Goal: Task Accomplishment & Management: Manage account settings

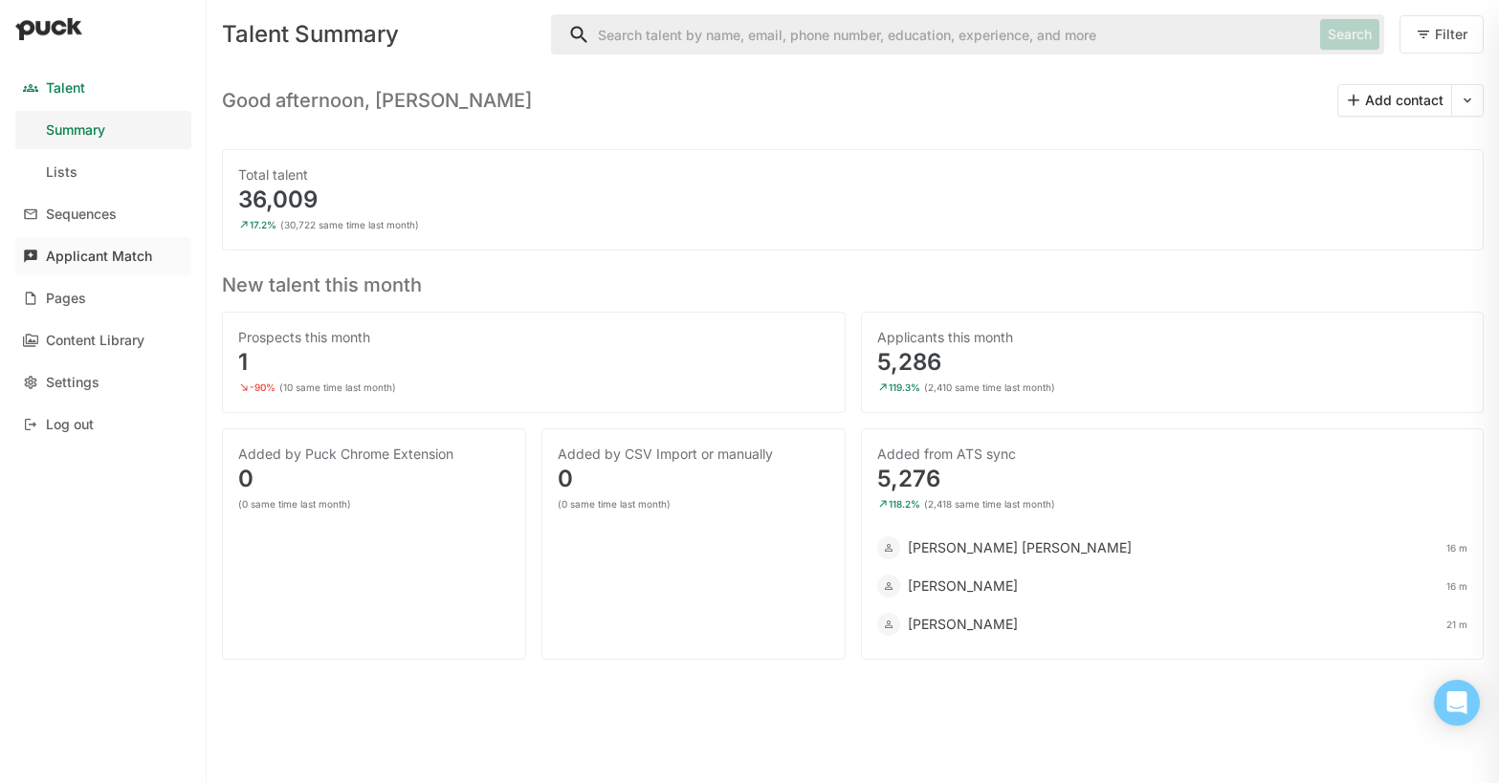
click at [69, 255] on div "Applicant Match" at bounding box center [99, 257] width 106 height 16
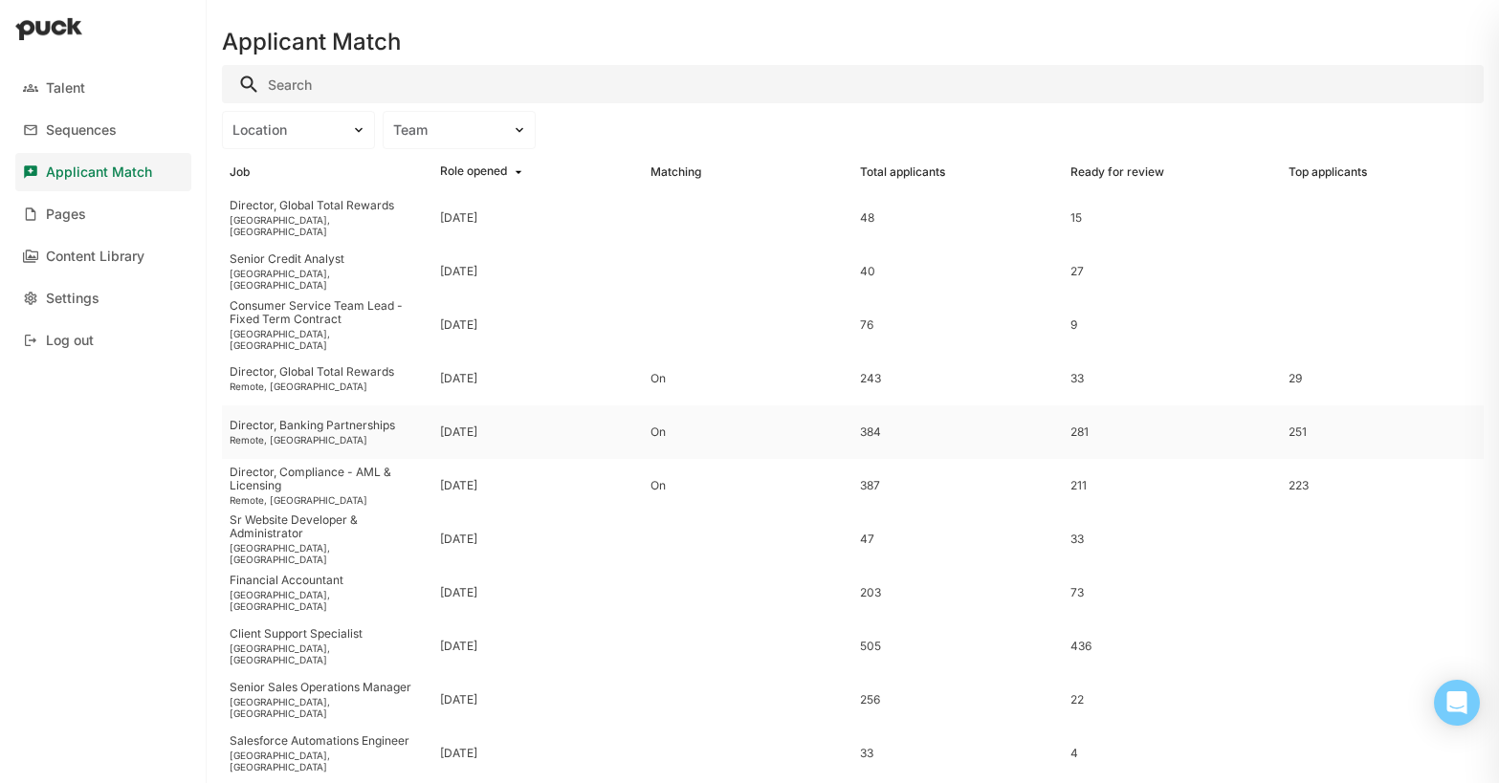
click at [336, 427] on div "Director, Banking Partnerships" at bounding box center [327, 425] width 195 height 13
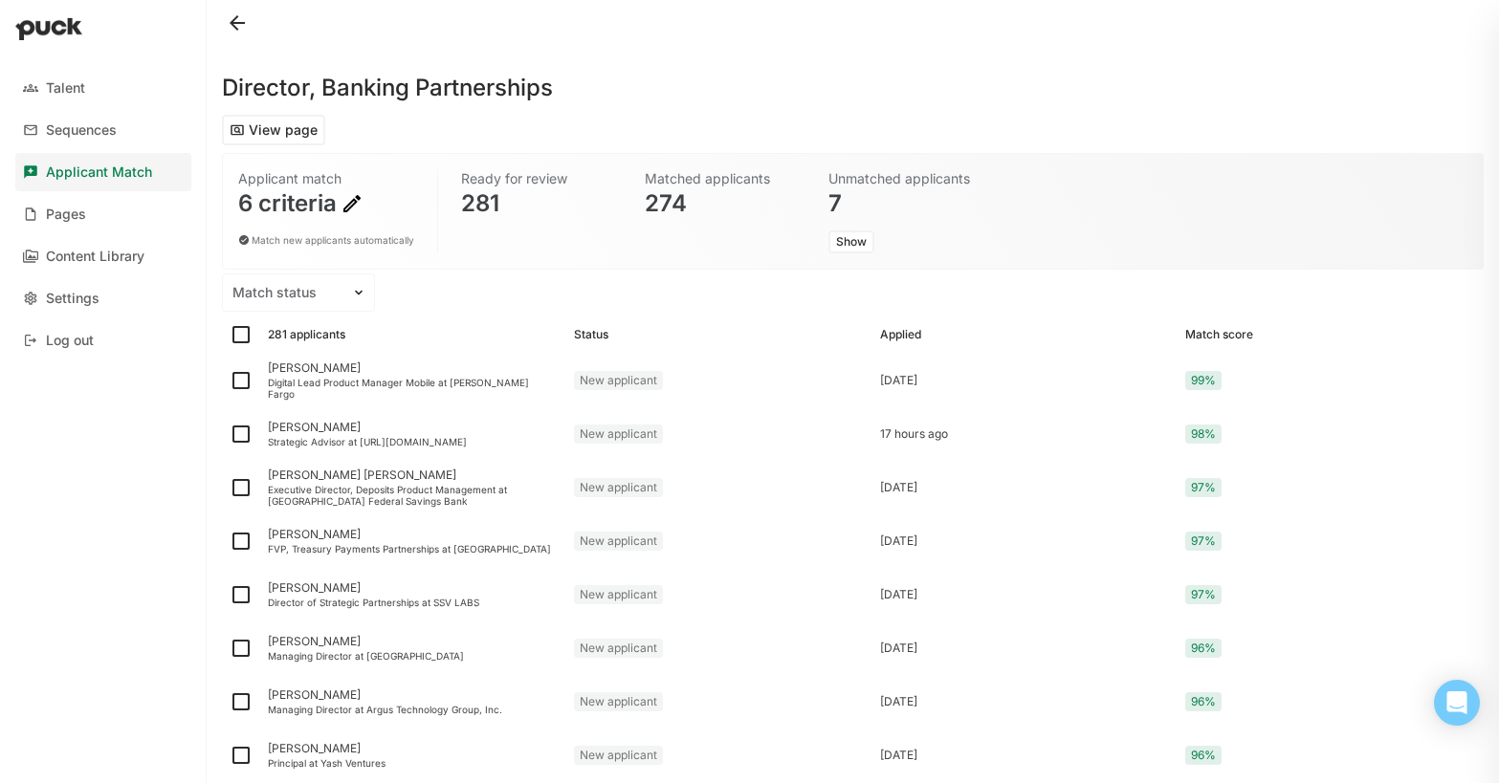
click at [341, 210] on img at bounding box center [352, 203] width 23 height 23
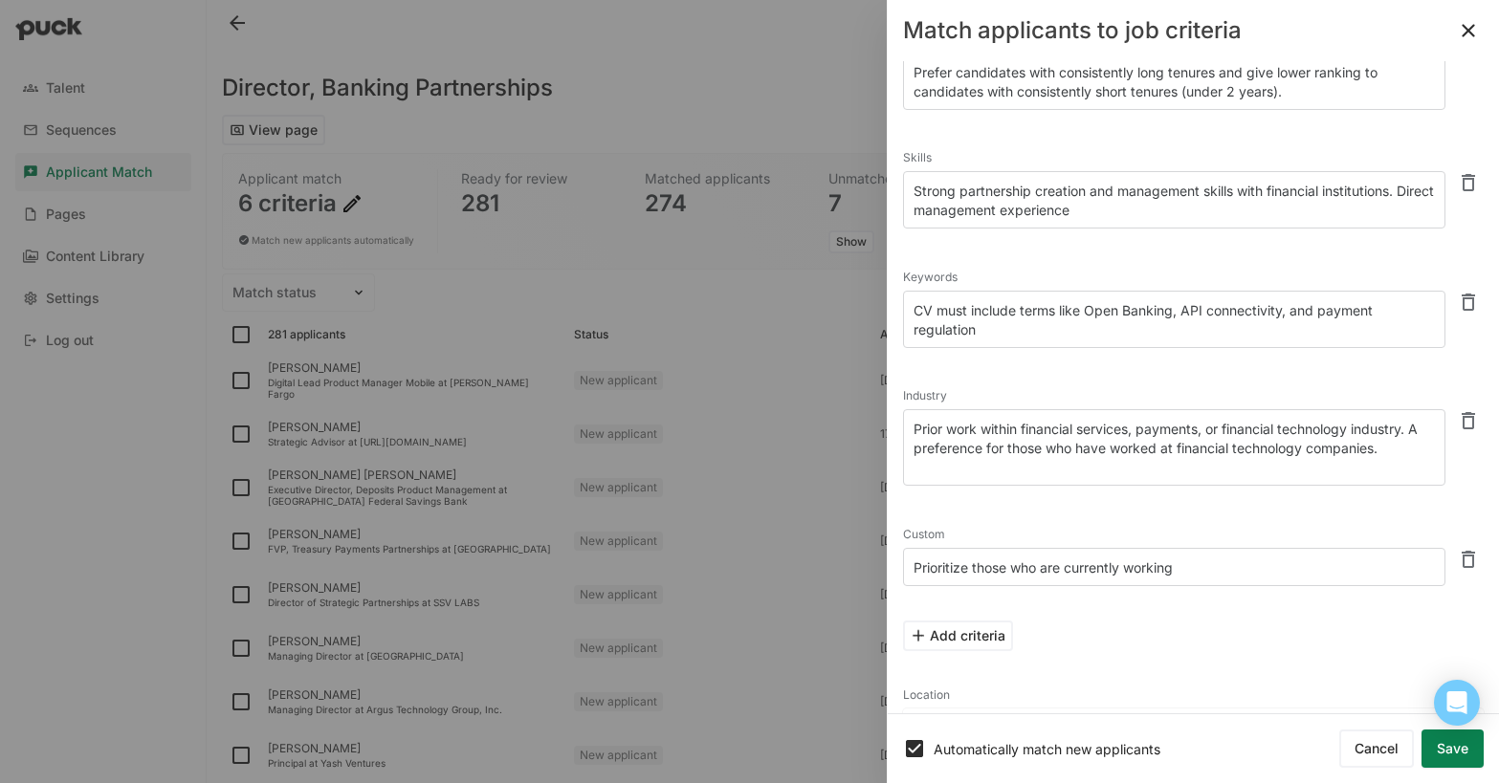
scroll to position [156, 0]
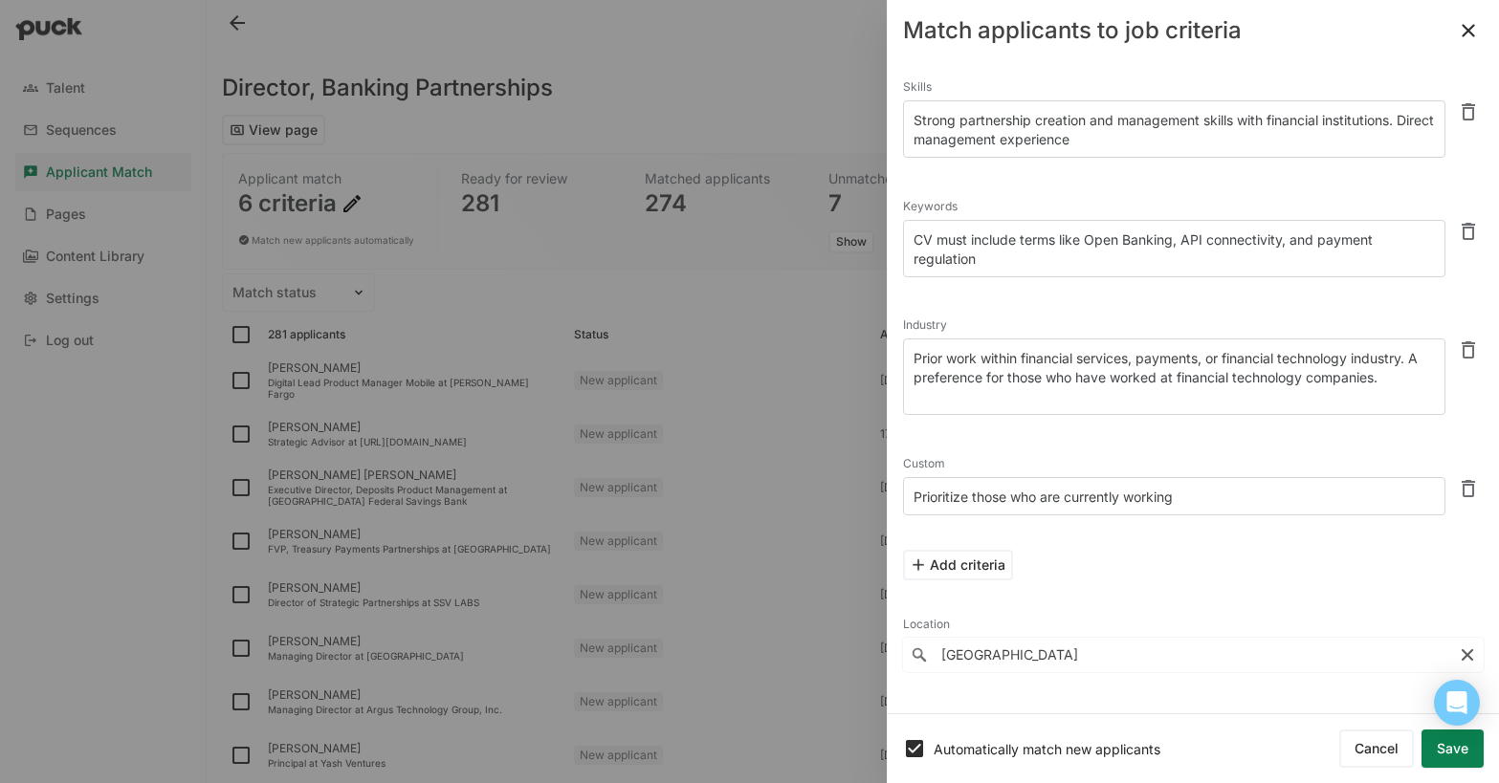
click at [1463, 756] on button "Save" at bounding box center [1453, 749] width 62 height 38
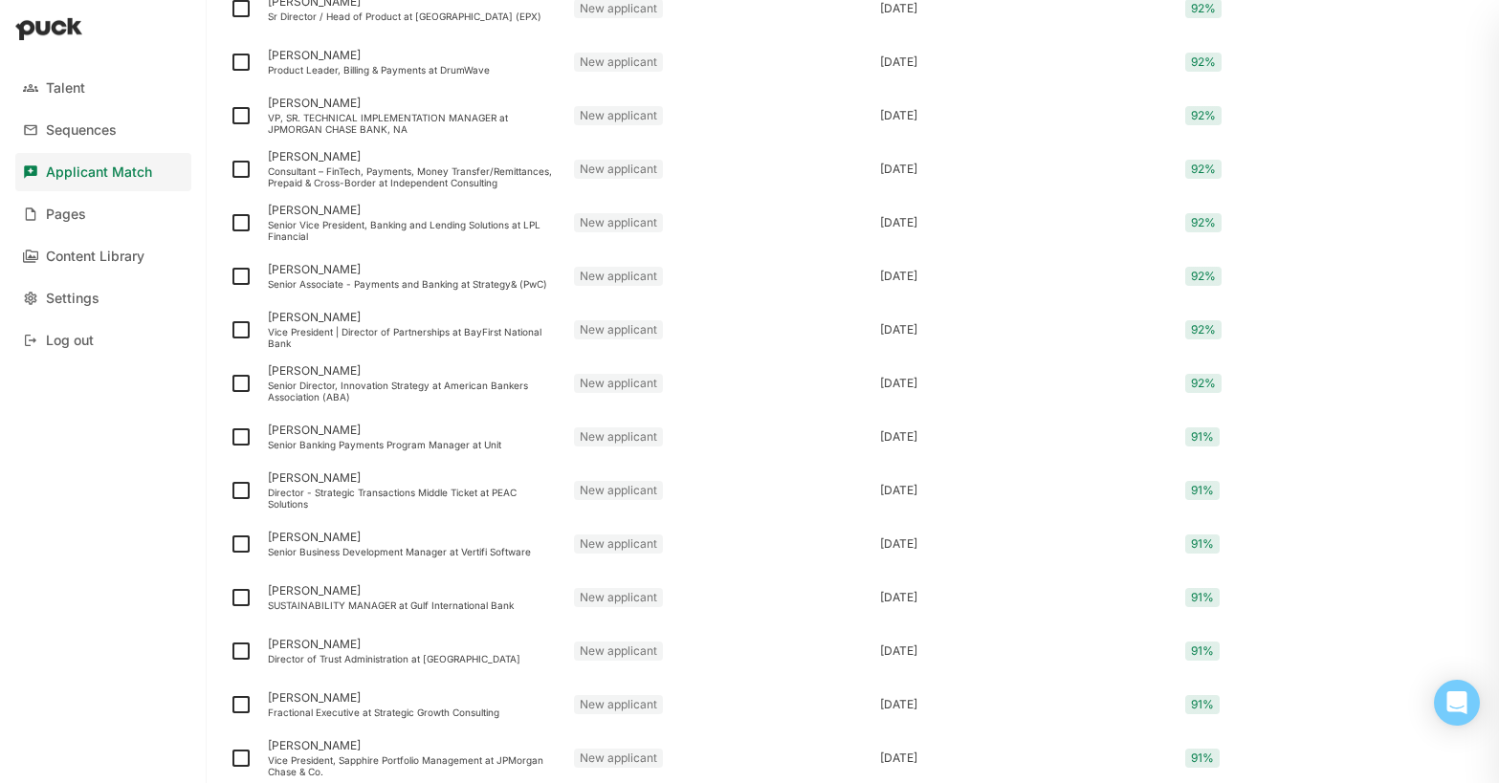
scroll to position [2373, 0]
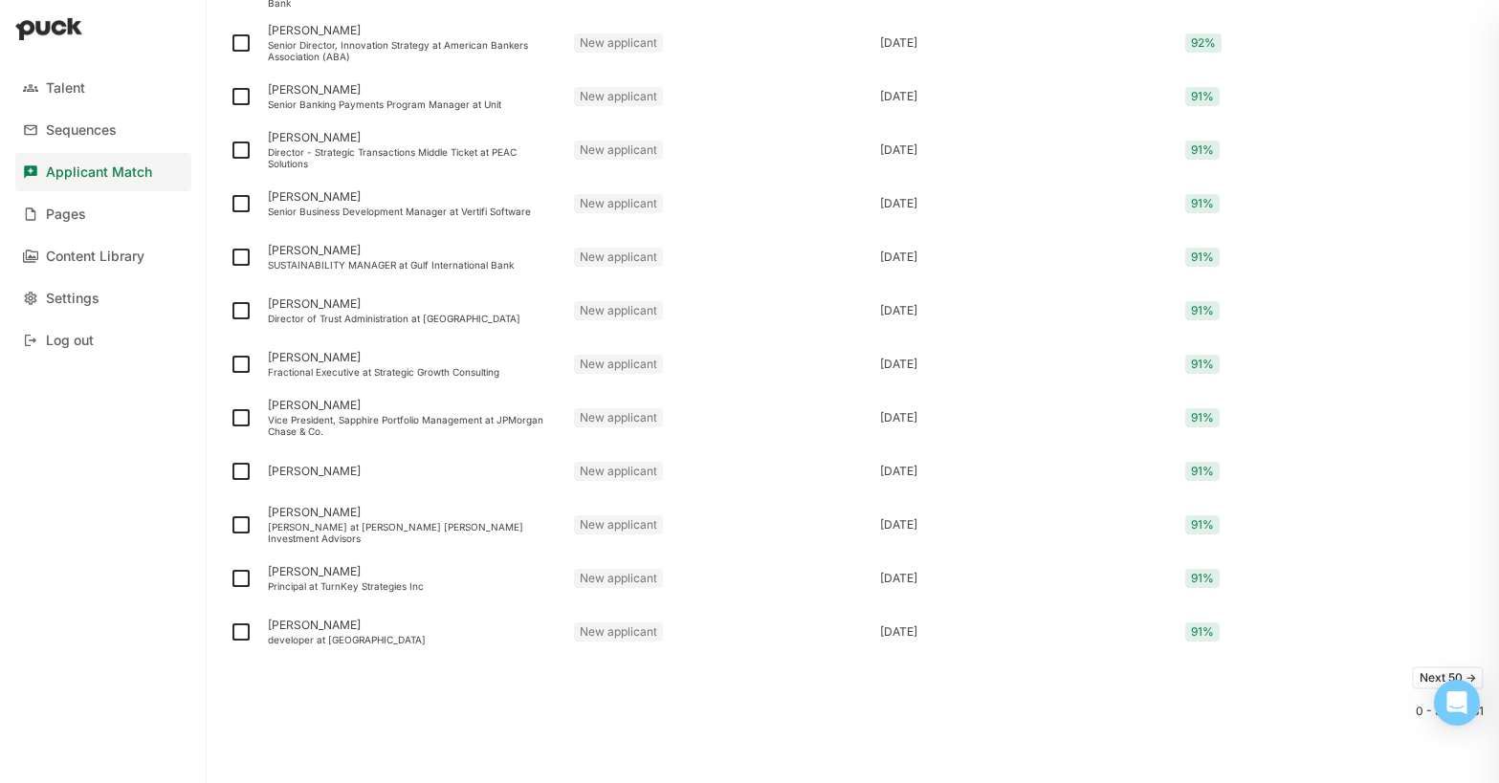
click at [1432, 674] on button "Next 50 ->" at bounding box center [1448, 678] width 72 height 23
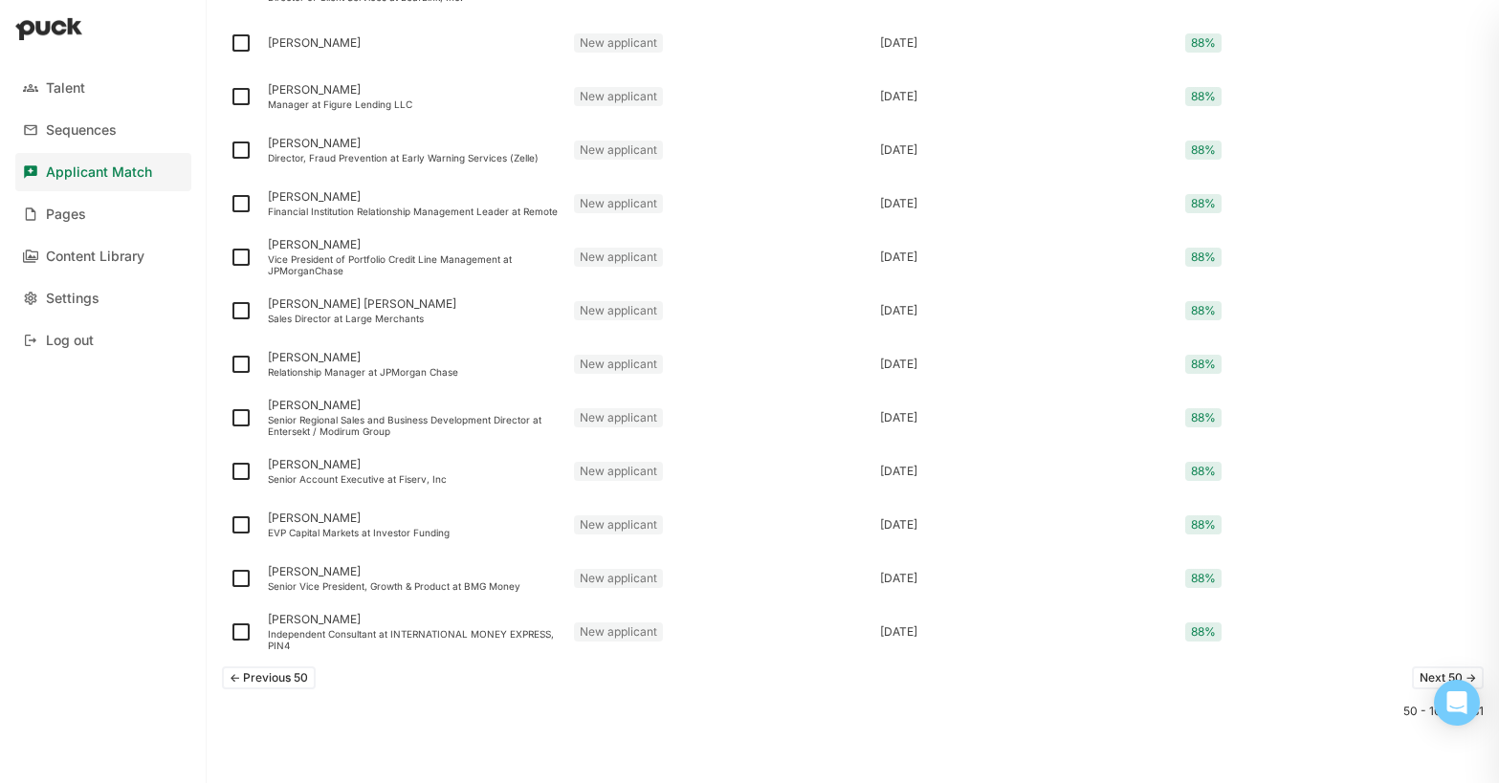
click at [1434, 675] on button "Next 50 ->" at bounding box center [1448, 678] width 72 height 23
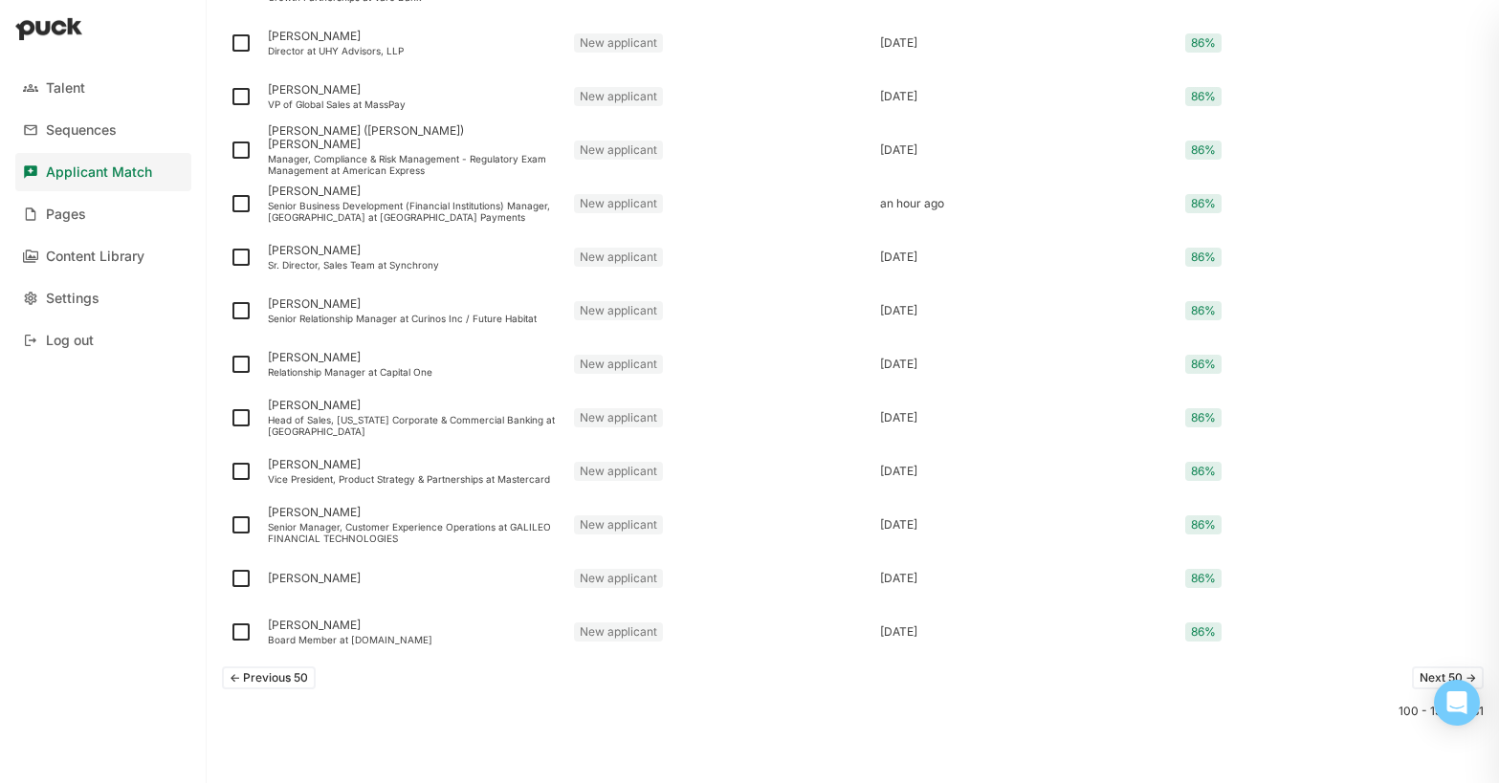
click at [1434, 675] on button "Next 50 ->" at bounding box center [1448, 678] width 72 height 23
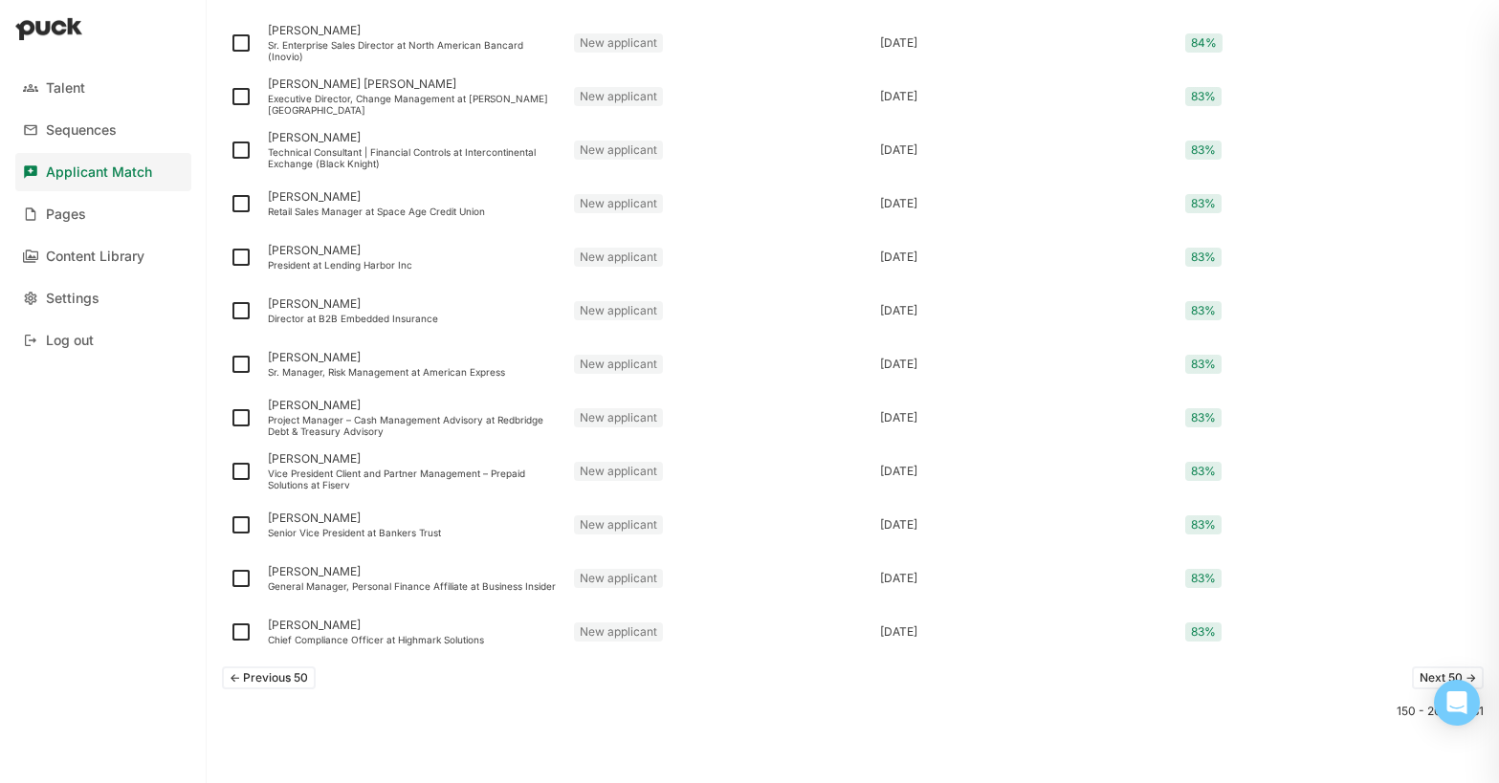
click at [1434, 675] on button "Next 50 ->" at bounding box center [1448, 678] width 72 height 23
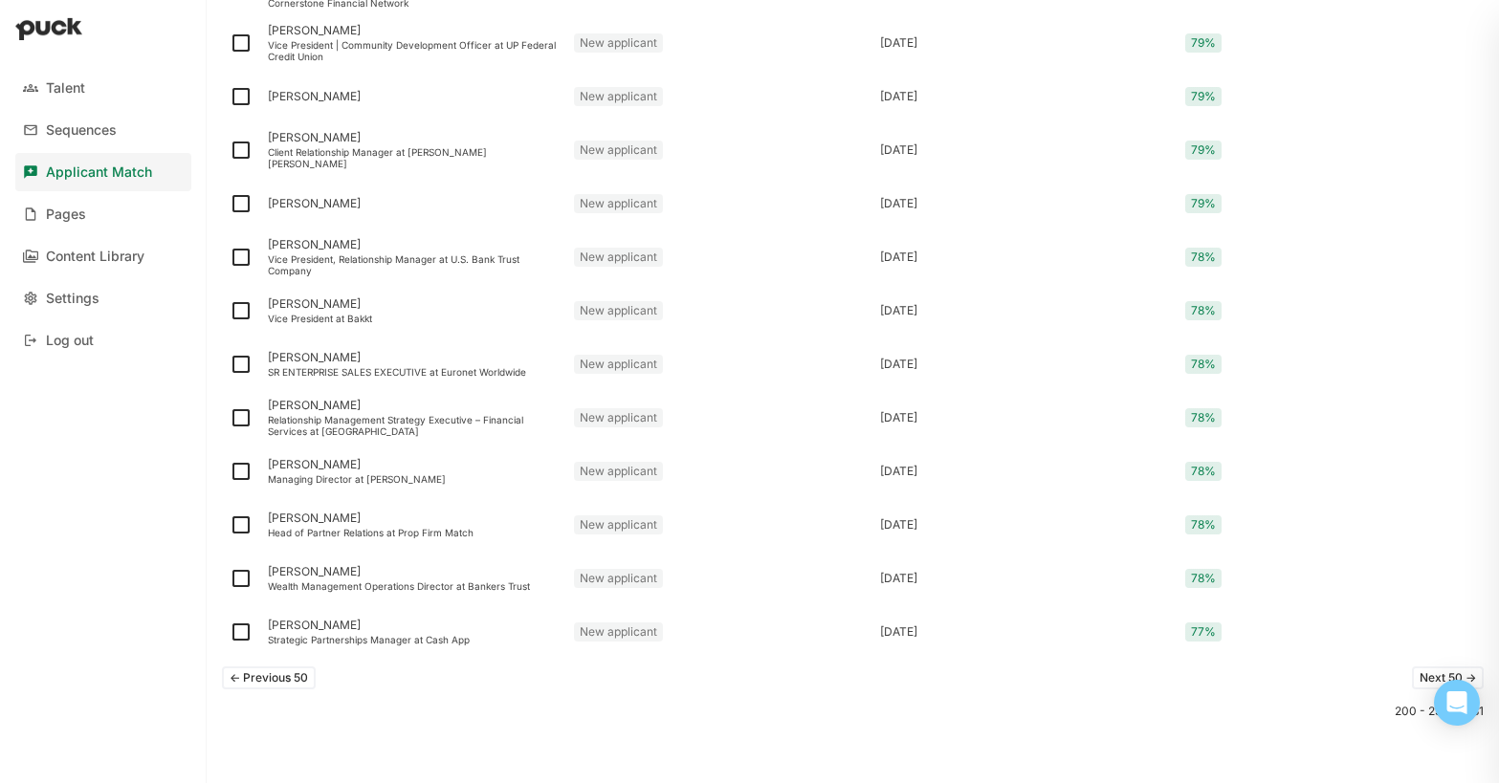
click at [1434, 675] on button "Next 50 ->" at bounding box center [1448, 678] width 72 height 23
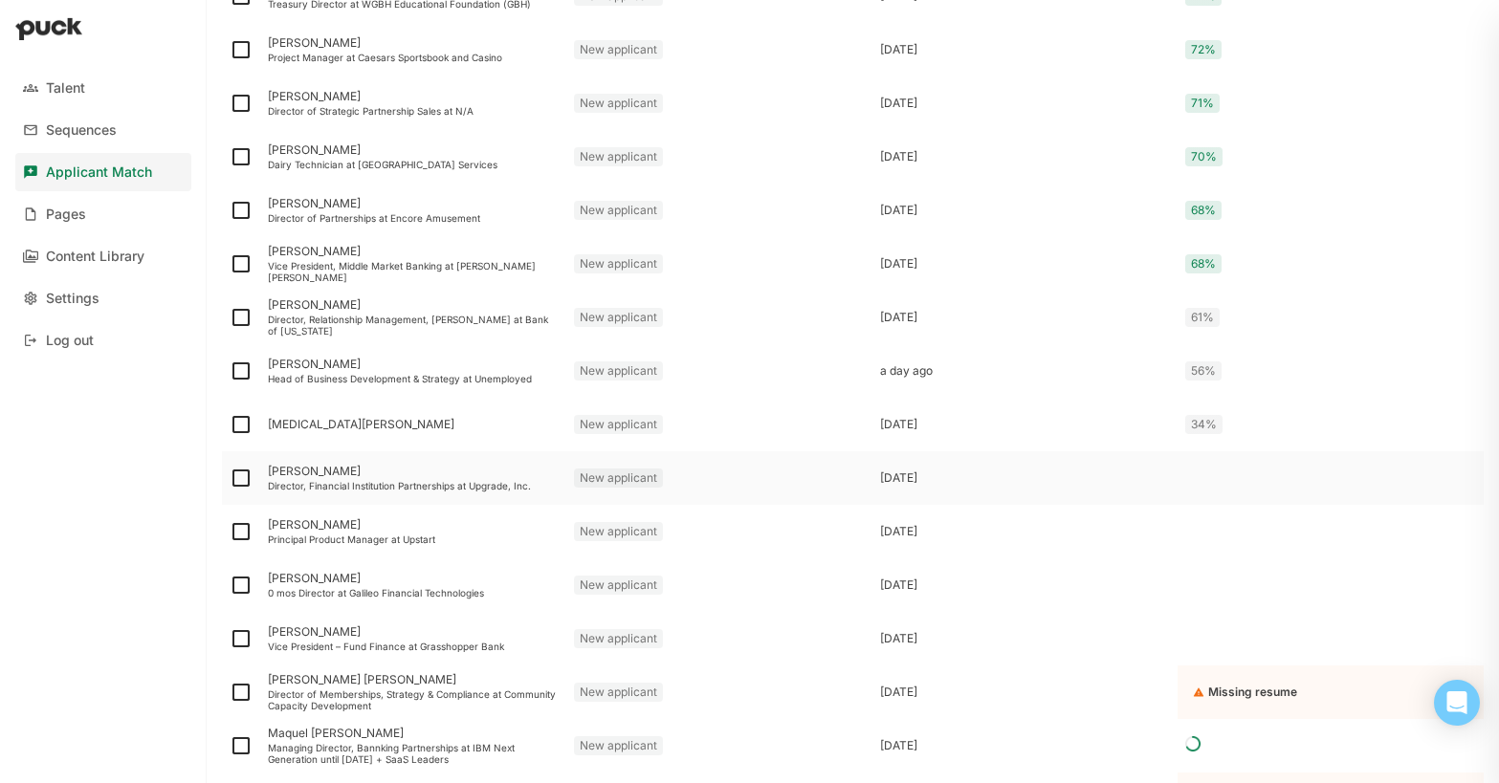
scroll to position [1345, 0]
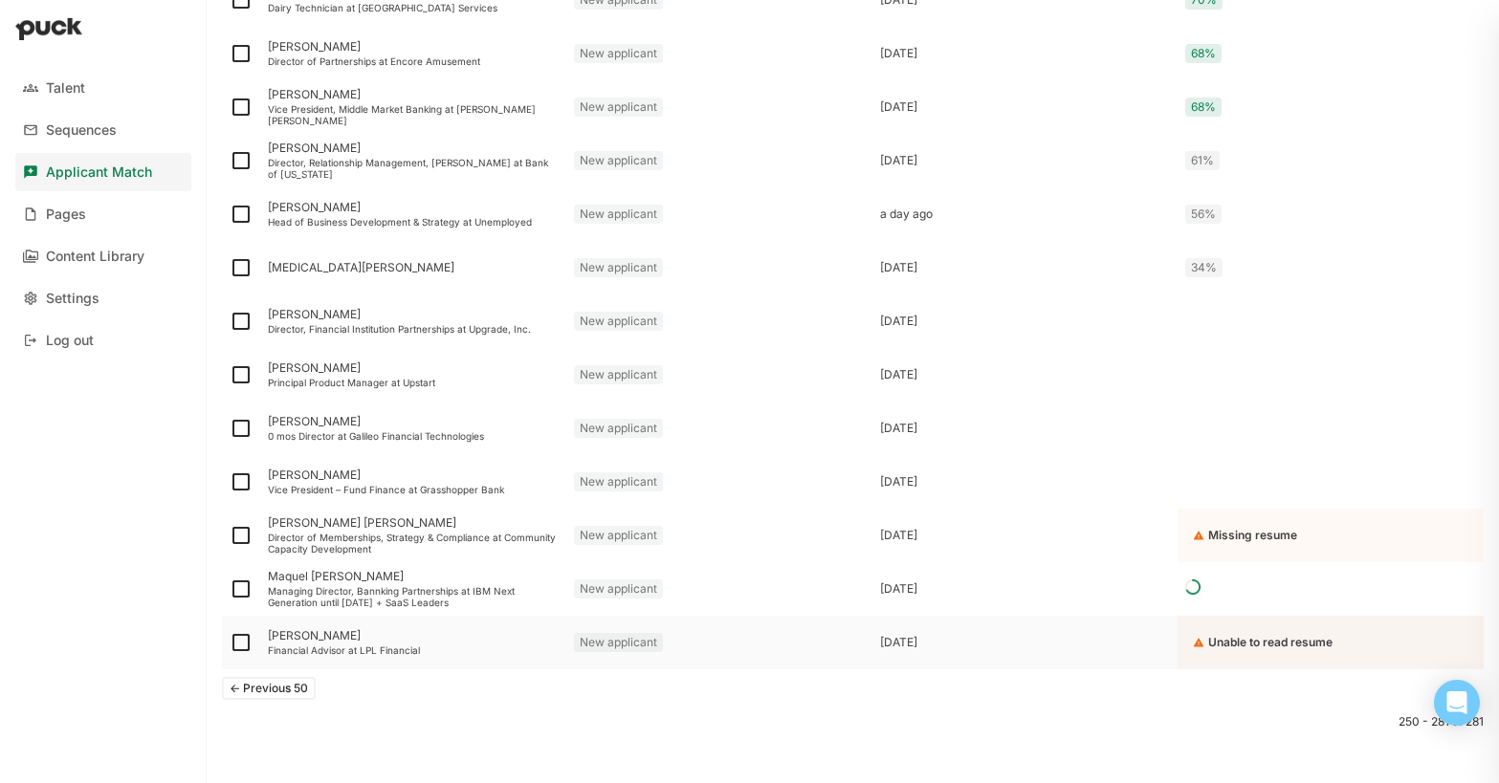
click at [239, 650] on img at bounding box center [241, 642] width 23 height 23
click at [230, 644] on input "checkbox" at bounding box center [229, 643] width 1 height 1
checkbox input "true"
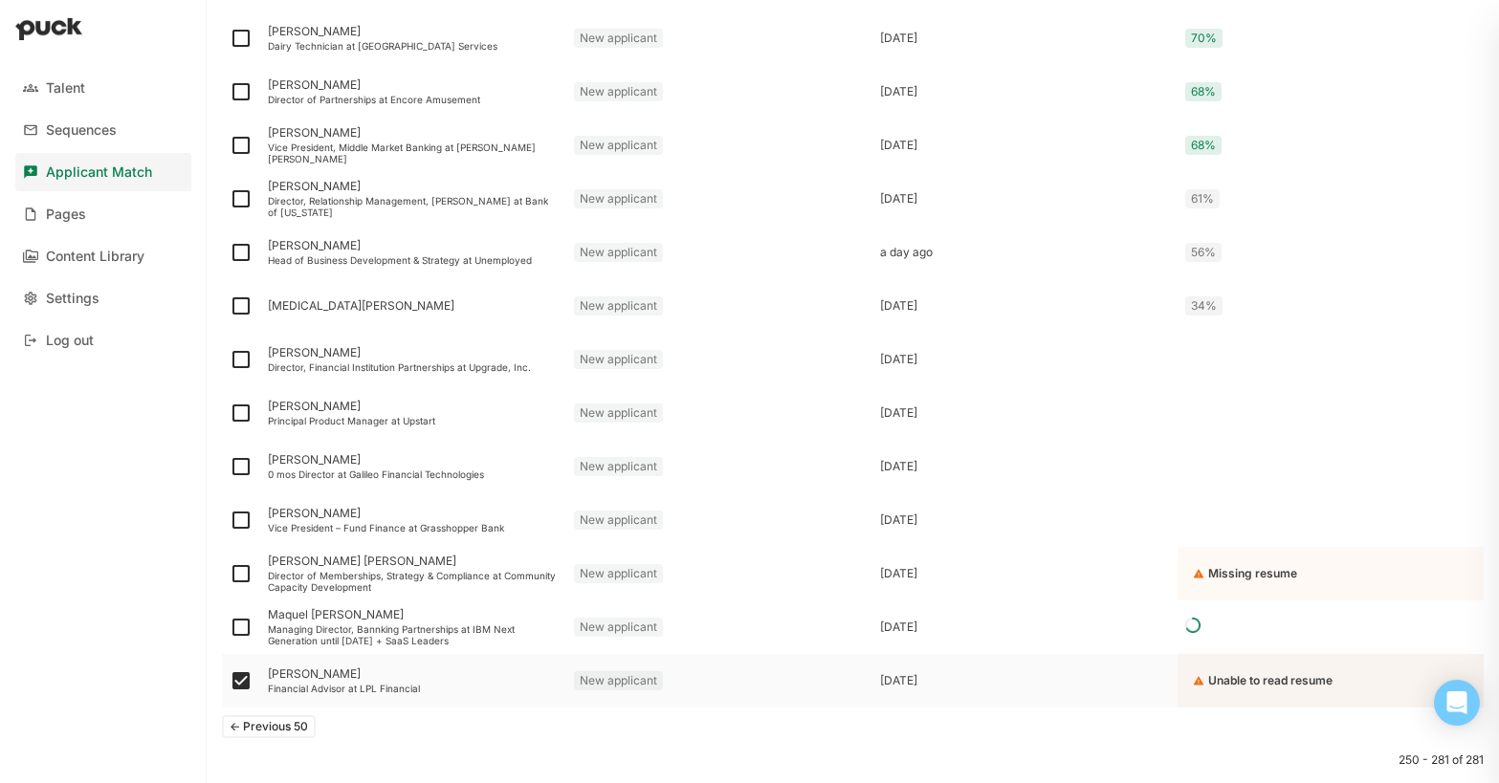
scroll to position [1383, 0]
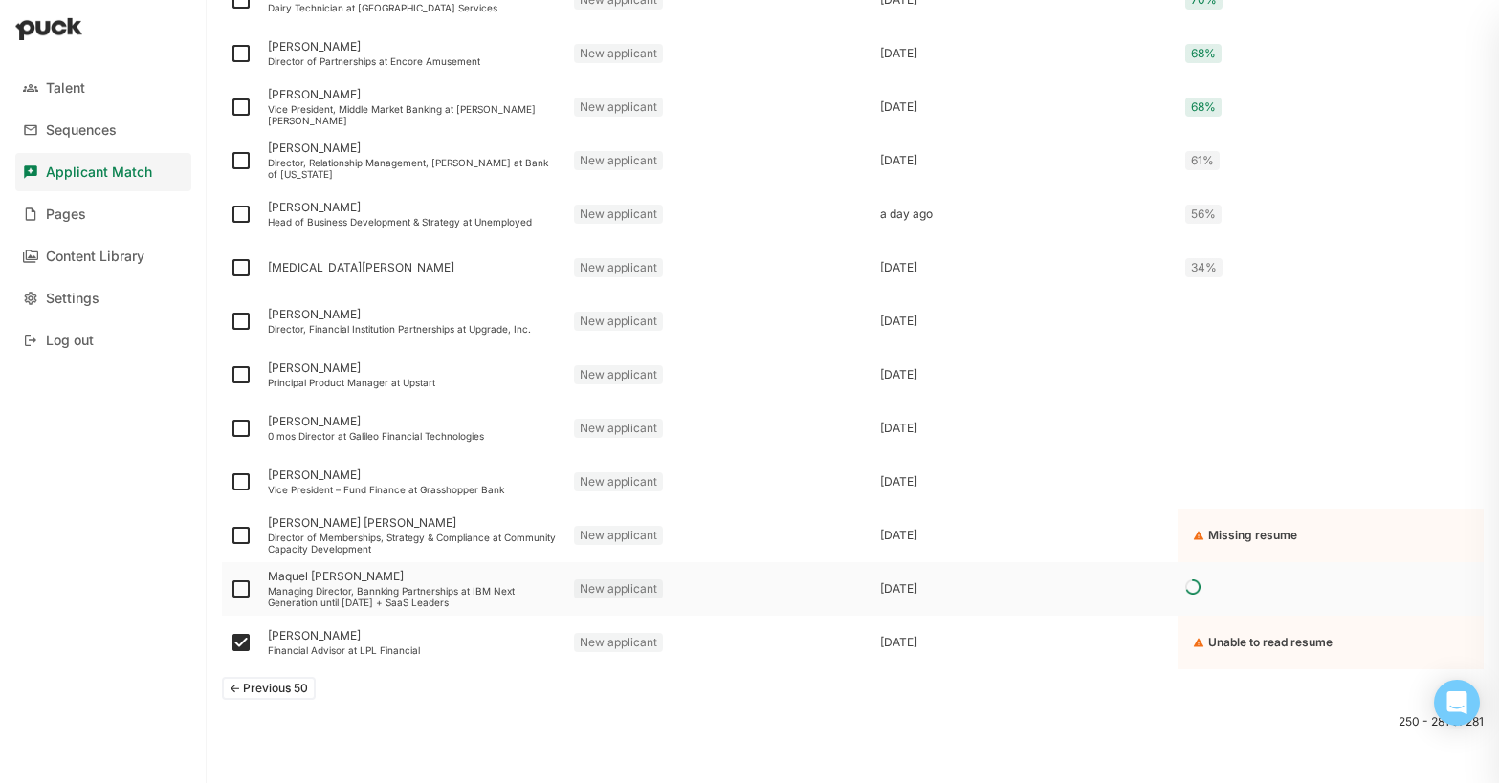
click at [243, 587] on img at bounding box center [241, 589] width 23 height 23
click at [230, 589] on input "checkbox" at bounding box center [229, 589] width 1 height 1
checkbox input "true"
click at [239, 544] on img at bounding box center [241, 535] width 23 height 23
click at [230, 537] on input "checkbox" at bounding box center [229, 536] width 1 height 1
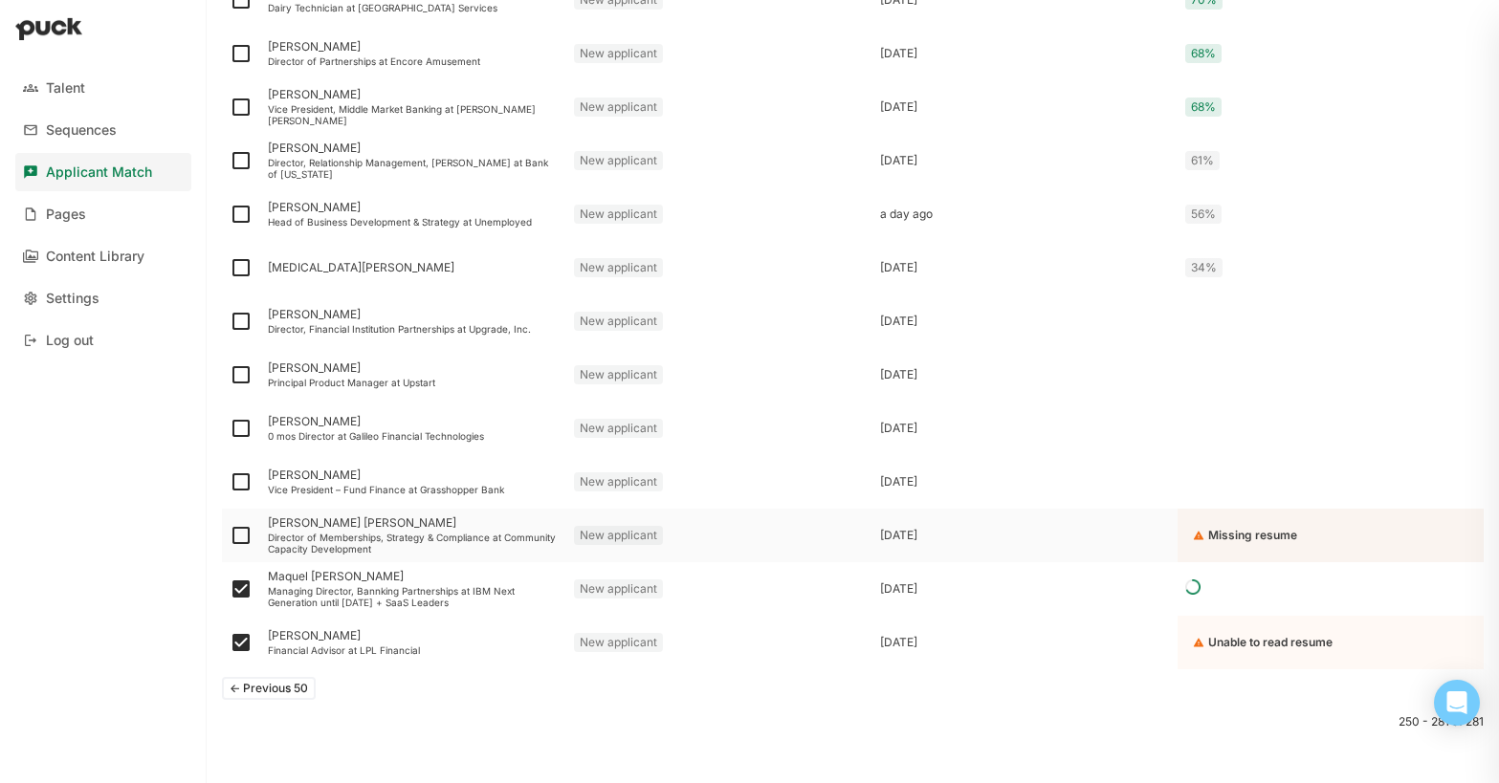
checkbox input "true"
click at [239, 482] on img at bounding box center [241, 482] width 23 height 23
click at [230, 482] on input "checkbox" at bounding box center [229, 482] width 1 height 1
checkbox input "true"
click at [238, 430] on img at bounding box center [241, 428] width 23 height 23
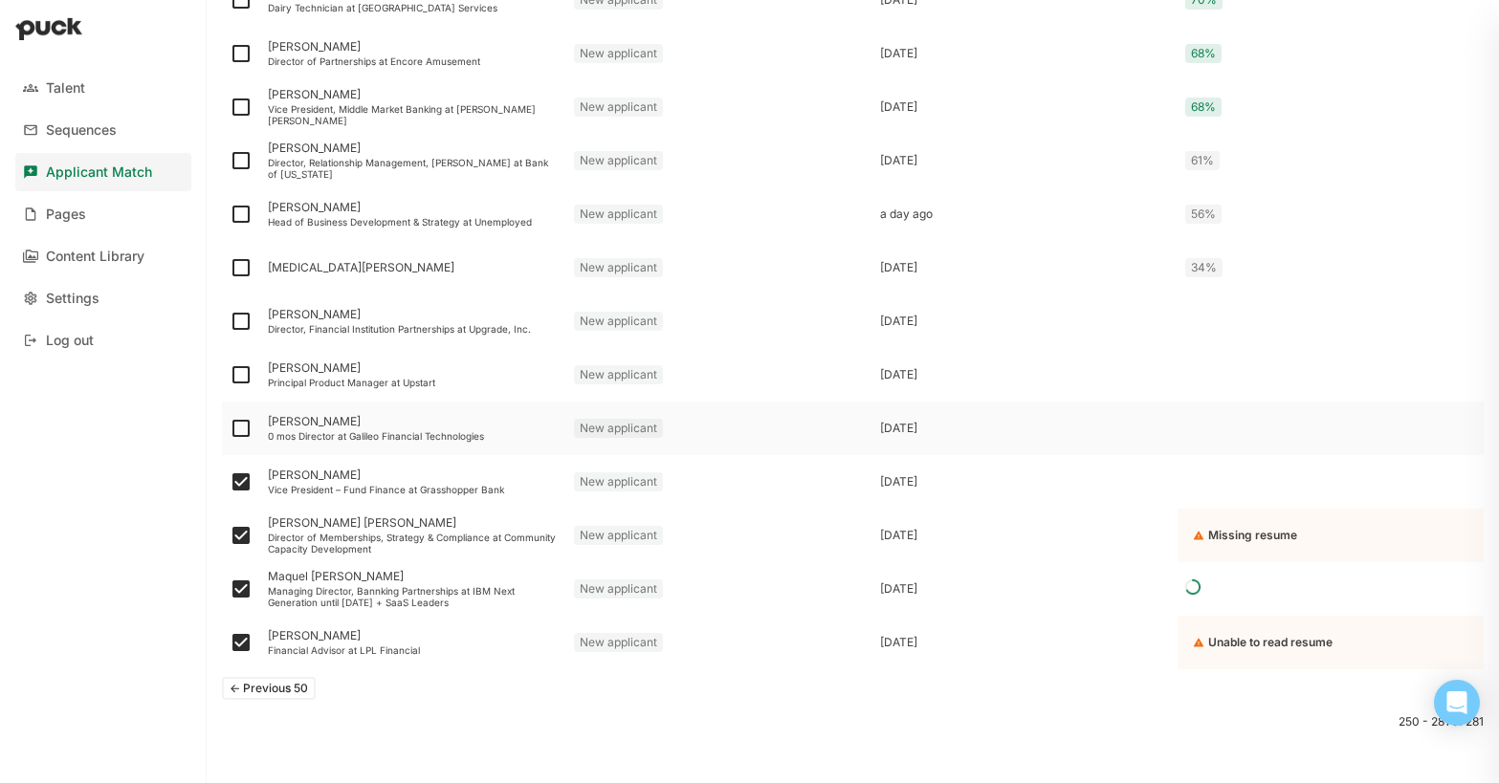
click at [230, 430] on input "checkbox" at bounding box center [229, 429] width 1 height 1
checkbox input "true"
click at [241, 380] on img at bounding box center [241, 375] width 23 height 23
click at [230, 376] on input "checkbox" at bounding box center [229, 375] width 1 height 1
checkbox input "true"
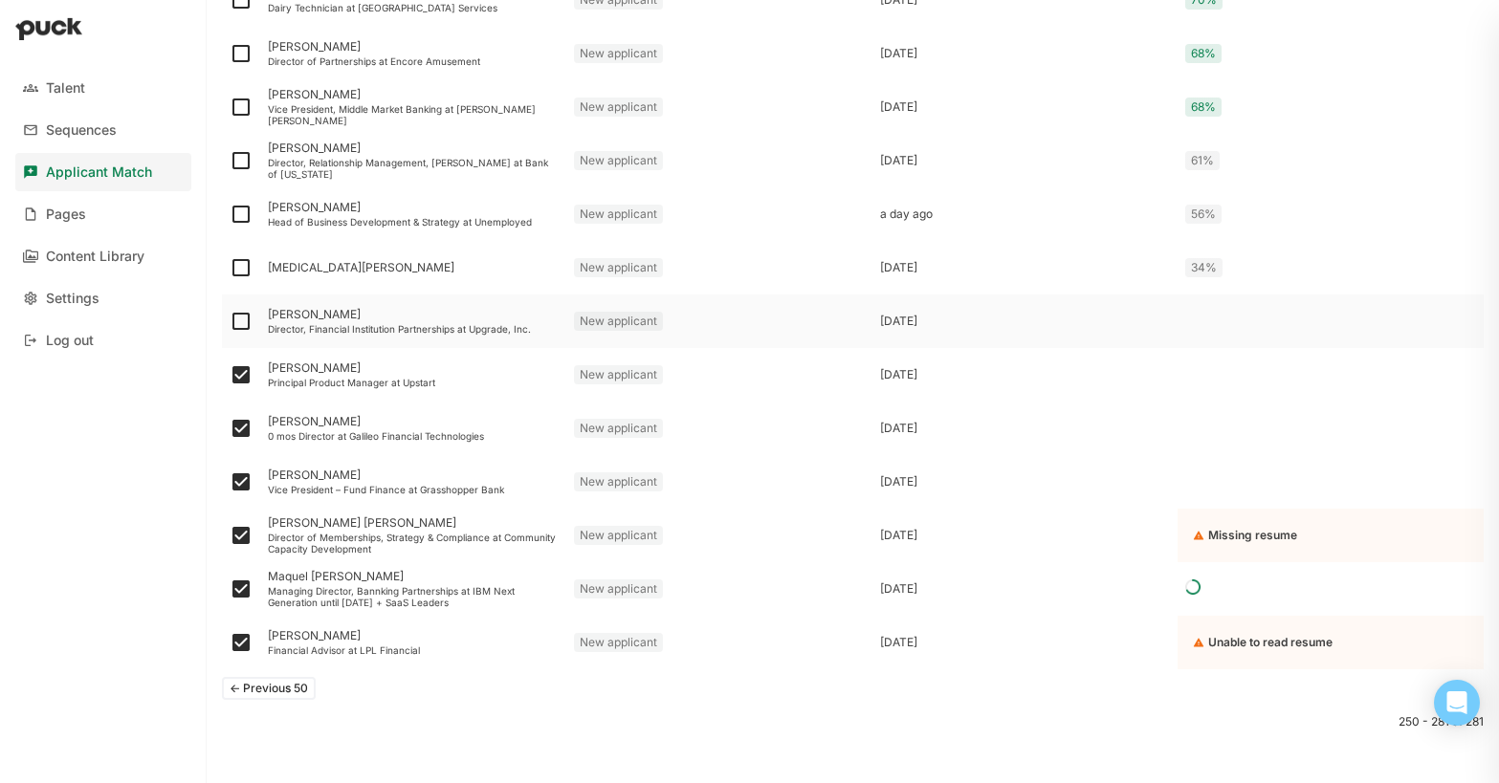
click at [247, 325] on img at bounding box center [241, 321] width 23 height 23
click at [230, 322] on input "checkbox" at bounding box center [229, 321] width 1 height 1
checkbox input "true"
click at [242, 270] on img at bounding box center [241, 267] width 23 height 23
click at [230, 269] on input "checkbox" at bounding box center [229, 268] width 1 height 1
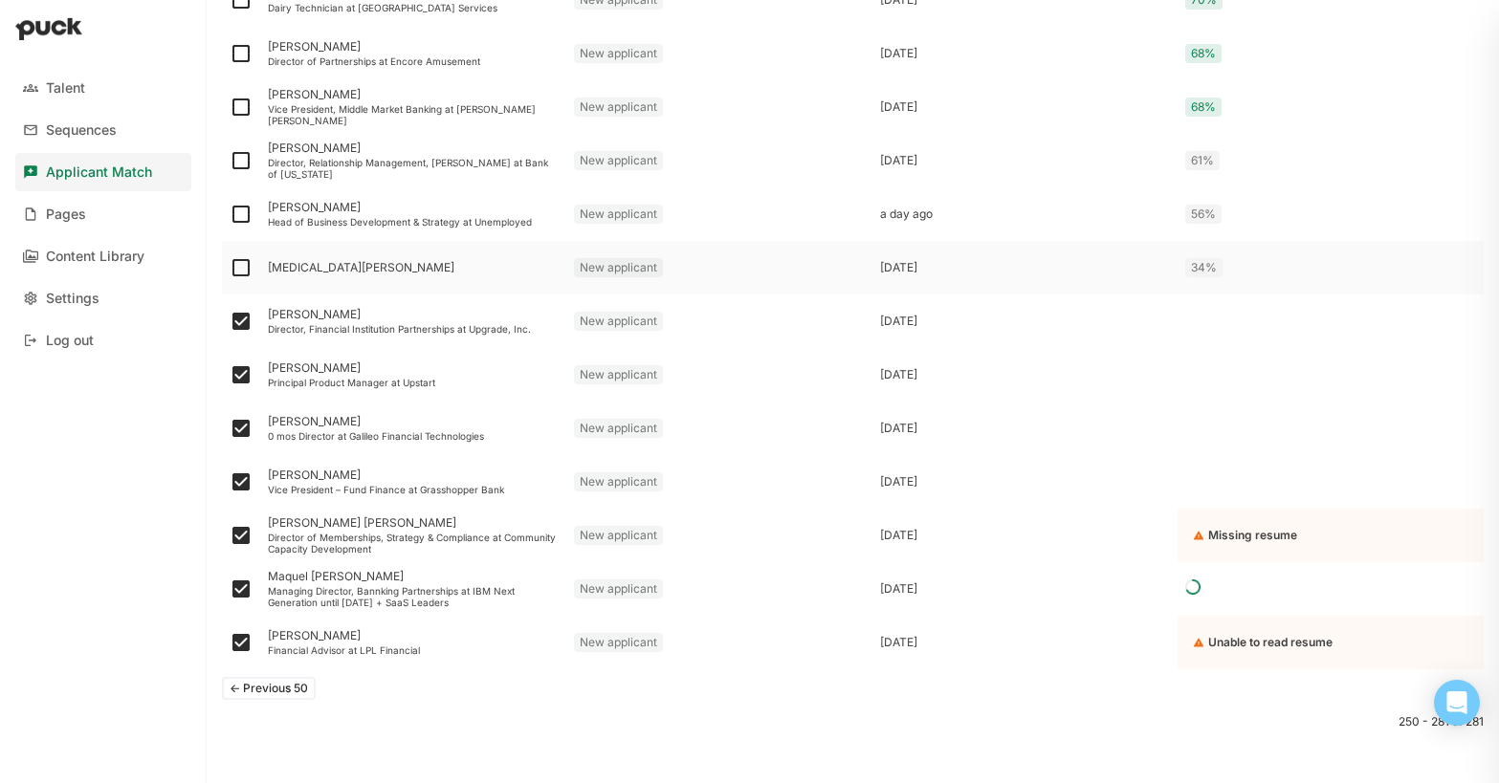
checkbox input "true"
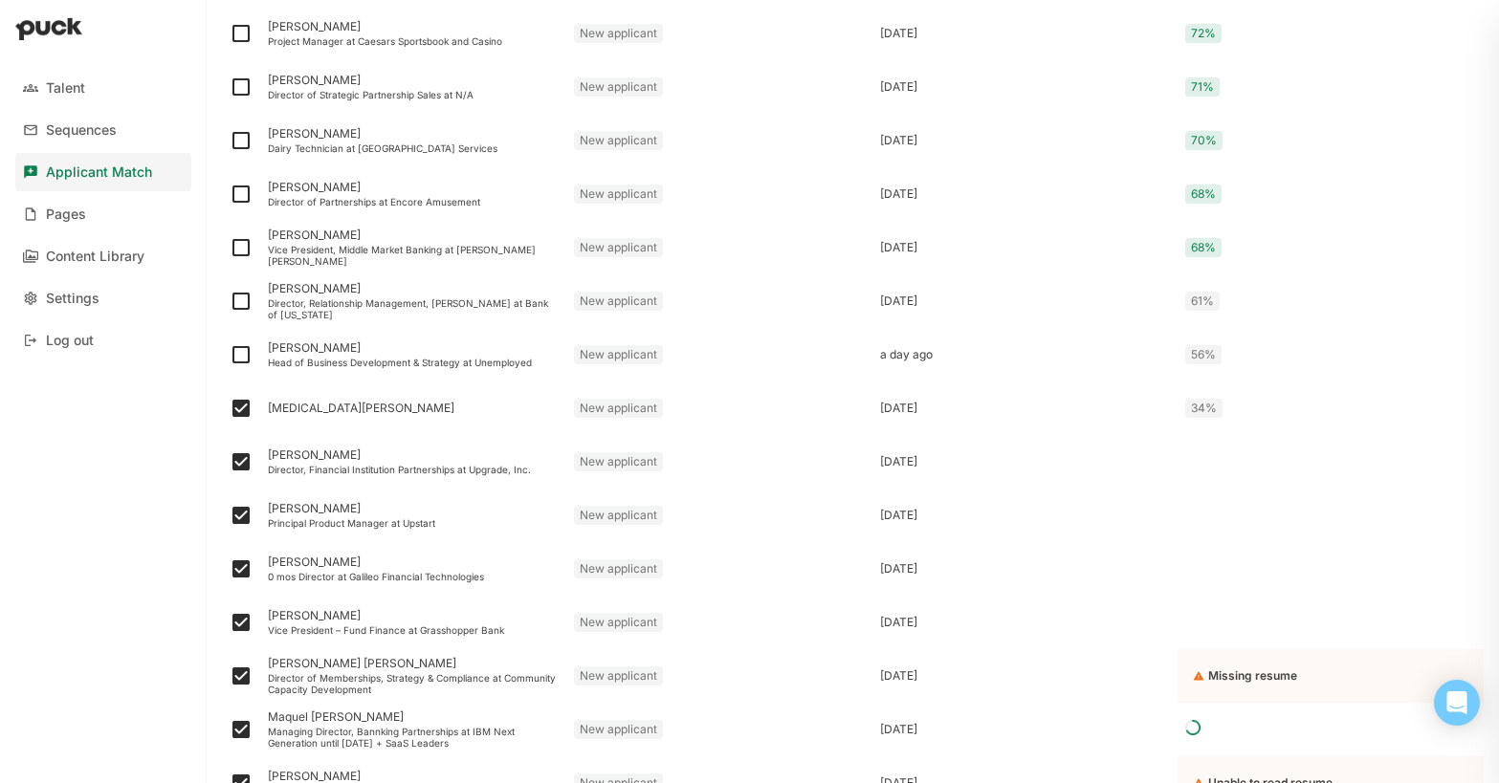
scroll to position [1206, 0]
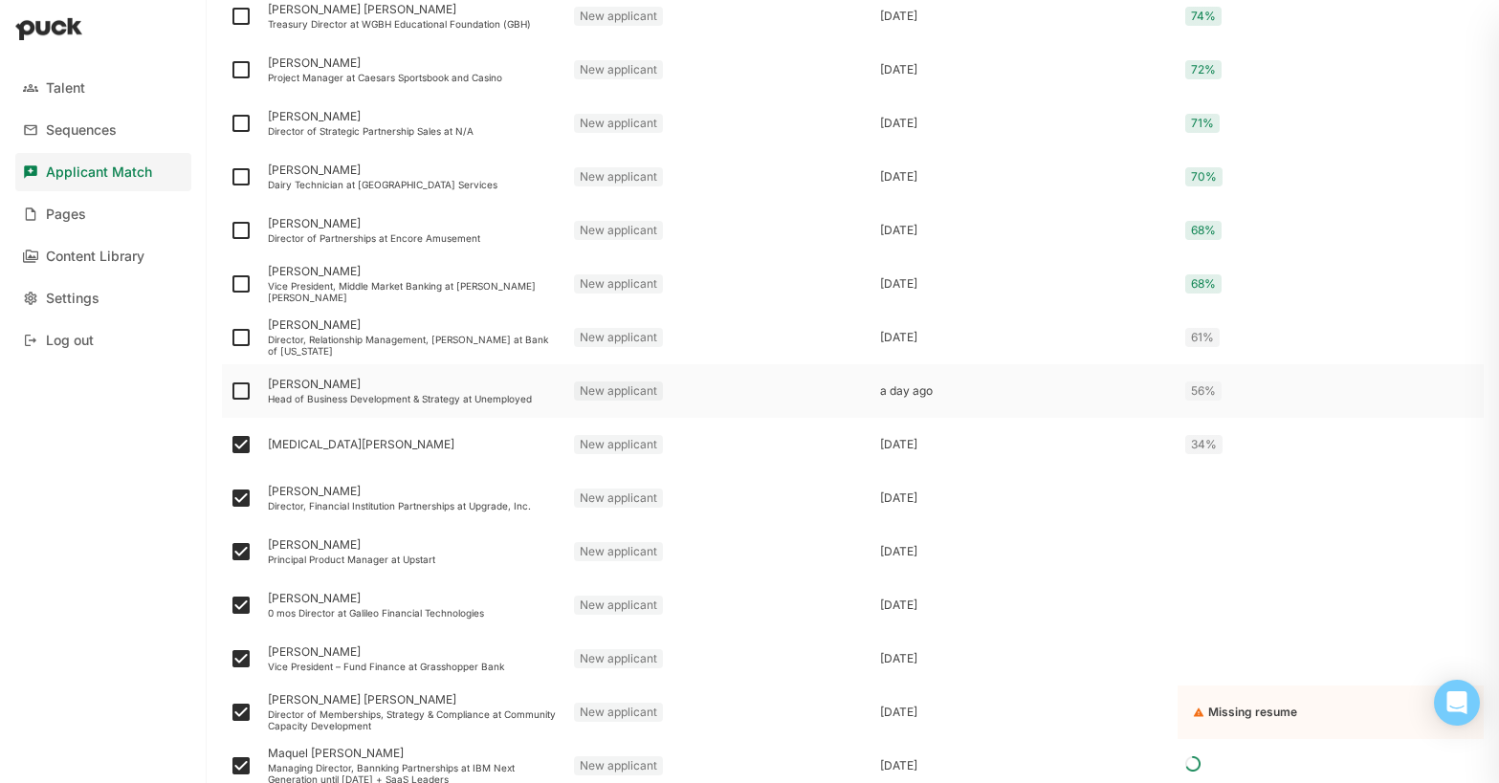
click at [238, 394] on img at bounding box center [241, 391] width 23 height 23
click at [230, 392] on input "checkbox" at bounding box center [229, 391] width 1 height 1
checkbox input "true"
click at [242, 339] on img at bounding box center [241, 337] width 23 height 23
click at [230, 339] on input "checkbox" at bounding box center [229, 338] width 1 height 1
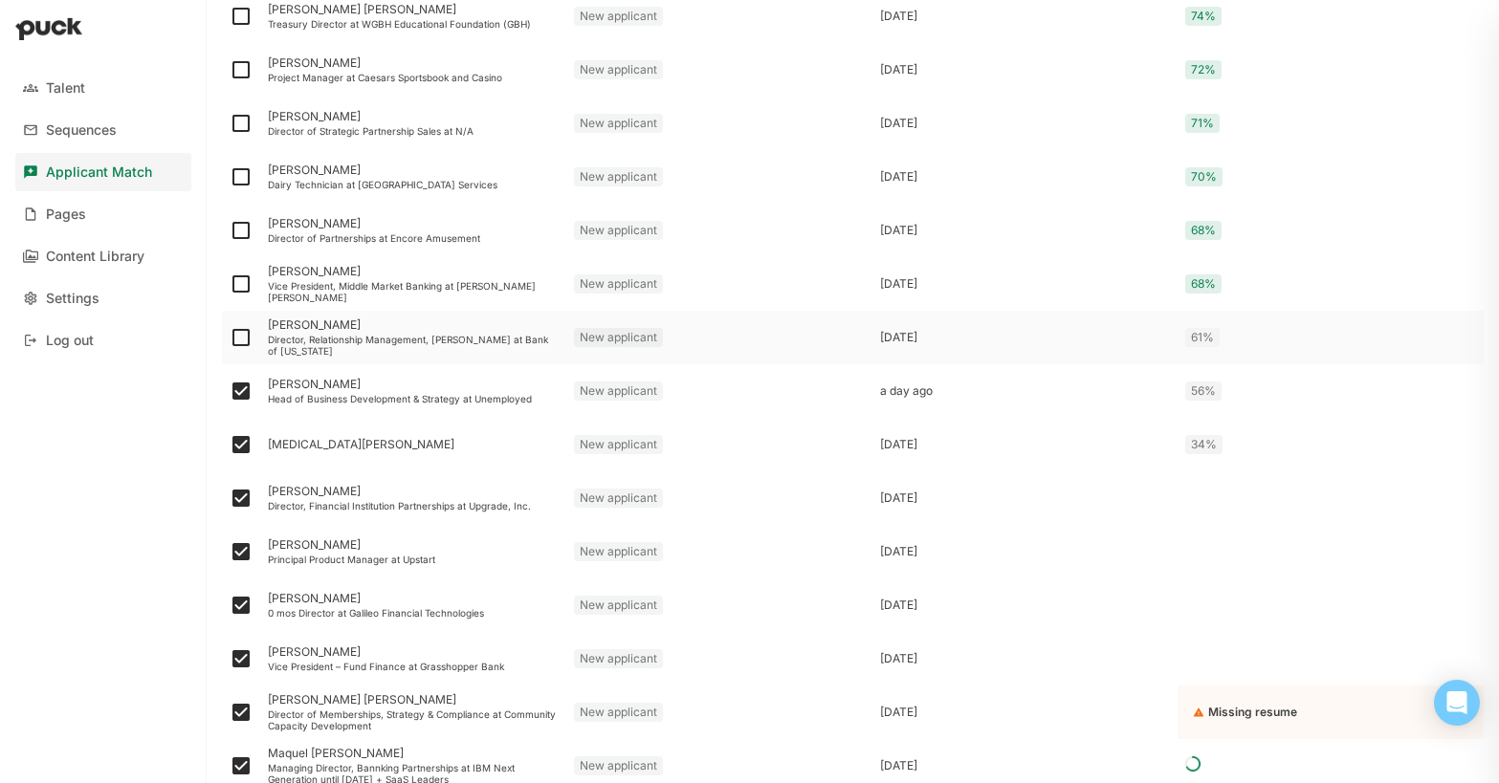
checkbox input "true"
click at [242, 288] on img at bounding box center [241, 284] width 23 height 23
click at [230, 285] on input "checkbox" at bounding box center [229, 284] width 1 height 1
checkbox input "true"
click at [241, 230] on img at bounding box center [241, 230] width 23 height 23
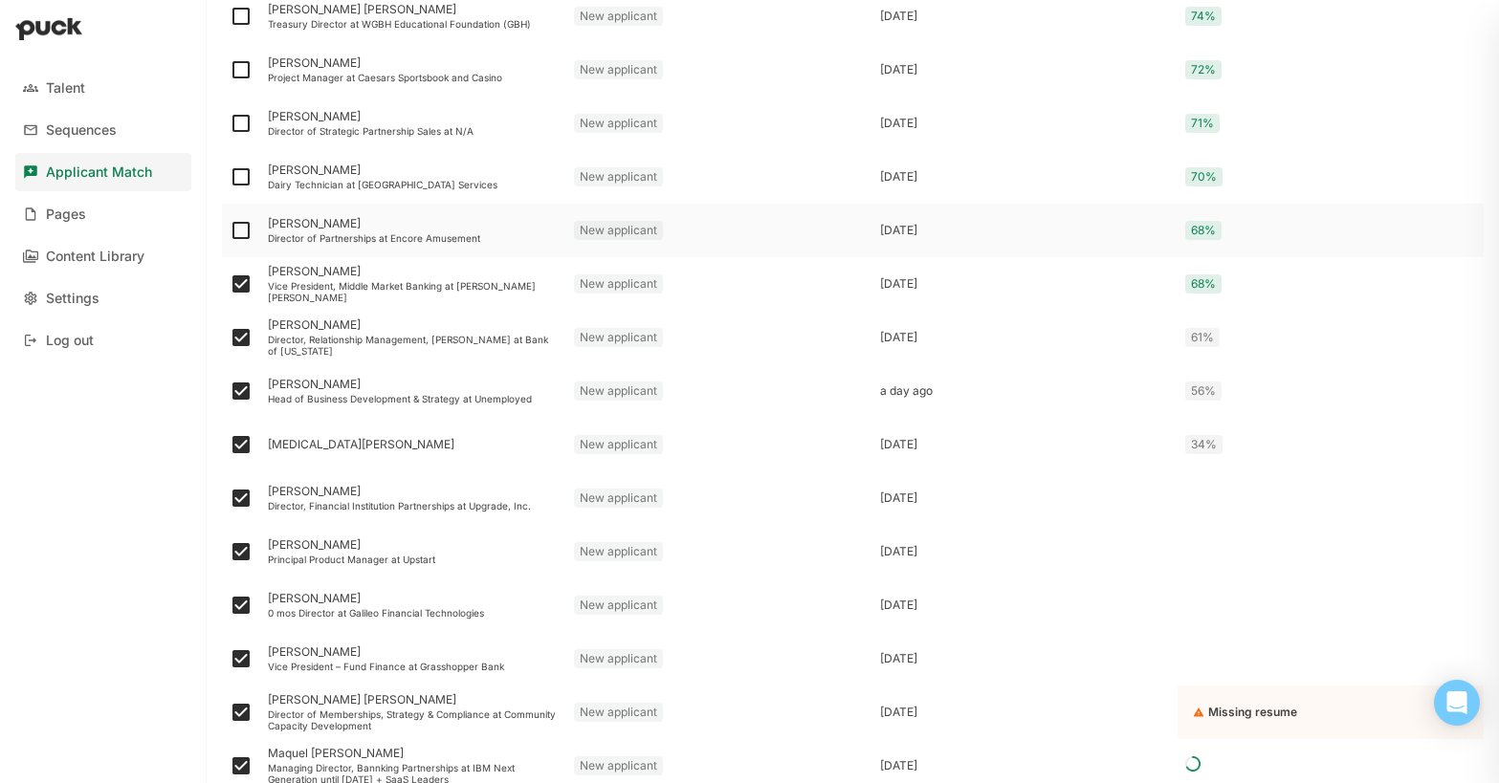
click at [230, 231] on input "checkbox" at bounding box center [229, 231] width 1 height 1
checkbox input "true"
click at [241, 181] on img at bounding box center [241, 176] width 23 height 23
click at [230, 178] on input "checkbox" at bounding box center [229, 177] width 1 height 1
checkbox input "true"
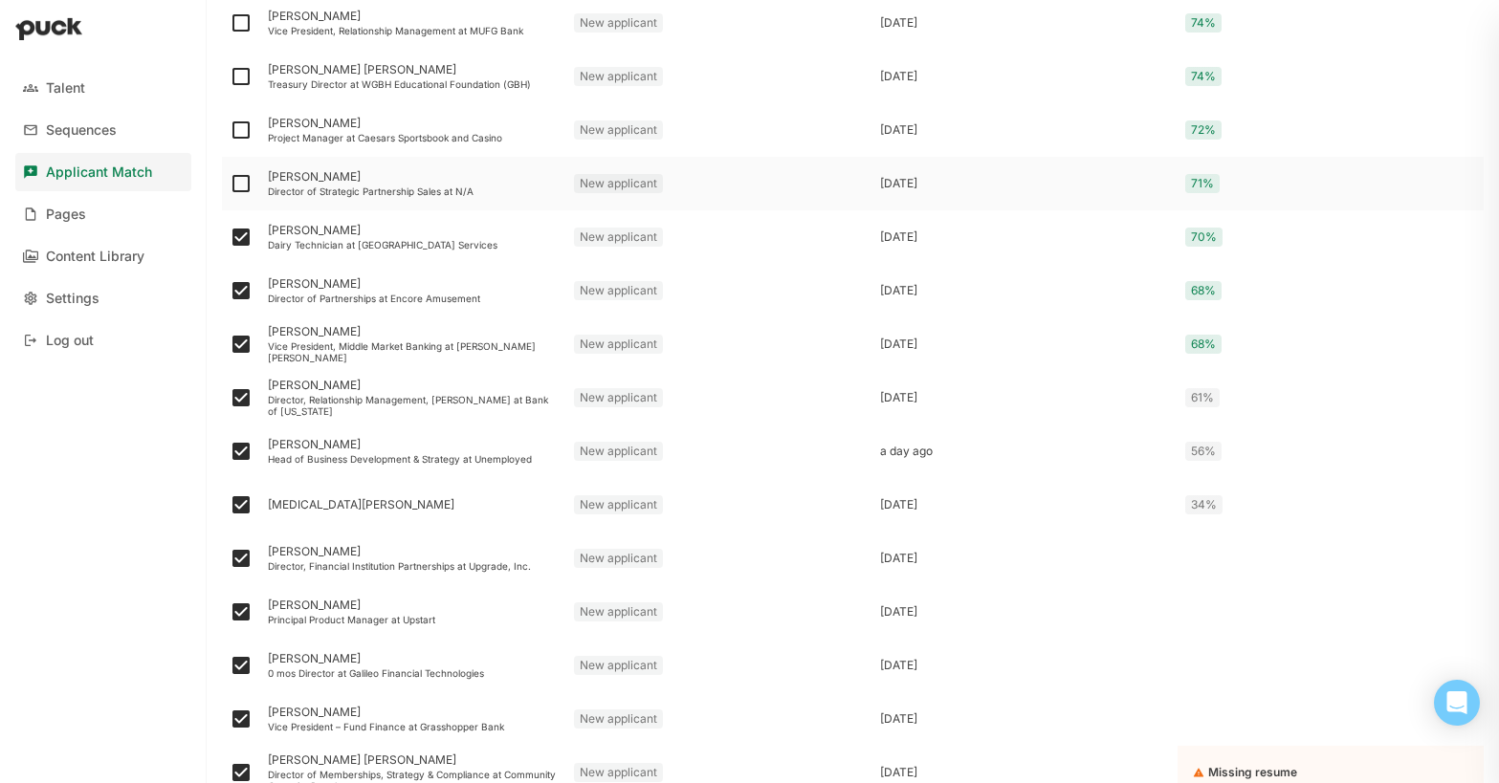
click at [241, 182] on img at bounding box center [241, 183] width 23 height 23
click at [230, 184] on input "checkbox" at bounding box center [229, 184] width 1 height 1
checkbox input "true"
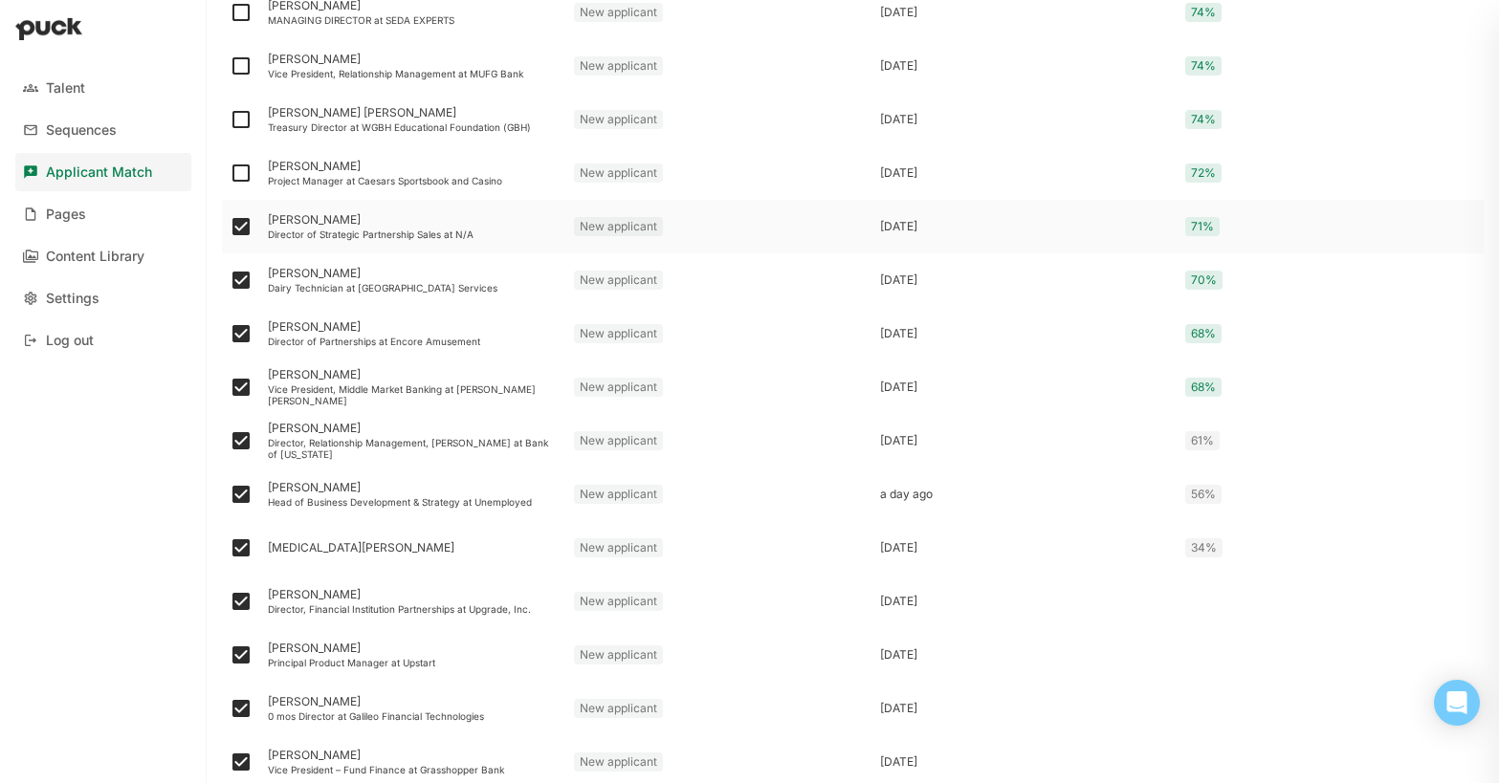
scroll to position [1097, 0]
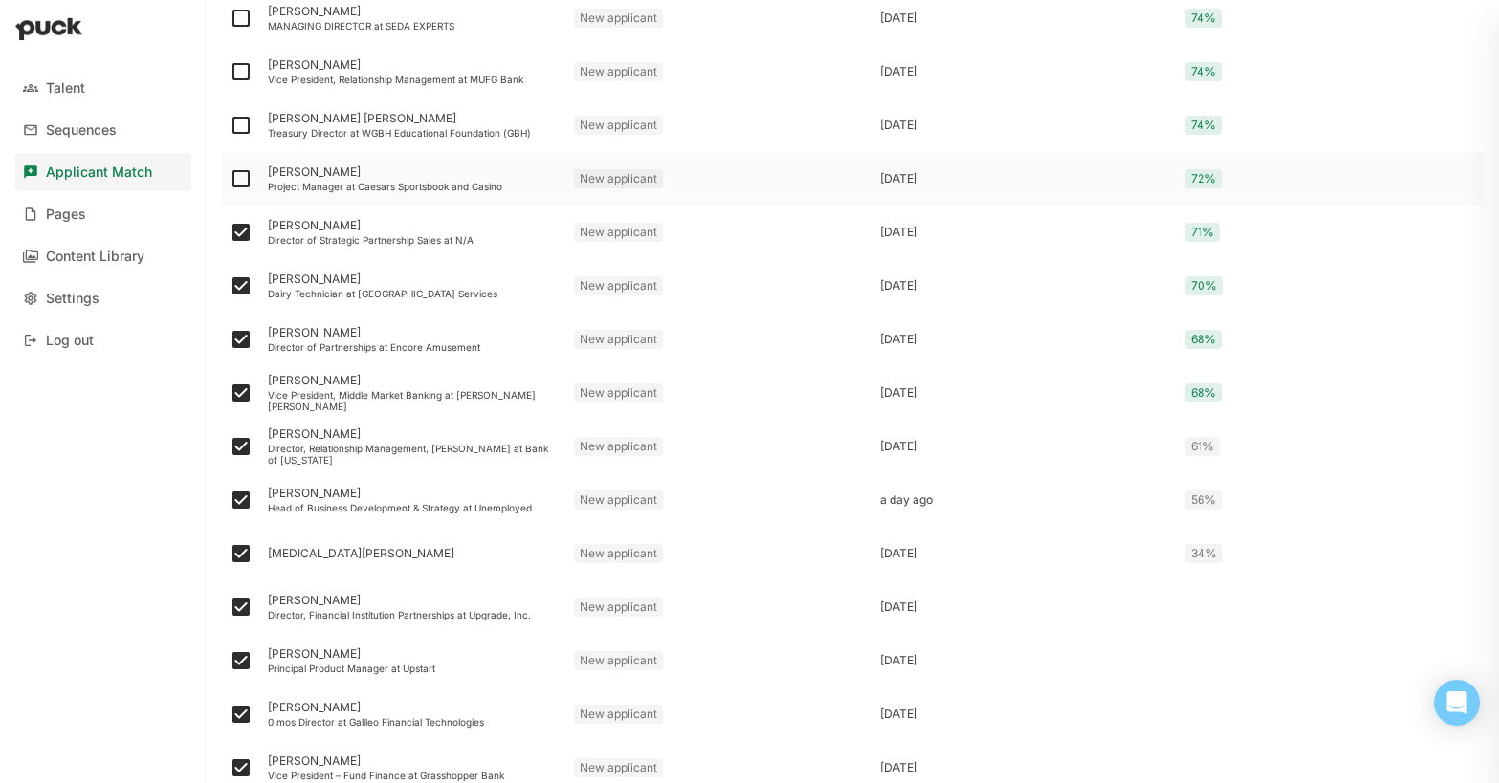
click at [239, 181] on img at bounding box center [241, 178] width 23 height 23
click at [230, 180] on input "checkbox" at bounding box center [229, 179] width 1 height 1
checkbox input "true"
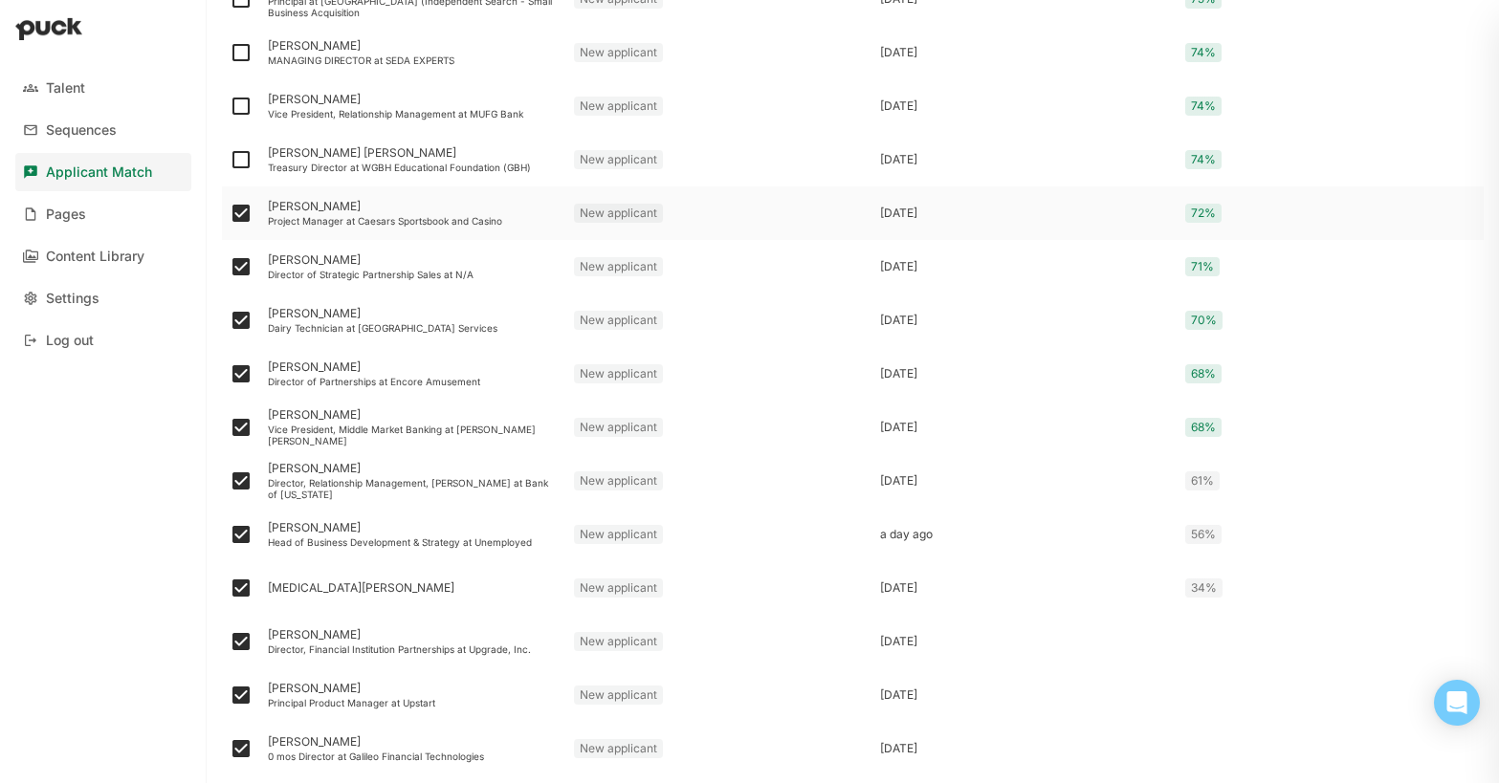
scroll to position [1049, 0]
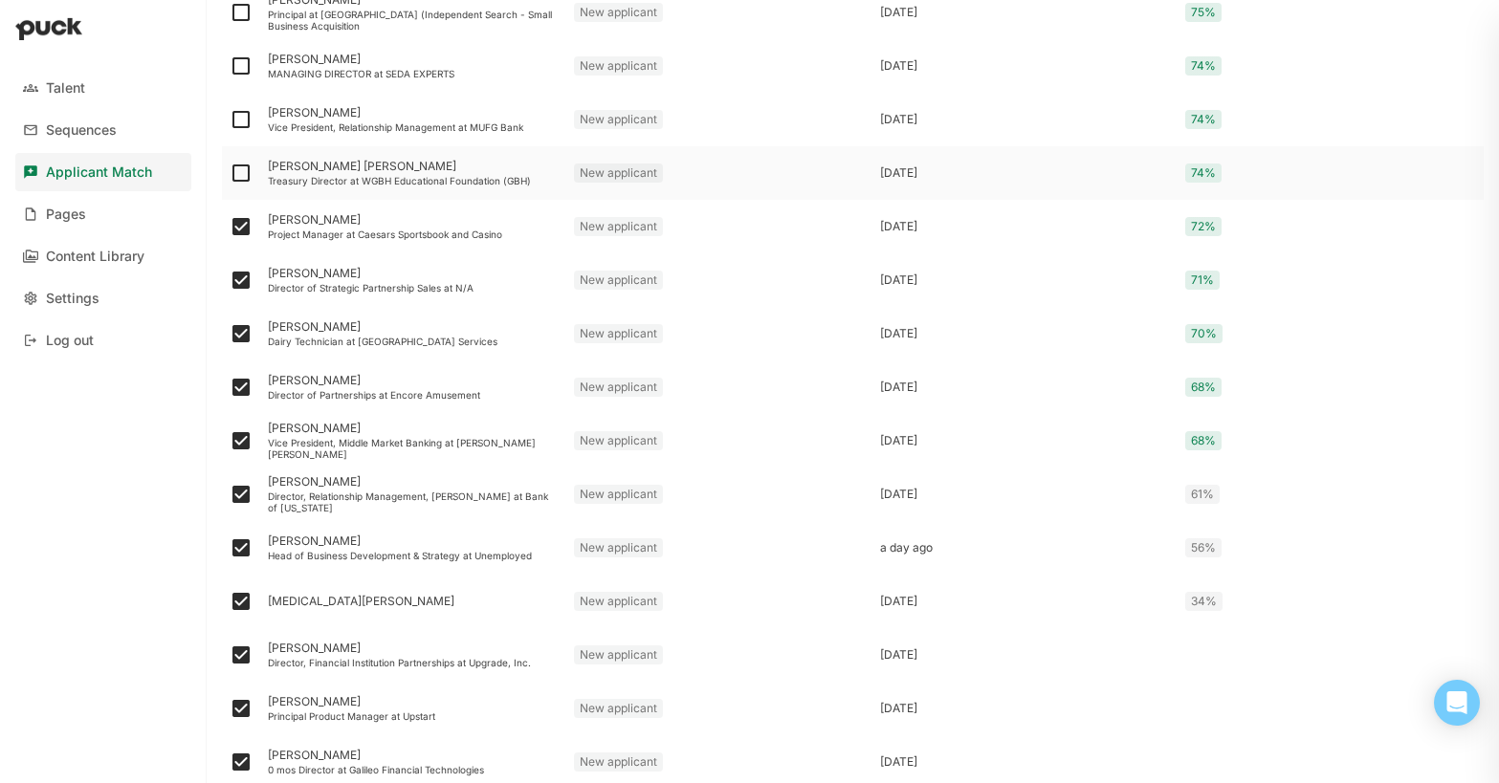
click at [237, 175] on img at bounding box center [241, 173] width 23 height 23
click at [230, 174] on input "checkbox" at bounding box center [229, 173] width 1 height 1
checkbox input "true"
click at [241, 125] on img at bounding box center [241, 119] width 23 height 23
click at [230, 121] on input "checkbox" at bounding box center [229, 120] width 1 height 1
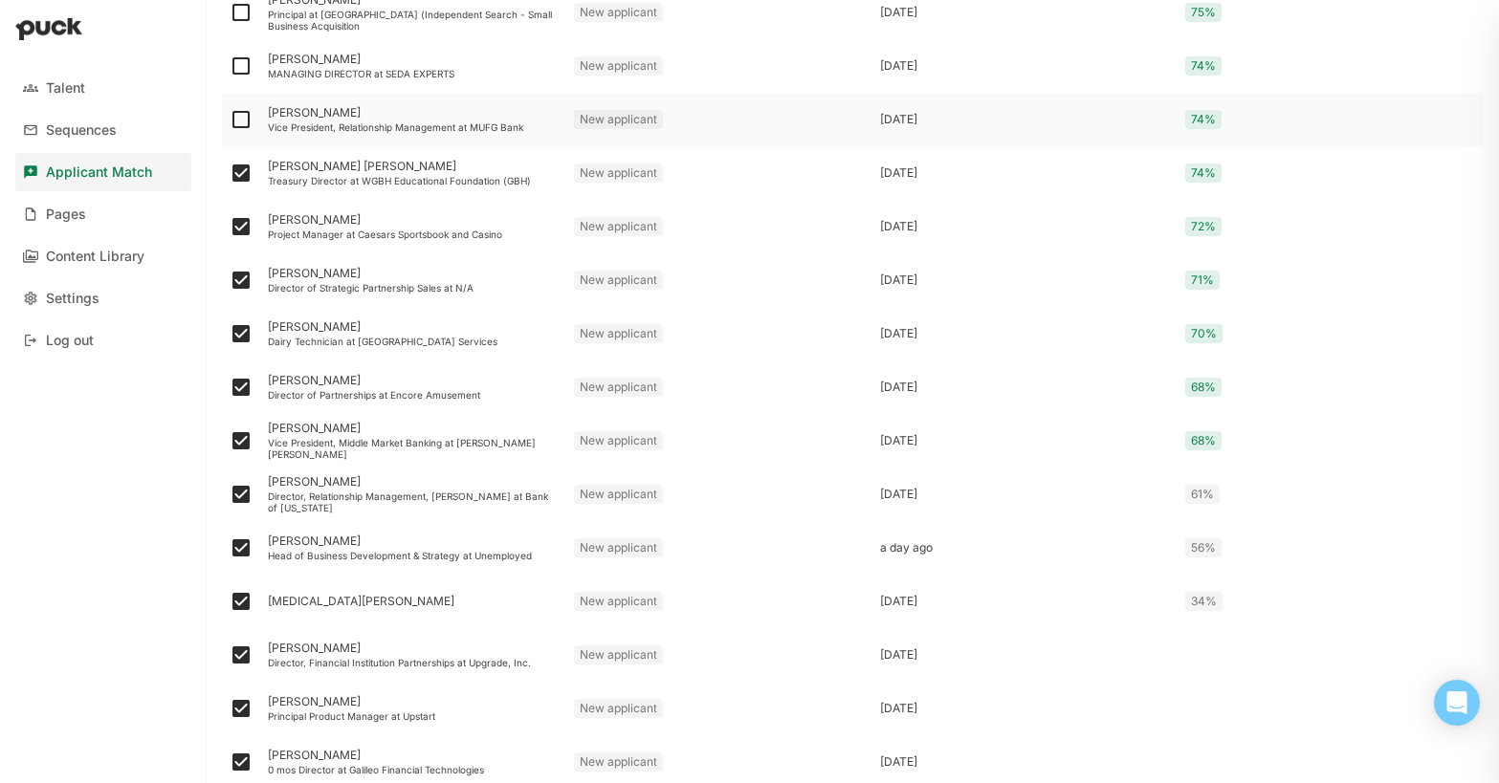
checkbox input "true"
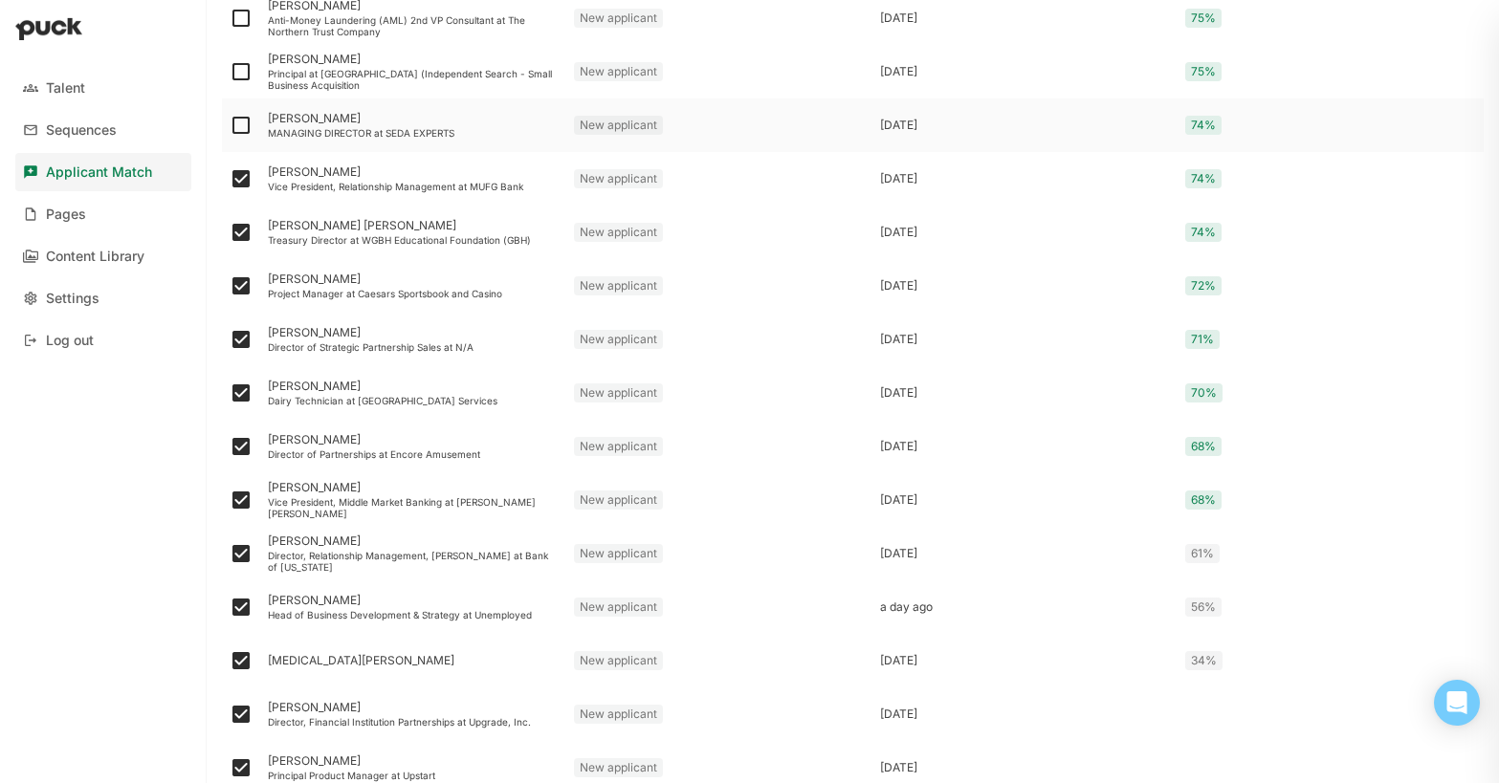
click at [241, 125] on img at bounding box center [241, 125] width 23 height 23
click at [230, 125] on input "checkbox" at bounding box center [229, 125] width 1 height 1
checkbox input "true"
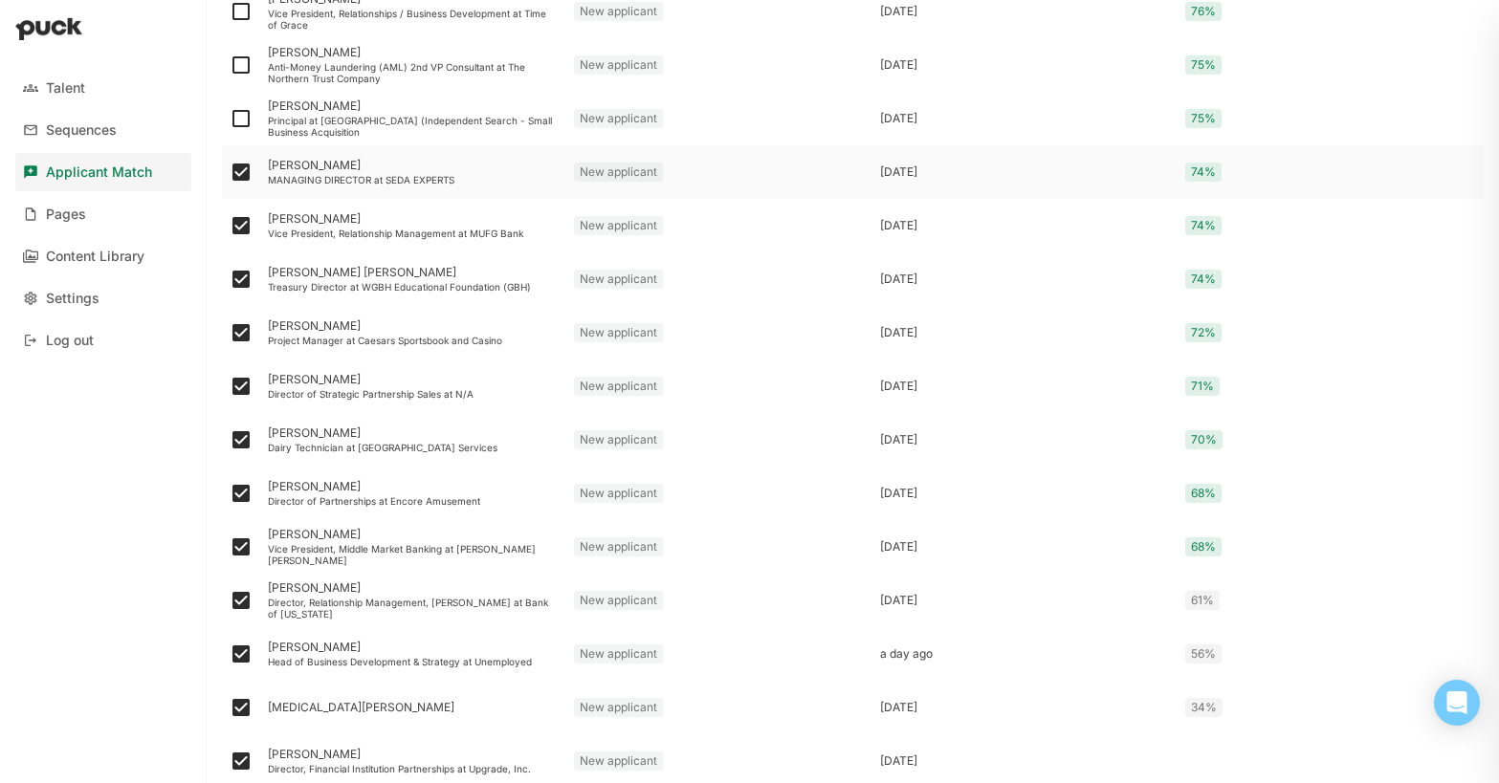
scroll to position [941, 0]
click at [236, 125] on img at bounding box center [241, 120] width 23 height 23
click at [230, 121] on input "checkbox" at bounding box center [229, 121] width 1 height 1
checkbox input "true"
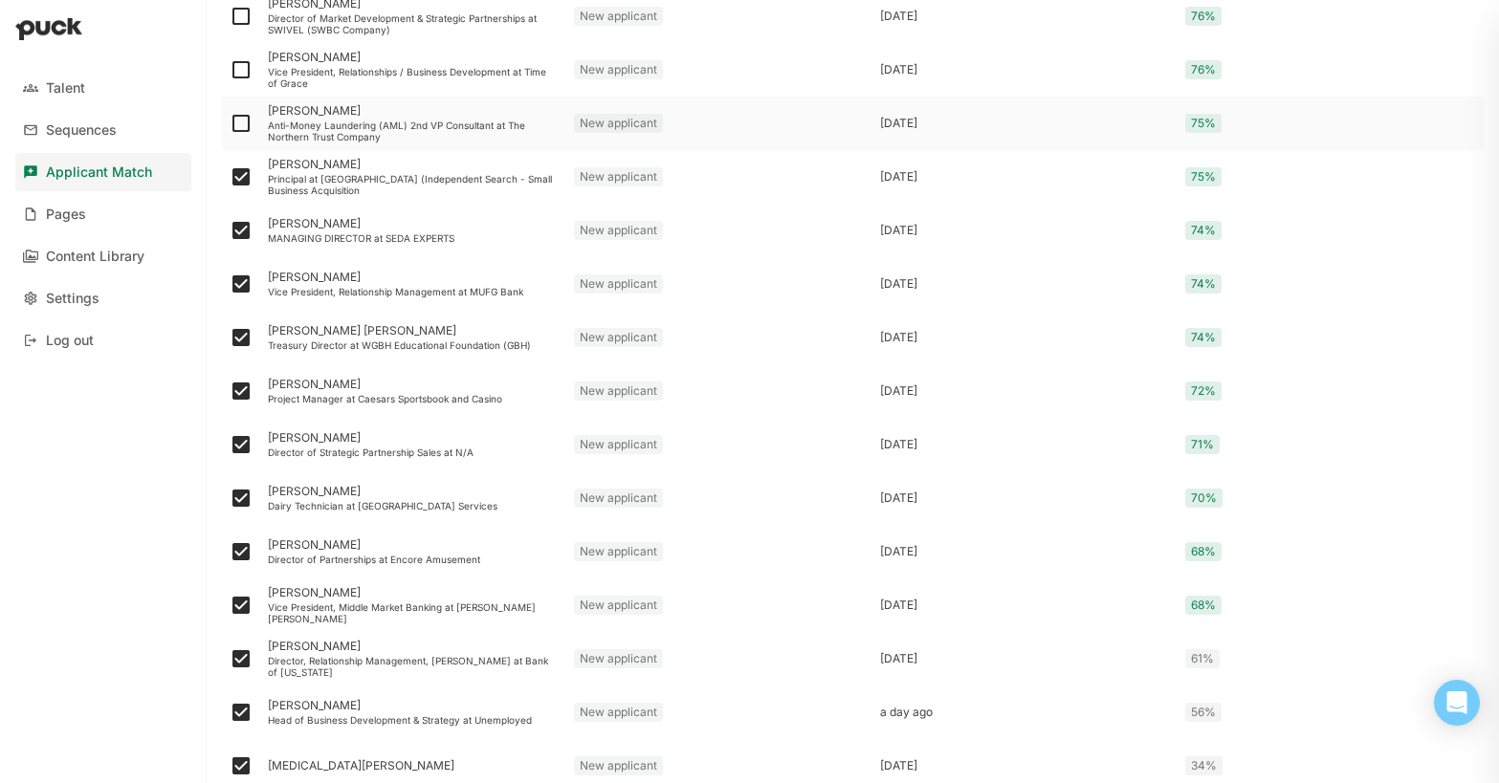
click at [236, 123] on img at bounding box center [241, 123] width 23 height 23
click at [230, 123] on input "checkbox" at bounding box center [229, 123] width 1 height 1
checkbox input "true"
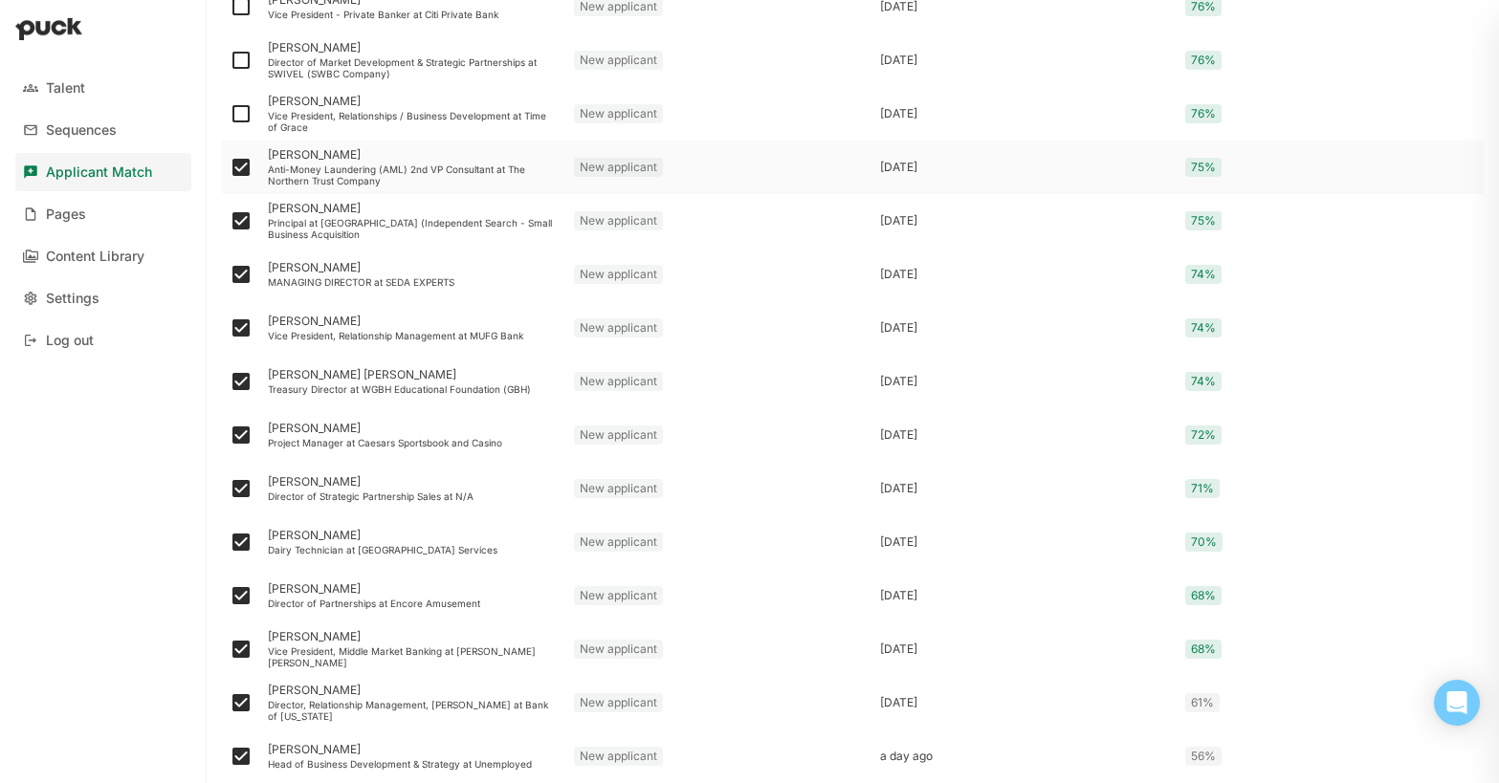
scroll to position [839, 0]
click at [233, 119] on img at bounding box center [241, 115] width 23 height 23
click at [230, 117] on input "checkbox" at bounding box center [229, 116] width 1 height 1
checkbox input "true"
click at [254, 61] on div at bounding box center [241, 62] width 38 height 54
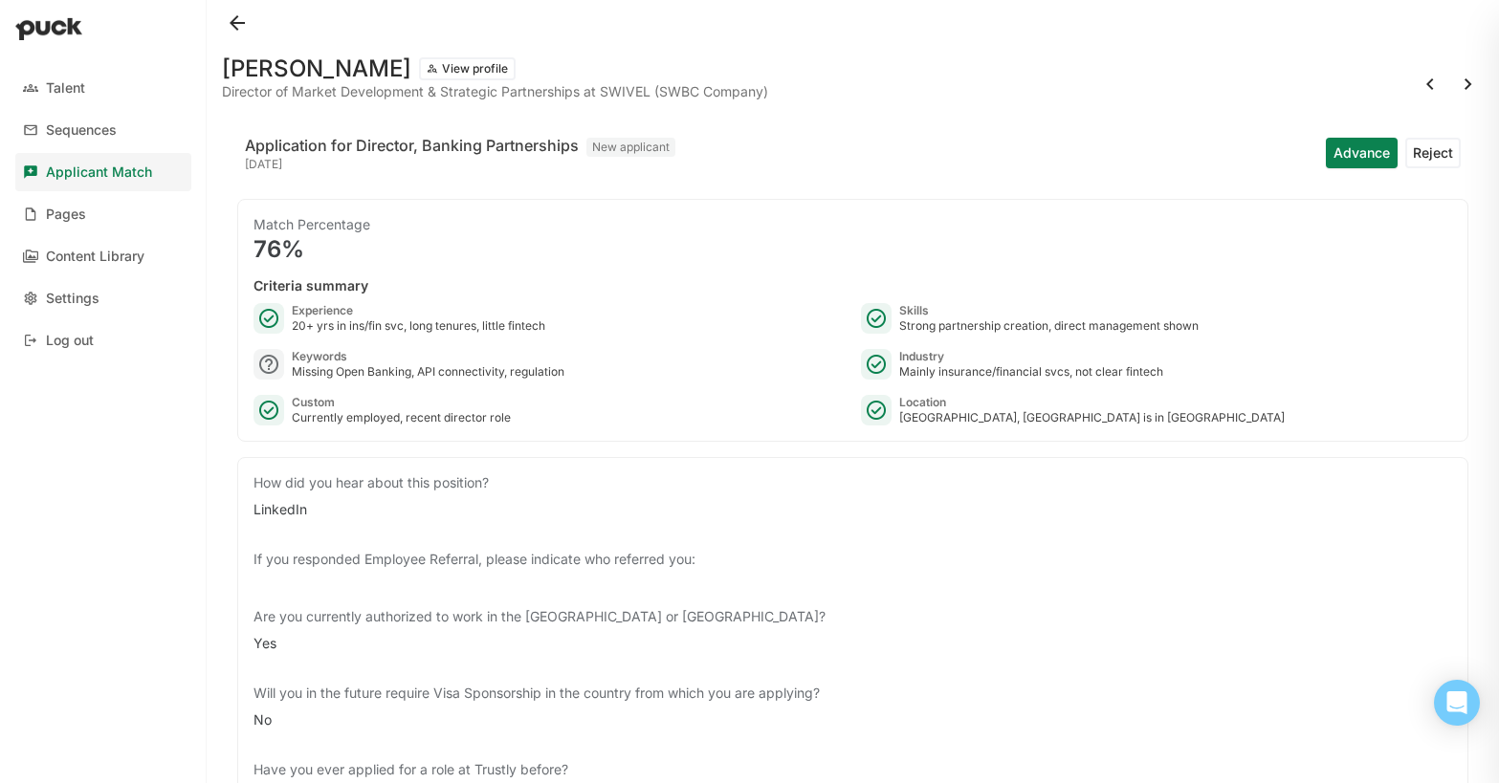
click at [236, 17] on button at bounding box center [237, 23] width 31 height 31
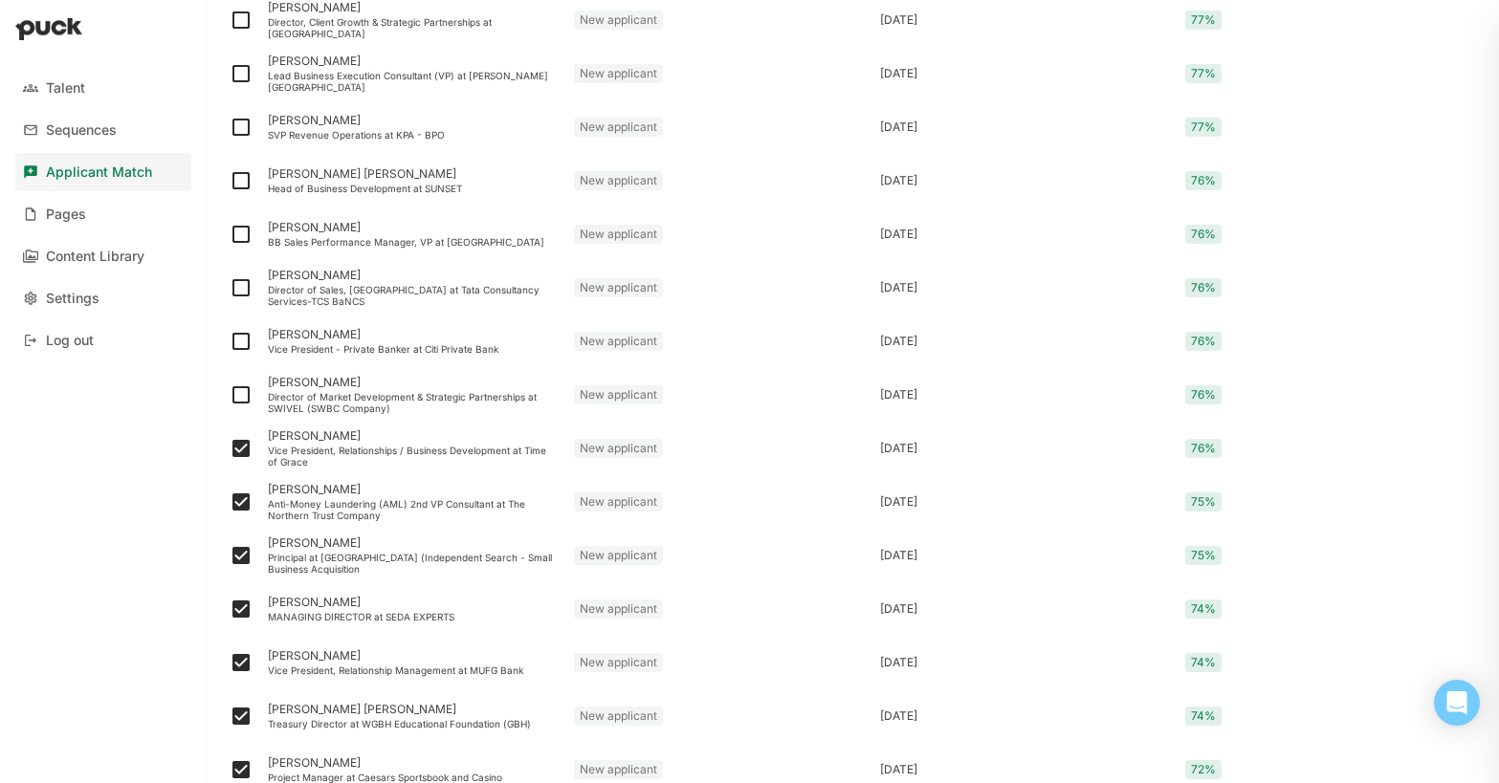
scroll to position [590, 0]
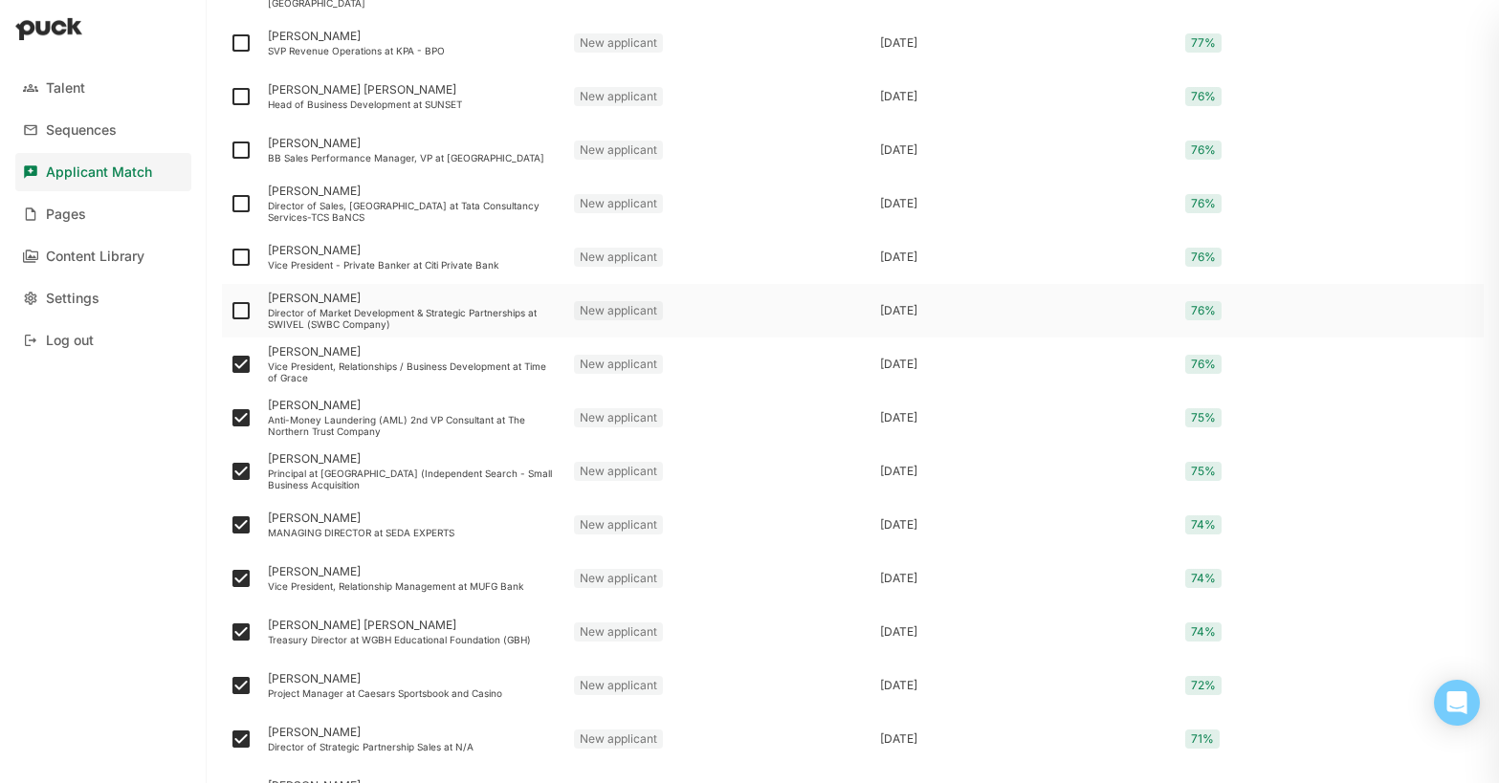
click at [240, 310] on img at bounding box center [241, 310] width 23 height 23
click at [230, 311] on input "checkbox" at bounding box center [229, 311] width 1 height 1
checkbox input "true"
click at [240, 262] on img at bounding box center [241, 257] width 23 height 23
click at [230, 258] on input "checkbox" at bounding box center [229, 257] width 1 height 1
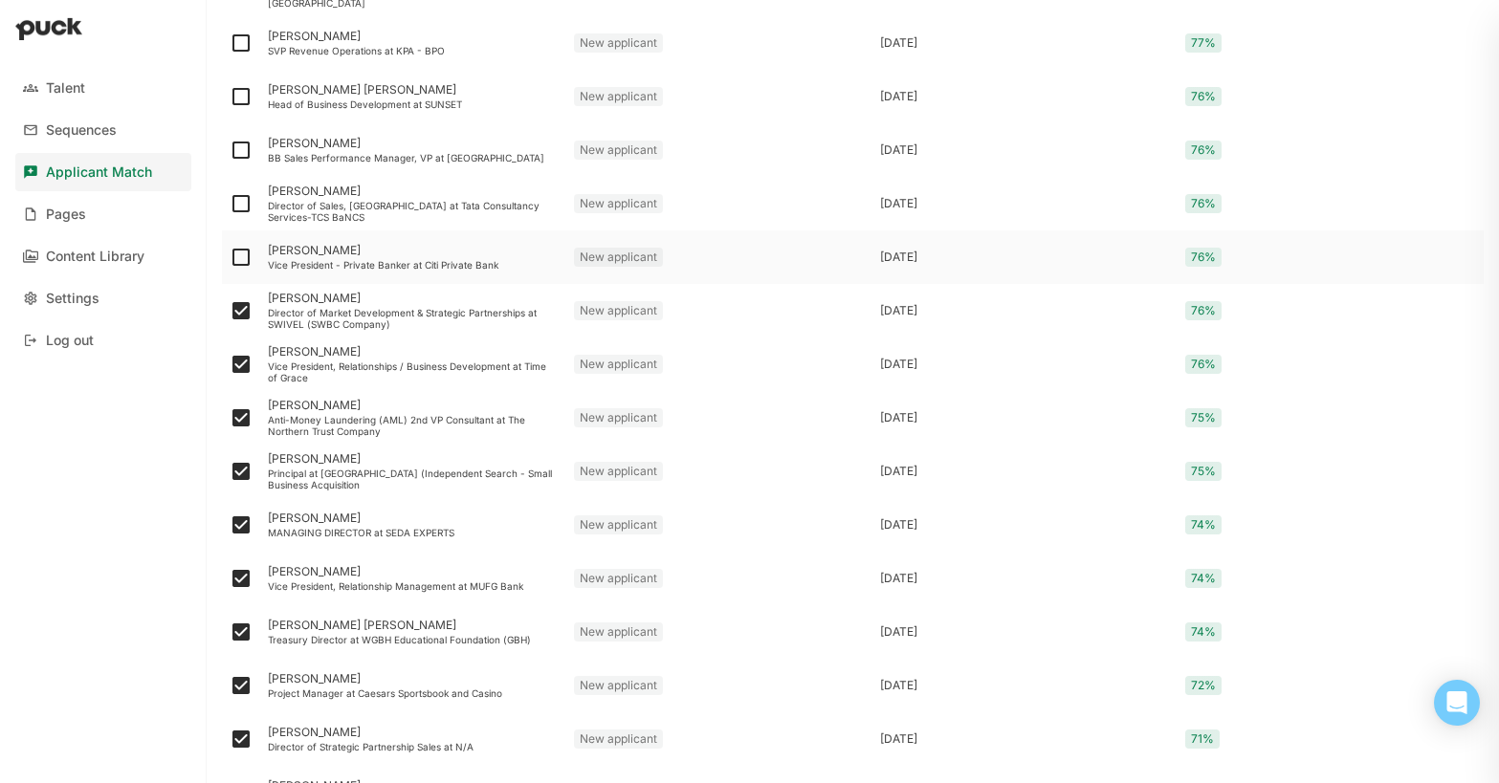
checkbox input "true"
click at [242, 210] on img at bounding box center [241, 203] width 23 height 23
click at [230, 205] on input "checkbox" at bounding box center [229, 204] width 1 height 1
checkbox input "true"
click at [241, 154] on img at bounding box center [241, 150] width 23 height 23
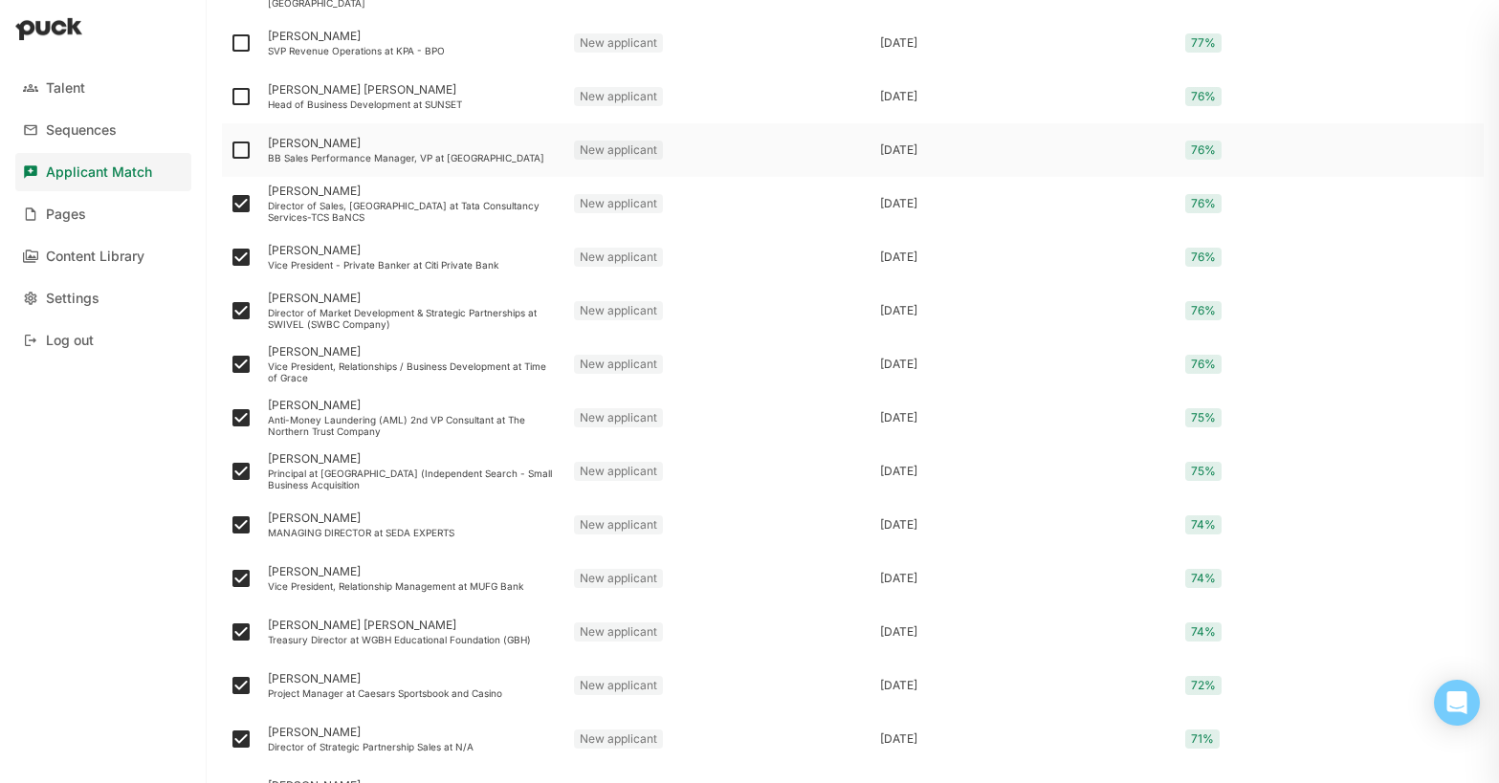
click at [230, 151] on input "checkbox" at bounding box center [229, 150] width 1 height 1
checkbox input "true"
click at [235, 100] on img at bounding box center [241, 96] width 23 height 23
click at [230, 98] on input "checkbox" at bounding box center [229, 97] width 1 height 1
checkbox input "true"
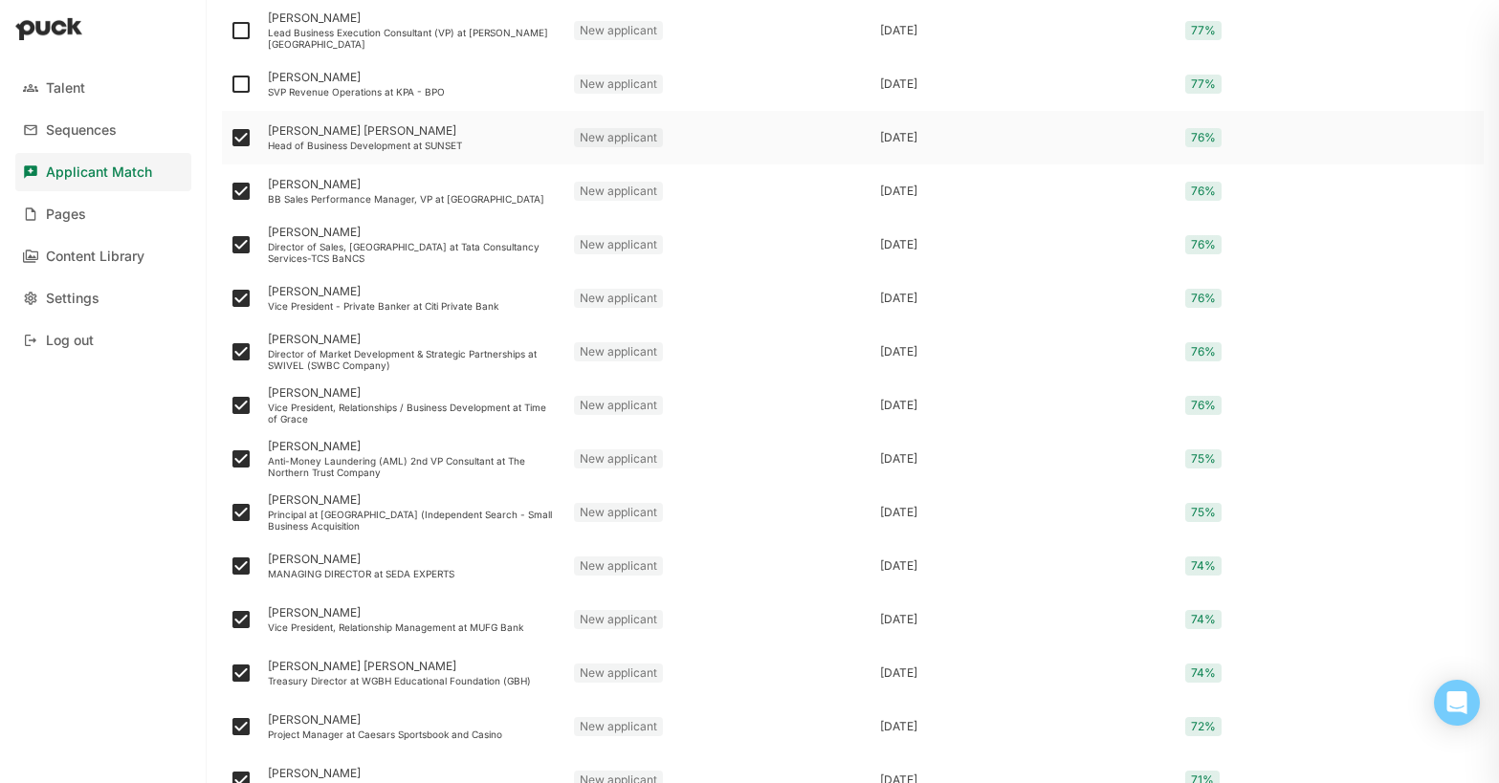
scroll to position [548, 0]
click at [240, 86] on img at bounding box center [241, 85] width 23 height 23
click at [230, 86] on input "checkbox" at bounding box center [229, 85] width 1 height 1
checkbox input "true"
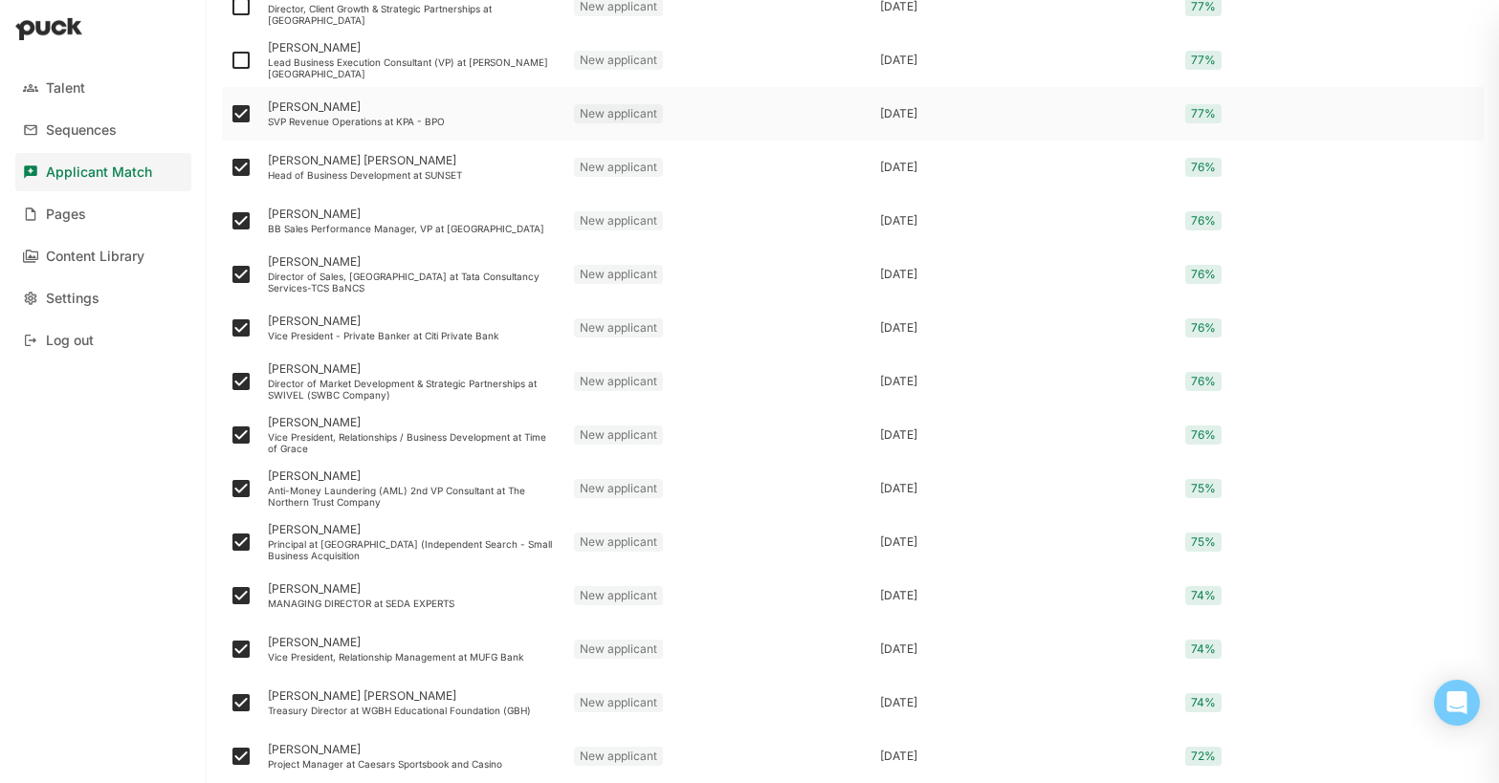
scroll to position [508, 0]
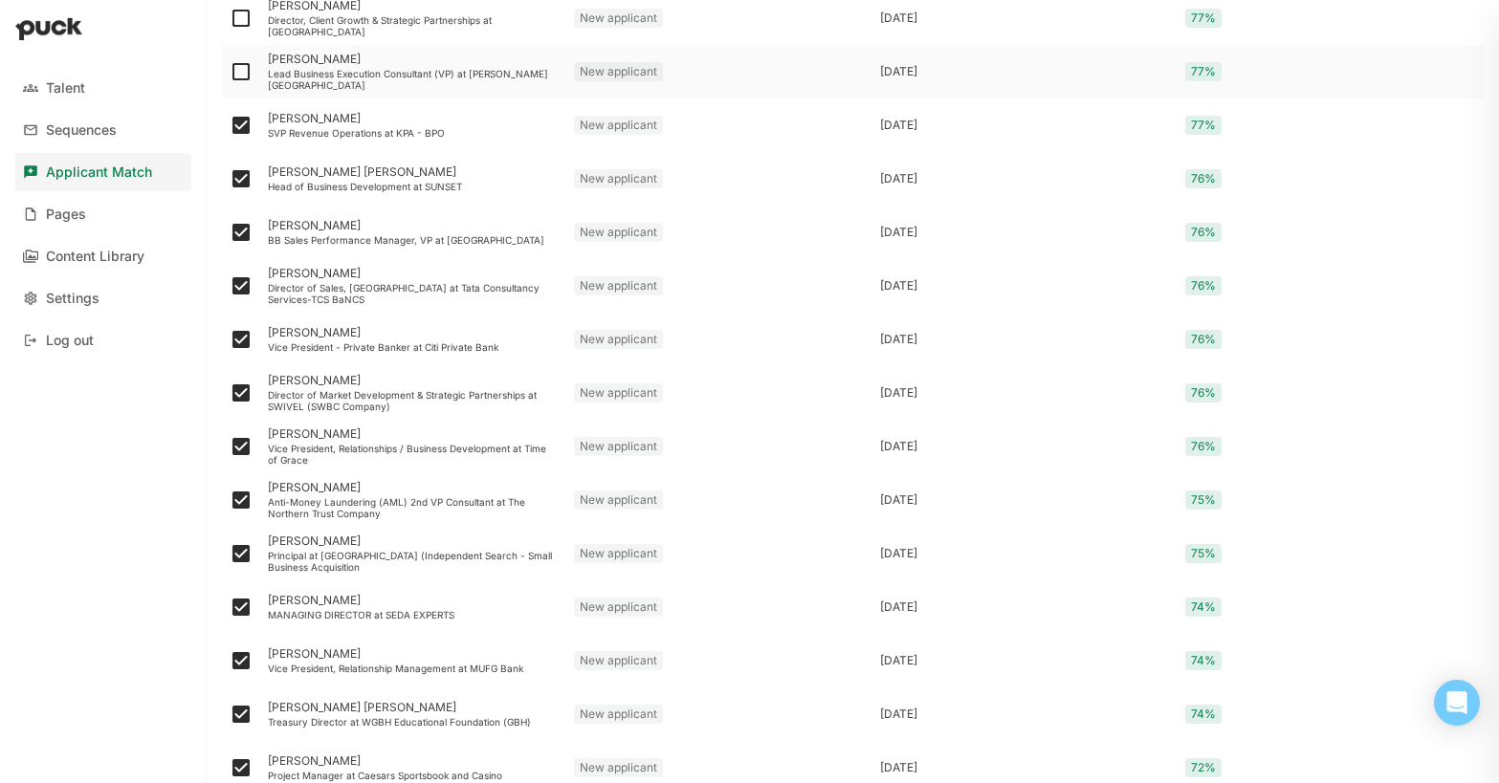
click at [240, 73] on img at bounding box center [241, 71] width 23 height 23
click at [230, 73] on input "checkbox" at bounding box center [229, 72] width 1 height 1
checkbox input "true"
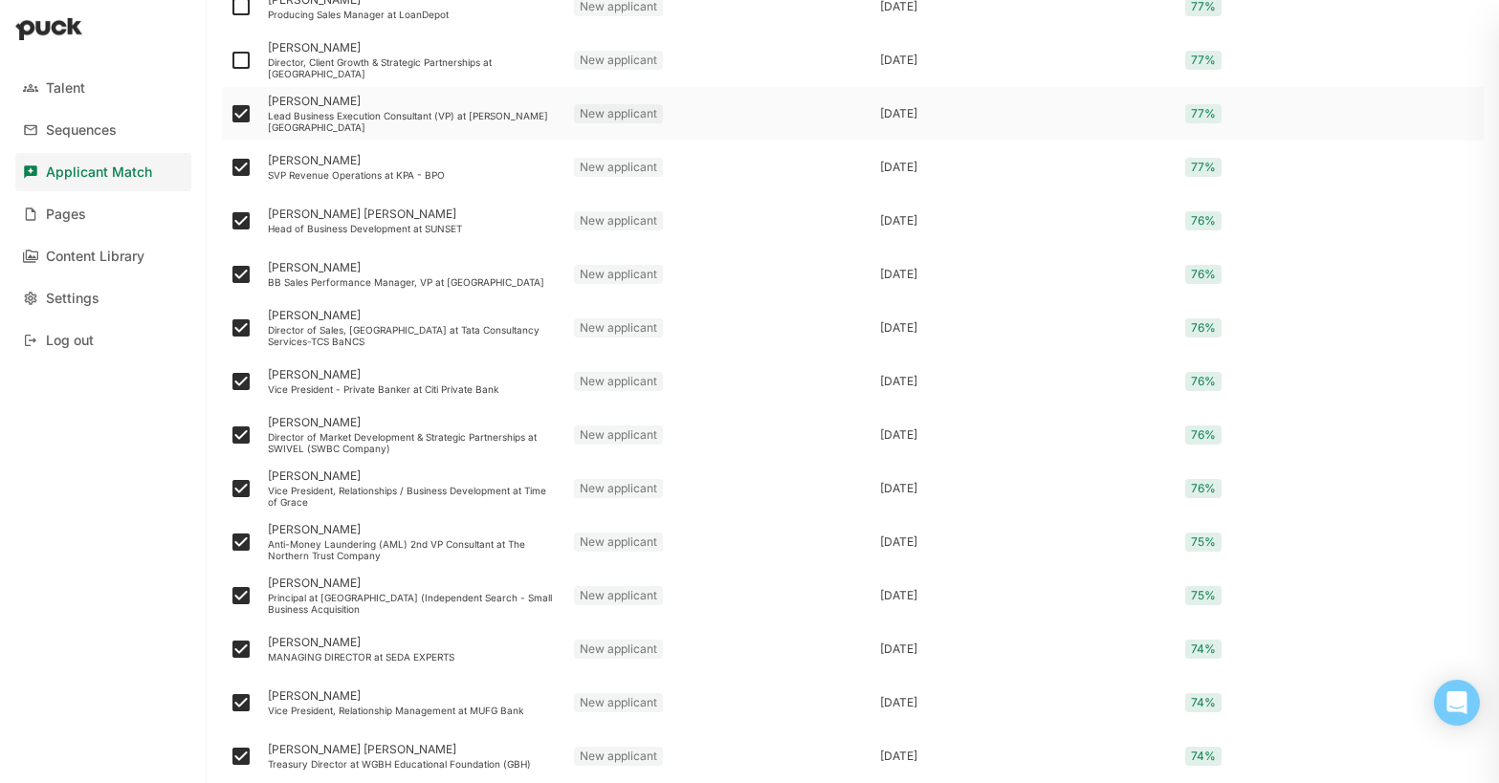
scroll to position [460, 0]
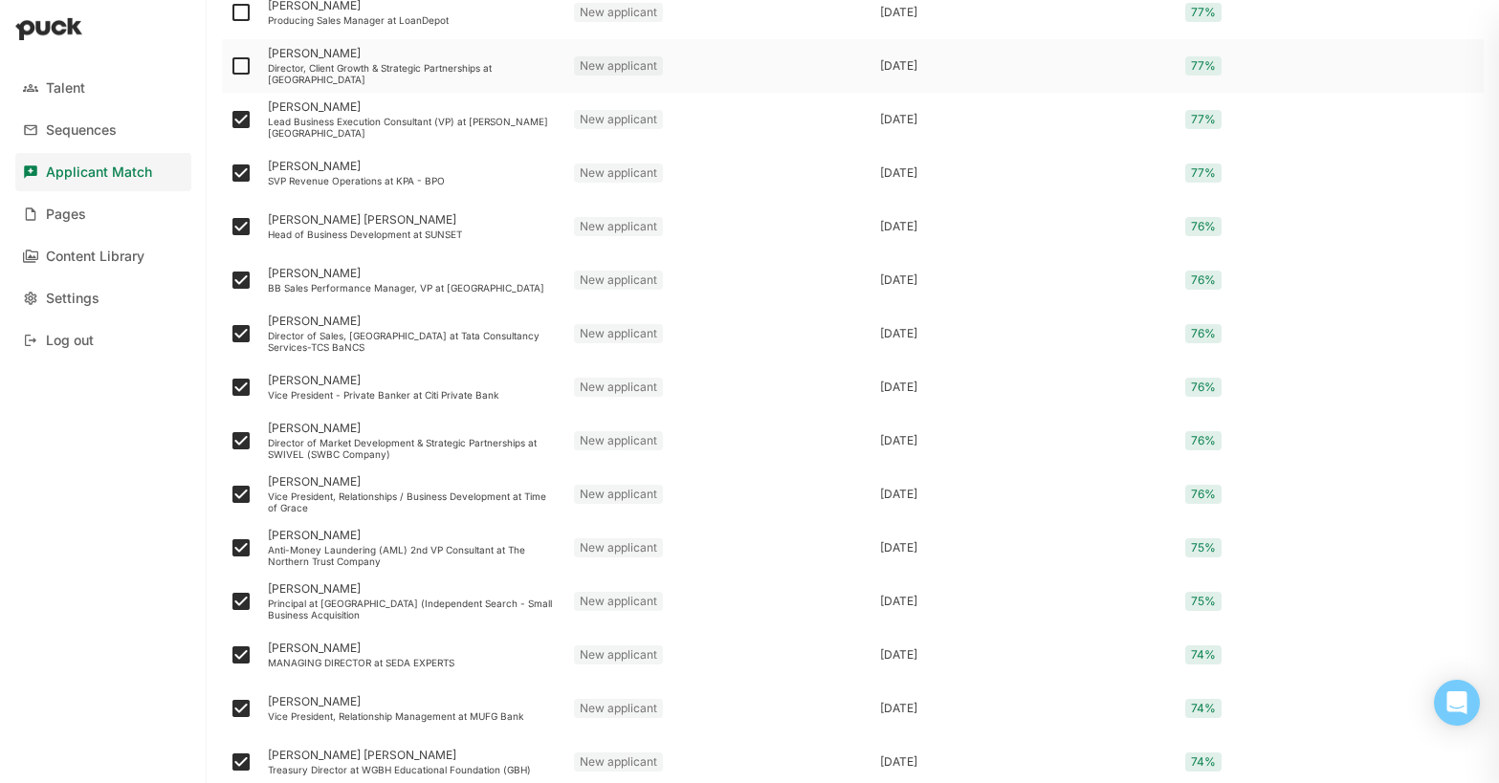
click at [241, 71] on img at bounding box center [241, 66] width 23 height 23
click at [230, 67] on input "checkbox" at bounding box center [229, 66] width 1 height 1
checkbox input "true"
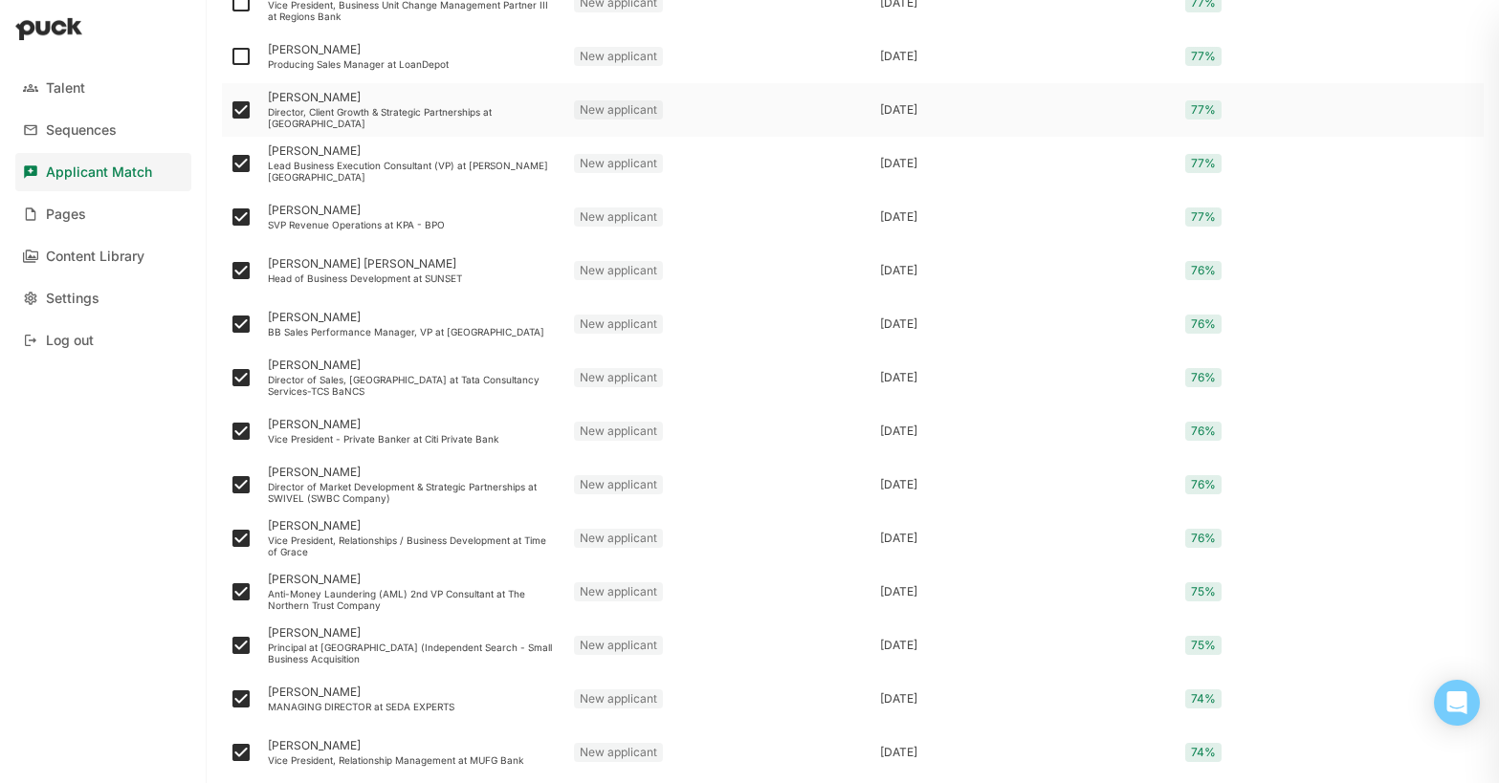
scroll to position [407, 0]
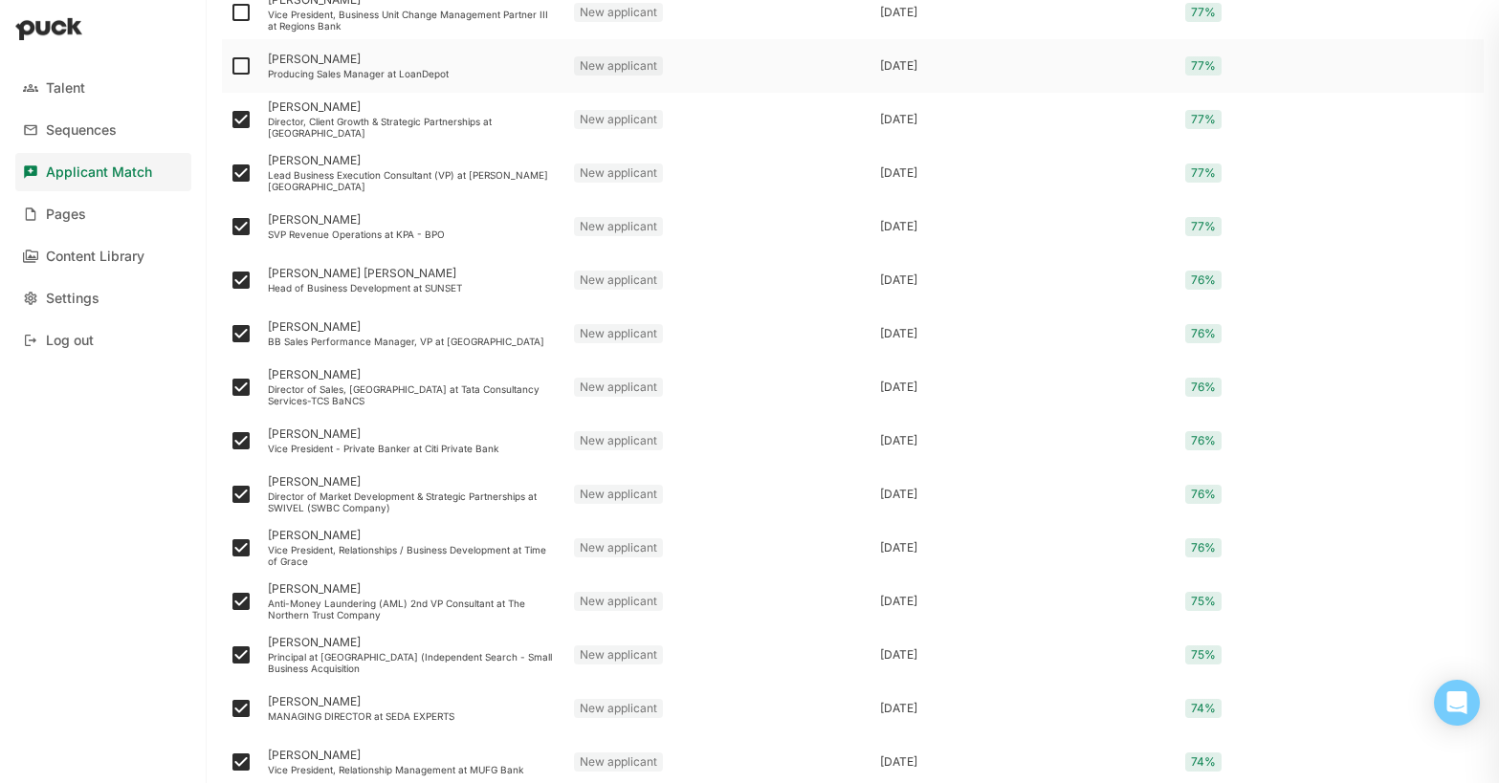
click at [241, 71] on img at bounding box center [241, 66] width 23 height 23
click at [230, 67] on input "checkbox" at bounding box center [229, 66] width 1 height 1
checkbox input "true"
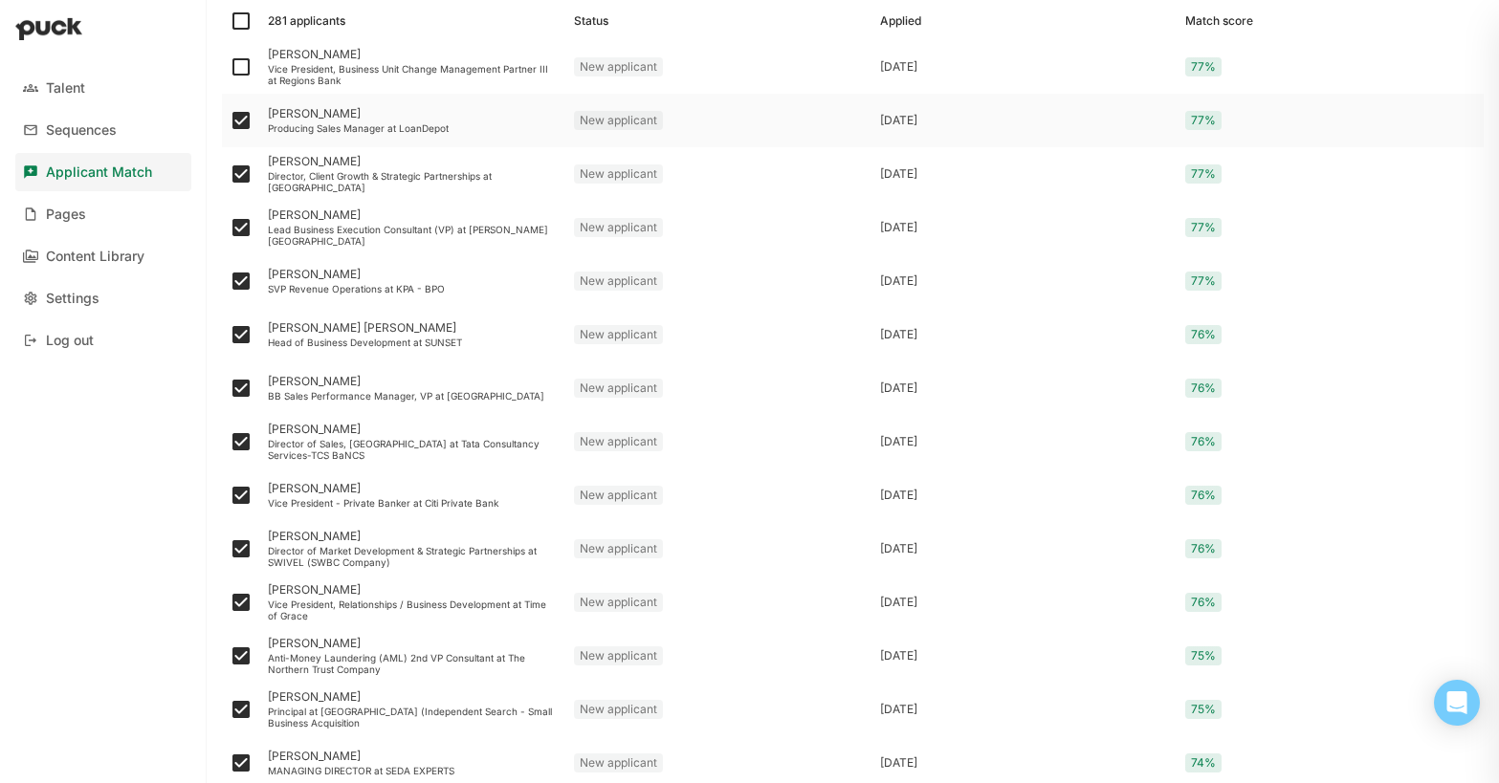
scroll to position [350, 0]
click at [241, 72] on img at bounding box center [241, 68] width 23 height 23
click at [230, 70] on input "checkbox" at bounding box center [229, 69] width 1 height 1
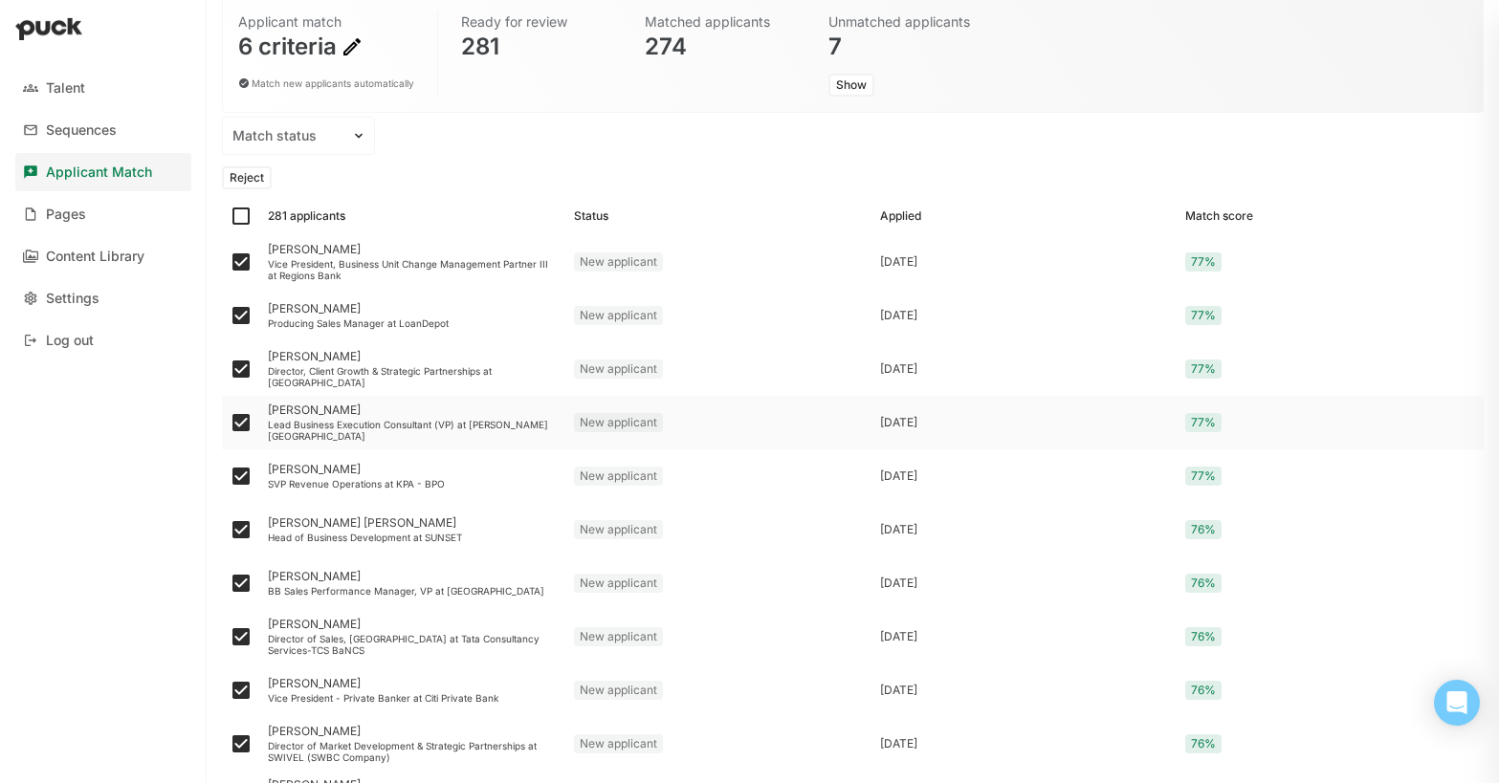
scroll to position [155, 0]
click at [253, 179] on button "Reject" at bounding box center [247, 179] width 50 height 23
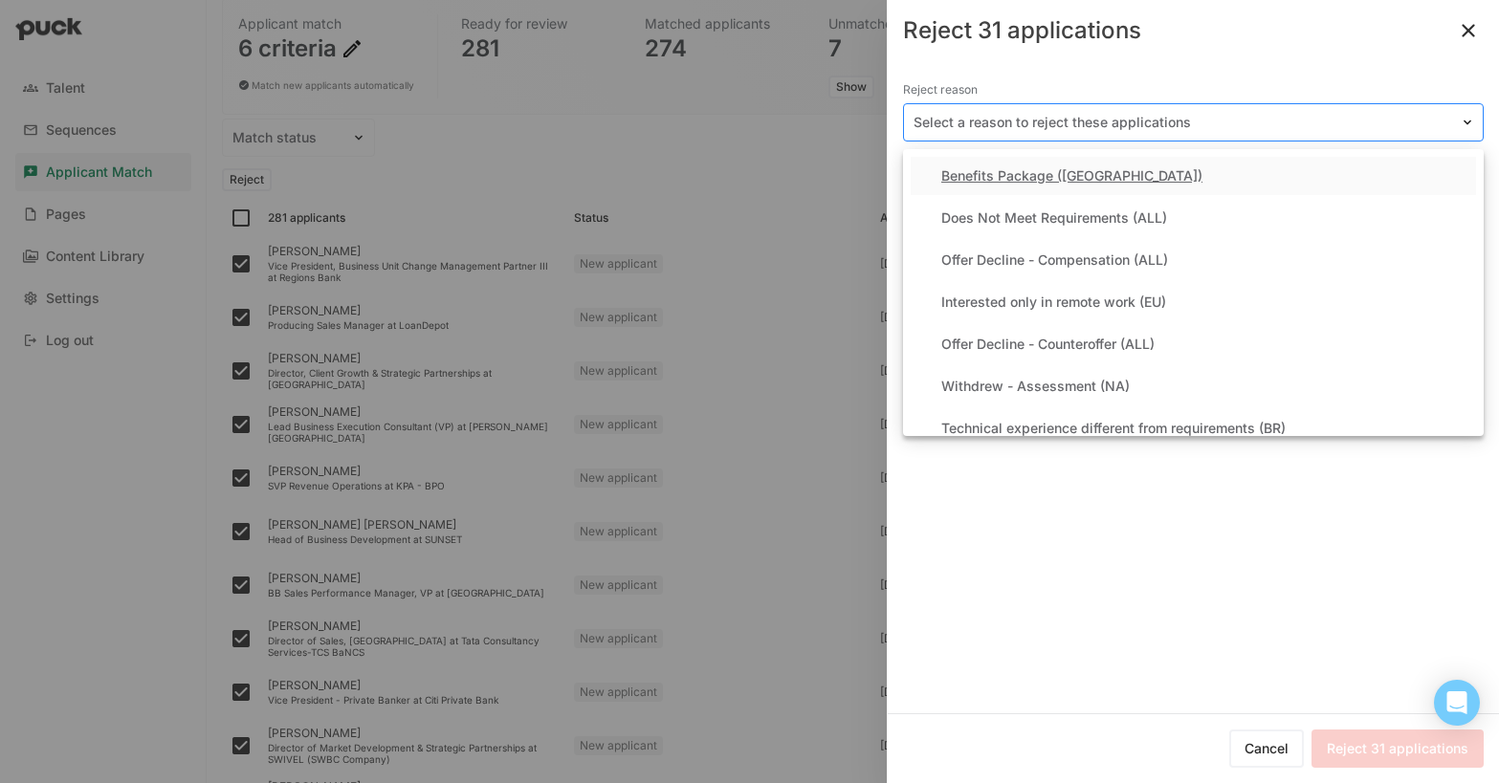
click at [1019, 136] on div "Select a reason to reject these applications" at bounding box center [1193, 122] width 581 height 38
click at [1038, 210] on div "Does Not Meet Requirements (ALL)" at bounding box center [1054, 218] width 226 height 16
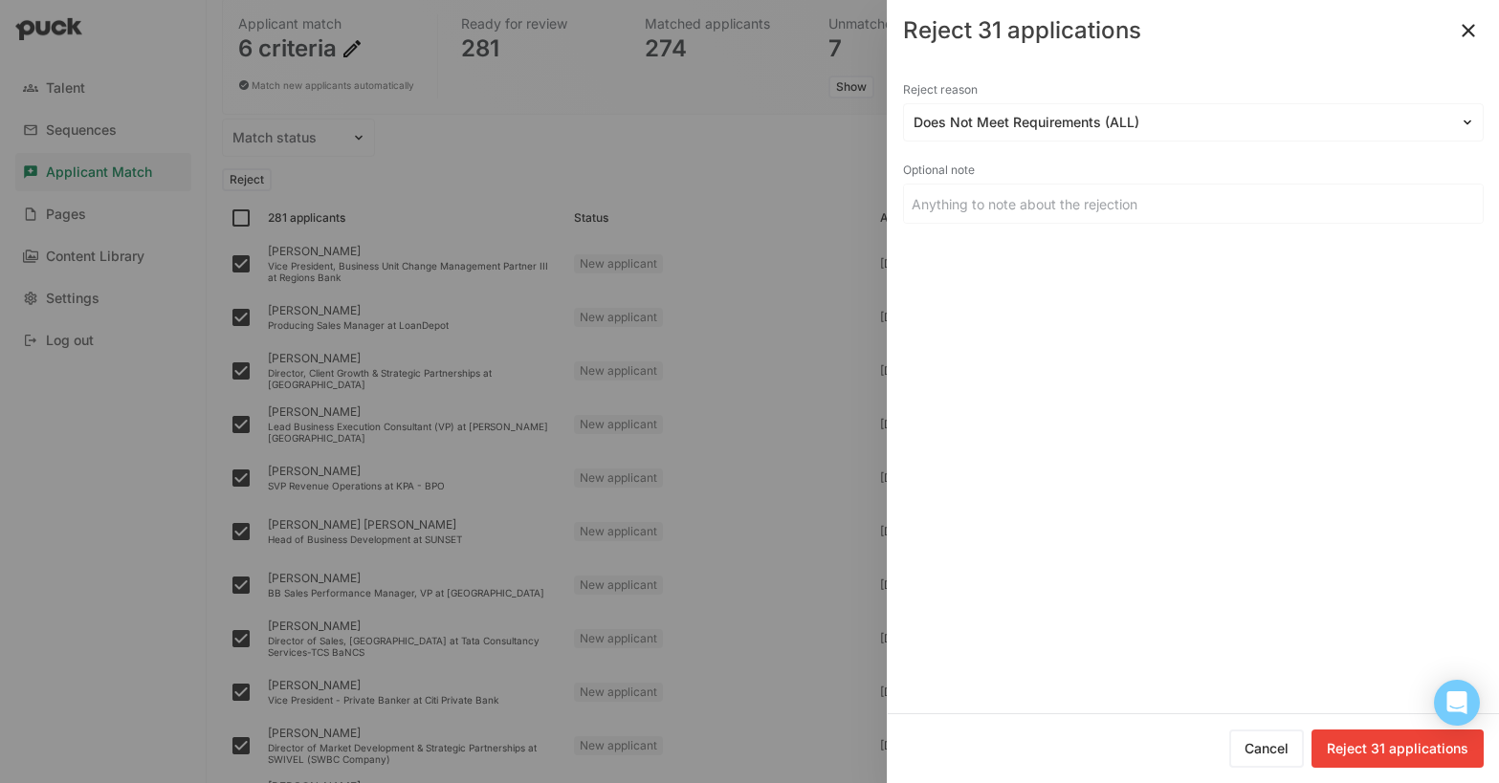
click at [1369, 752] on button "Reject 31 applications" at bounding box center [1398, 749] width 172 height 38
checkbox input "false"
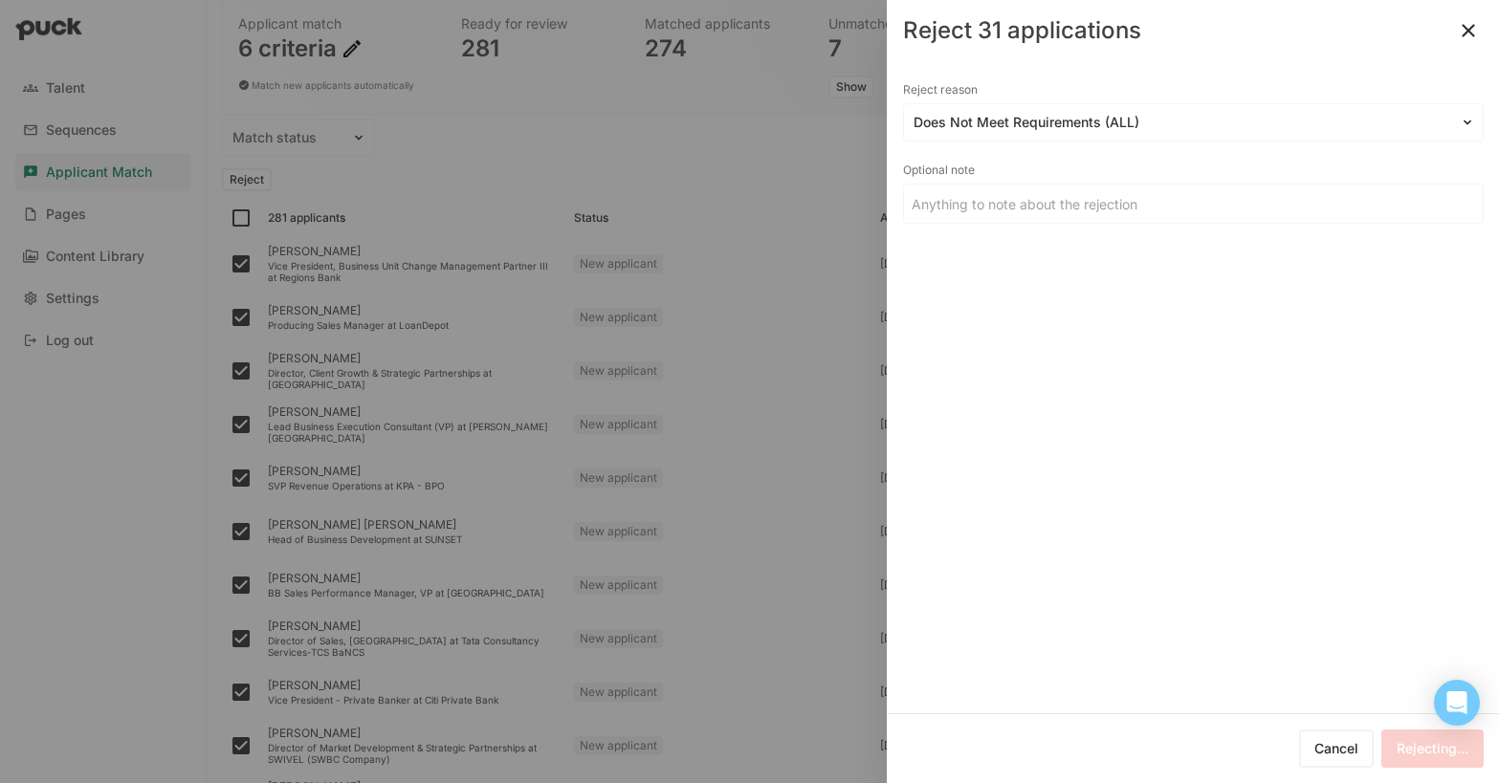
checkbox input "false"
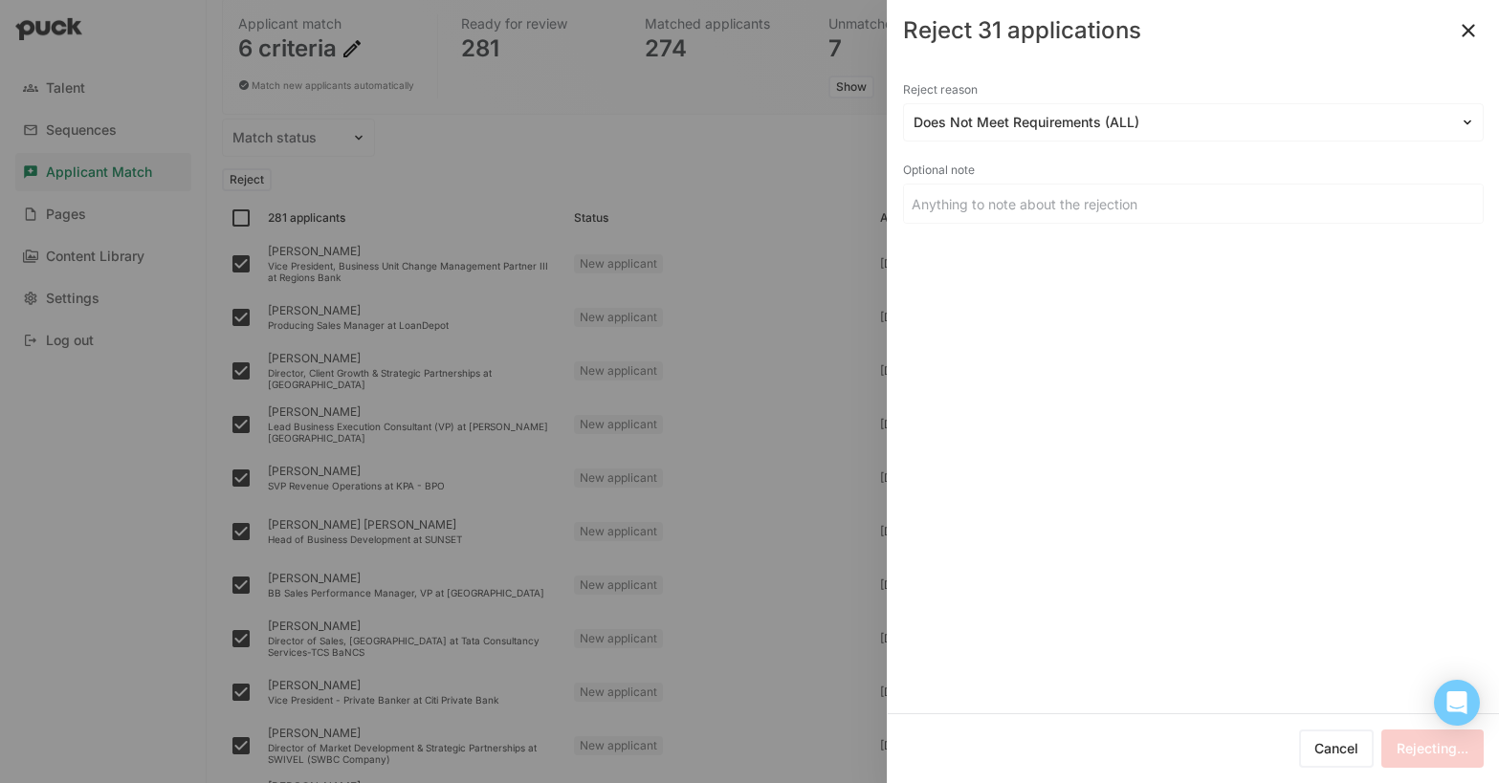
checkbox input "false"
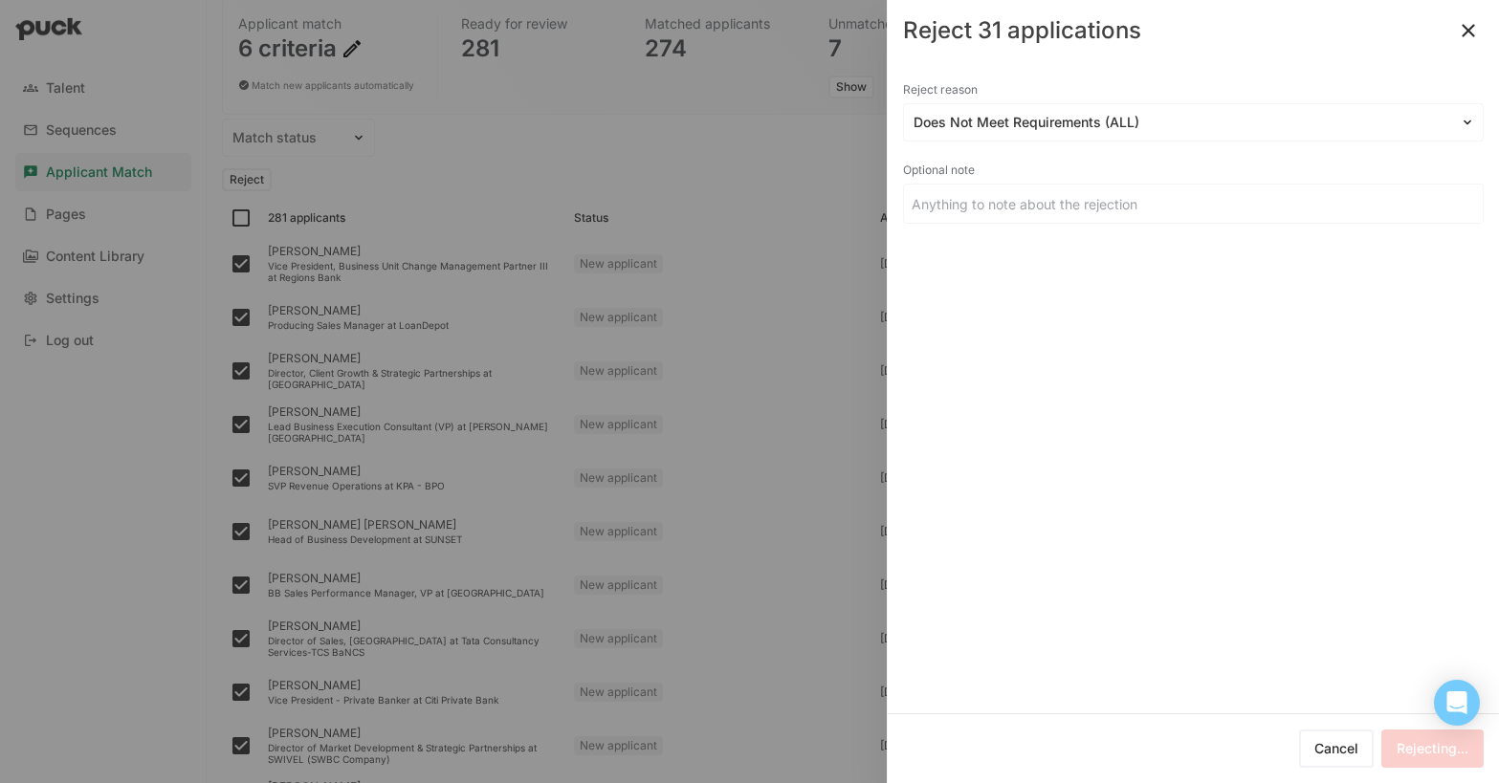
checkbox input "false"
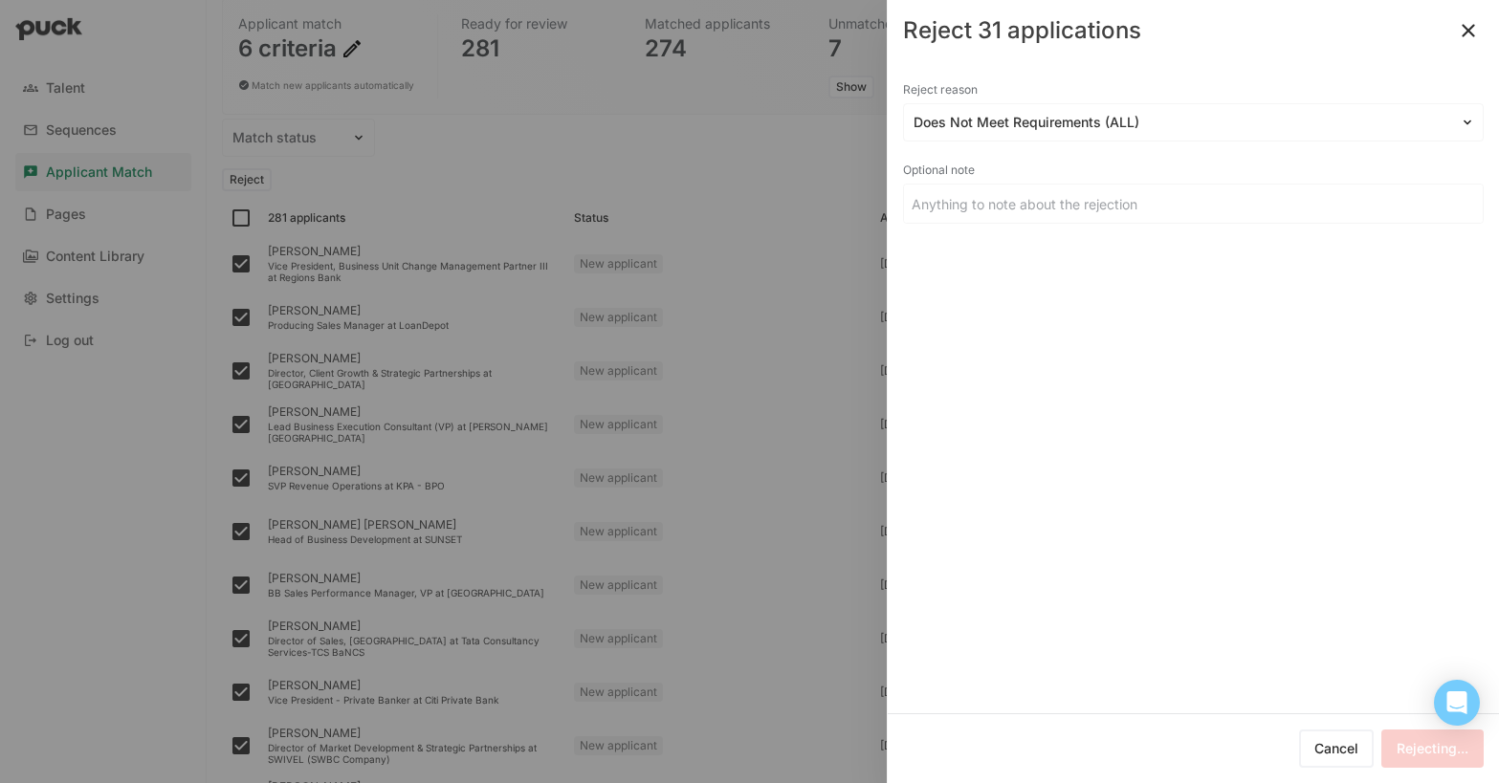
checkbox input "false"
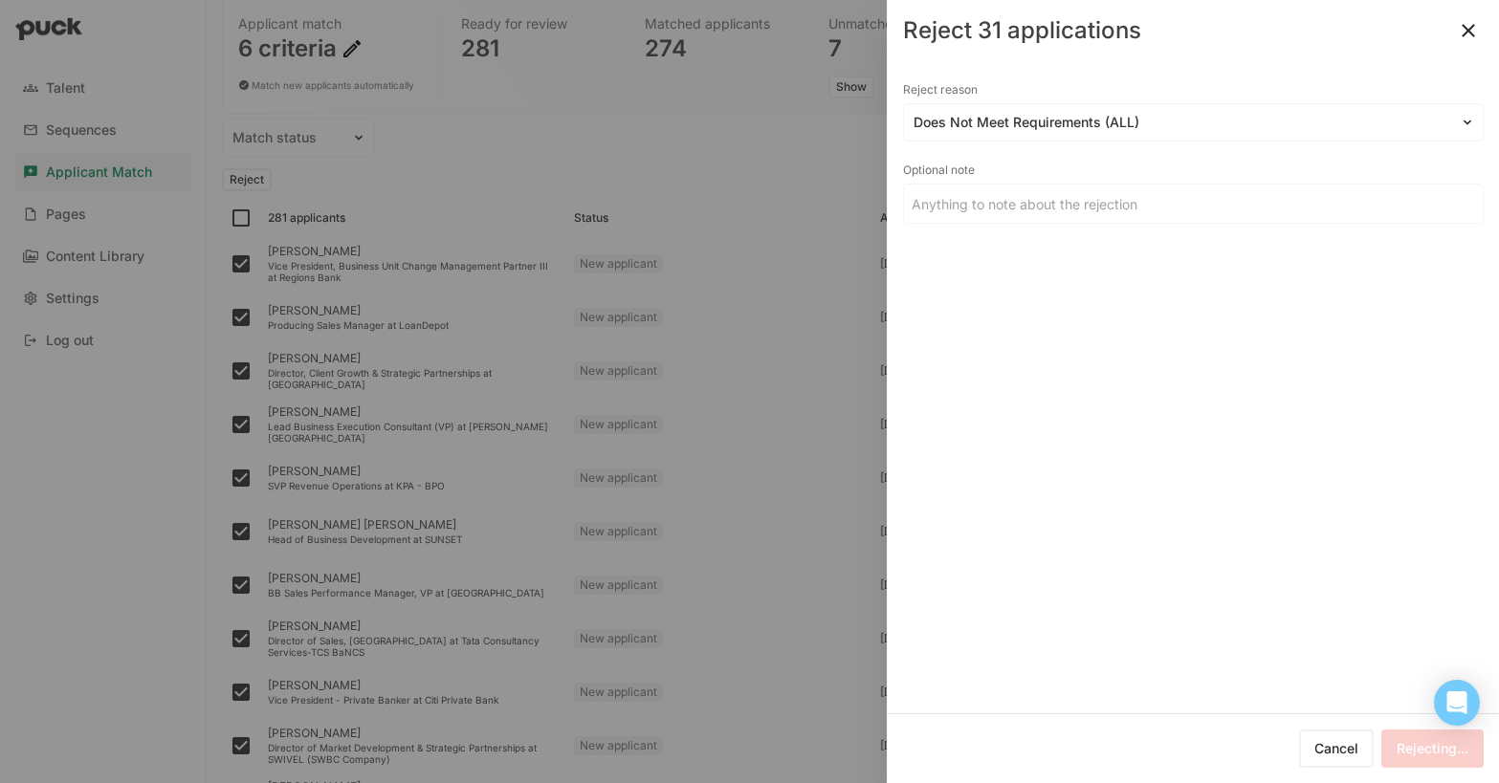
checkbox input "false"
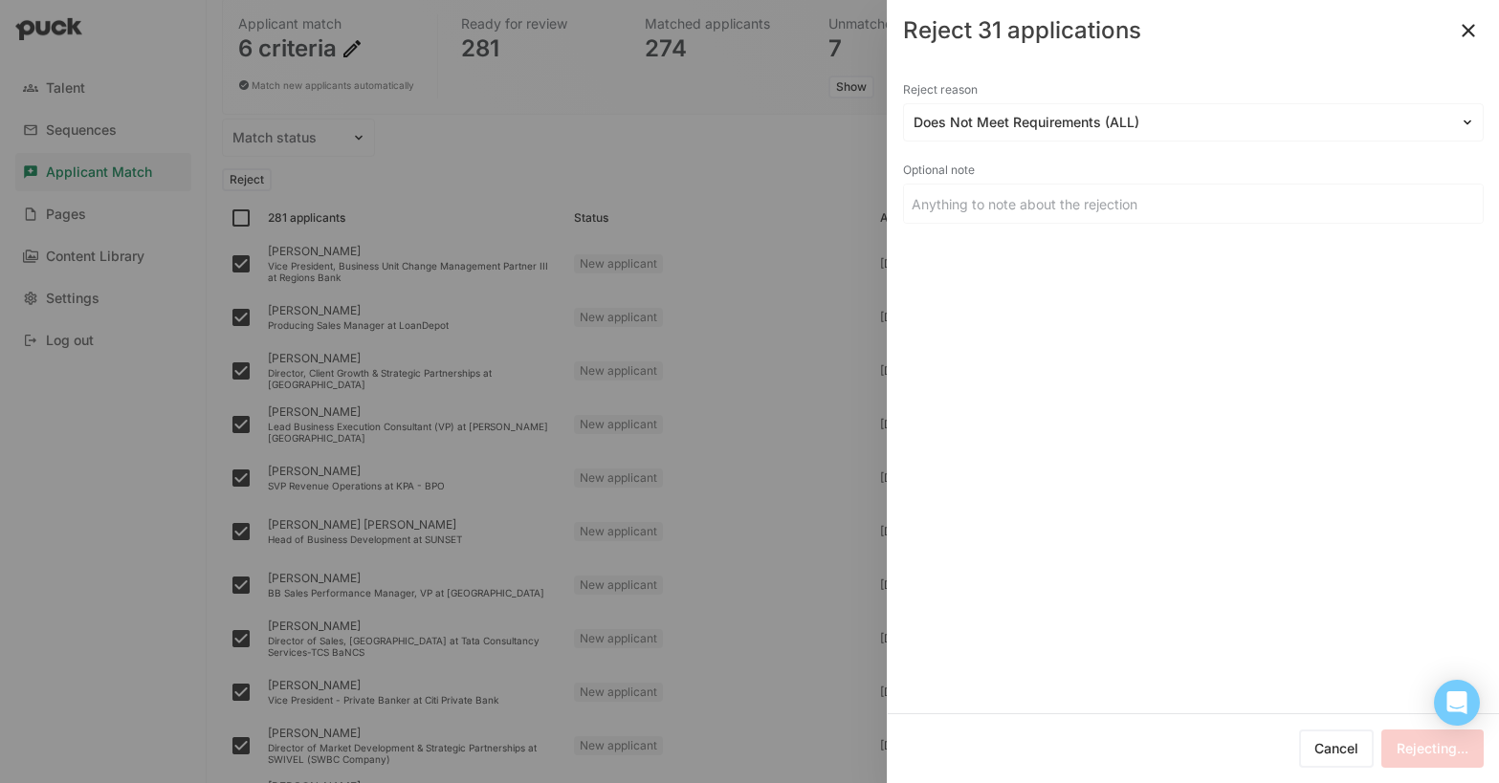
checkbox input "false"
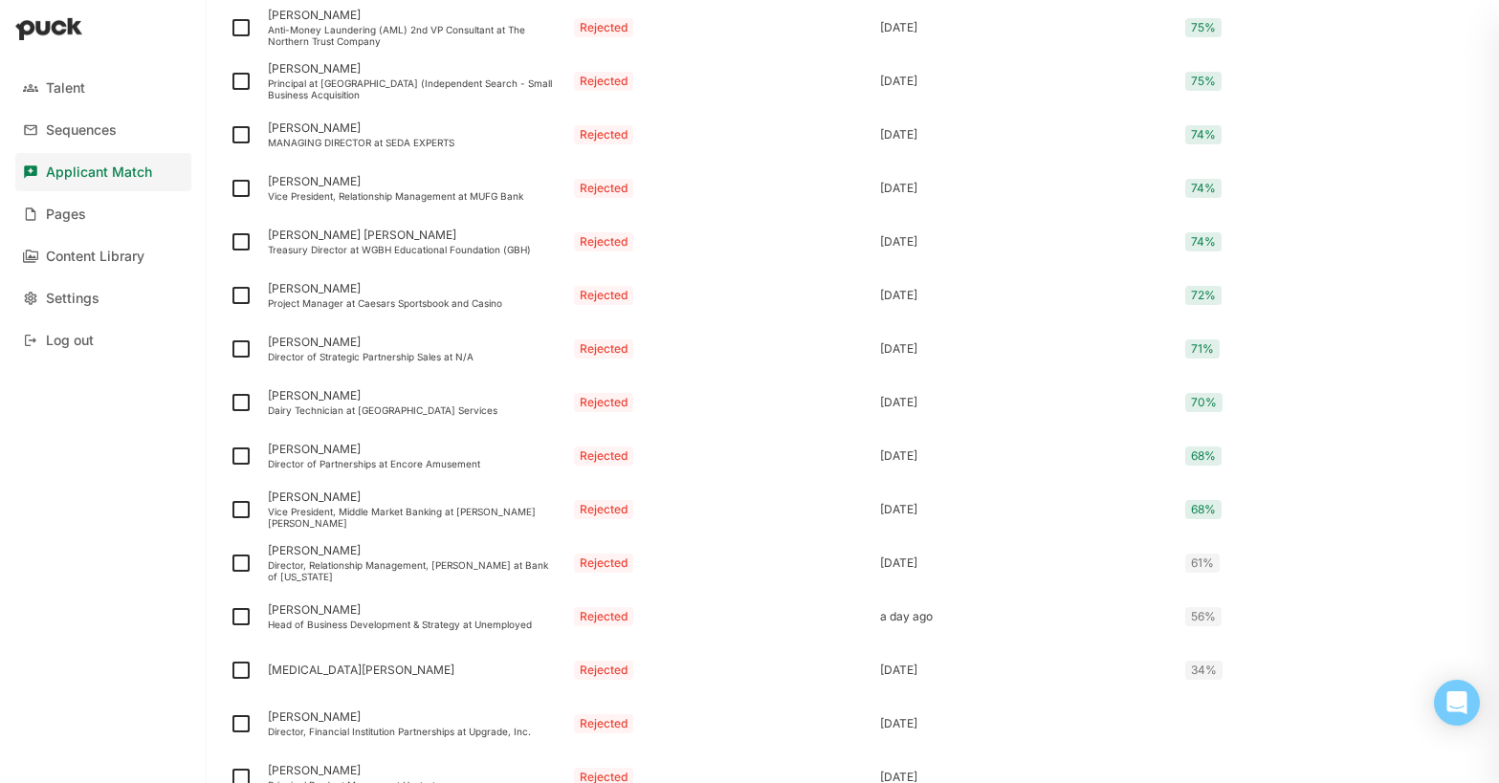
scroll to position [1432, 0]
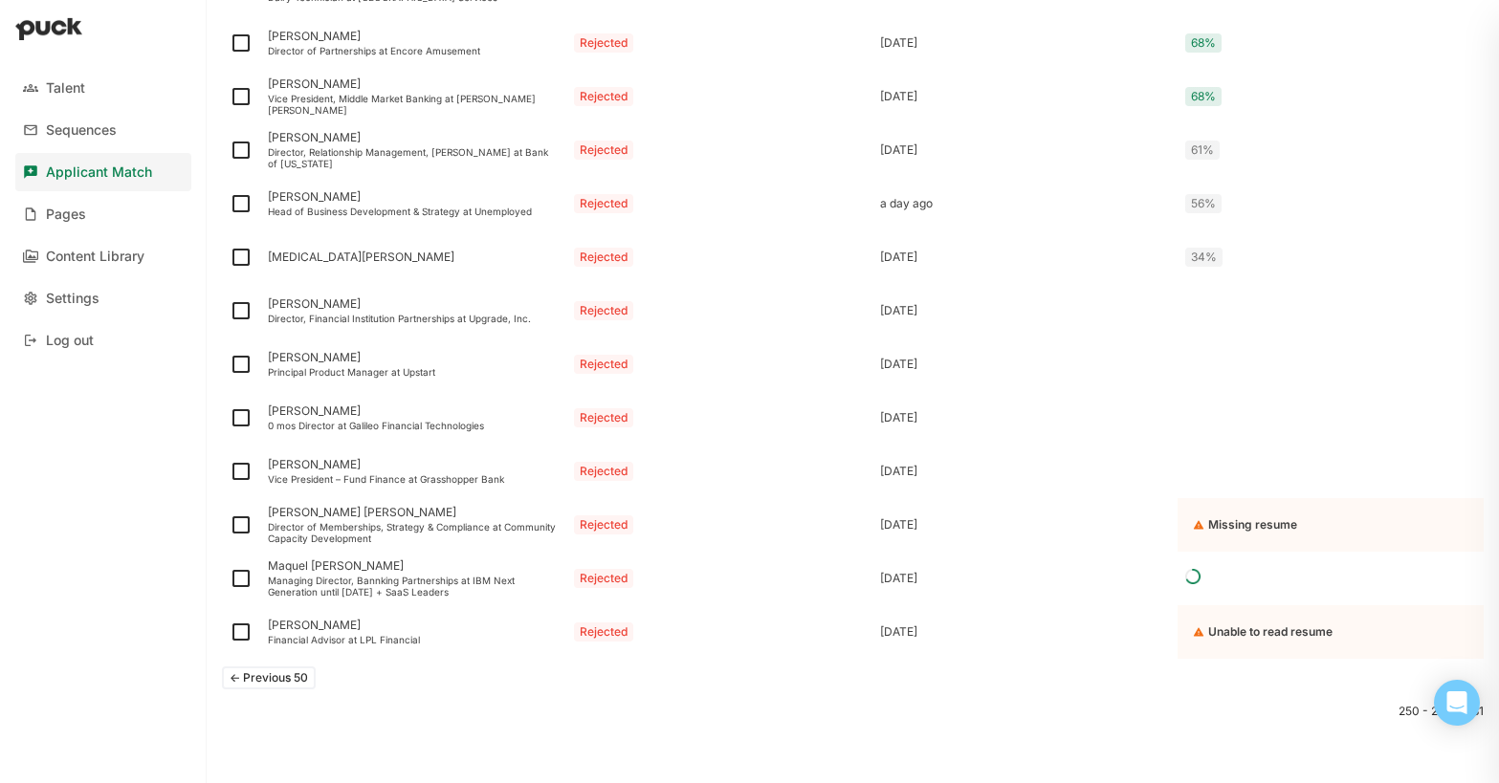
click at [257, 675] on button "<- Previous 50" at bounding box center [269, 678] width 94 height 23
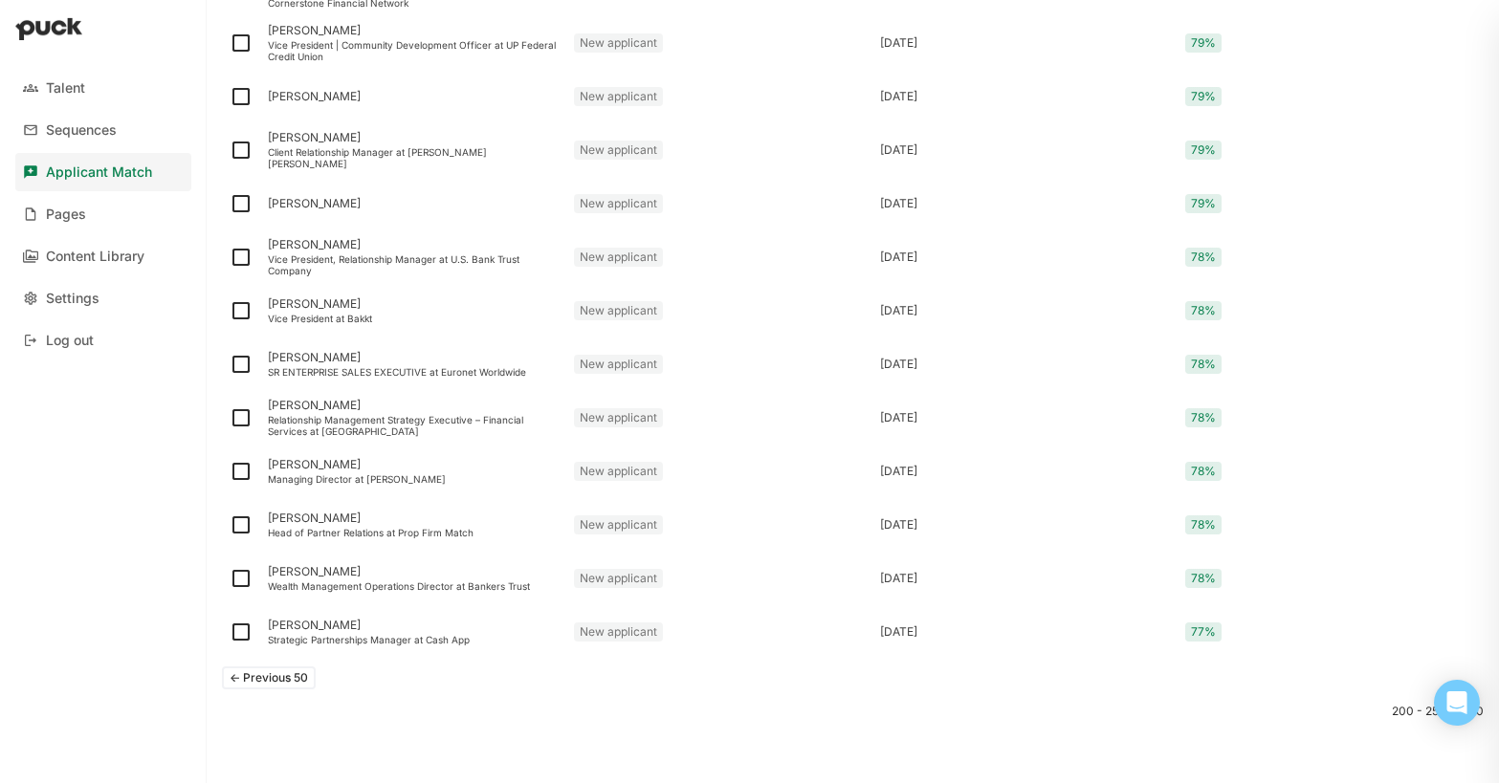
click at [257, 676] on button "<- Previous 50" at bounding box center [269, 678] width 94 height 23
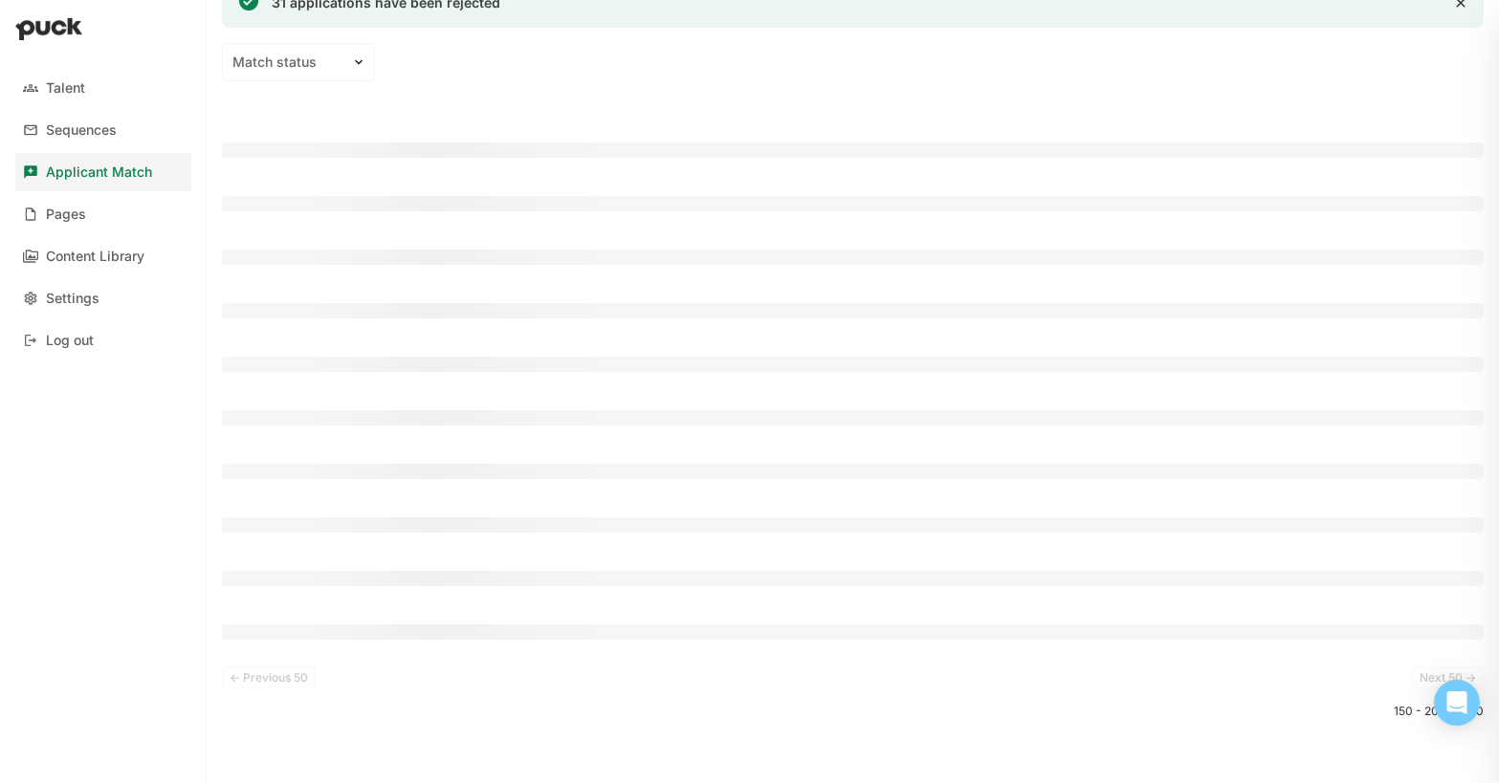
scroll to position [307, 0]
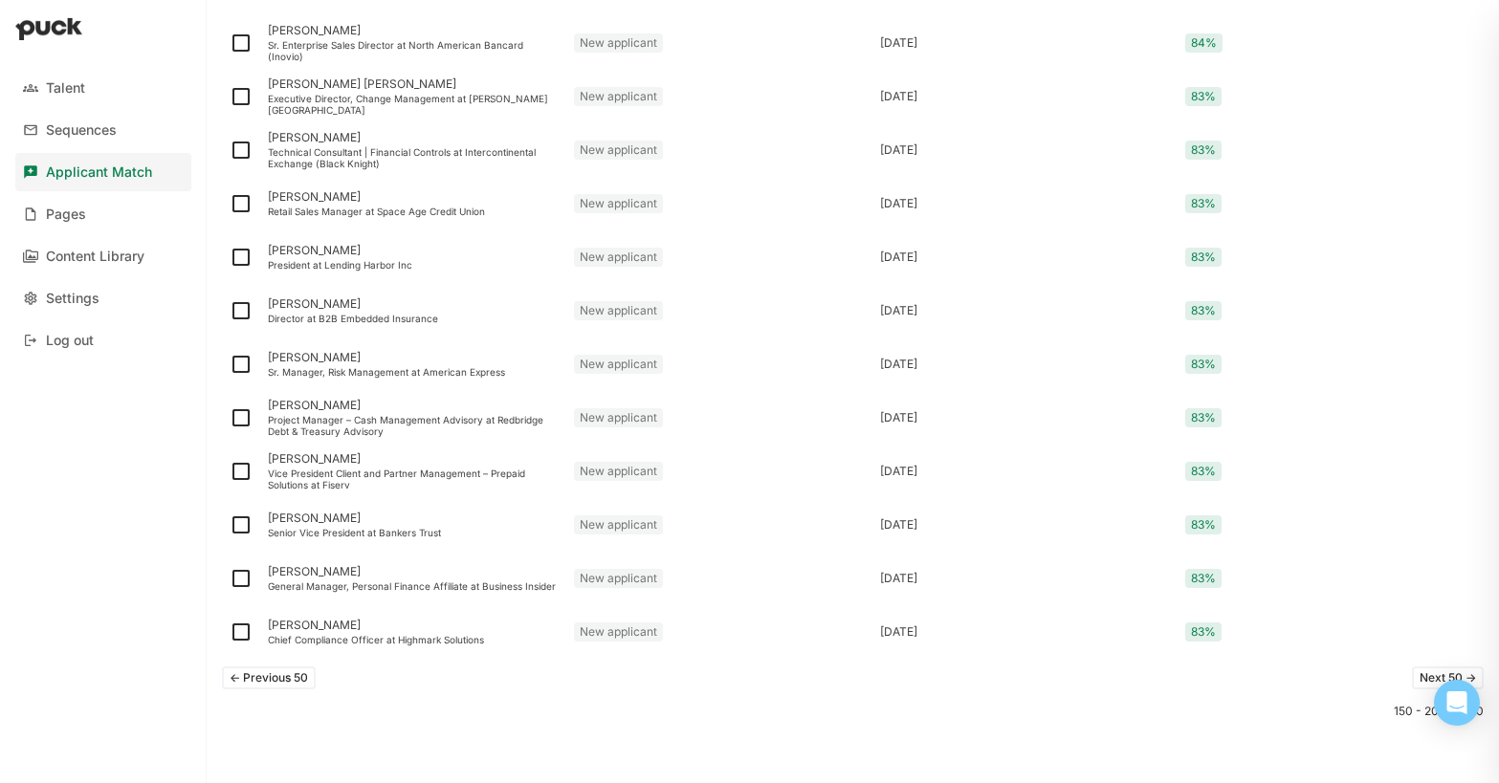
click at [258, 676] on button "<- Previous 50" at bounding box center [269, 678] width 94 height 23
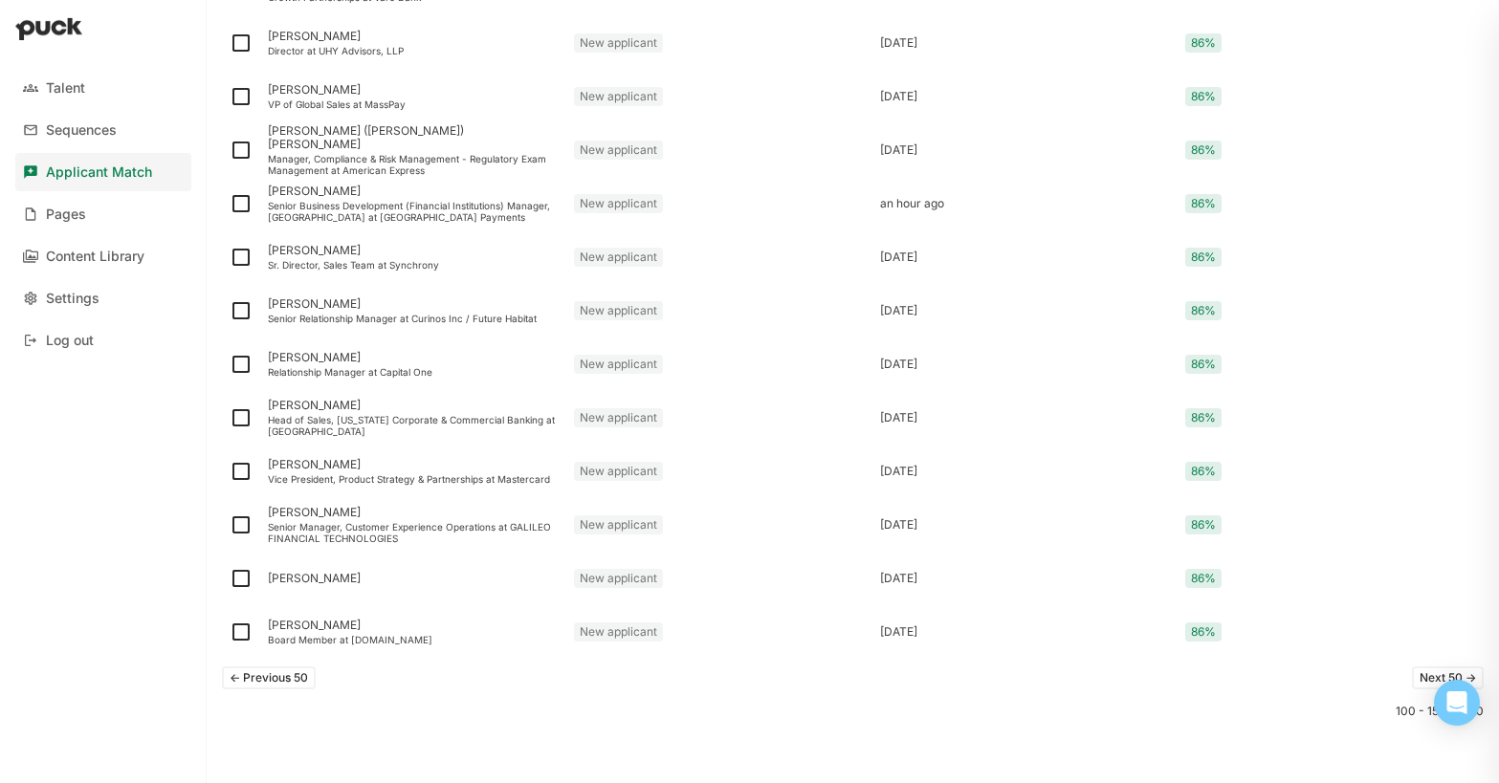
click at [258, 676] on button "<- Previous 50" at bounding box center [269, 678] width 94 height 23
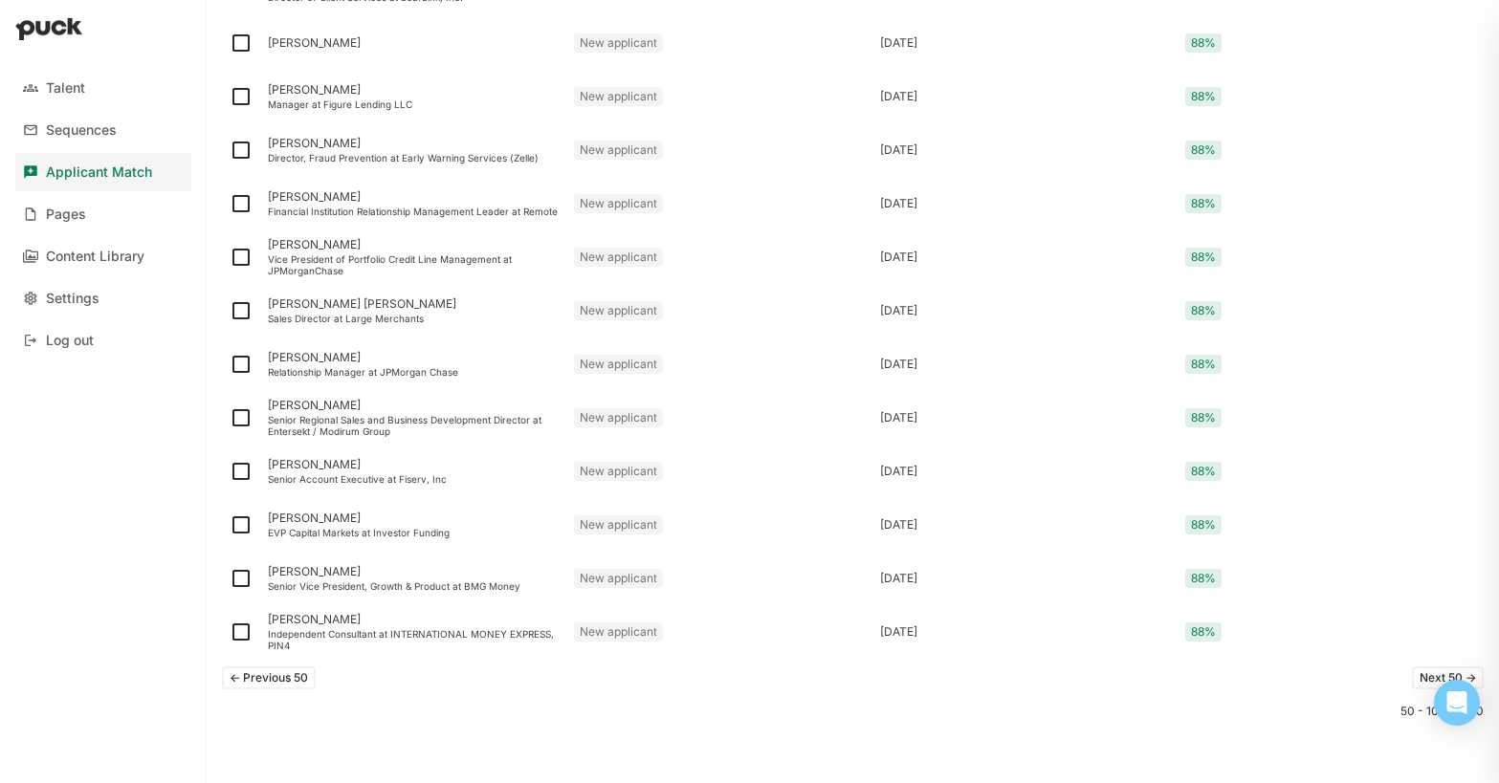
click at [258, 676] on button "<- Previous 50" at bounding box center [269, 678] width 94 height 23
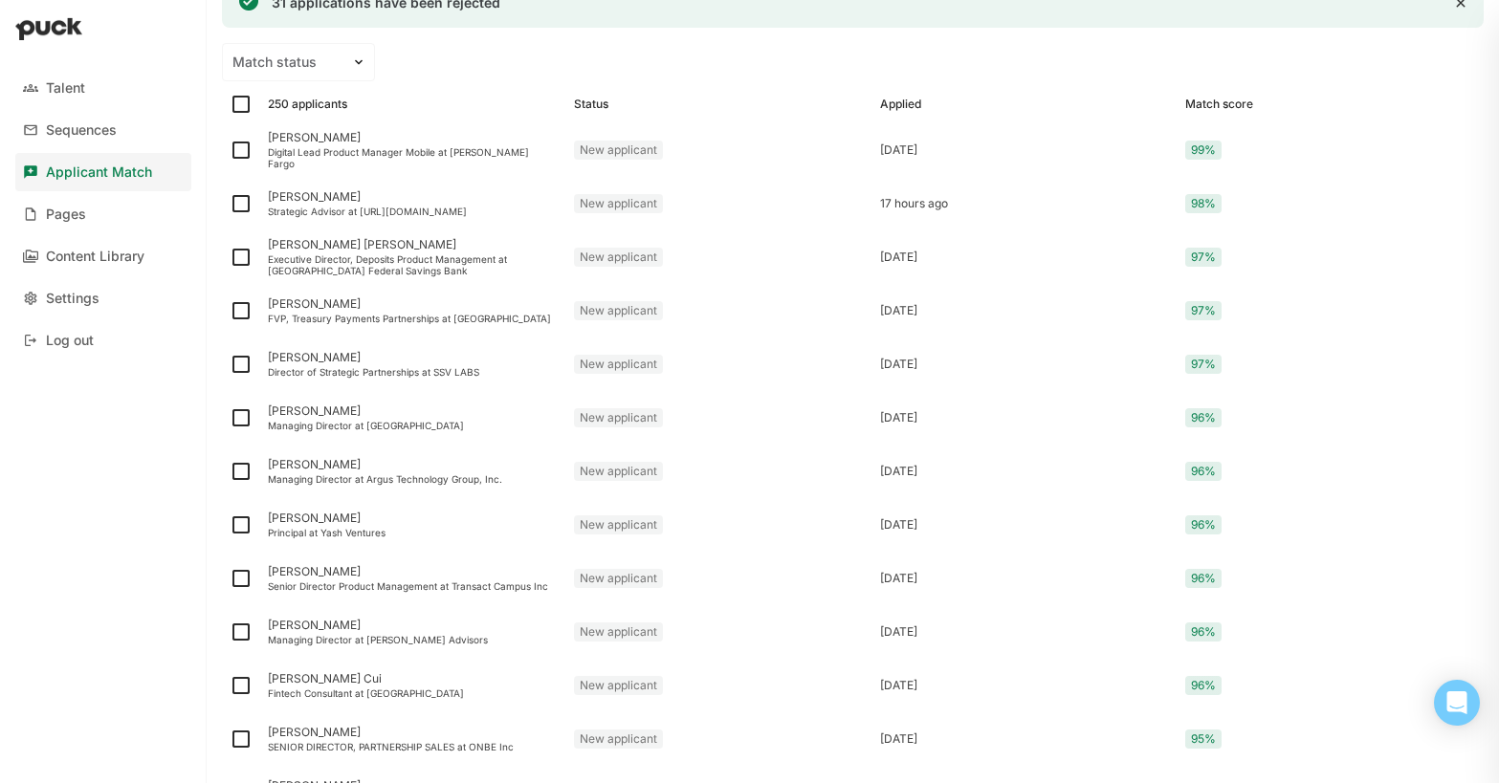
scroll to position [2450, 0]
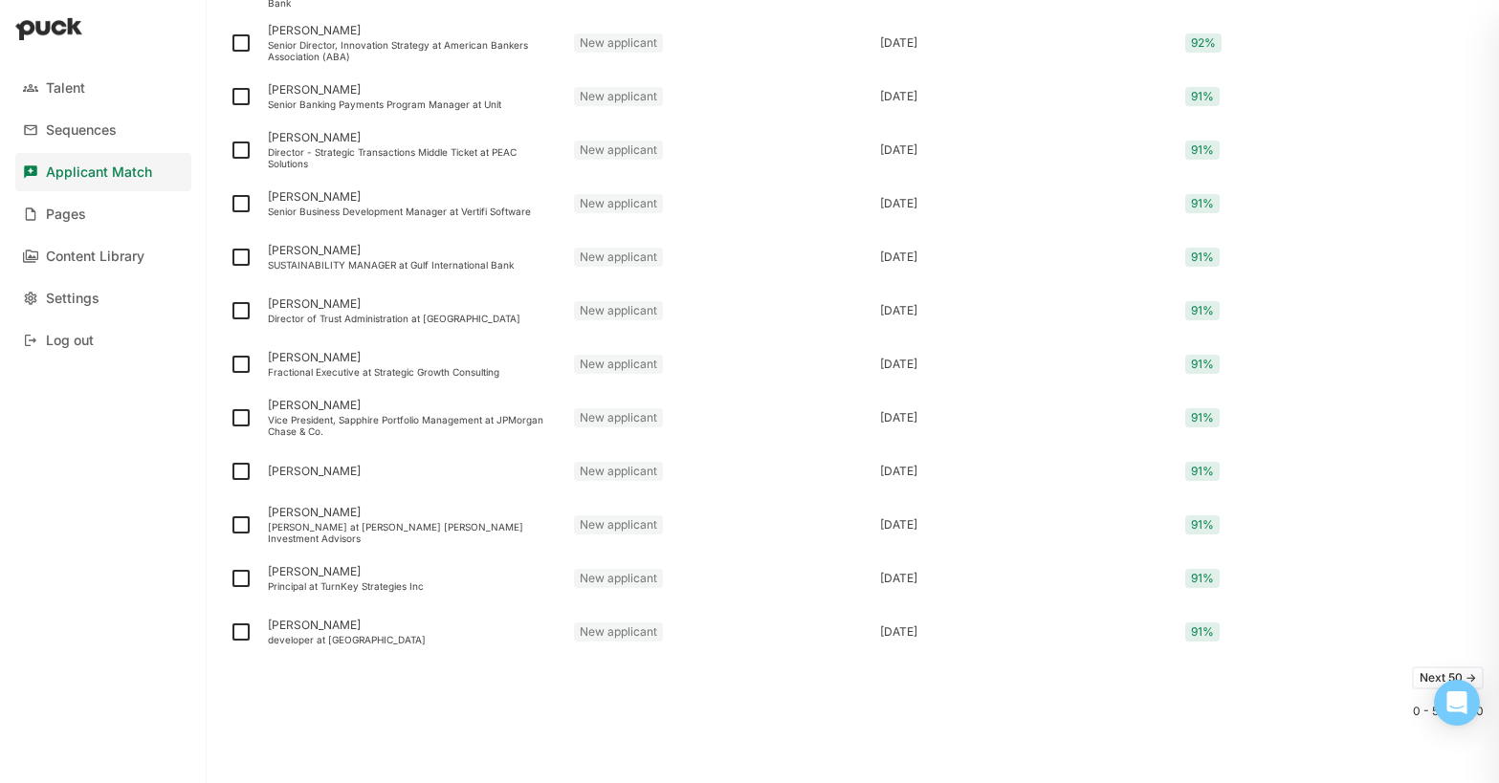
click at [258, 676] on div "Next 50 ->" at bounding box center [853, 678] width 1262 height 38
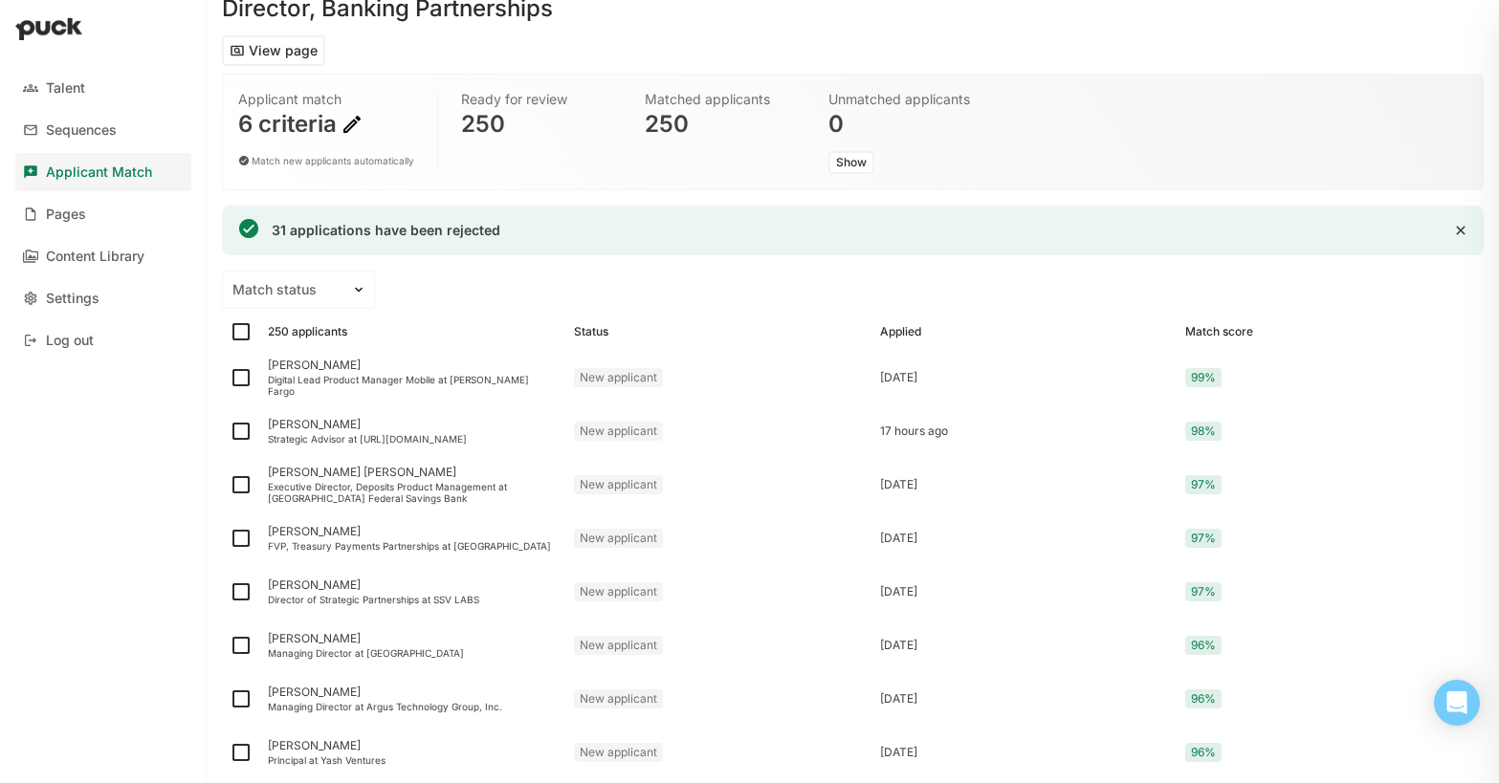
scroll to position [80, 0]
click at [313, 367] on div "Donna Bailey" at bounding box center [413, 364] width 291 height 13
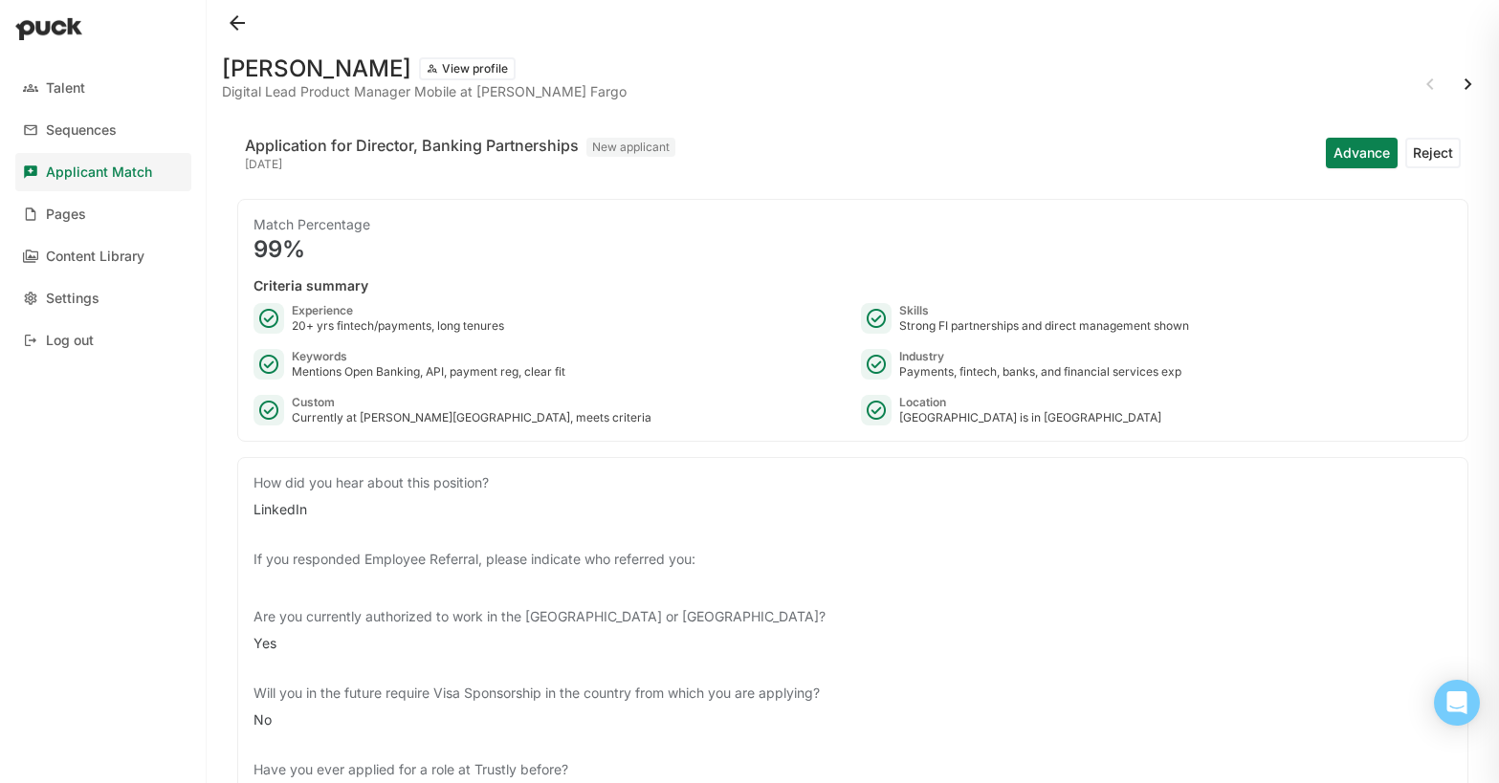
click at [1467, 81] on button at bounding box center [1468, 84] width 31 height 31
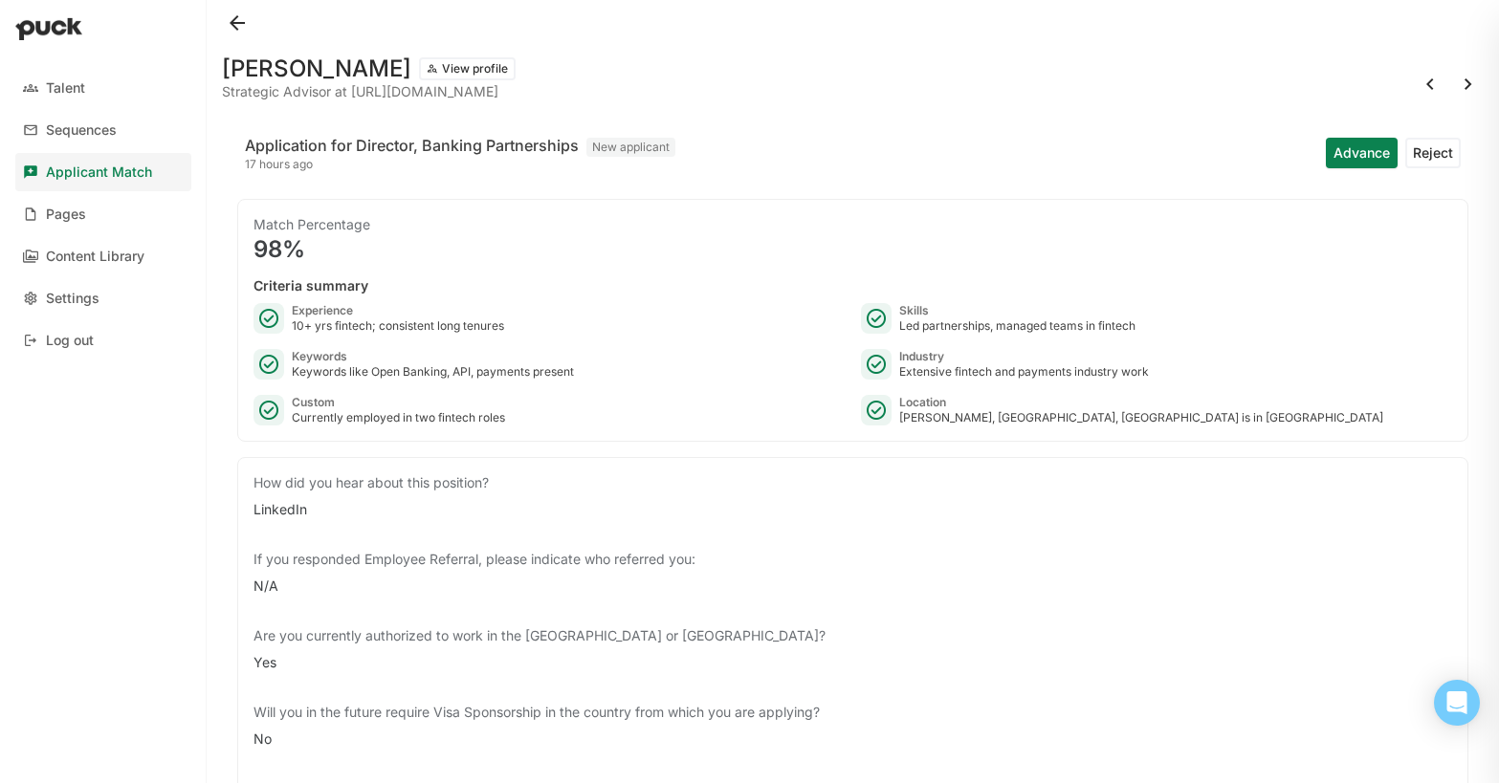
click at [1344, 155] on button "Advance" at bounding box center [1362, 153] width 72 height 31
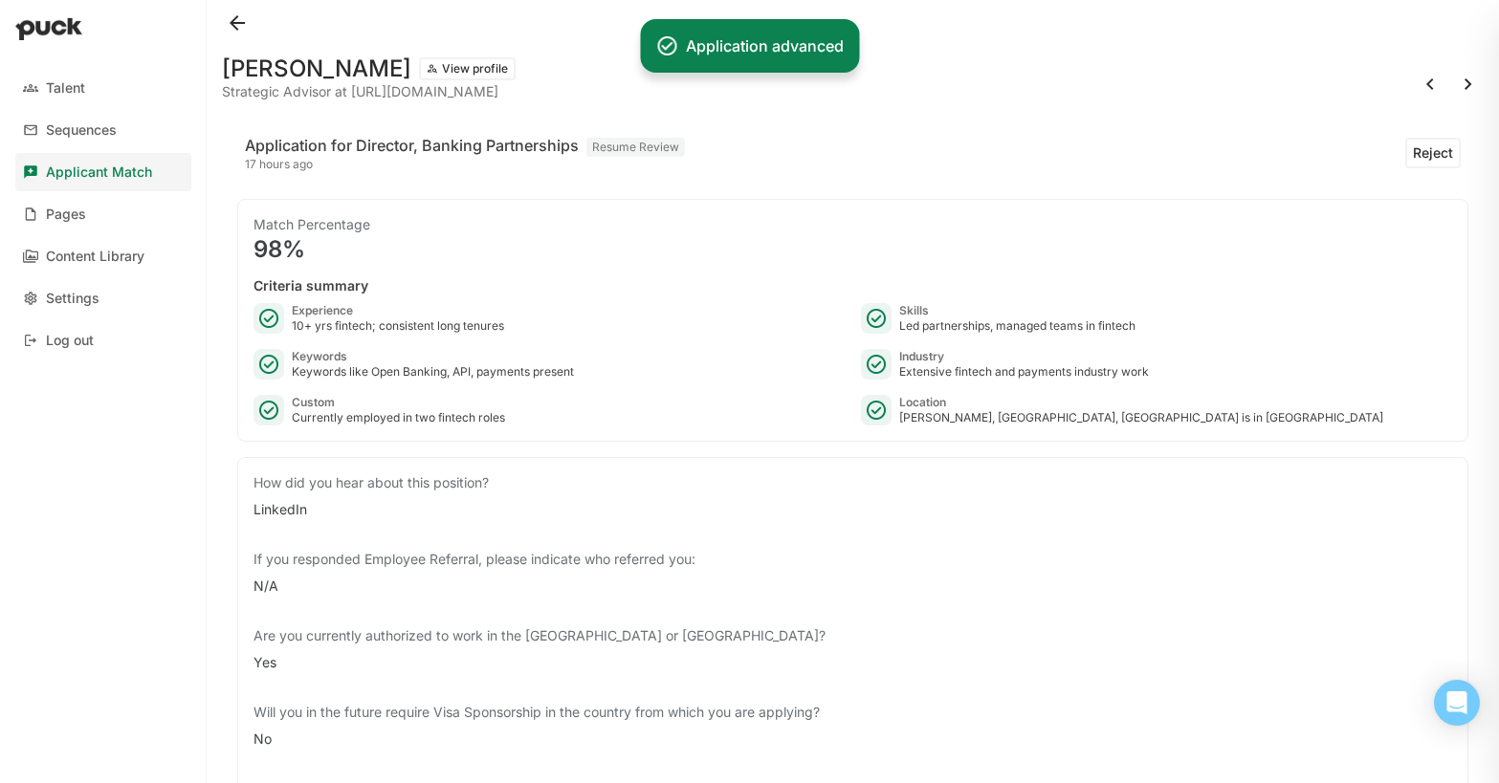
click at [1465, 82] on button at bounding box center [1468, 84] width 31 height 31
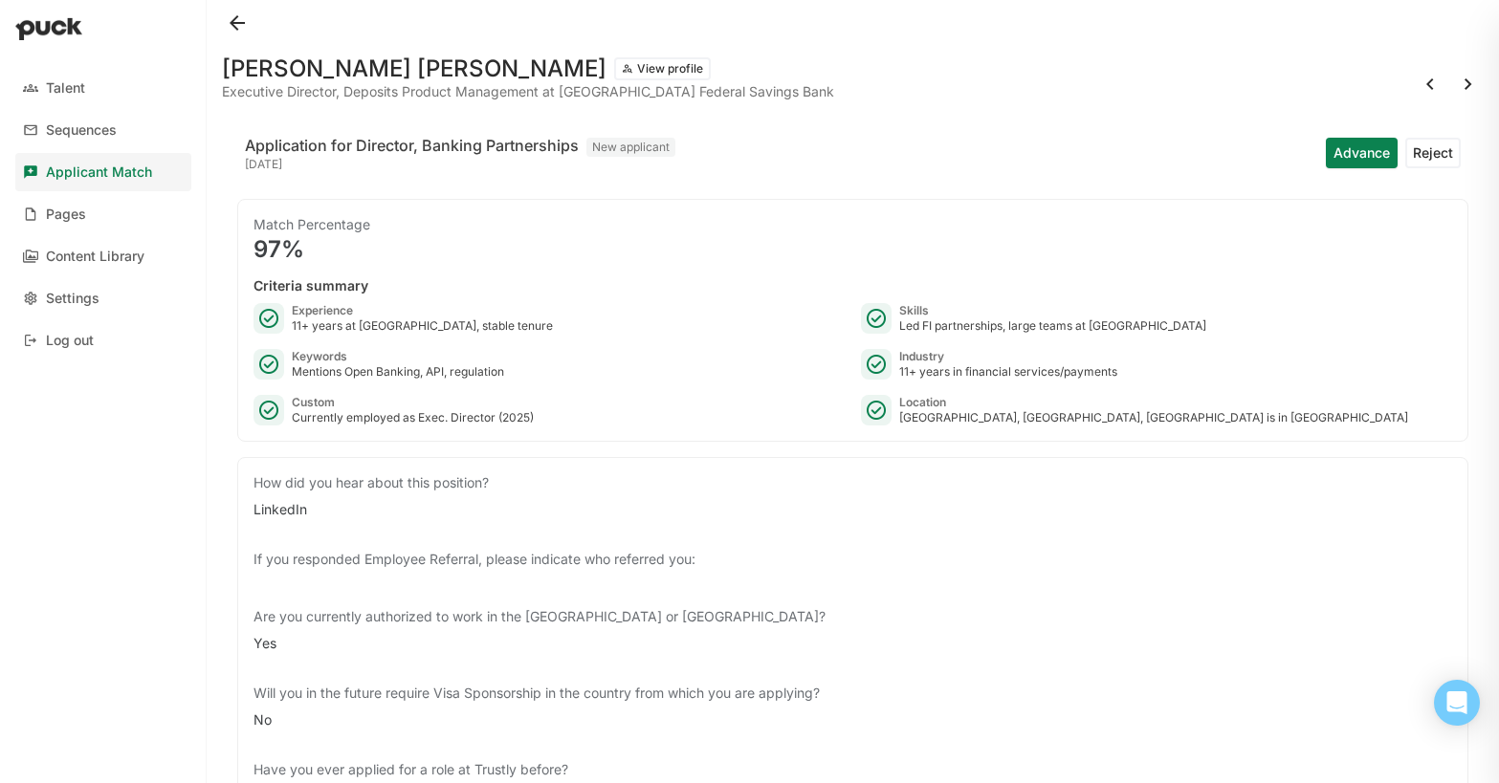
click at [1436, 149] on button "Reject" at bounding box center [1432, 153] width 55 height 31
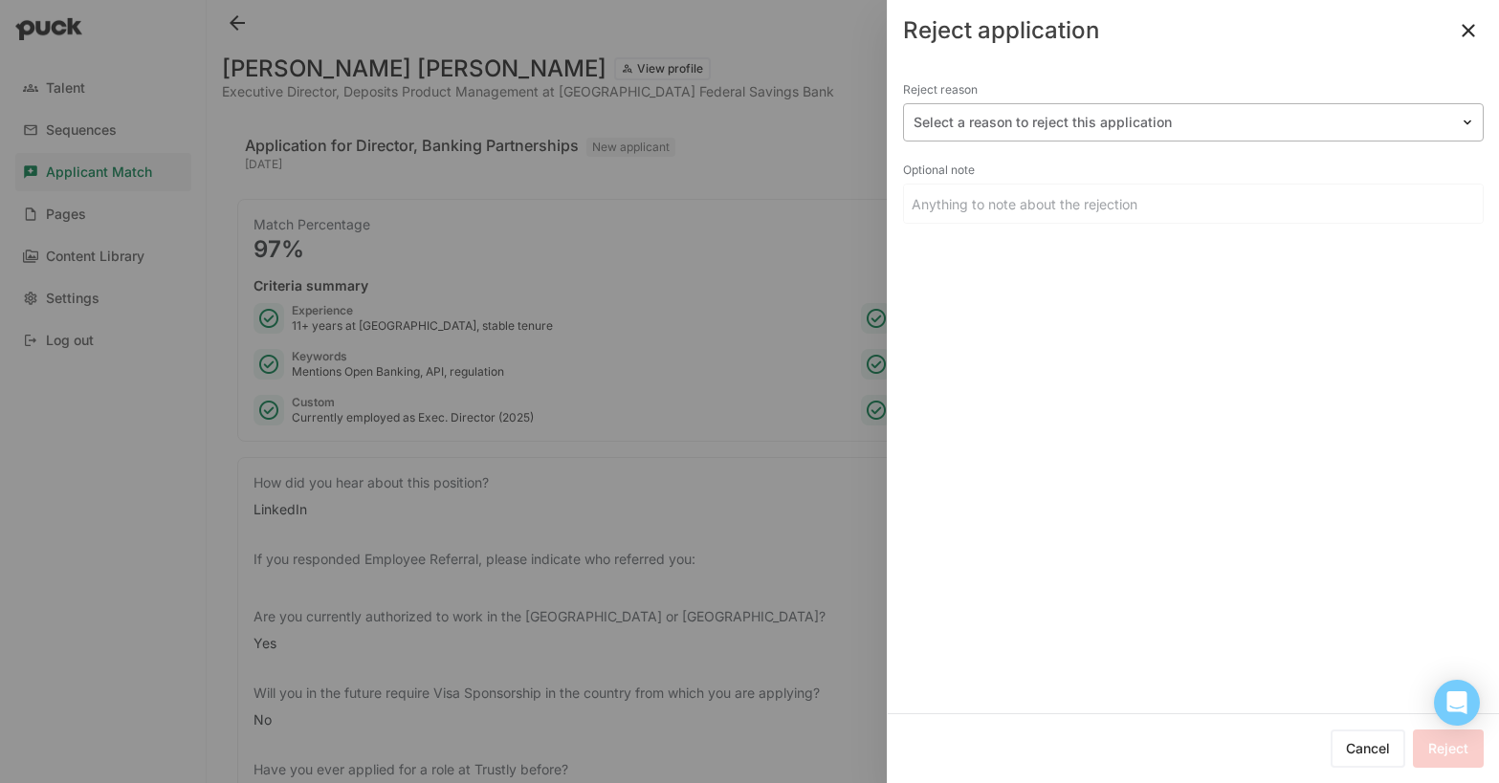
click at [1055, 118] on div at bounding box center [1182, 123] width 537 height 20
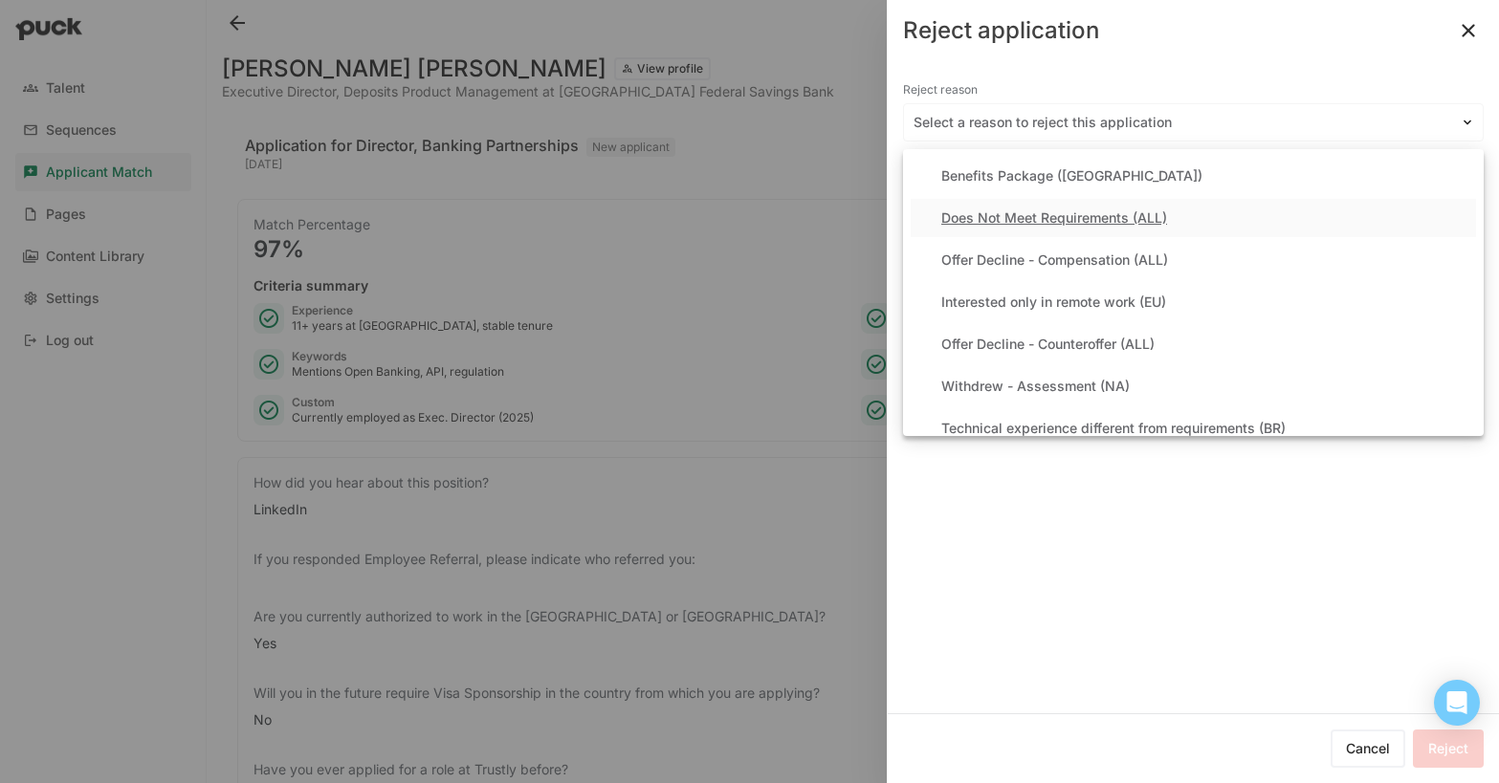
click at [975, 214] on div "Does Not Meet Requirements (ALL)" at bounding box center [1054, 218] width 226 height 16
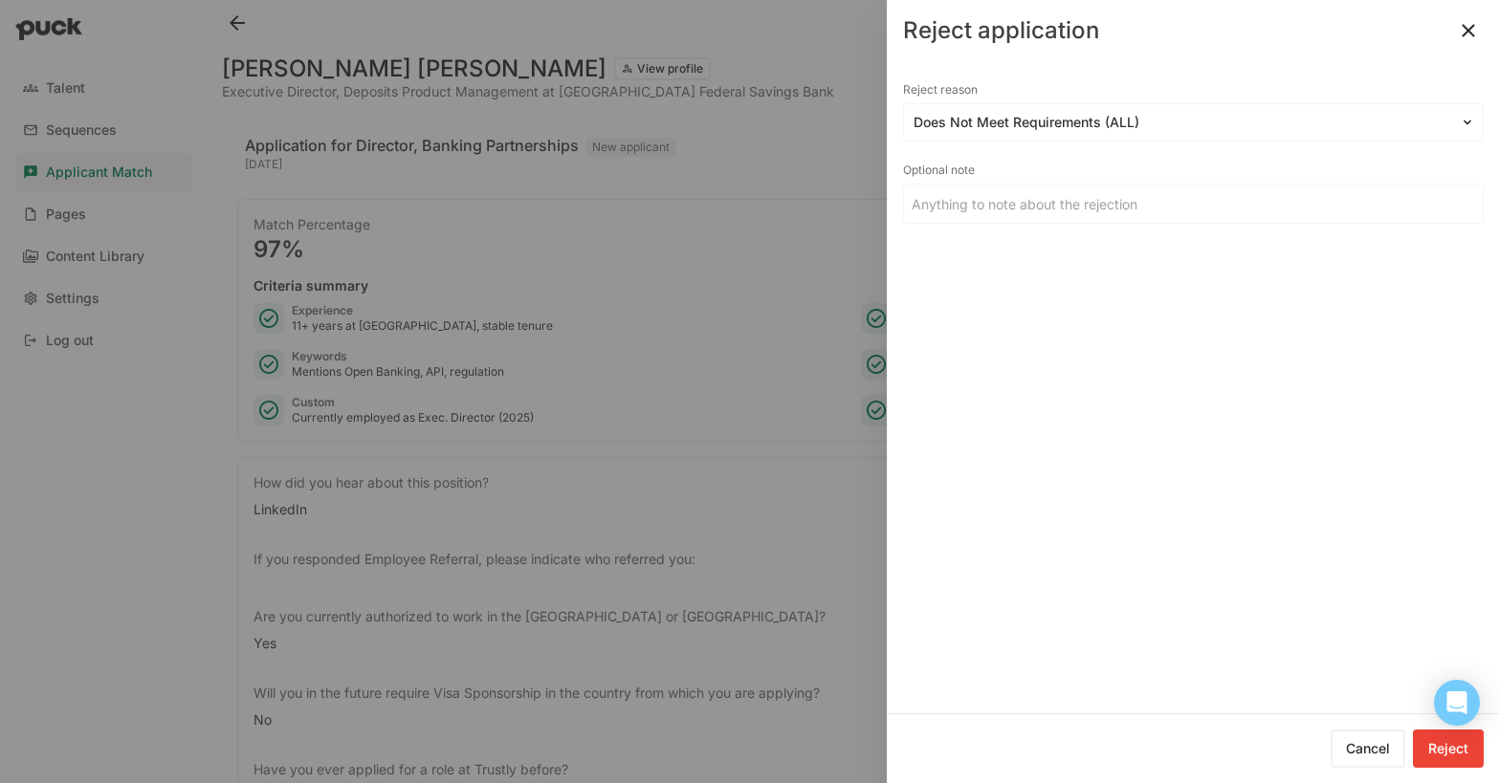
click at [1458, 757] on button "Reject" at bounding box center [1448, 749] width 71 height 38
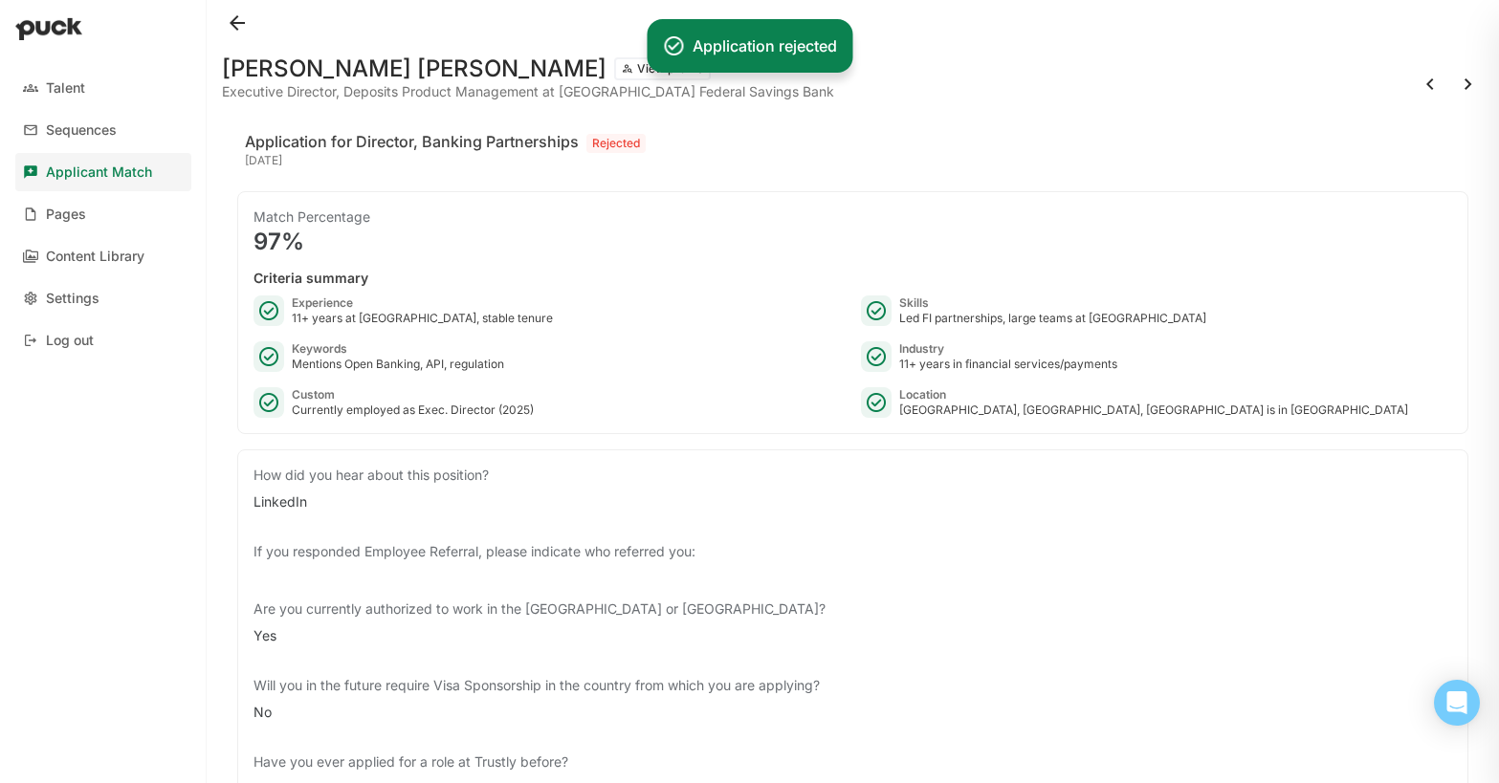
click at [1460, 84] on button at bounding box center [1468, 84] width 31 height 31
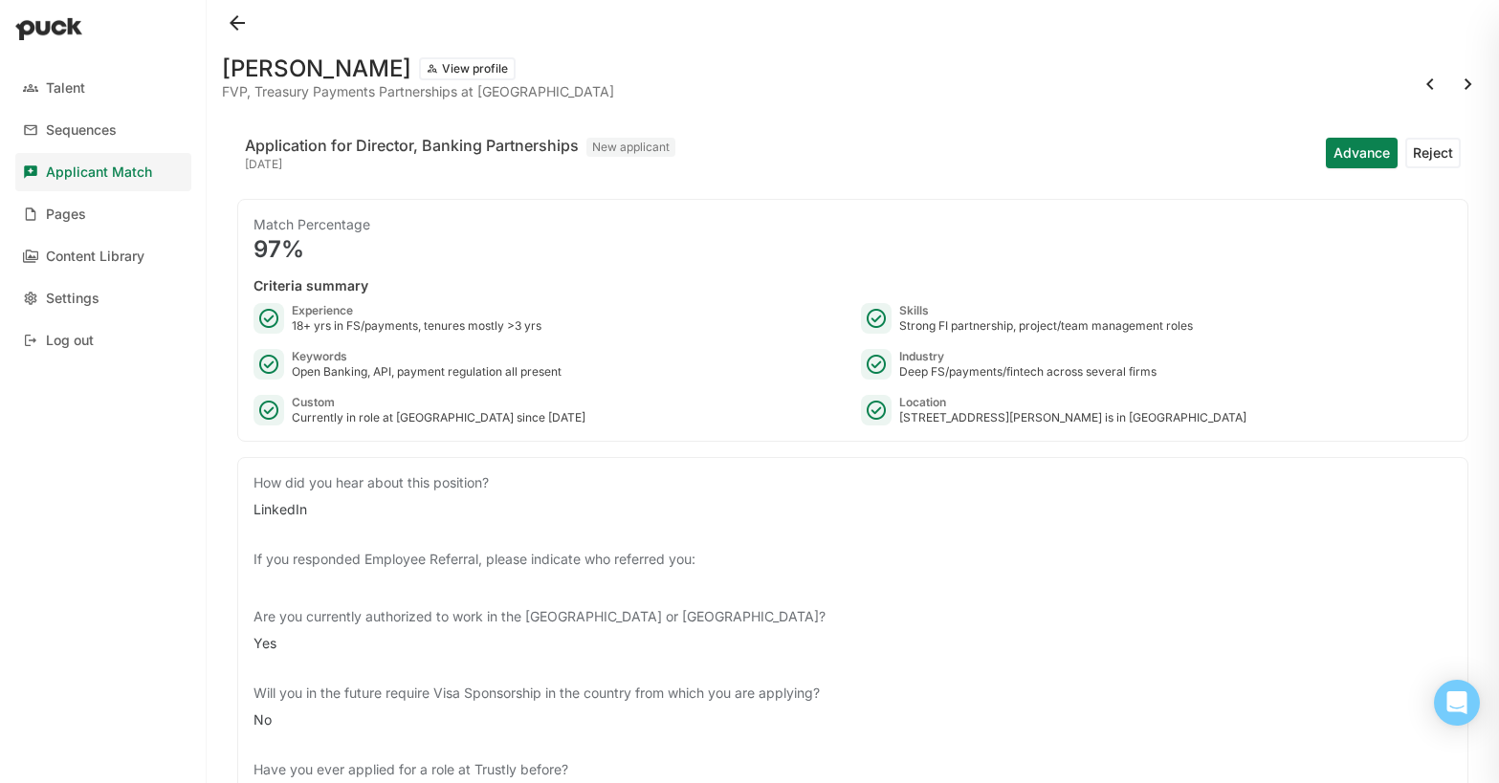
click at [1354, 151] on button "Advance" at bounding box center [1362, 153] width 72 height 31
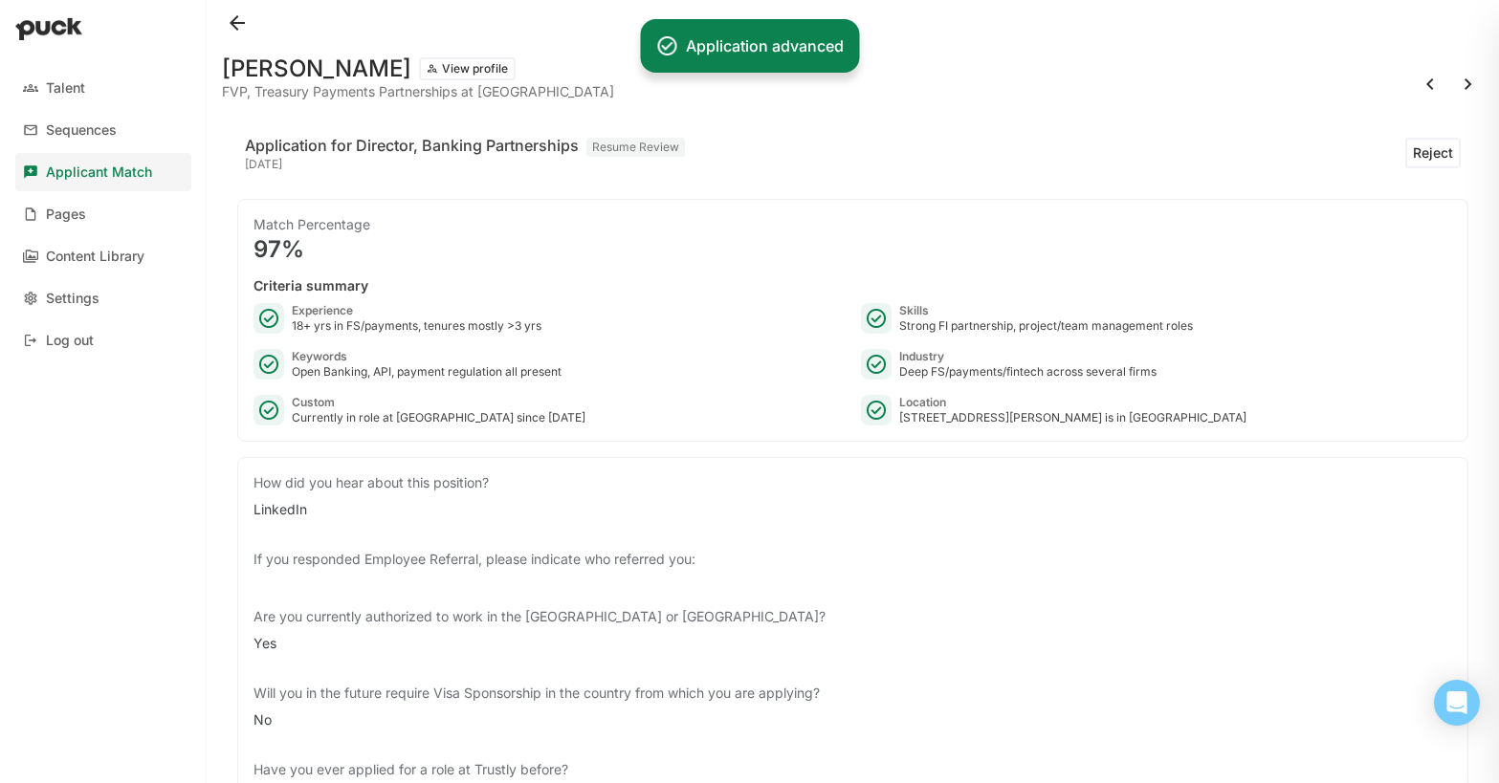
click at [1468, 82] on button at bounding box center [1468, 84] width 31 height 31
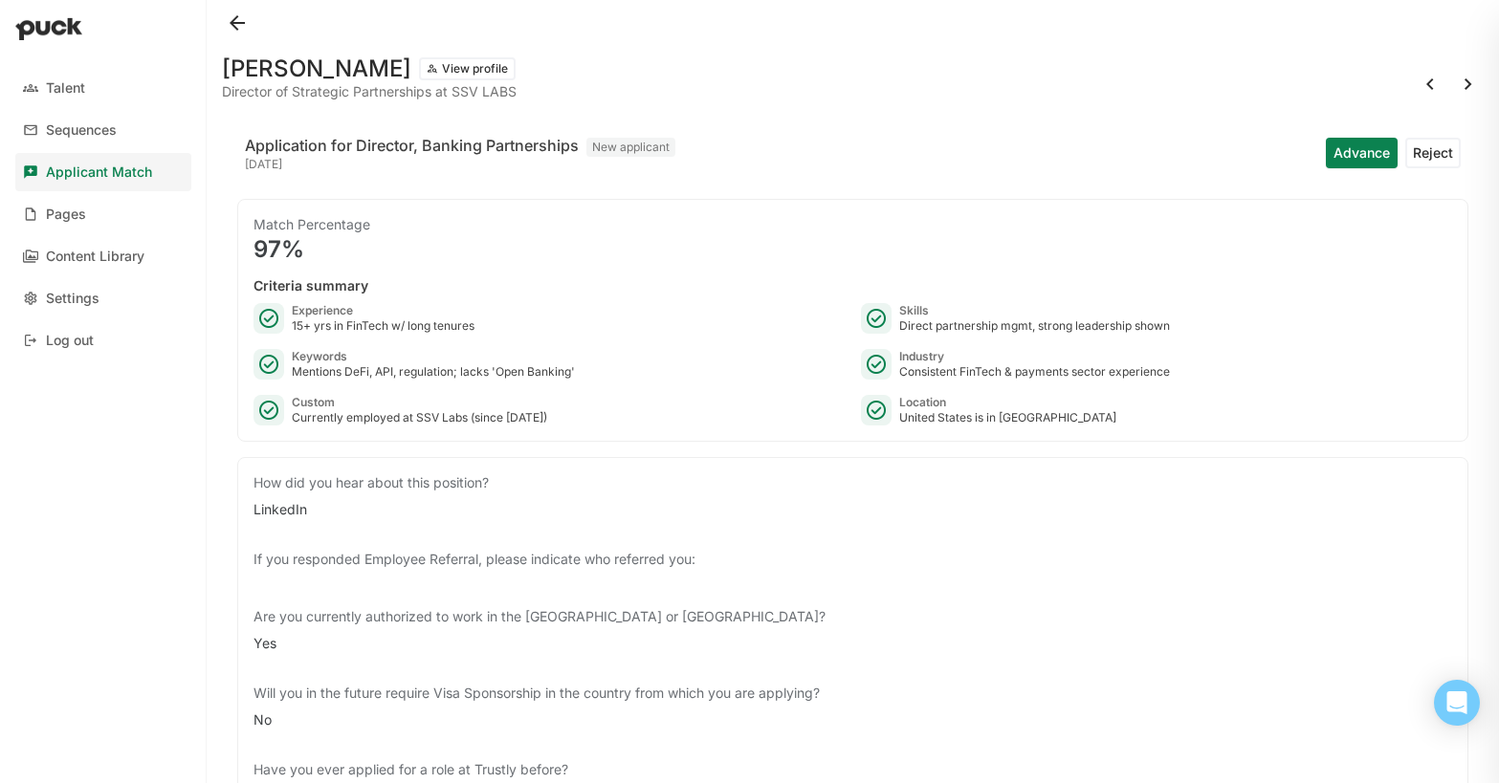
click at [1433, 148] on button "Reject" at bounding box center [1432, 153] width 55 height 31
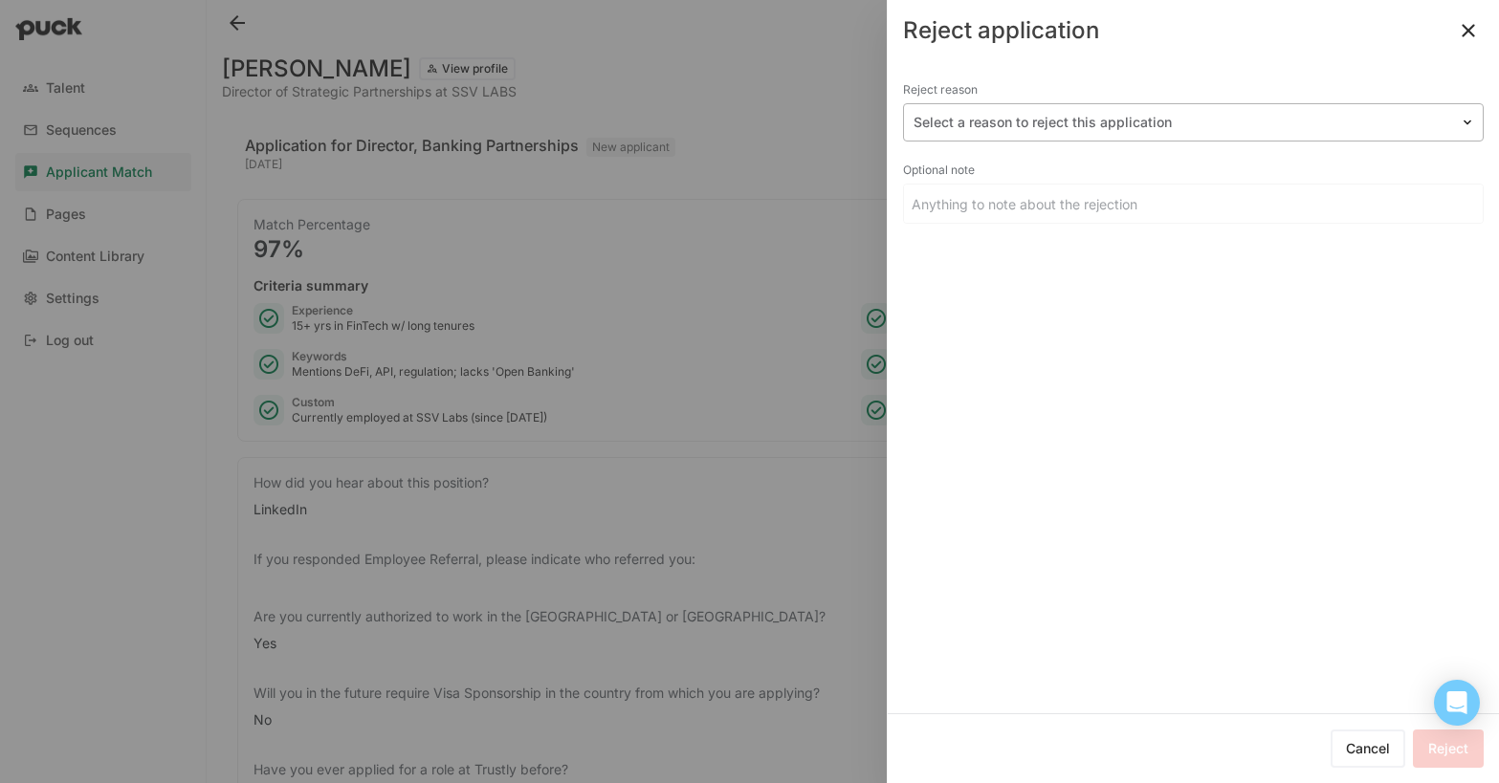
click at [1013, 117] on div at bounding box center [1182, 123] width 537 height 20
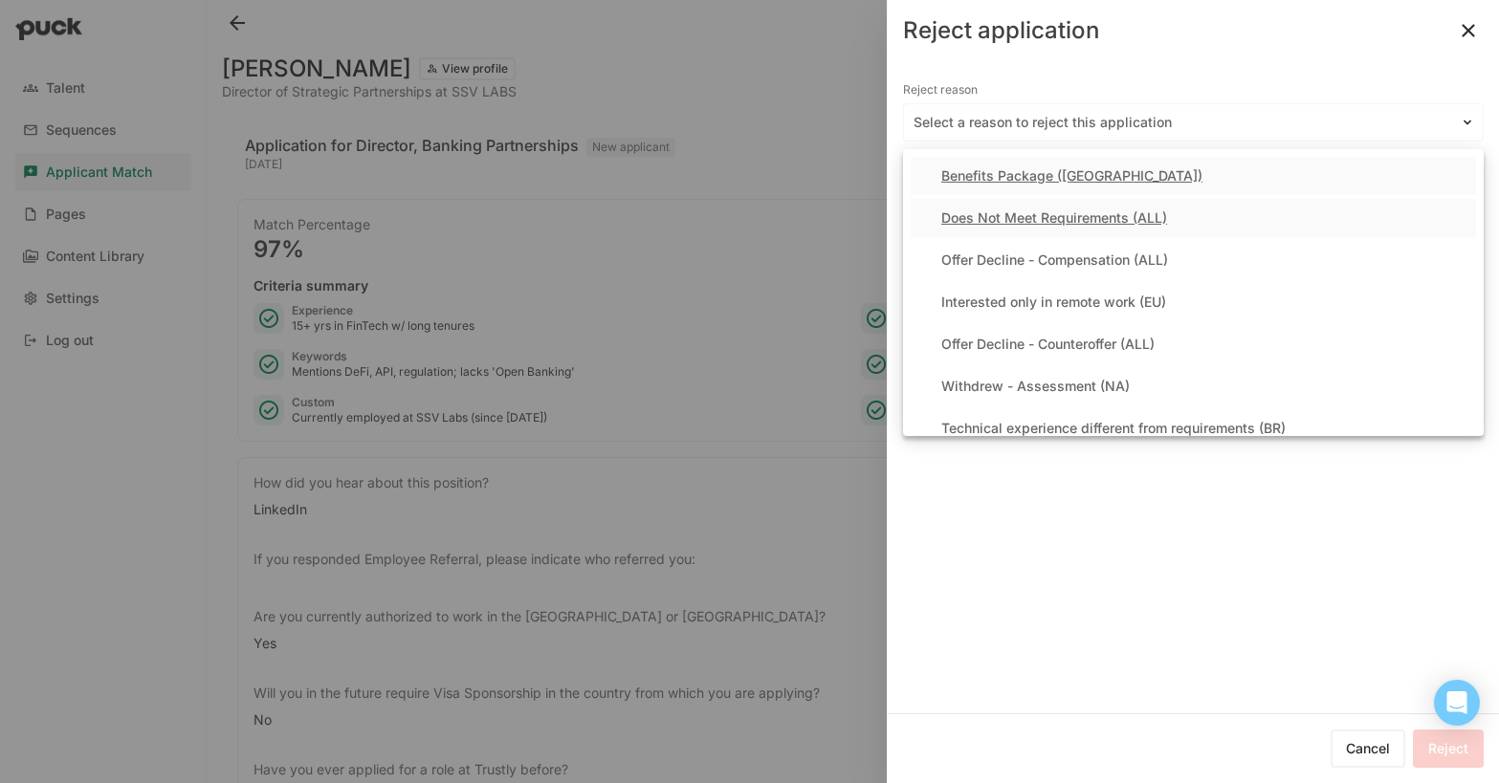
click at [1005, 225] on div "Does Not Meet Requirements (ALL)" at bounding box center [1054, 218] width 226 height 16
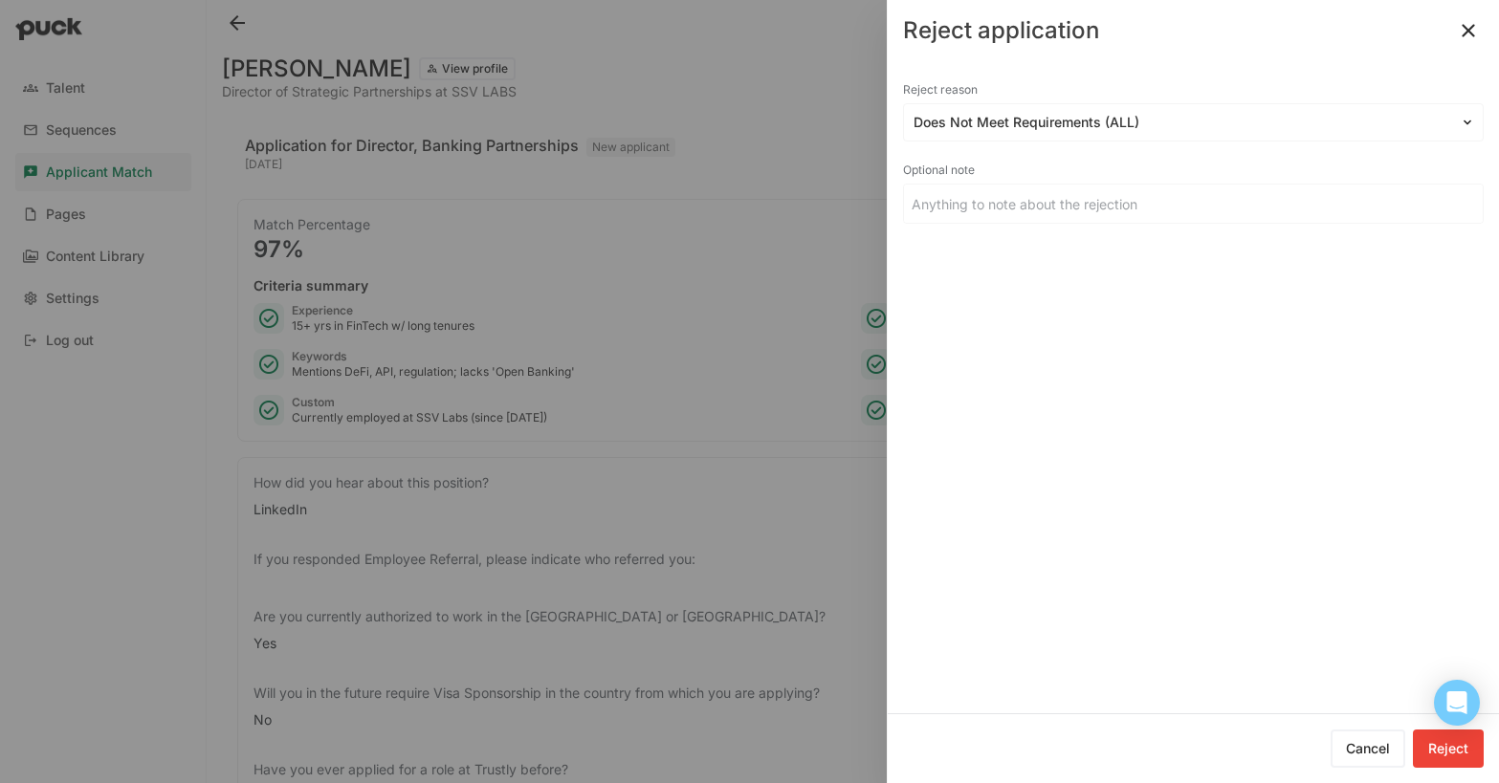
click at [1451, 751] on button "Reject" at bounding box center [1448, 749] width 71 height 38
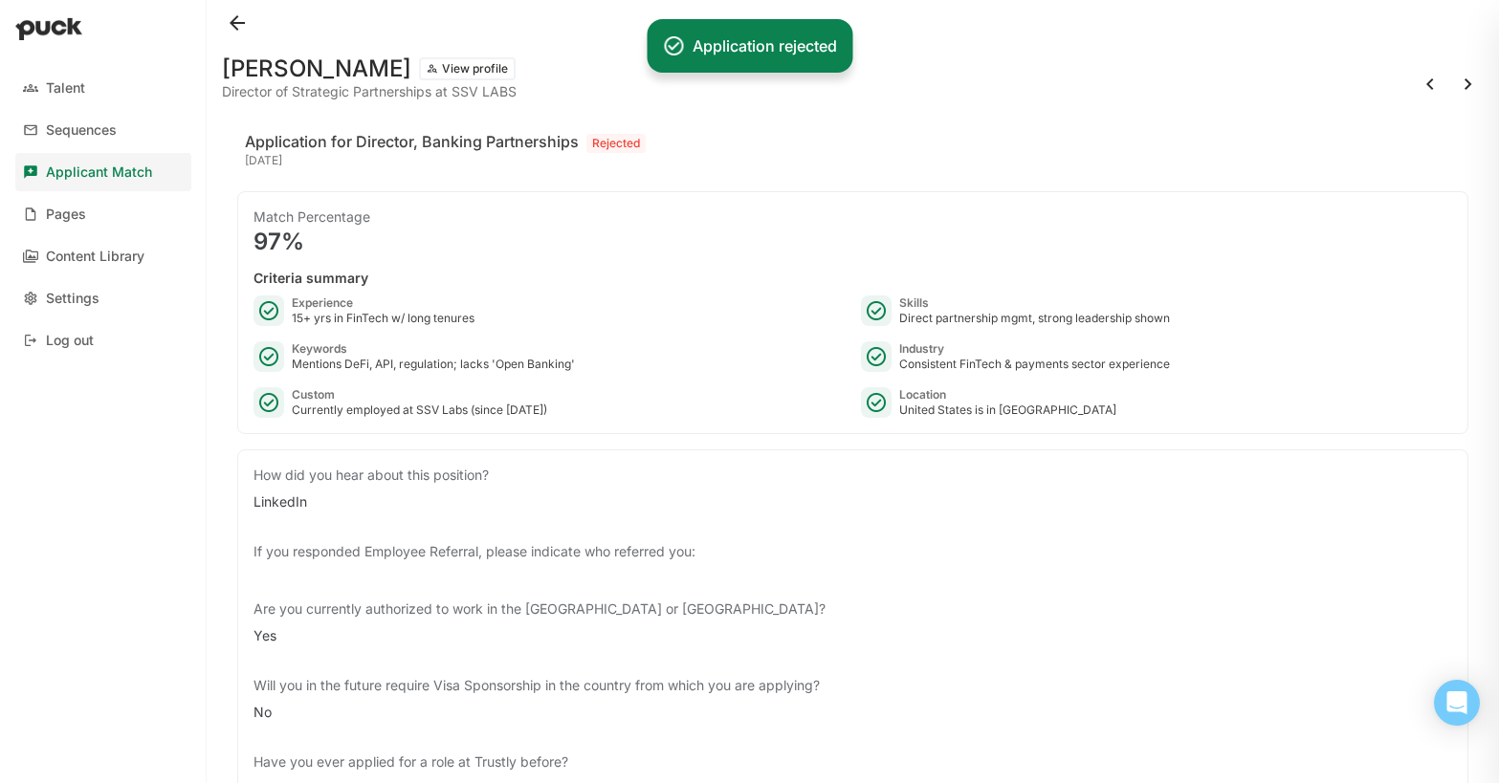
click at [1461, 83] on button at bounding box center [1468, 84] width 31 height 31
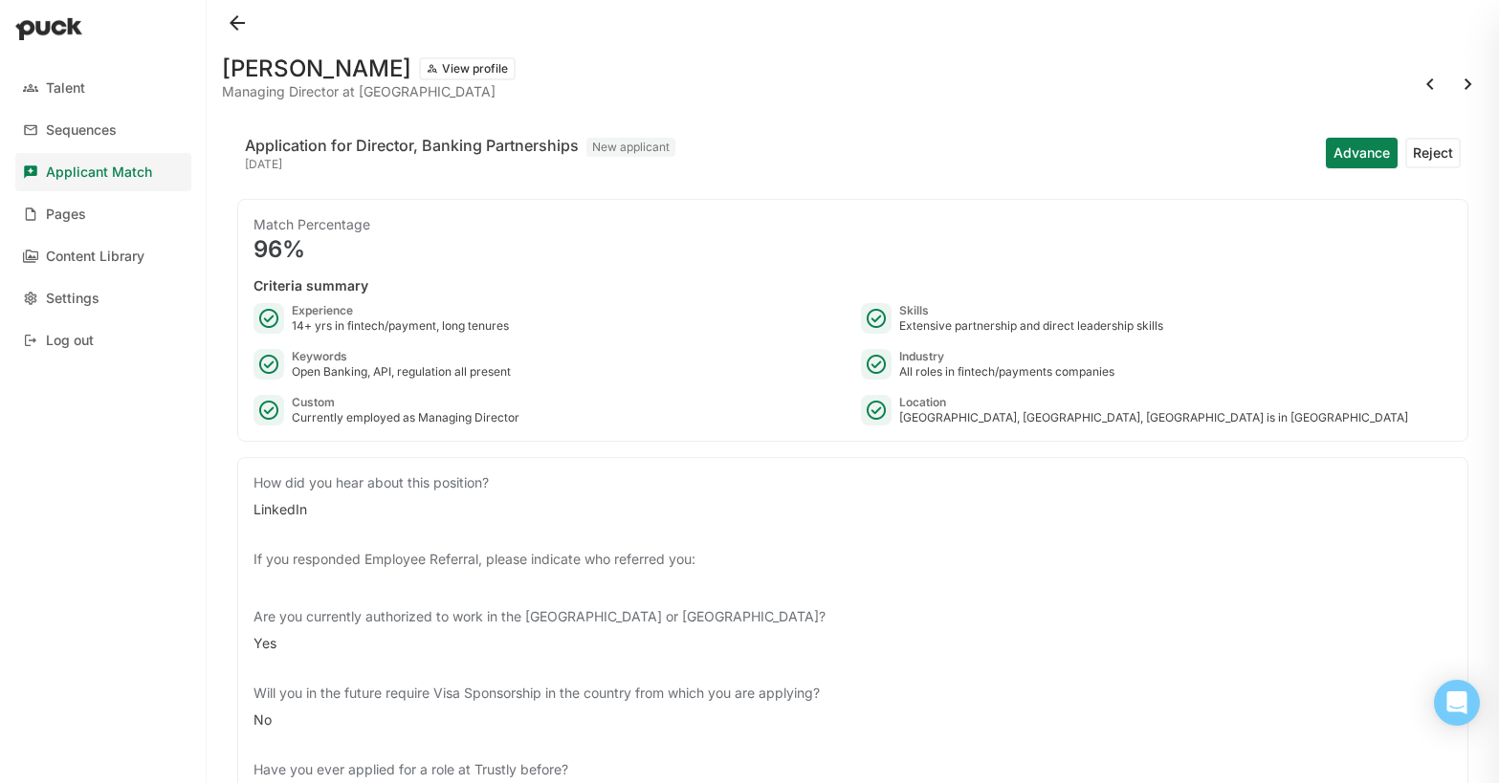
click at [1423, 156] on button "Reject" at bounding box center [1432, 153] width 55 height 31
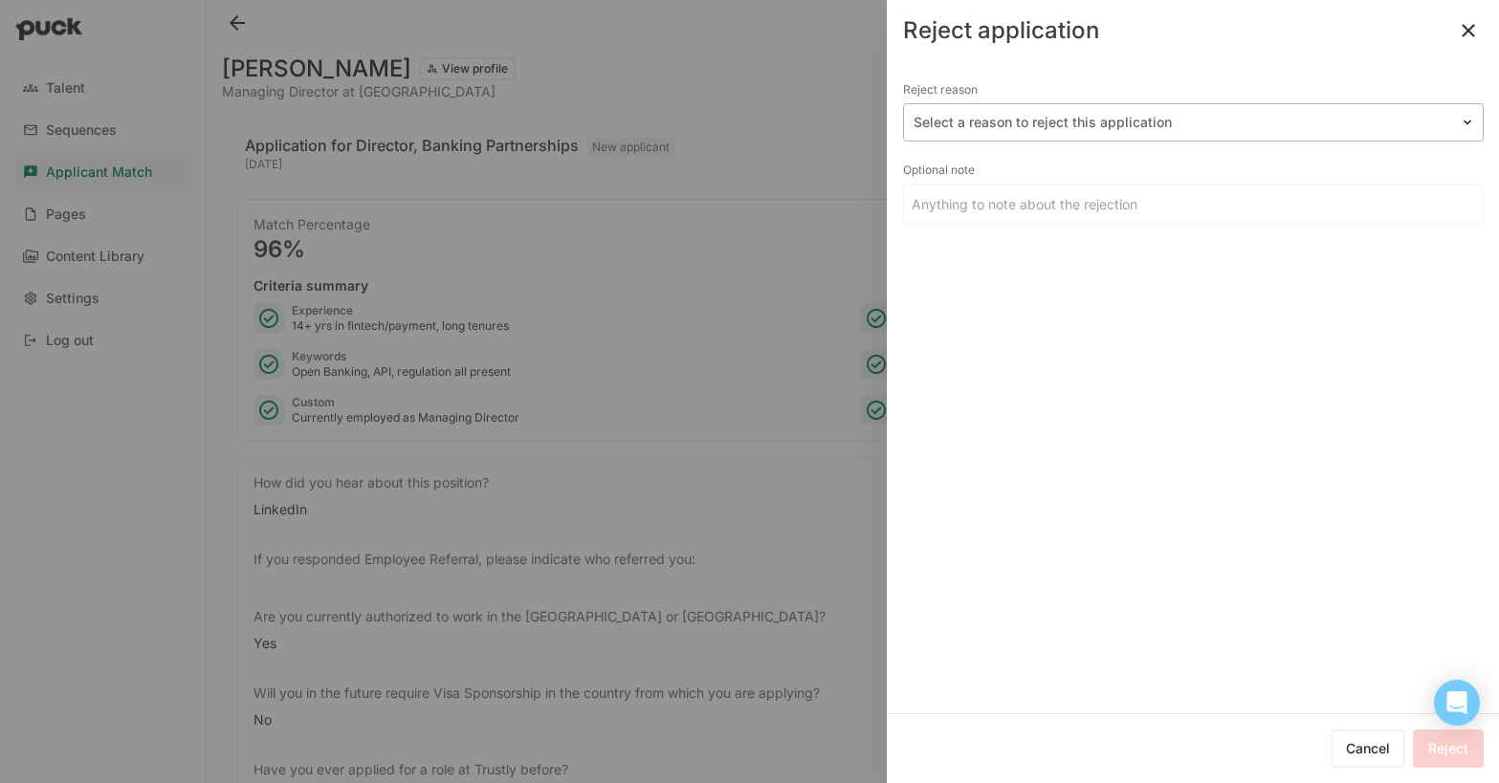
click at [1017, 123] on div at bounding box center [1182, 123] width 537 height 20
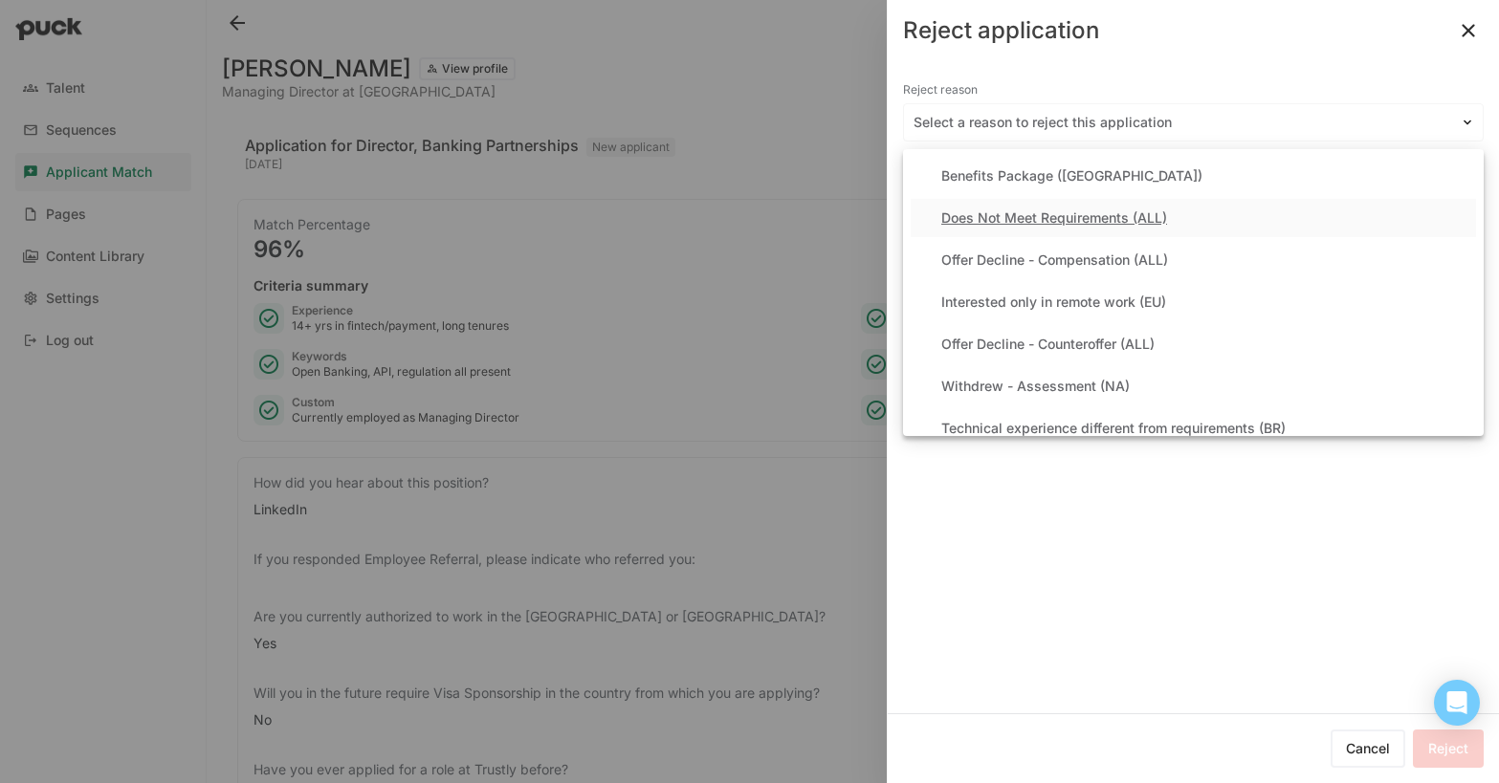
click at [1013, 219] on div "Does Not Meet Requirements (ALL)" at bounding box center [1054, 218] width 226 height 16
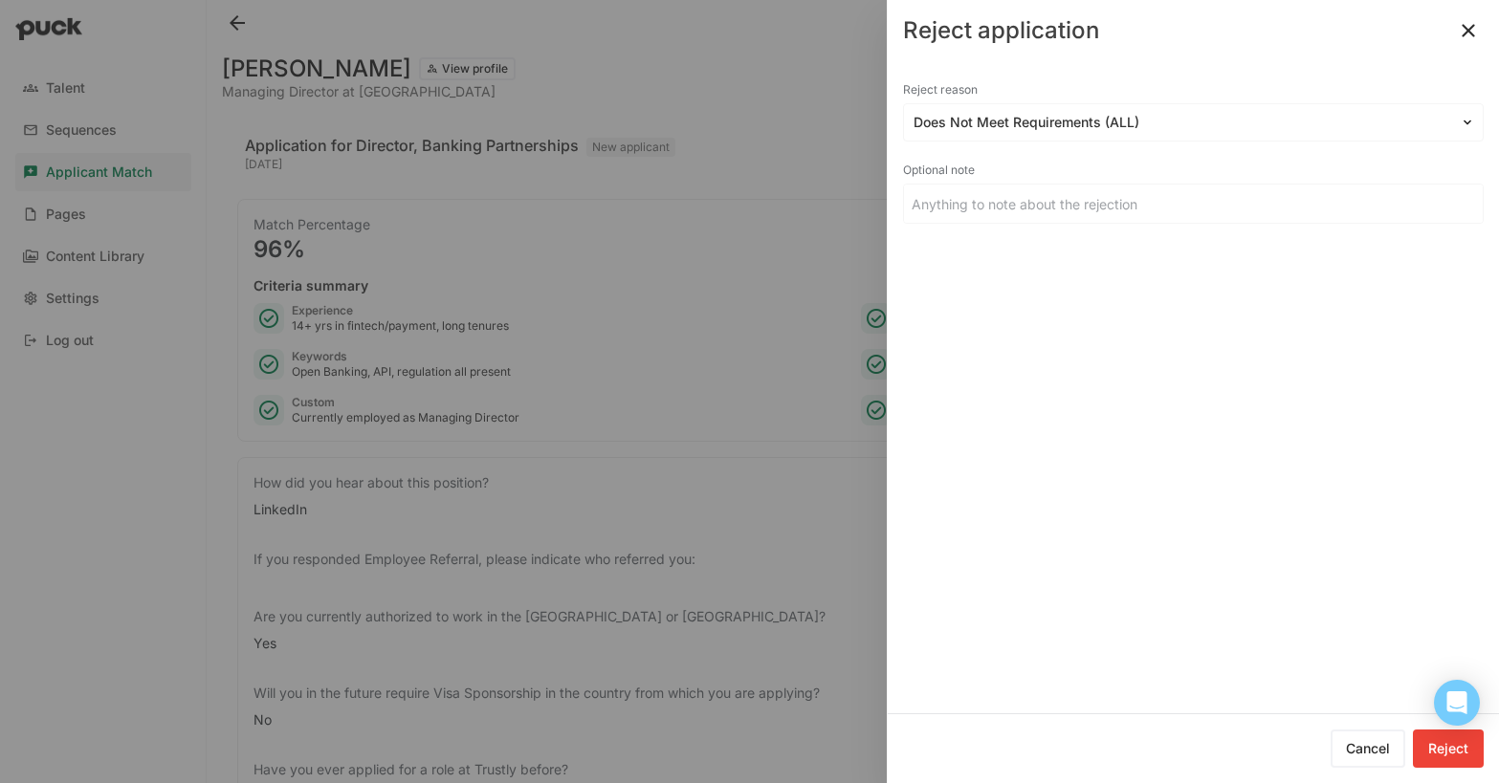
click at [1446, 758] on button "Reject" at bounding box center [1448, 749] width 71 height 38
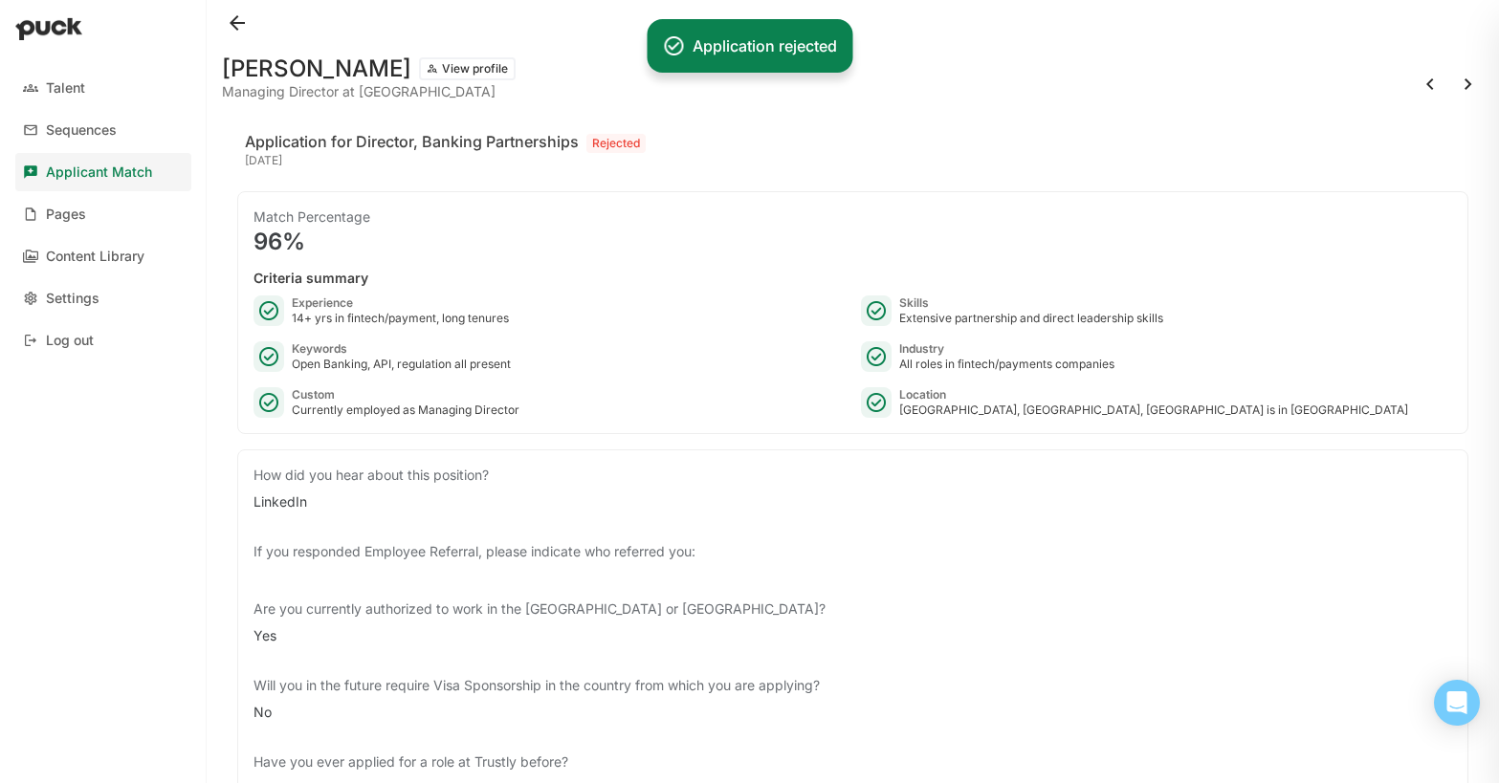
click at [1468, 83] on button at bounding box center [1468, 84] width 31 height 31
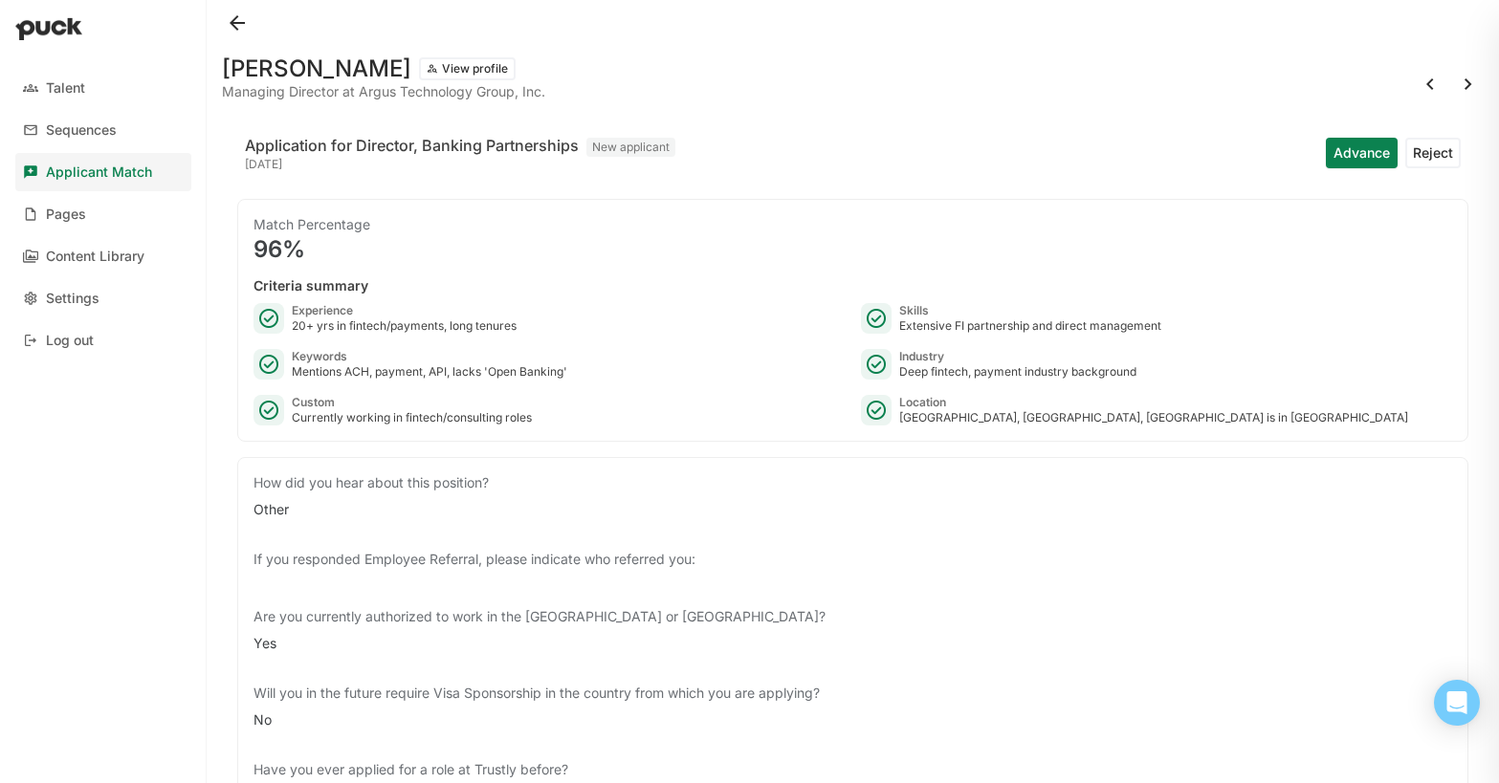
click at [1426, 143] on button "Reject" at bounding box center [1432, 153] width 55 height 31
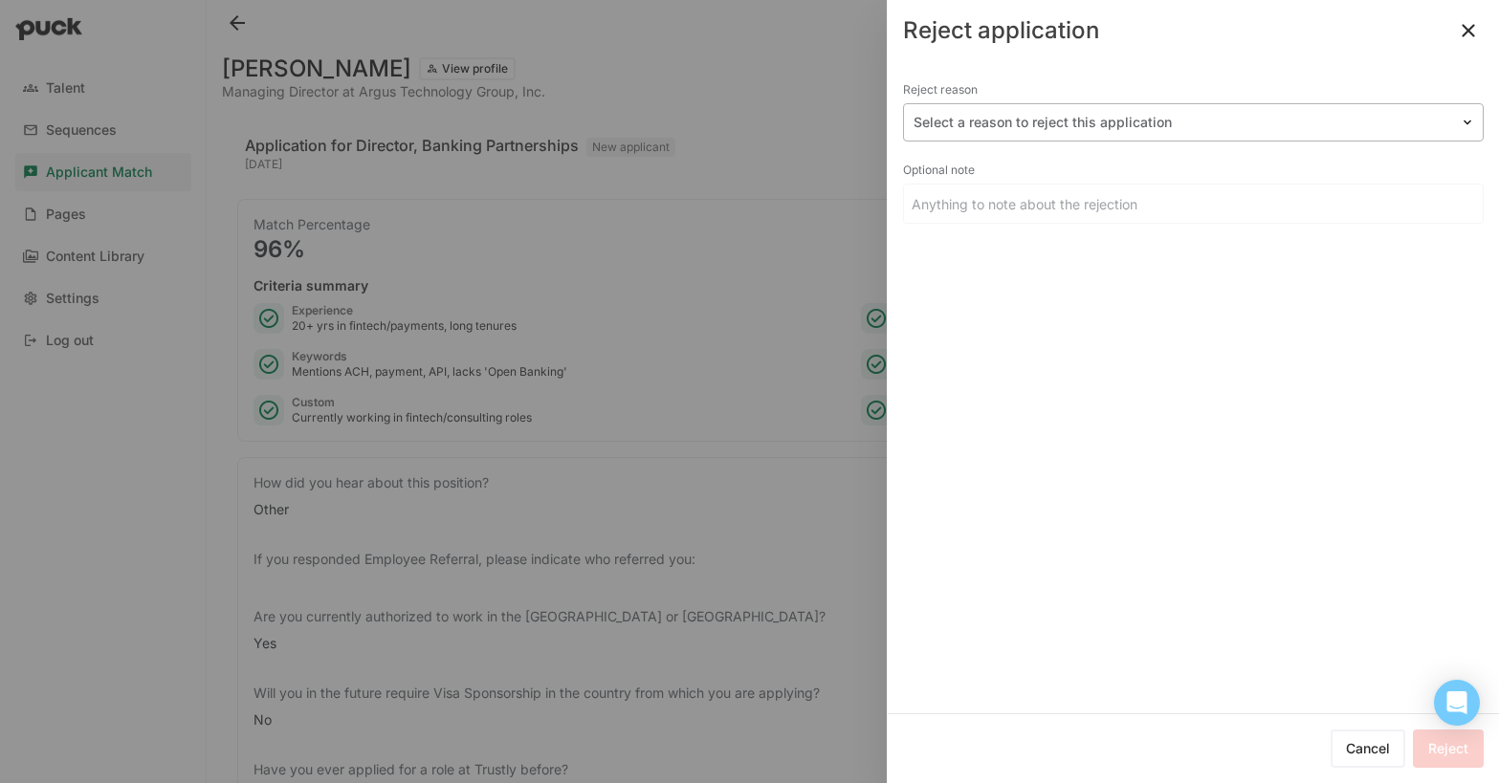
click at [1250, 114] on div at bounding box center [1182, 123] width 537 height 20
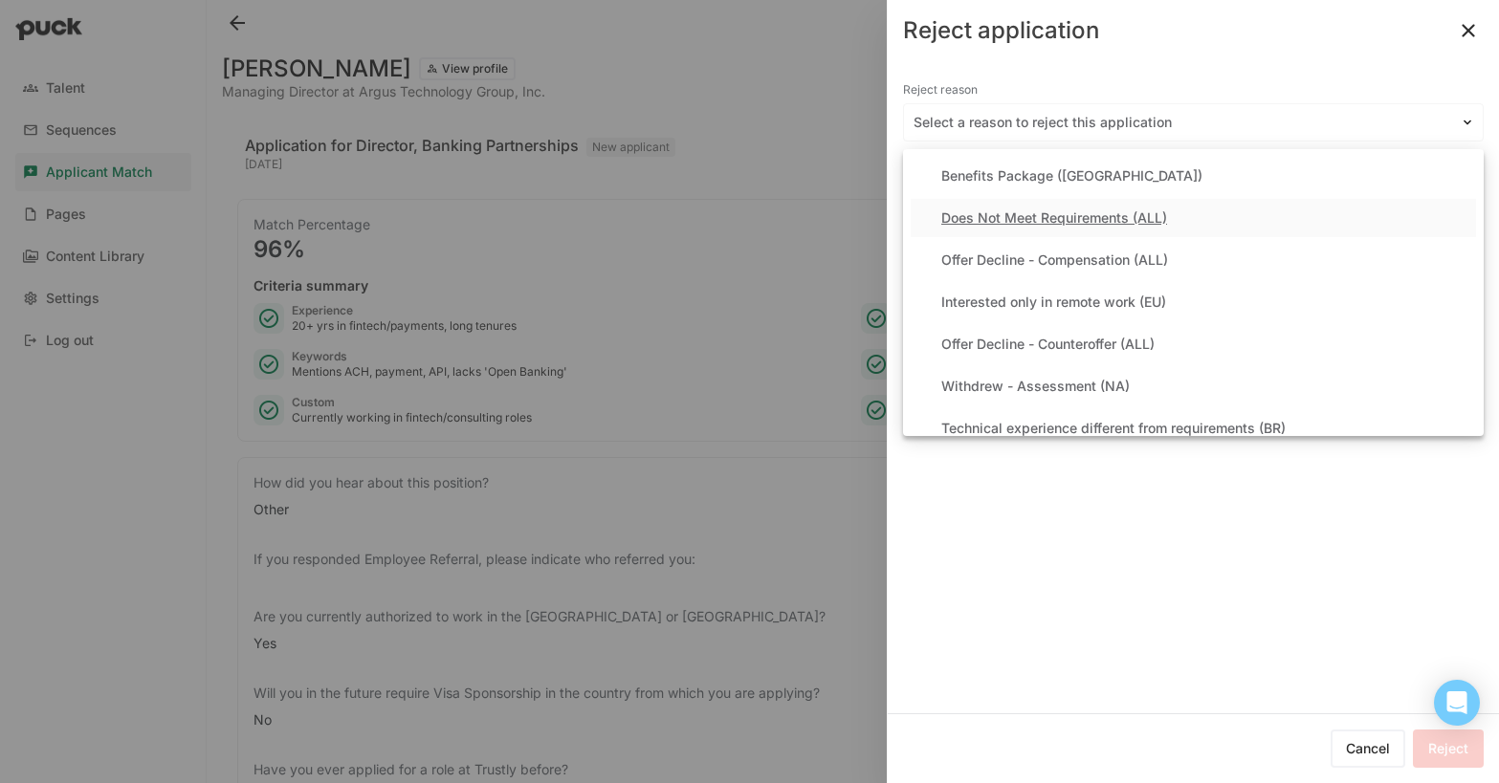
click at [1082, 211] on div "Does Not Meet Requirements (ALL)" at bounding box center [1054, 218] width 226 height 16
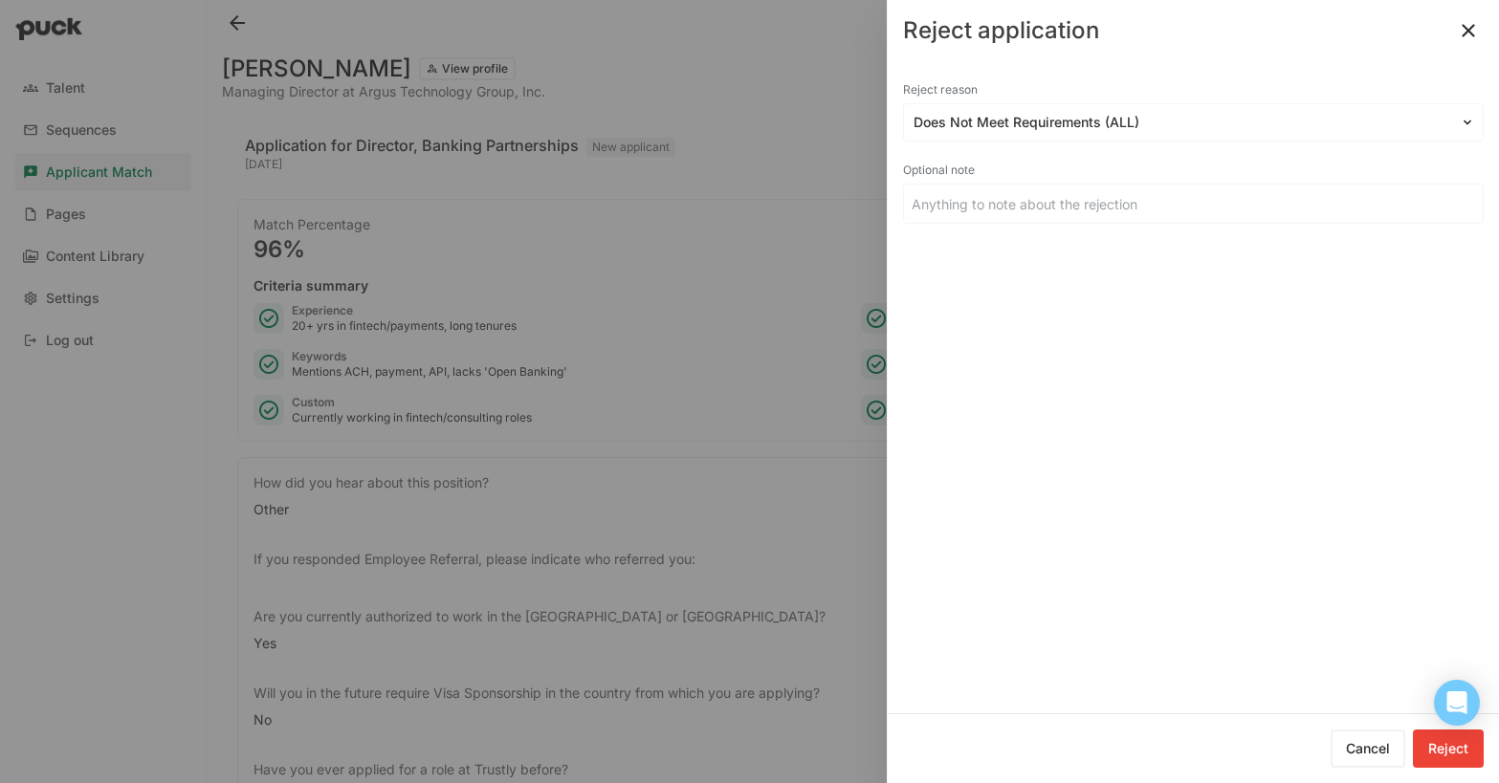
click at [1434, 754] on button "Reject" at bounding box center [1448, 749] width 71 height 38
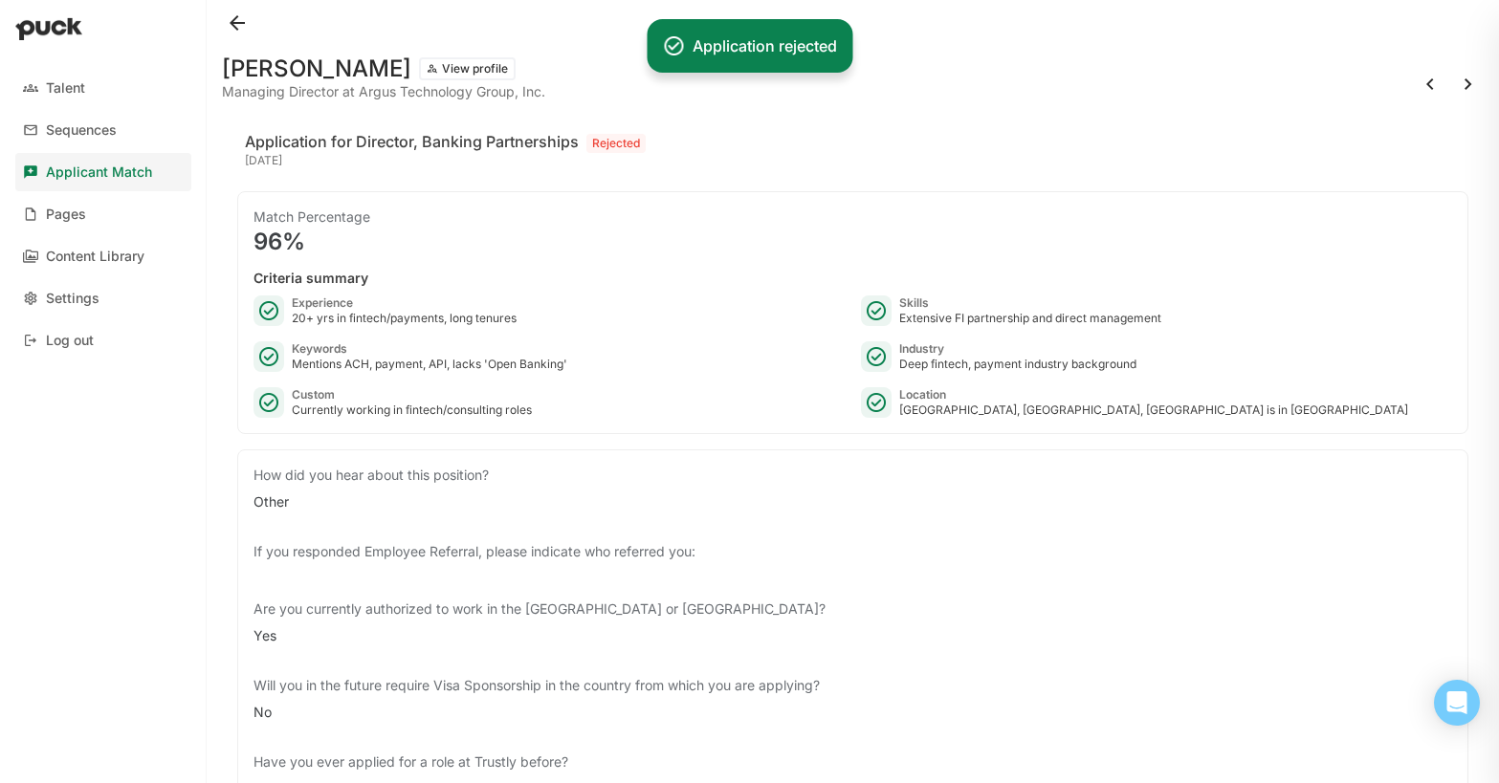
click at [1467, 80] on button at bounding box center [1468, 84] width 31 height 31
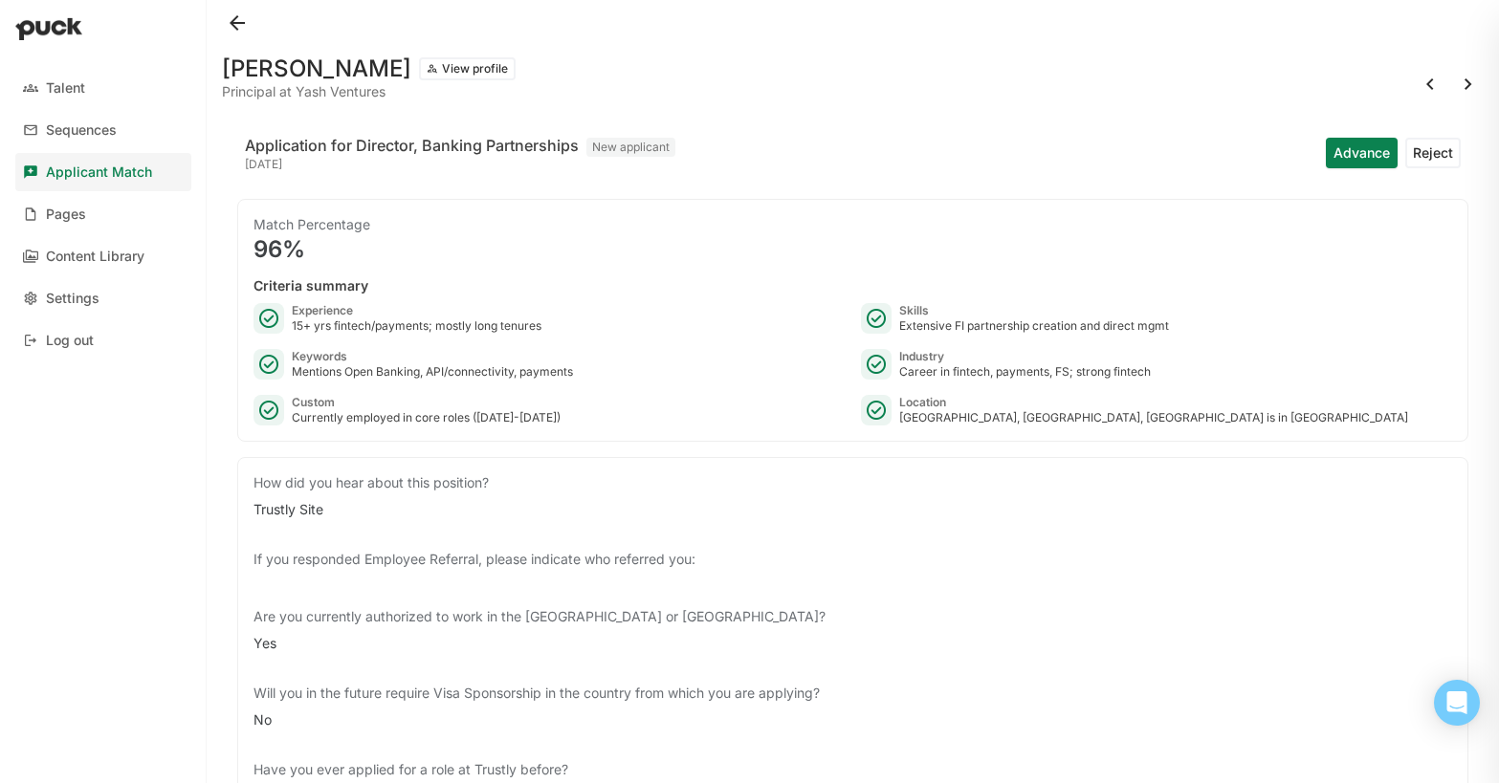
click at [1433, 161] on button "Reject" at bounding box center [1432, 153] width 55 height 31
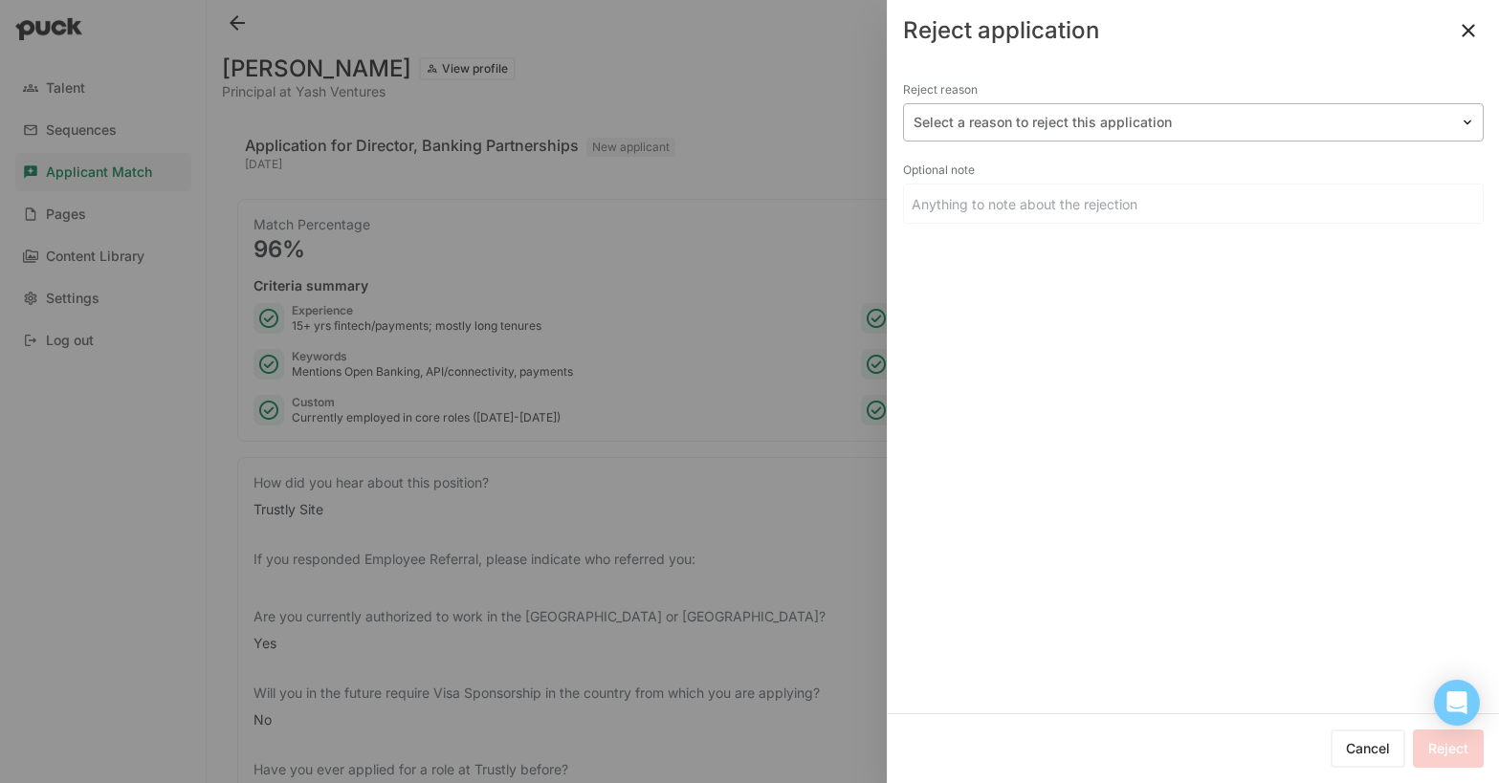
click at [1088, 106] on div "Select a reason to reject this application" at bounding box center [1193, 122] width 581 height 38
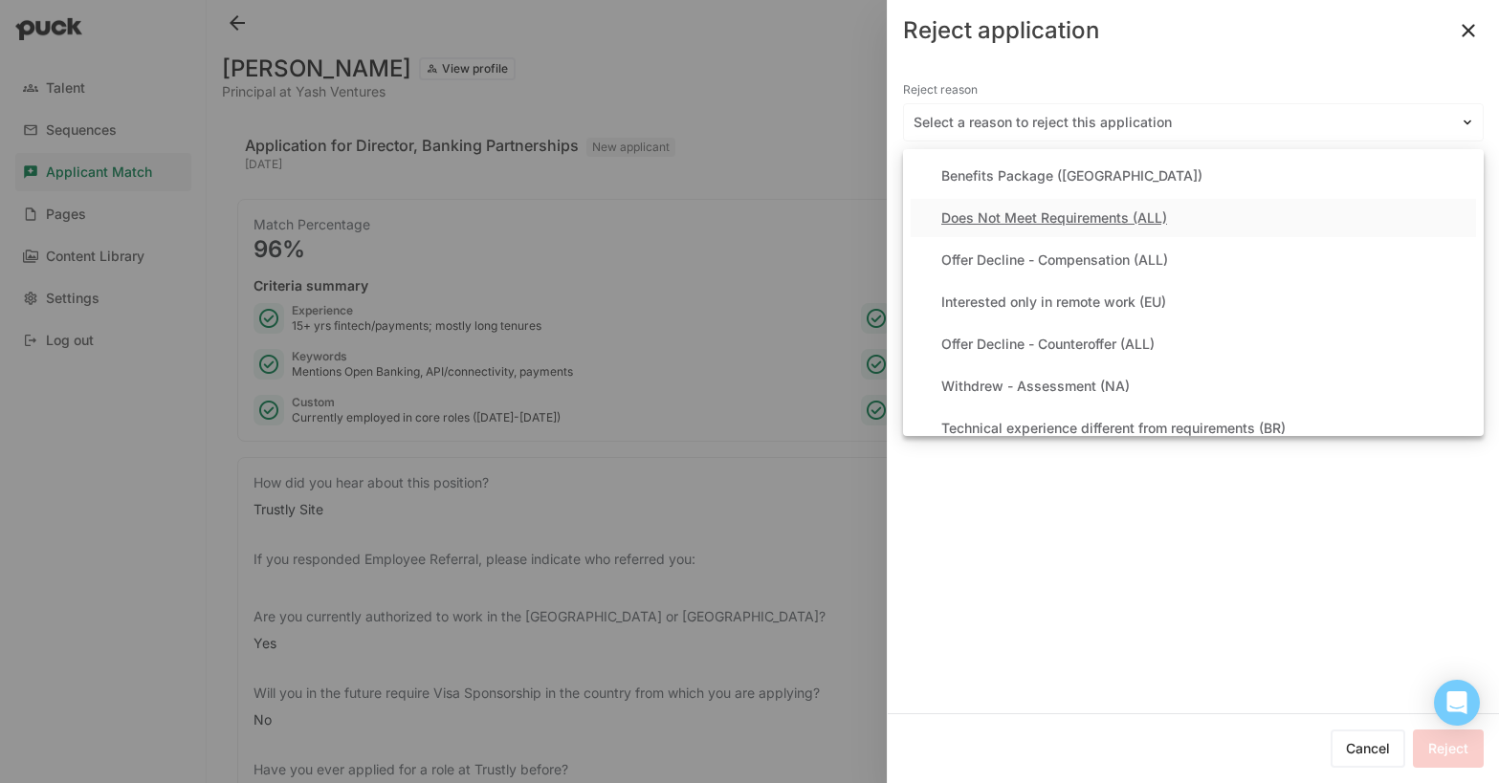
click at [1035, 221] on div "Does Not Meet Requirements (ALL)" at bounding box center [1054, 218] width 226 height 16
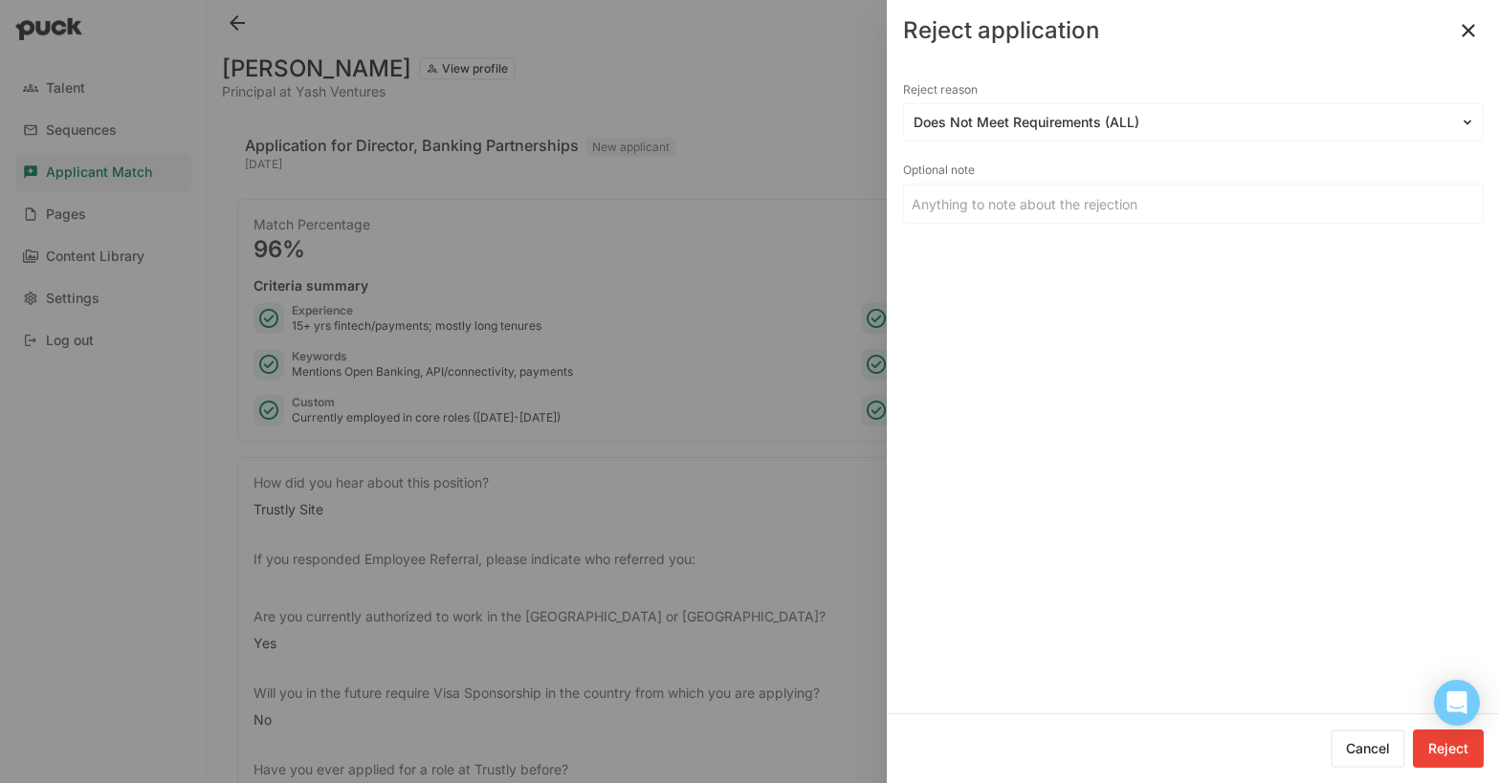
click at [1463, 750] on button "Reject" at bounding box center [1448, 749] width 71 height 38
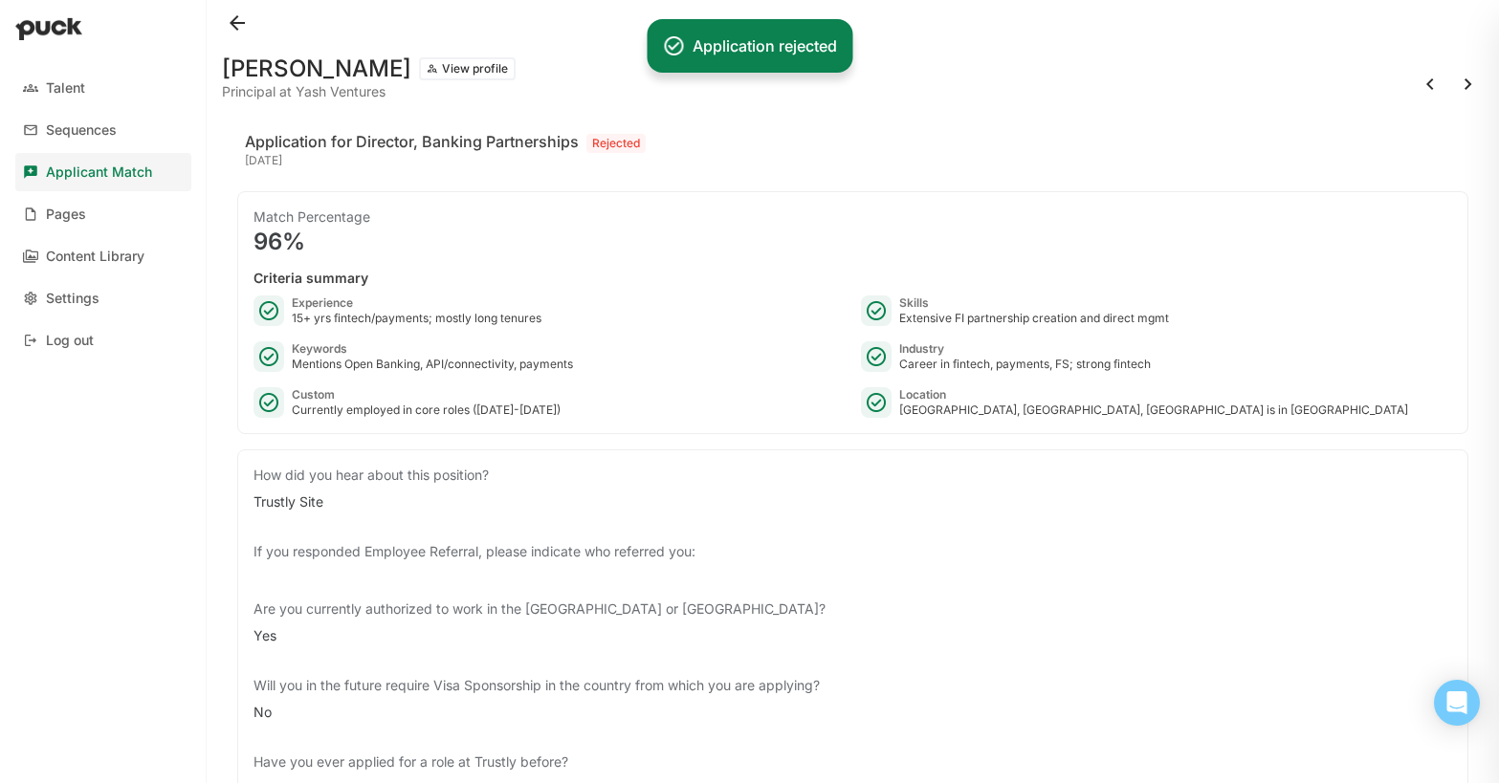
click at [1468, 75] on button at bounding box center [1468, 84] width 31 height 31
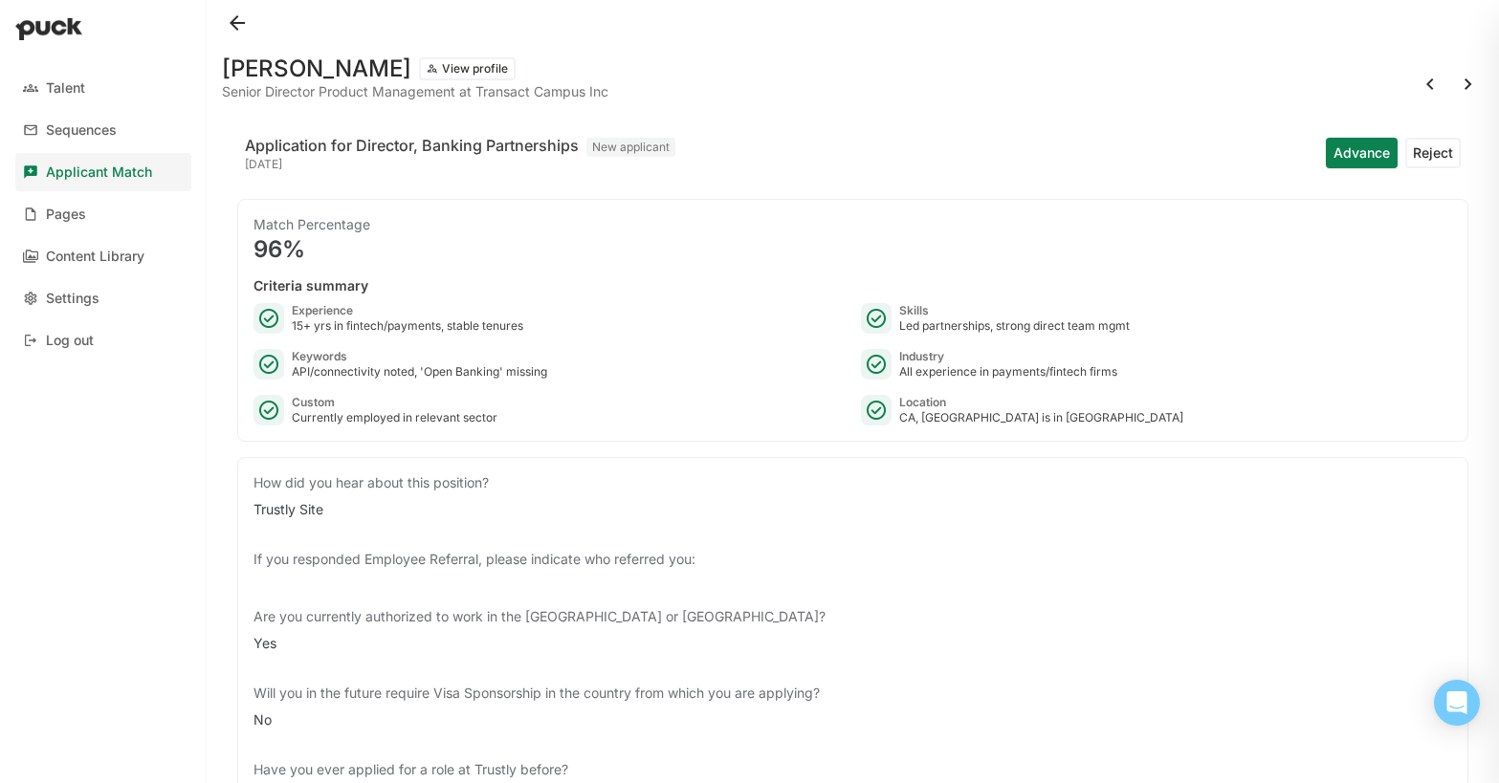
click at [1442, 152] on button "Reject" at bounding box center [1432, 153] width 55 height 31
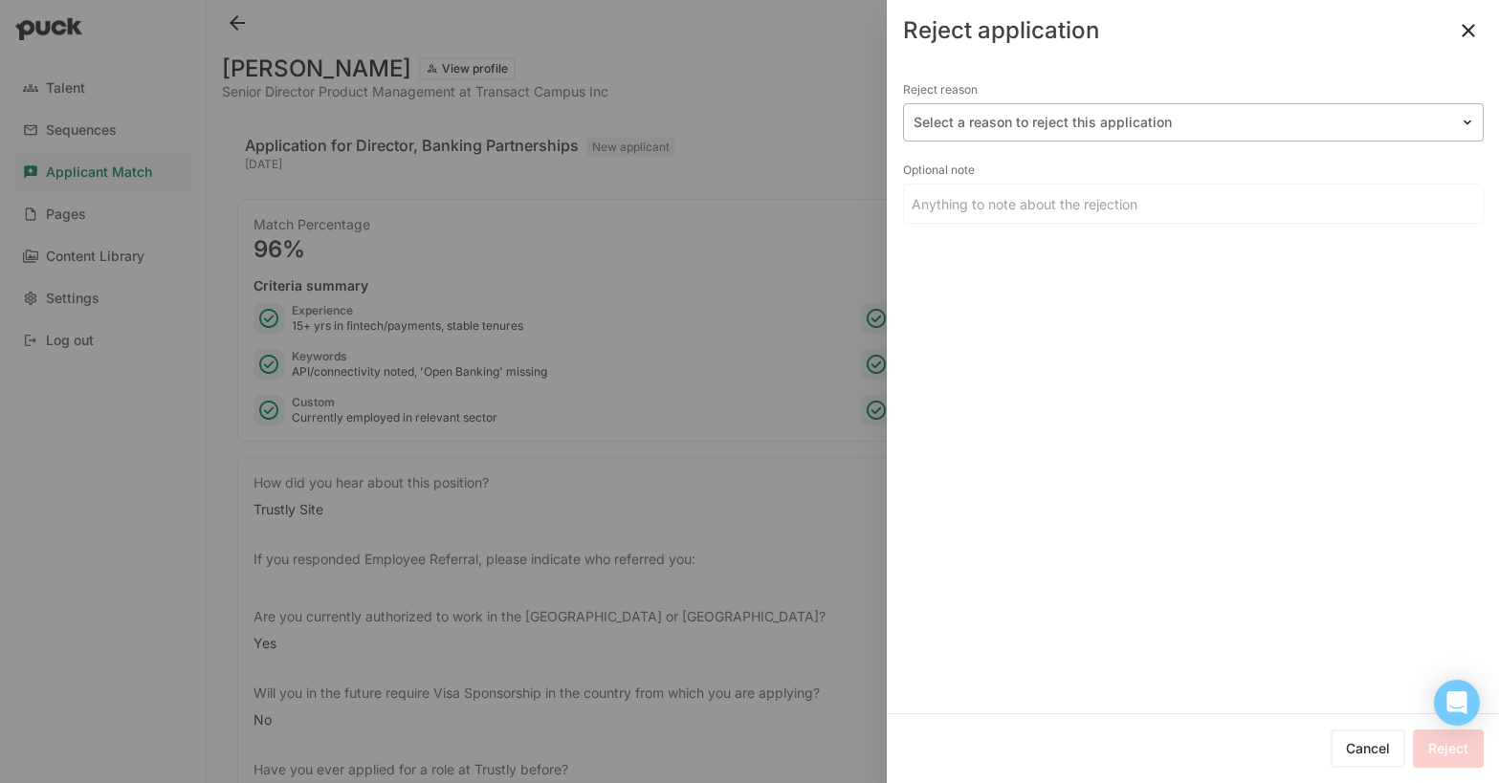
click at [982, 131] on div at bounding box center [1182, 123] width 537 height 20
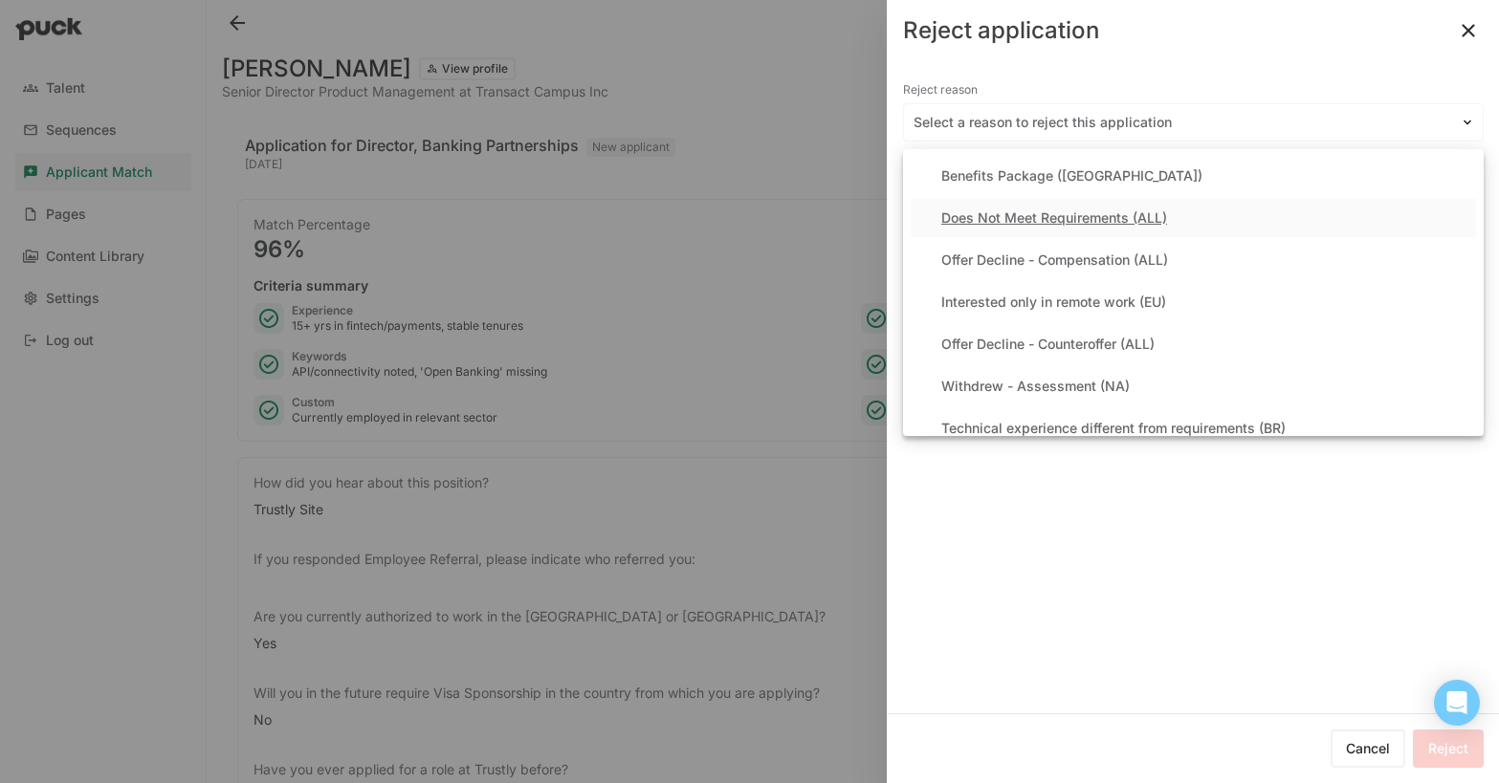
click at [1002, 219] on div "Does Not Meet Requirements (ALL)" at bounding box center [1054, 218] width 226 height 16
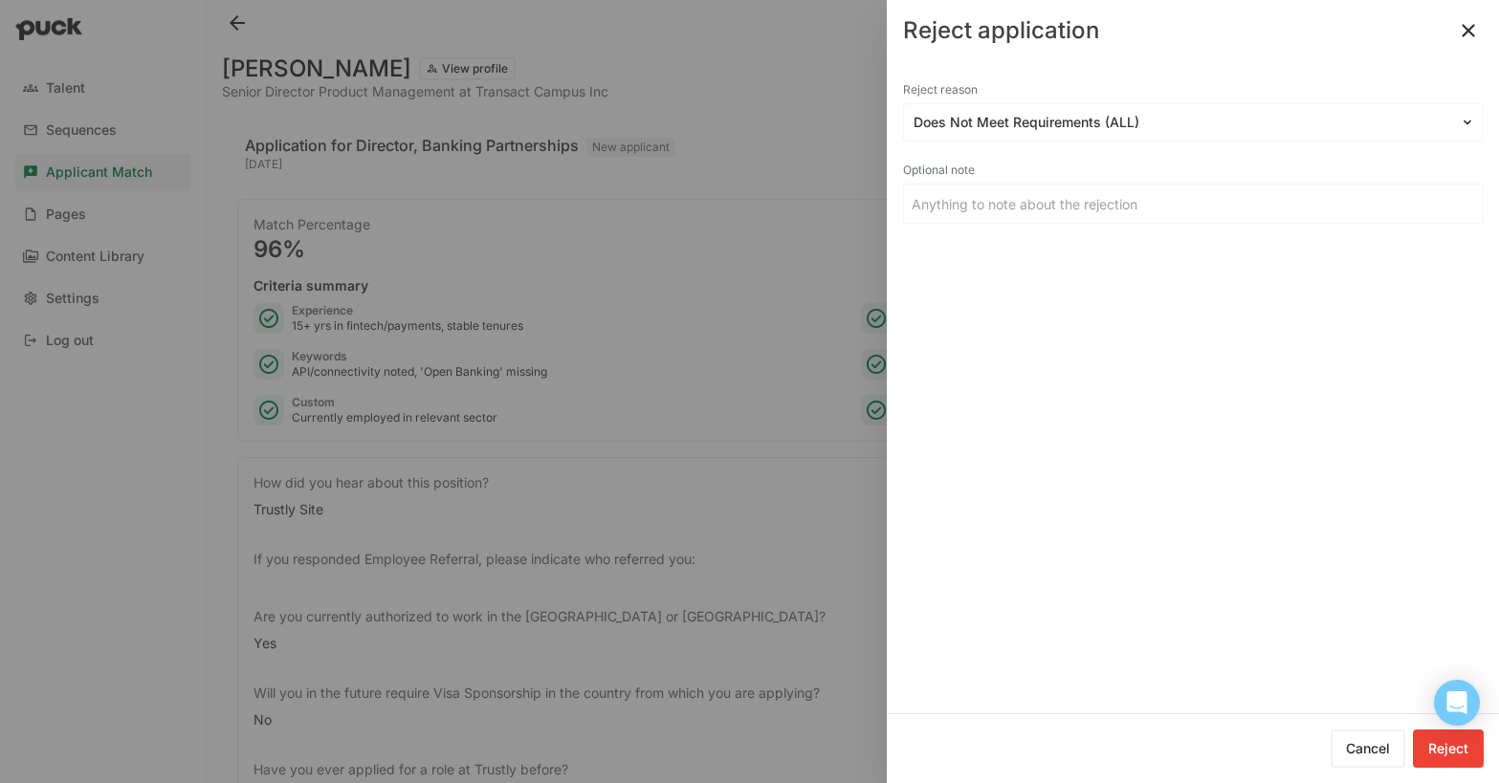
click at [1432, 761] on button "Reject" at bounding box center [1448, 749] width 71 height 38
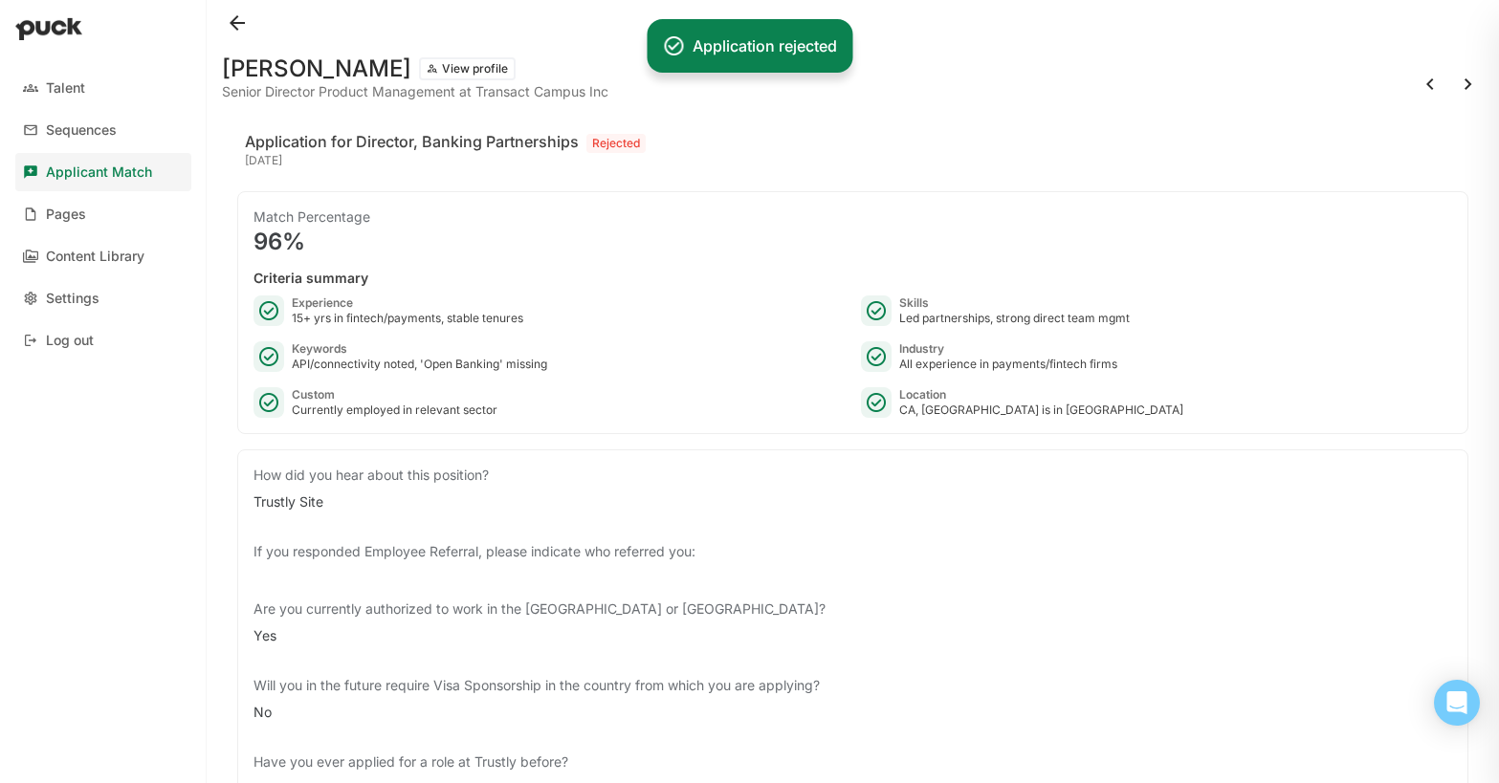
click at [1468, 87] on button at bounding box center [1468, 84] width 31 height 31
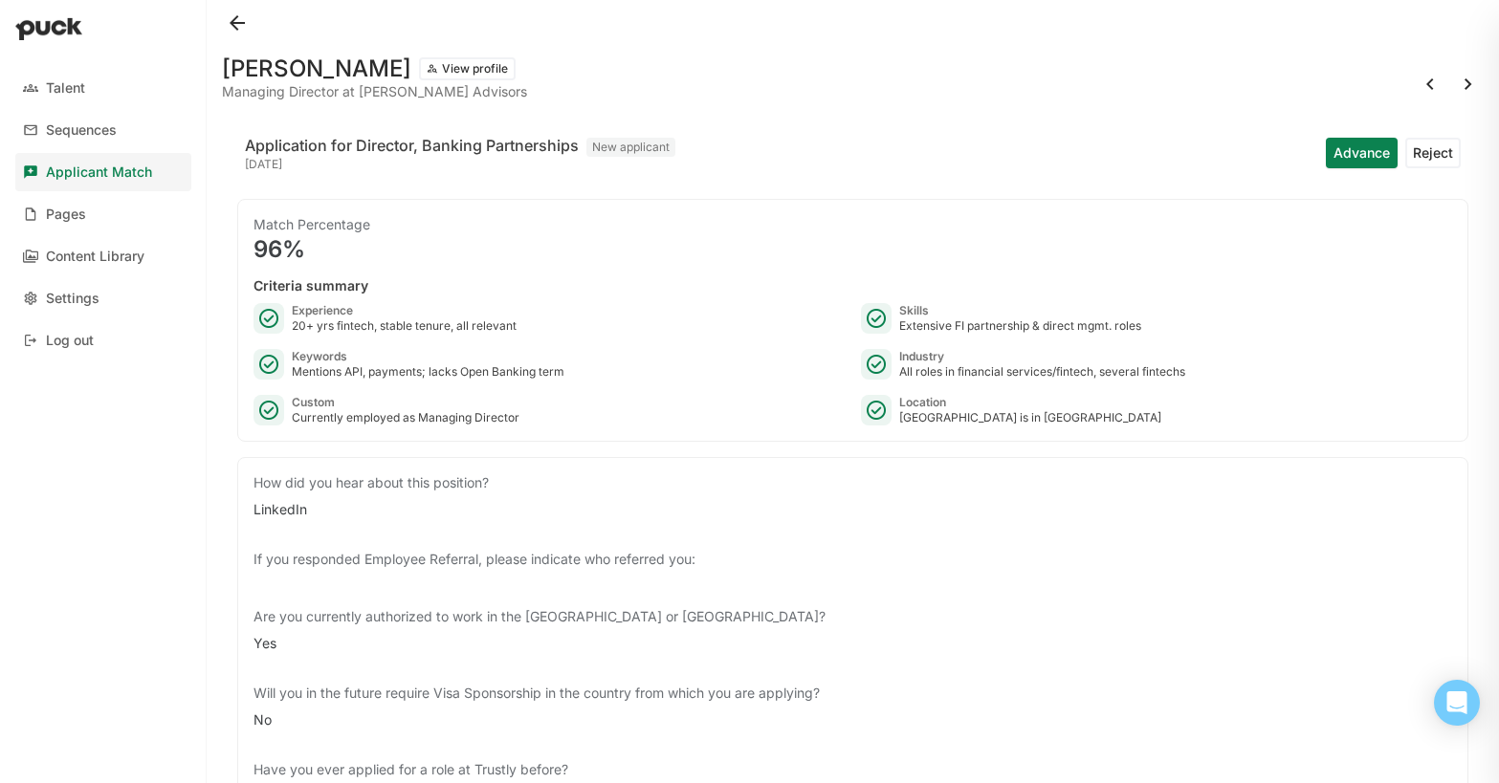
click at [1419, 154] on button "Reject" at bounding box center [1432, 153] width 55 height 31
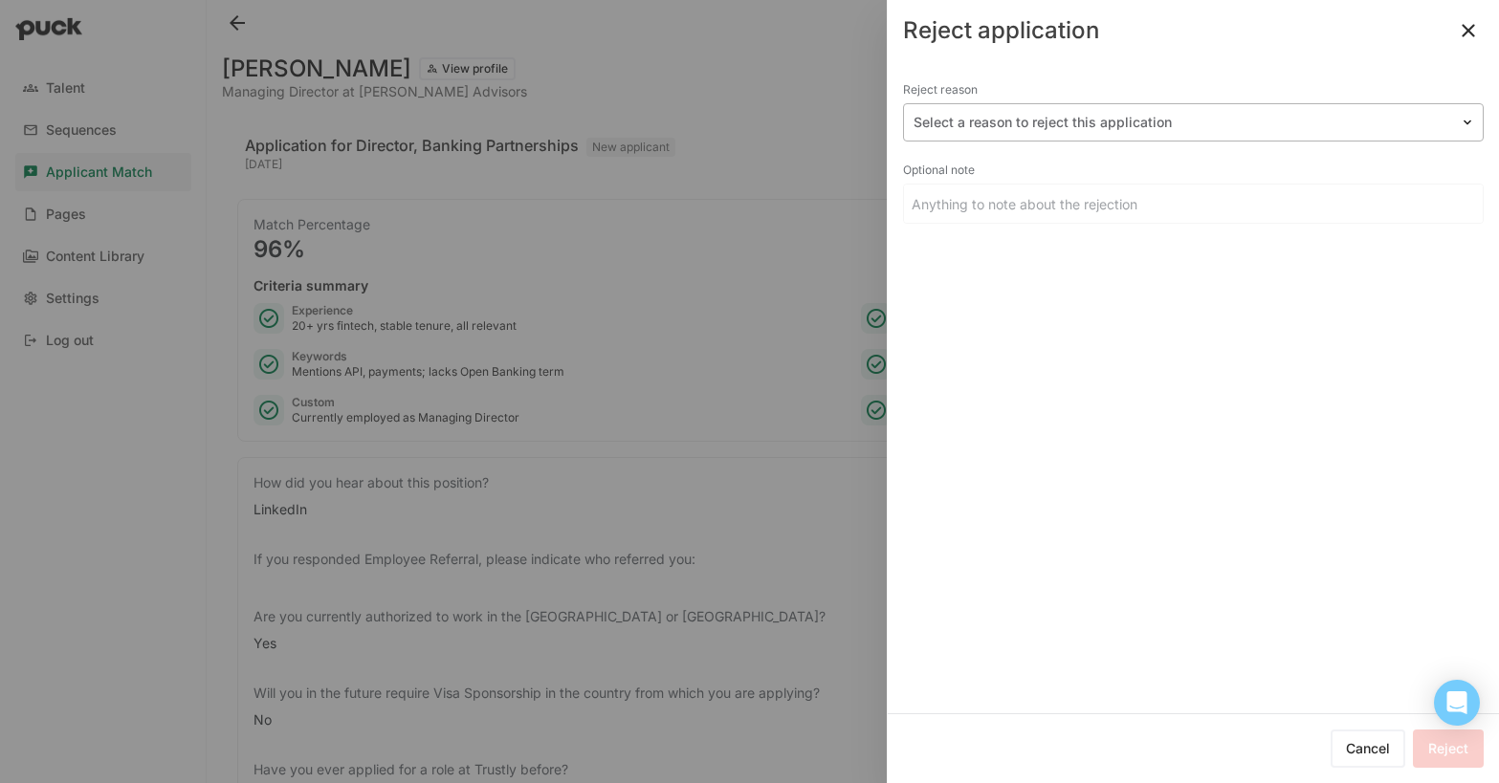
click at [1055, 138] on div "Select a reason to reject this application" at bounding box center [1193, 122] width 581 height 38
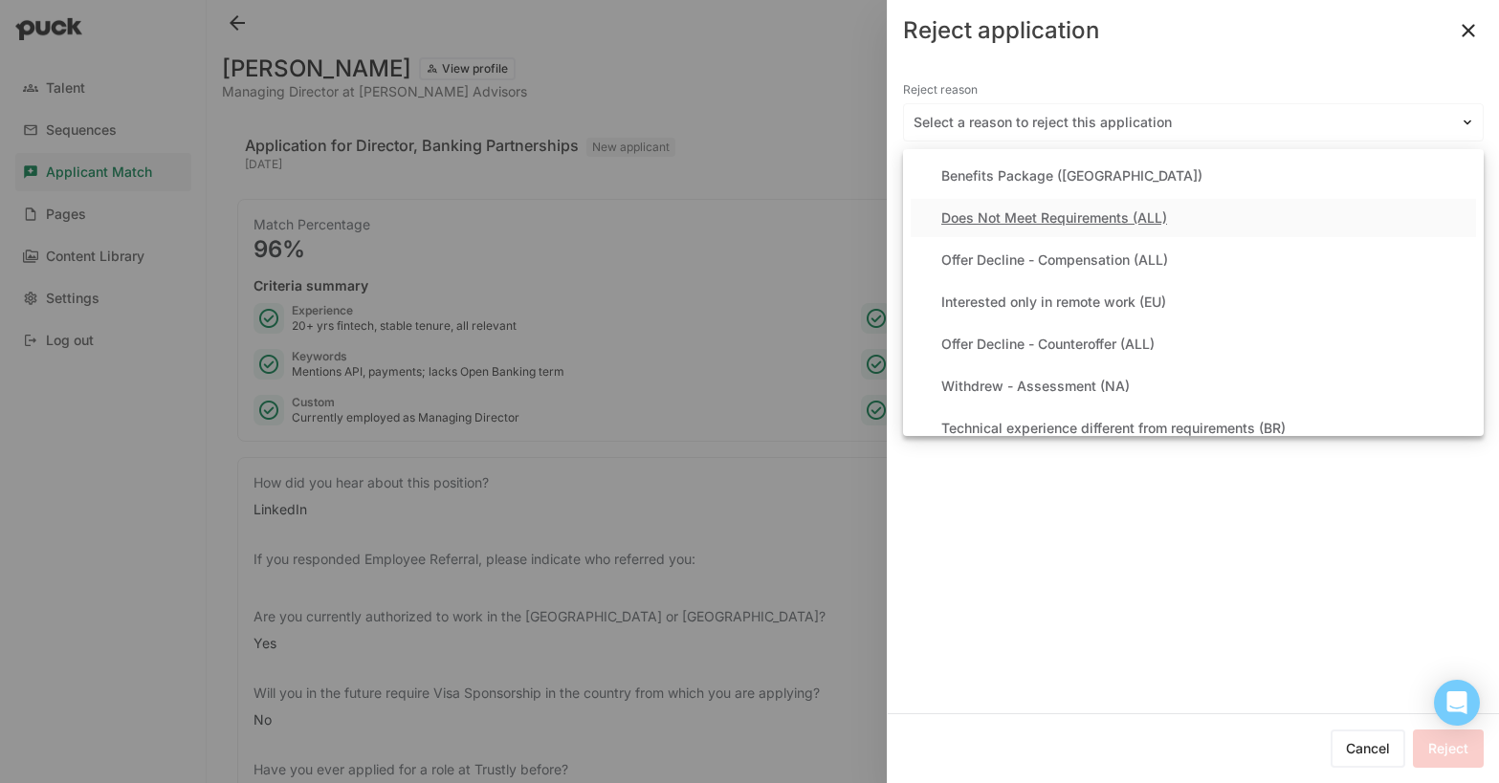
click at [1048, 221] on div "Does Not Meet Requirements (ALL)" at bounding box center [1054, 218] width 226 height 16
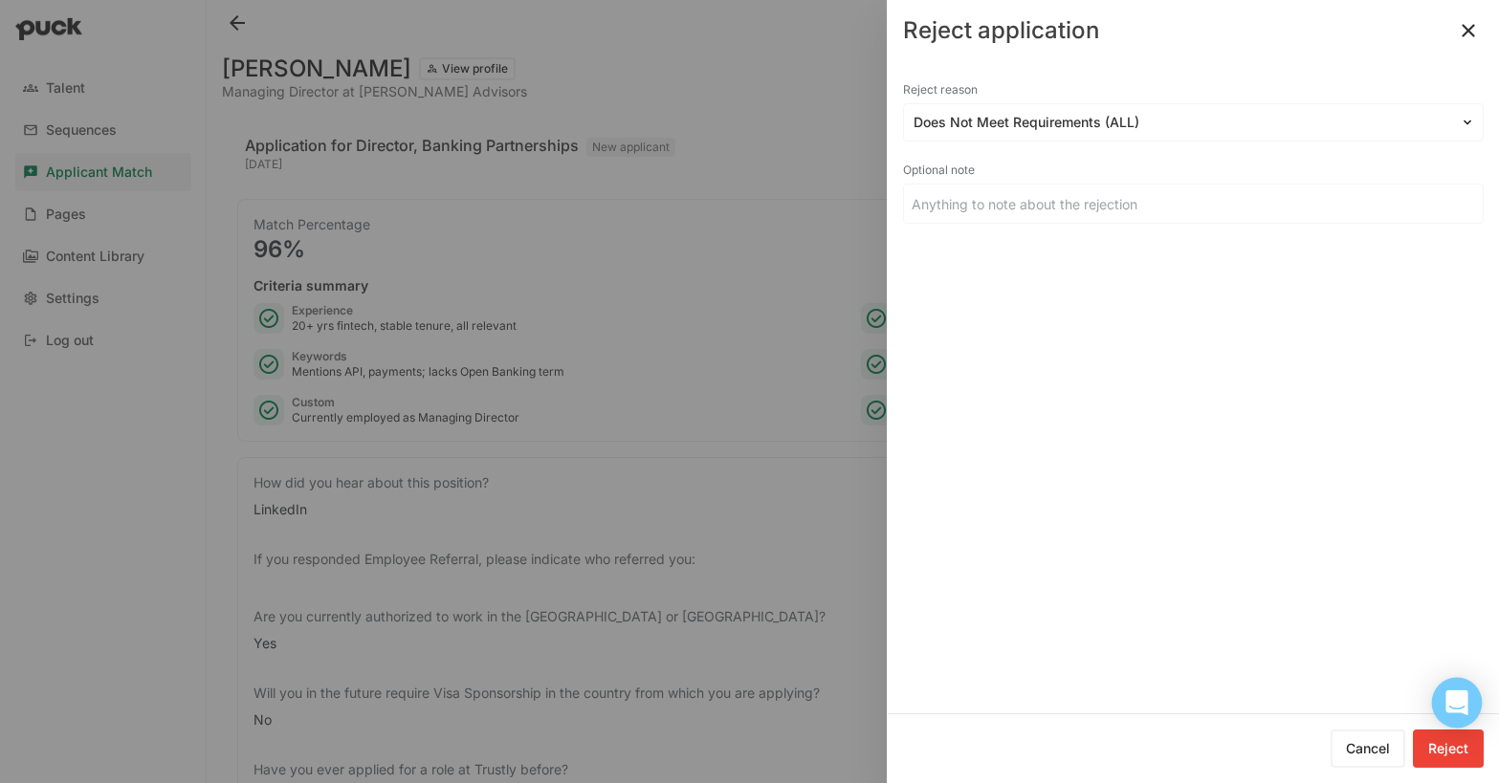
drag, startPoint x: 1447, startPoint y: 757, endPoint x: 1448, endPoint y: 710, distance: 46.9
click at [1447, 757] on button "Reject" at bounding box center [1448, 749] width 71 height 38
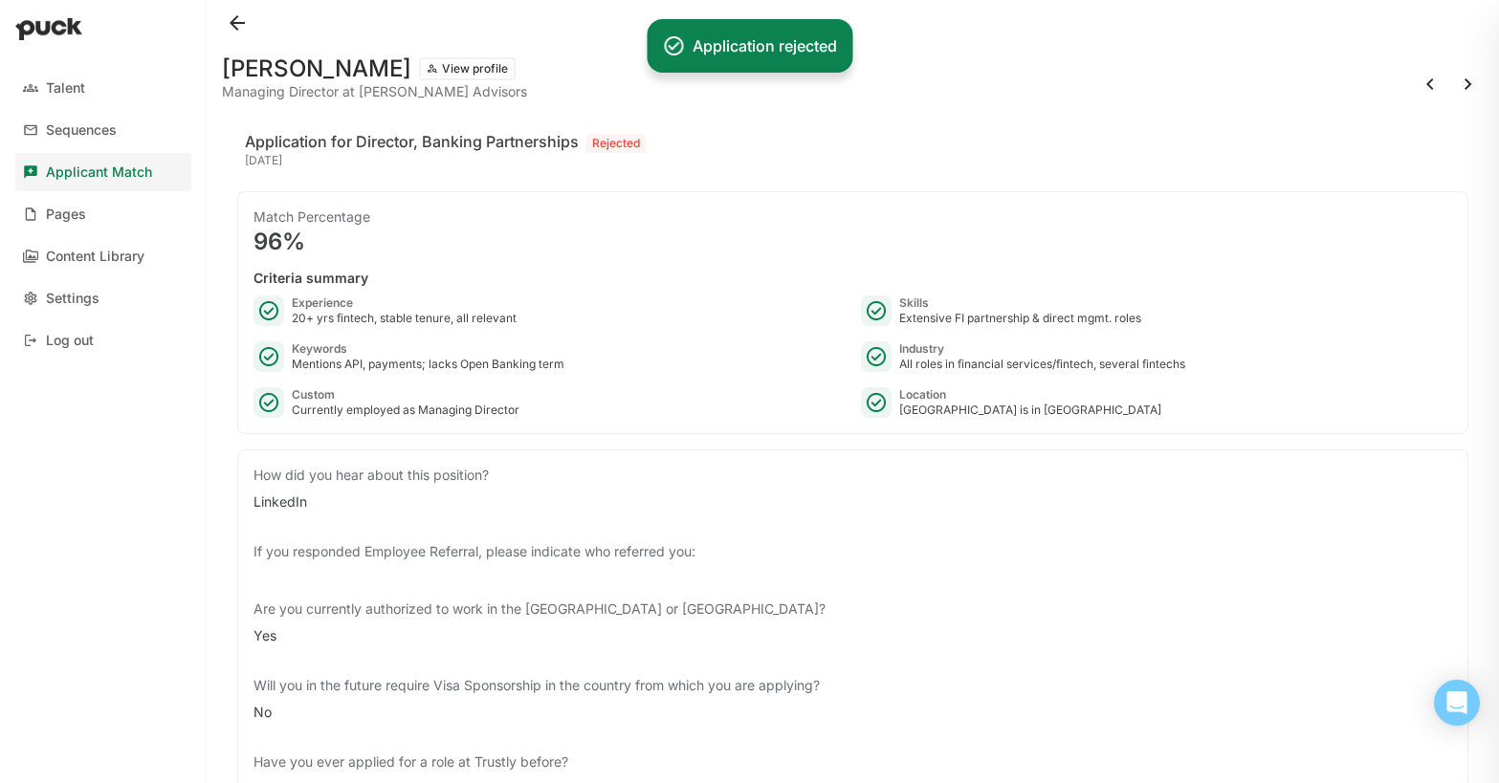
click at [1461, 83] on button at bounding box center [1468, 84] width 31 height 31
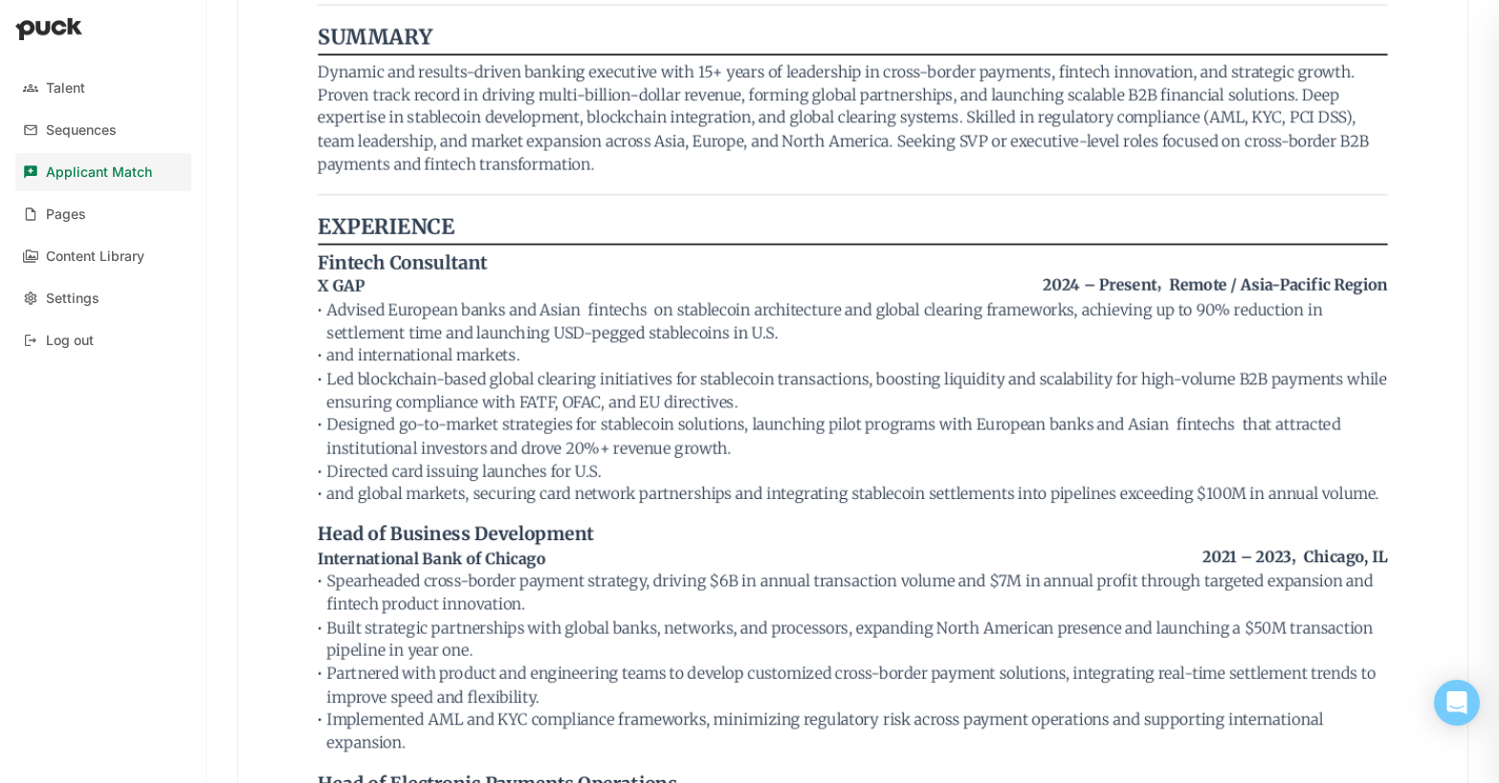
scroll to position [1376, 0]
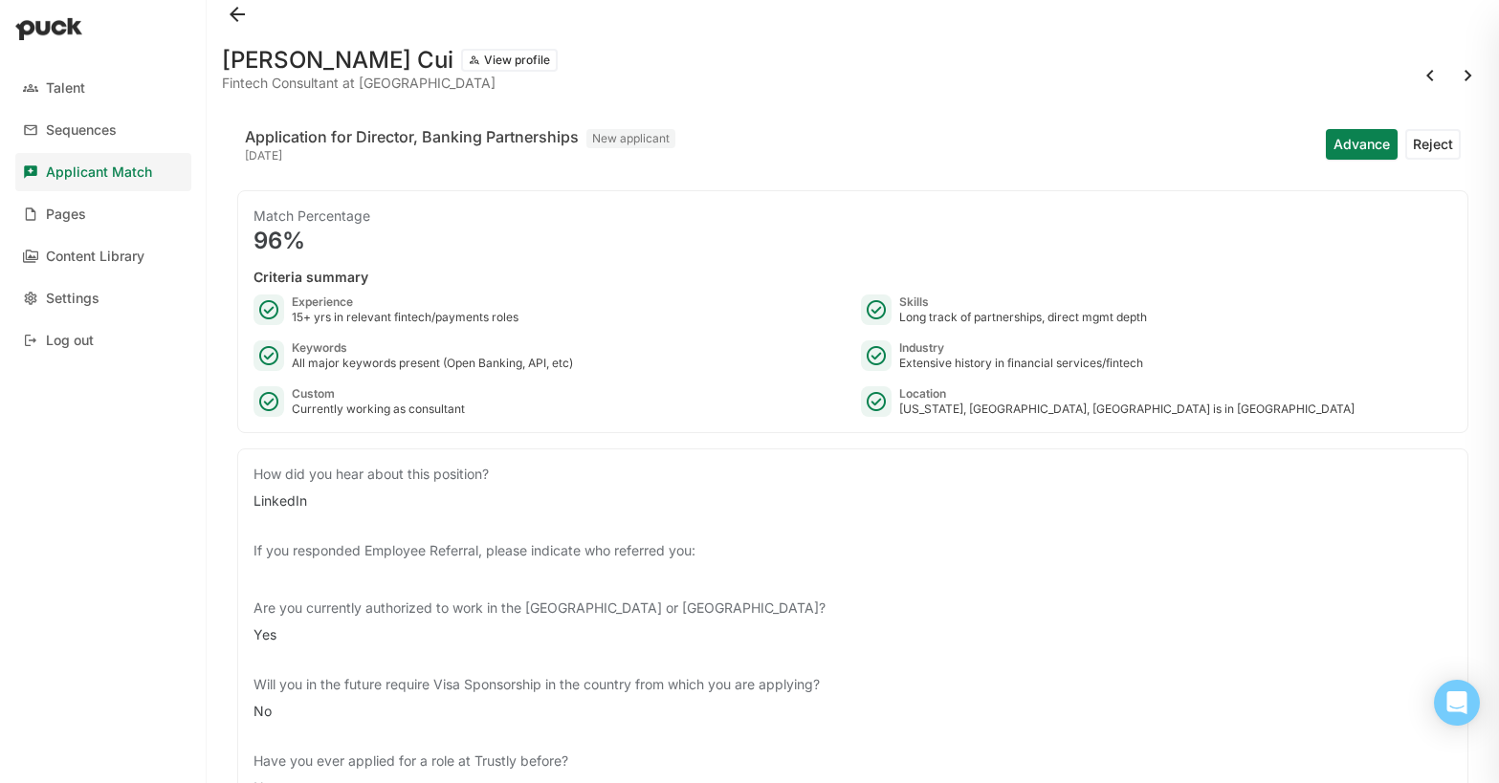
click at [1437, 144] on button "Reject" at bounding box center [1432, 144] width 55 height 31
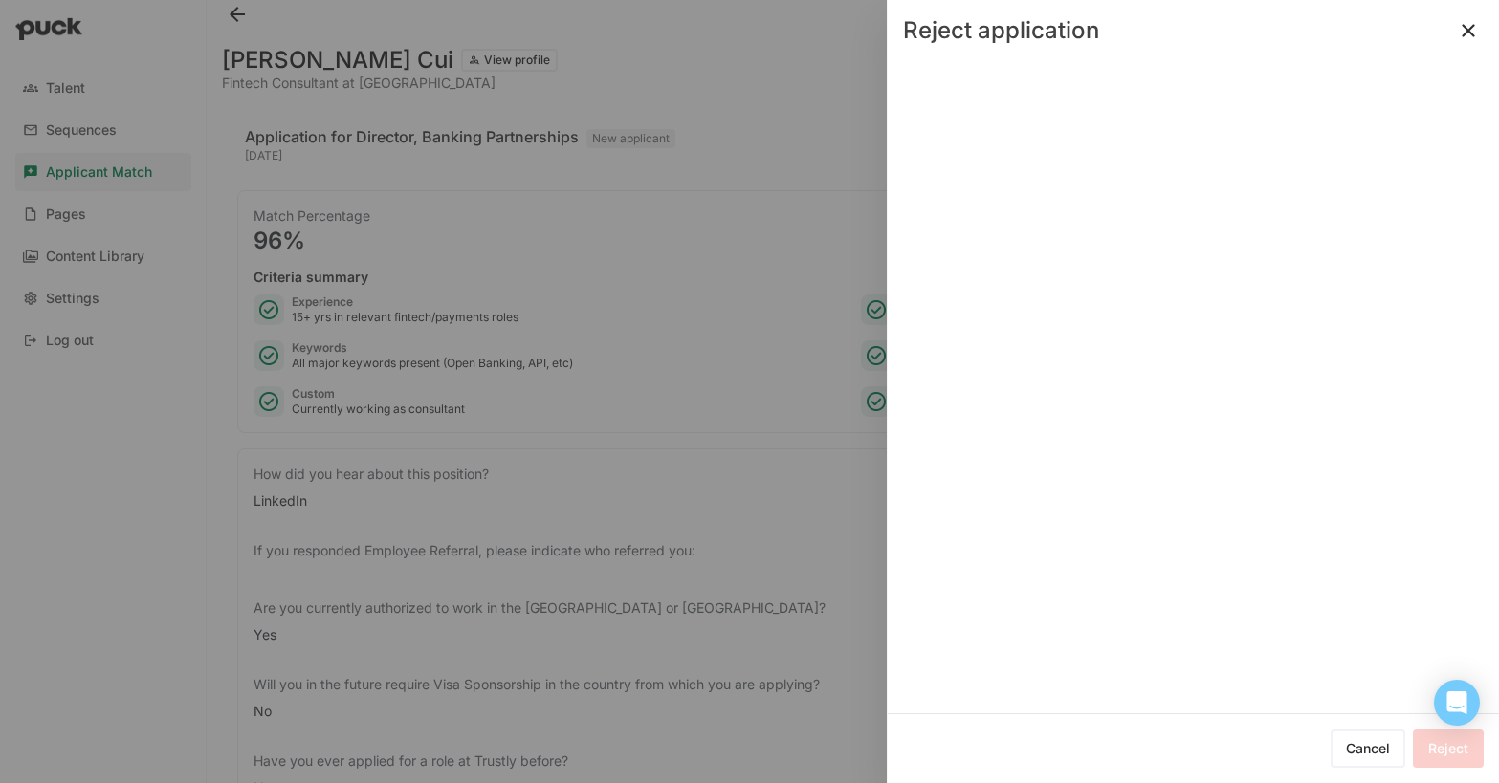
scroll to position [6, 0]
click at [1046, 122] on div at bounding box center [1182, 123] width 537 height 20
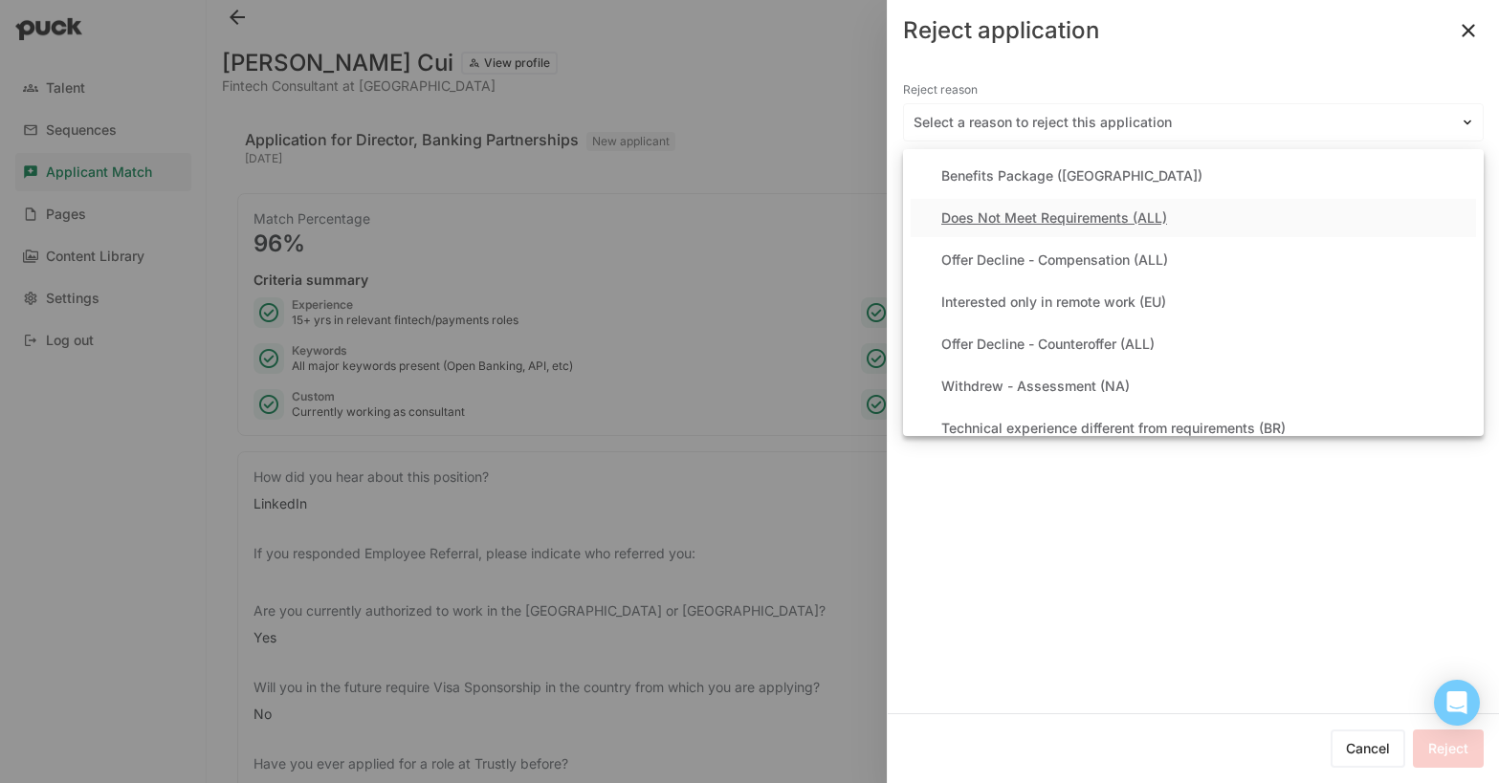
click at [1038, 218] on div "Does Not Meet Requirements (ALL)" at bounding box center [1054, 218] width 226 height 16
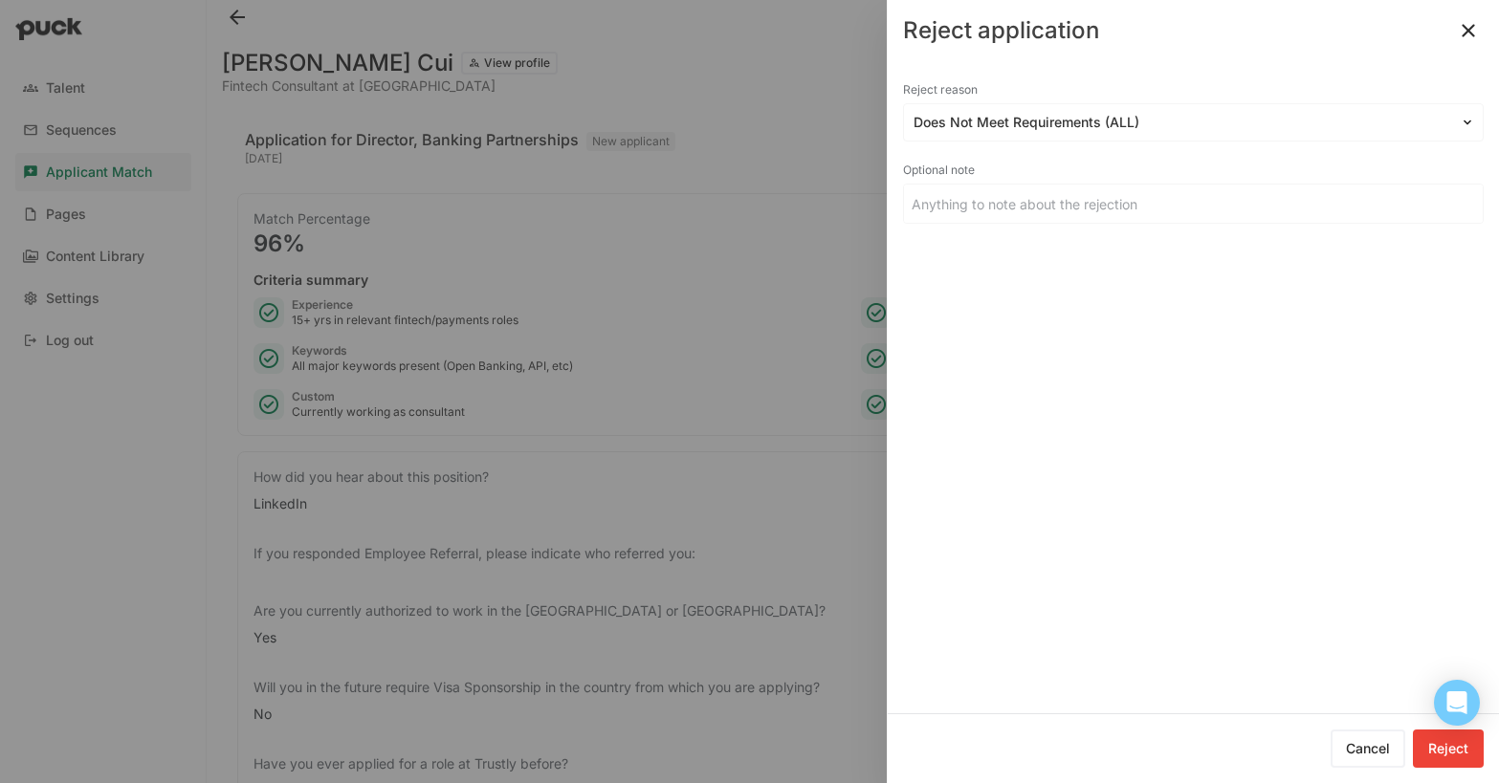
click at [1464, 754] on button "Reject" at bounding box center [1448, 749] width 71 height 38
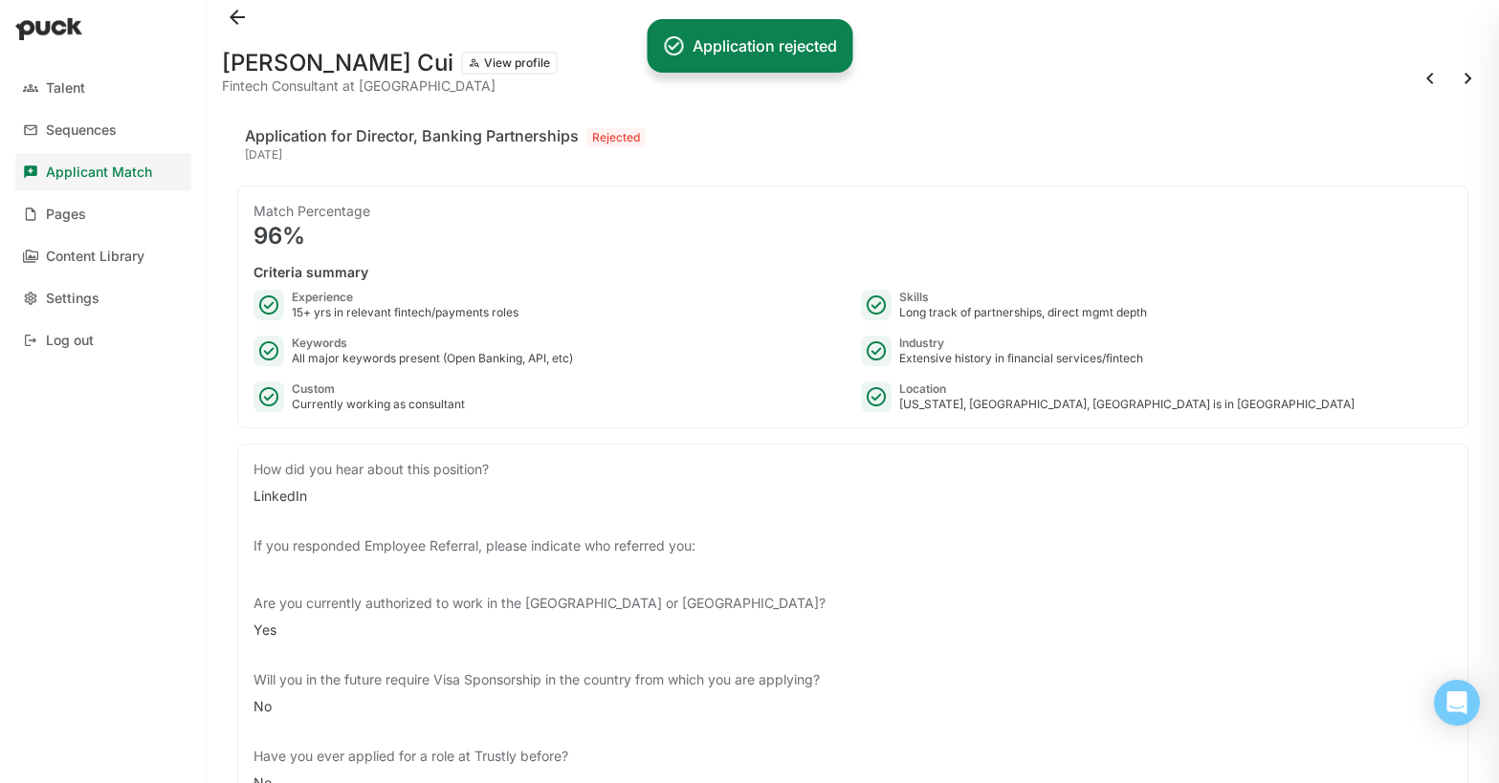
click at [1470, 77] on button at bounding box center [1468, 78] width 31 height 31
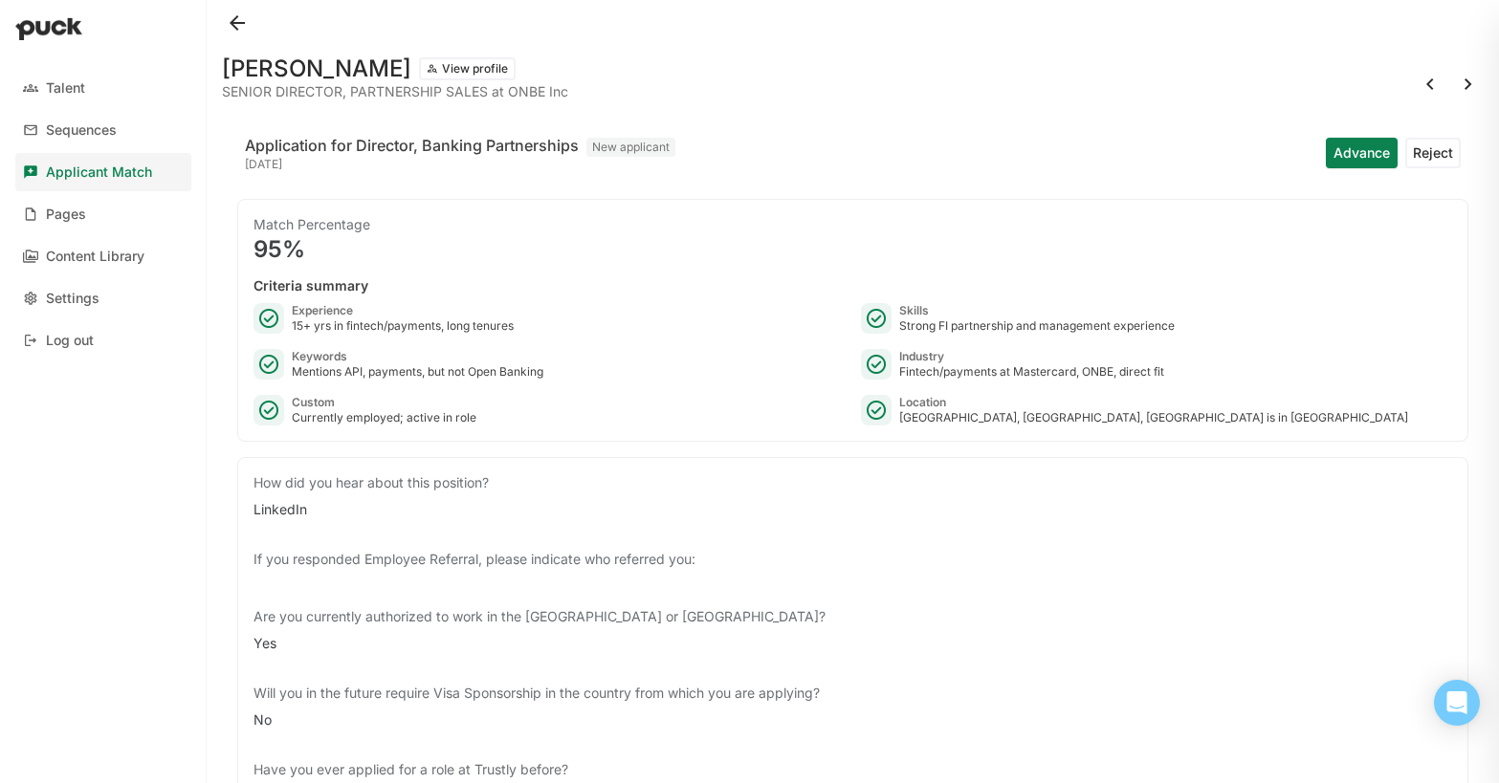
click at [1427, 153] on button "Reject" at bounding box center [1432, 153] width 55 height 31
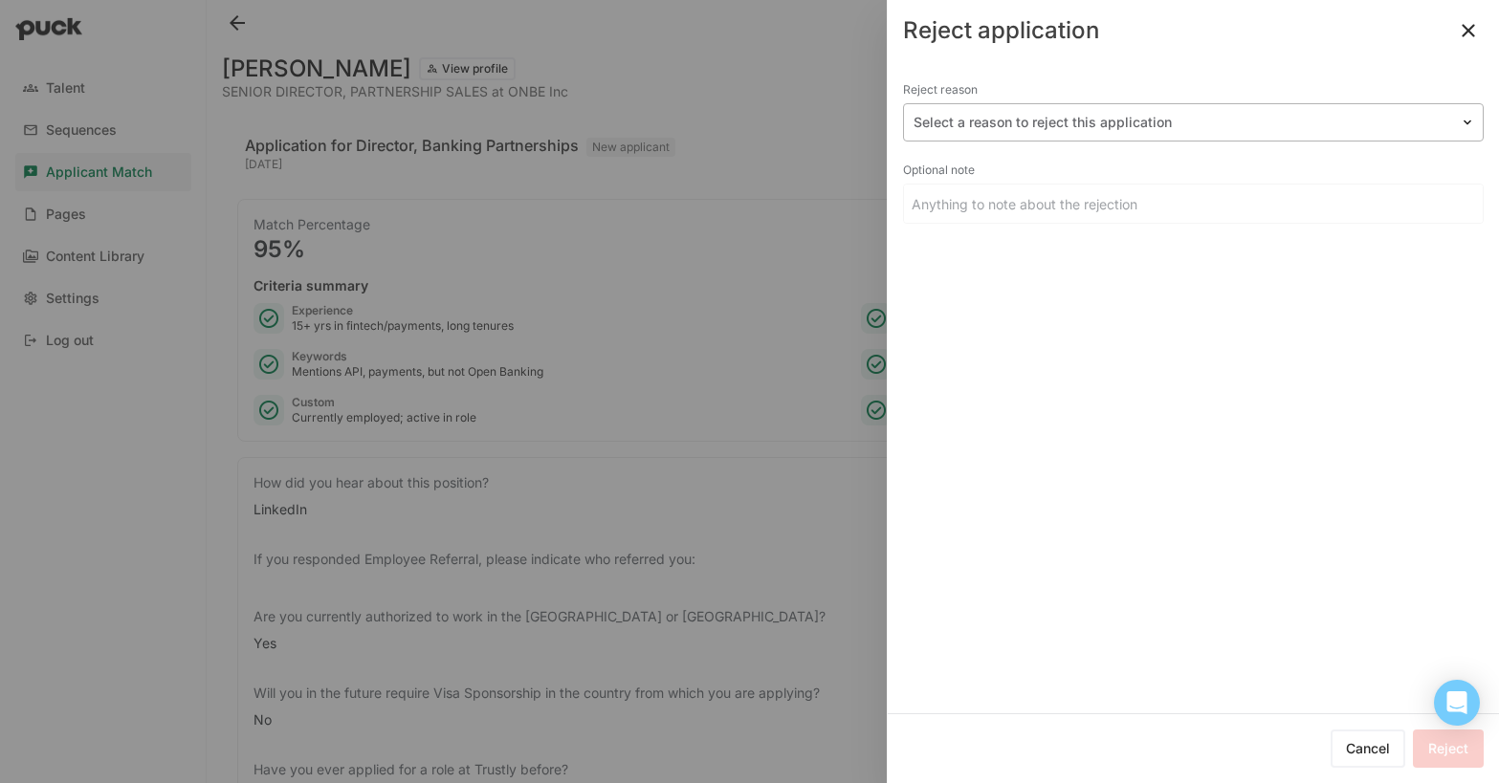
click at [1055, 130] on div at bounding box center [1182, 123] width 537 height 20
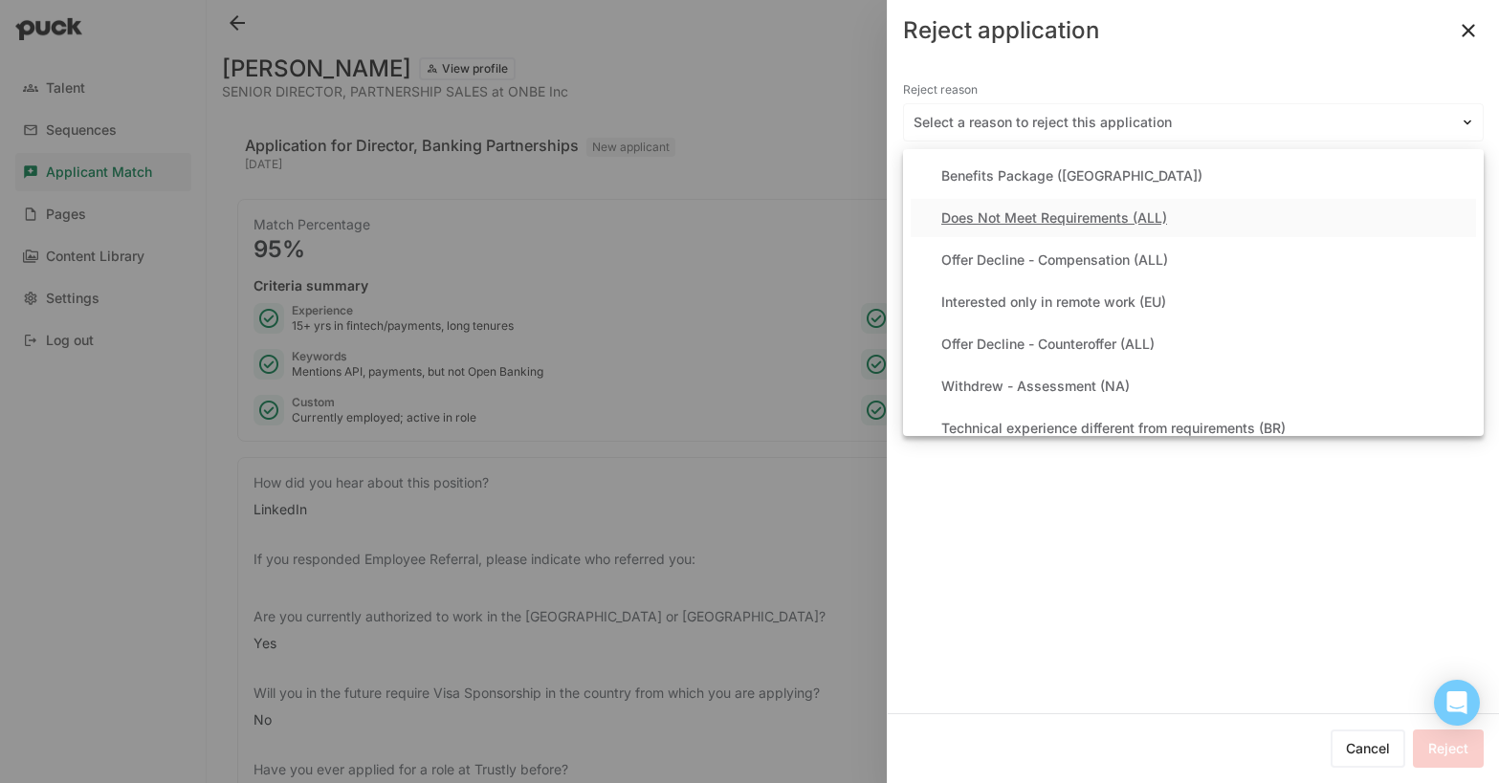
click at [1092, 218] on div "Does Not Meet Requirements (ALL)" at bounding box center [1054, 218] width 226 height 16
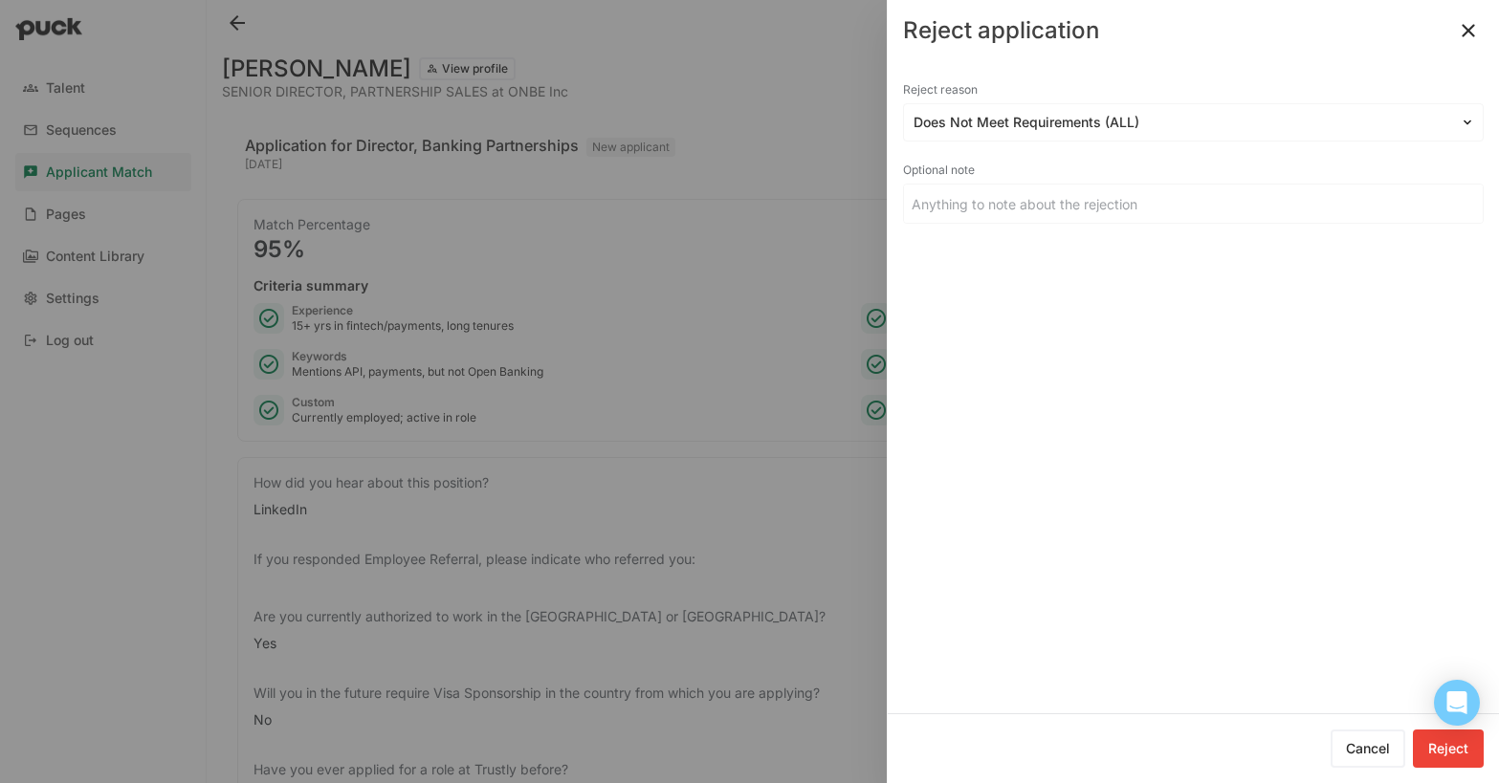
click at [1444, 761] on button "Reject" at bounding box center [1448, 749] width 71 height 38
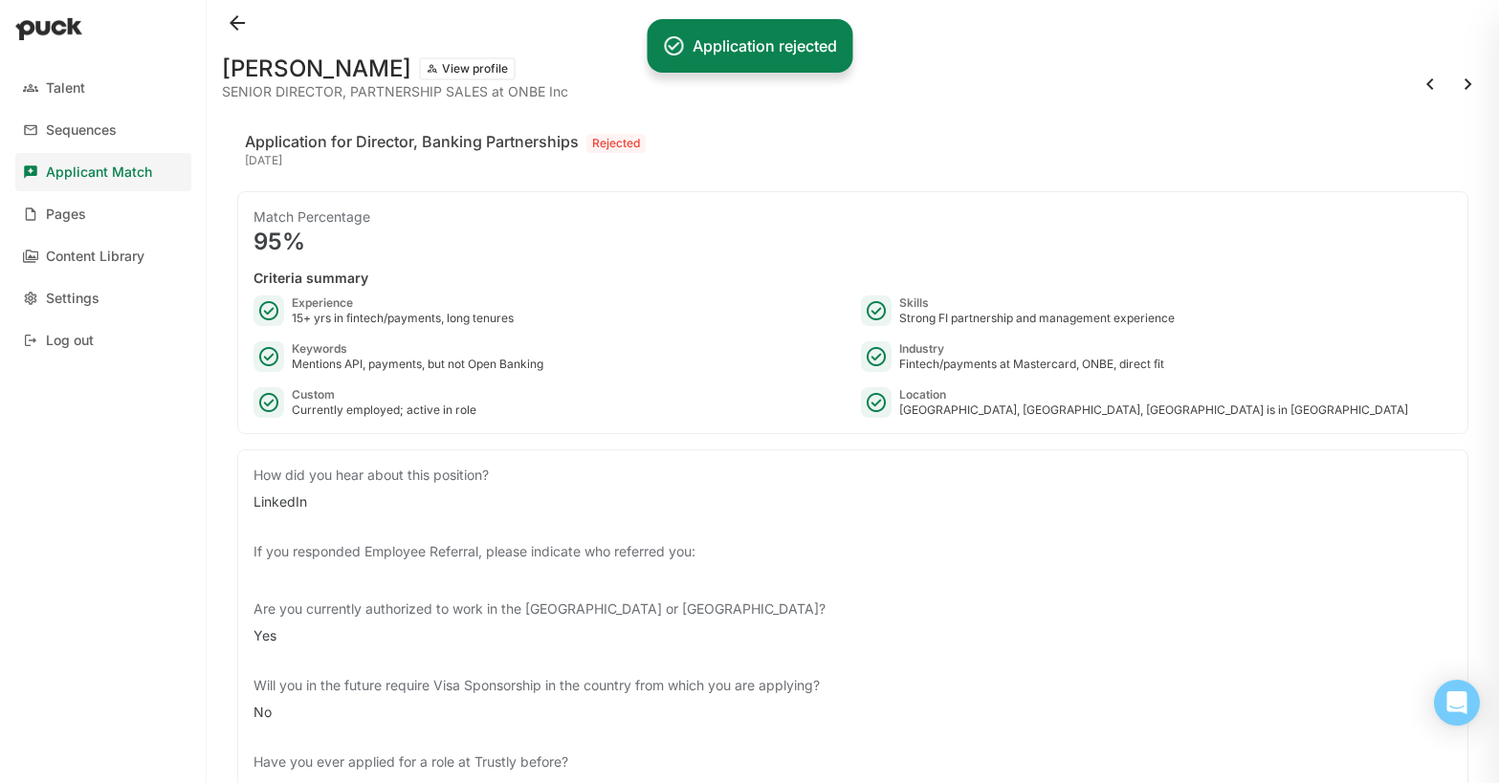
click at [1468, 91] on button at bounding box center [1468, 84] width 31 height 31
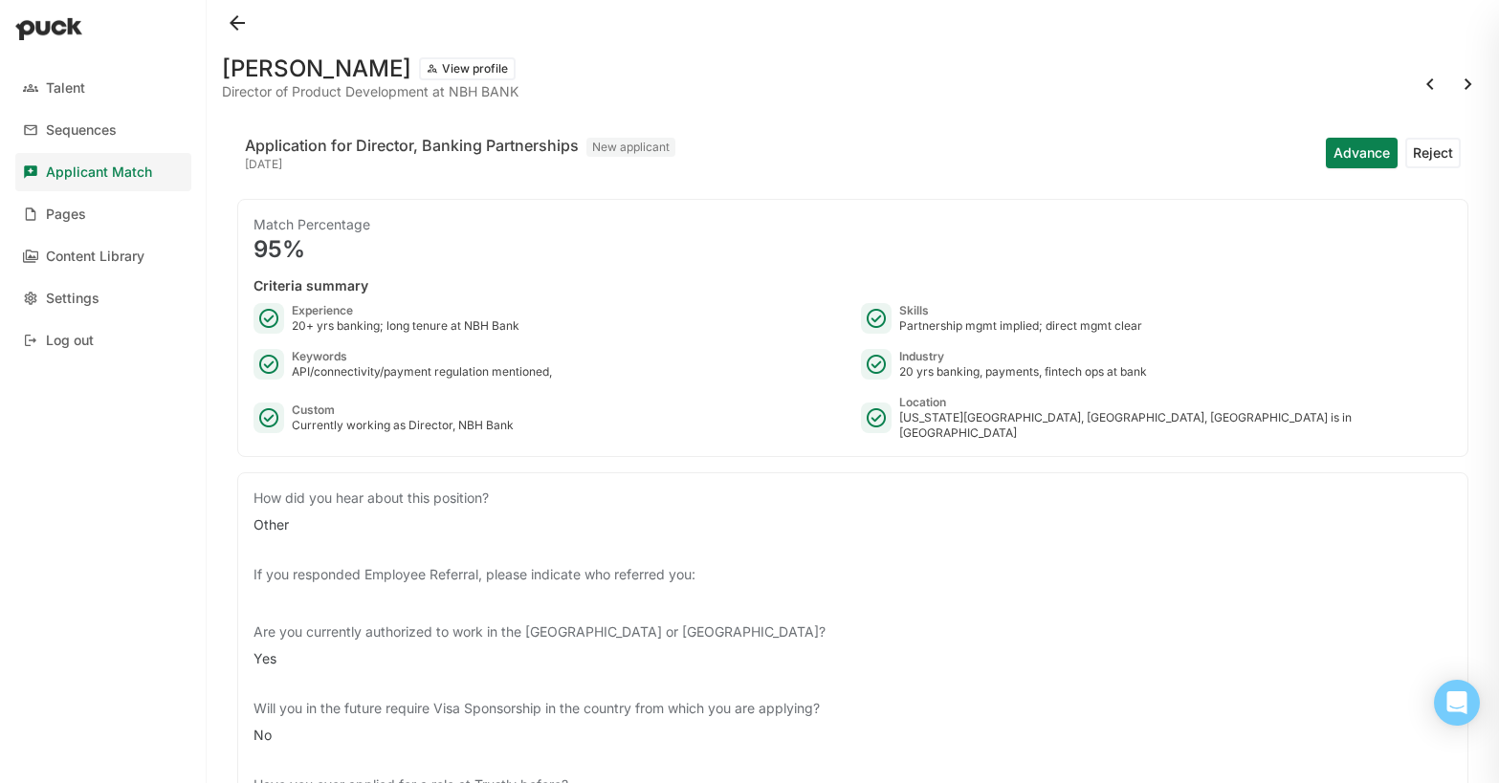
click at [1431, 156] on button "Reject" at bounding box center [1432, 153] width 55 height 31
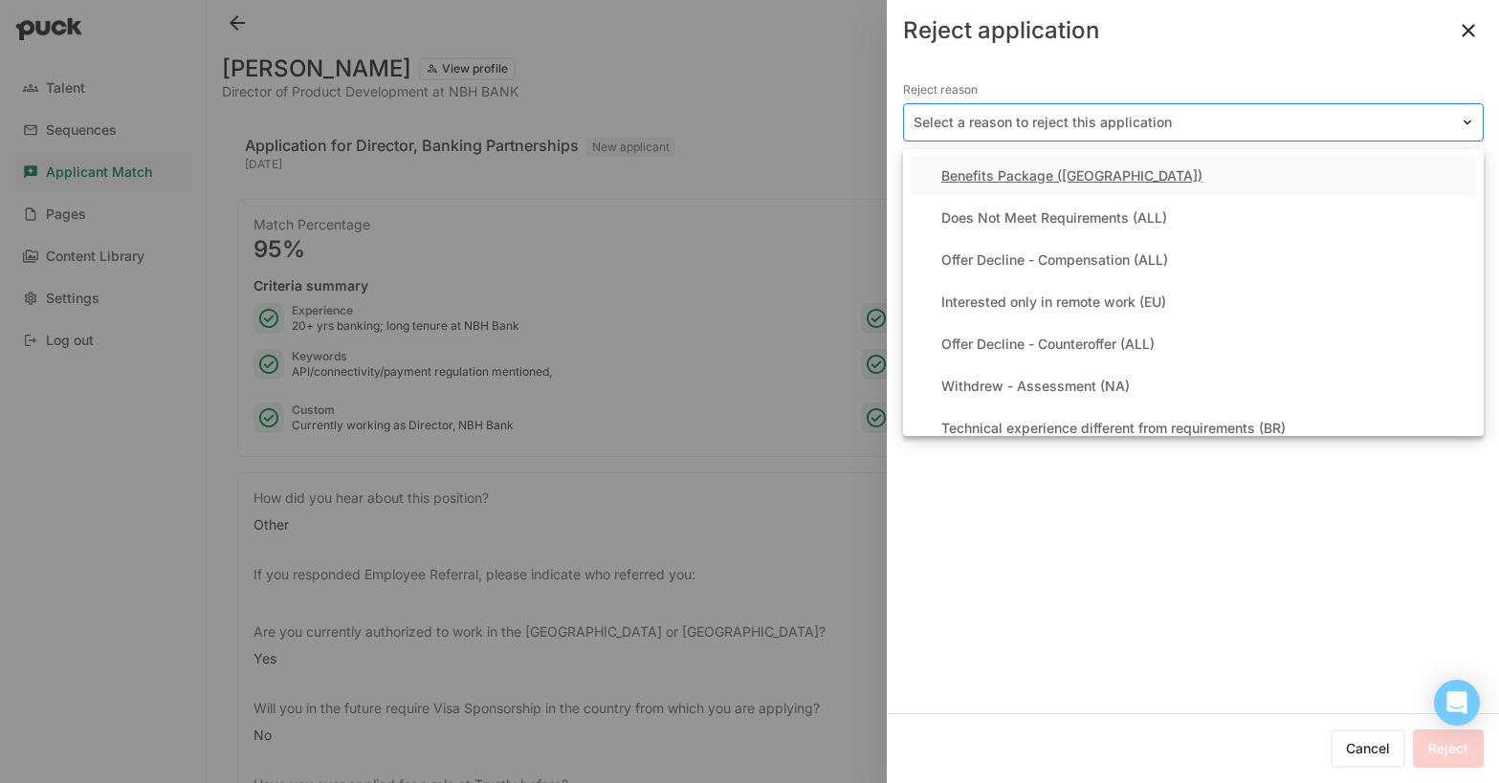
click at [1083, 114] on div at bounding box center [1182, 123] width 537 height 20
click at [1022, 213] on div "Does Not Meet Requirements (ALL)" at bounding box center [1054, 218] width 226 height 16
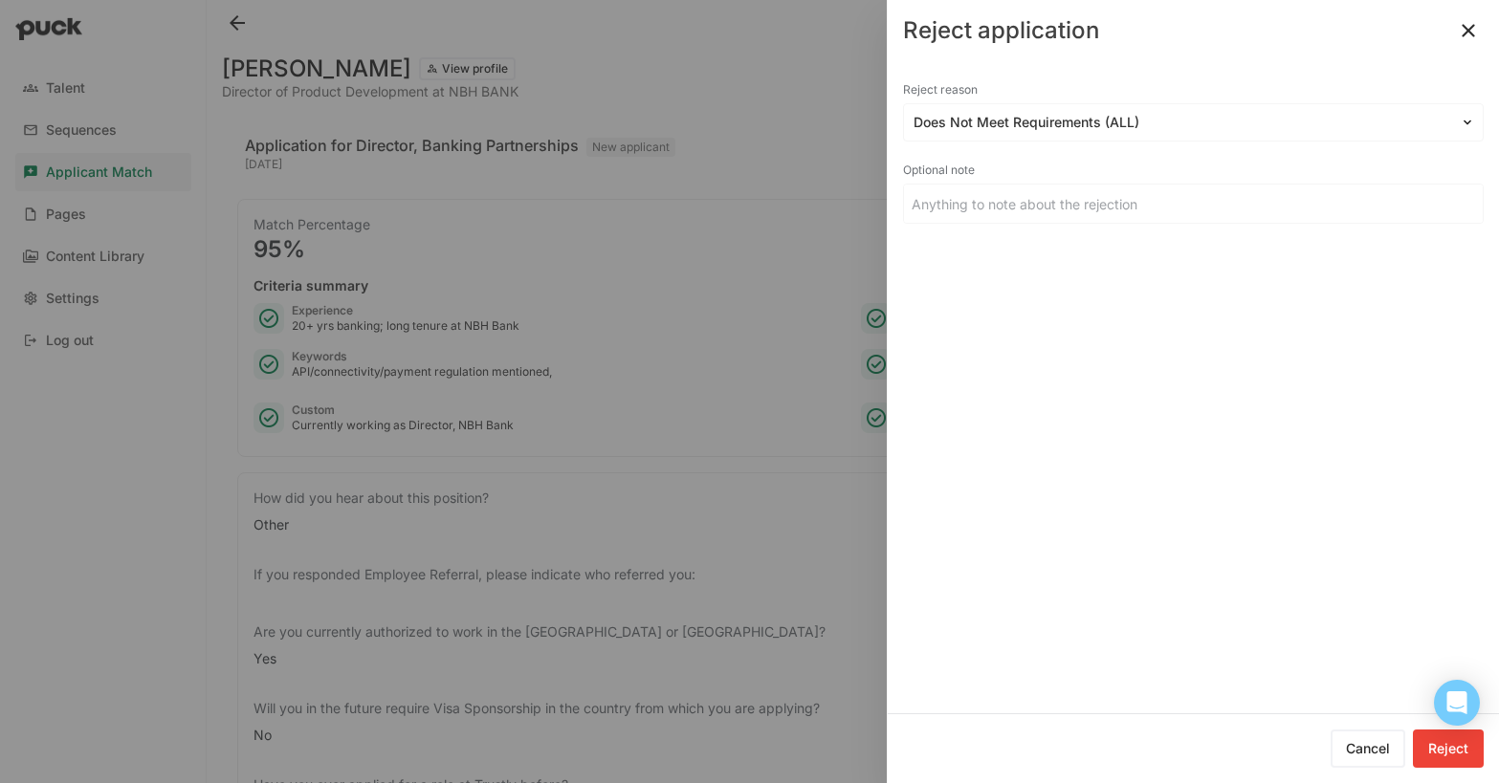
click at [1428, 733] on button "Reject" at bounding box center [1448, 749] width 71 height 38
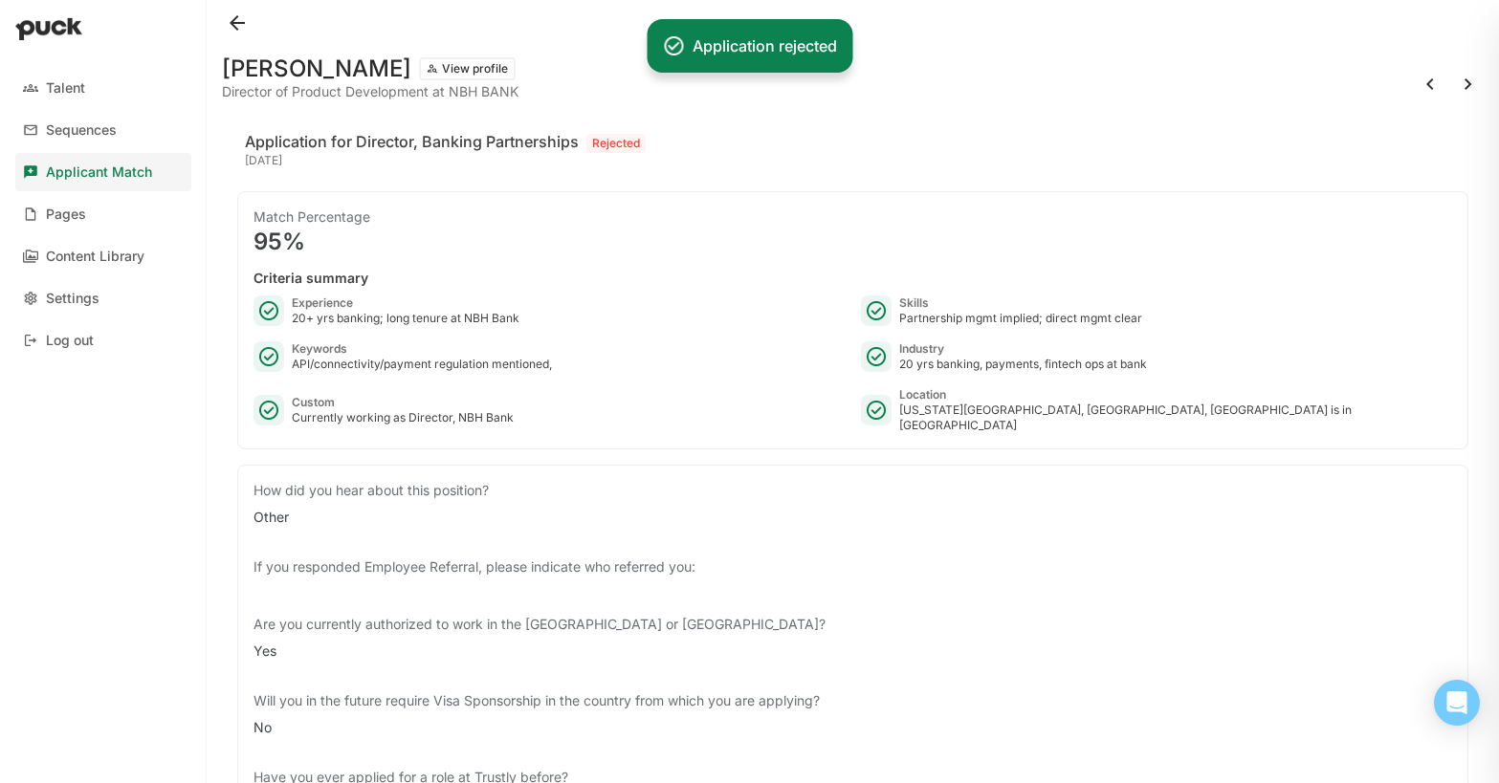
click at [1464, 81] on button at bounding box center [1468, 84] width 31 height 31
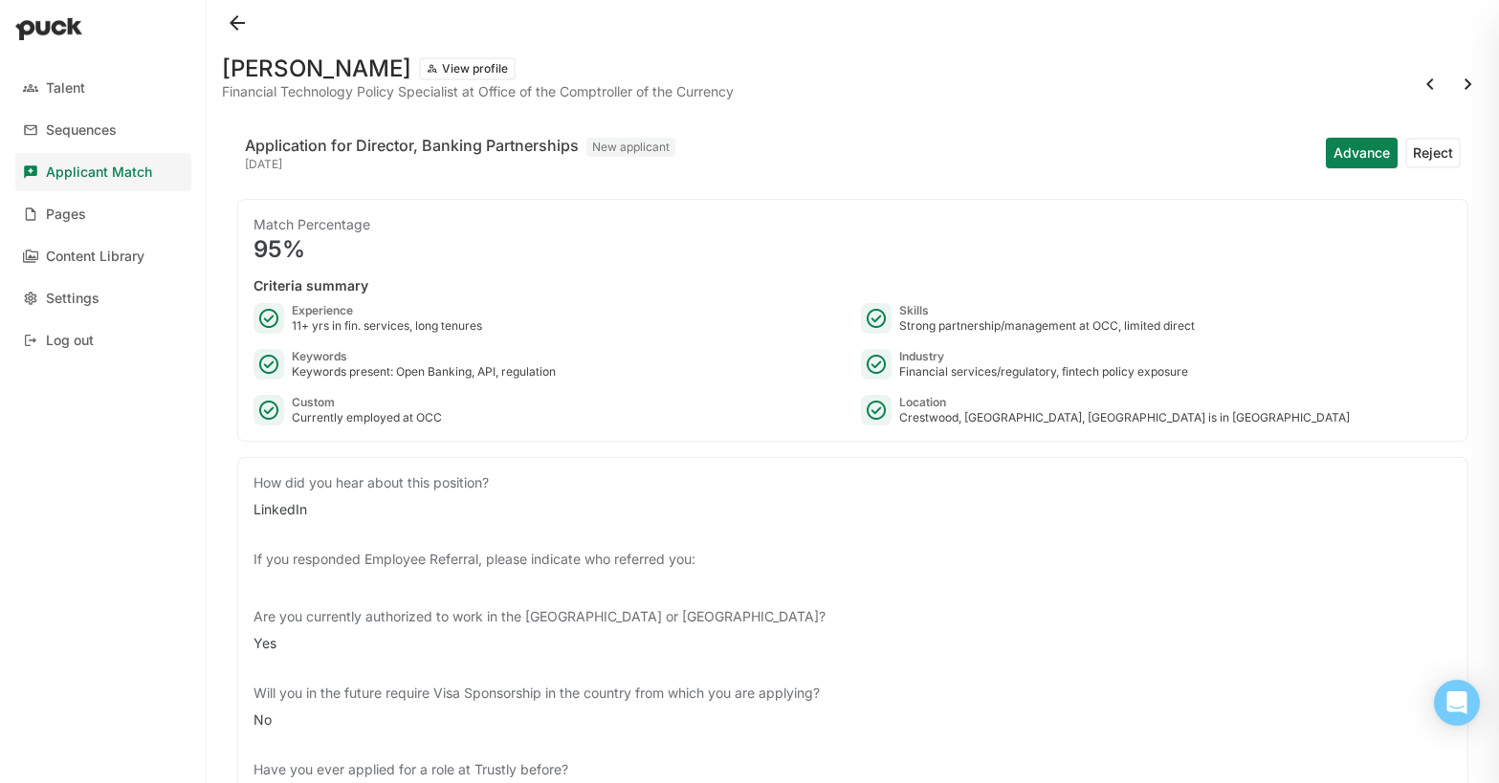
click at [1440, 154] on button "Reject" at bounding box center [1432, 153] width 55 height 31
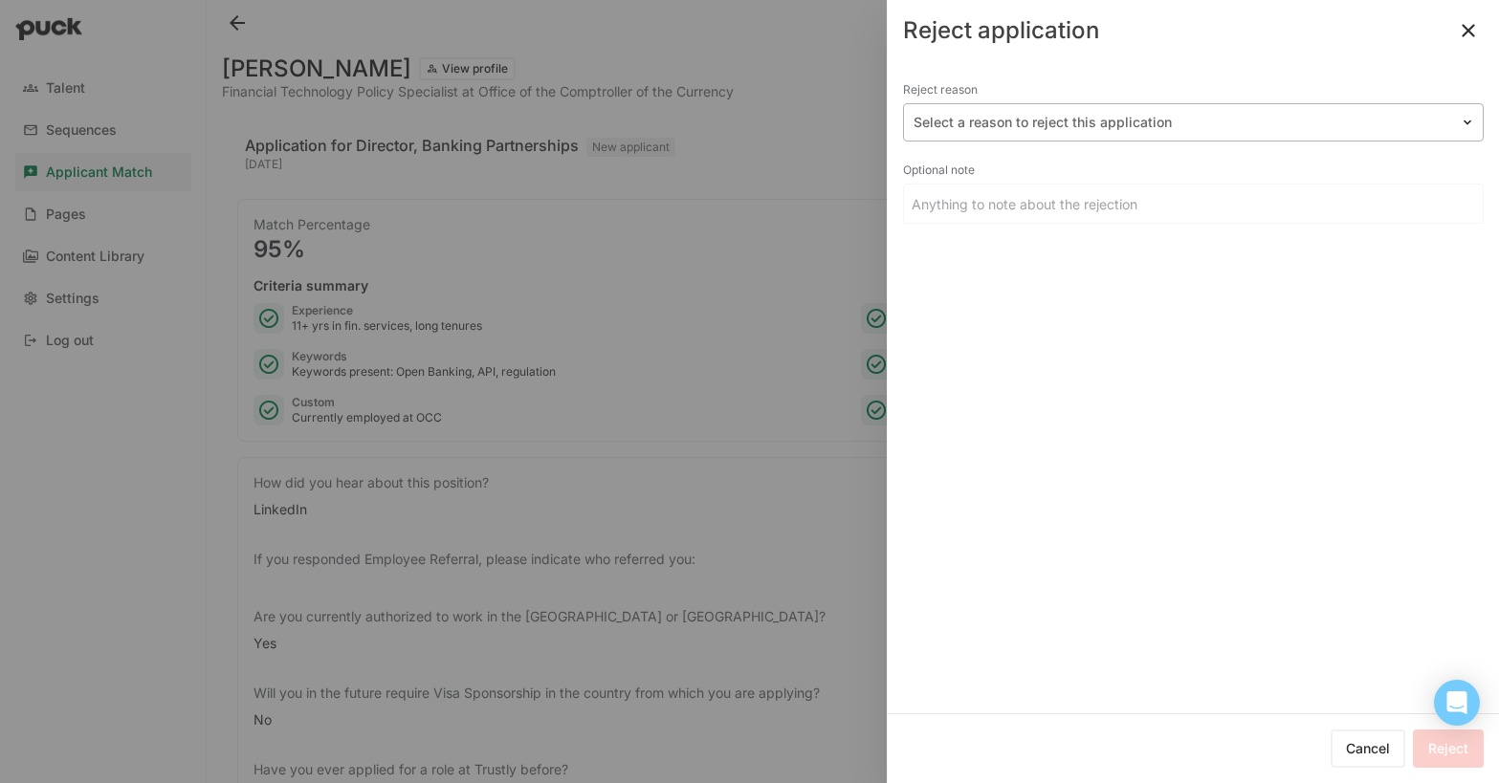
click at [1011, 125] on div at bounding box center [1182, 123] width 537 height 20
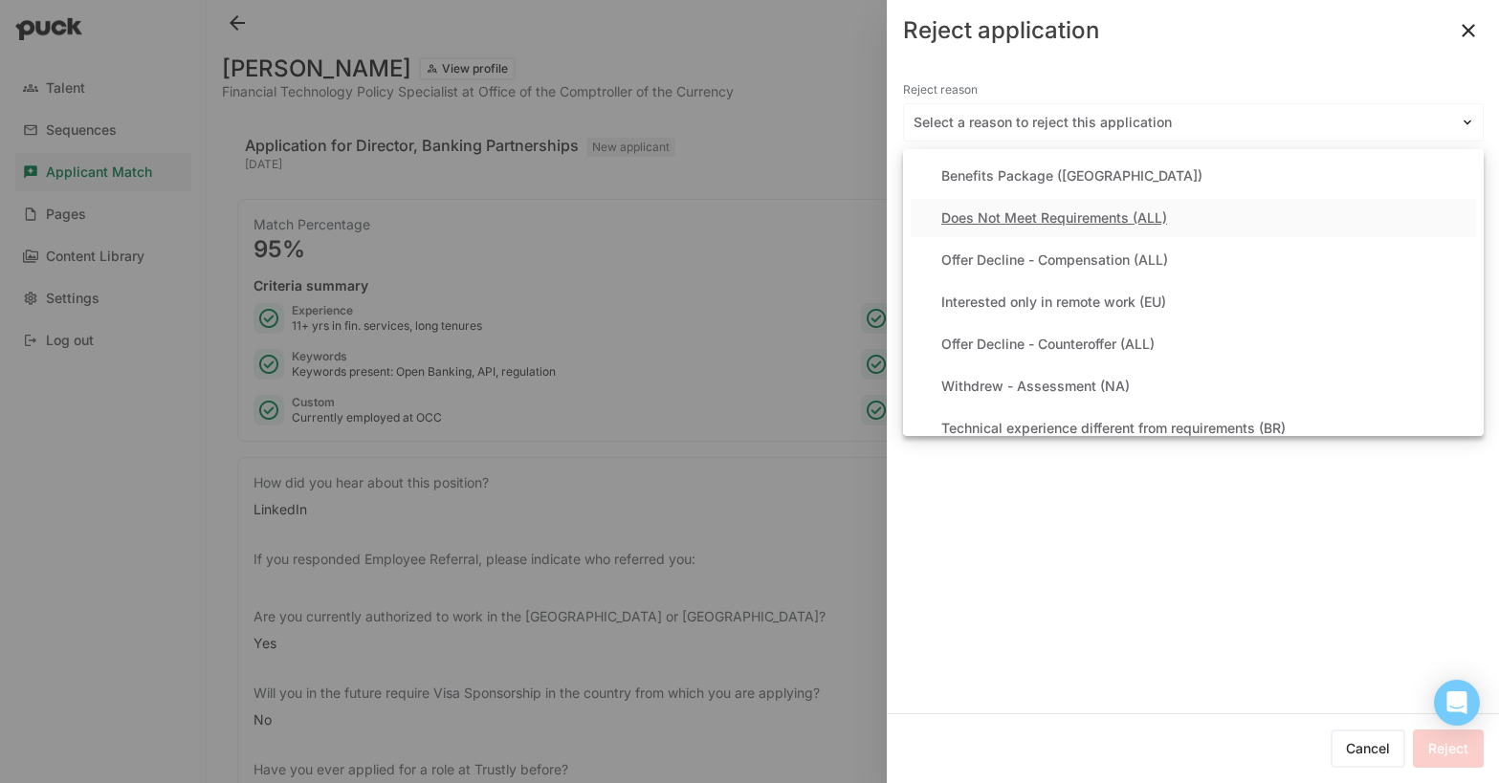
click at [1039, 220] on div "Does Not Meet Requirements (ALL)" at bounding box center [1054, 218] width 226 height 16
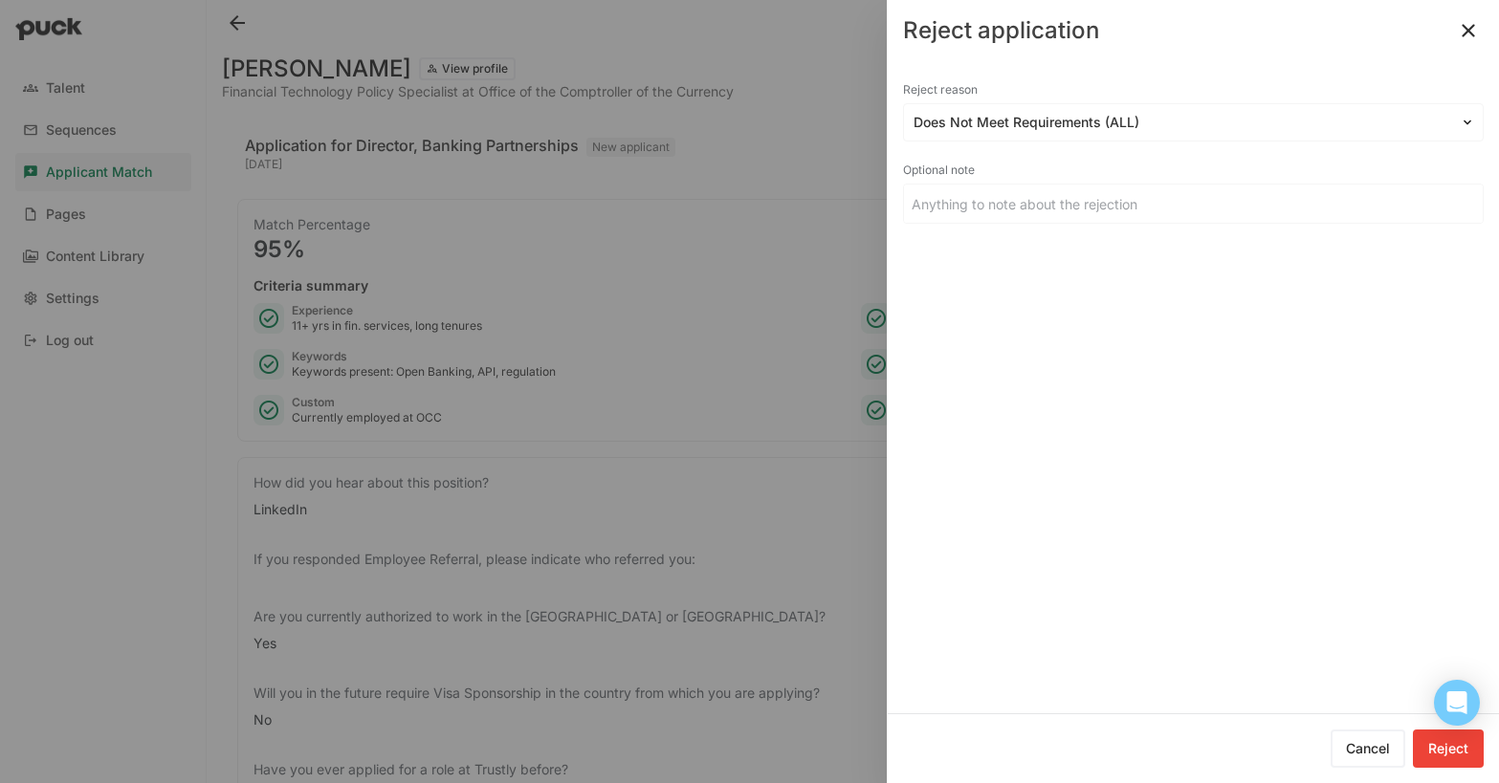
click at [1438, 742] on button "Reject" at bounding box center [1448, 749] width 71 height 38
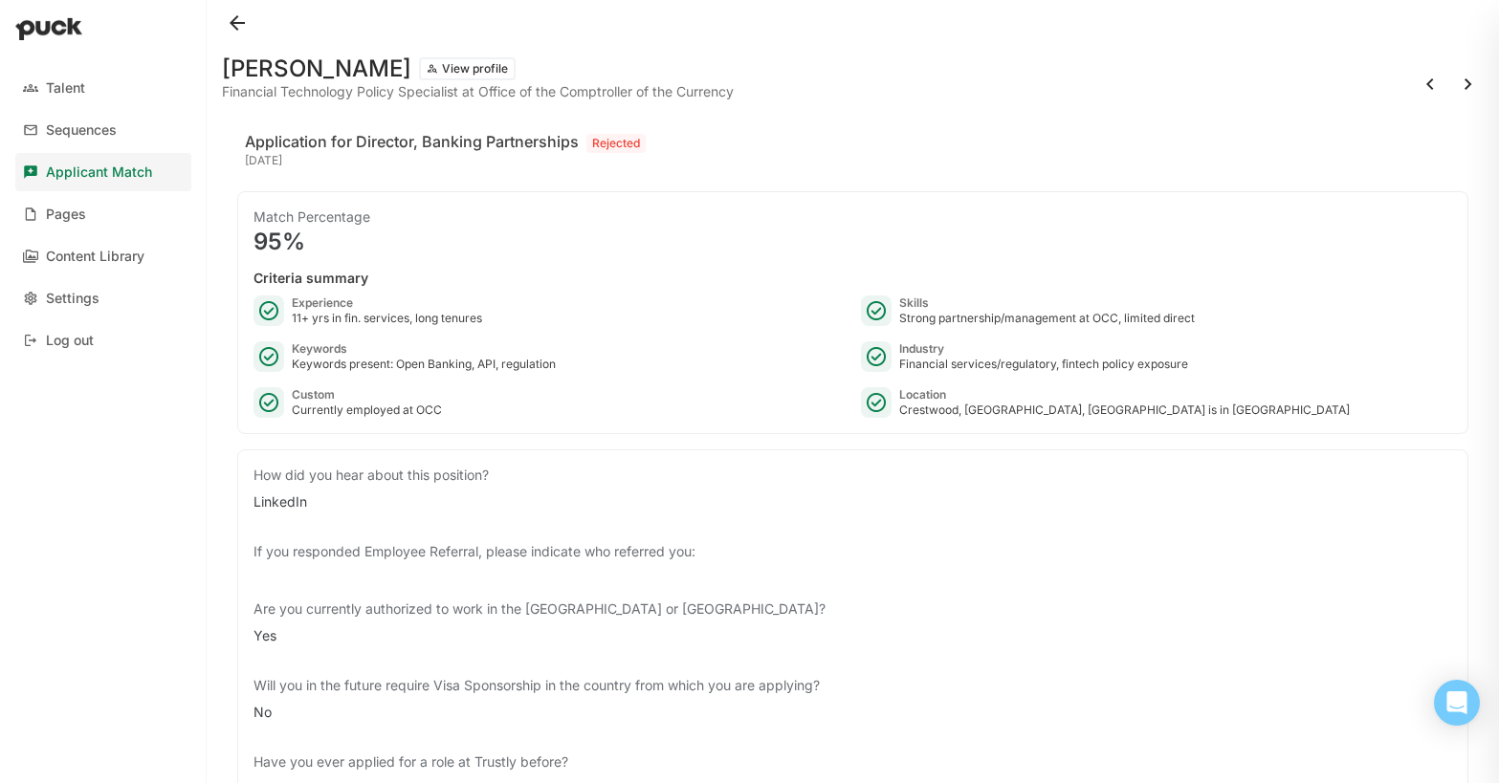
scroll to position [26, 0]
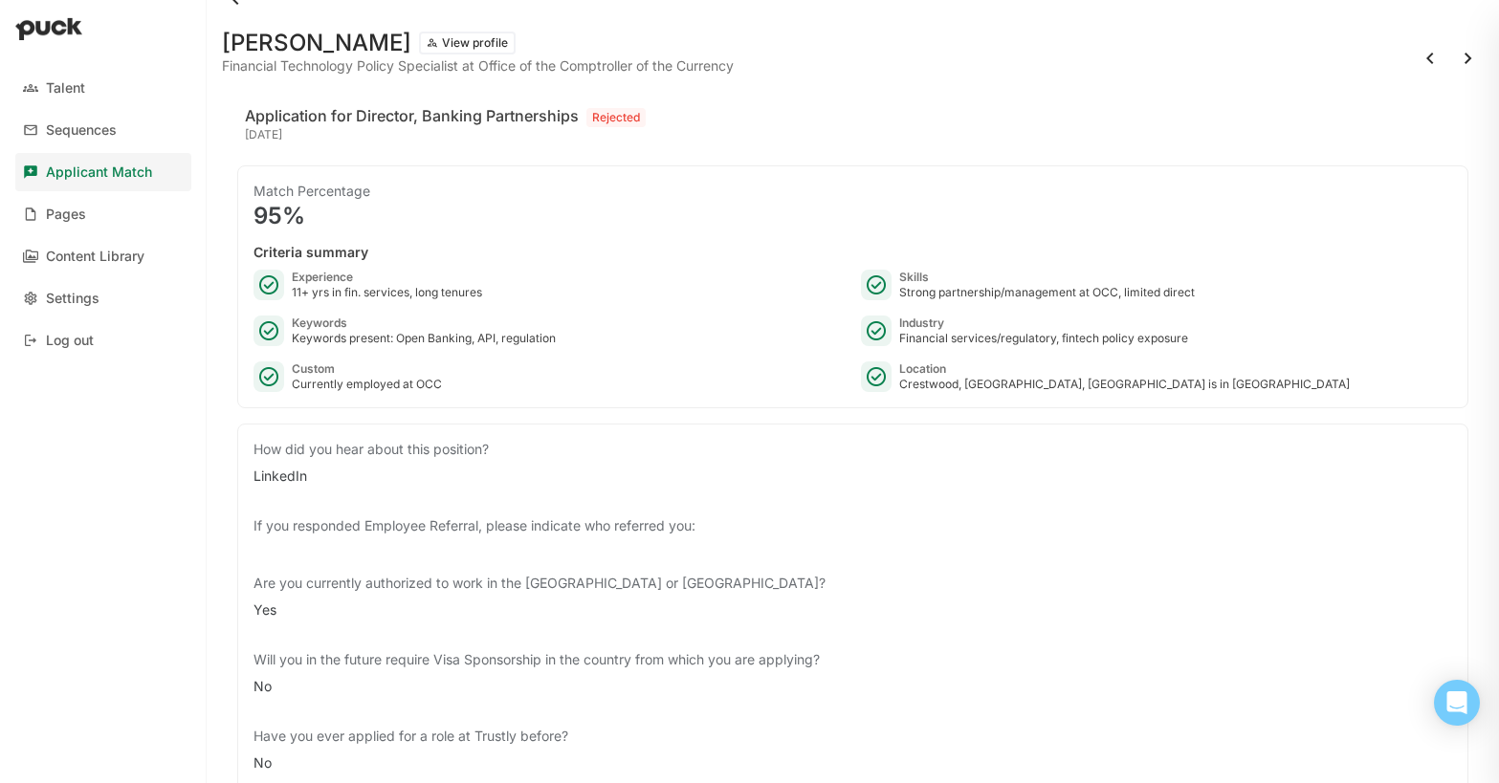
click at [1469, 56] on button at bounding box center [1468, 58] width 31 height 31
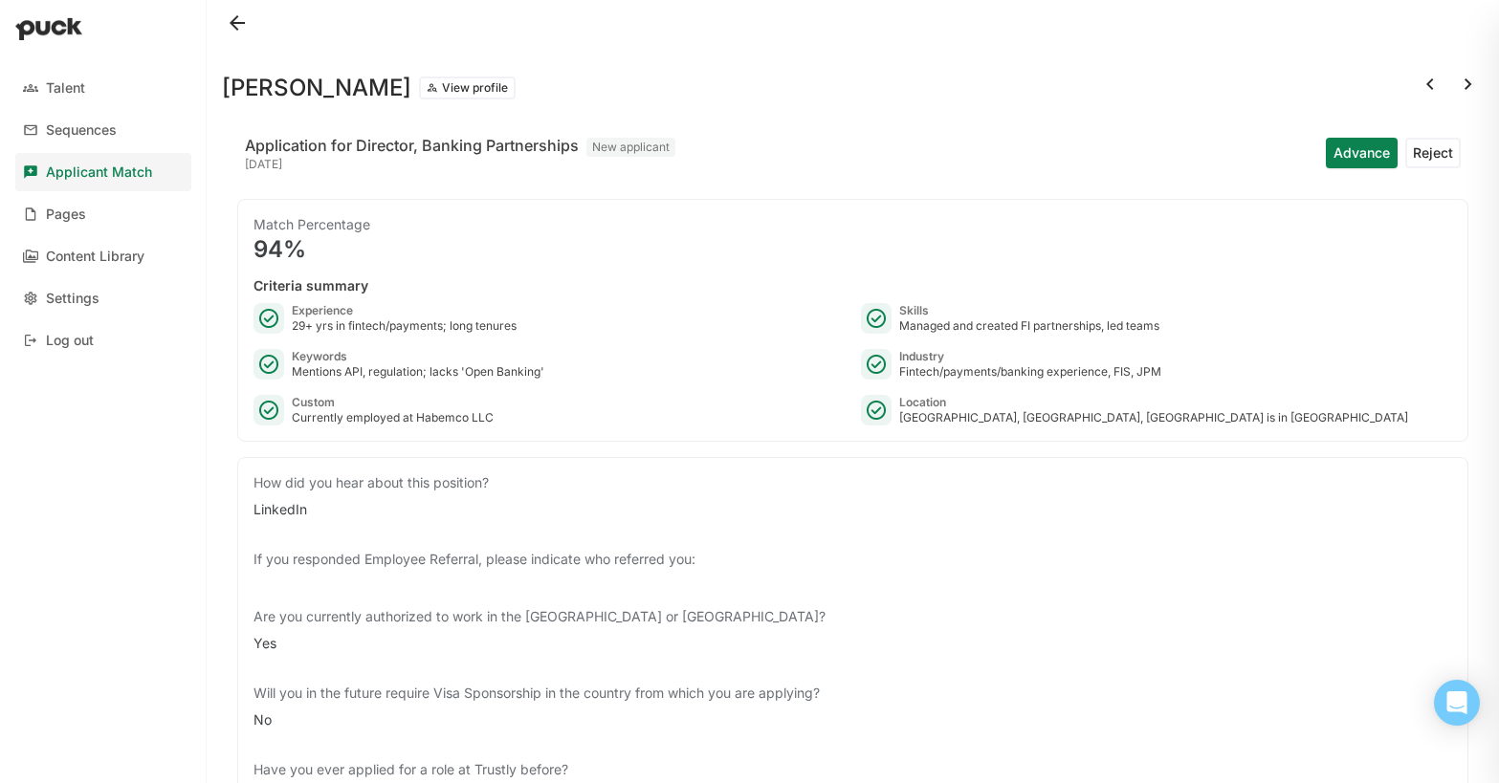
click at [1448, 149] on button "Reject" at bounding box center [1432, 153] width 55 height 31
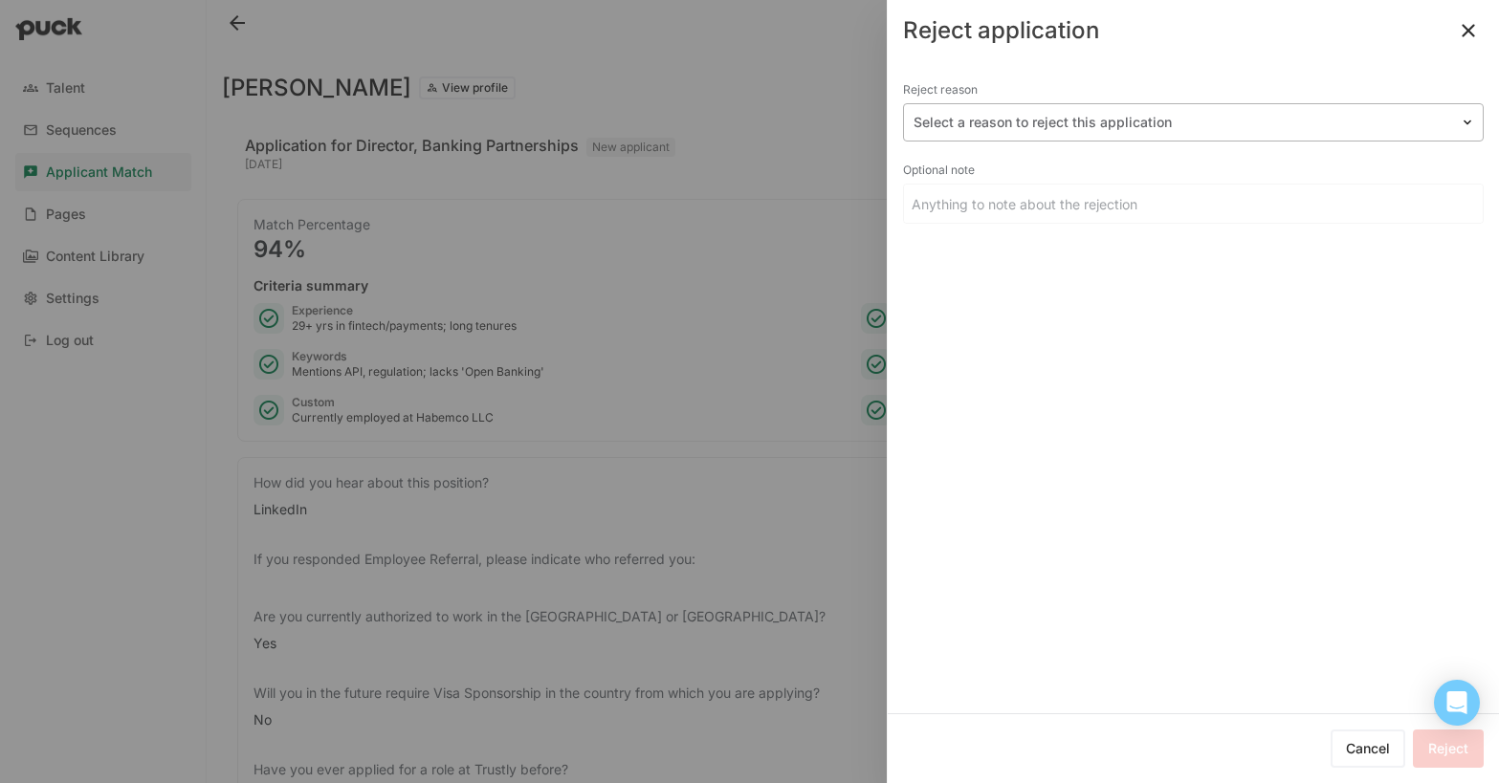
click at [961, 120] on div at bounding box center [1182, 123] width 537 height 20
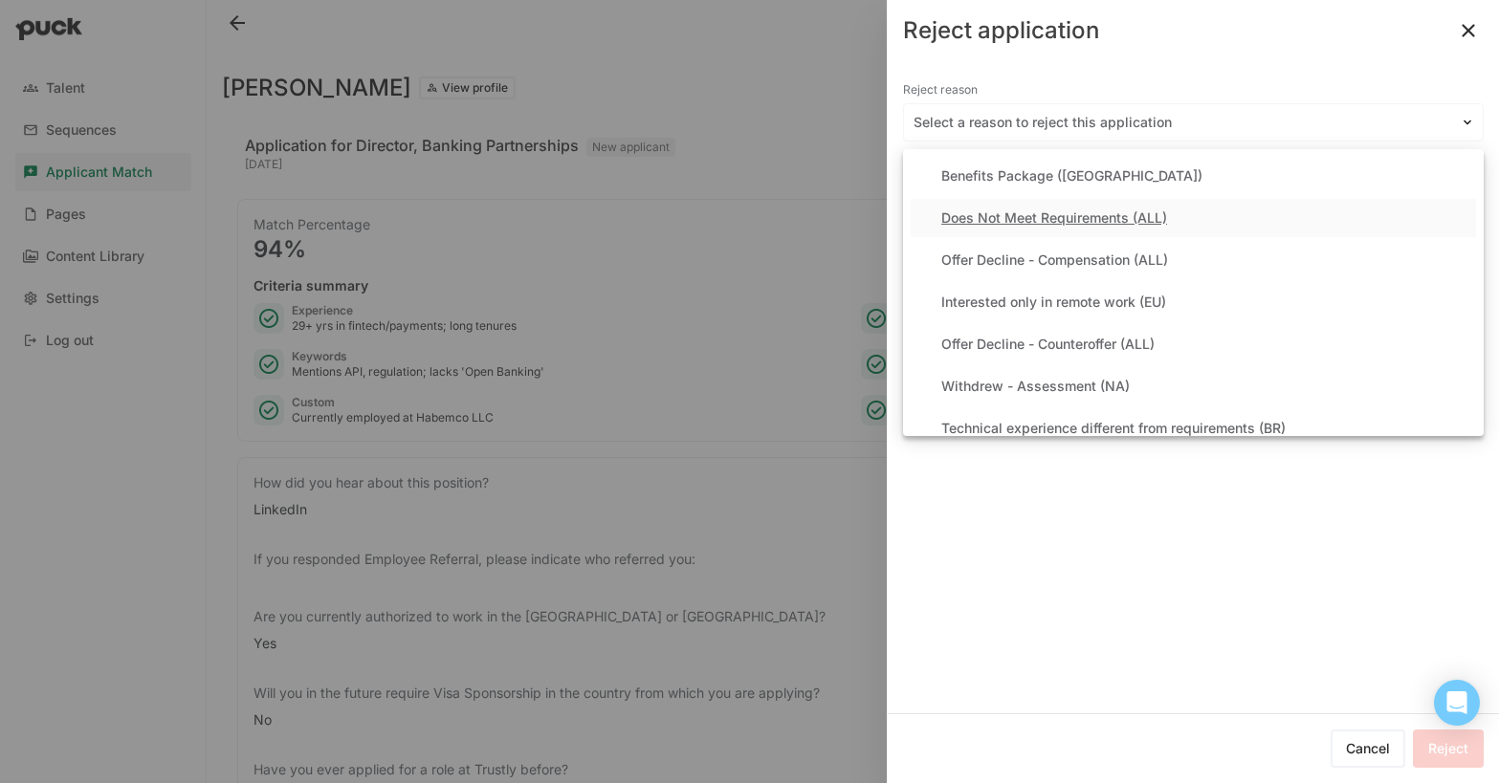
drag, startPoint x: 1023, startPoint y: 204, endPoint x: 1033, endPoint y: 210, distance: 12.5
click at [1023, 204] on div "Does Not Meet Requirements (ALL)" at bounding box center [1193, 218] width 565 height 38
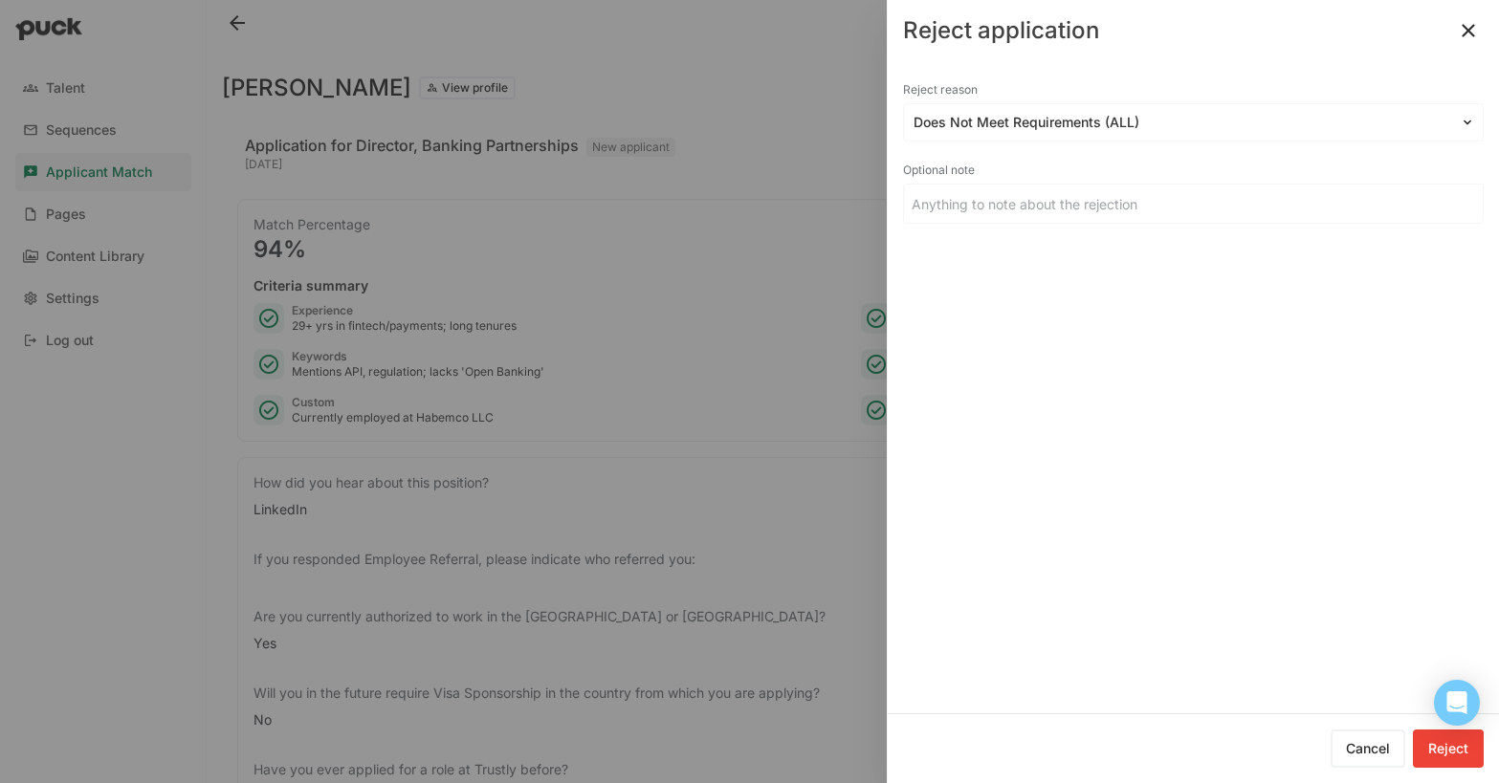
click at [1457, 749] on button "Reject" at bounding box center [1448, 749] width 71 height 38
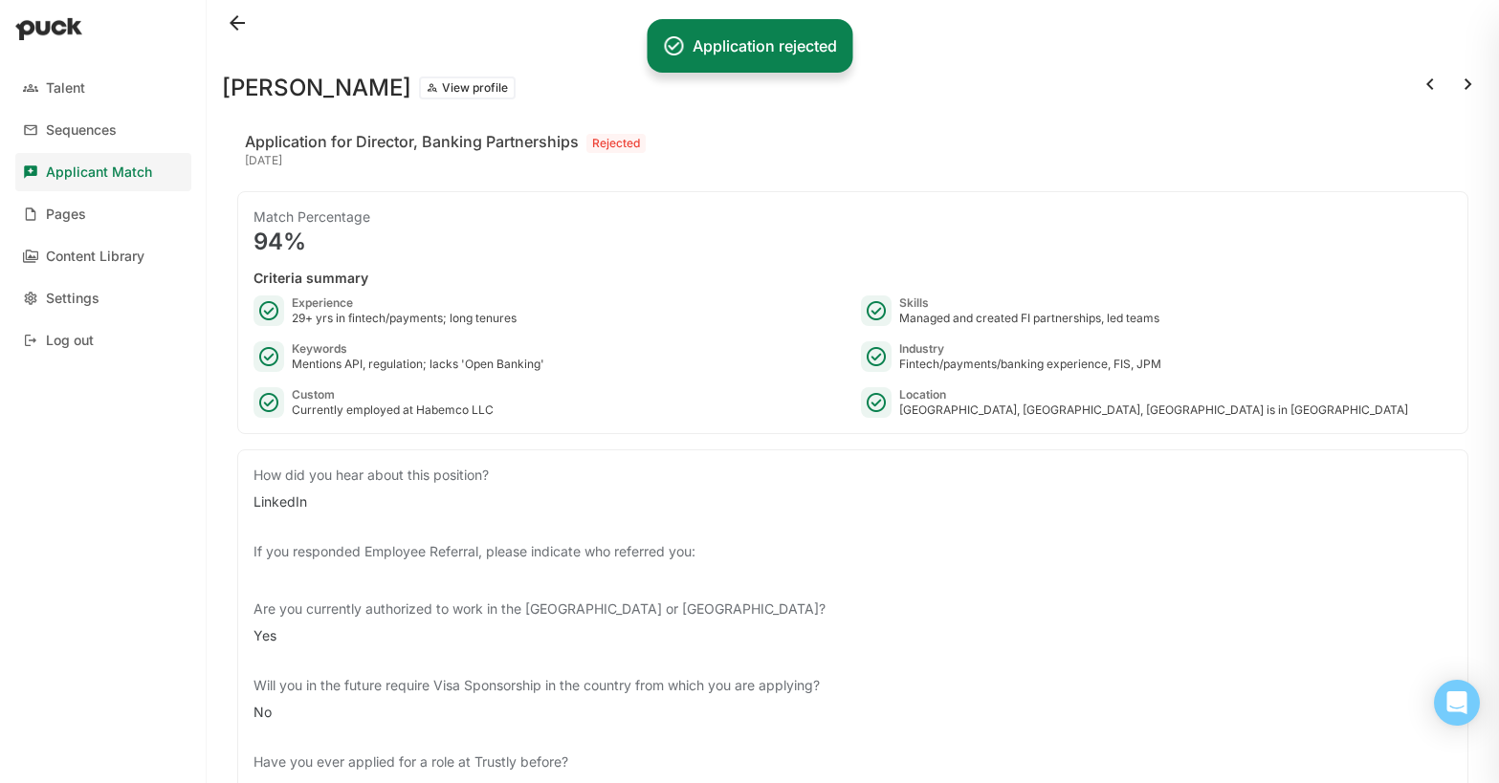
click at [1468, 85] on button at bounding box center [1468, 84] width 31 height 31
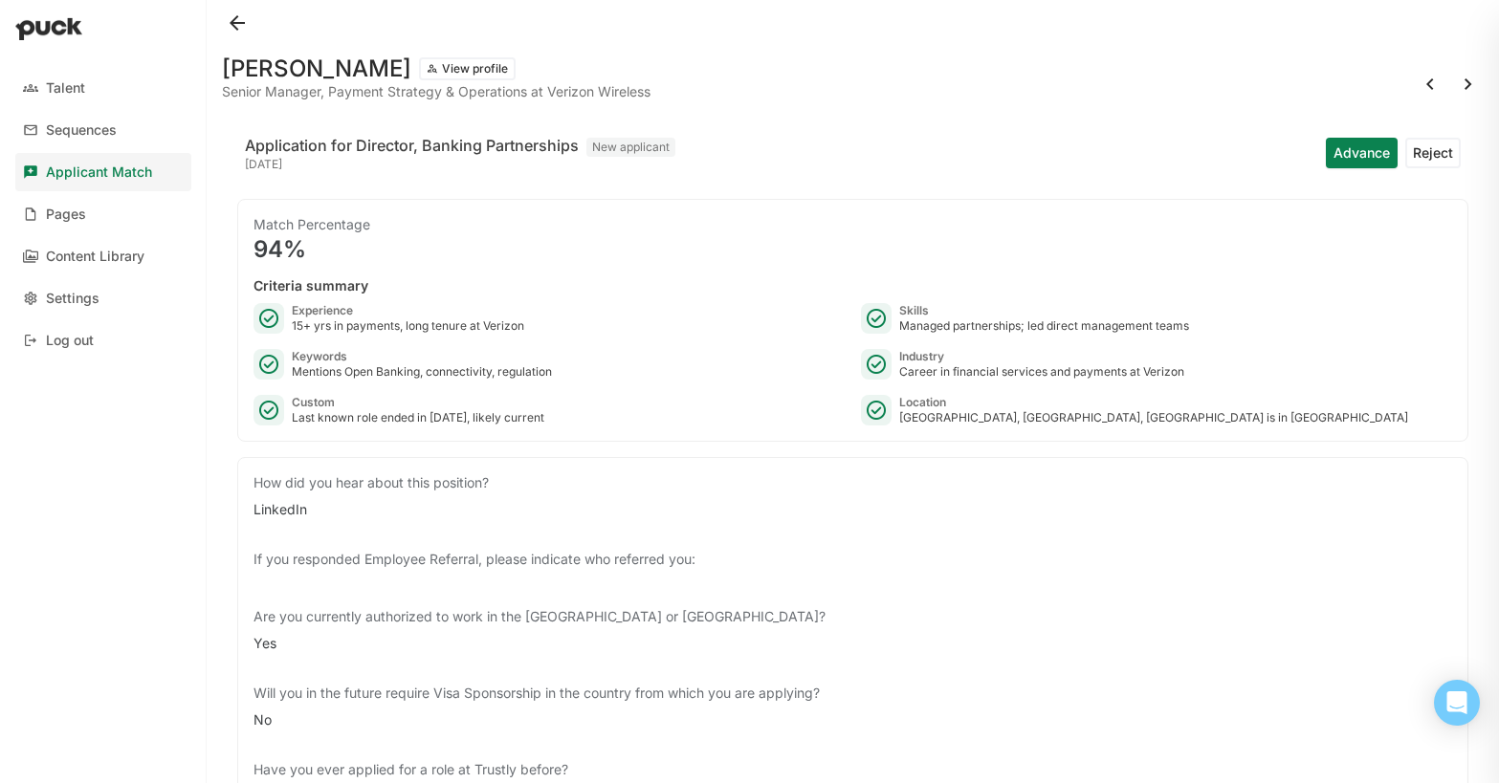
click at [1432, 150] on button "Reject" at bounding box center [1432, 153] width 55 height 31
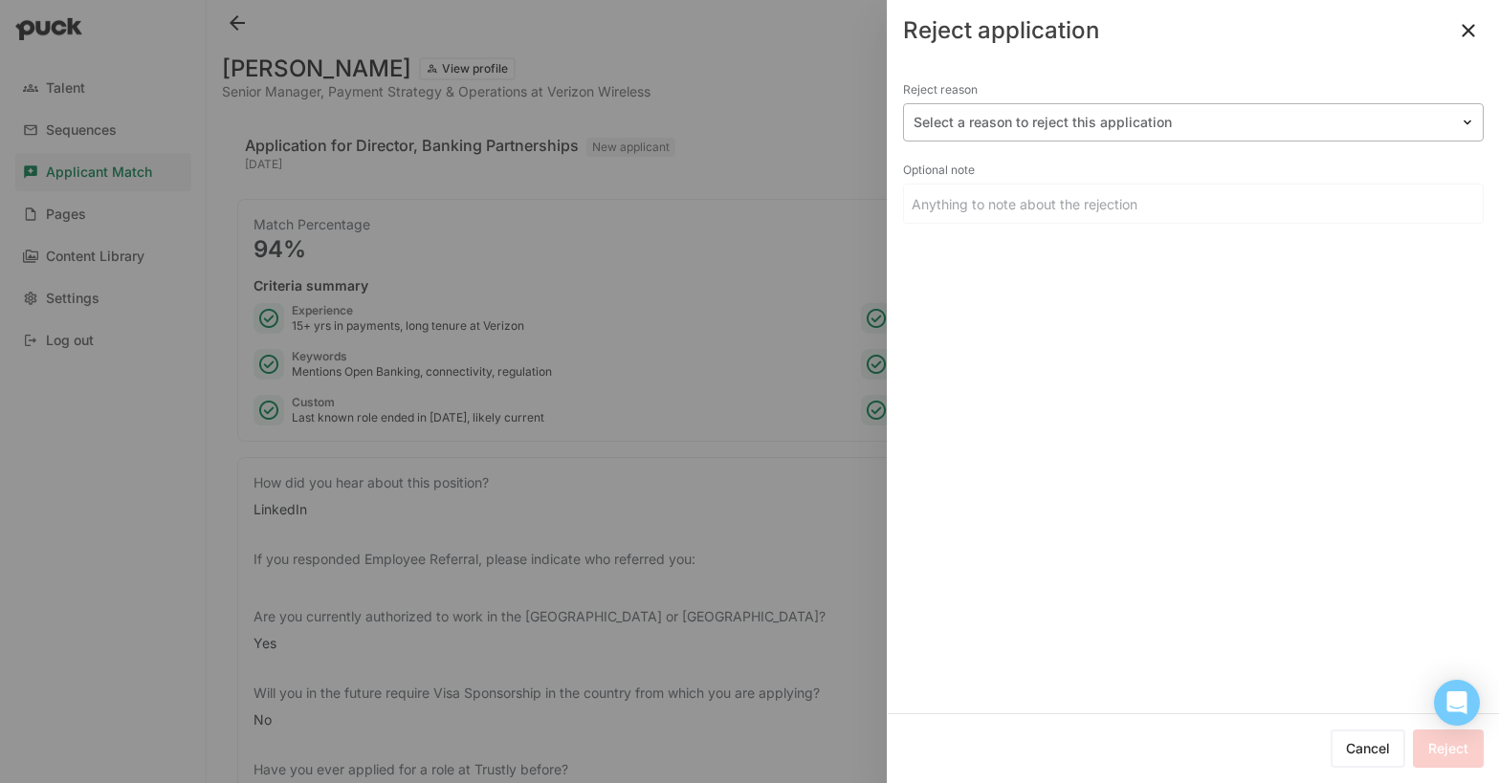
click at [1062, 123] on div at bounding box center [1182, 123] width 537 height 20
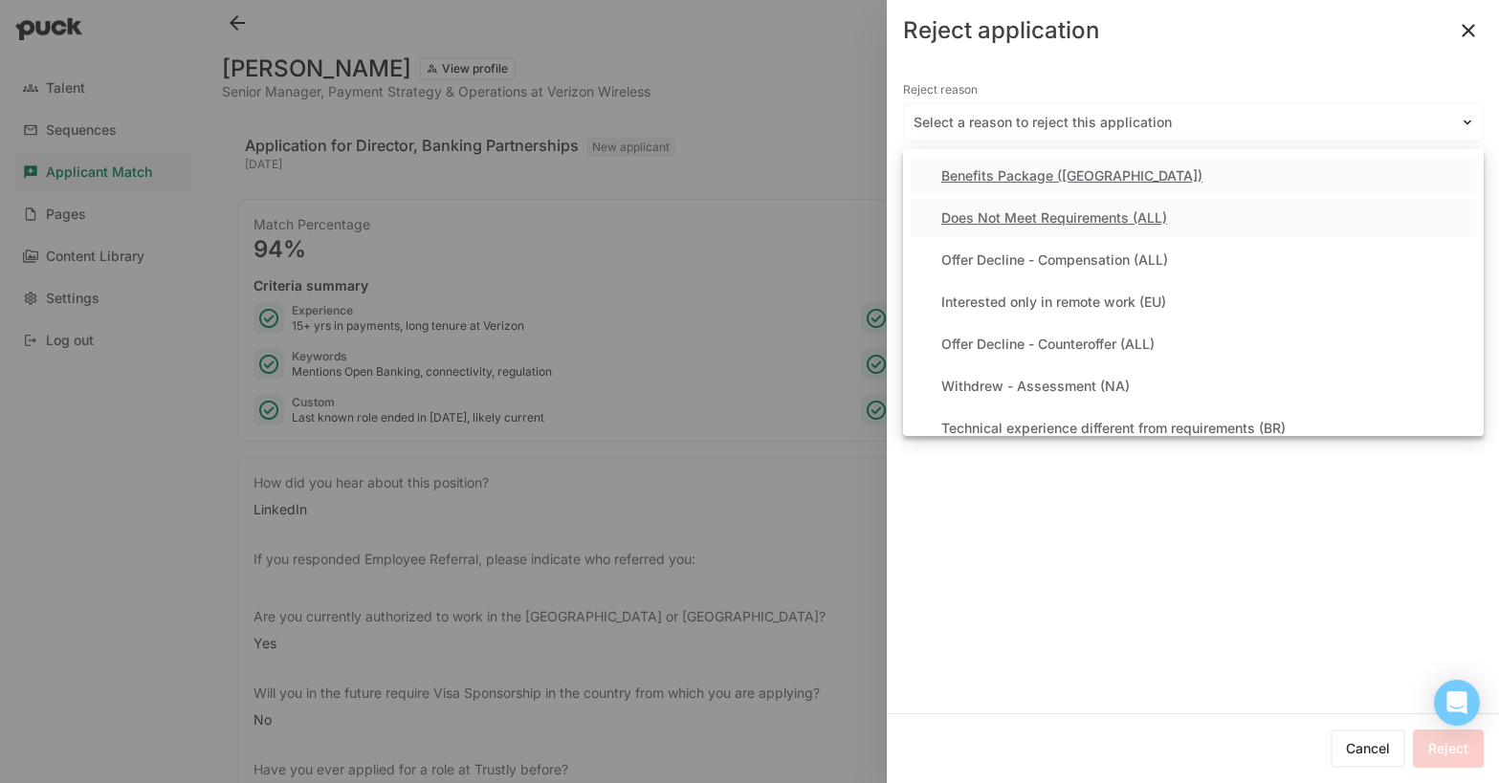
click at [1029, 206] on div "Does Not Meet Requirements (ALL)" at bounding box center [1193, 218] width 565 height 38
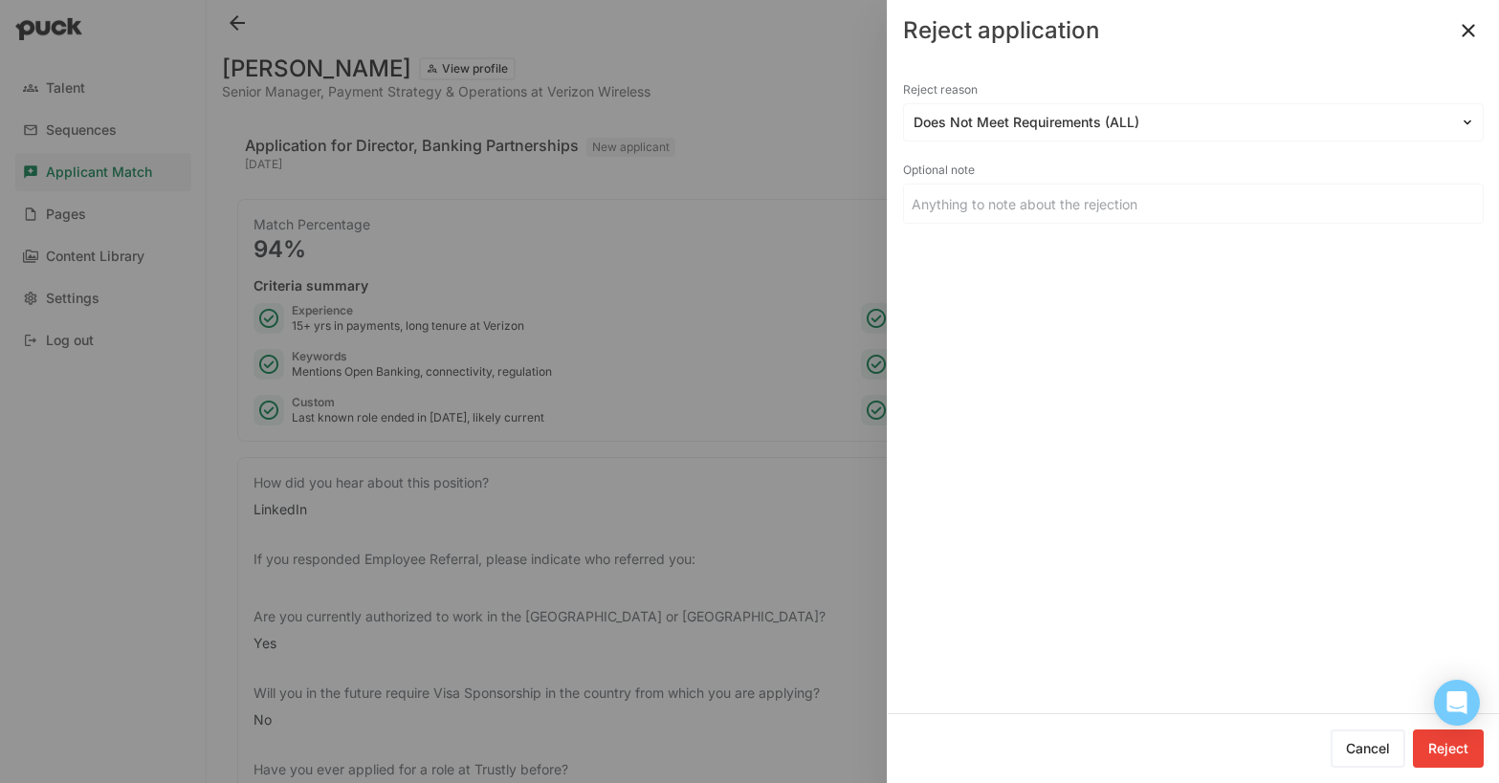
click at [1454, 746] on button "Reject" at bounding box center [1448, 749] width 71 height 38
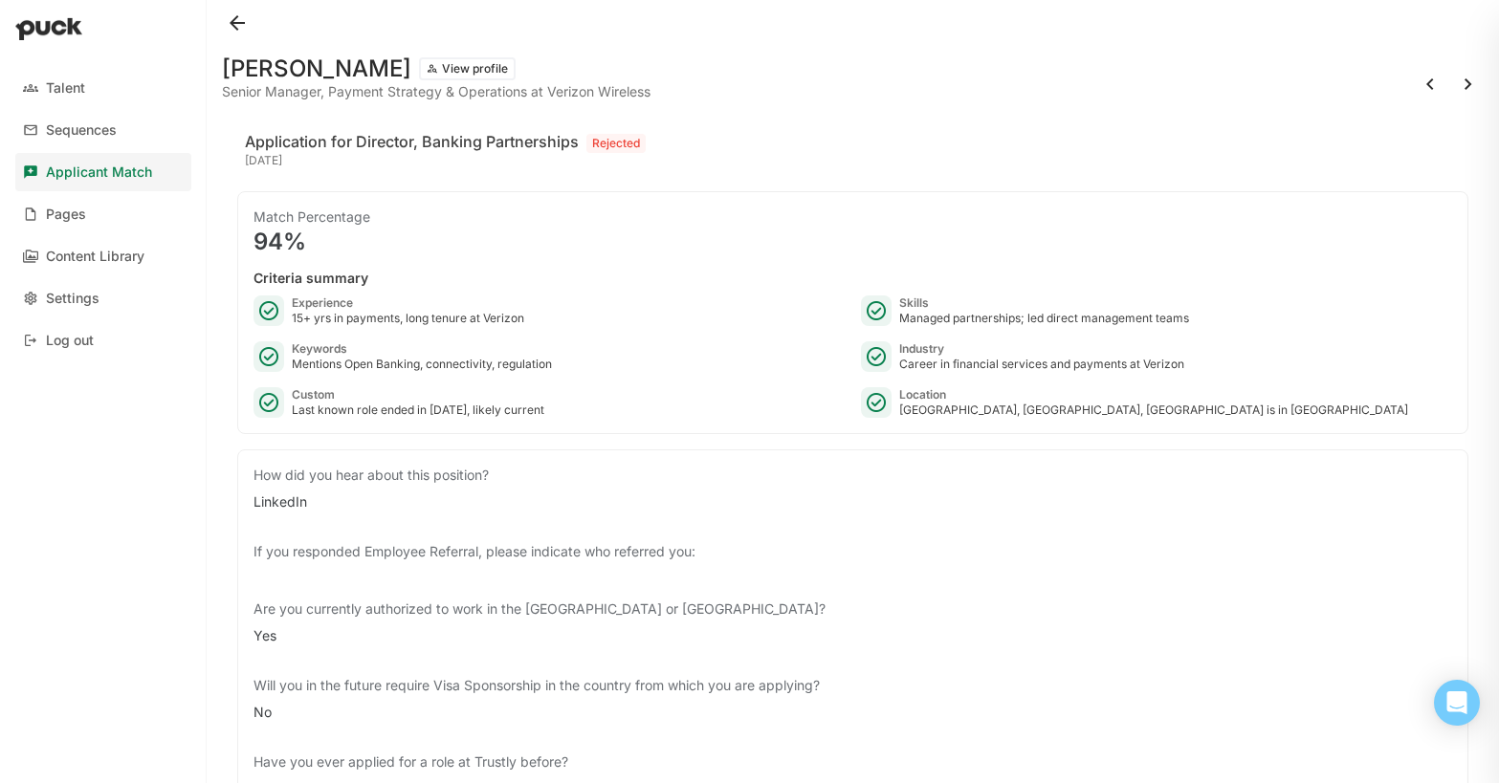
click at [1465, 78] on button at bounding box center [1468, 84] width 31 height 31
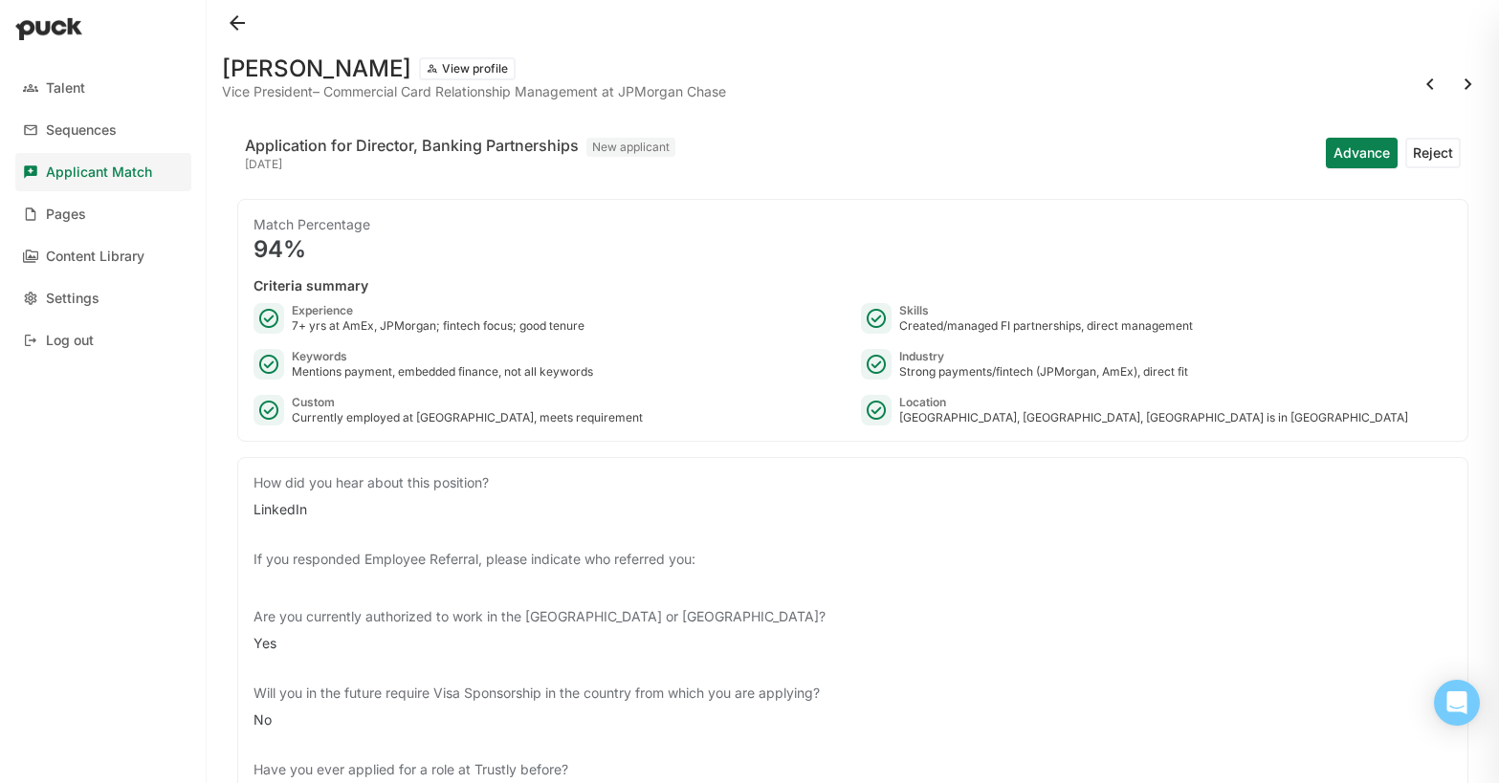
click at [1423, 159] on button "Reject" at bounding box center [1432, 153] width 55 height 31
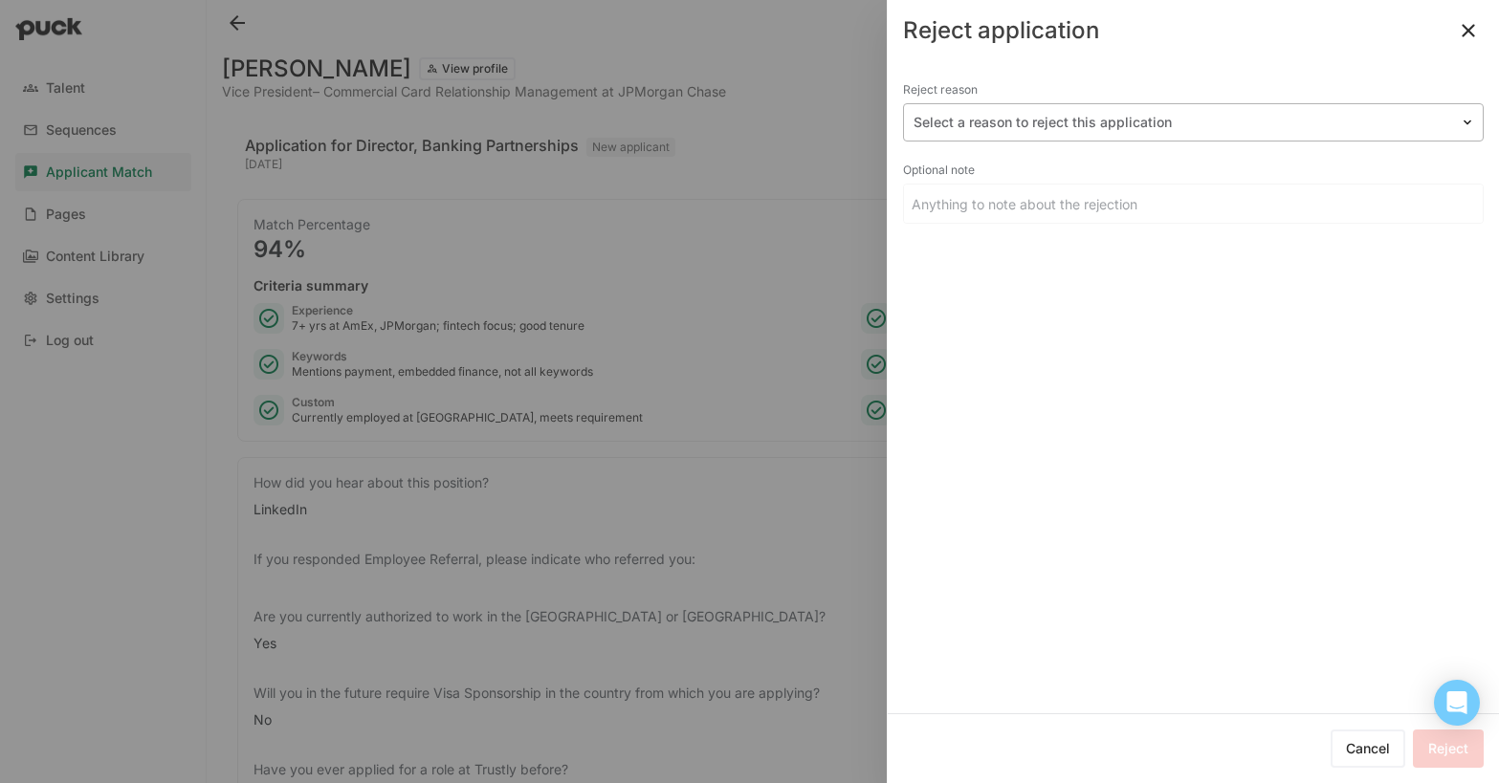
click at [1019, 118] on div at bounding box center [1182, 123] width 537 height 20
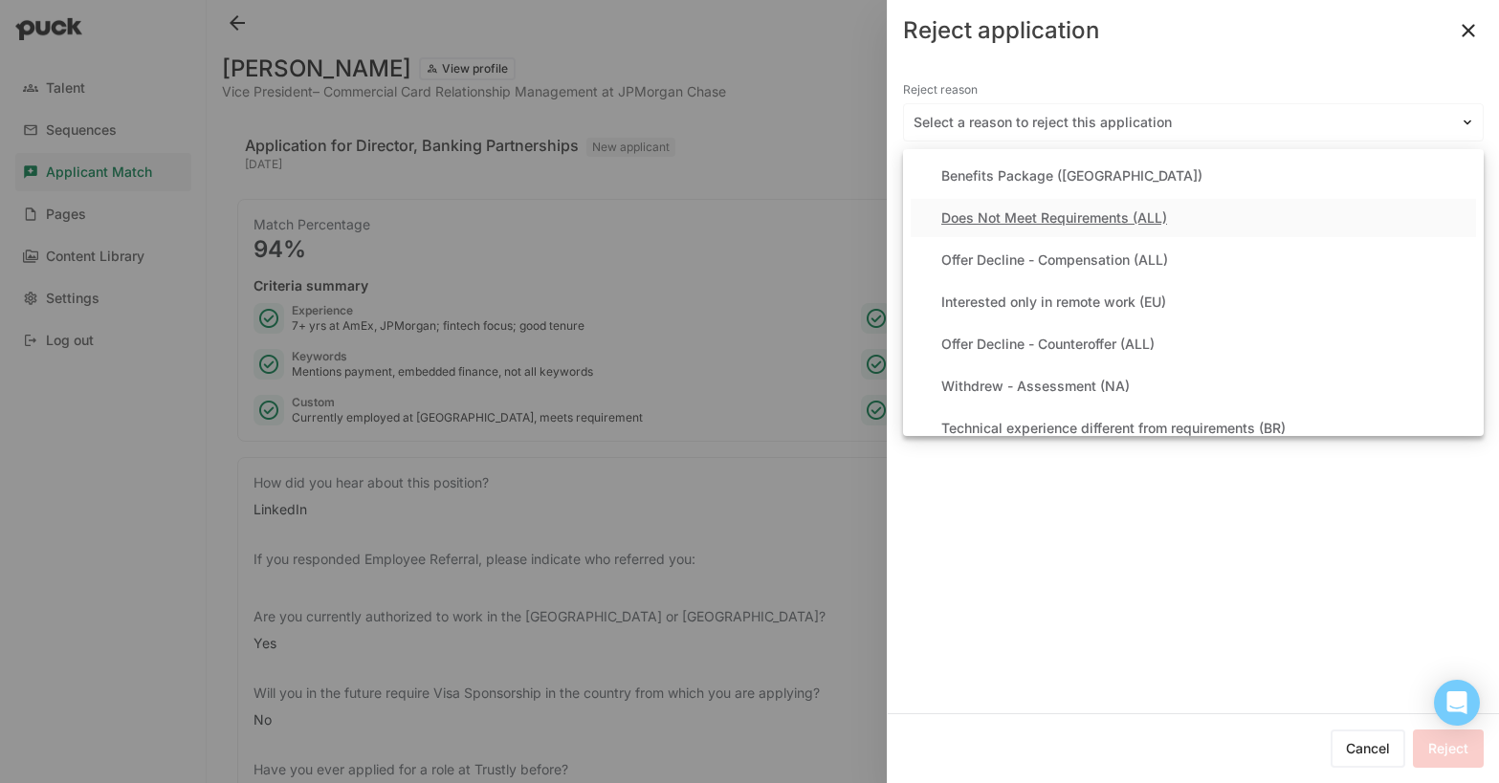
click at [1014, 208] on div "Does Not Meet Requirements (ALL)" at bounding box center [1193, 218] width 565 height 38
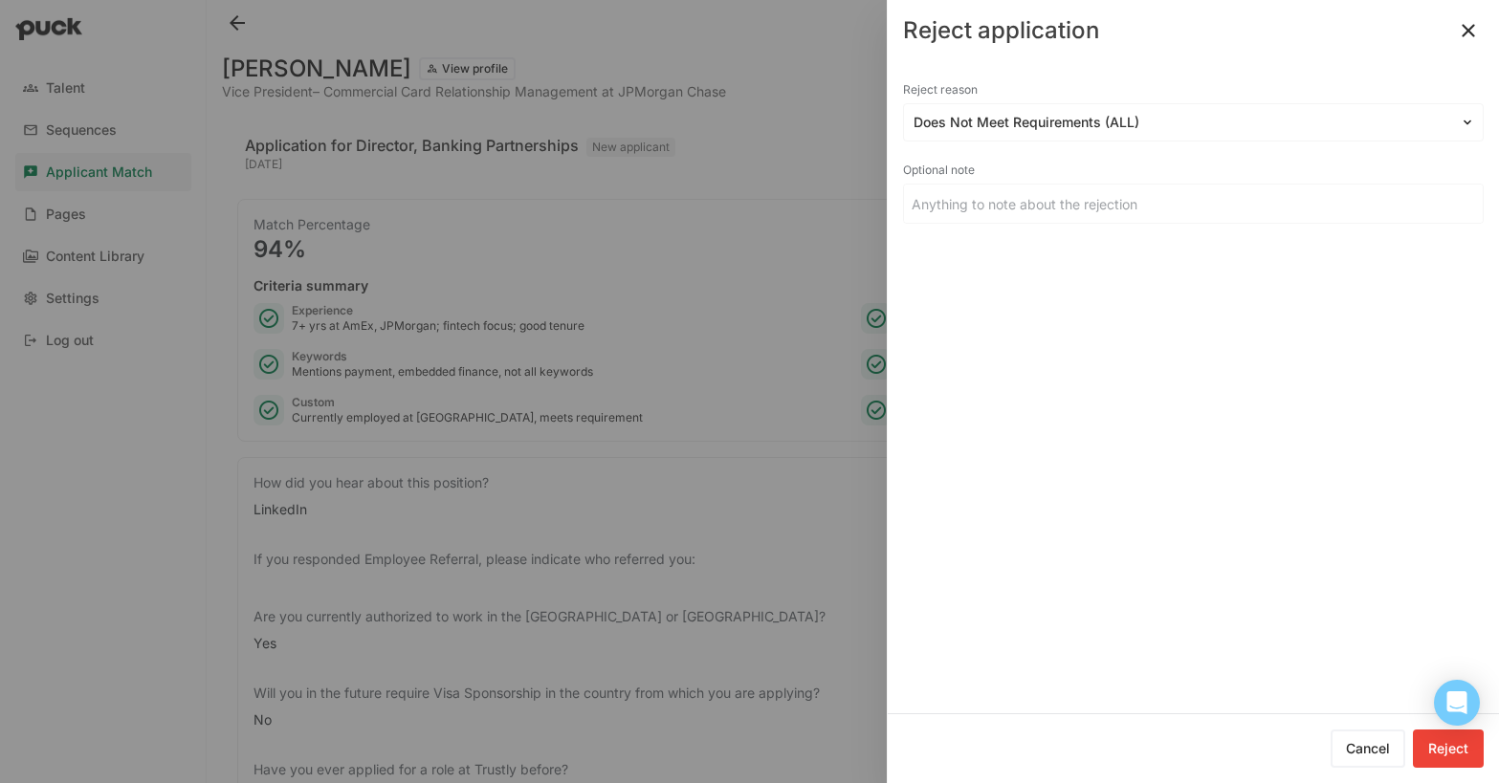
click at [1448, 753] on button "Reject" at bounding box center [1448, 749] width 71 height 38
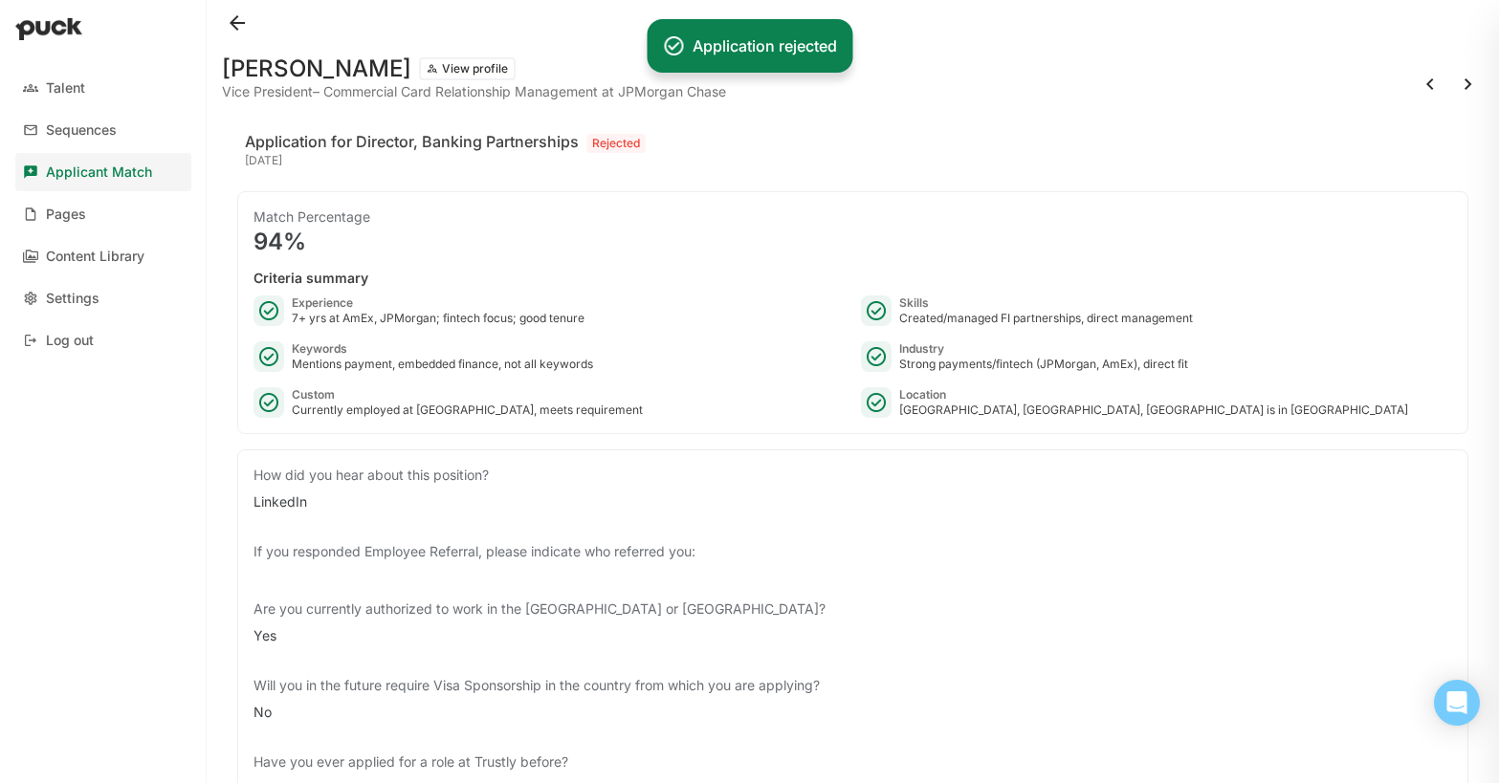
click at [1464, 83] on button at bounding box center [1468, 84] width 31 height 31
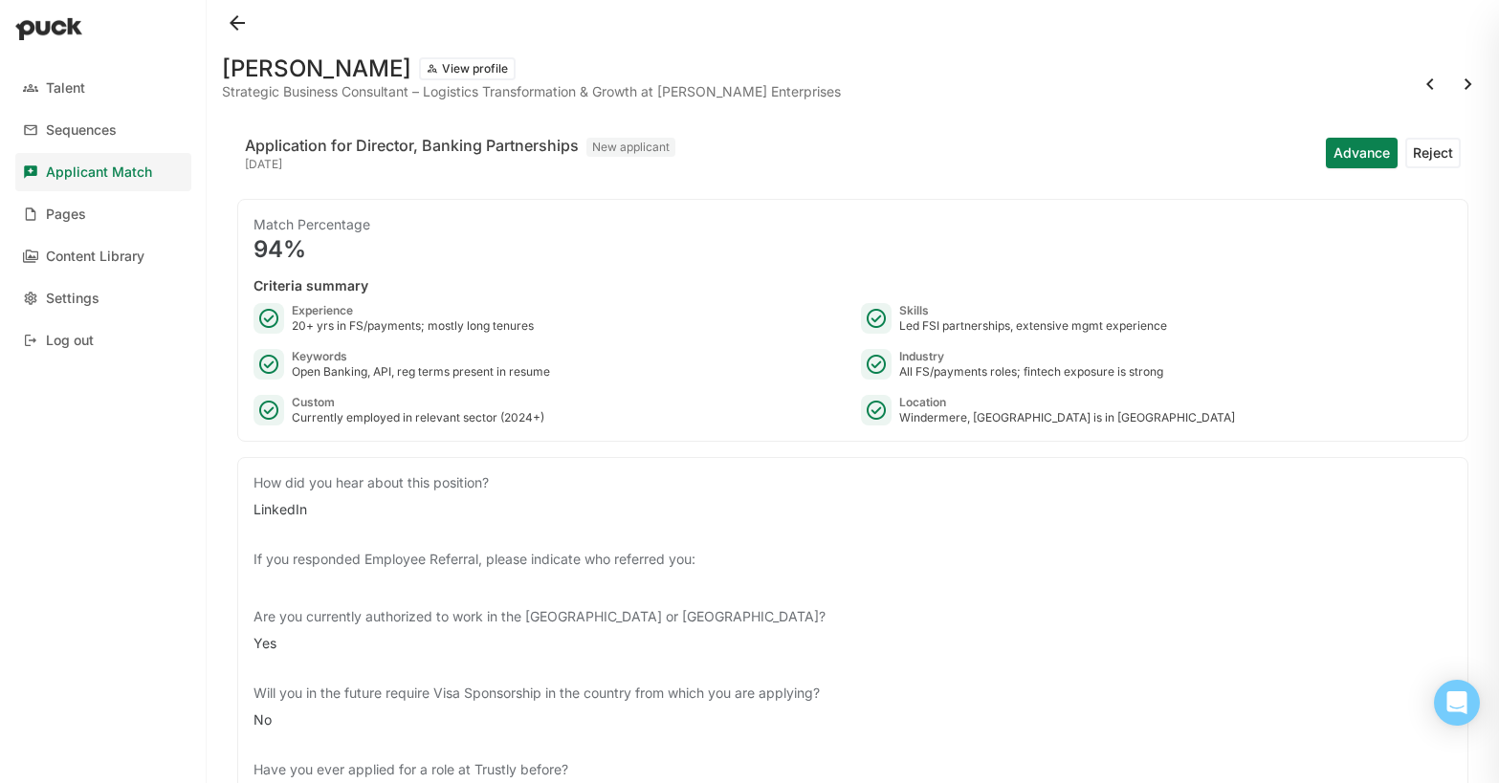
click at [1424, 157] on button "Reject" at bounding box center [1432, 153] width 55 height 31
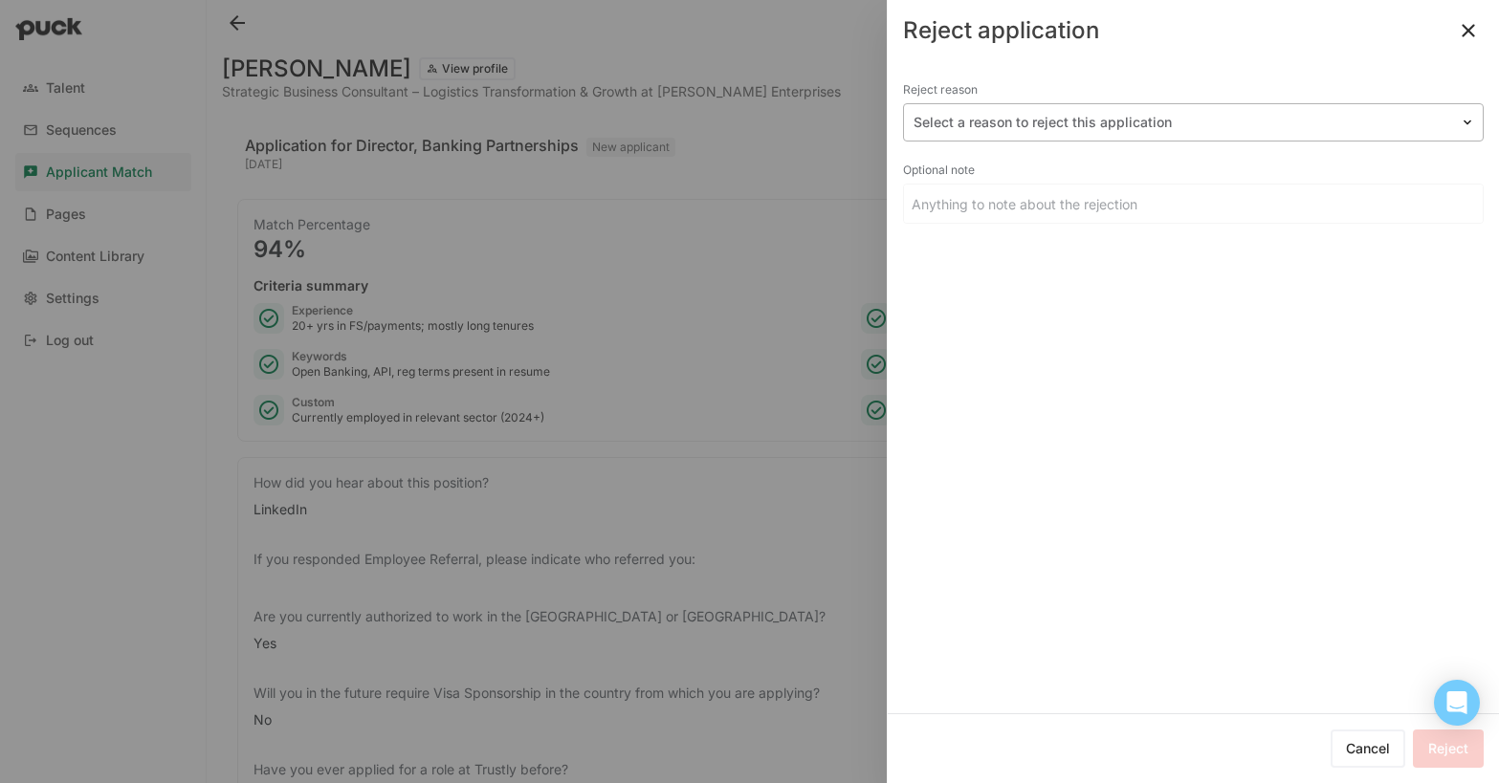
click at [1069, 125] on div at bounding box center [1182, 123] width 537 height 20
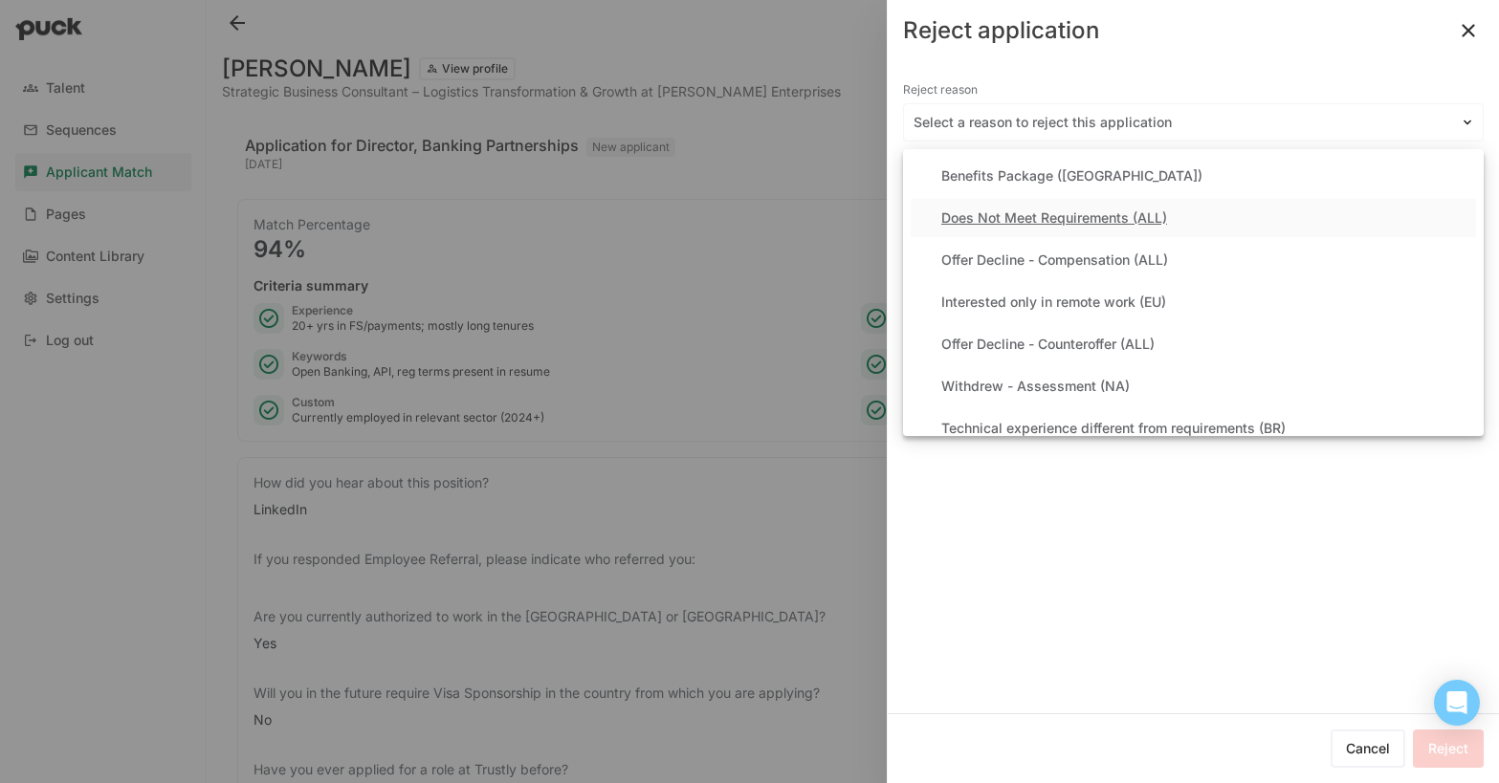
click at [1037, 218] on div "Does Not Meet Requirements (ALL)" at bounding box center [1054, 218] width 226 height 16
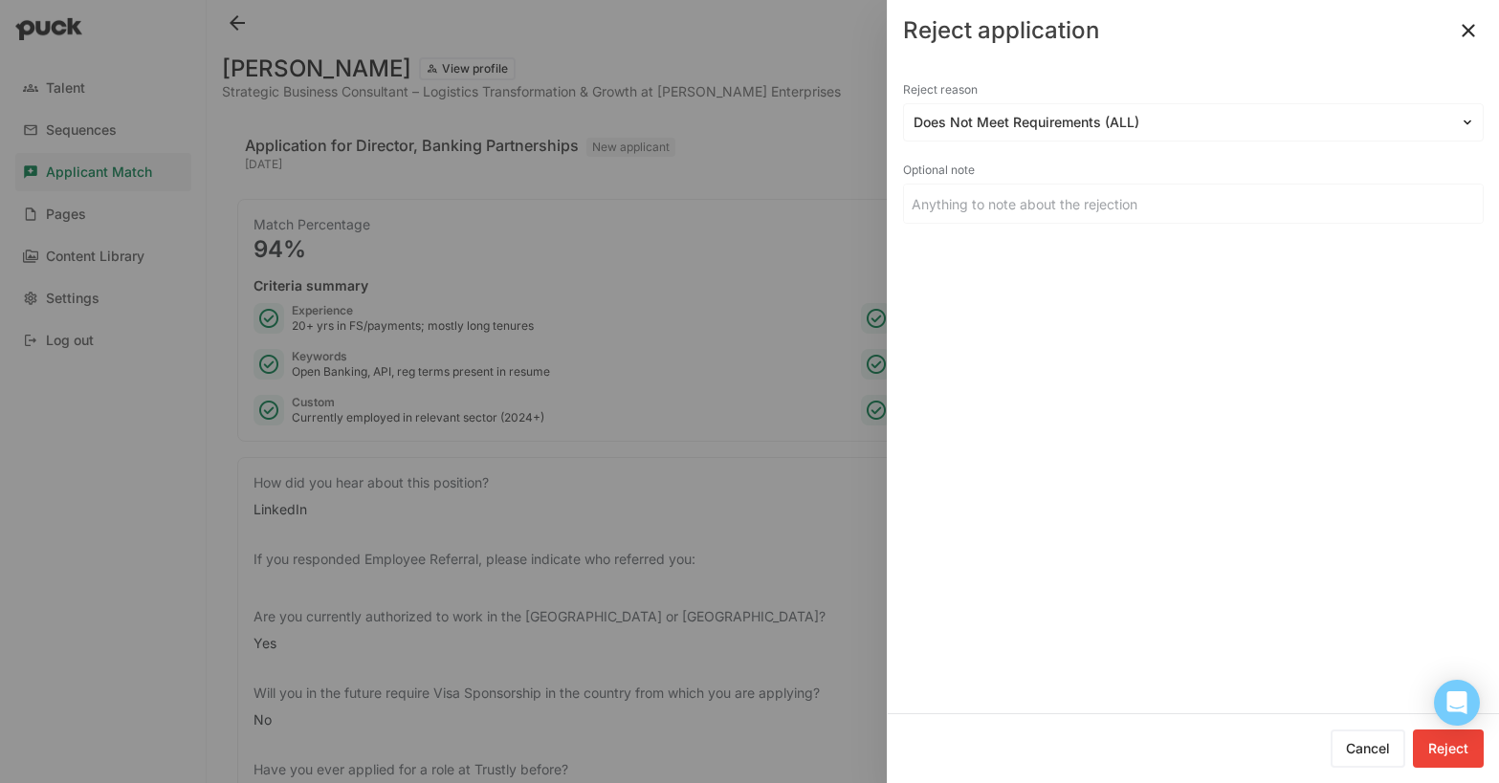
click at [1460, 756] on button "Reject" at bounding box center [1448, 749] width 71 height 38
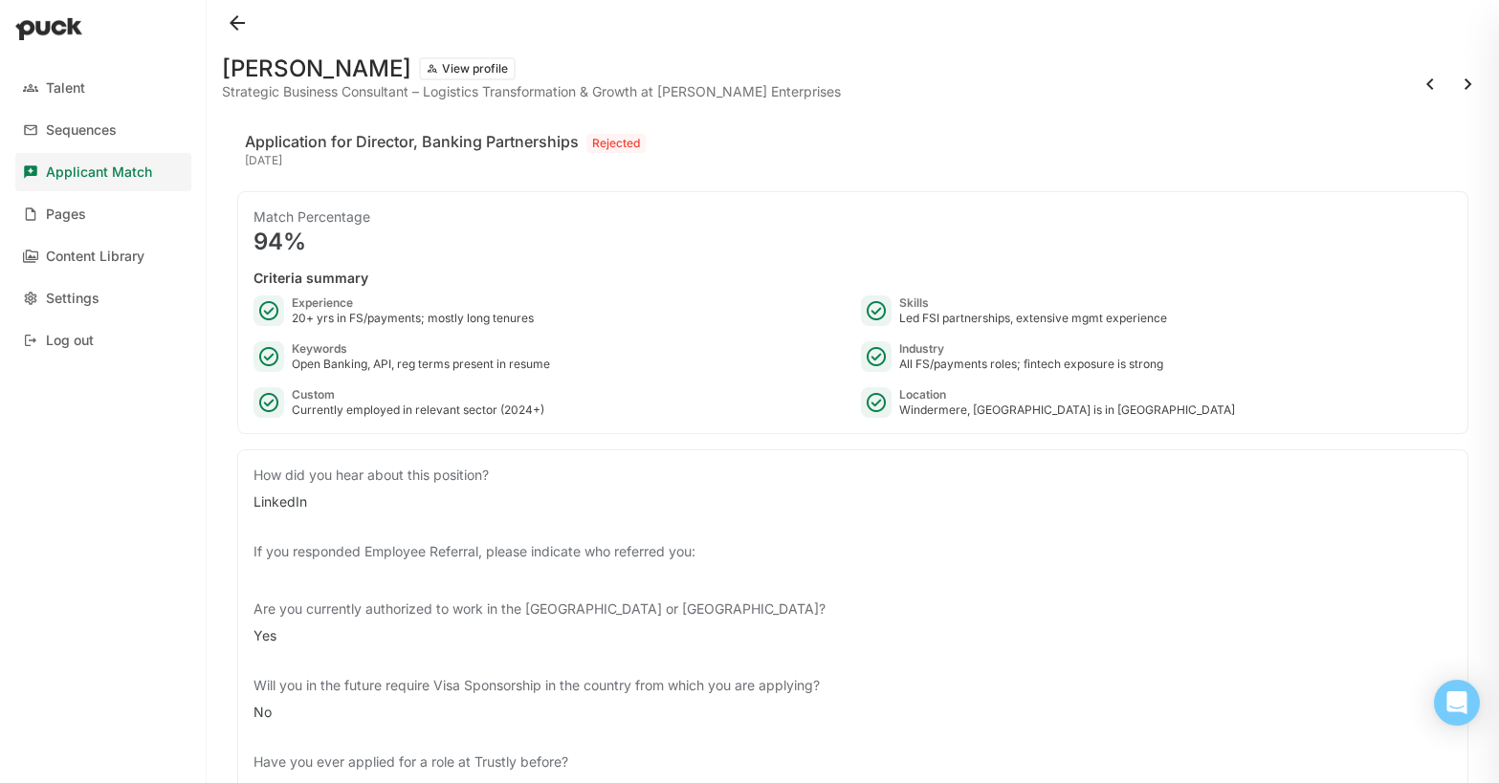
click at [243, 21] on button at bounding box center [237, 23] width 31 height 31
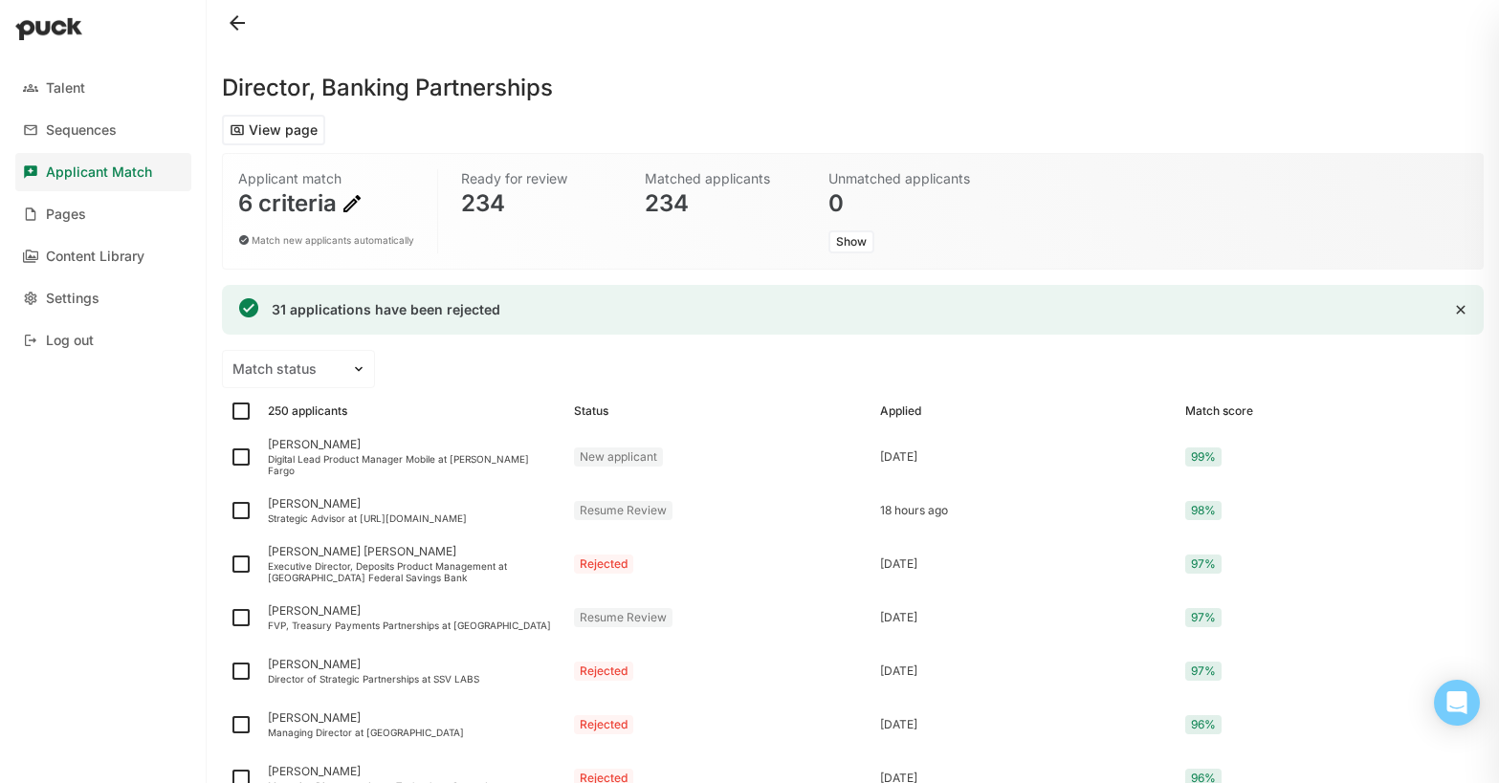
click at [363, 197] on img at bounding box center [352, 203] width 23 height 23
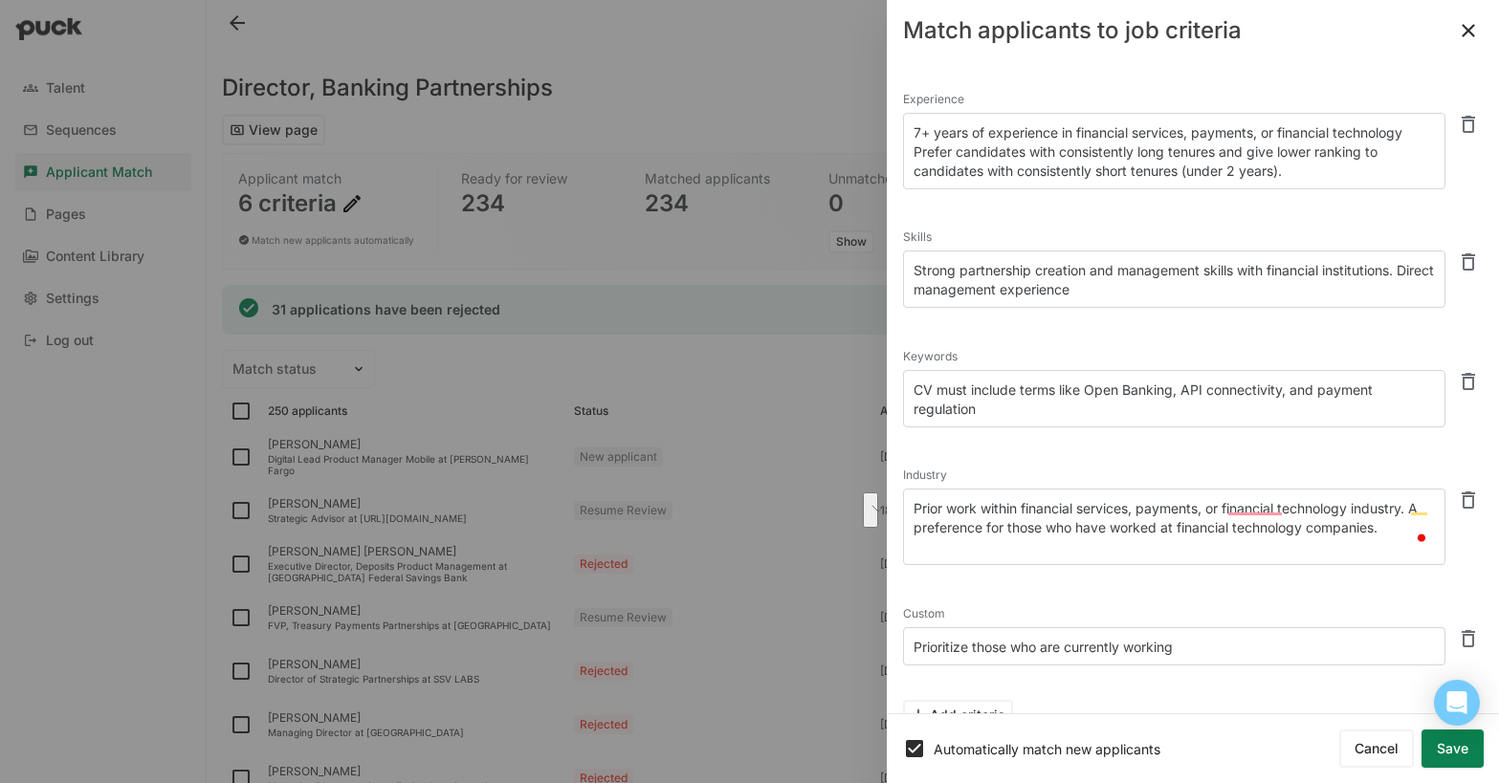
scroll to position [6, 0]
drag, startPoint x: 1419, startPoint y: 507, endPoint x: 981, endPoint y: 529, distance: 438.7
click at [983, 529] on textarea "Prior work within financial services, payments, or financial technology industr…" at bounding box center [1174, 527] width 542 height 77
type textarea "Prior work within financial services, payments, or financial technology industr…"
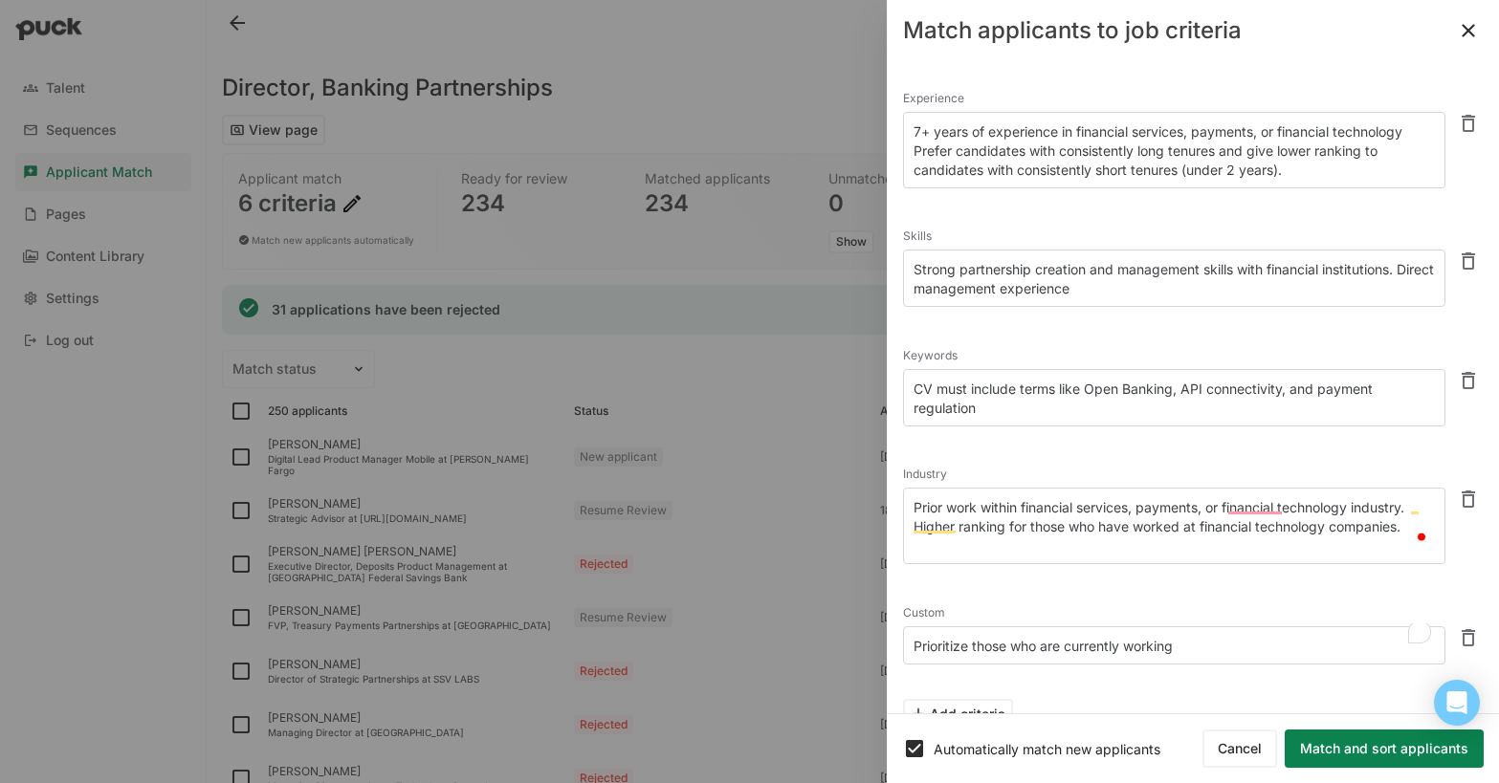
drag, startPoint x: 966, startPoint y: 645, endPoint x: 905, endPoint y: 645, distance: 61.2
click at [905, 645] on textarea "Prioritize those who are currently working" at bounding box center [1174, 646] width 542 height 38
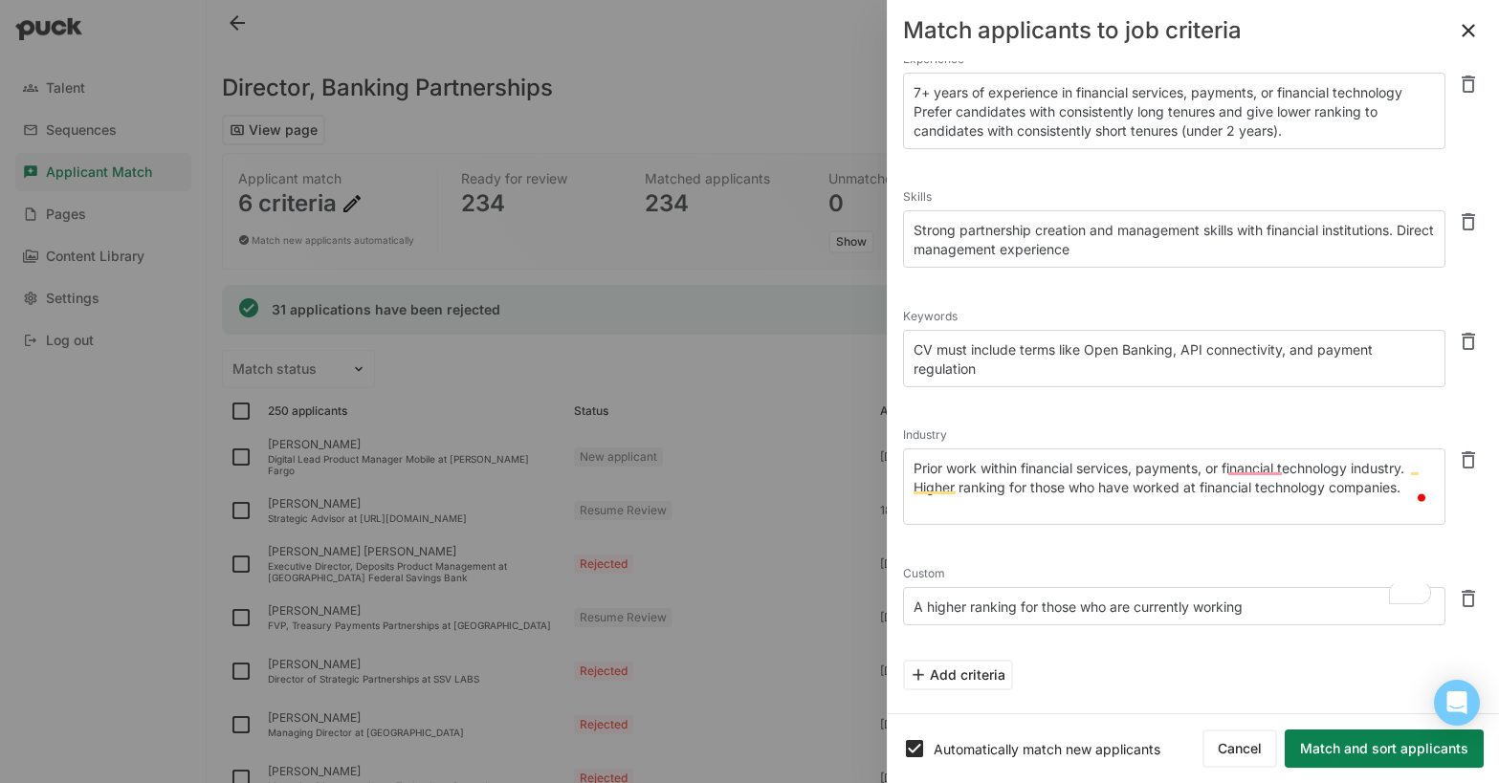
scroll to position [0, 0]
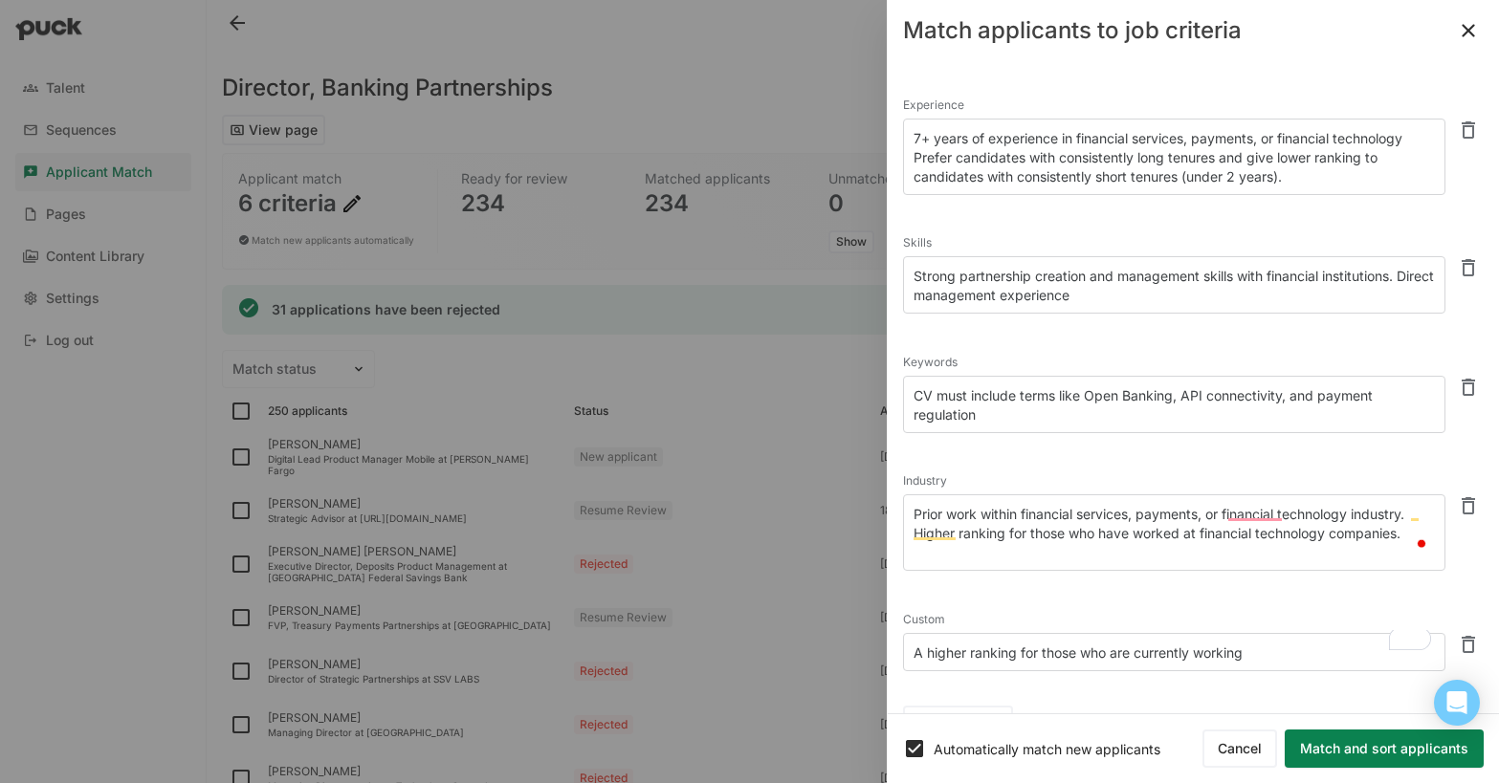
type textarea "A higher ranking for those who are currently working"
drag, startPoint x: 1088, startPoint y: 396, endPoint x: 1172, endPoint y: 395, distance: 84.2
click at [1173, 395] on textarea "CV must include terms like Open Banking, API connectivity, and payment regulati…" at bounding box center [1174, 404] width 542 height 57
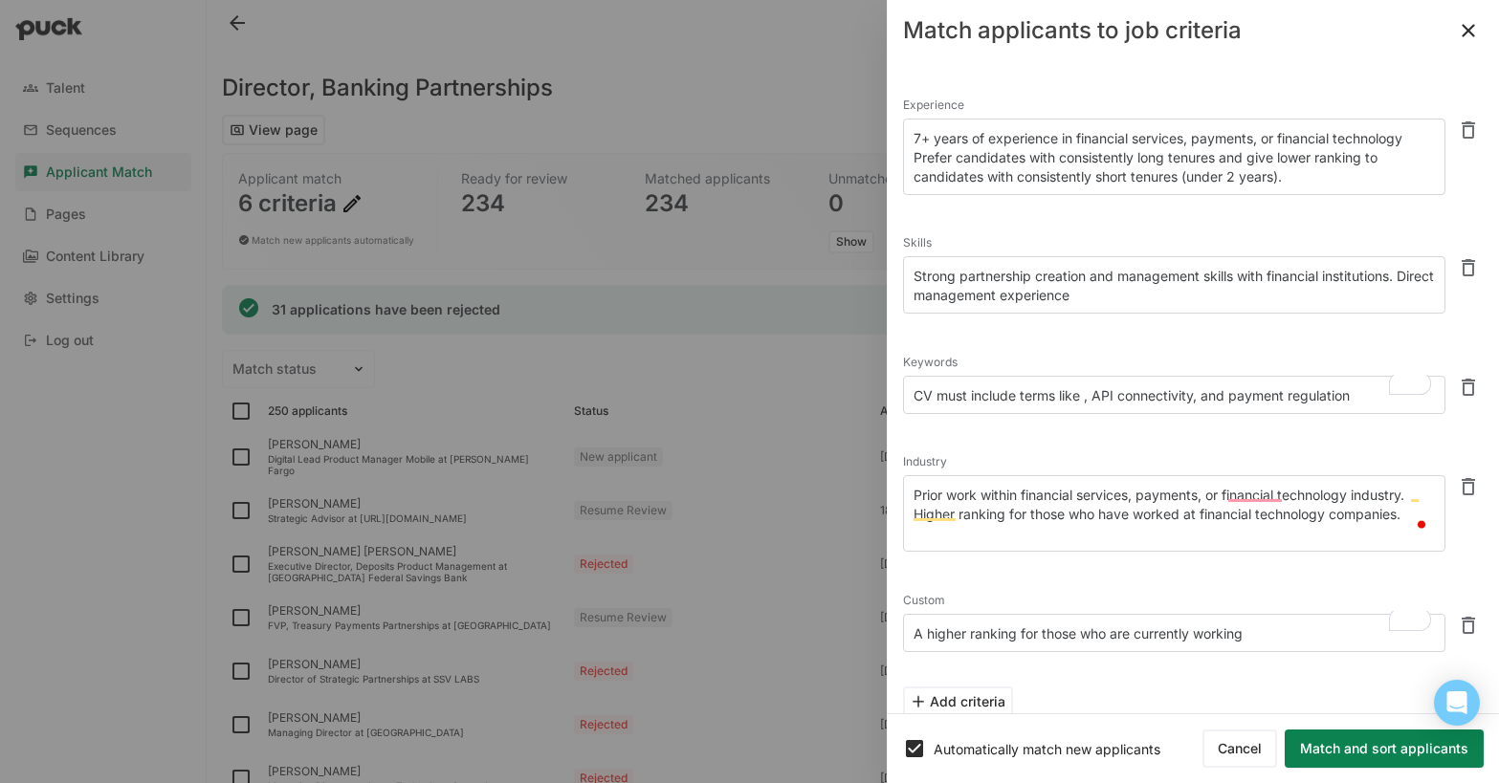
click at [1092, 398] on textarea "CV must include terms like , API connectivity, and payment regulation" at bounding box center [1174, 395] width 542 height 38
click at [1357, 395] on textarea "CV must include terms like API connectivity, and payment regulation" at bounding box center [1174, 395] width 542 height 38
paste textarea "Open Banking"
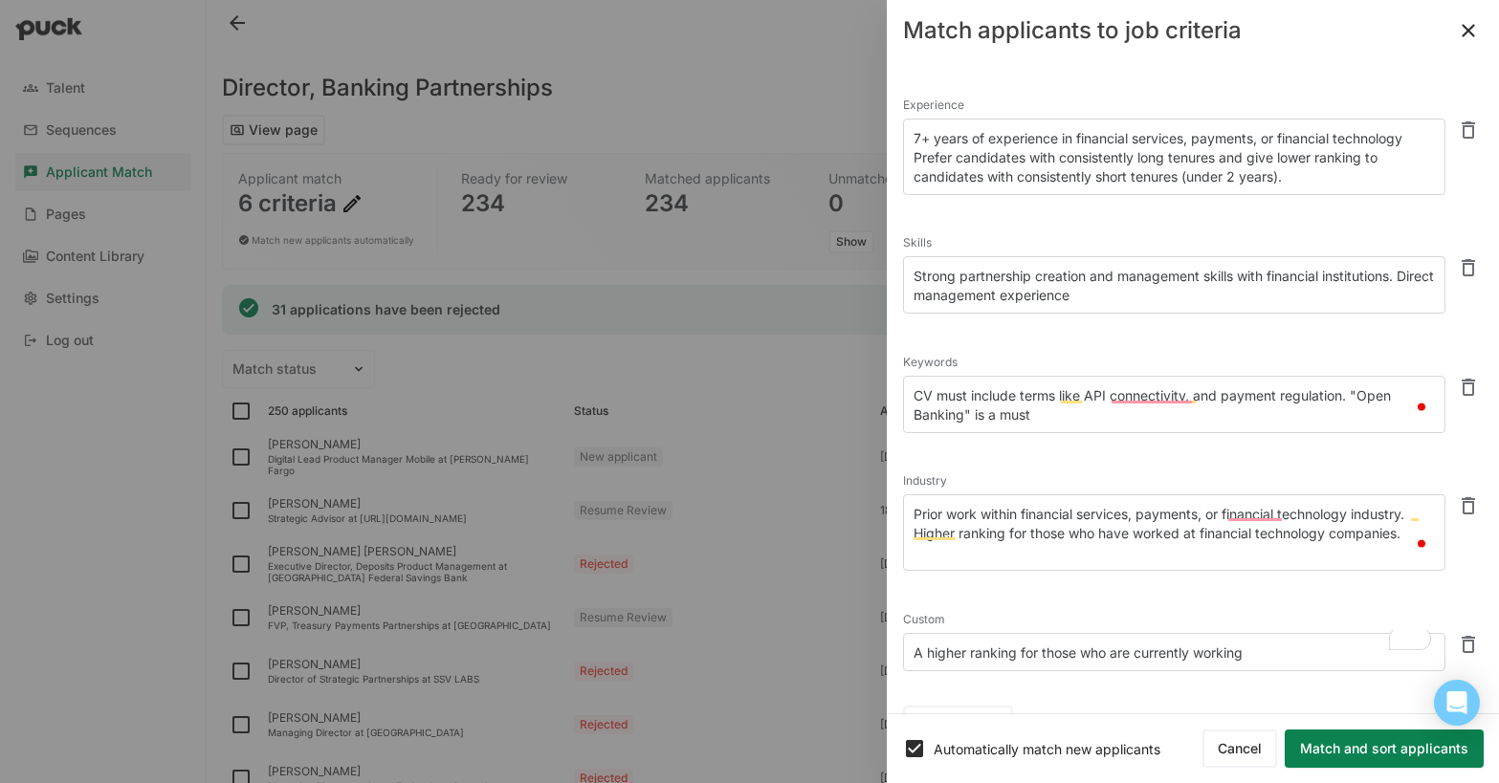
type textarea "CV must include terms like API connectivity, and payment regulation. "Open Bank…"
click at [1347, 751] on button "Match and sort applicants" at bounding box center [1384, 749] width 199 height 38
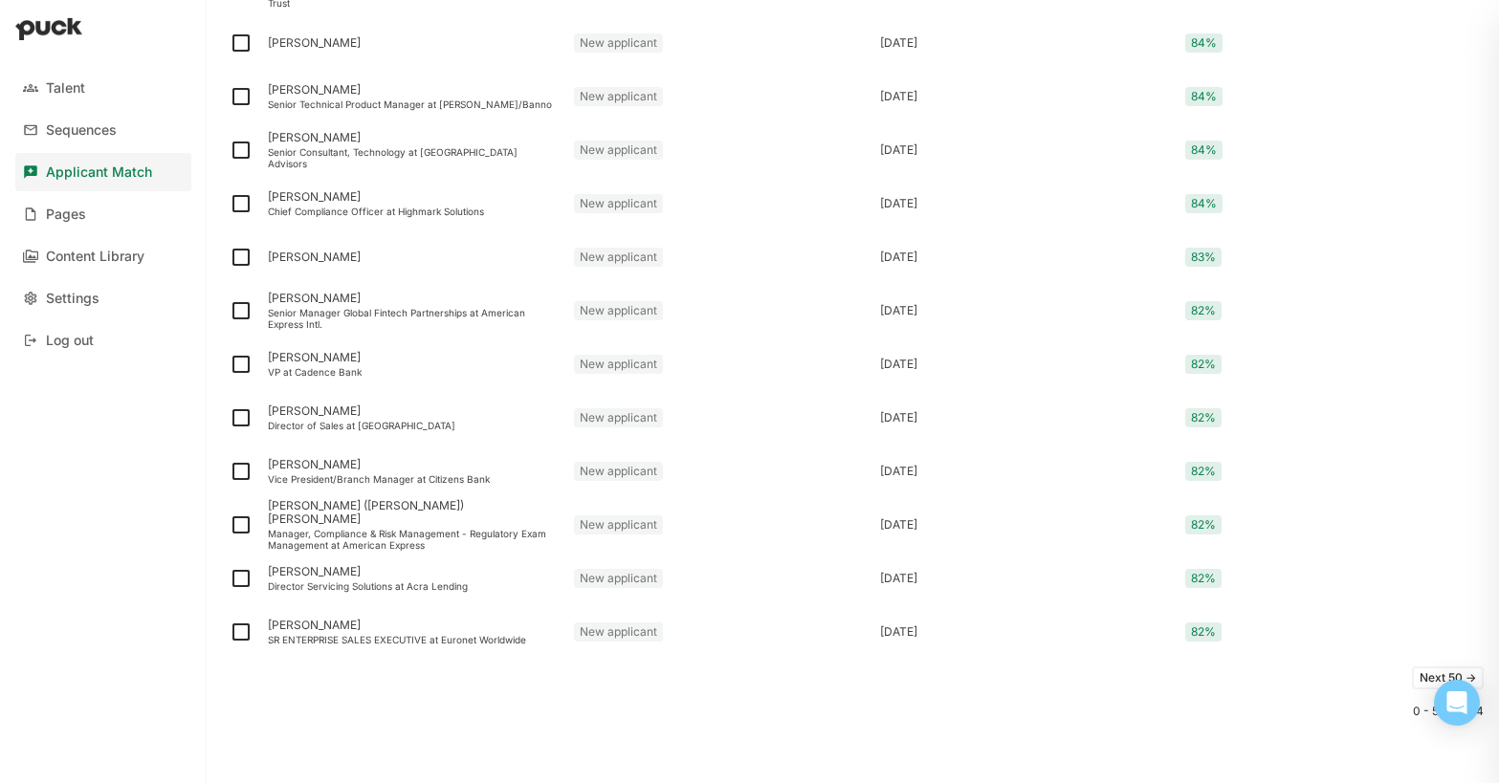
click at [1424, 676] on button "Next 50 ->" at bounding box center [1448, 678] width 72 height 23
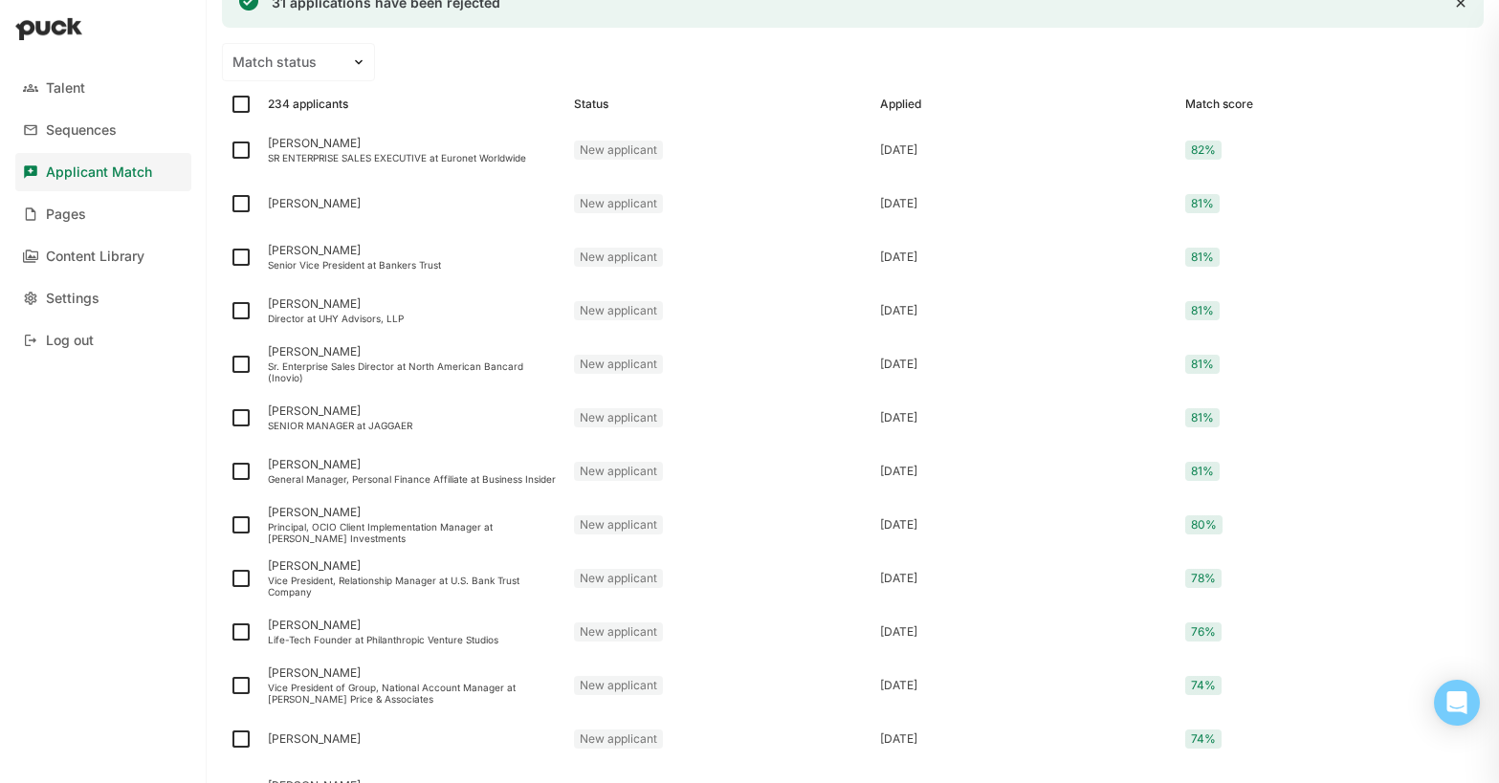
scroll to position [2433, 0]
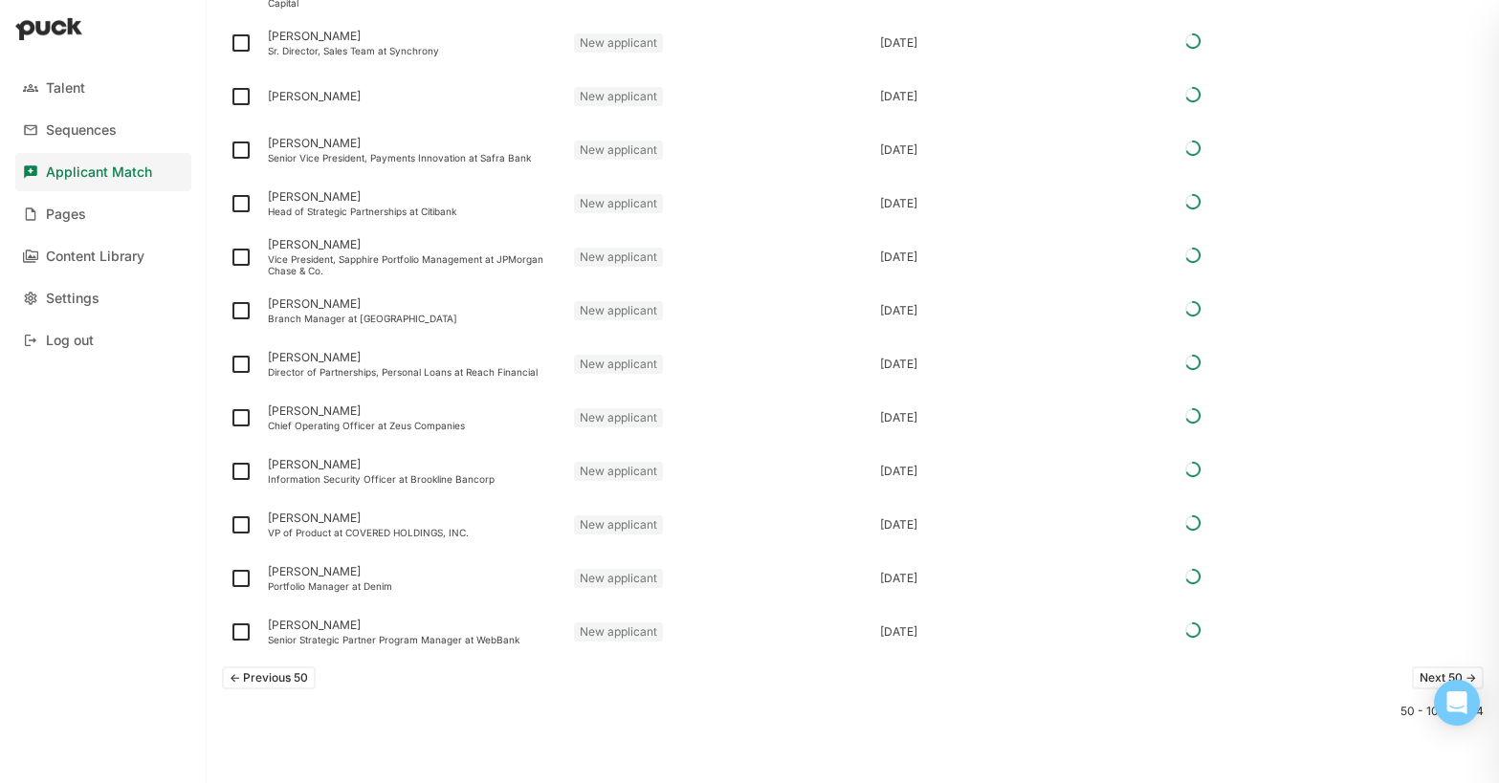
click at [264, 678] on button "<- Previous 50" at bounding box center [269, 678] width 94 height 23
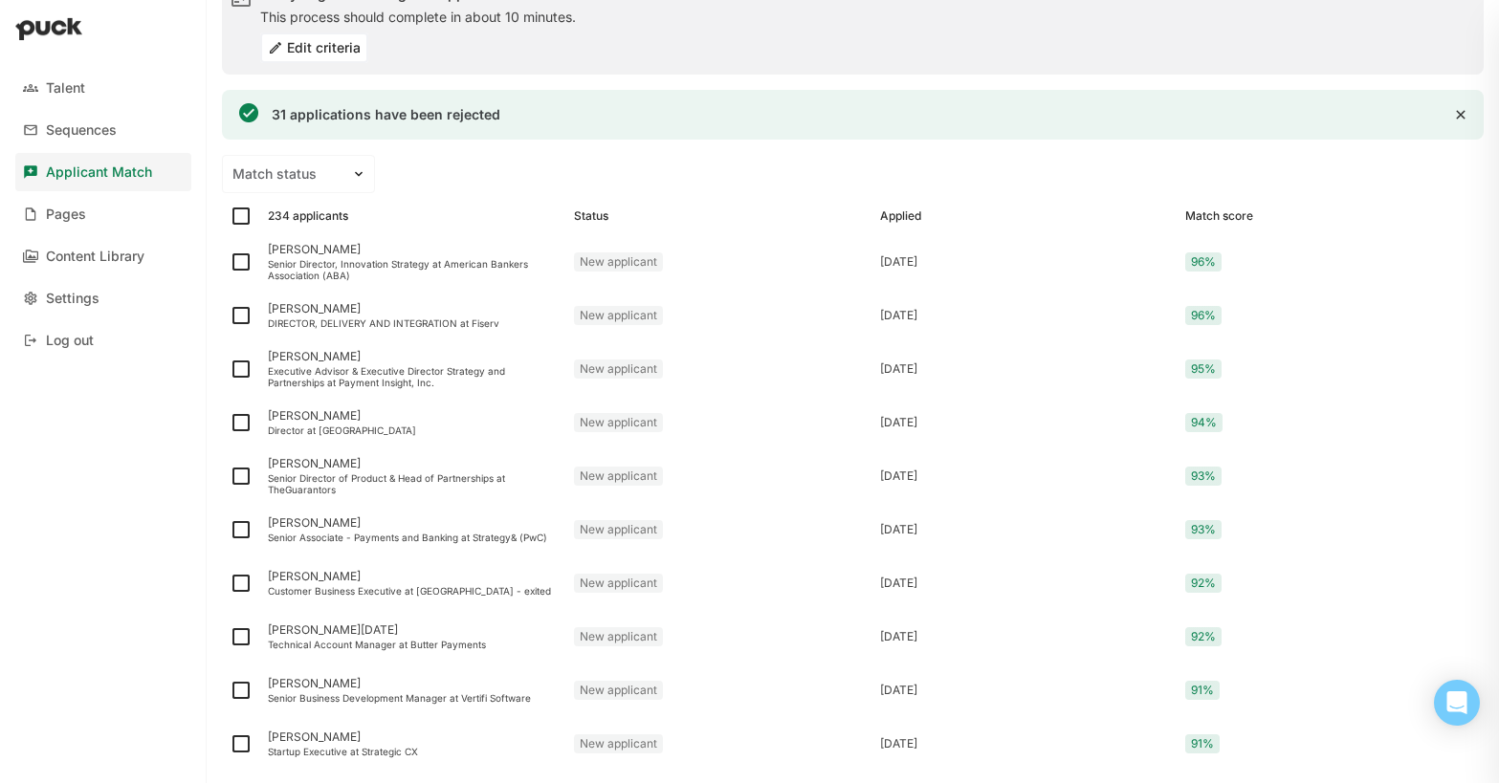
scroll to position [0, 0]
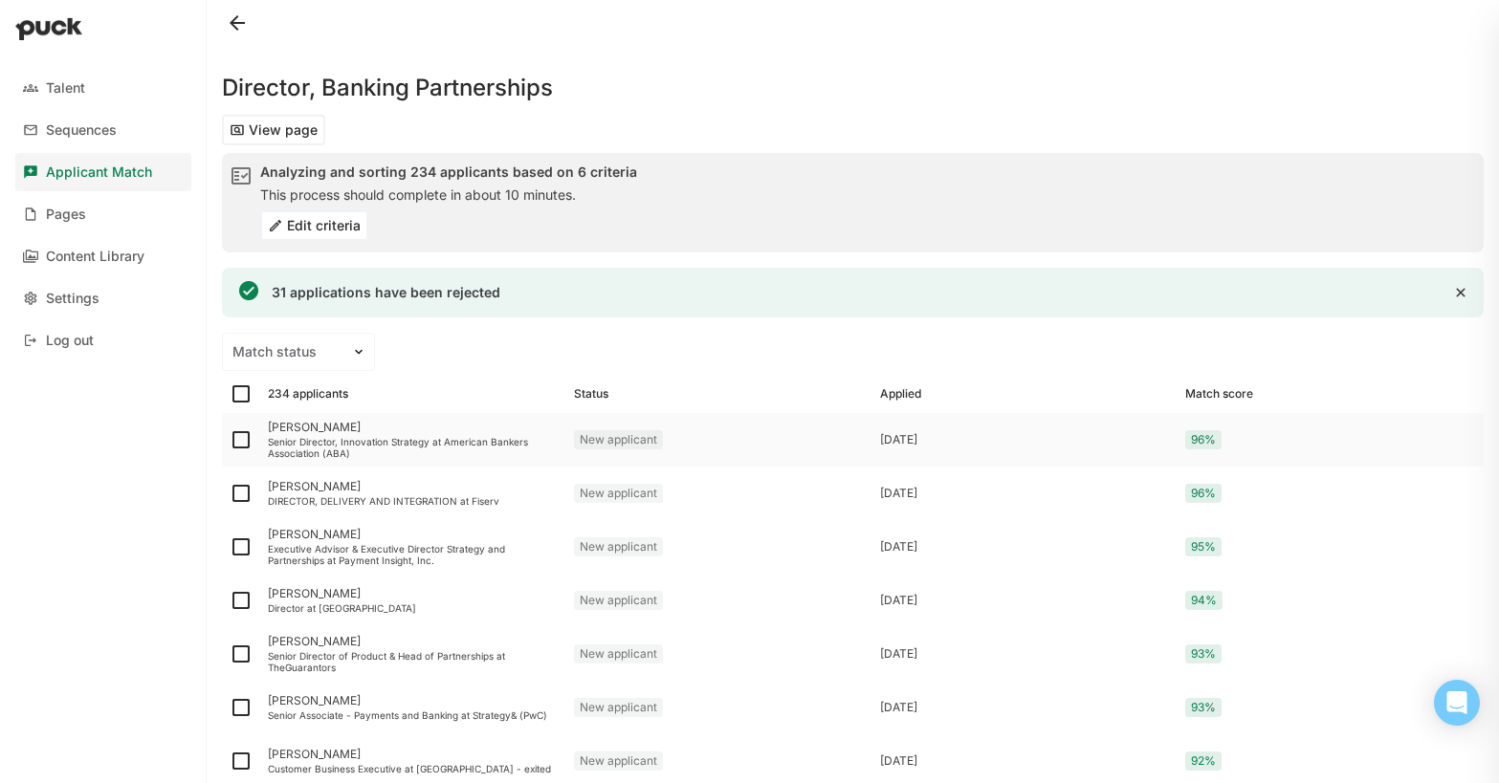
click at [315, 430] on div "Samah Chowdhury" at bounding box center [413, 427] width 291 height 13
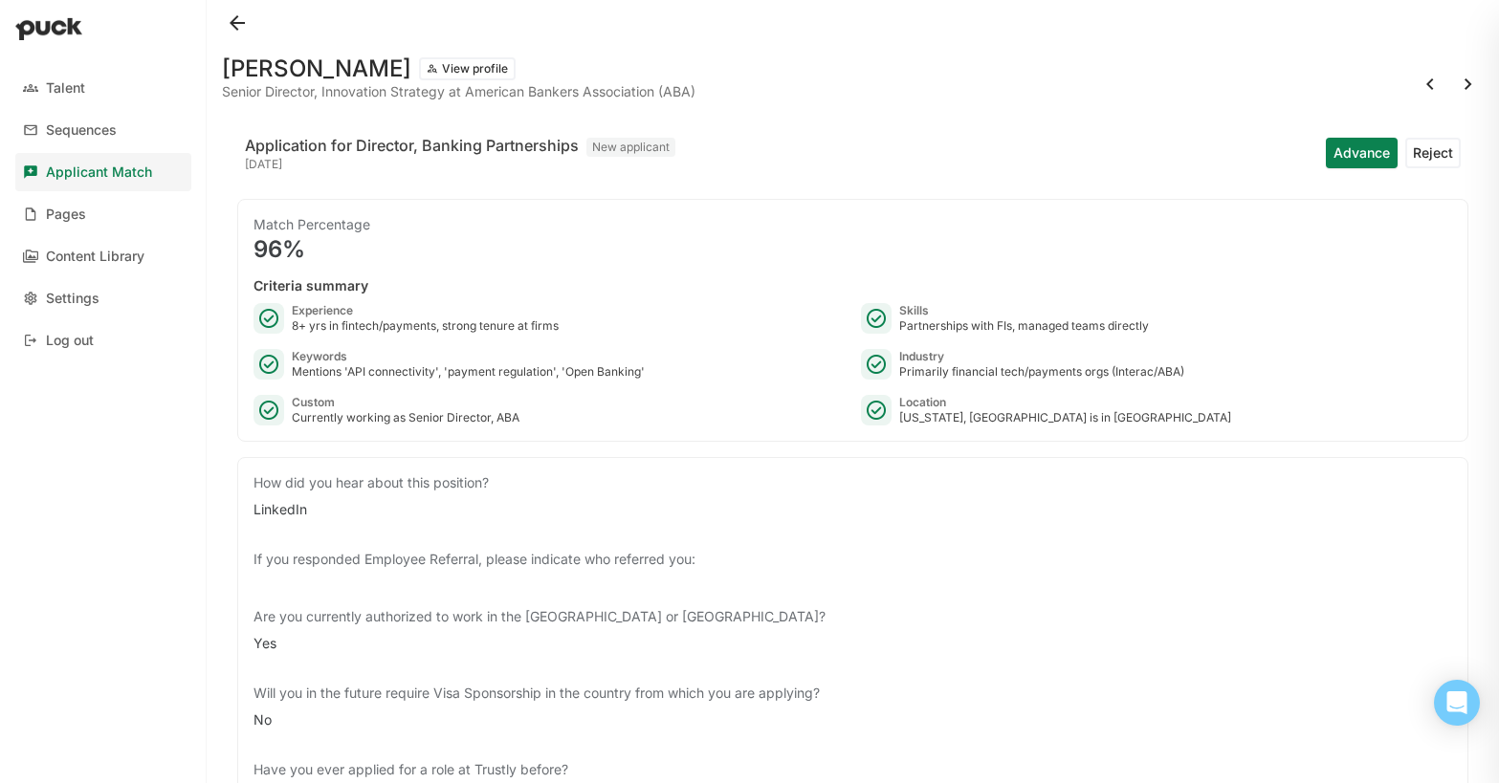
click at [1436, 151] on button "Reject" at bounding box center [1432, 153] width 55 height 31
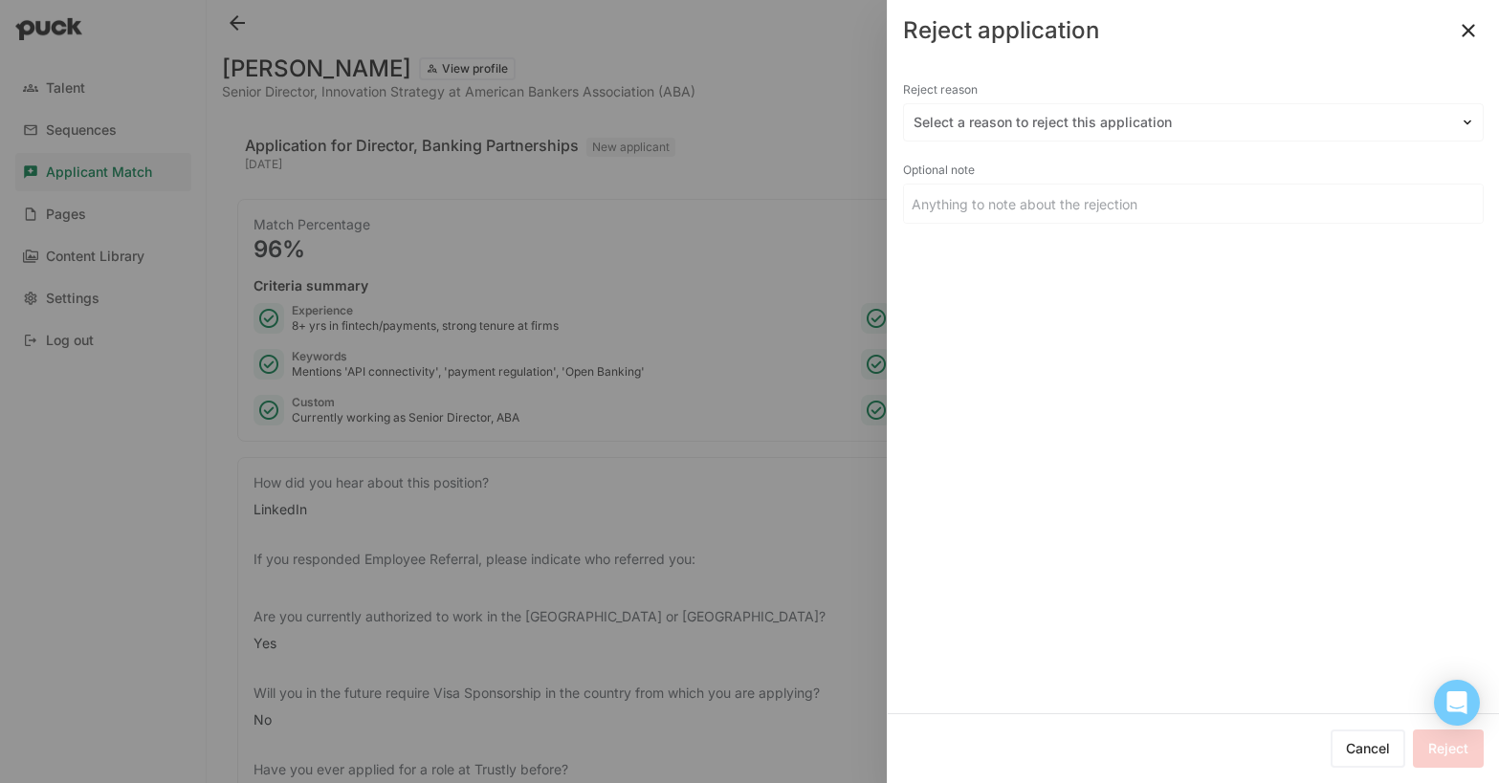
click at [1478, 29] on button at bounding box center [1468, 30] width 31 height 31
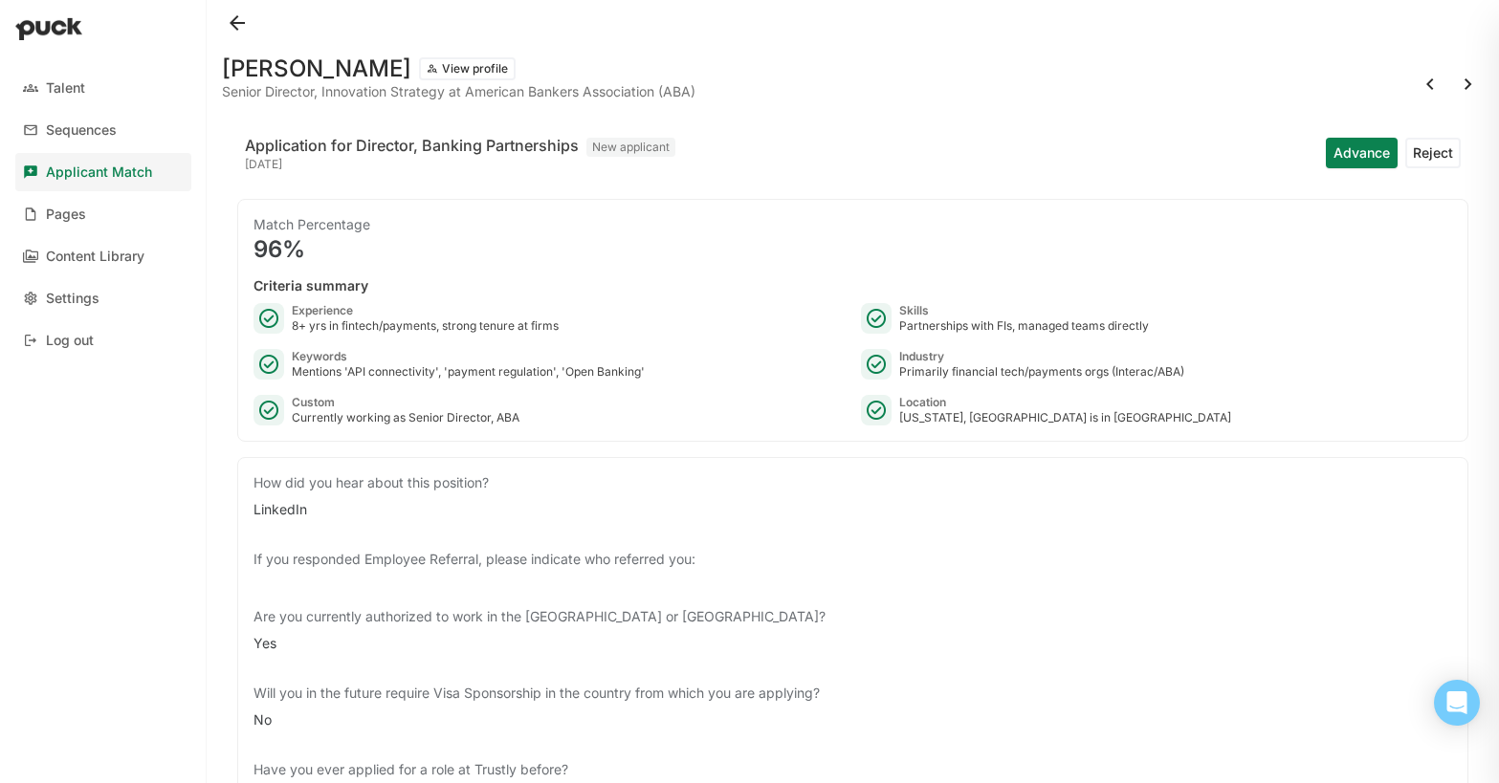
click at [1352, 156] on button "Advance" at bounding box center [1362, 153] width 72 height 31
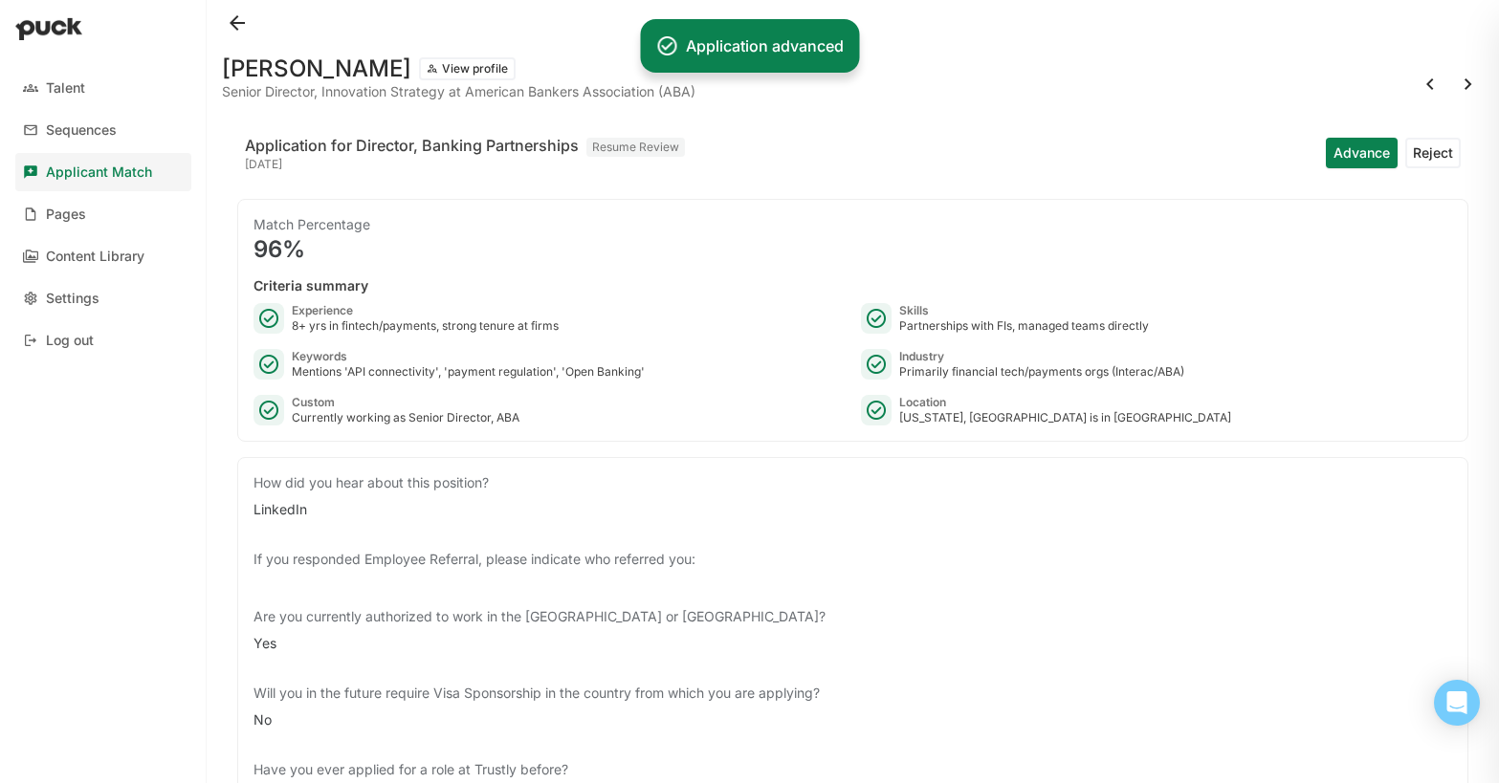
click at [1465, 86] on button at bounding box center [1468, 84] width 31 height 31
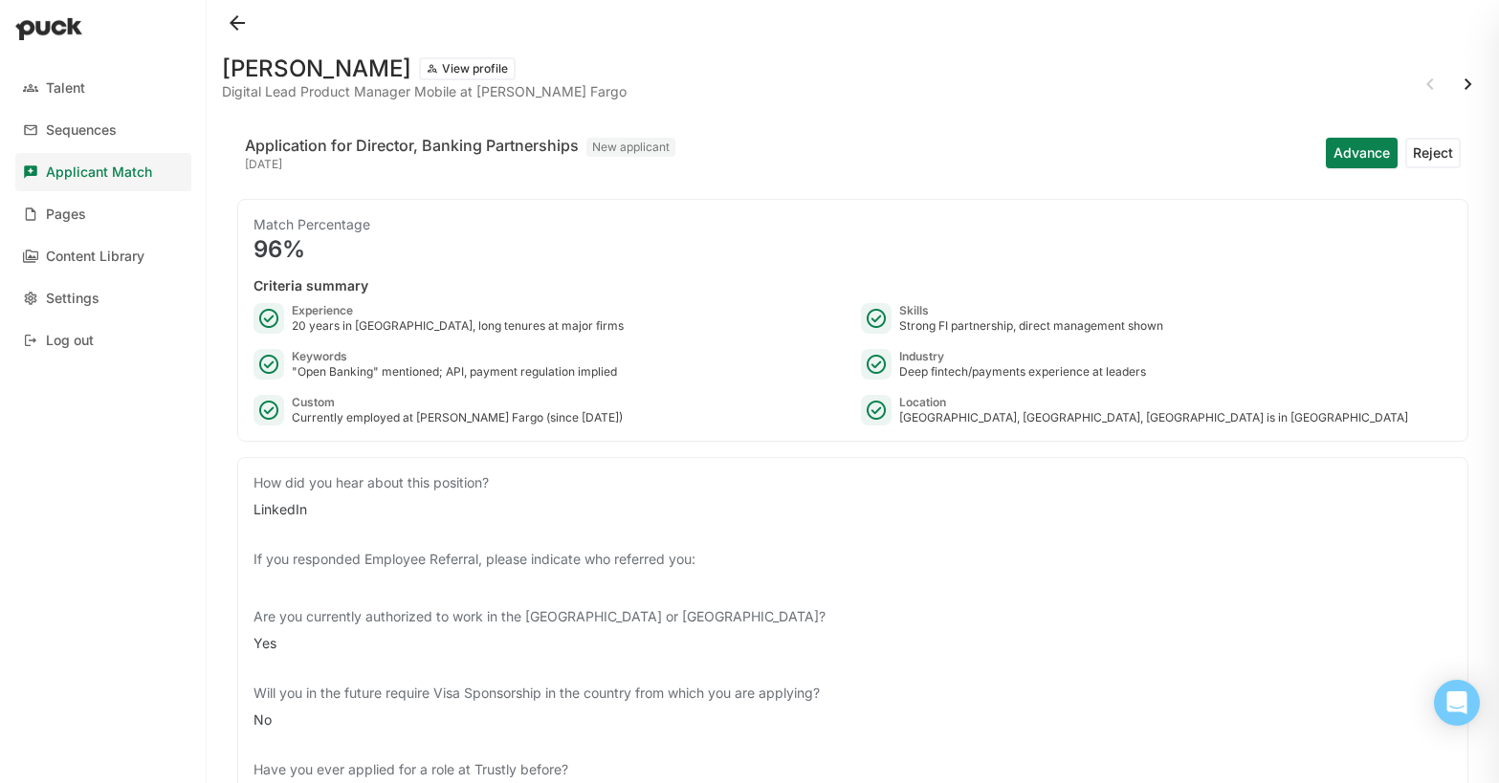
click at [1467, 84] on button at bounding box center [1468, 84] width 31 height 31
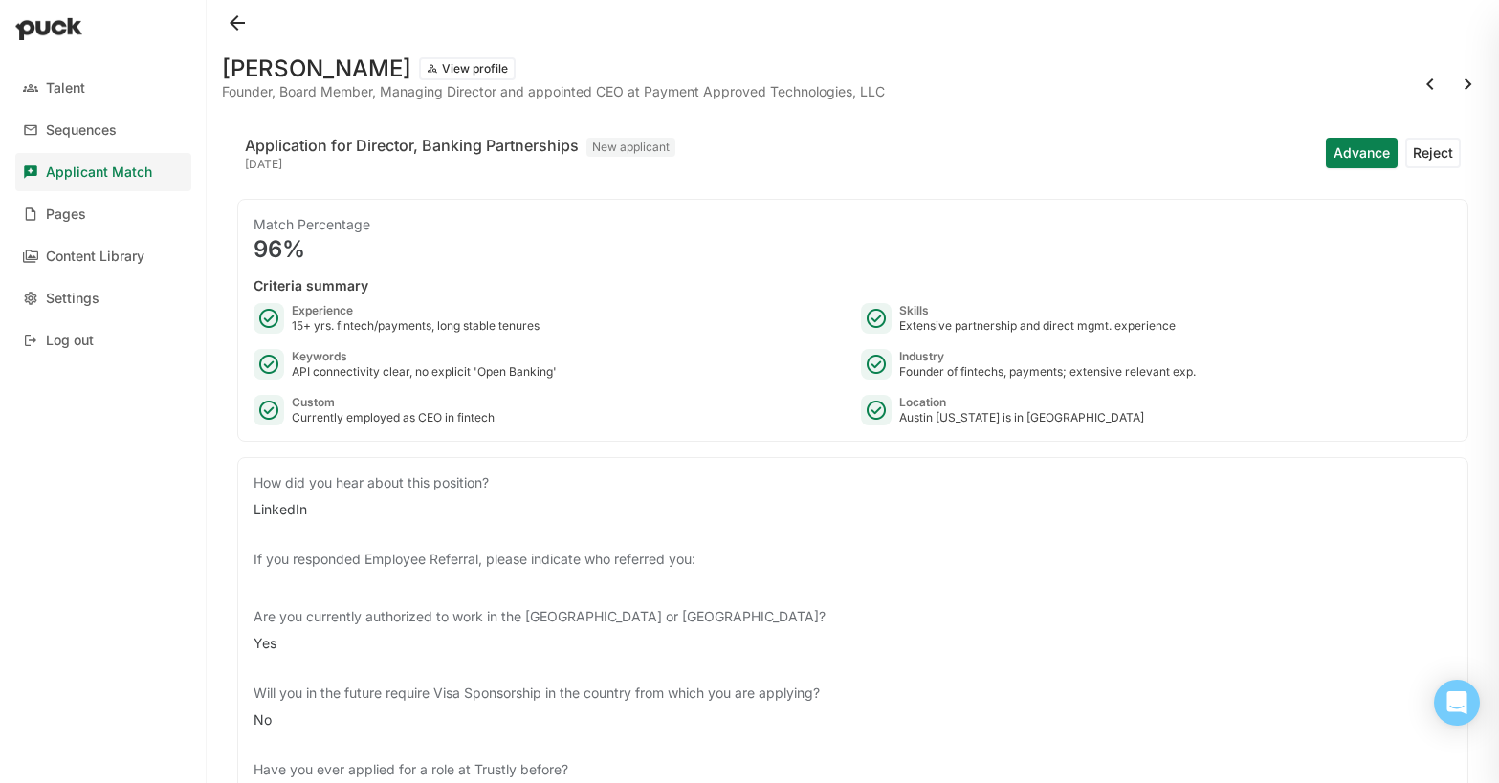
click at [1425, 153] on button "Reject" at bounding box center [1432, 153] width 55 height 31
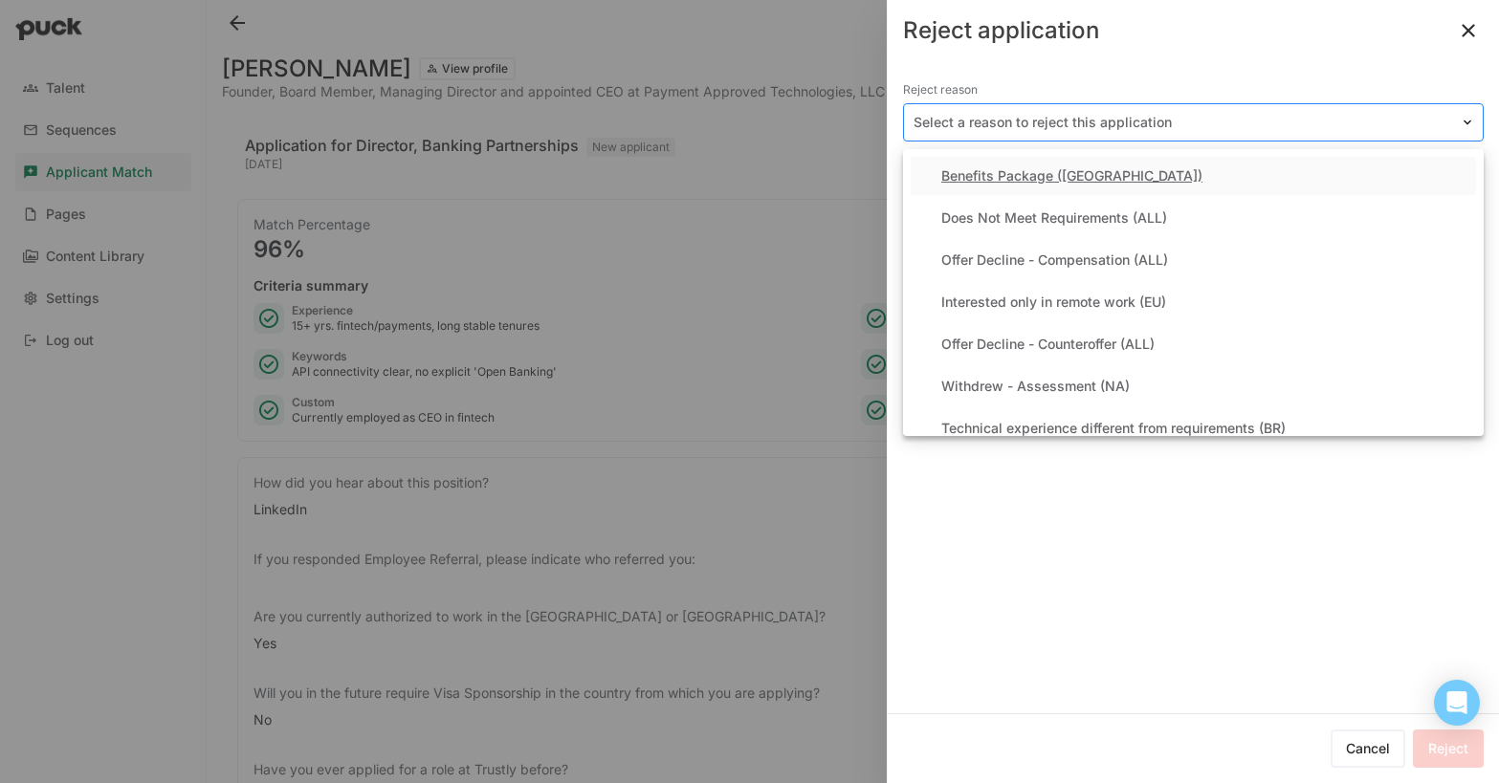
click at [1079, 126] on div at bounding box center [1182, 123] width 537 height 20
drag, startPoint x: 1124, startPoint y: 211, endPoint x: 1132, endPoint y: 240, distance: 29.7
click at [1124, 212] on div "Does Not Meet Requirements (ALL)" at bounding box center [1054, 218] width 226 height 16
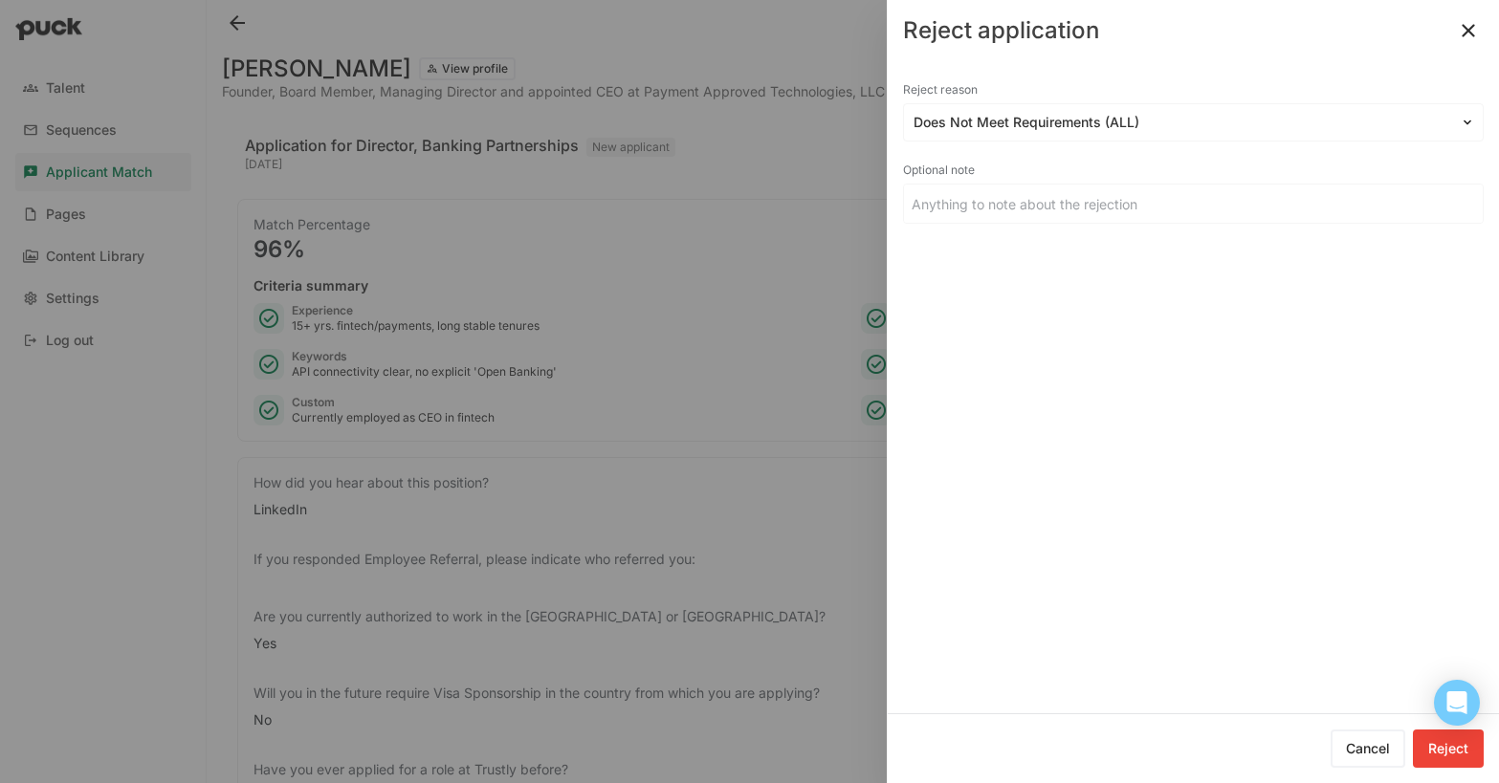
click at [1452, 764] on button "Reject" at bounding box center [1448, 749] width 71 height 38
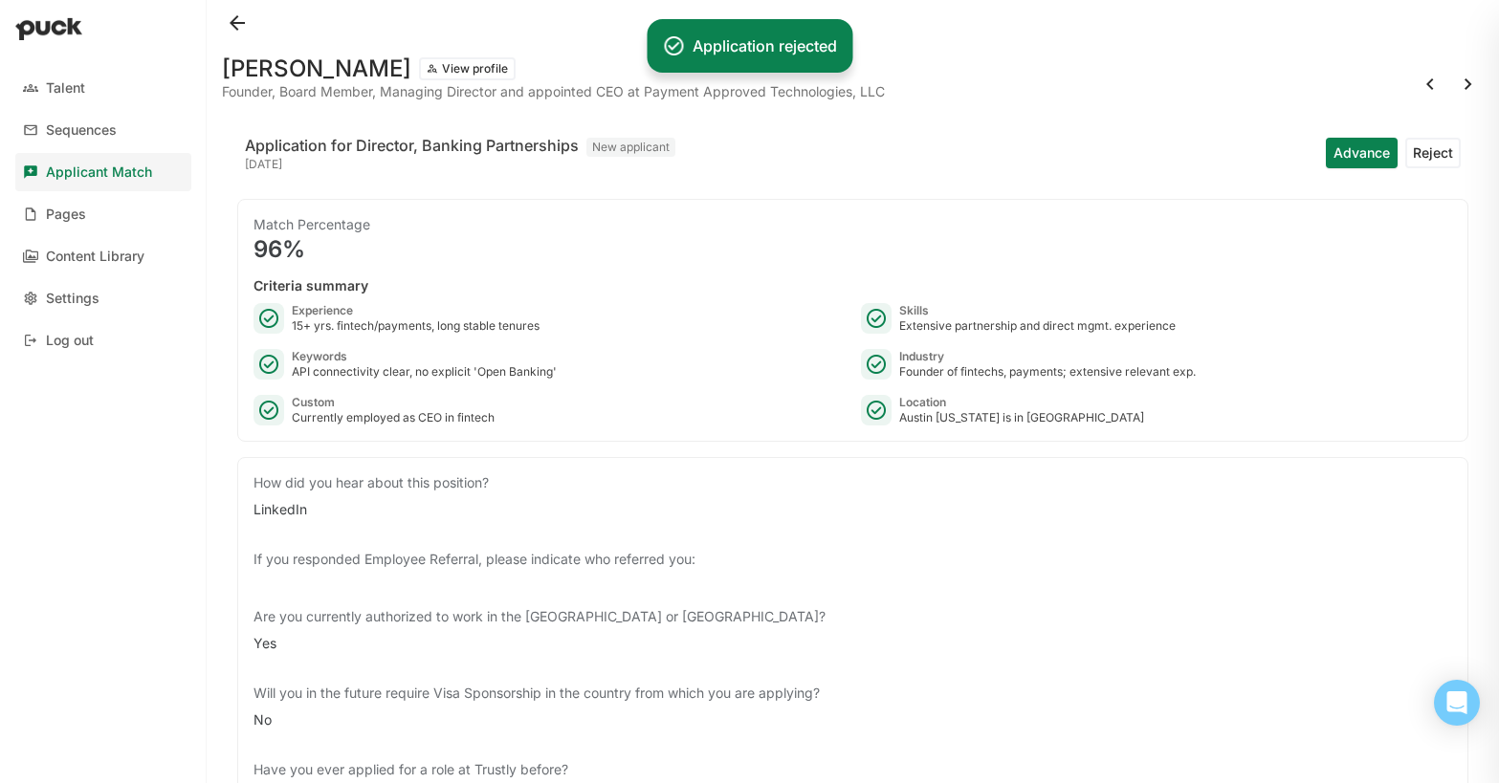
click at [1468, 29] on div at bounding box center [749, 391] width 1499 height 783
click at [1472, 84] on button at bounding box center [1468, 84] width 31 height 31
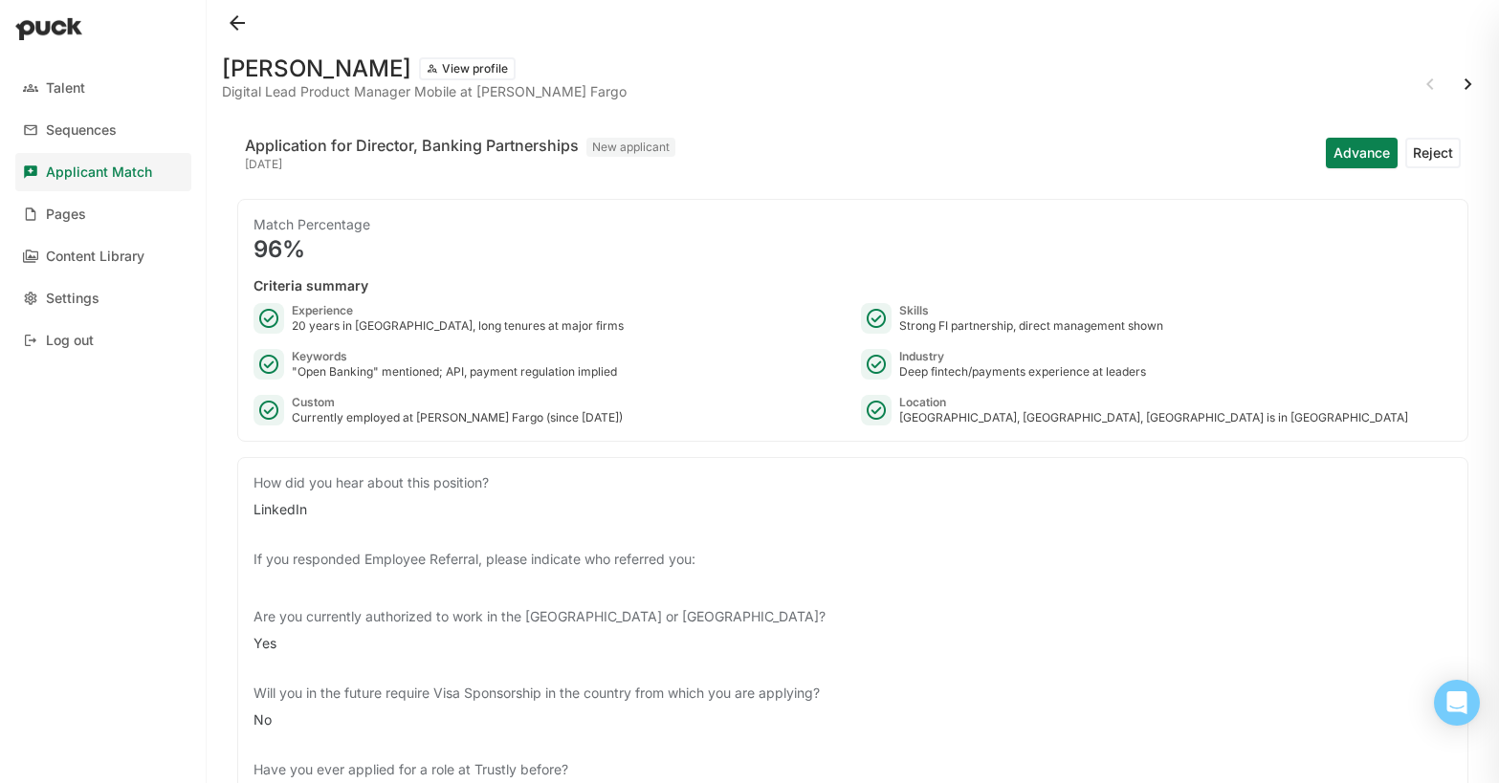
click at [1472, 80] on button at bounding box center [1468, 84] width 31 height 31
click at [1435, 154] on button "Reject" at bounding box center [1432, 153] width 55 height 31
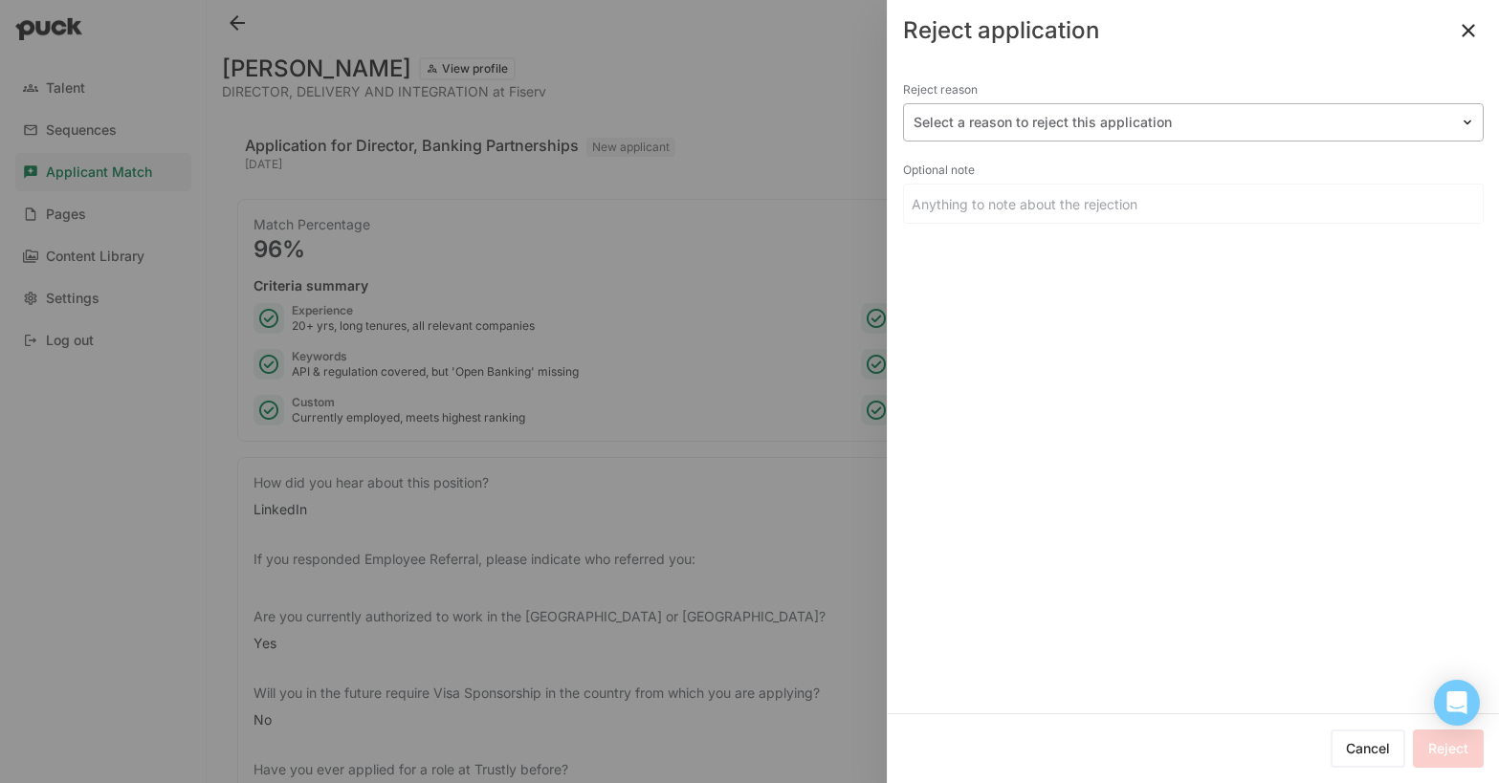
click at [1020, 126] on div at bounding box center [1182, 123] width 537 height 20
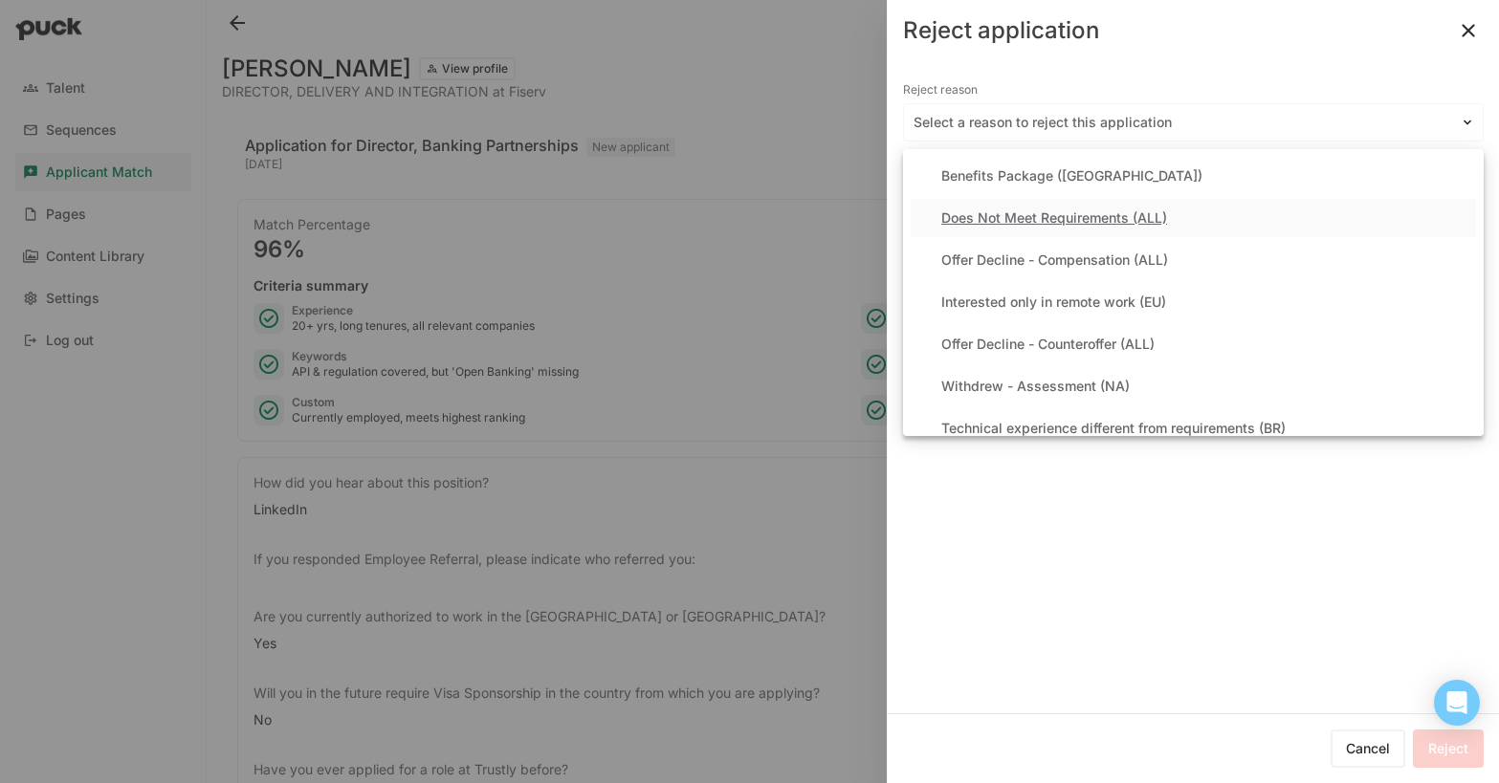
click at [1030, 226] on div "Does Not Meet Requirements (ALL)" at bounding box center [1193, 218] width 565 height 38
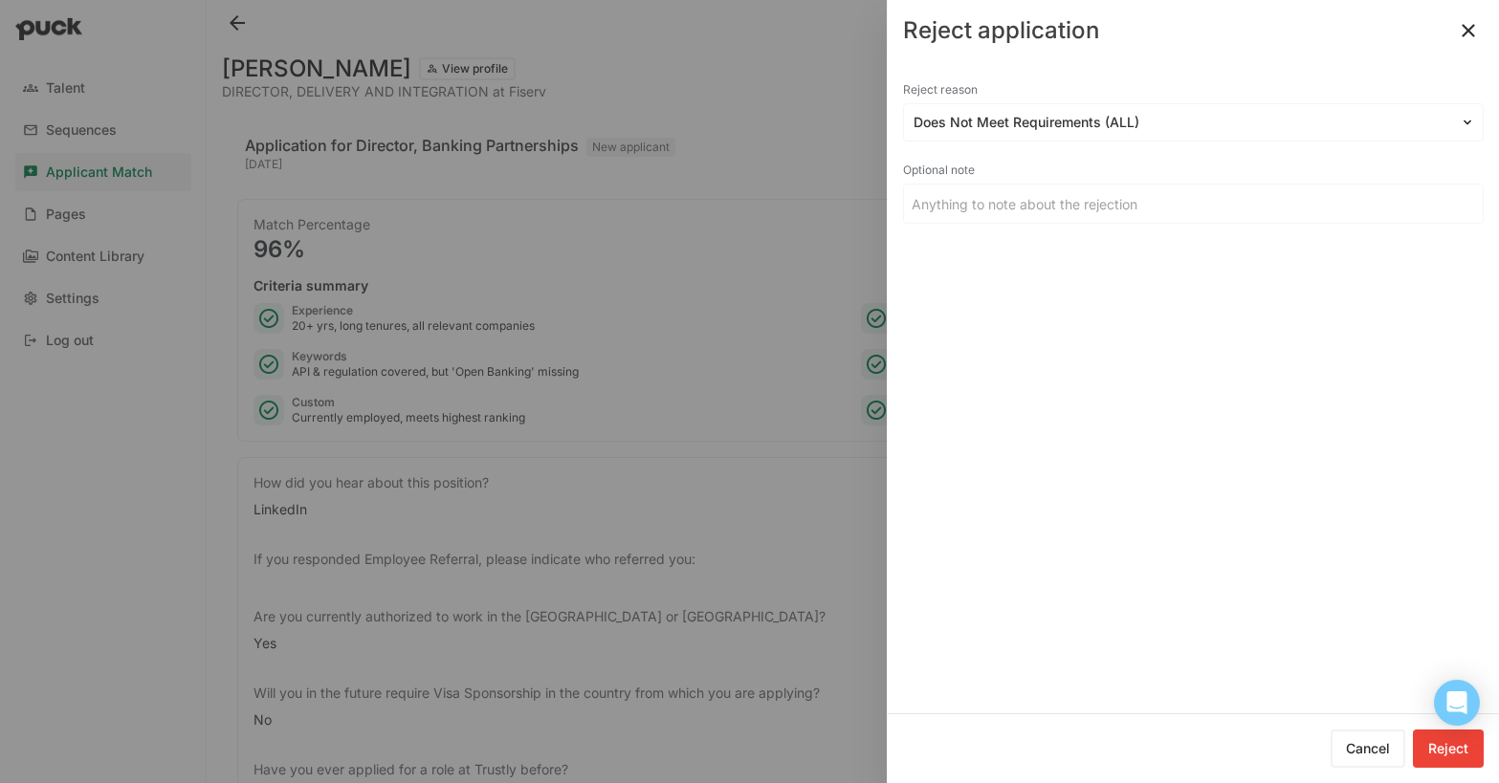
click at [1440, 745] on button "Reject" at bounding box center [1448, 749] width 71 height 38
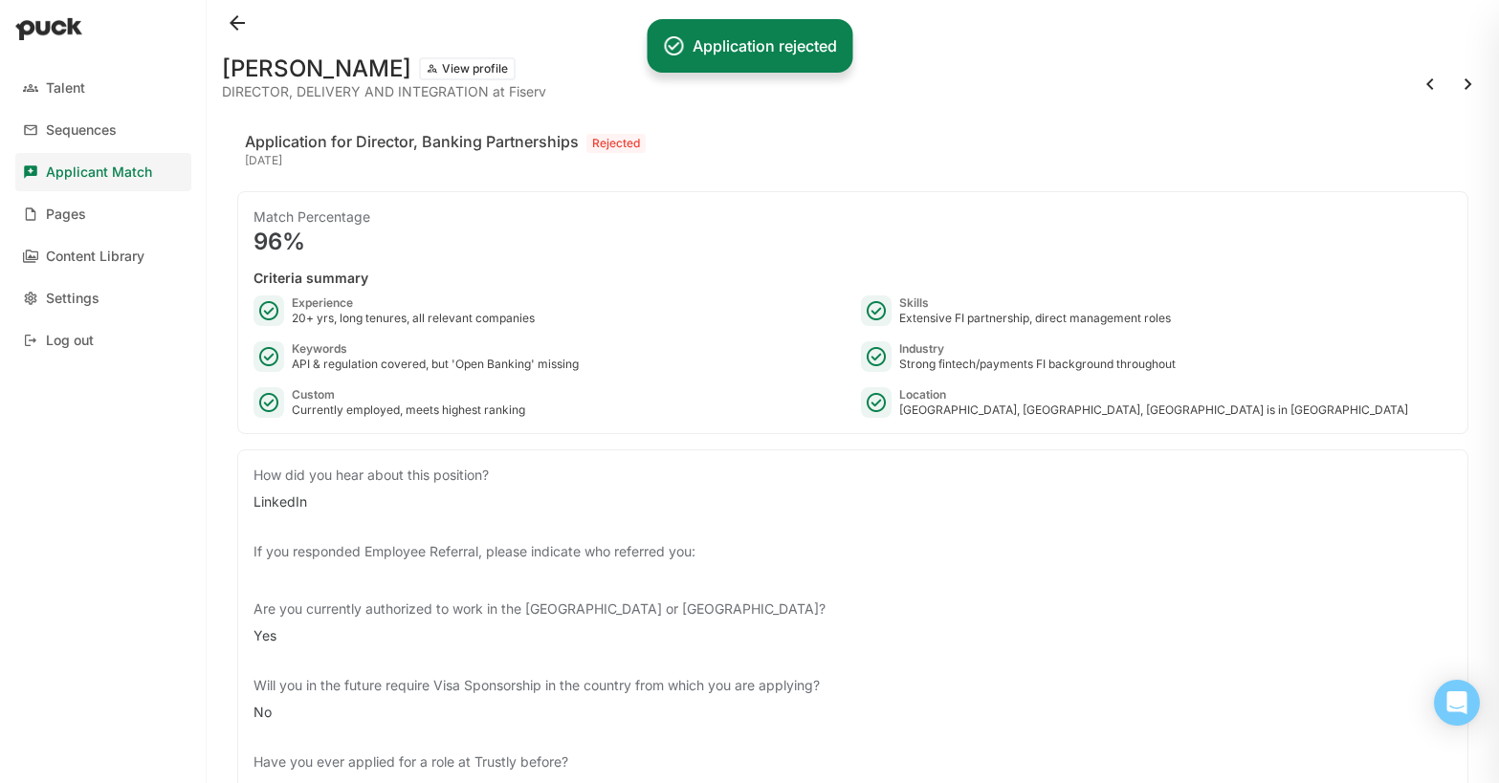
click at [1466, 78] on button at bounding box center [1468, 84] width 31 height 31
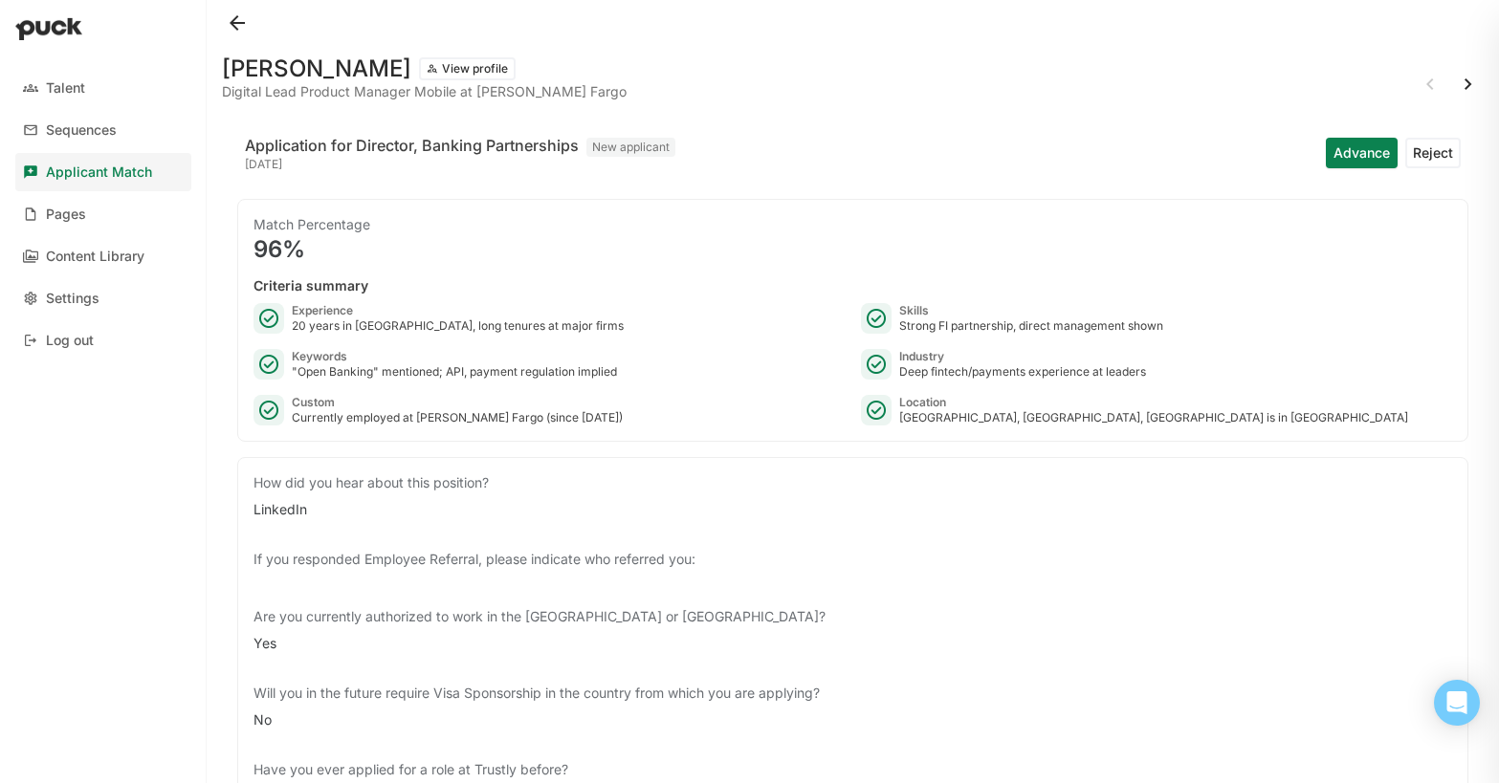
click at [1464, 83] on button at bounding box center [1468, 84] width 31 height 31
click at [1432, 149] on button "Reject" at bounding box center [1432, 153] width 55 height 31
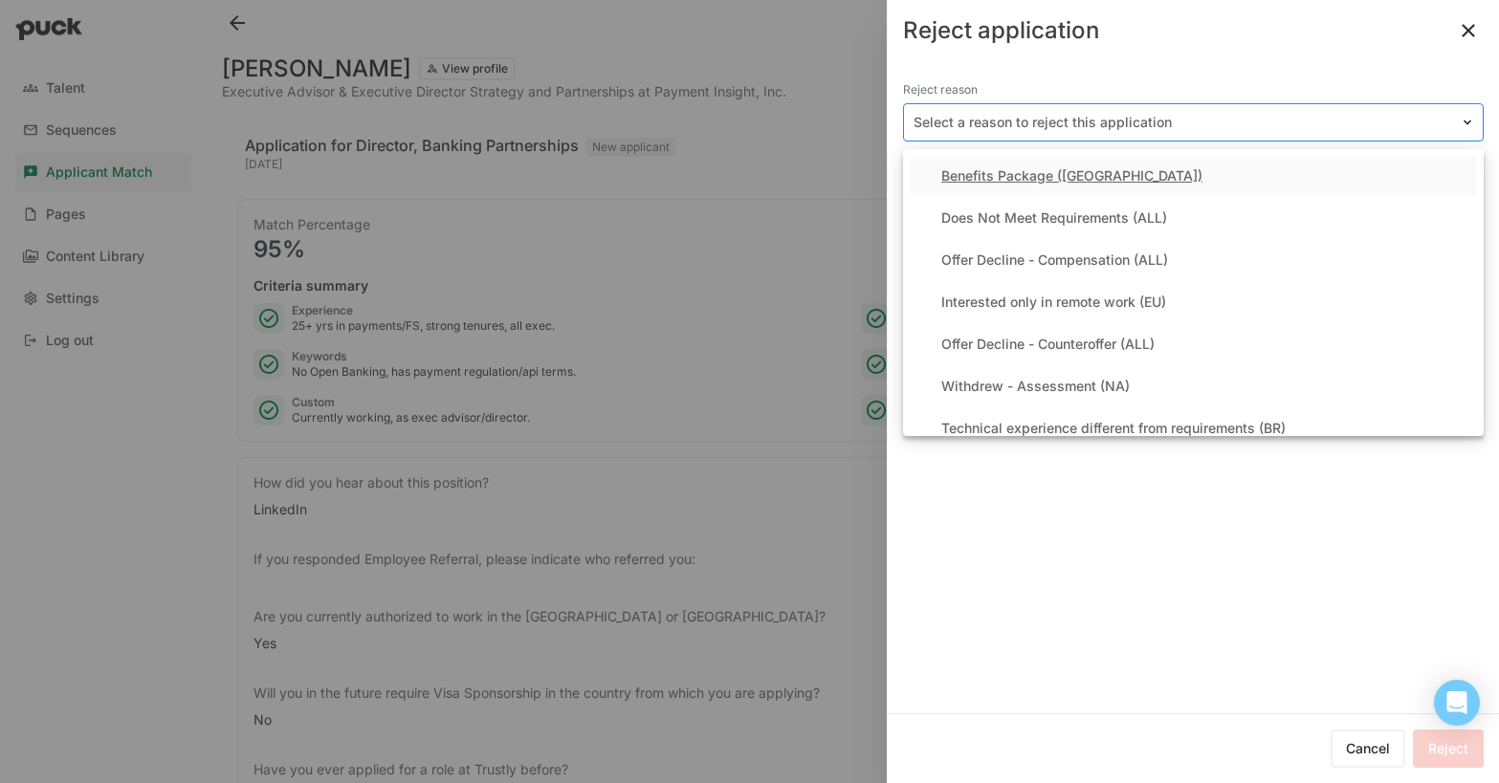
click at [1037, 121] on div at bounding box center [1182, 123] width 537 height 20
click at [982, 215] on div "Does Not Meet Requirements (ALL)" at bounding box center [1054, 218] width 226 height 16
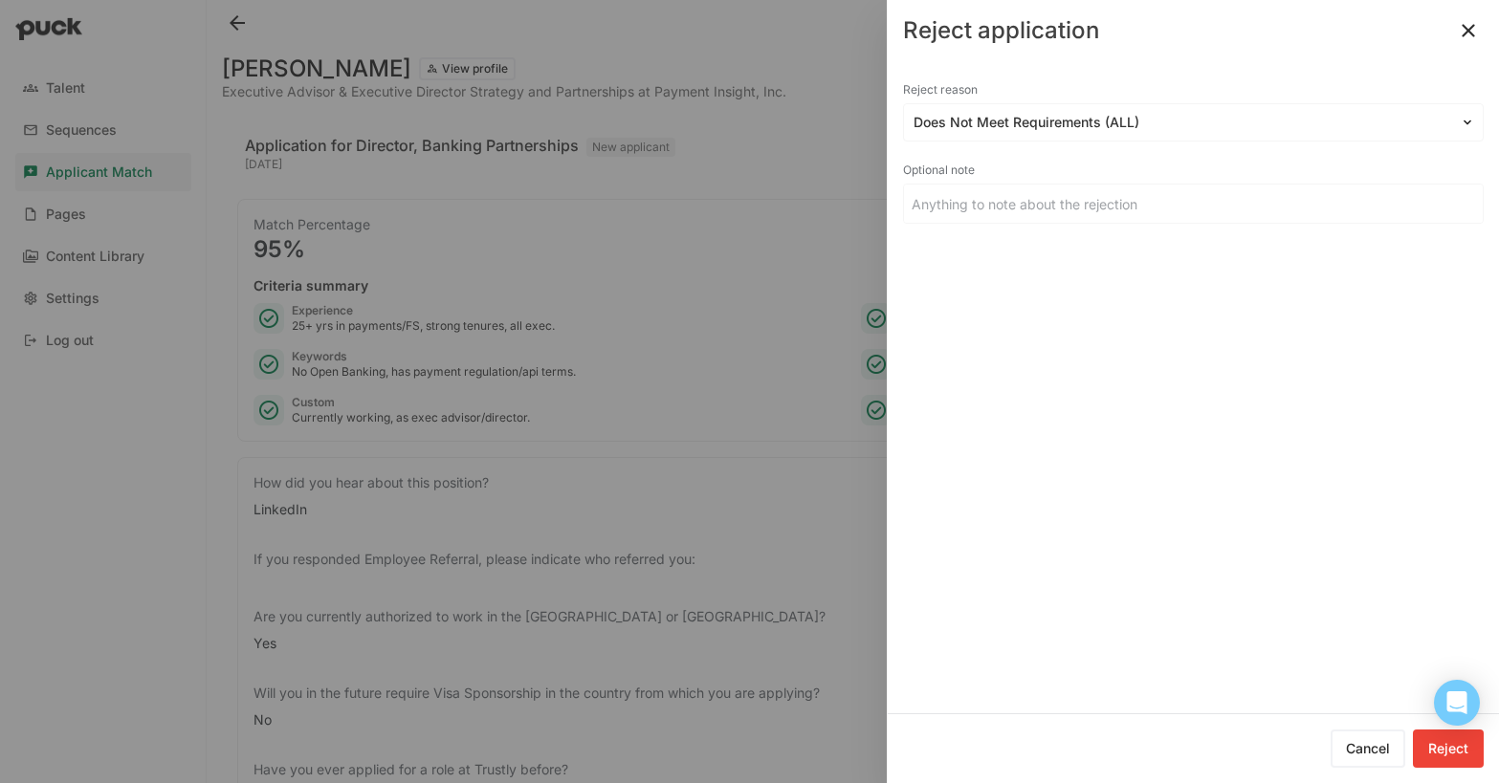
click at [1442, 748] on button "Reject" at bounding box center [1448, 749] width 71 height 38
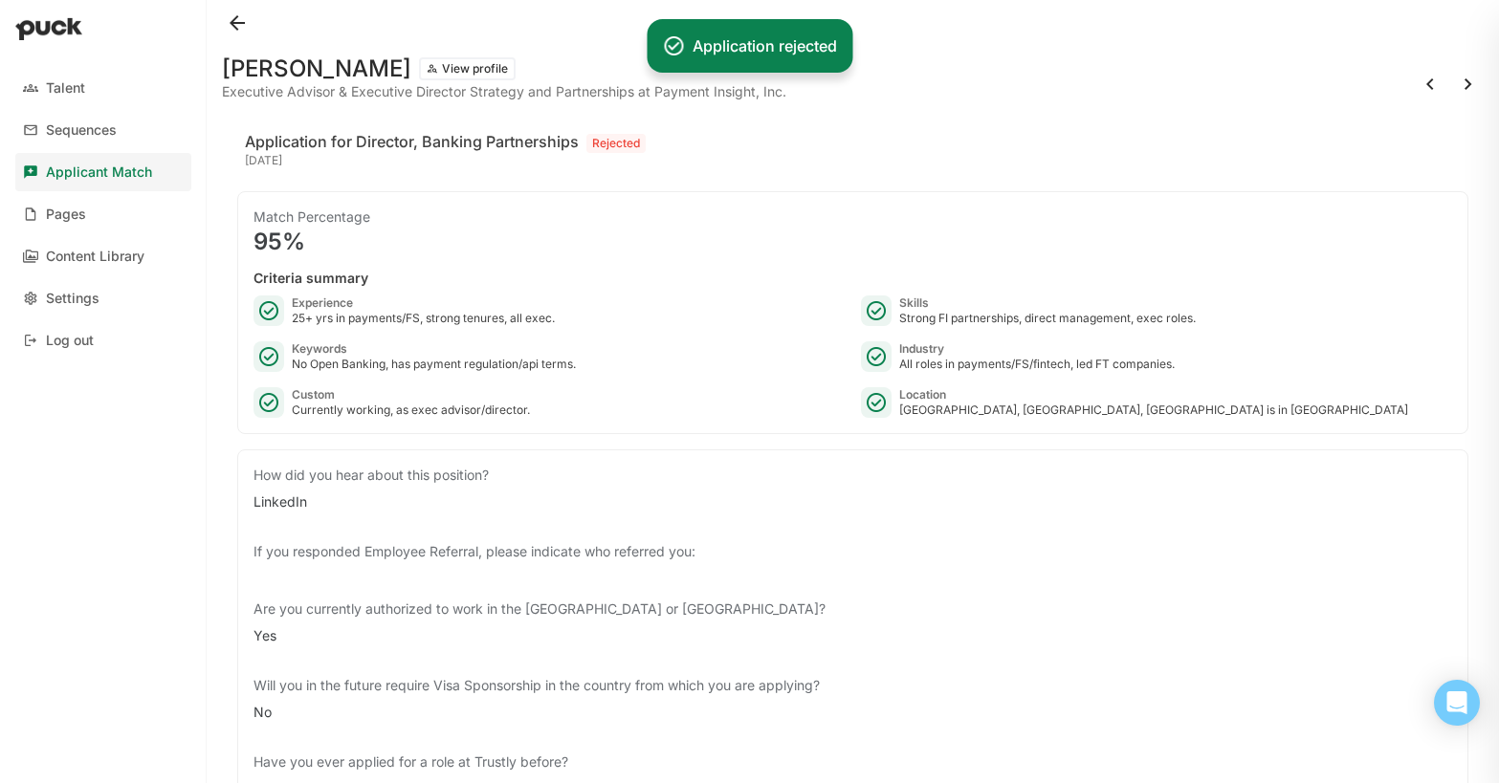
click at [1464, 84] on button at bounding box center [1468, 84] width 31 height 31
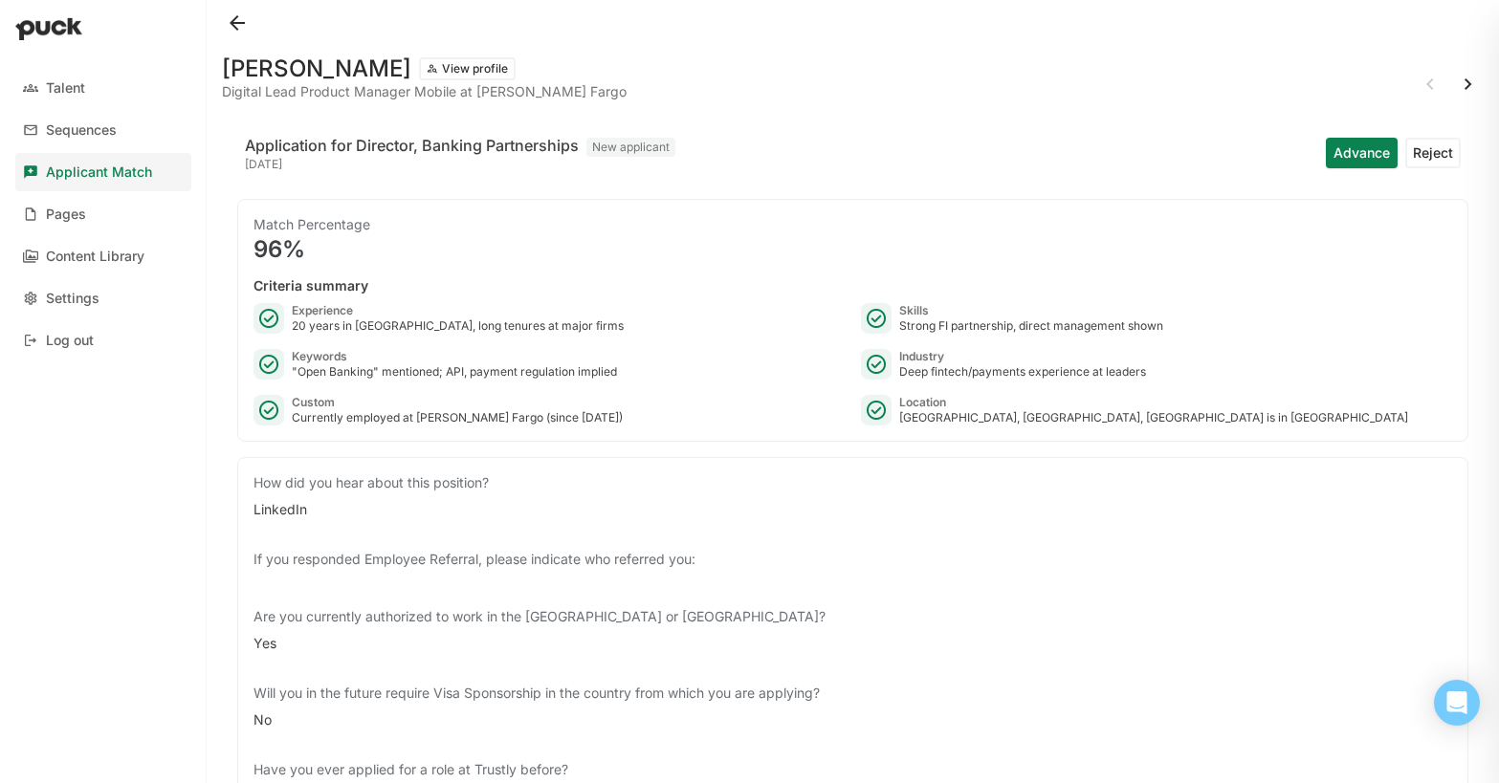
click at [1437, 154] on button "Reject" at bounding box center [1432, 153] width 55 height 31
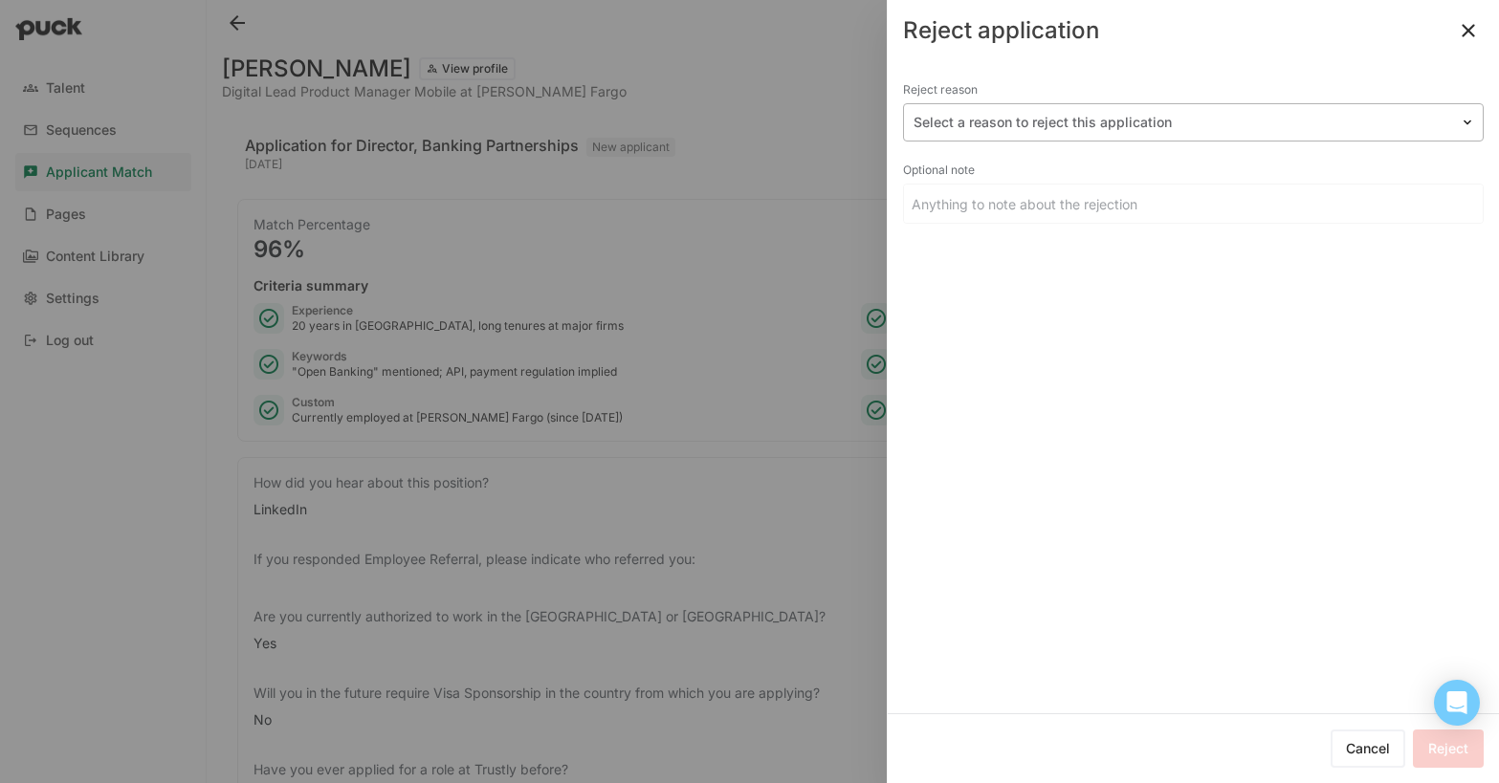
click at [1086, 132] on div "Select a reason to reject this application" at bounding box center [1182, 123] width 556 height 28
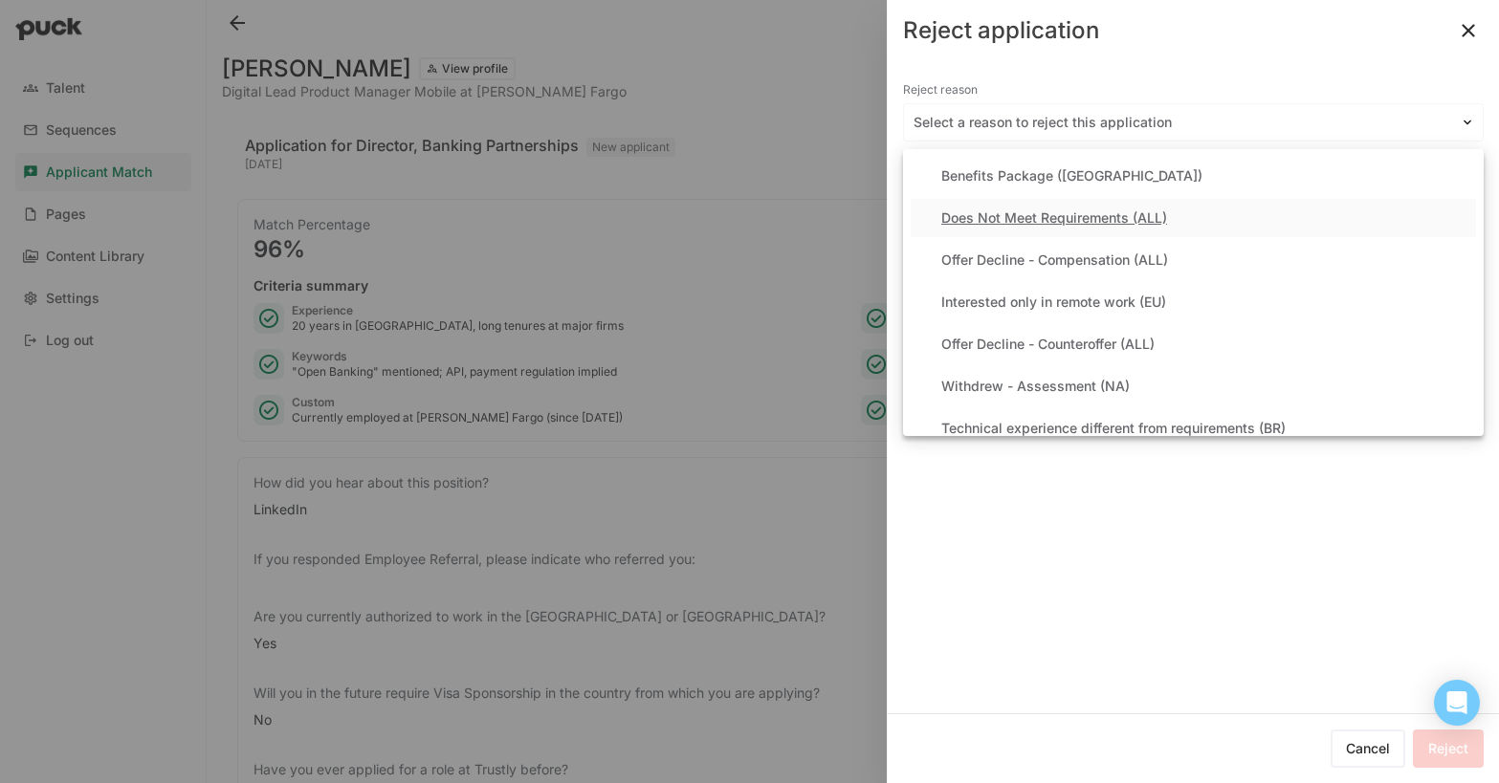
click at [1067, 217] on div "Does Not Meet Requirements (ALL)" at bounding box center [1054, 218] width 226 height 16
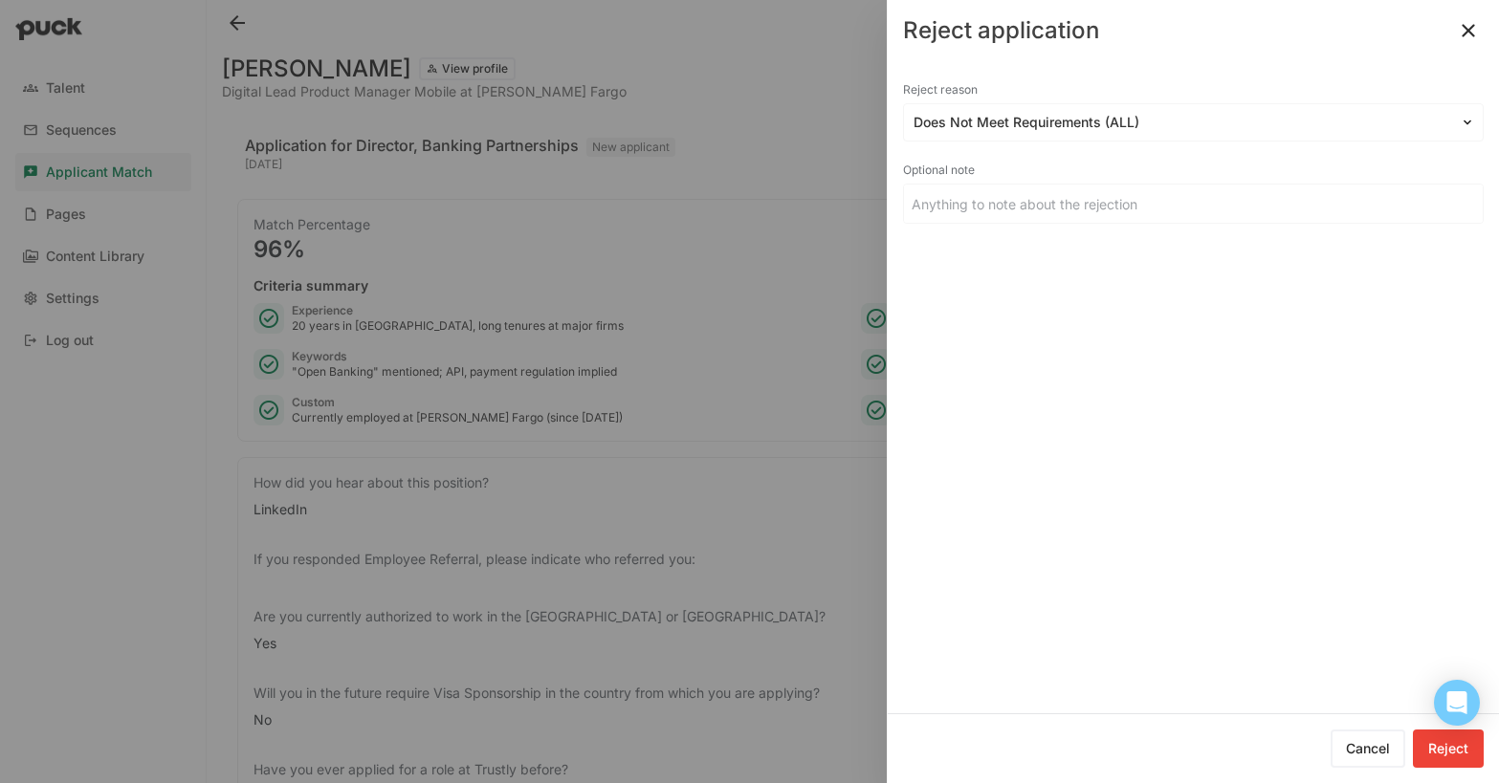
click at [1457, 763] on button "Reject" at bounding box center [1448, 749] width 71 height 38
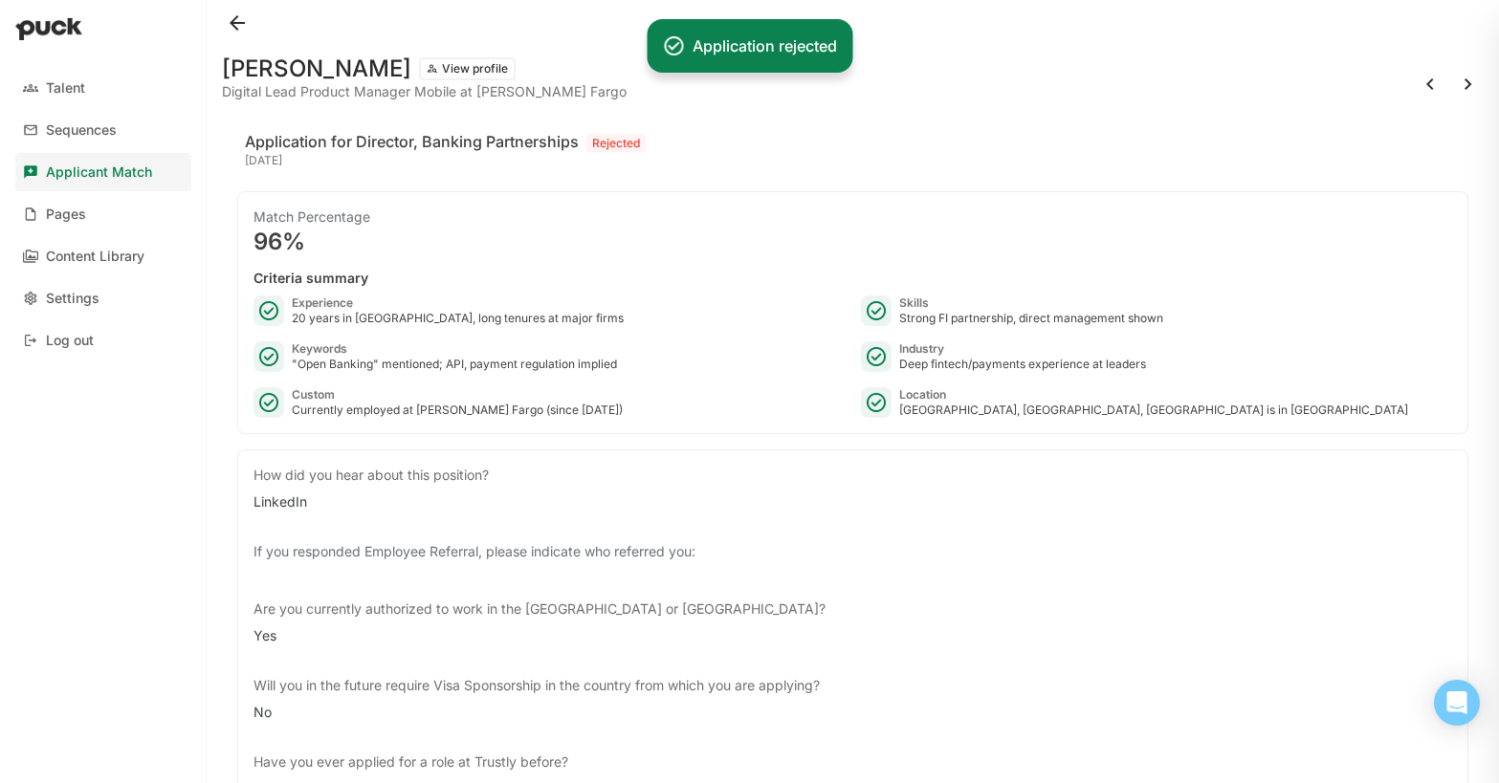
click at [1461, 82] on button at bounding box center [1468, 84] width 31 height 31
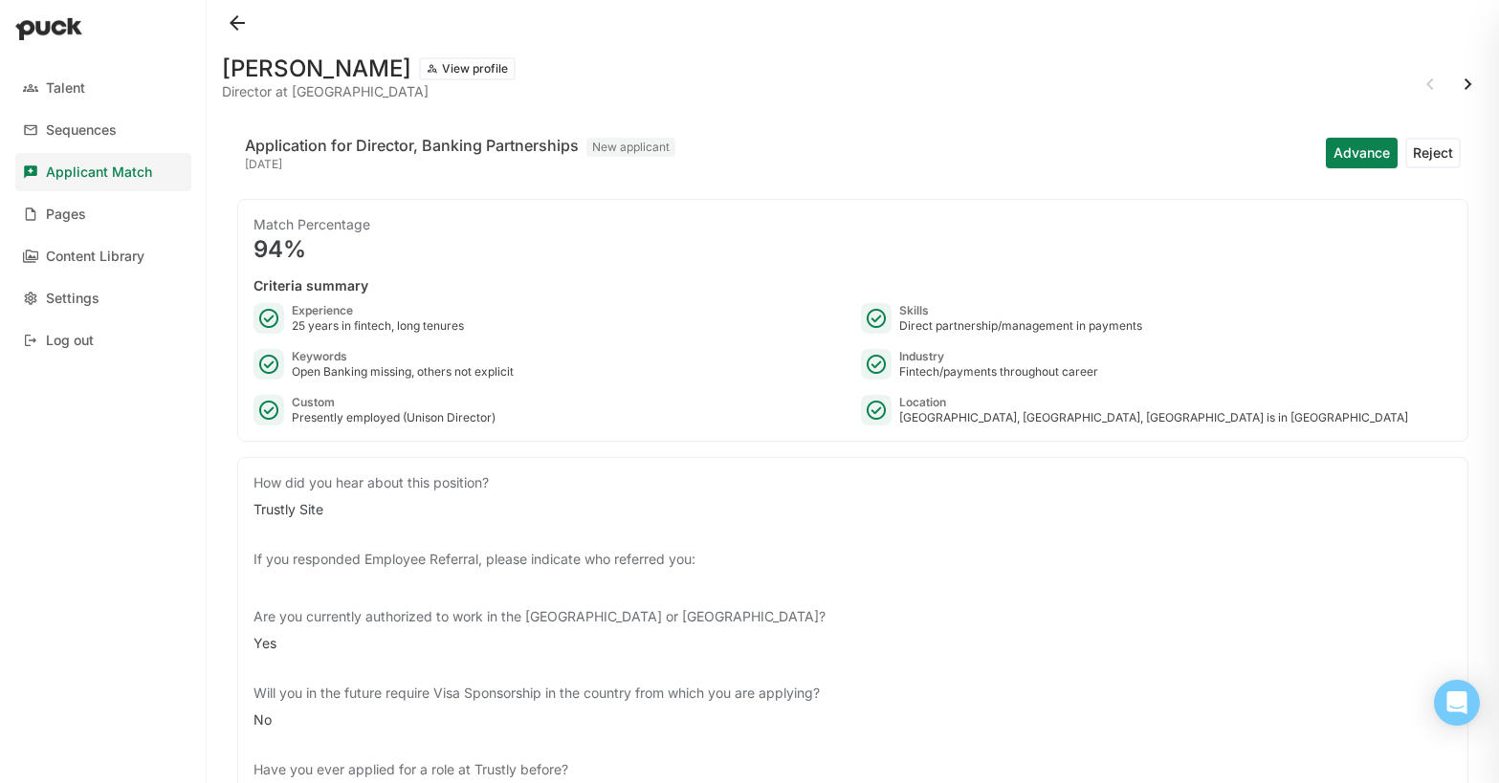
click at [1426, 148] on button "Reject" at bounding box center [1432, 153] width 55 height 31
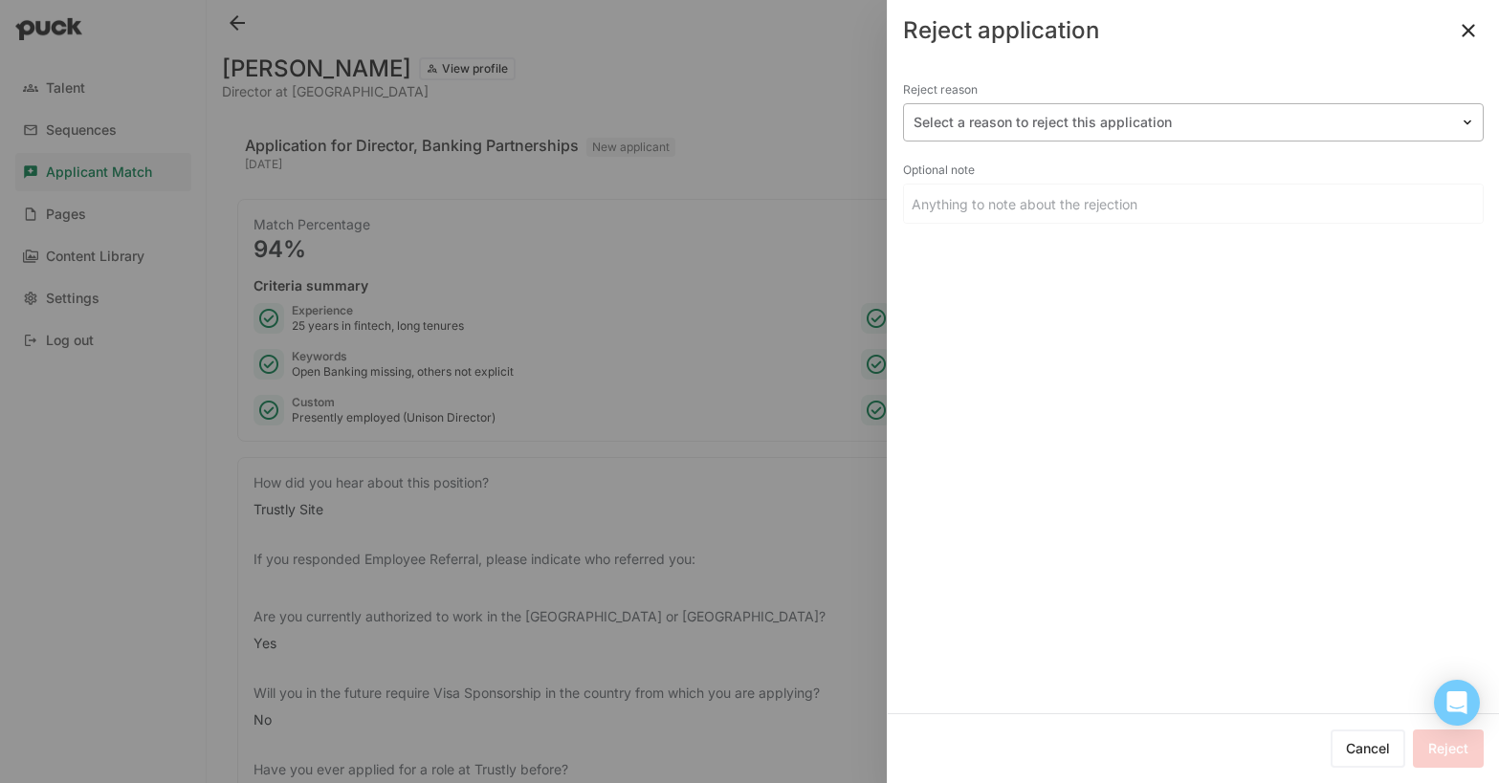
click at [1006, 127] on div at bounding box center [1182, 123] width 537 height 20
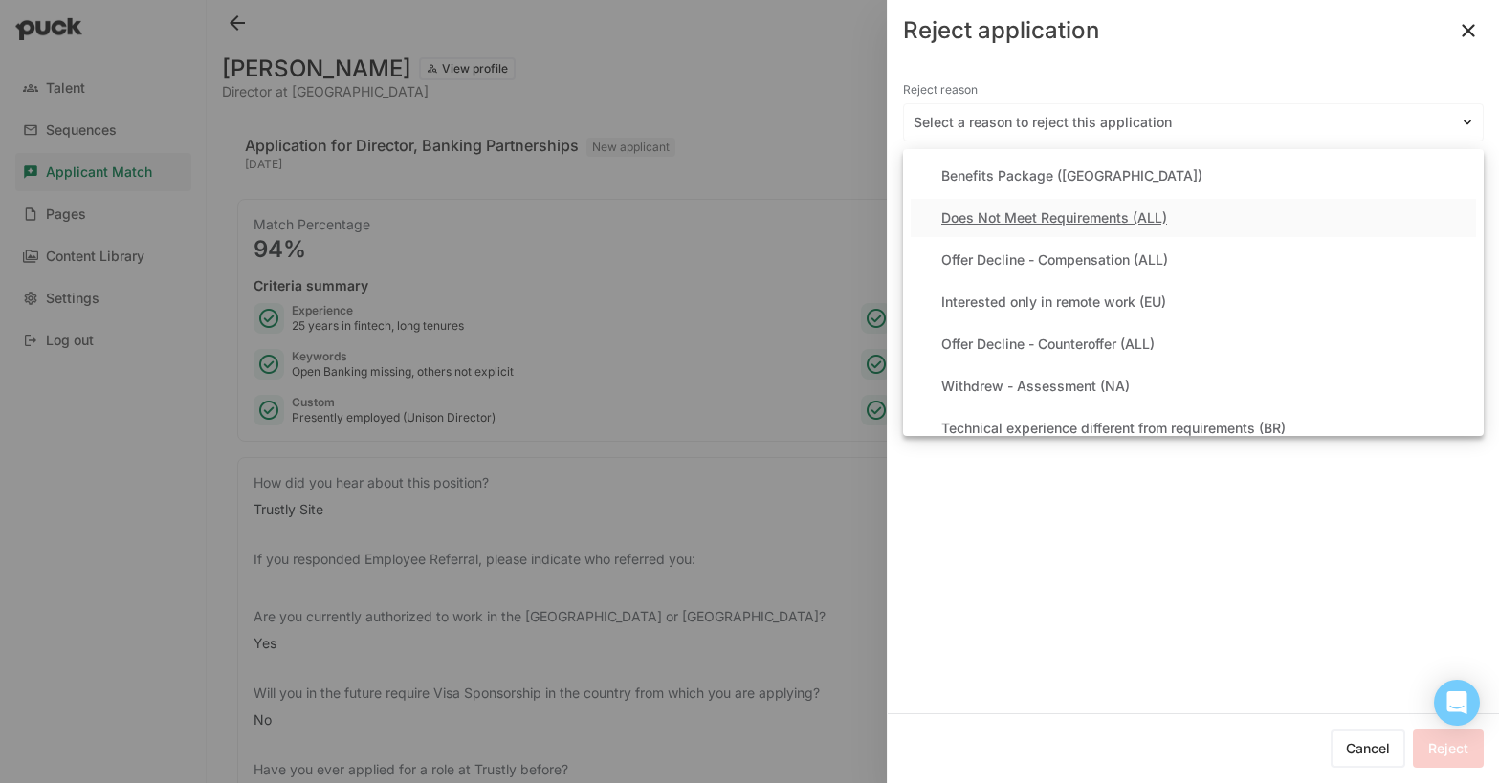
click at [997, 212] on div "Does Not Meet Requirements (ALL)" at bounding box center [1054, 218] width 226 height 16
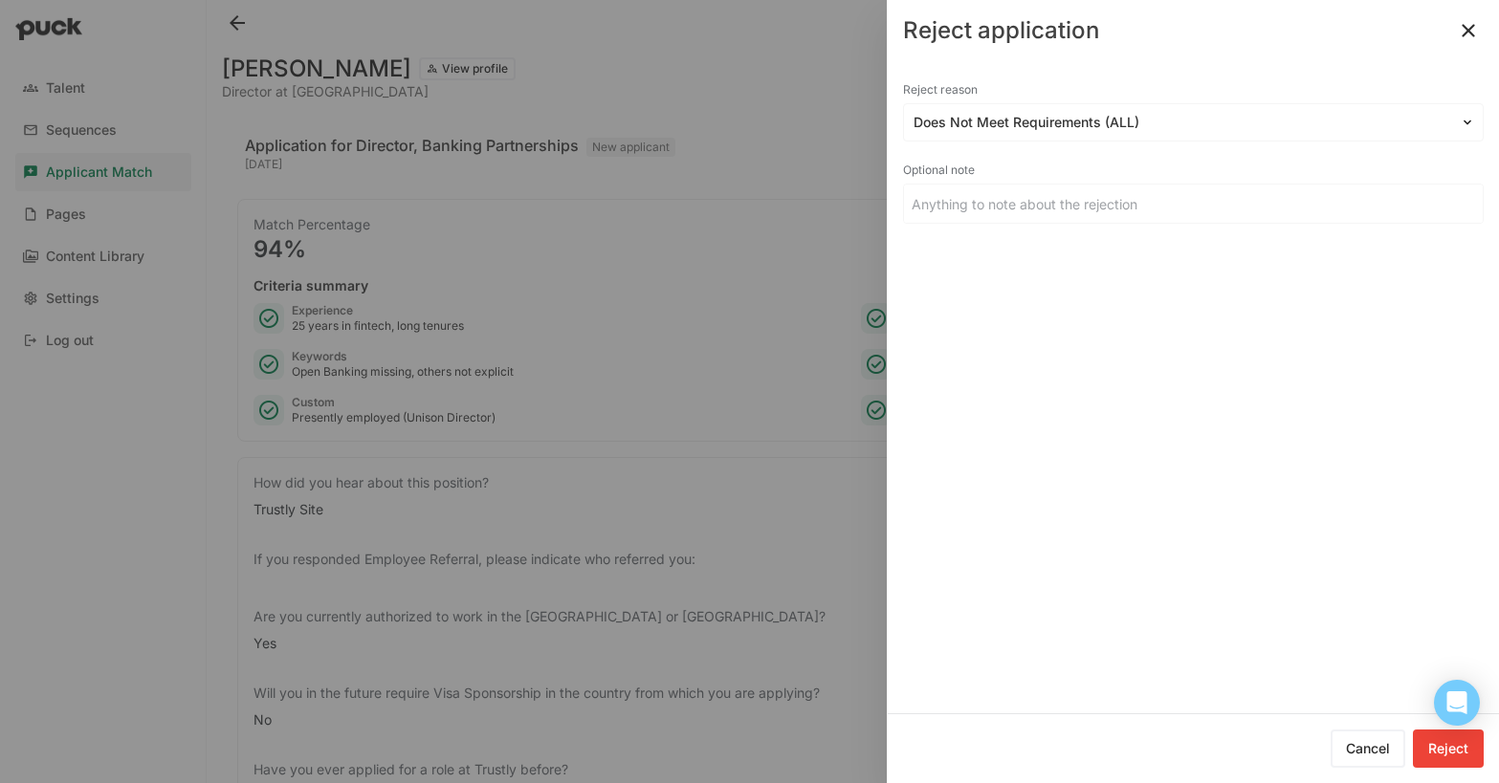
click at [1428, 742] on button "Reject" at bounding box center [1448, 749] width 71 height 38
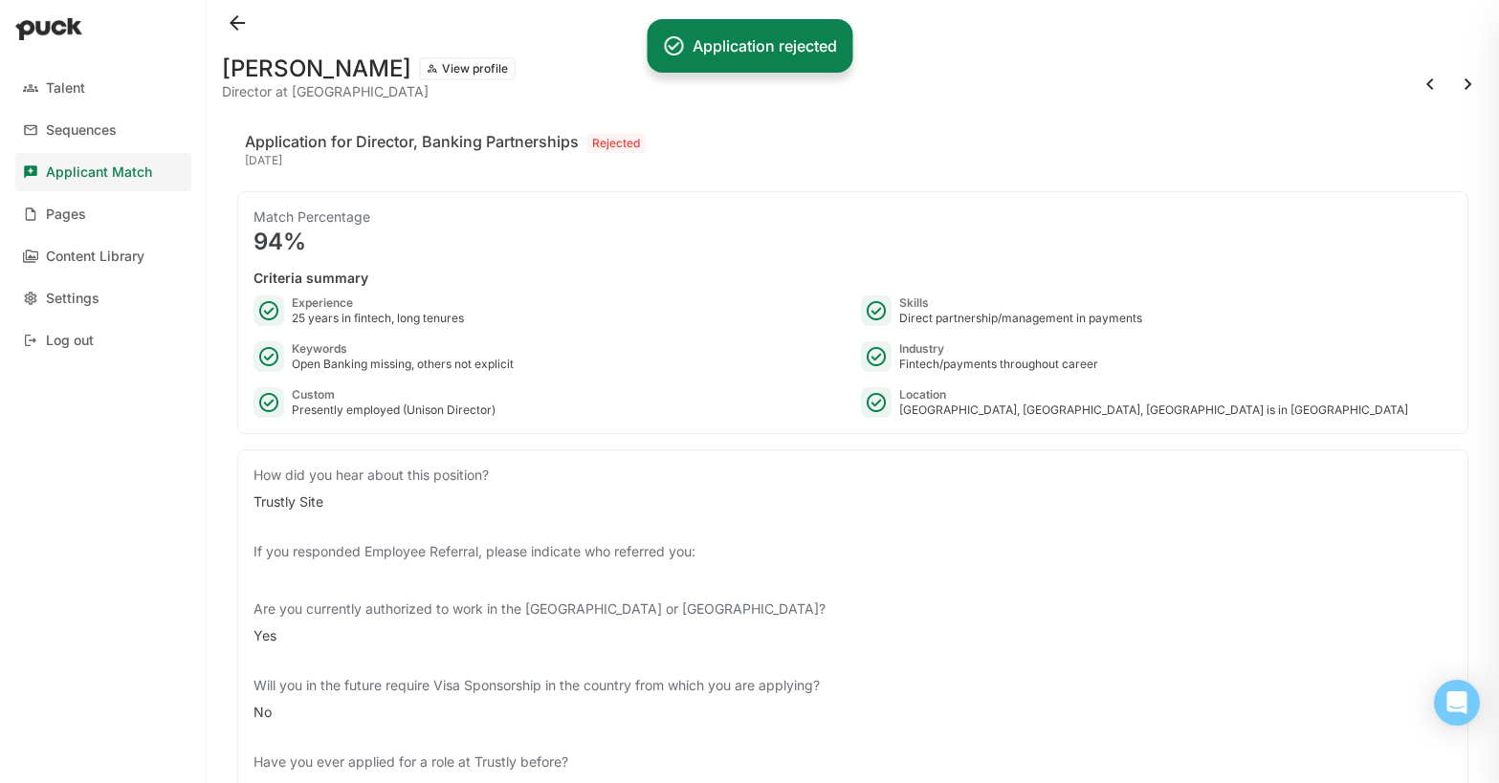
click at [1461, 87] on button at bounding box center [1468, 84] width 31 height 31
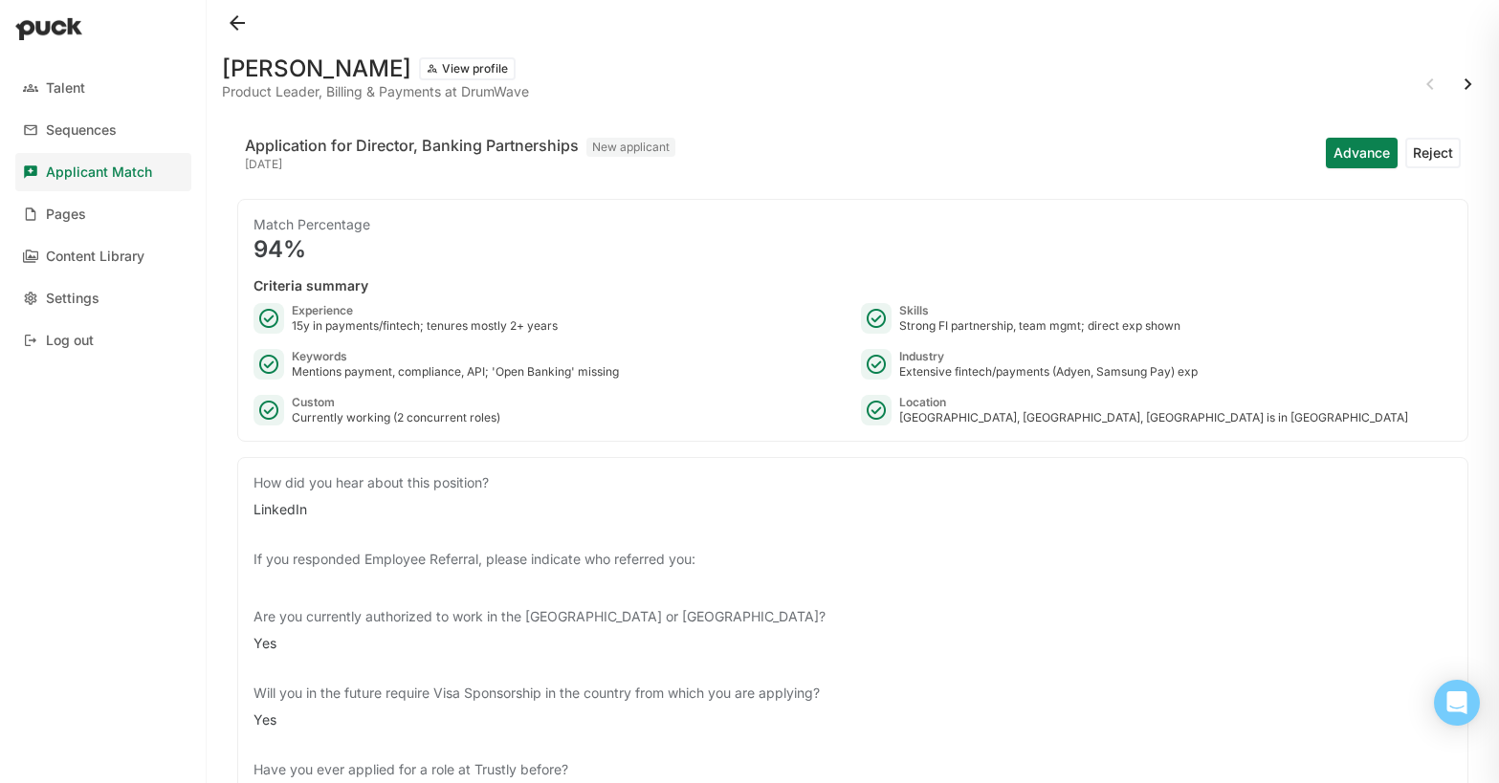
click at [1438, 150] on button "Reject" at bounding box center [1432, 153] width 55 height 31
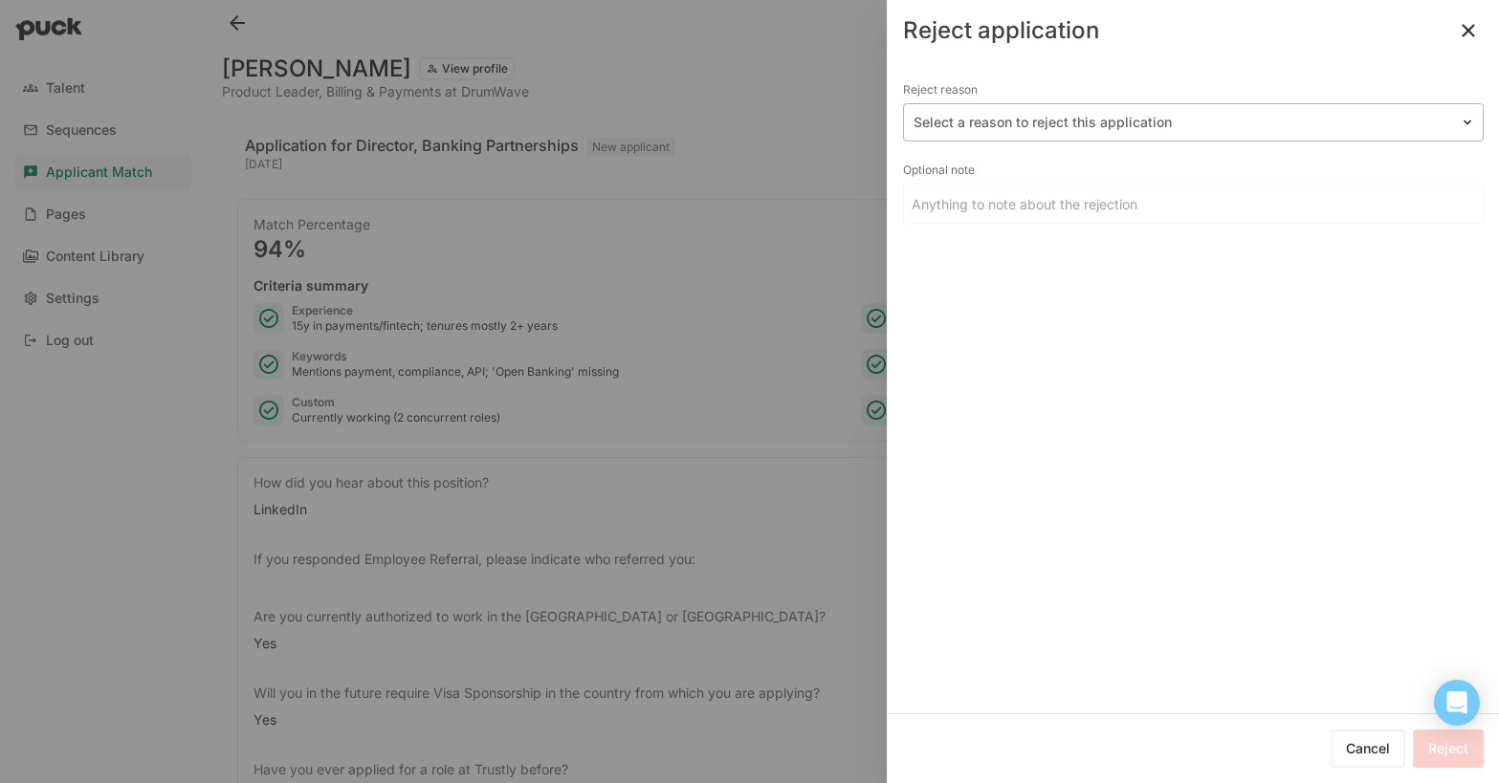
click at [1111, 126] on div at bounding box center [1182, 123] width 537 height 20
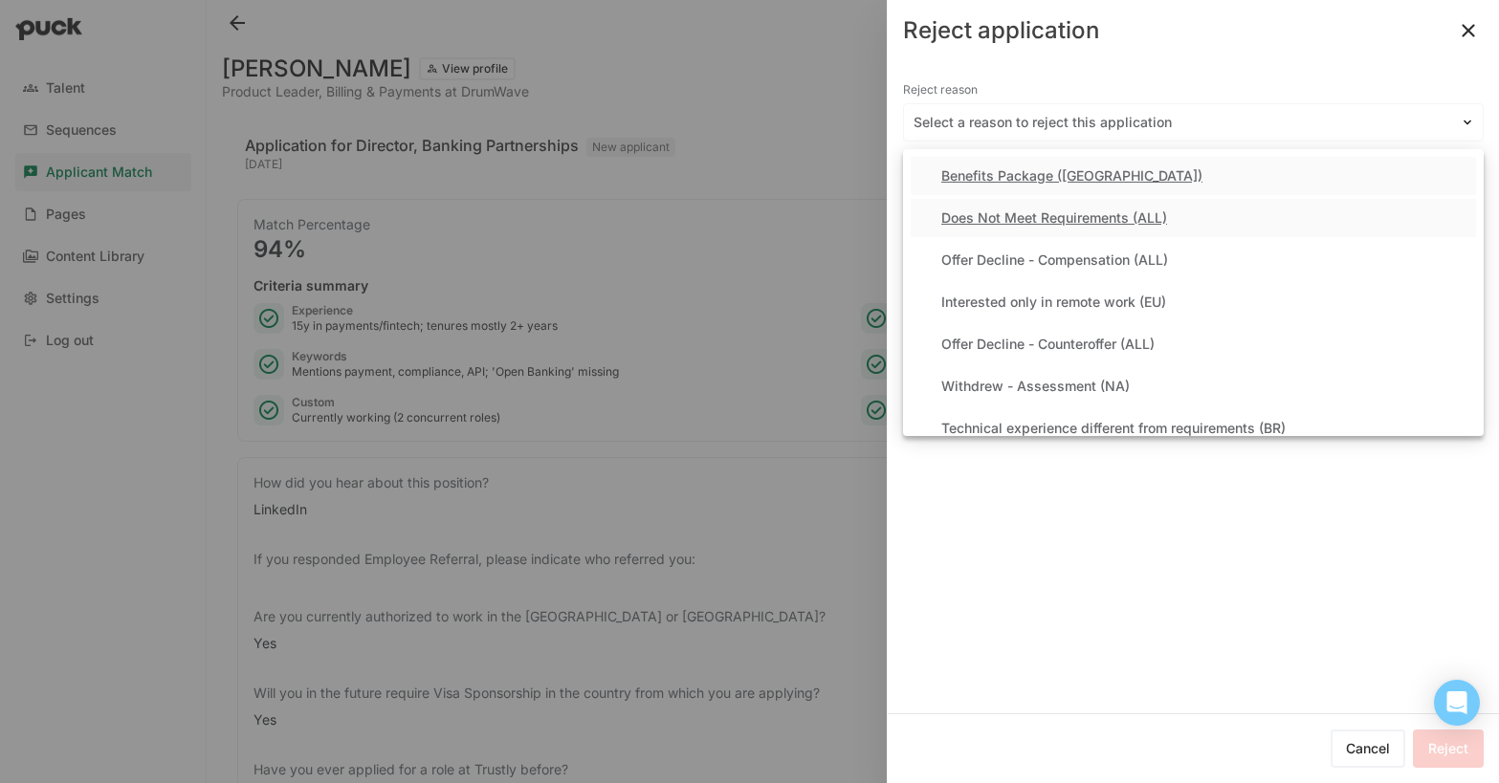
click at [1091, 225] on div "Does Not Meet Requirements (ALL)" at bounding box center [1054, 218] width 226 height 16
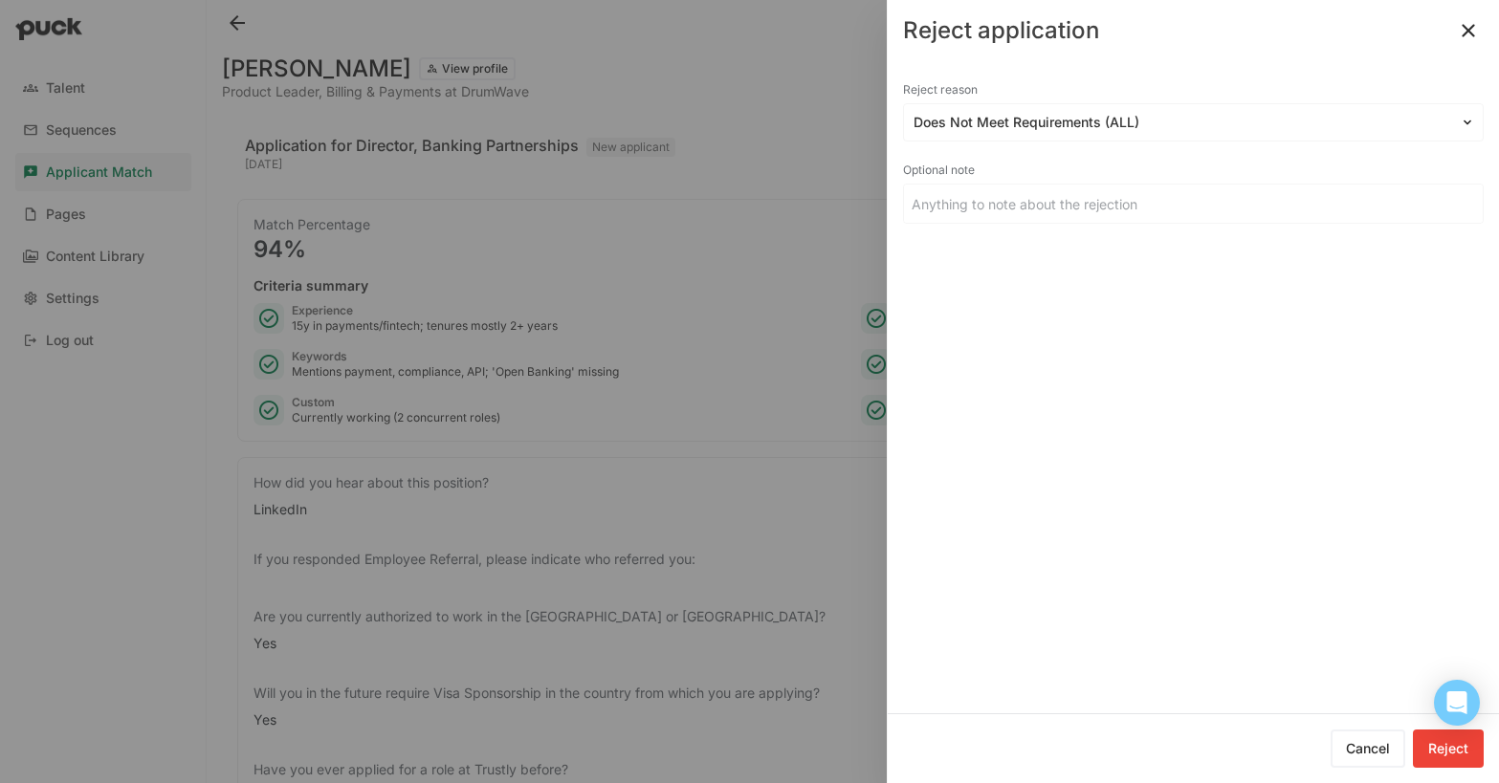
click at [1445, 749] on button "Reject" at bounding box center [1448, 749] width 71 height 38
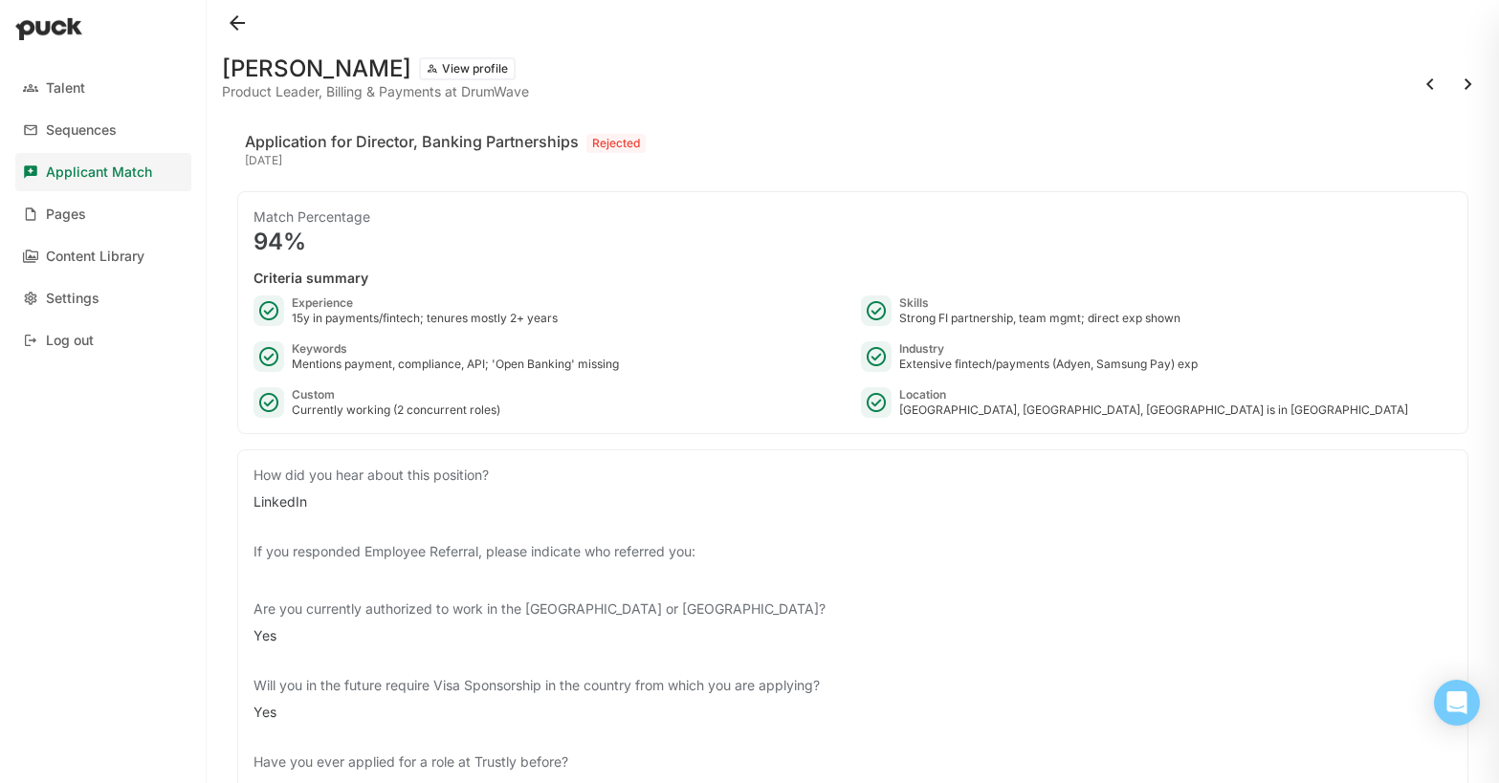
click at [233, 24] on button at bounding box center [237, 23] width 31 height 31
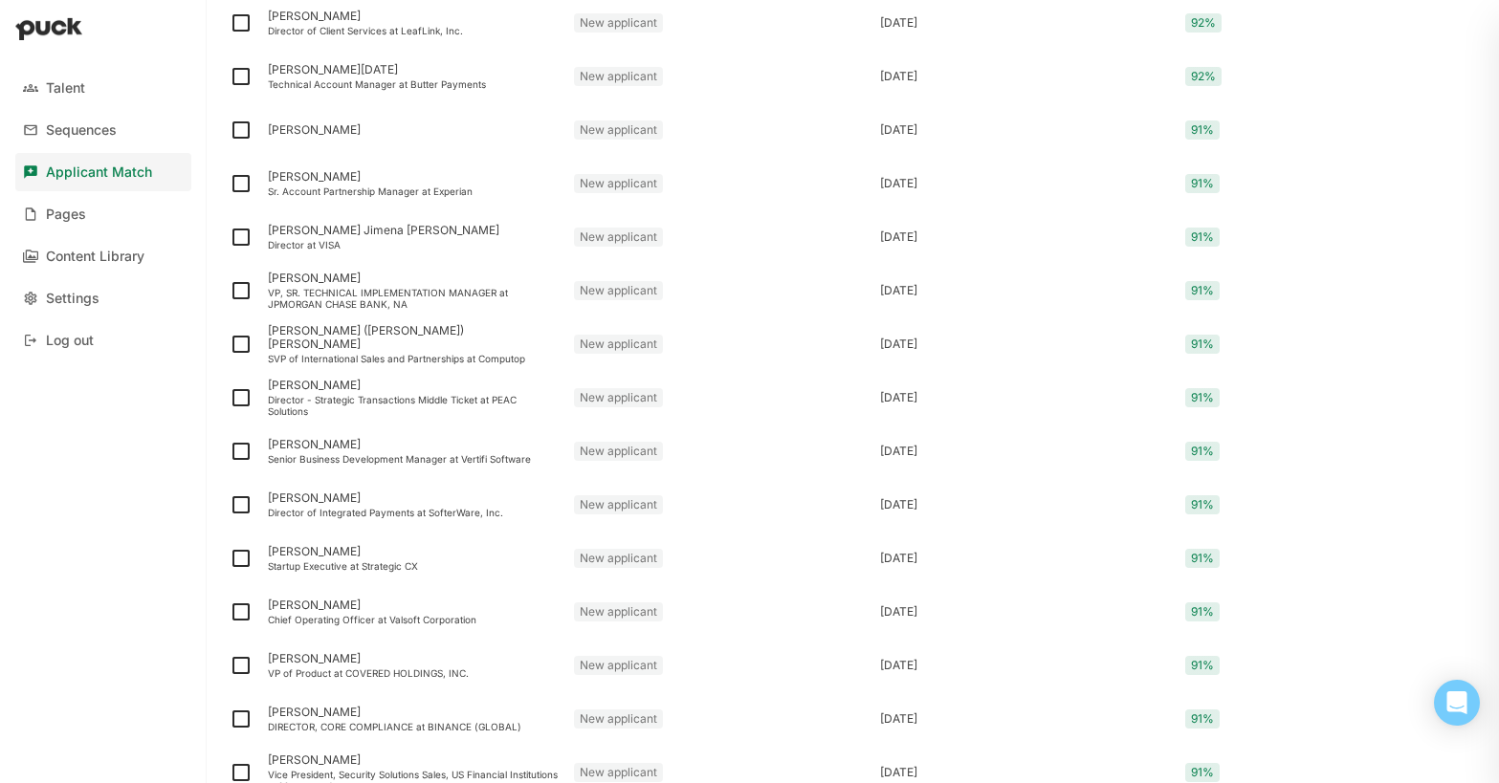
scroll to position [2433, 0]
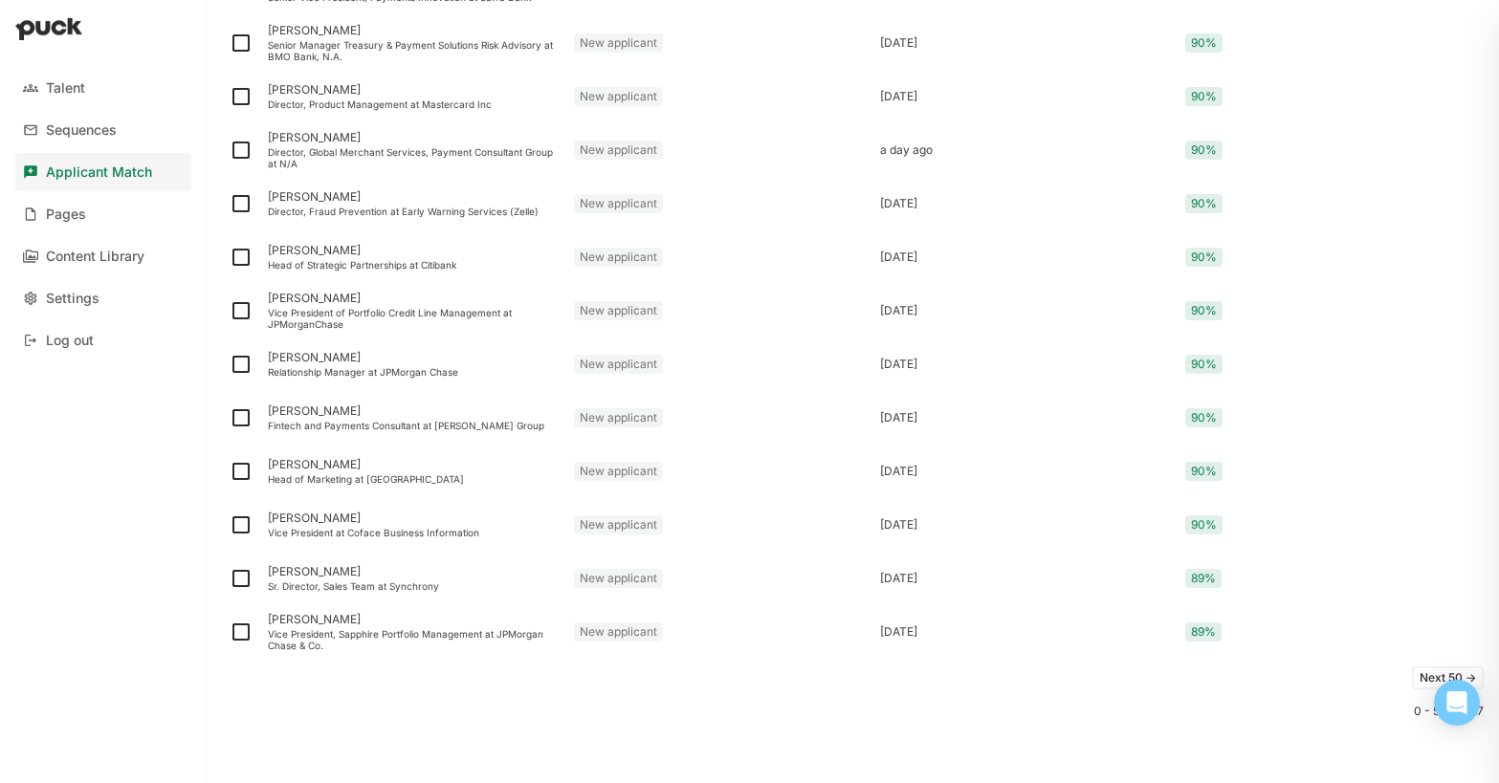
click at [1426, 675] on button "Next 50 ->" at bounding box center [1448, 678] width 72 height 23
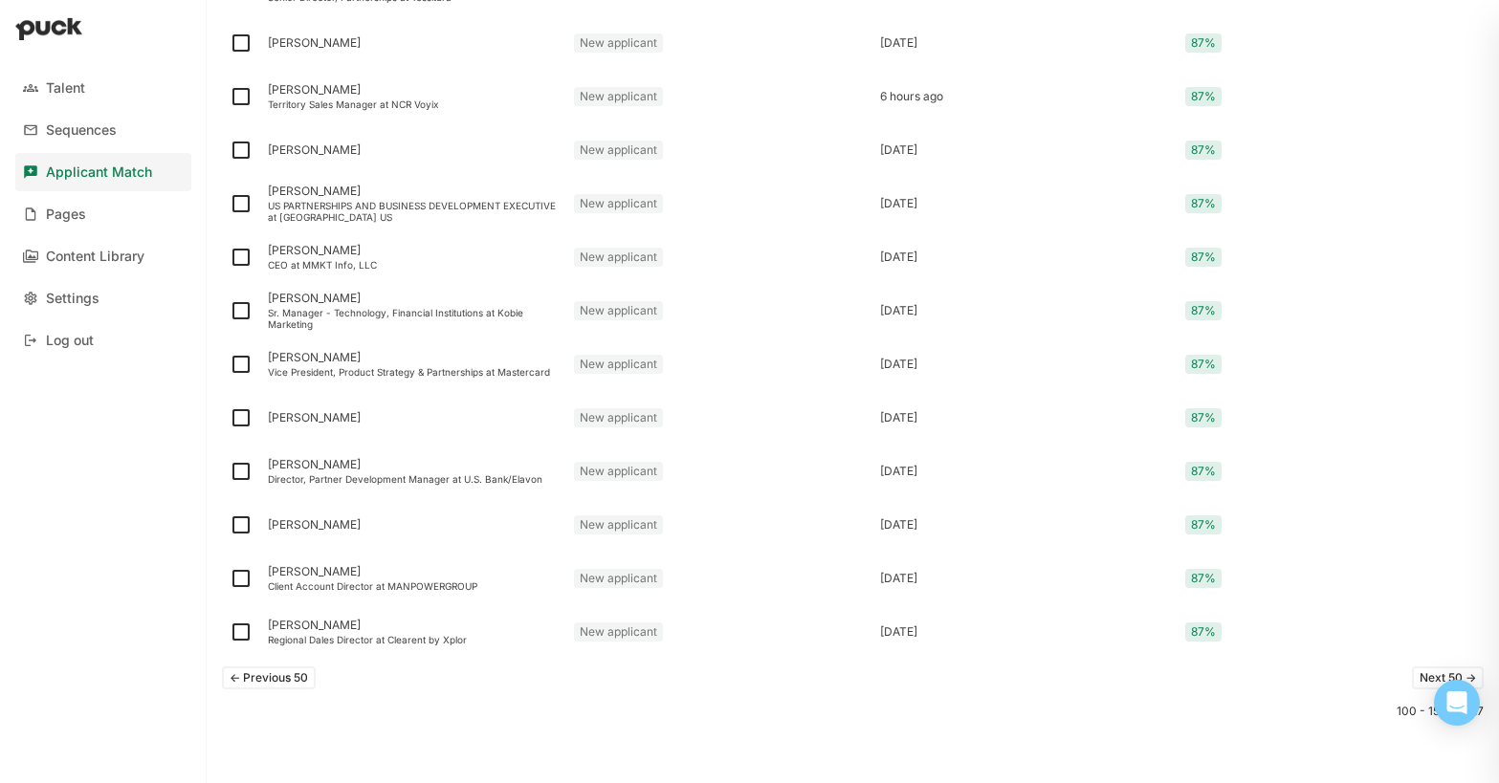
click at [1425, 677] on button "Next 50 ->" at bounding box center [1448, 678] width 72 height 23
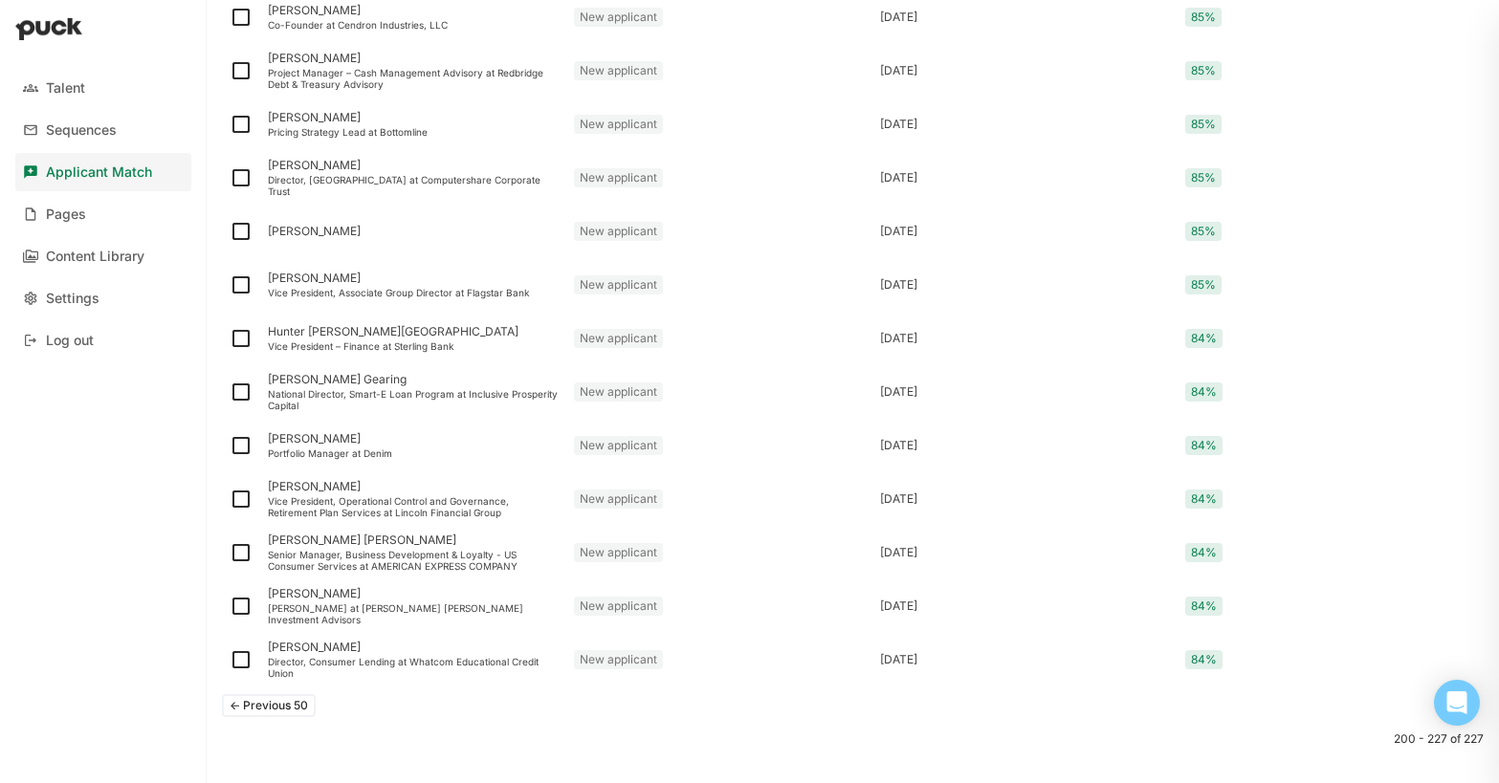
scroll to position [2410, 0]
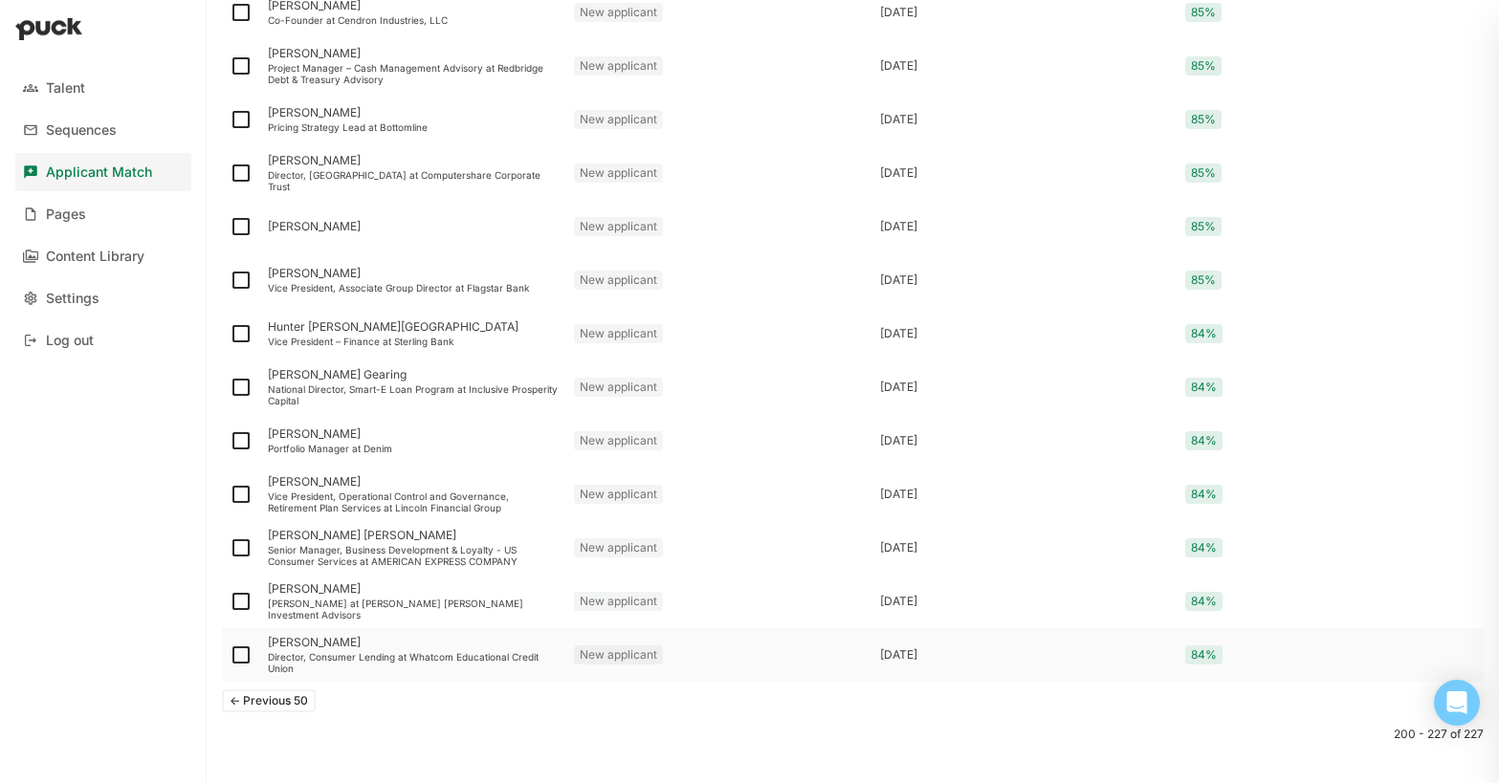
click at [238, 653] on img at bounding box center [241, 655] width 23 height 23
click at [230, 655] on input "checkbox" at bounding box center [229, 655] width 1 height 1
checkbox input "true"
click at [246, 598] on img at bounding box center [241, 601] width 23 height 23
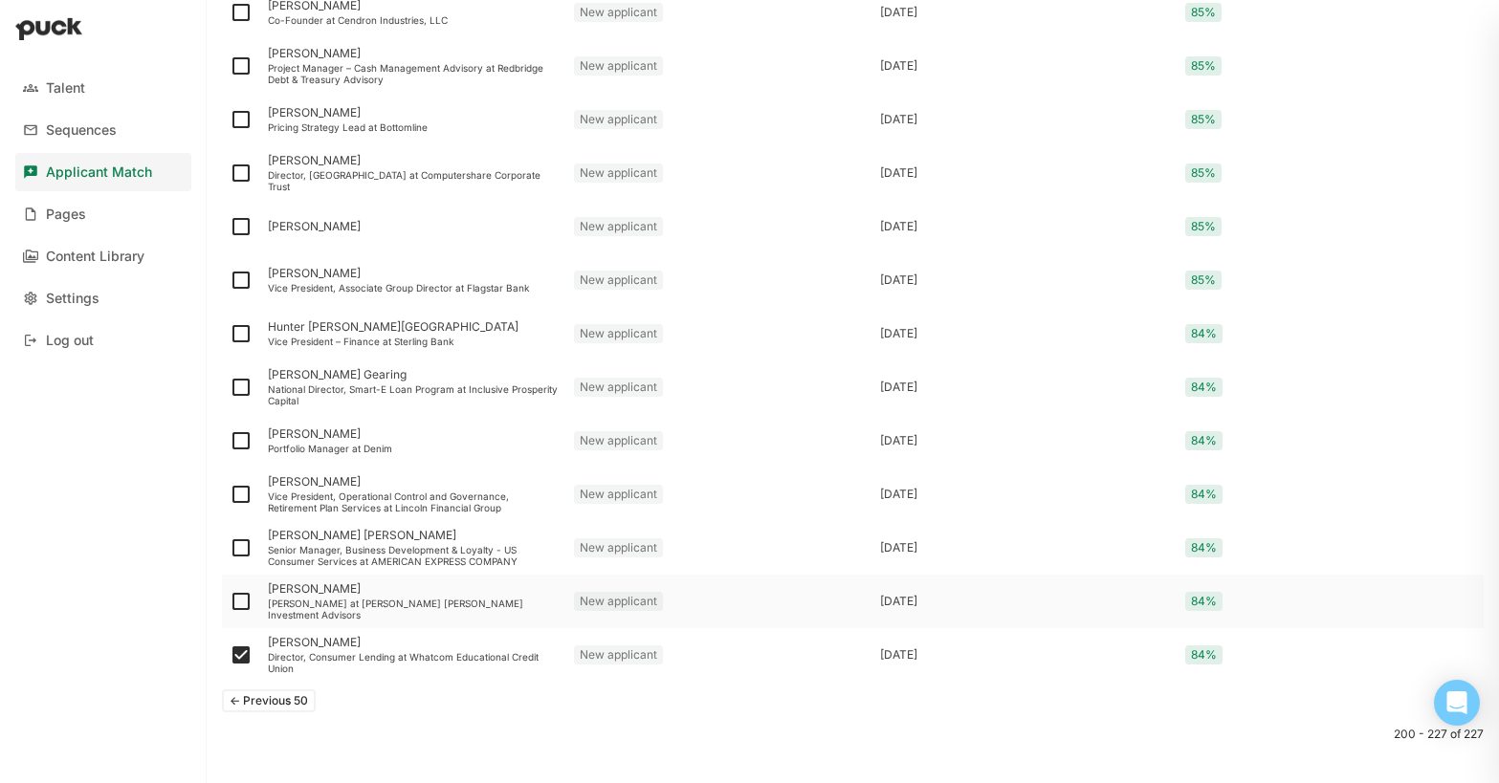
click at [230, 602] on input "checkbox" at bounding box center [229, 602] width 1 height 1
checkbox input "true"
click at [241, 441] on img at bounding box center [241, 441] width 23 height 23
click at [230, 441] on input "checkbox" at bounding box center [229, 441] width 1 height 1
checkbox input "true"
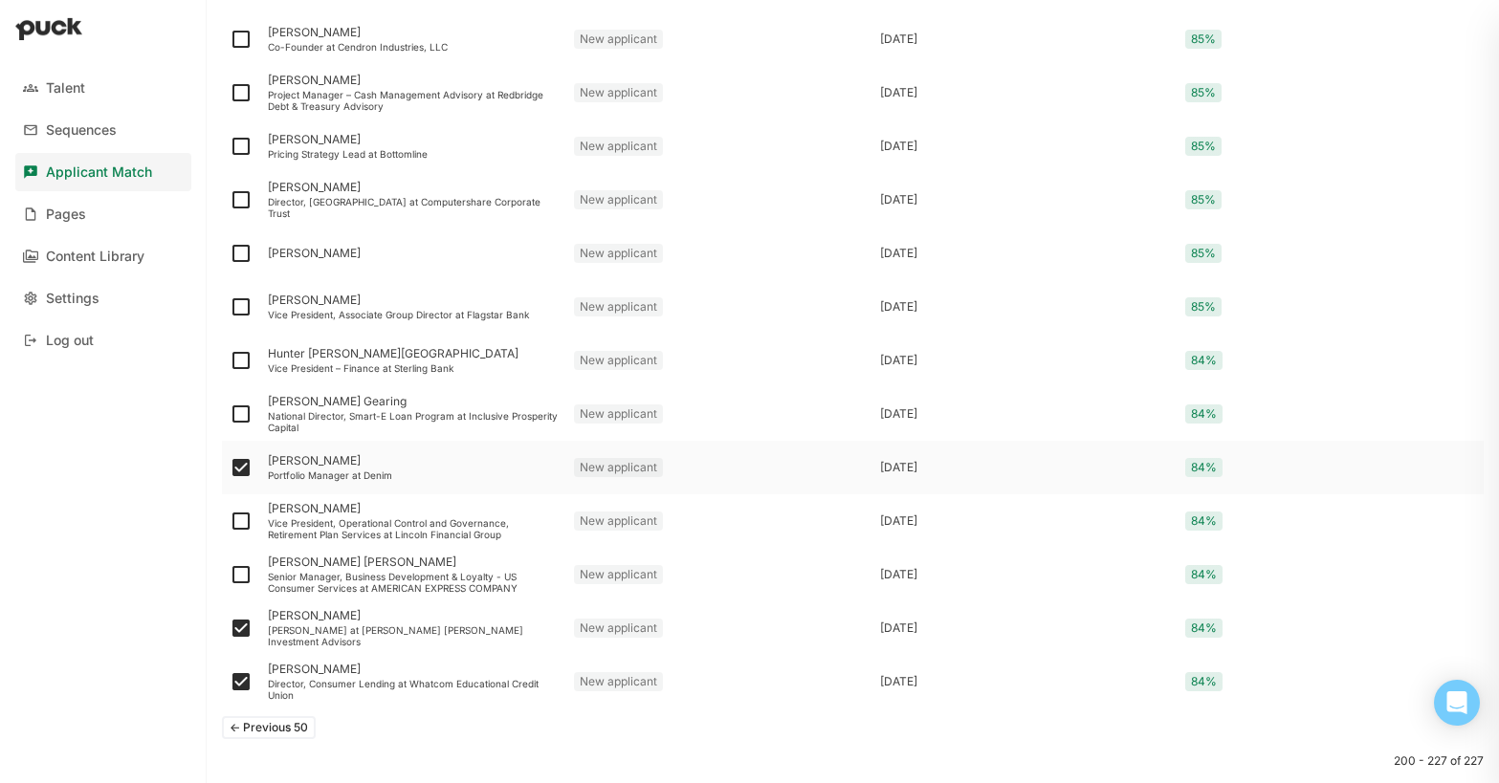
scroll to position [2417, 0]
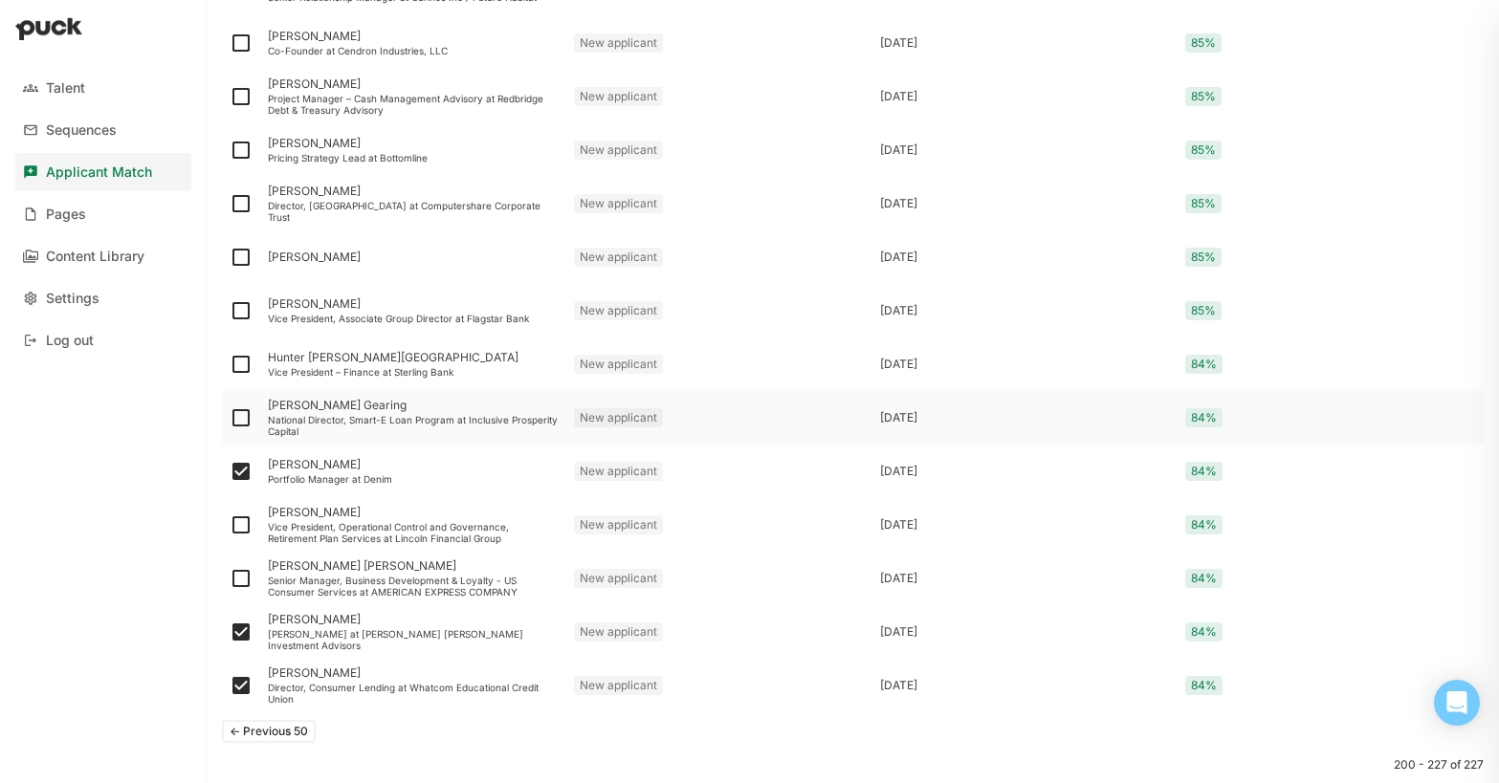
click at [241, 419] on img at bounding box center [241, 418] width 23 height 23
click at [230, 419] on input "checkbox" at bounding box center [229, 418] width 1 height 1
checkbox input "true"
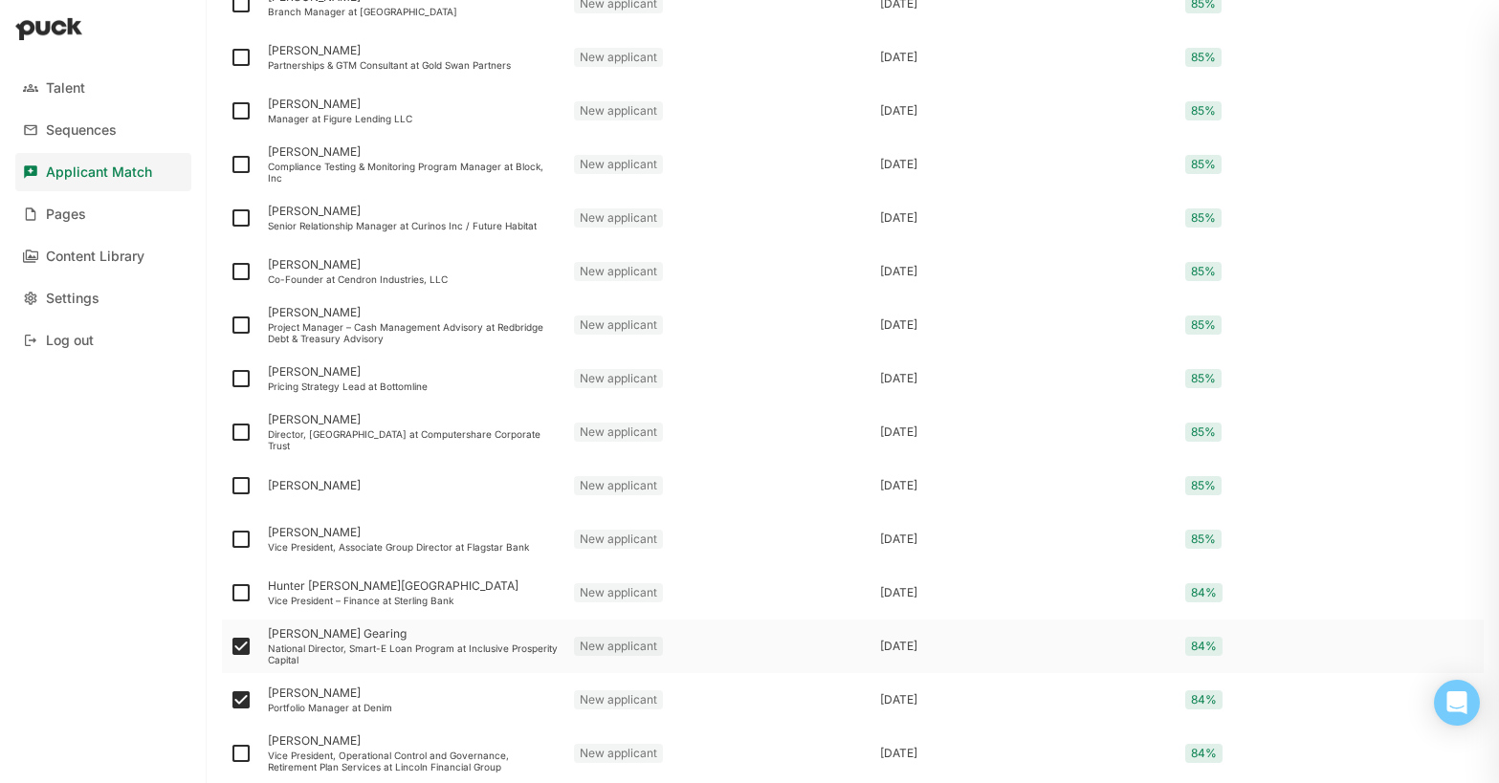
scroll to position [2187, 0]
click at [235, 434] on img at bounding box center [241, 434] width 23 height 23
click at [230, 434] on input "checkbox" at bounding box center [229, 434] width 1 height 1
checkbox input "true"
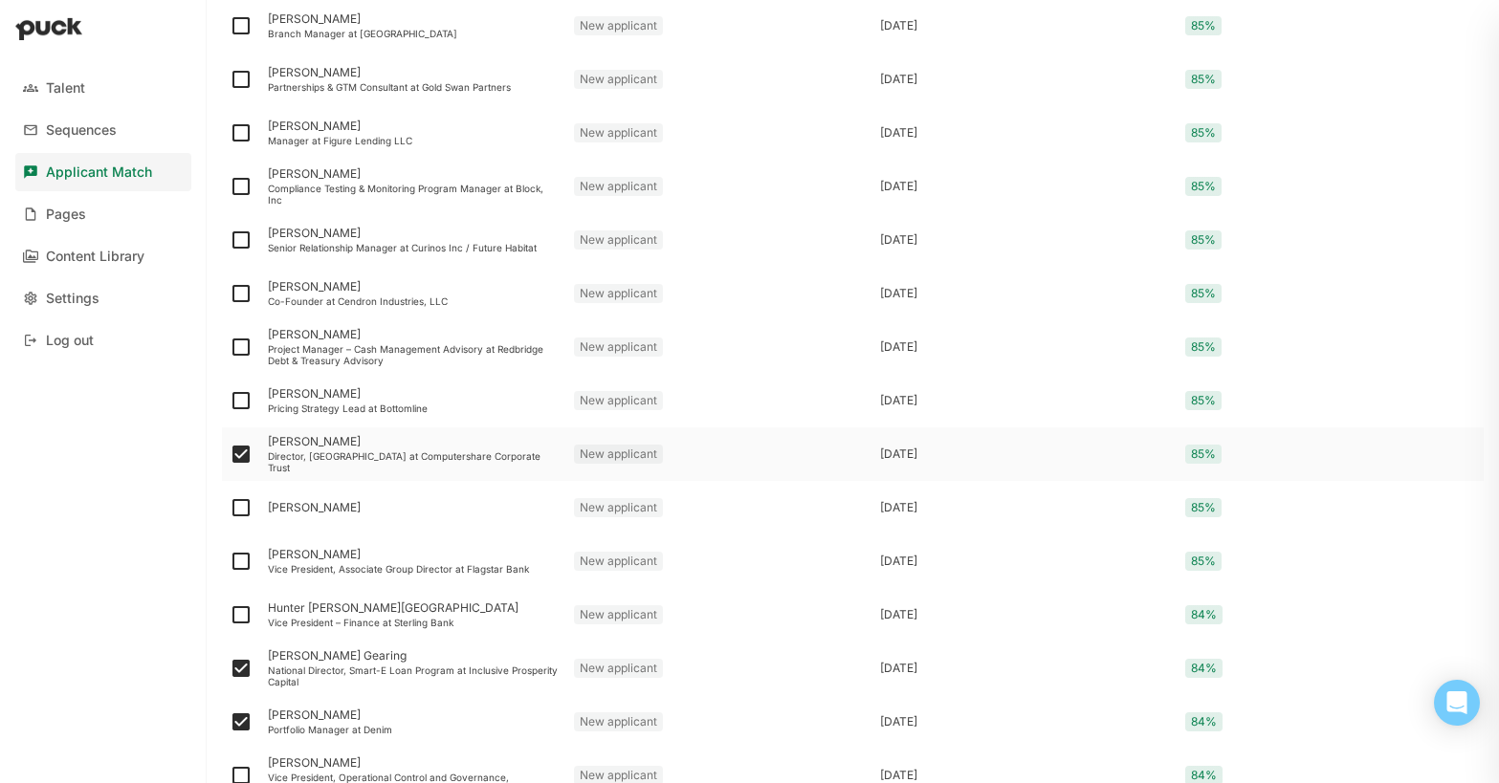
scroll to position [2153, 0]
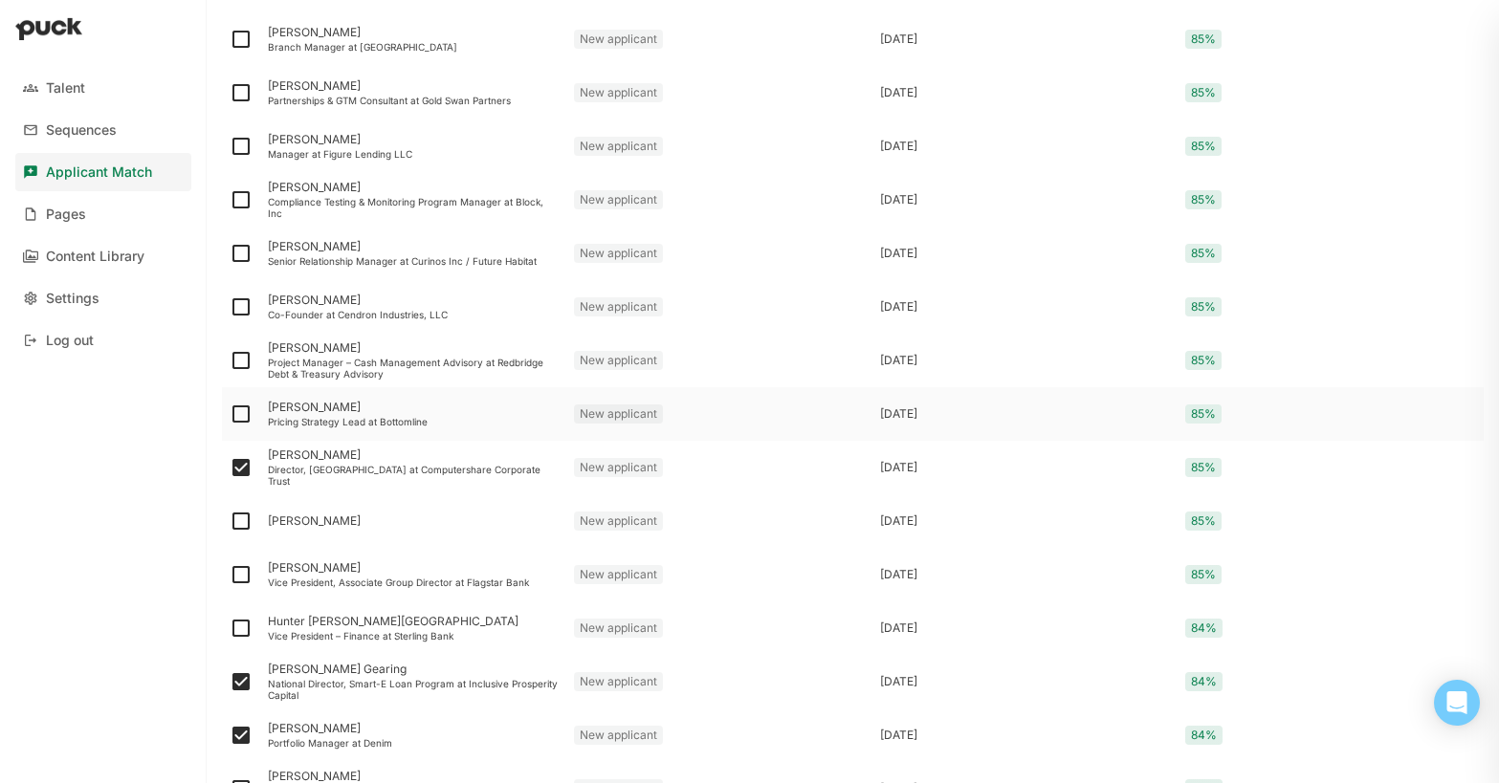
click at [239, 420] on img at bounding box center [241, 414] width 23 height 23
click at [230, 415] on input "checkbox" at bounding box center [229, 414] width 1 height 1
checkbox input "true"
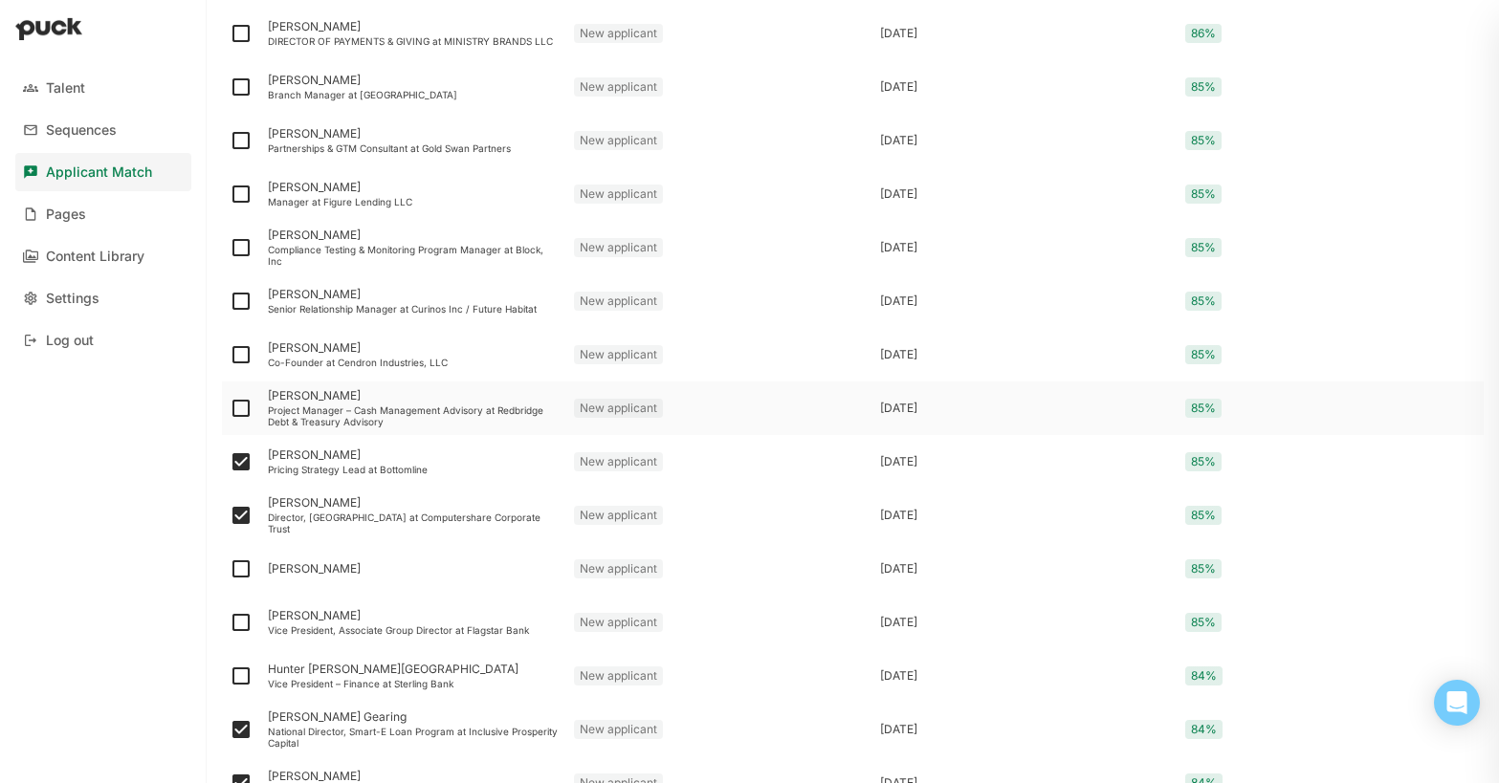
scroll to position [2105, 0]
click at [243, 407] on img at bounding box center [241, 409] width 23 height 23
click at [230, 409] on input "checkbox" at bounding box center [229, 409] width 1 height 1
checkbox input "true"
click at [243, 356] on img at bounding box center [241, 355] width 23 height 23
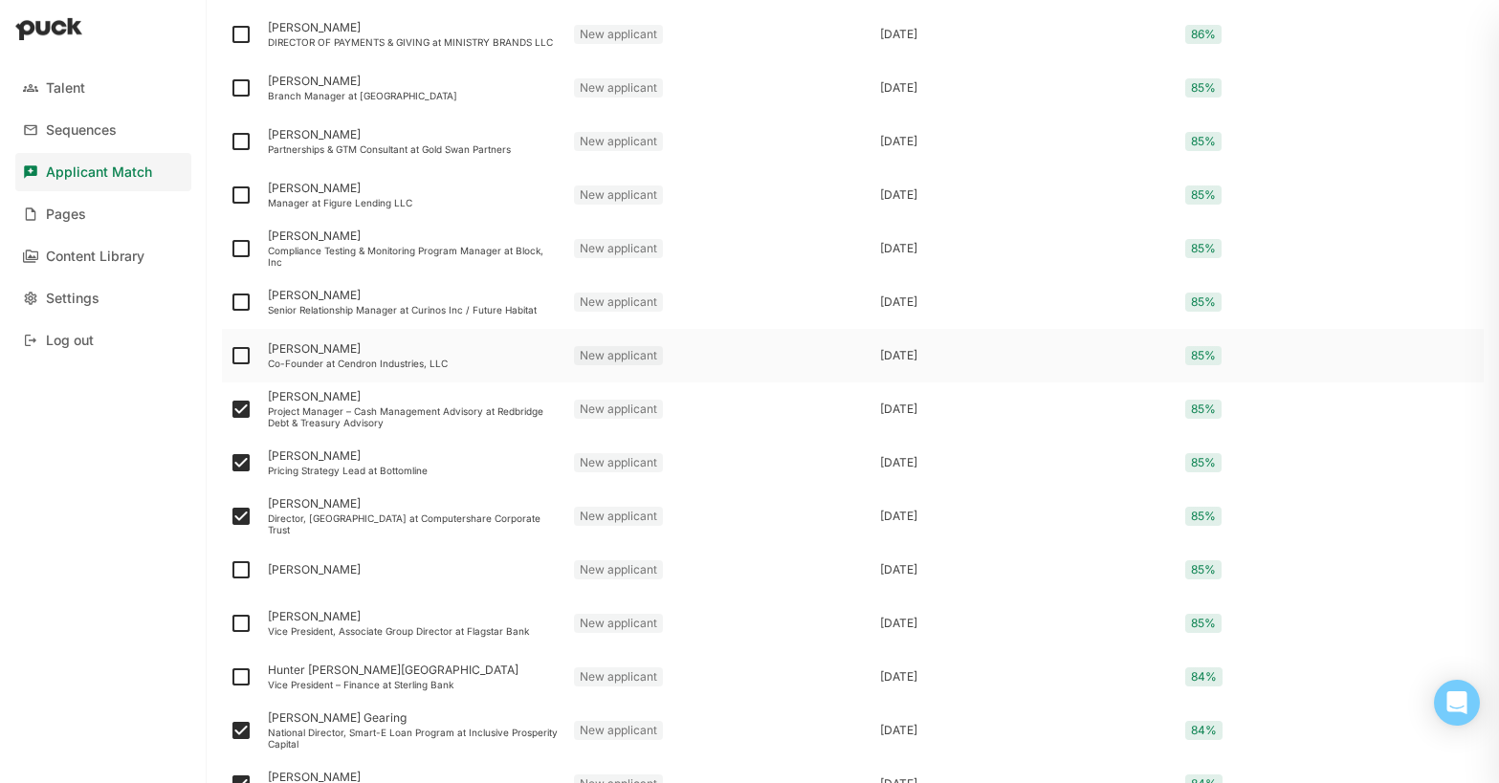
click at [230, 356] on input "checkbox" at bounding box center [229, 356] width 1 height 1
checkbox input "true"
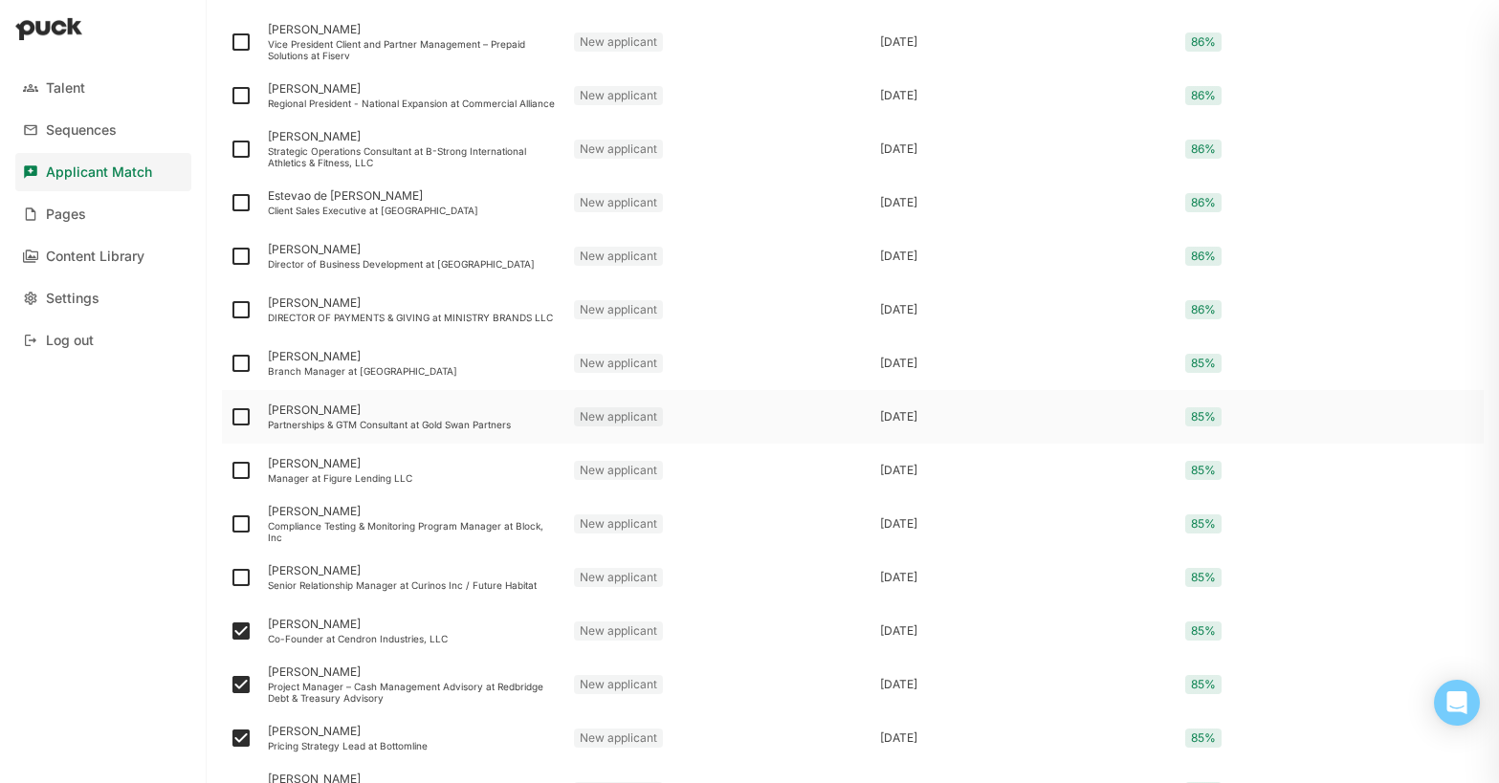
scroll to position [1821, 0]
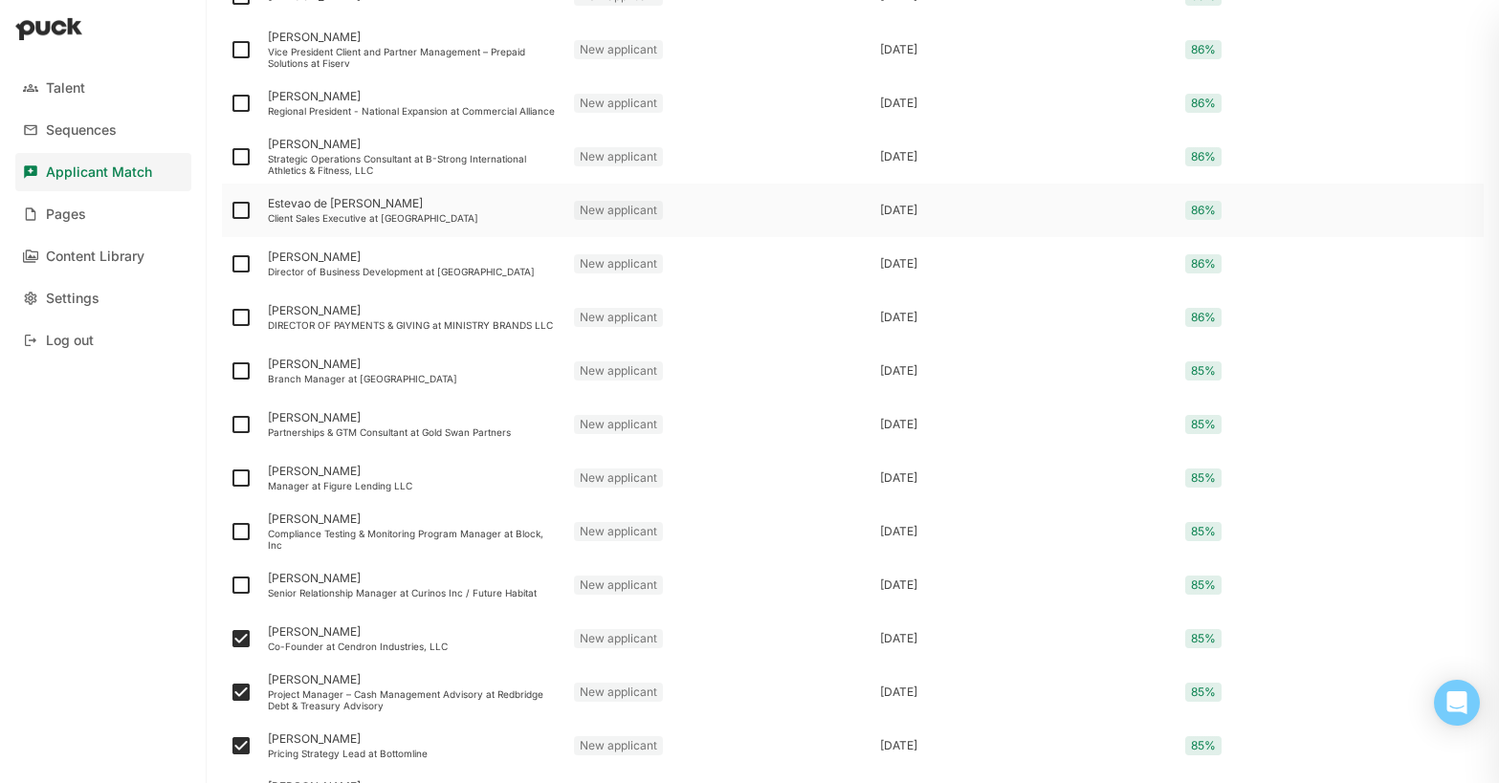
click at [241, 210] on img at bounding box center [241, 210] width 23 height 23
click at [230, 210] on input "checkbox" at bounding box center [229, 210] width 1 height 1
checkbox input "true"
click at [242, 158] on img at bounding box center [241, 156] width 23 height 23
click at [230, 158] on input "checkbox" at bounding box center [229, 157] width 1 height 1
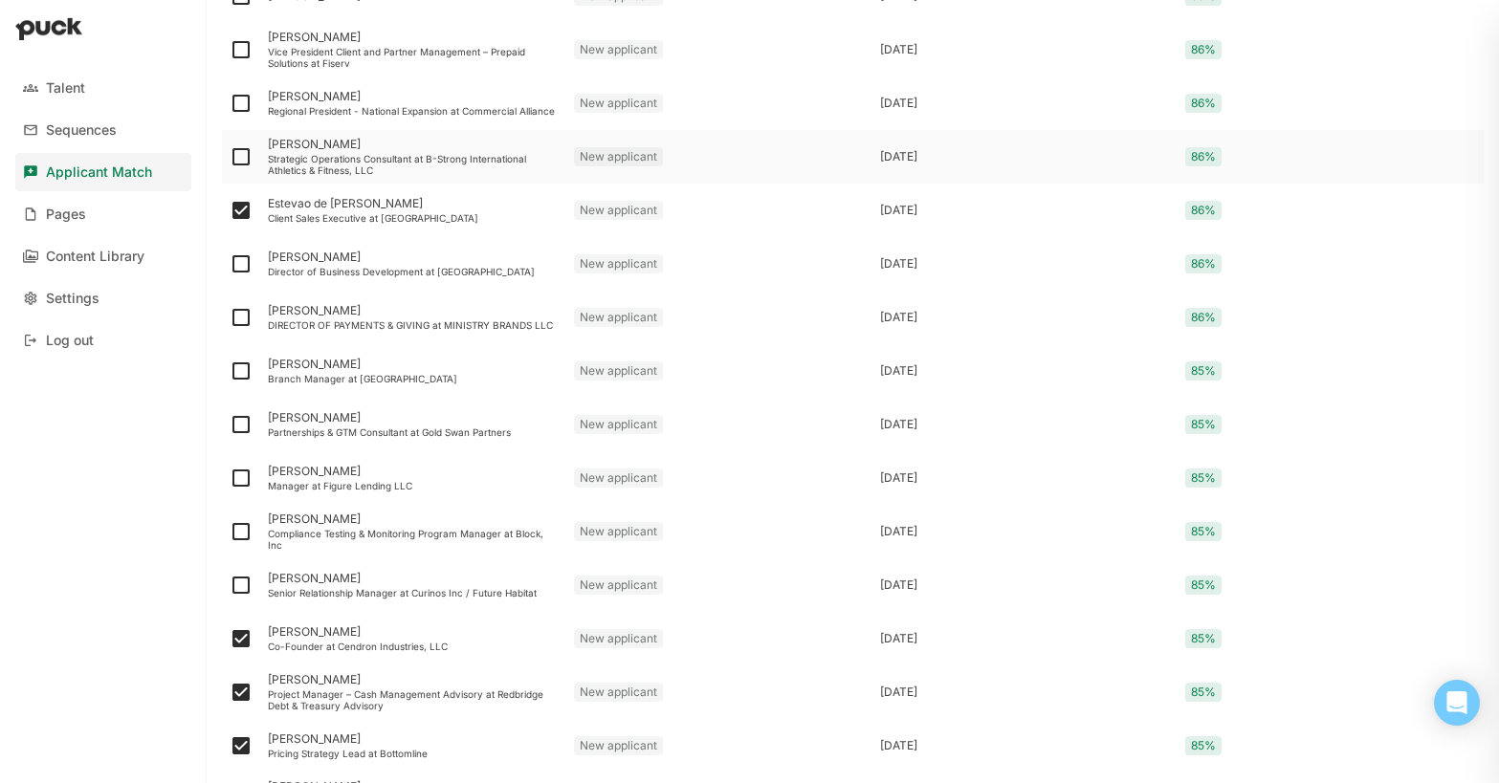
checkbox input "true"
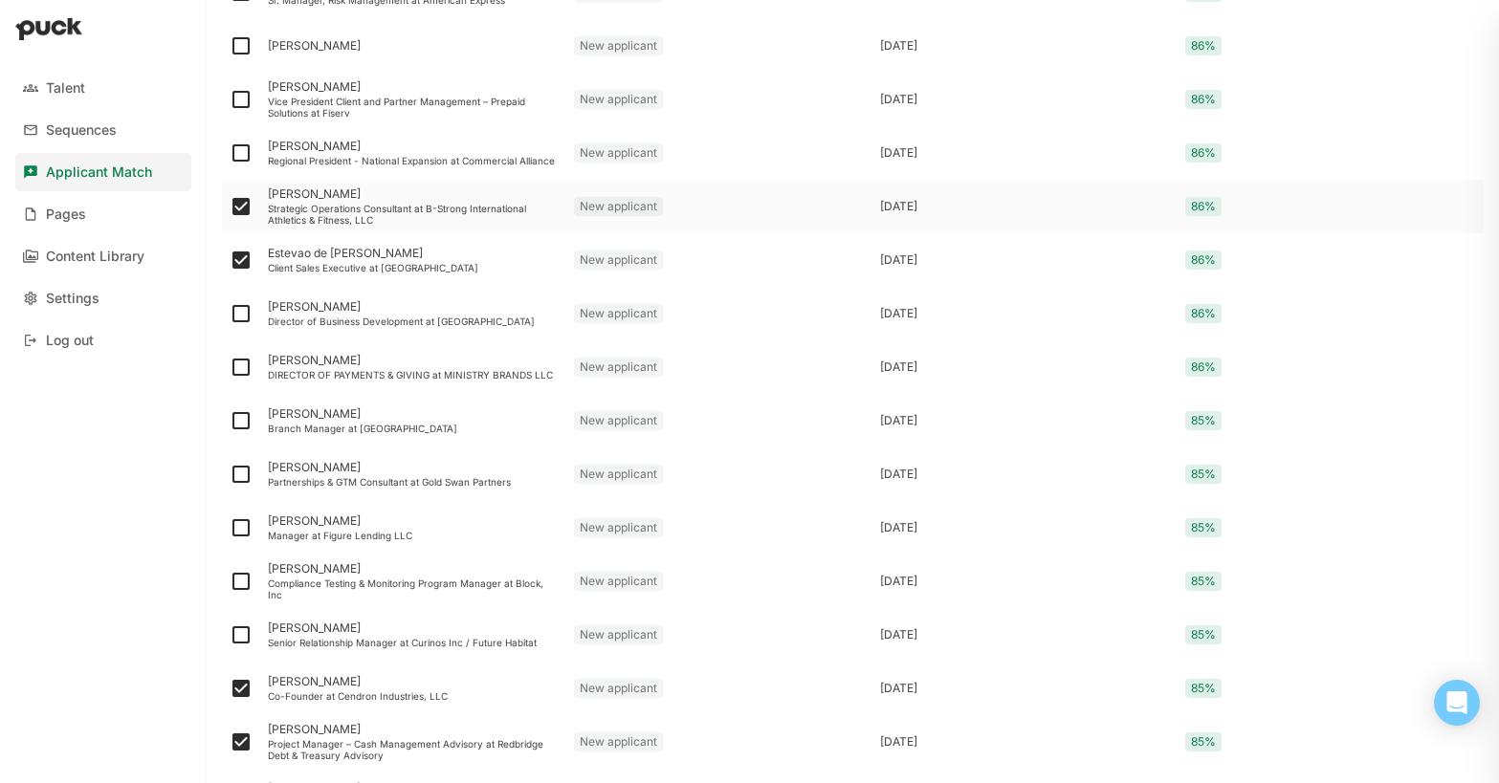
scroll to position [1768, 0]
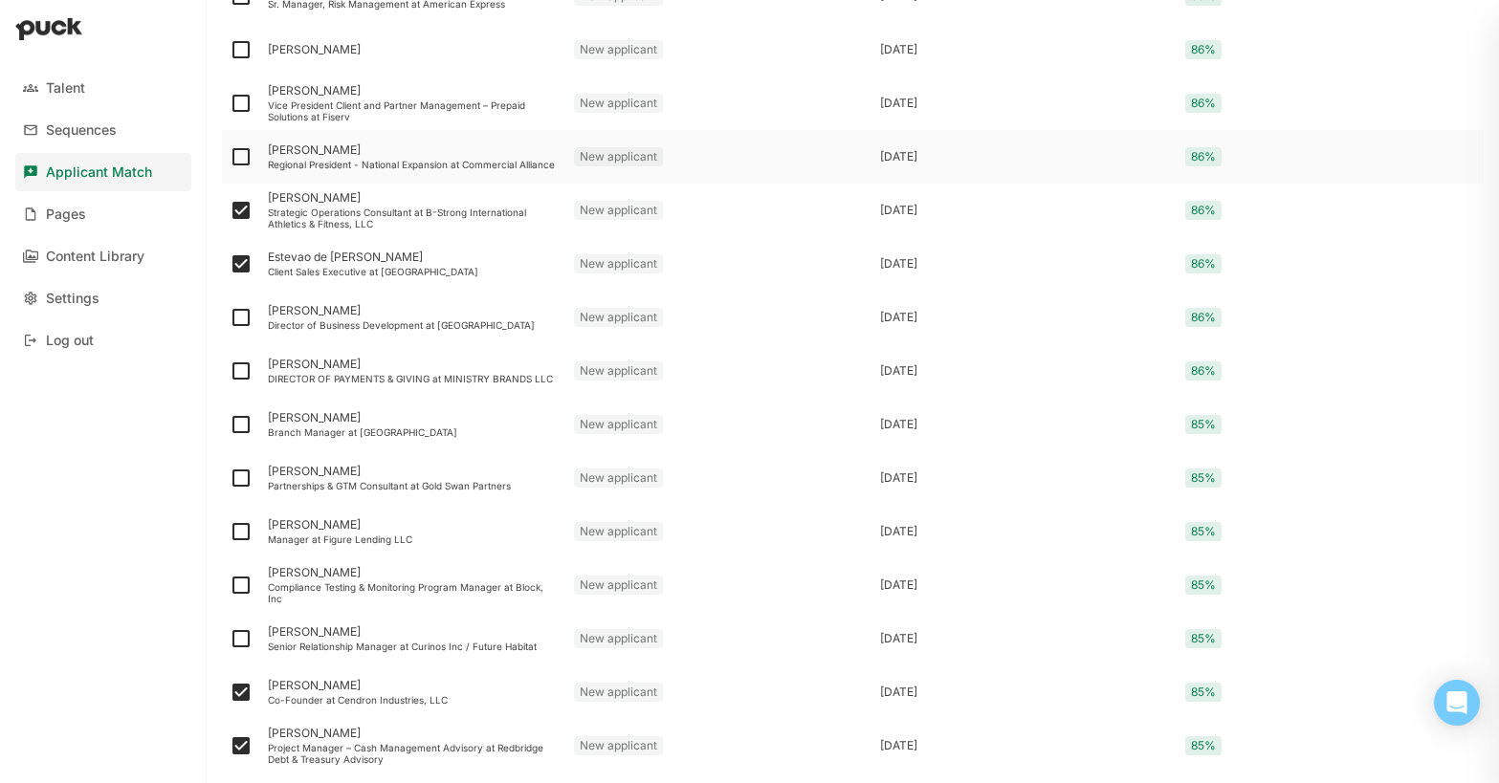
click at [238, 159] on img at bounding box center [241, 156] width 23 height 23
click at [230, 158] on input "checkbox" at bounding box center [229, 157] width 1 height 1
checkbox input "true"
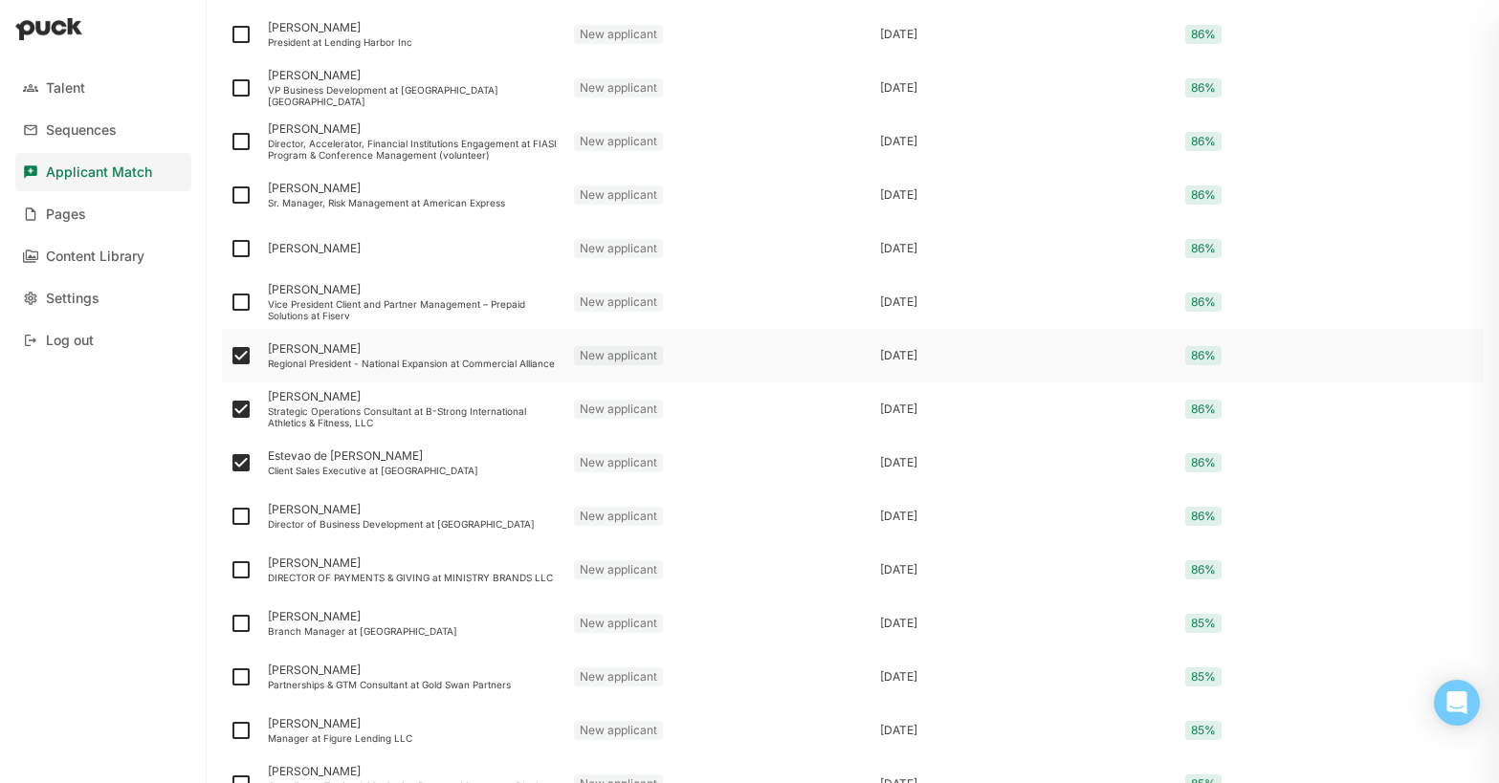
scroll to position [1565, 0]
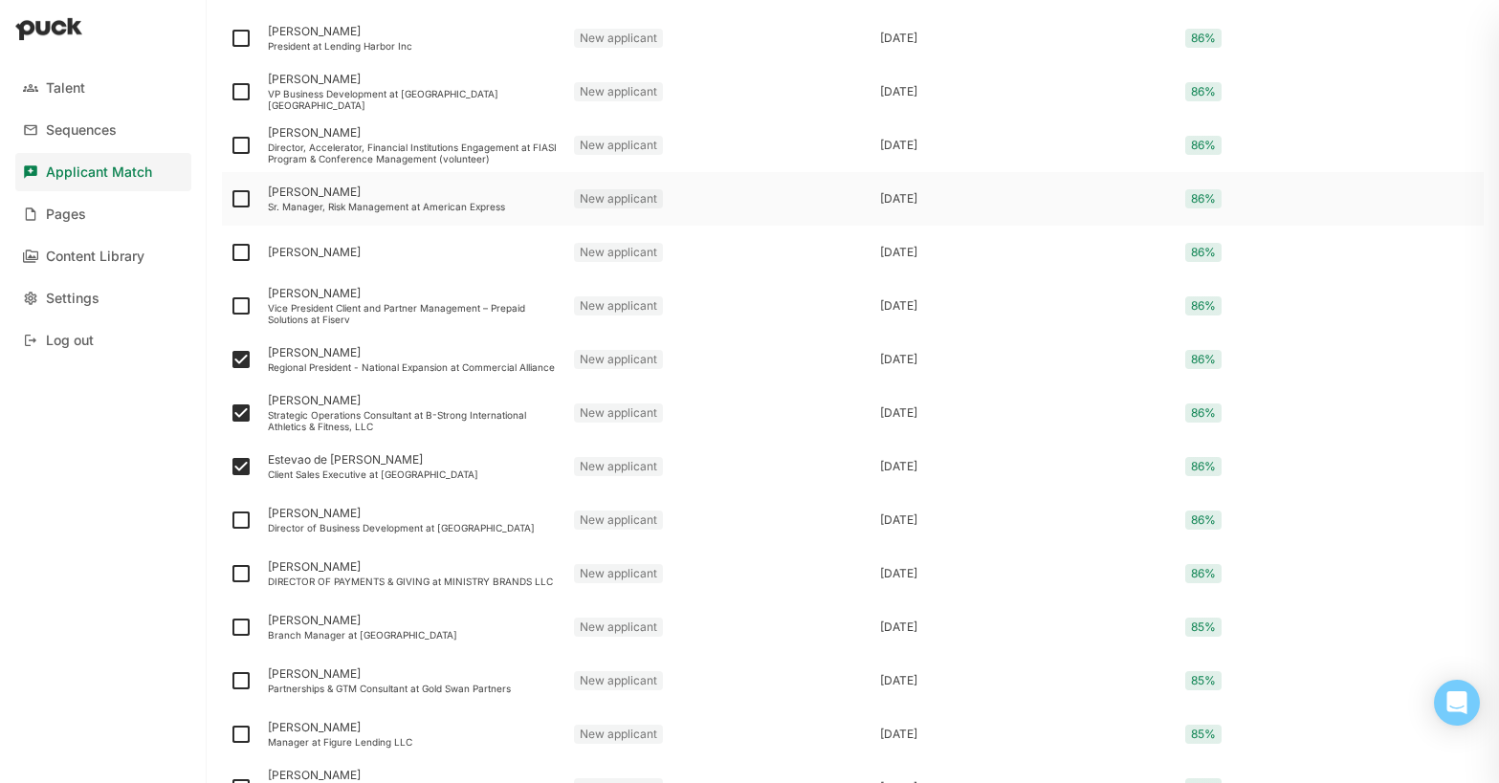
click at [236, 199] on img at bounding box center [241, 199] width 23 height 23
click at [230, 199] on input "checkbox" at bounding box center [229, 199] width 1 height 1
checkbox input "true"
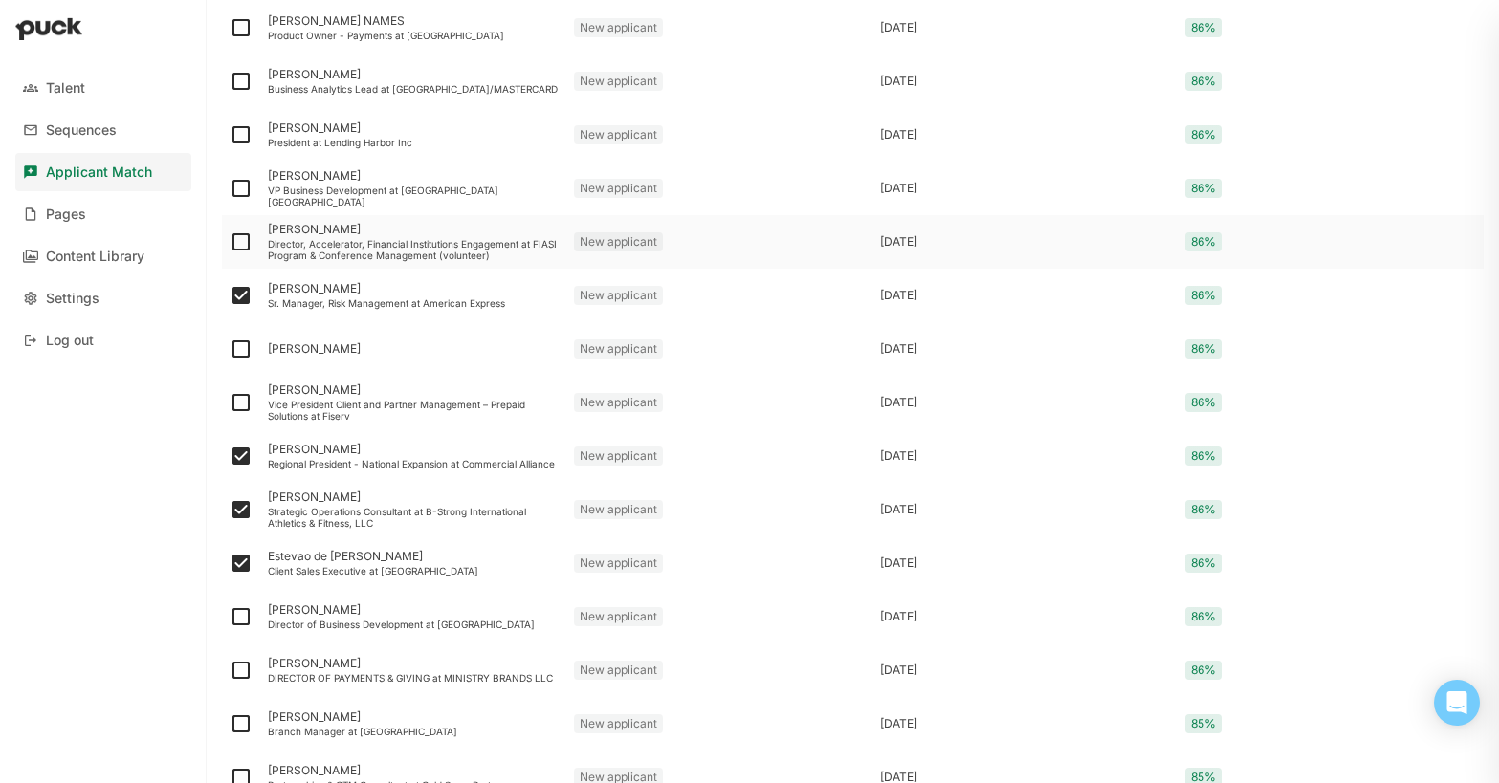
scroll to position [1456, 0]
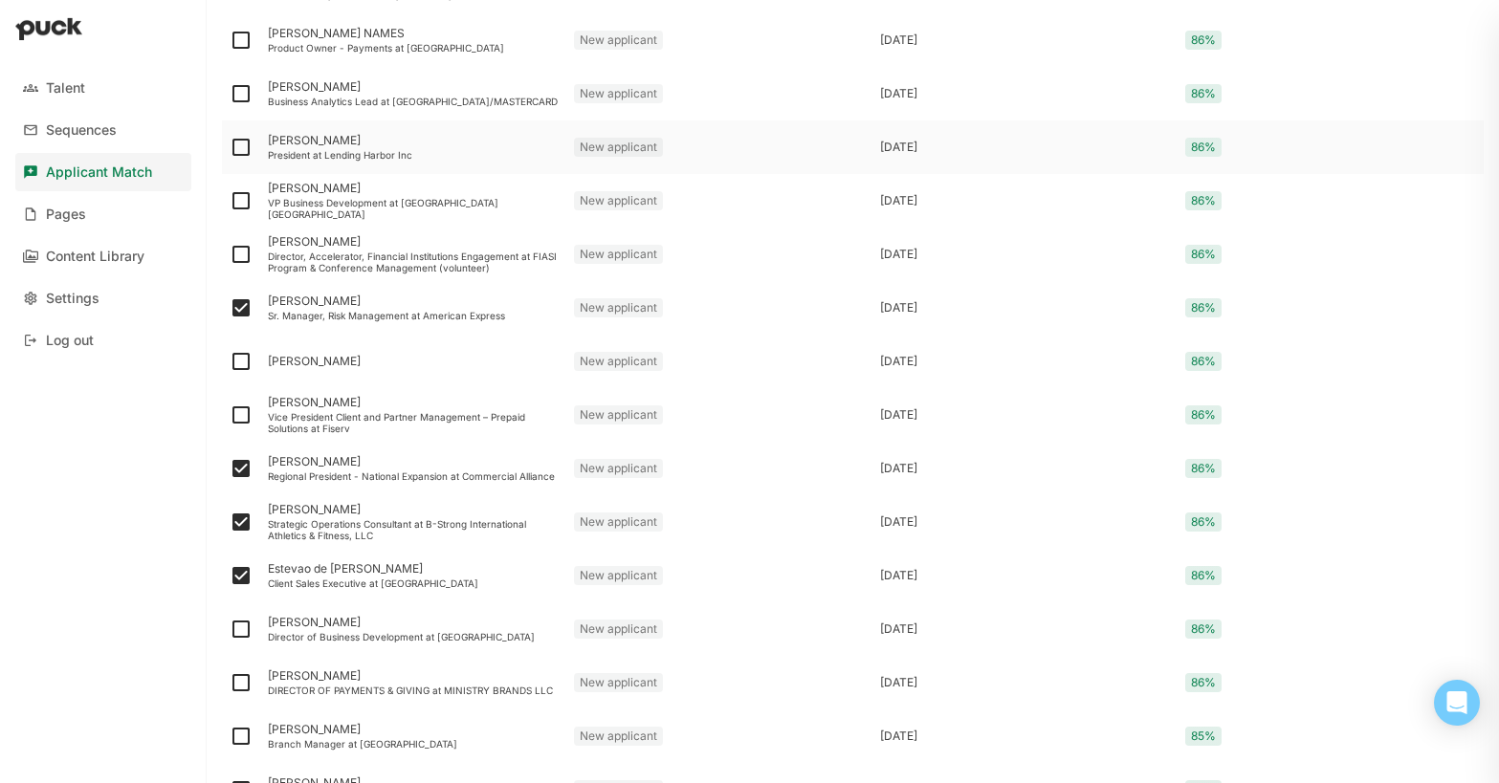
click at [239, 148] on img at bounding box center [241, 147] width 23 height 23
click at [230, 148] on input "checkbox" at bounding box center [229, 147] width 1 height 1
checkbox input "true"
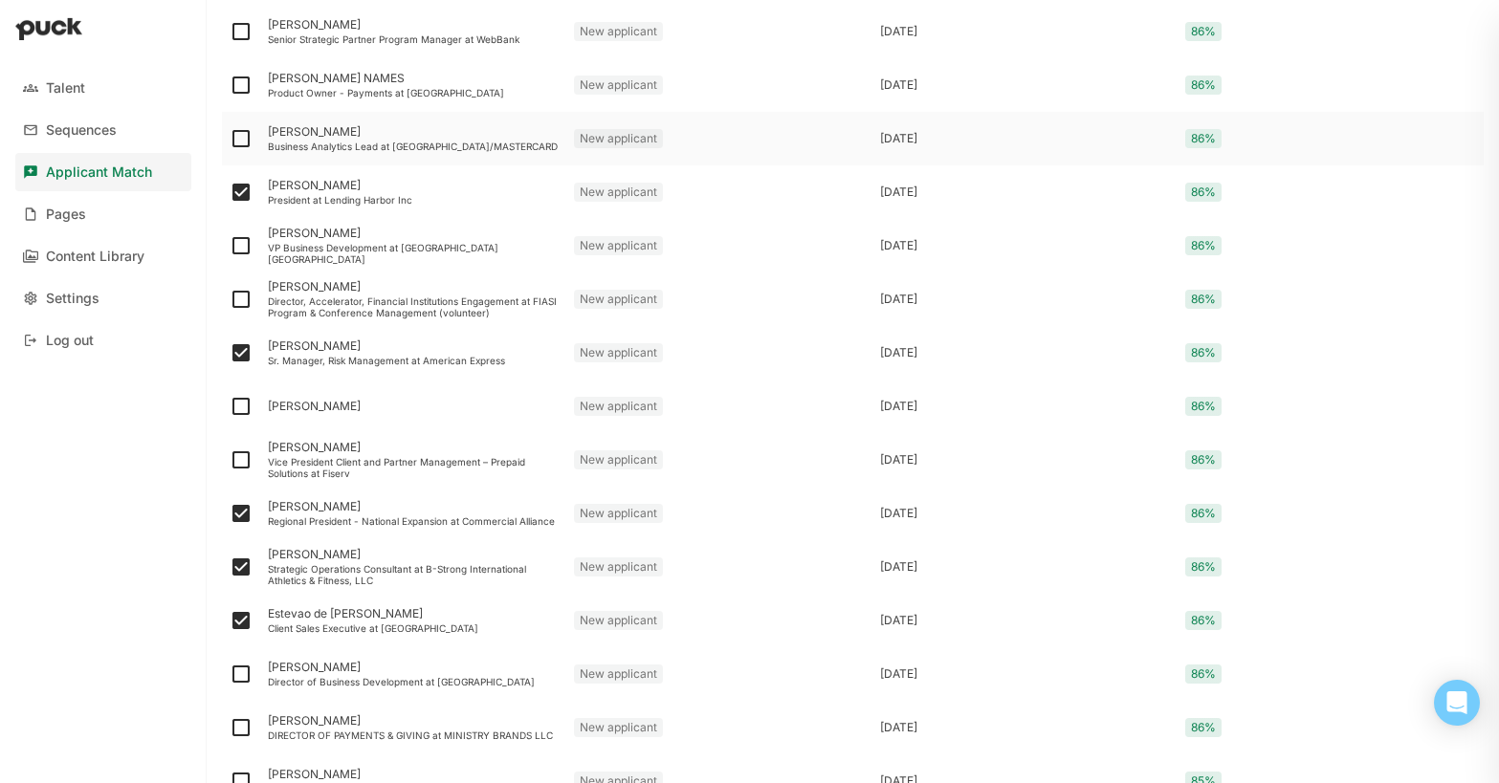
click at [233, 142] on img at bounding box center [241, 138] width 23 height 23
click at [230, 140] on input "checkbox" at bounding box center [229, 139] width 1 height 1
checkbox input "true"
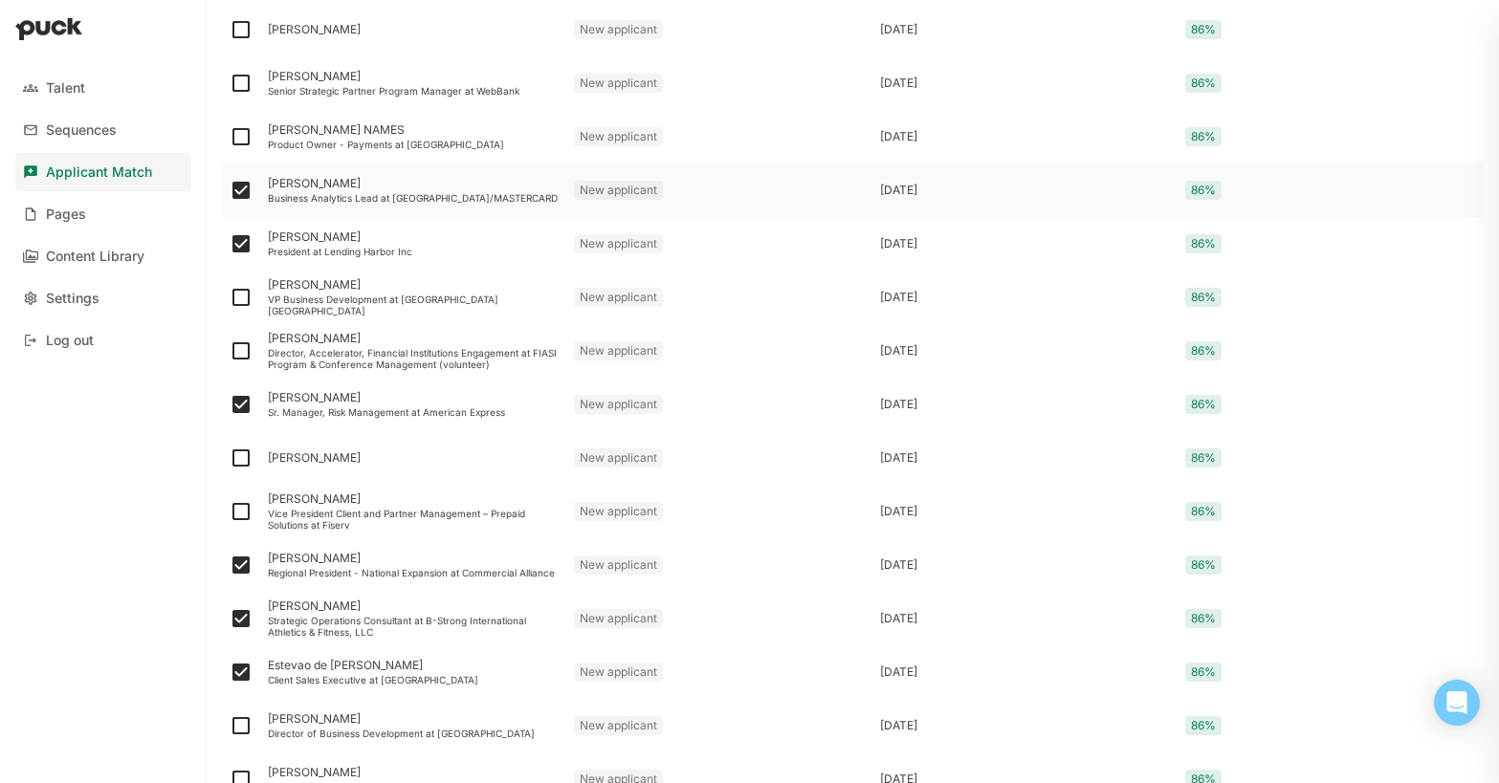
scroll to position [1353, 0]
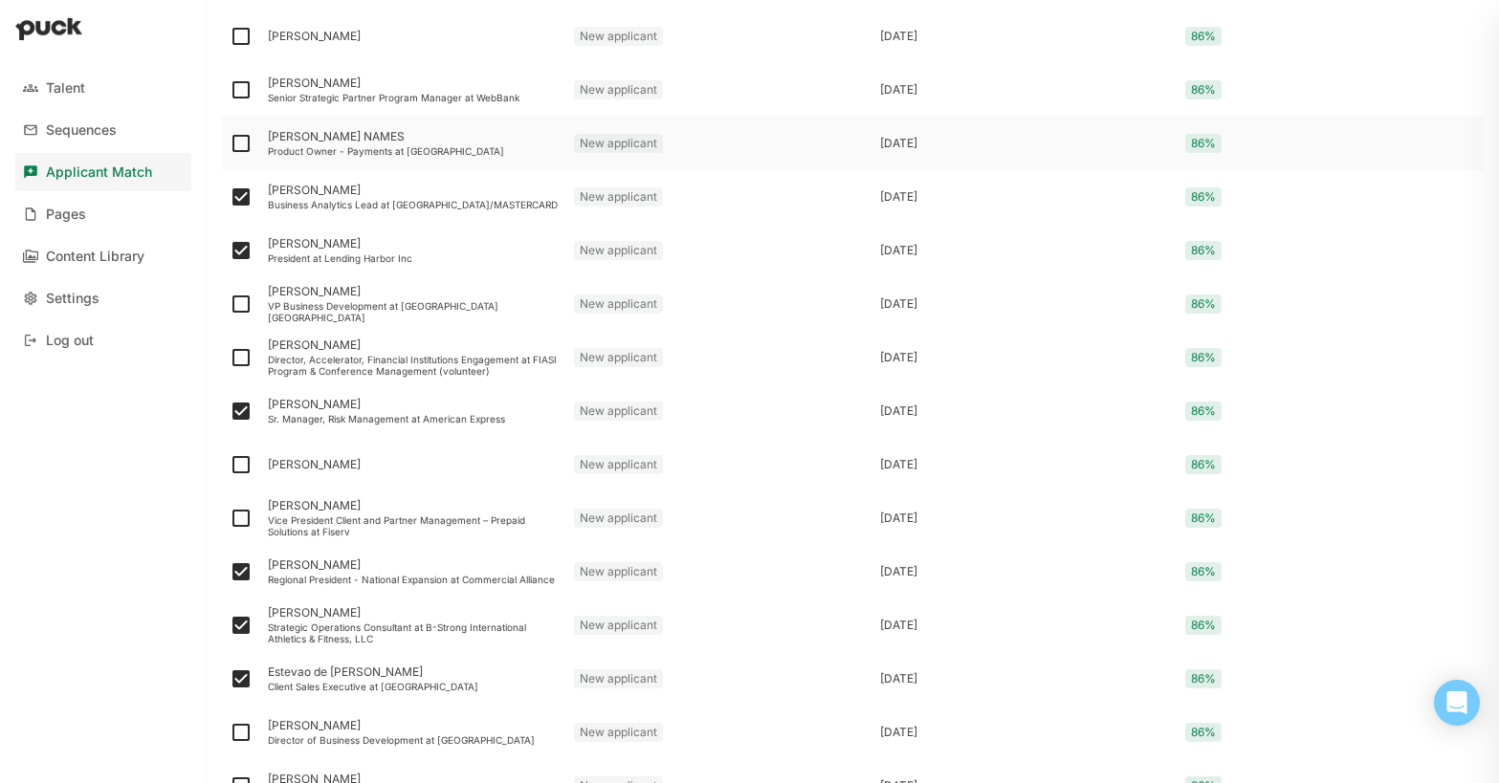
click at [235, 143] on img at bounding box center [241, 143] width 23 height 23
click at [230, 143] on input "checkbox" at bounding box center [229, 143] width 1 height 1
checkbox input "true"
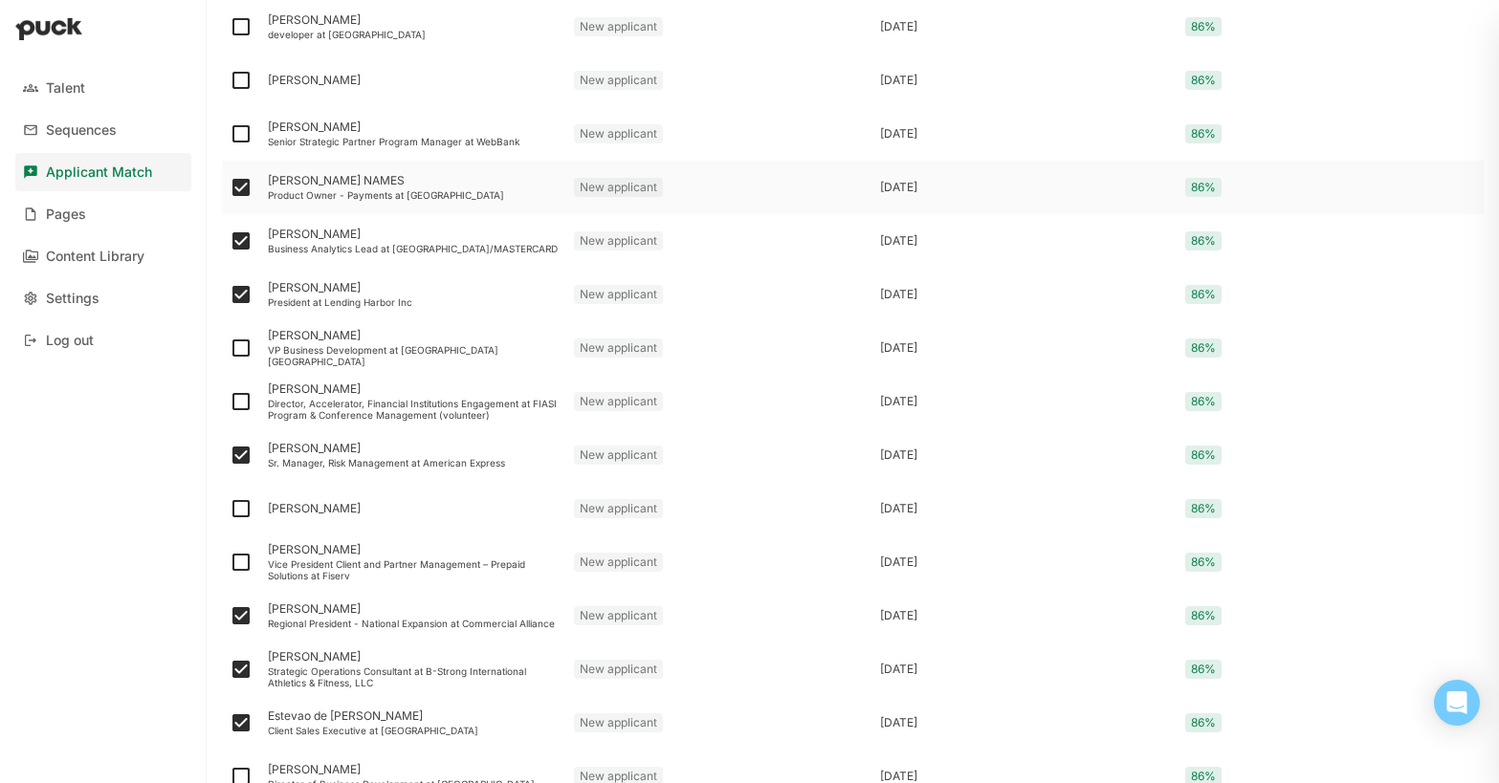
scroll to position [1307, 0]
click at [238, 144] on img at bounding box center [241, 135] width 23 height 23
click at [230, 137] on input "checkbox" at bounding box center [229, 136] width 1 height 1
checkbox input "true"
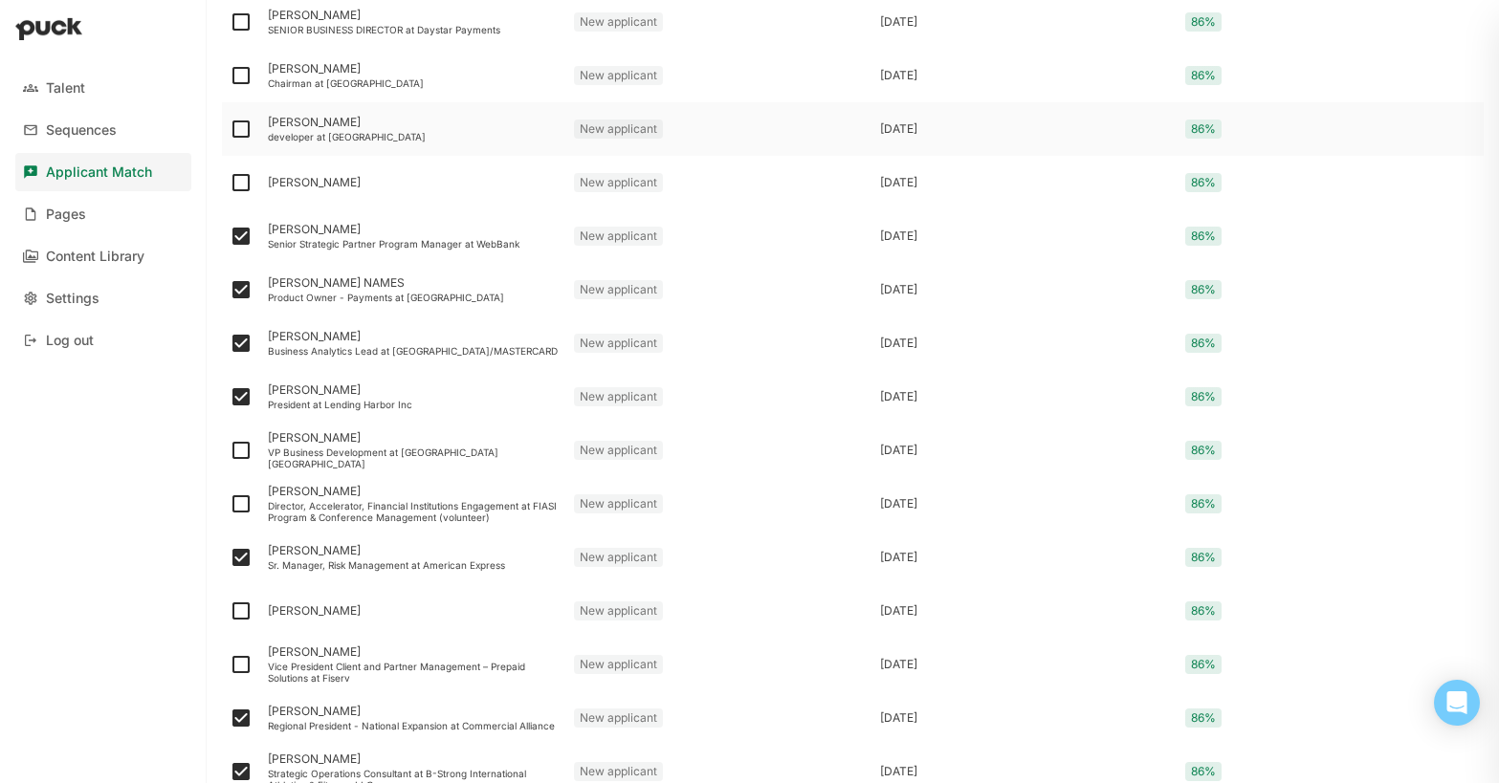
click at [238, 128] on img at bounding box center [241, 129] width 23 height 23
click at [230, 129] on input "checkbox" at bounding box center [229, 129] width 1 height 1
checkbox input "true"
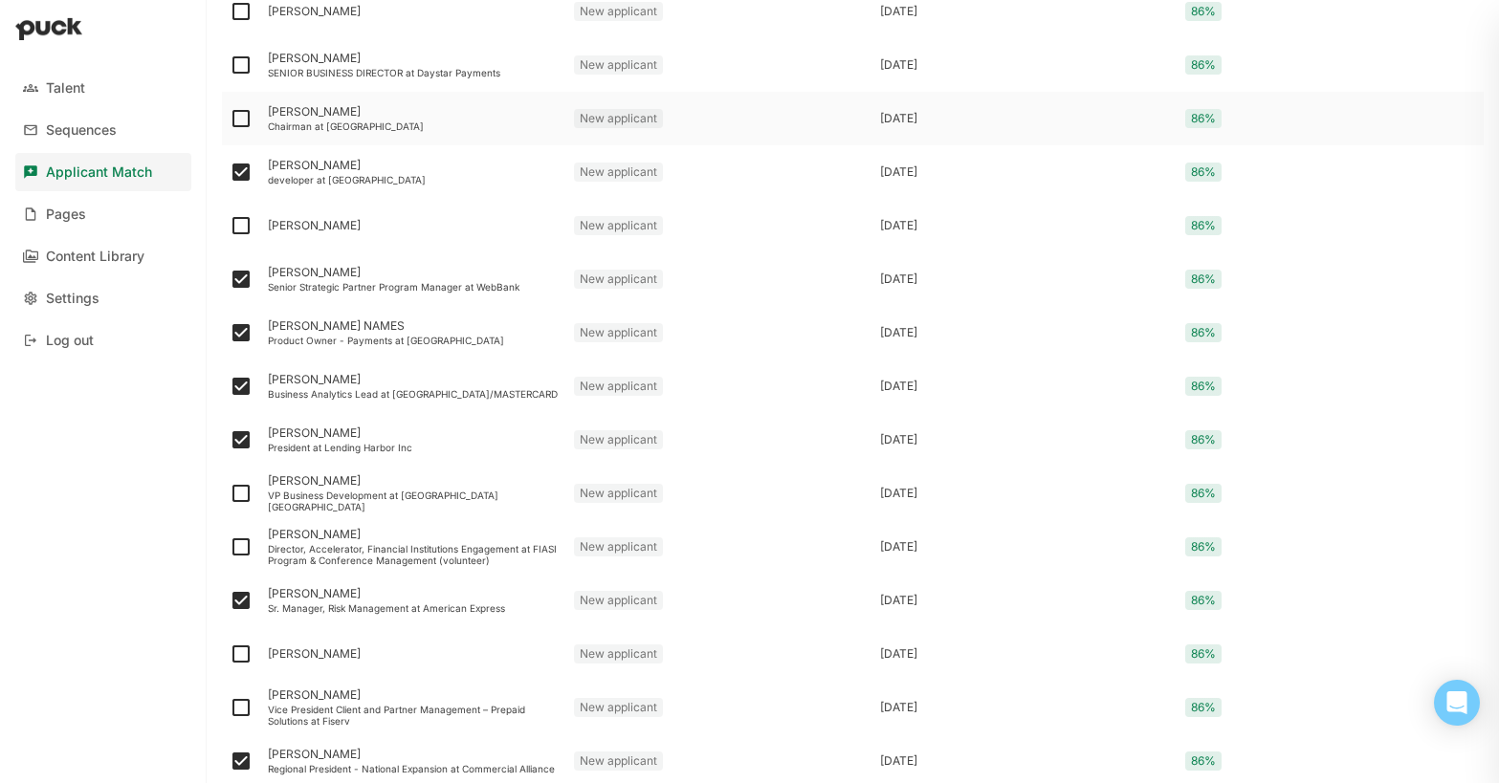
click at [240, 121] on img at bounding box center [241, 118] width 23 height 23
click at [230, 120] on input "checkbox" at bounding box center [229, 119] width 1 height 1
checkbox input "true"
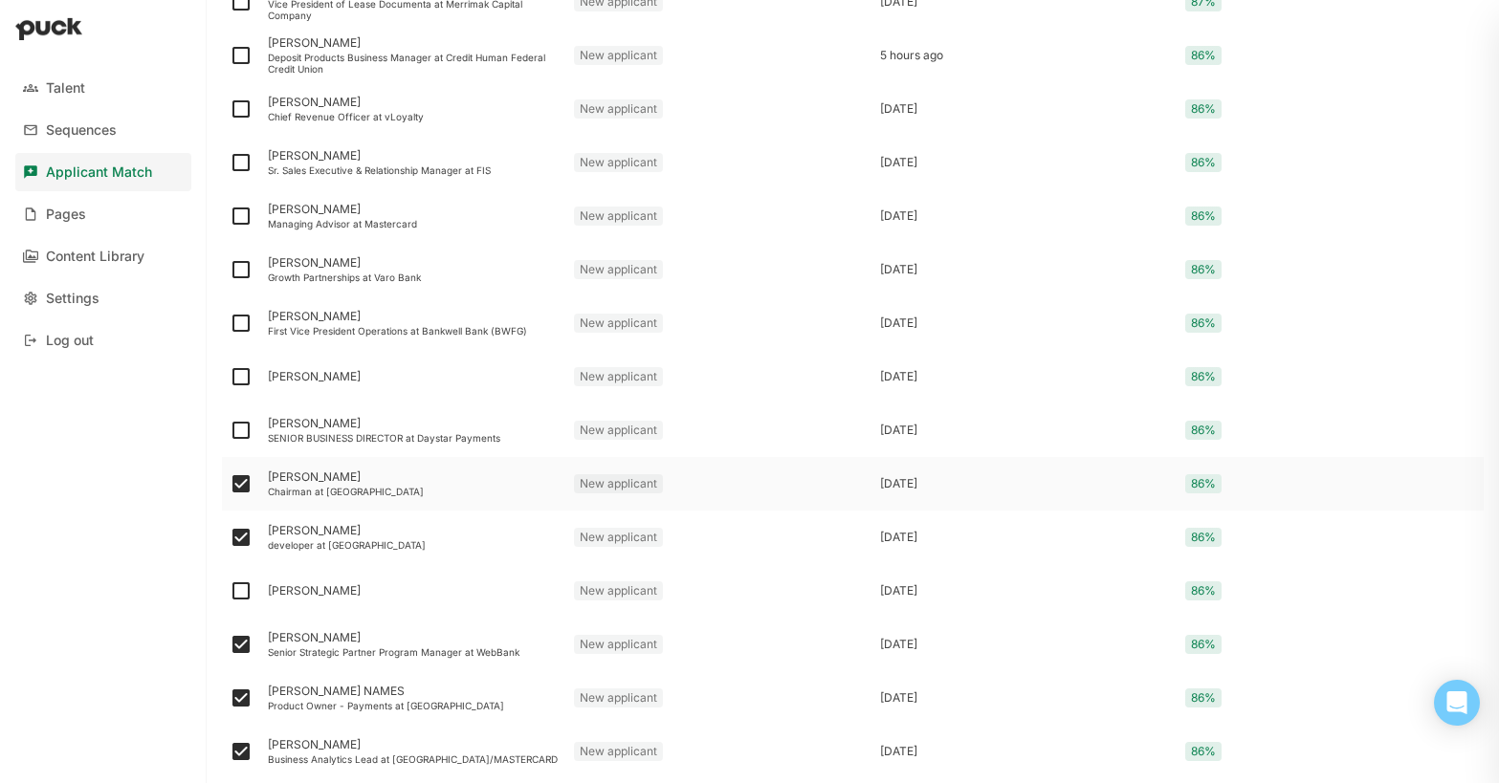
scroll to position [792, 0]
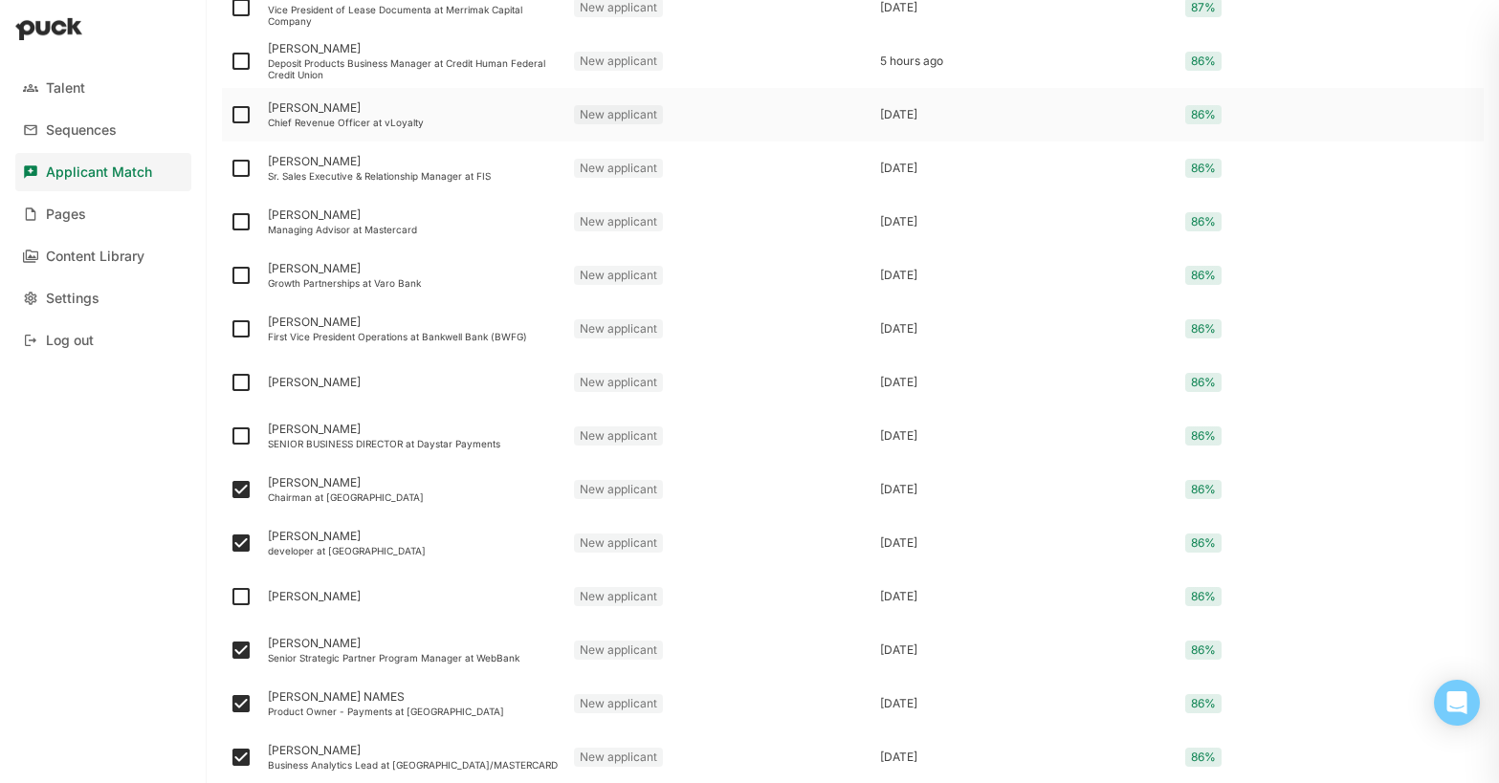
click at [236, 113] on img at bounding box center [241, 114] width 23 height 23
click at [230, 115] on input "checkbox" at bounding box center [229, 115] width 1 height 1
checkbox input "true"
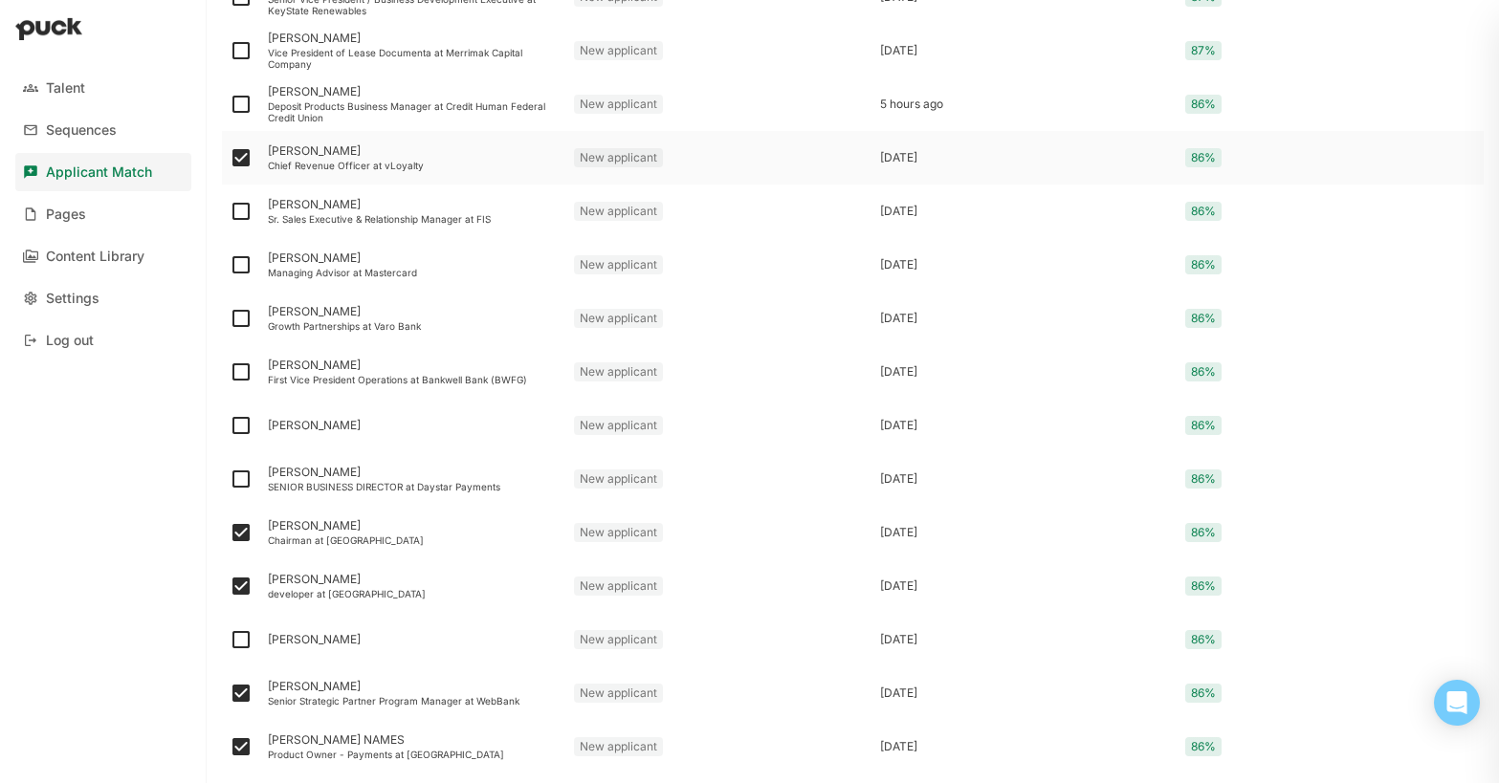
scroll to position [737, 0]
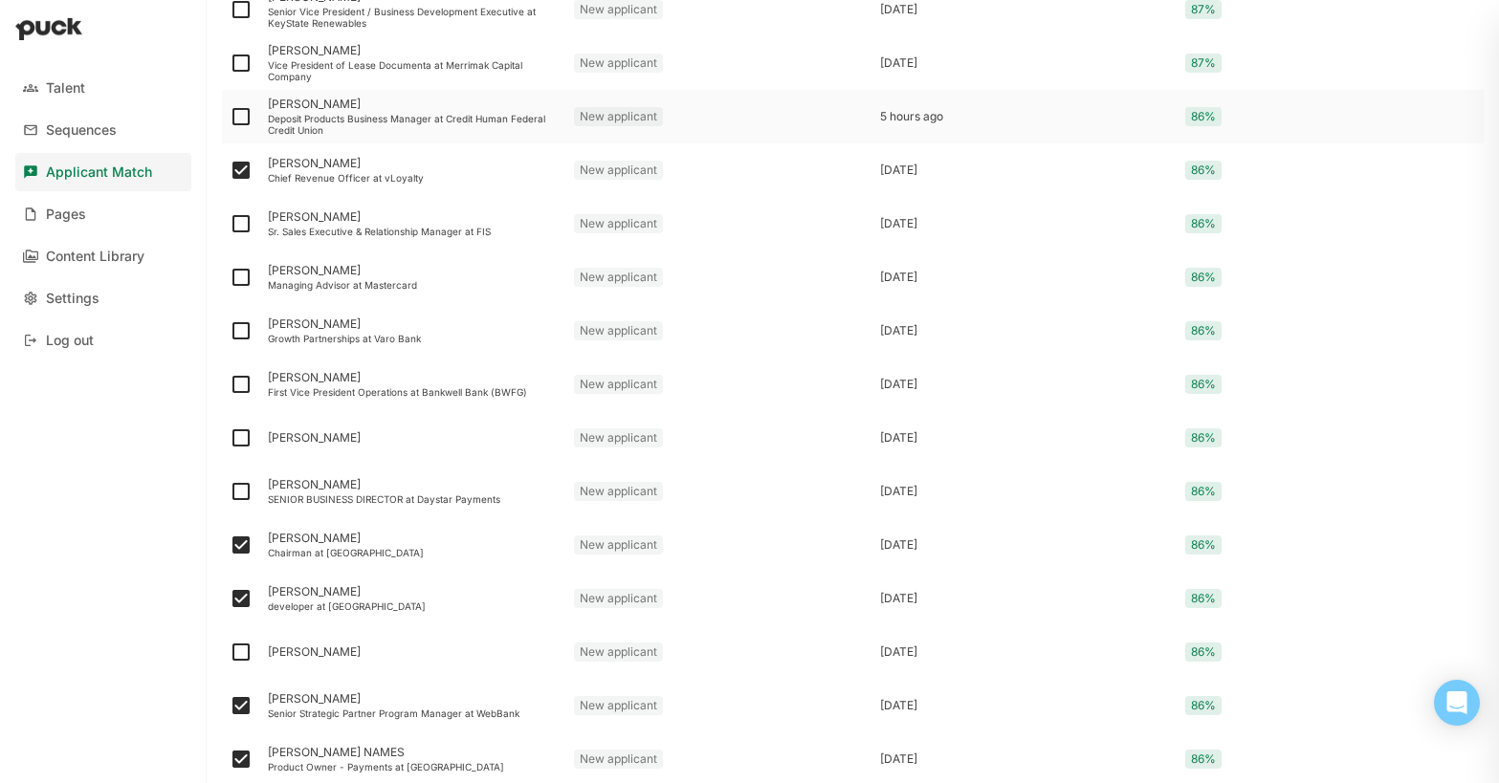
click at [239, 118] on img at bounding box center [241, 116] width 23 height 23
click at [230, 118] on input "checkbox" at bounding box center [229, 117] width 1 height 1
checkbox input "true"
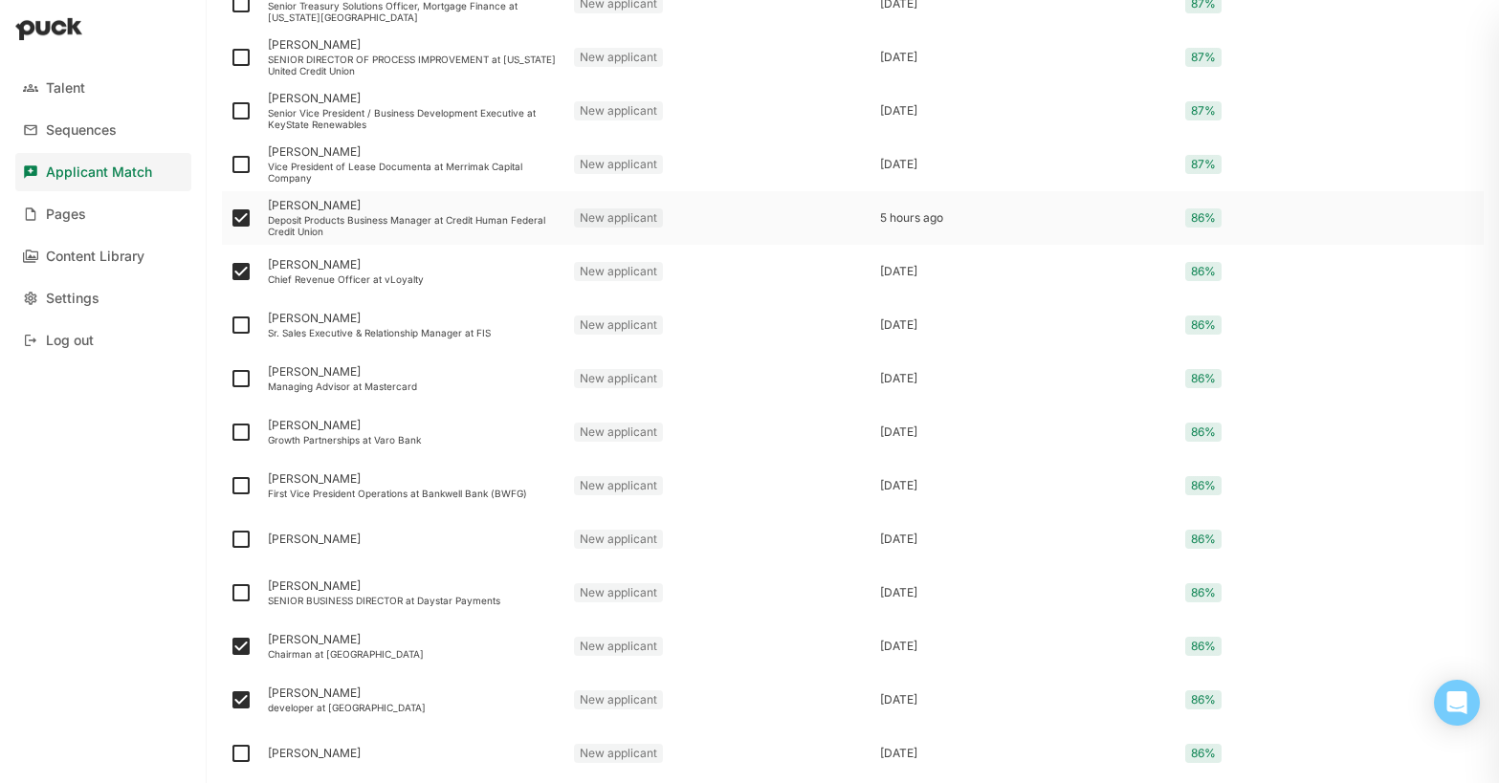
scroll to position [624, 0]
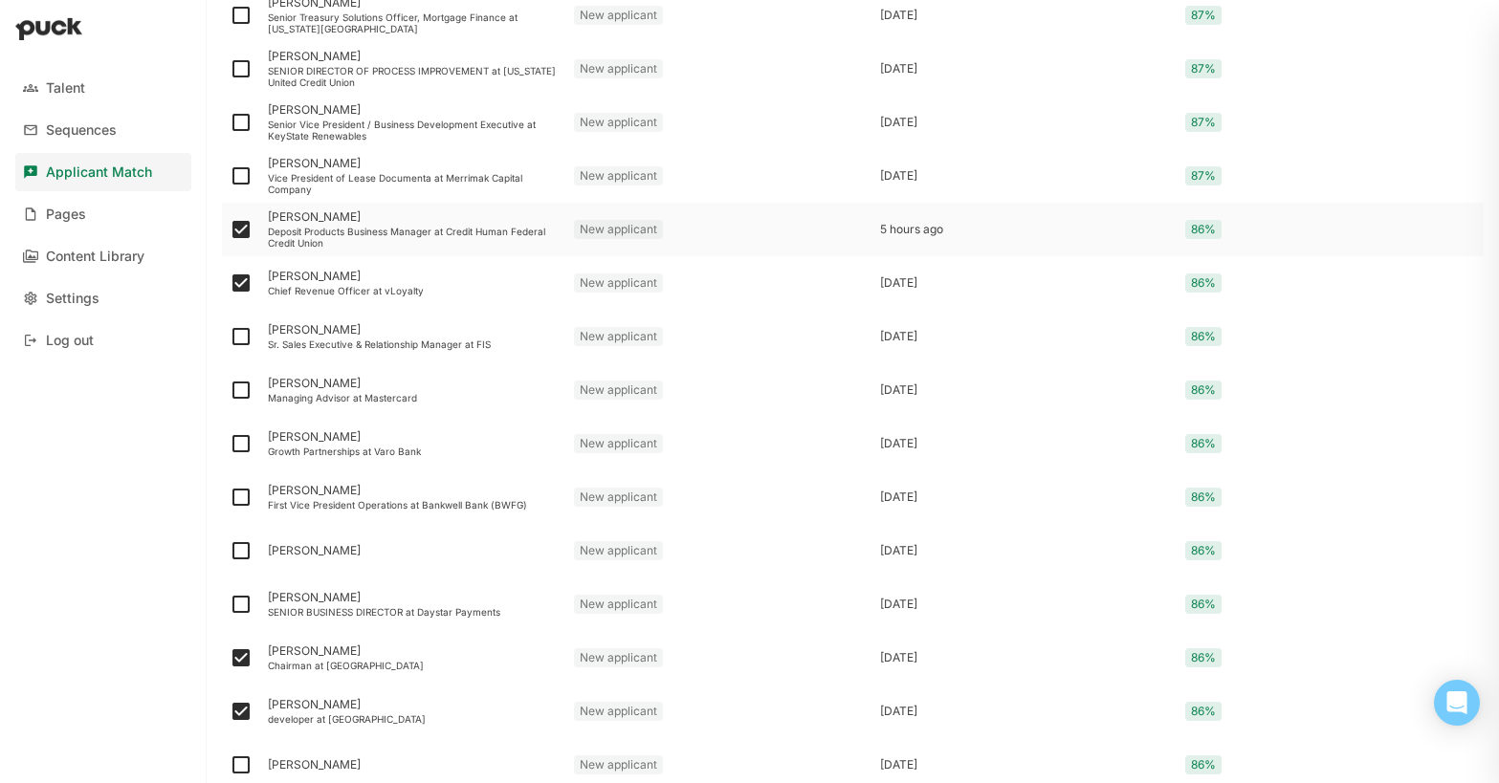
click at [239, 118] on img at bounding box center [241, 122] width 23 height 23
click at [230, 122] on input "checkbox" at bounding box center [229, 122] width 1 height 1
checkbox input "true"
click at [240, 75] on img at bounding box center [241, 68] width 23 height 23
click at [230, 70] on input "checkbox" at bounding box center [229, 69] width 1 height 1
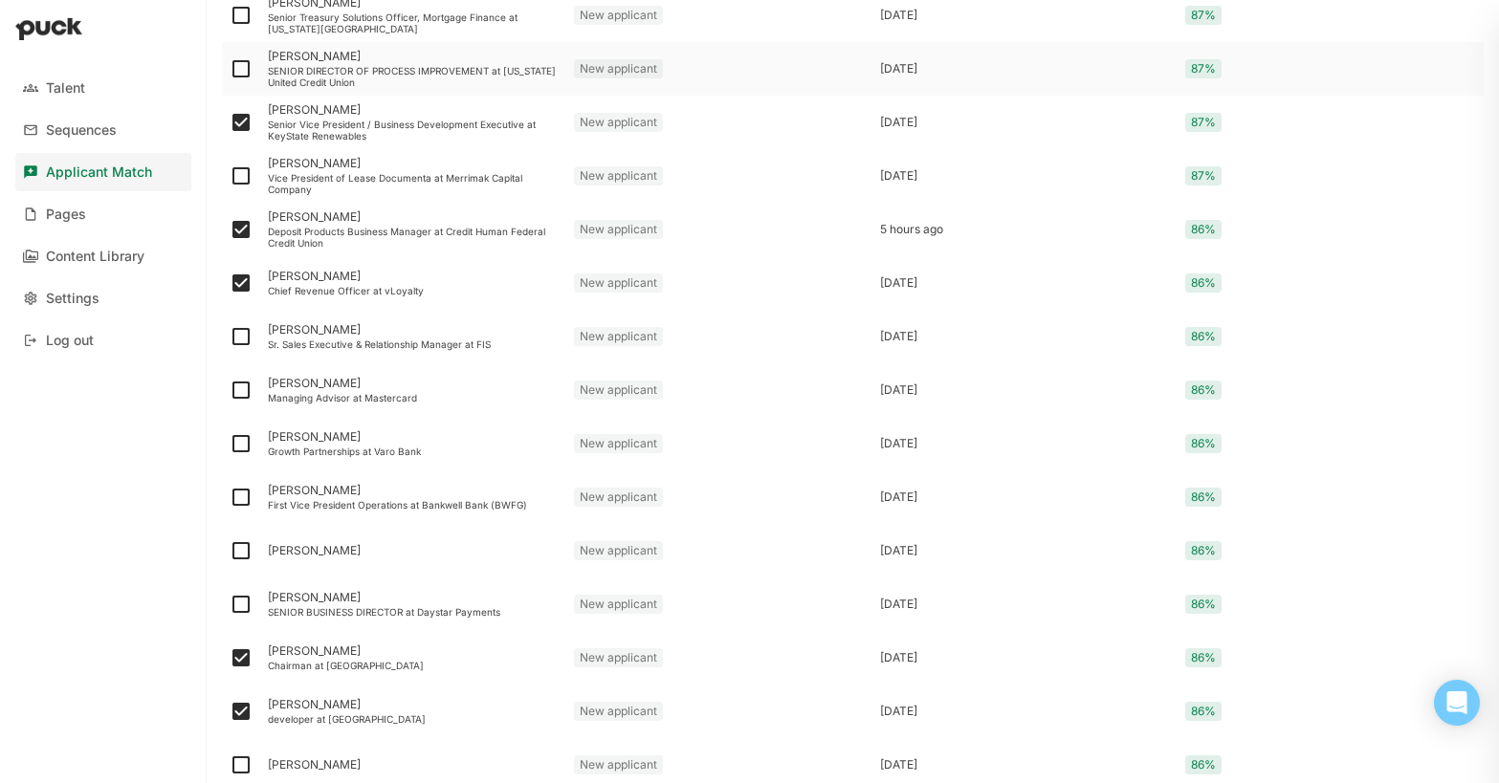
checkbox input "true"
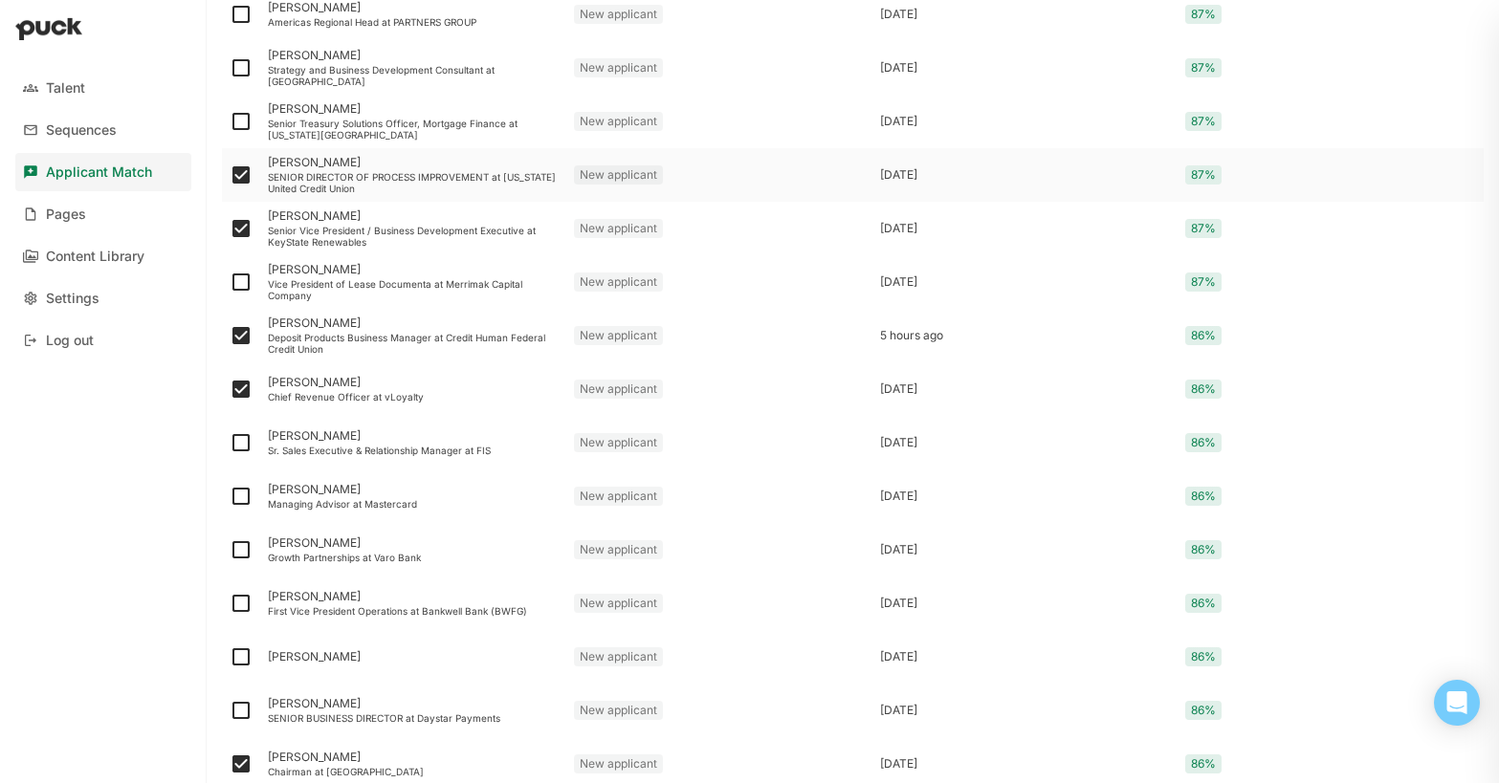
scroll to position [512, 0]
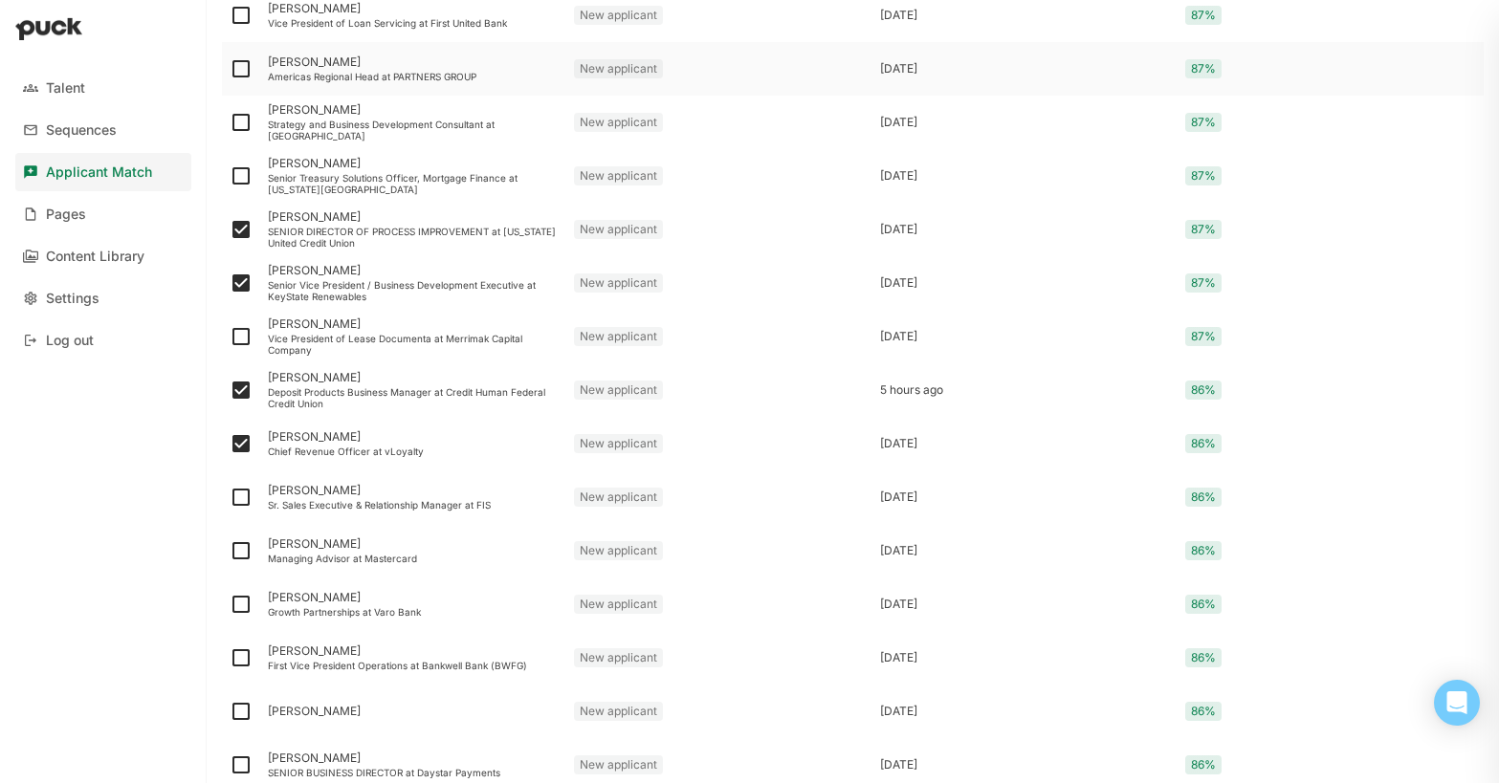
click at [239, 75] on img at bounding box center [241, 68] width 23 height 23
click at [230, 70] on input "checkbox" at bounding box center [229, 69] width 1 height 1
checkbox input "true"
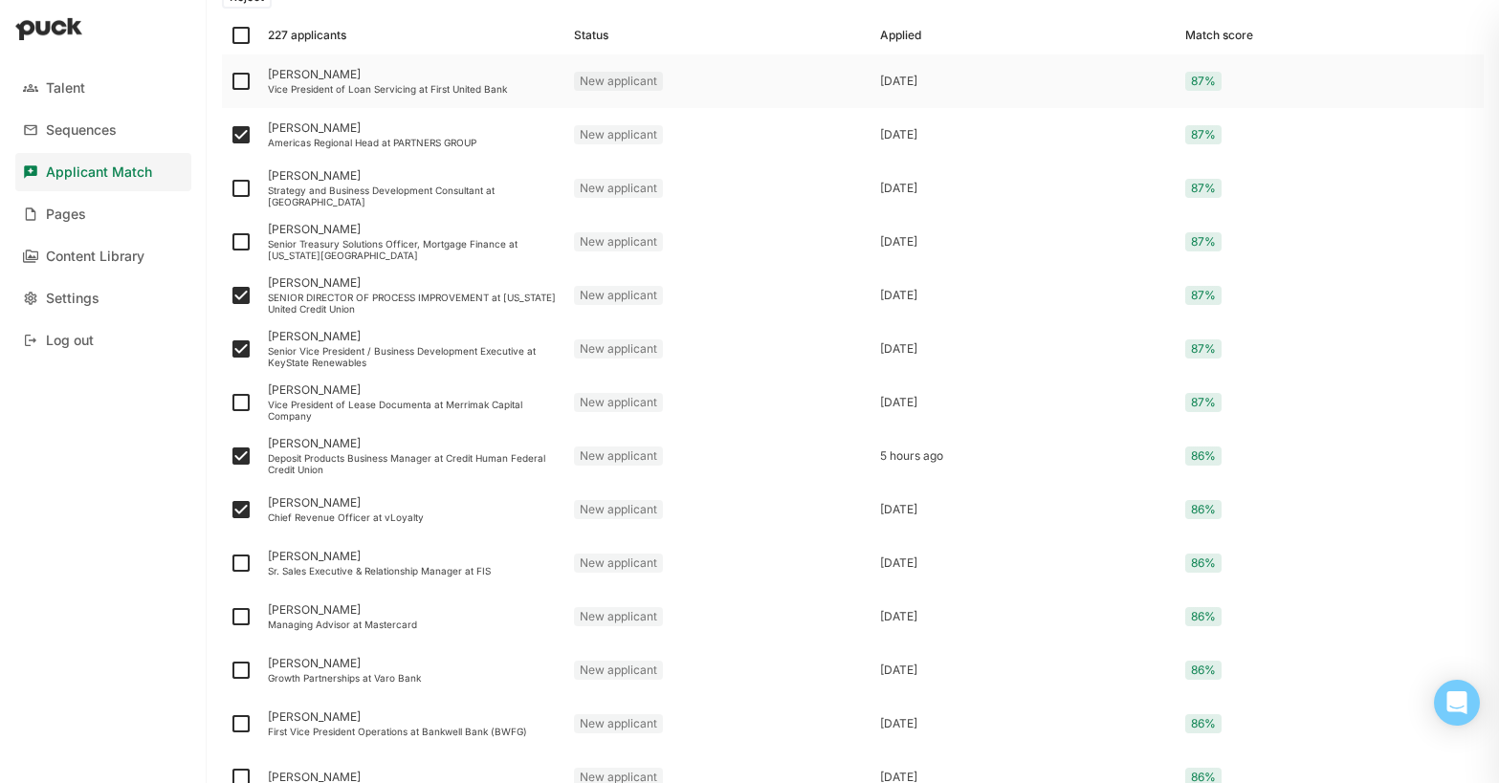
scroll to position [395, 0]
click at [237, 84] on img at bounding box center [241, 83] width 23 height 23
click at [230, 84] on input "checkbox" at bounding box center [229, 83] width 1 height 1
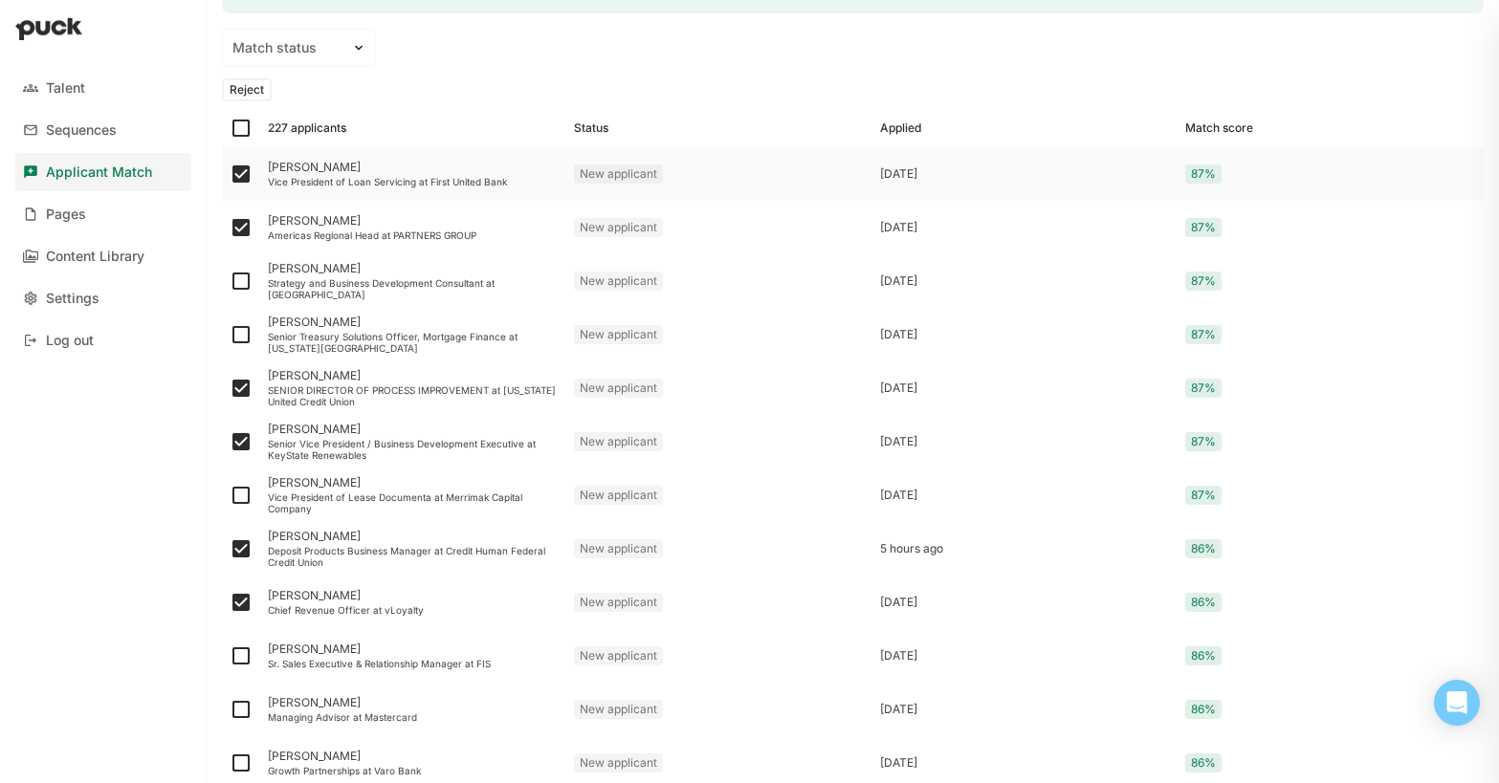
scroll to position [296, 0]
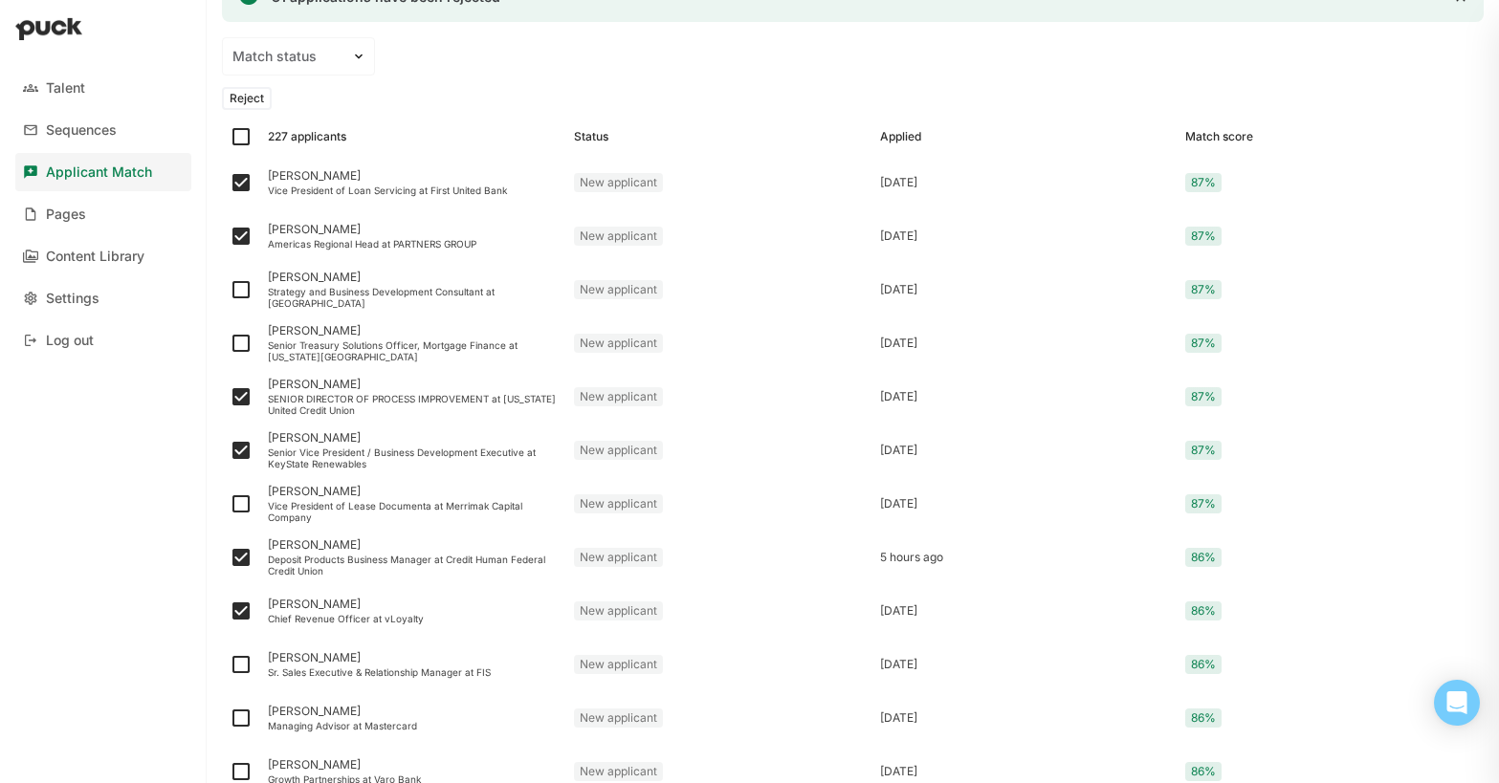
click at [245, 101] on button "Reject" at bounding box center [247, 98] width 50 height 23
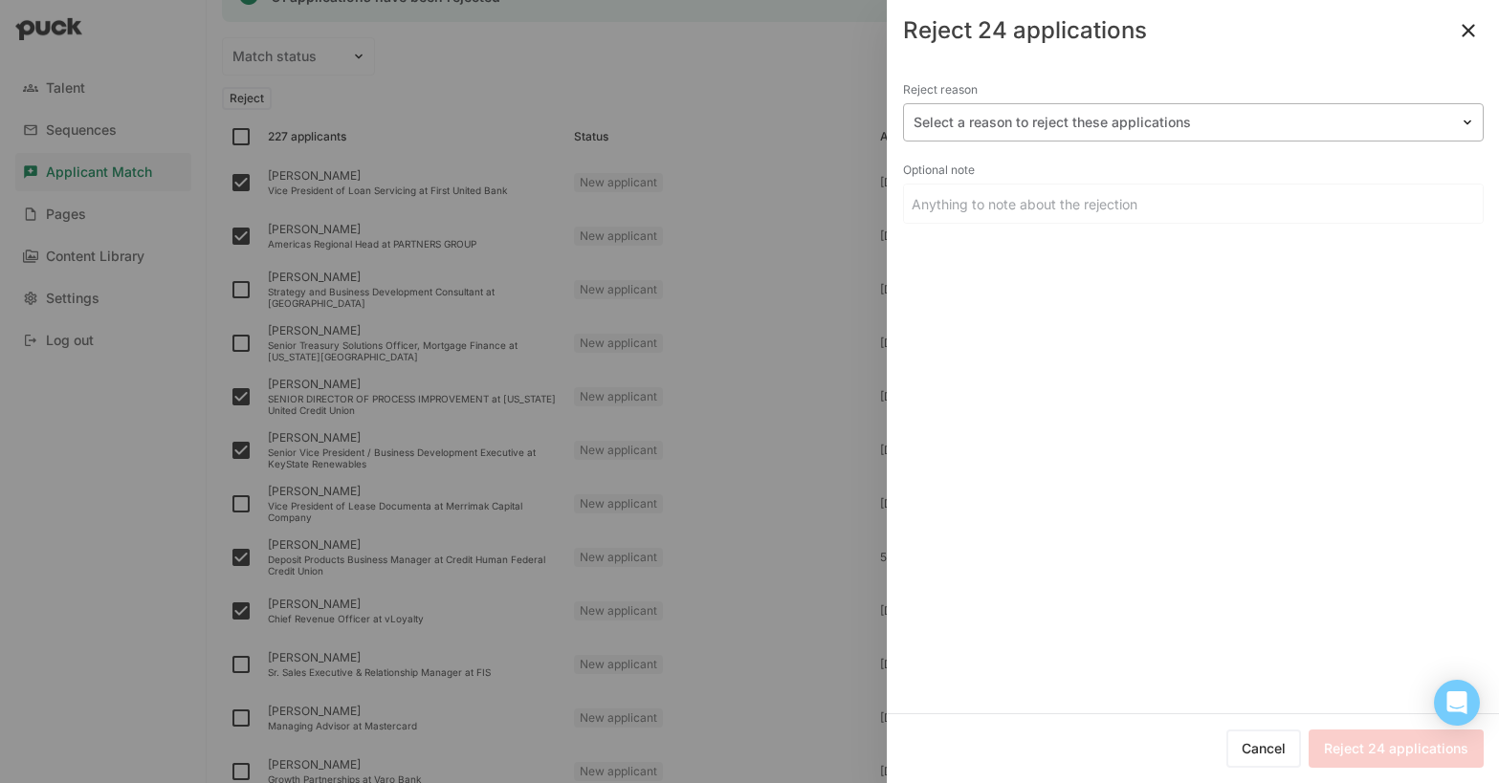
click at [1032, 115] on div at bounding box center [1182, 123] width 537 height 20
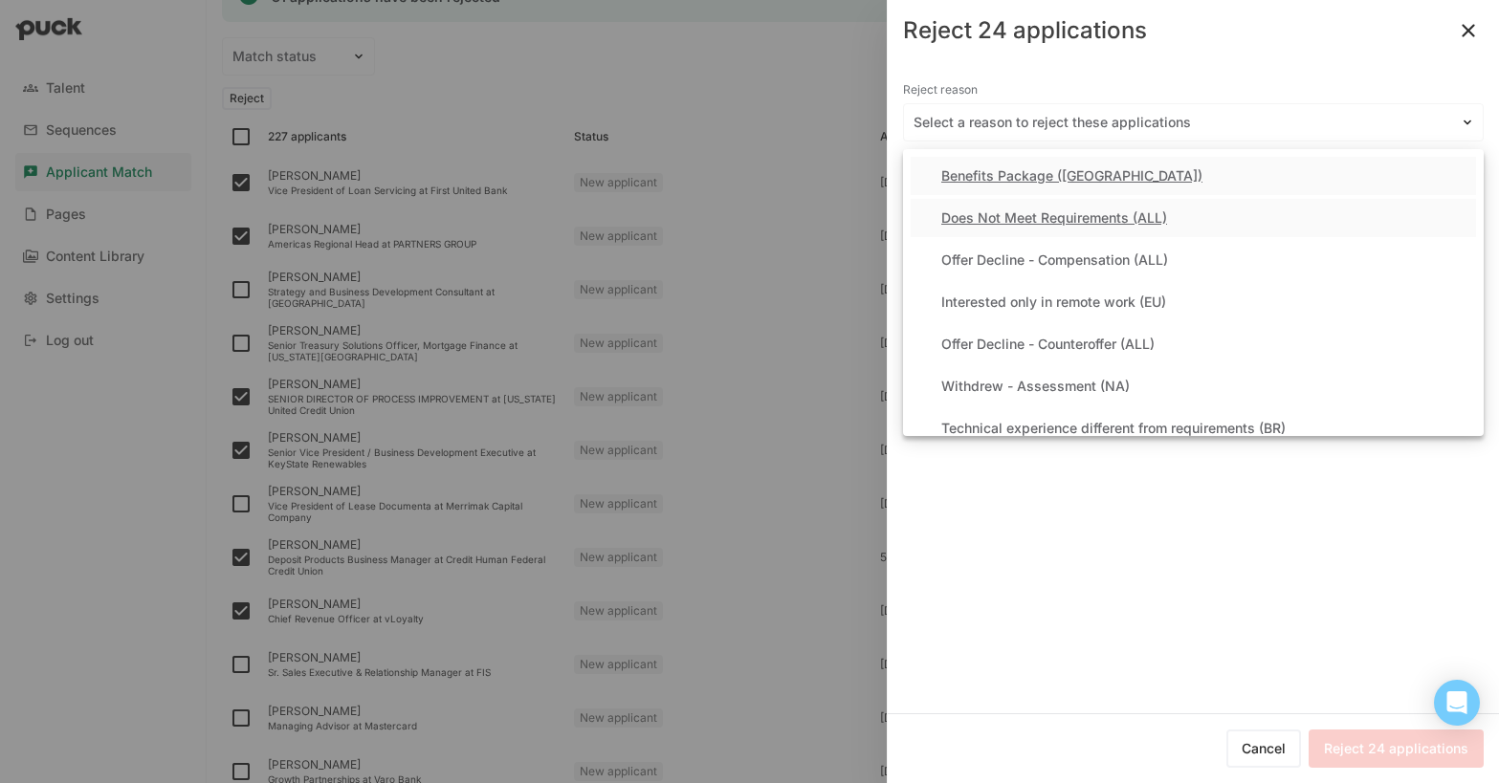
click at [1008, 224] on div "Does Not Meet Requirements (ALL)" at bounding box center [1054, 218] width 226 height 16
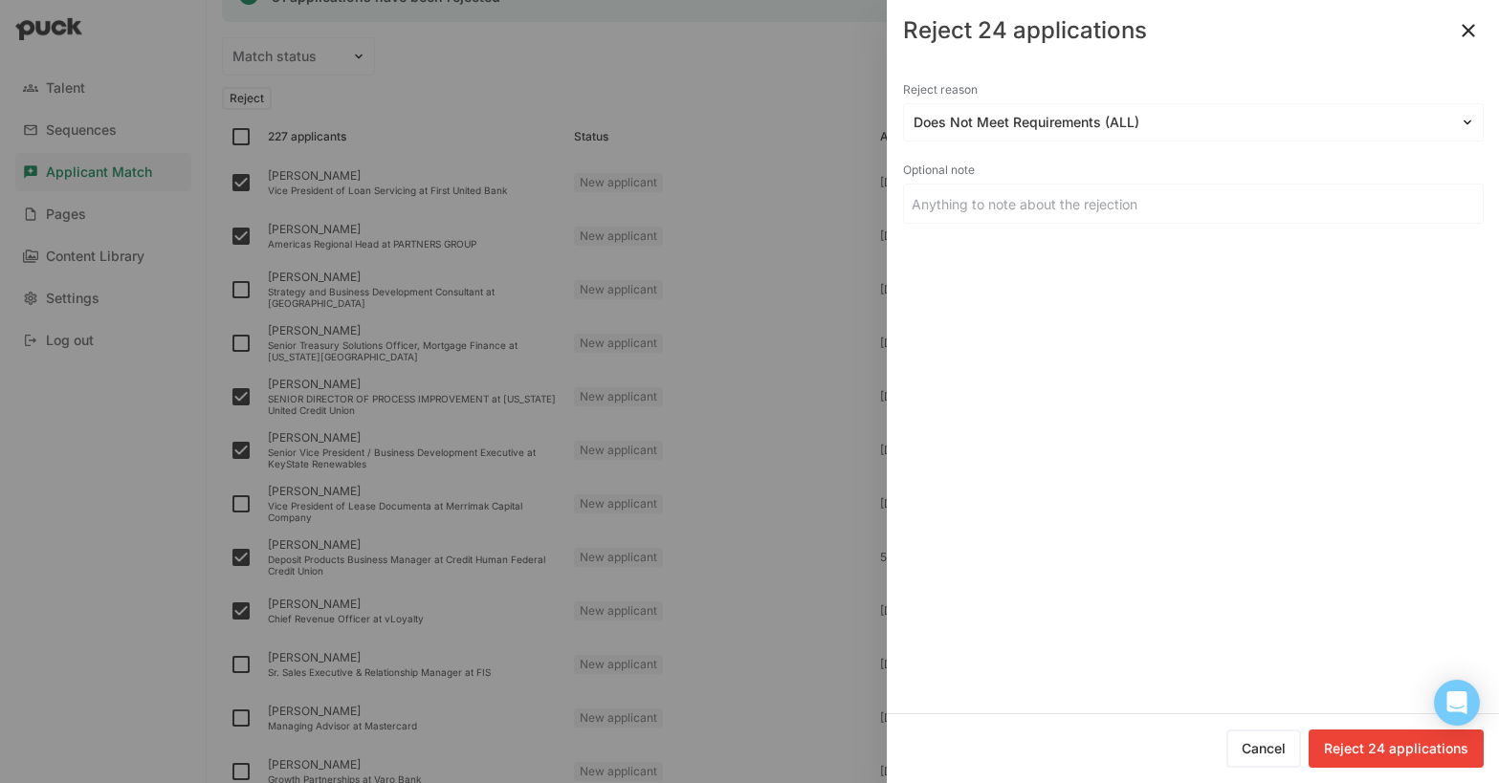
click at [1386, 757] on button "Reject 24 applications" at bounding box center [1396, 749] width 175 height 38
checkbox input "false"
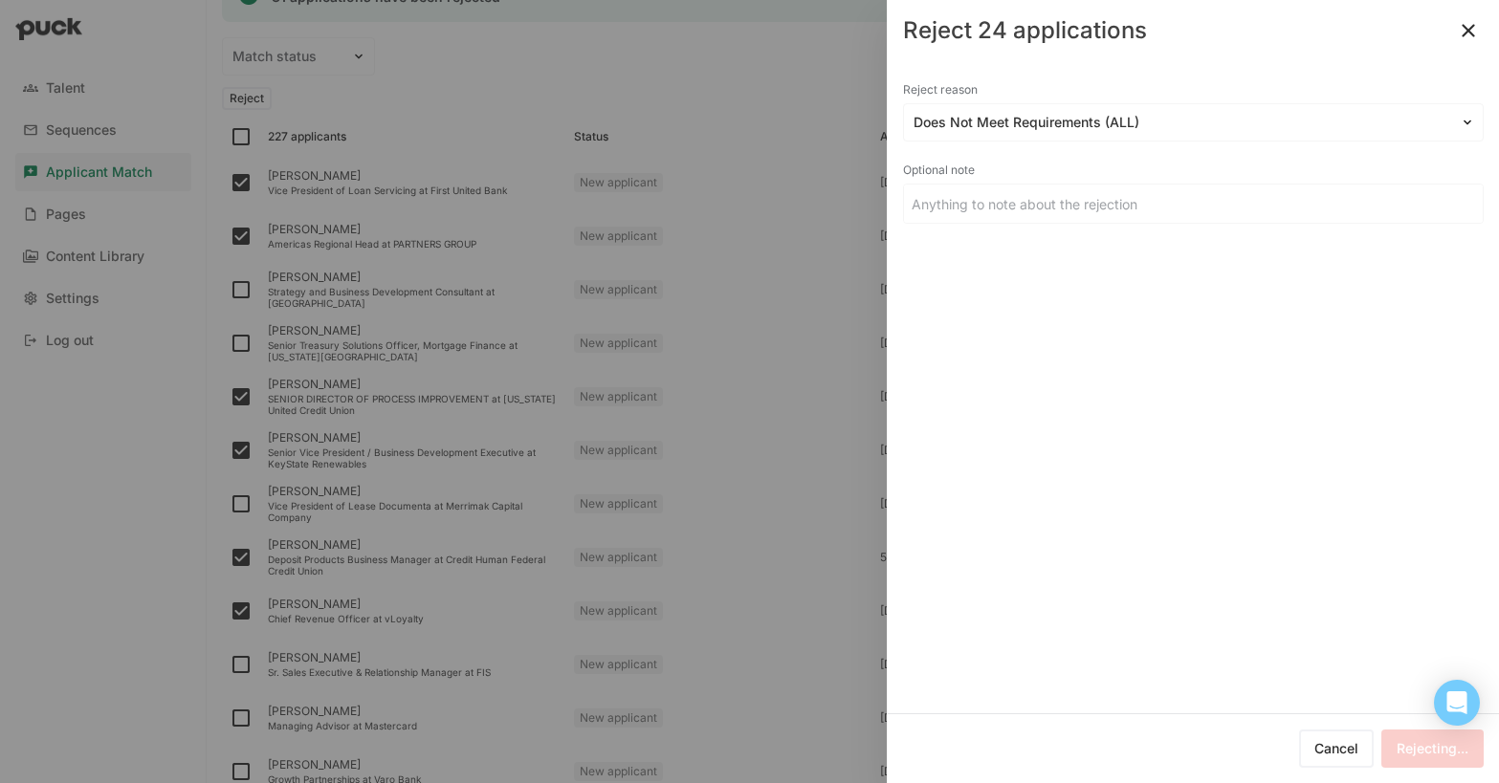
checkbox input "false"
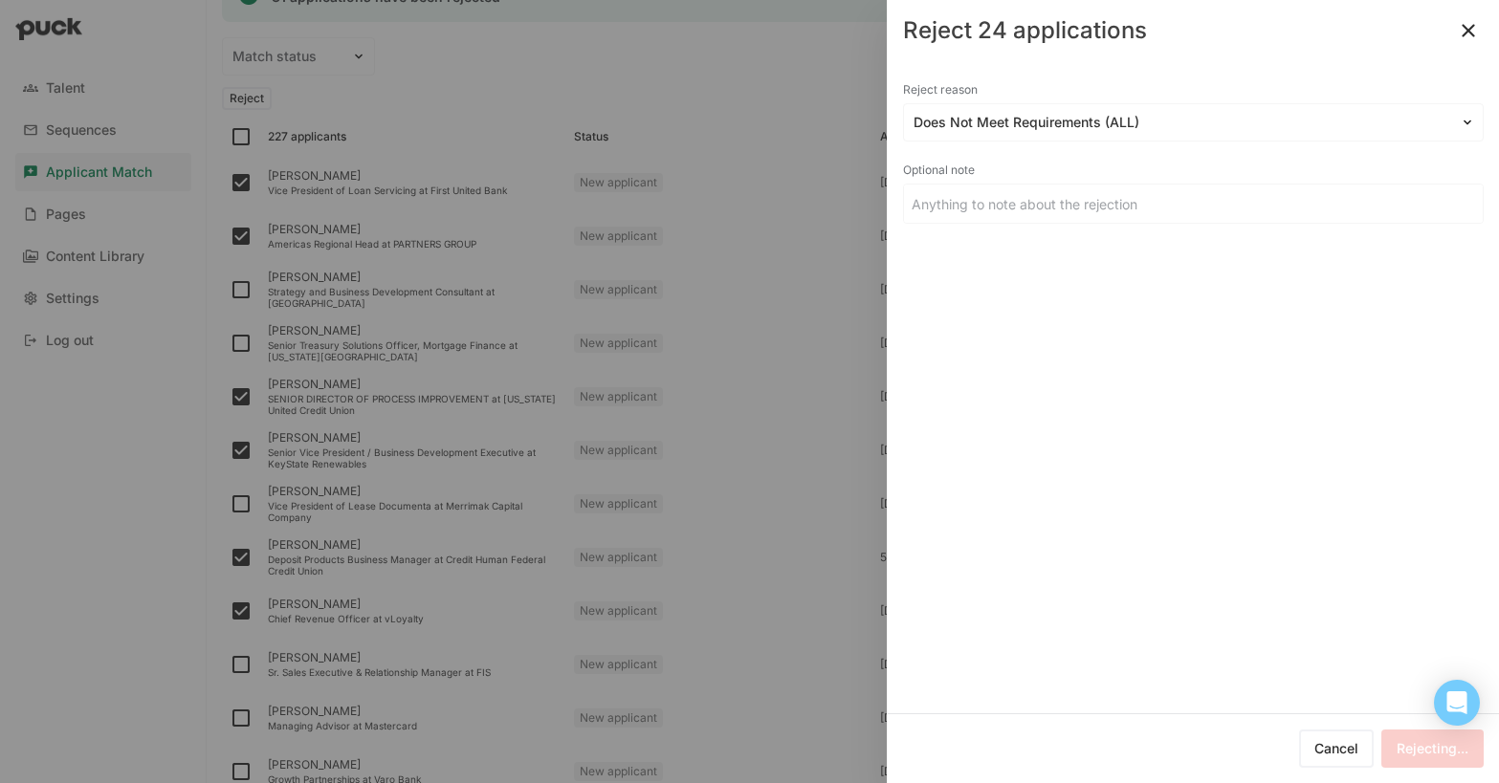
checkbox input "false"
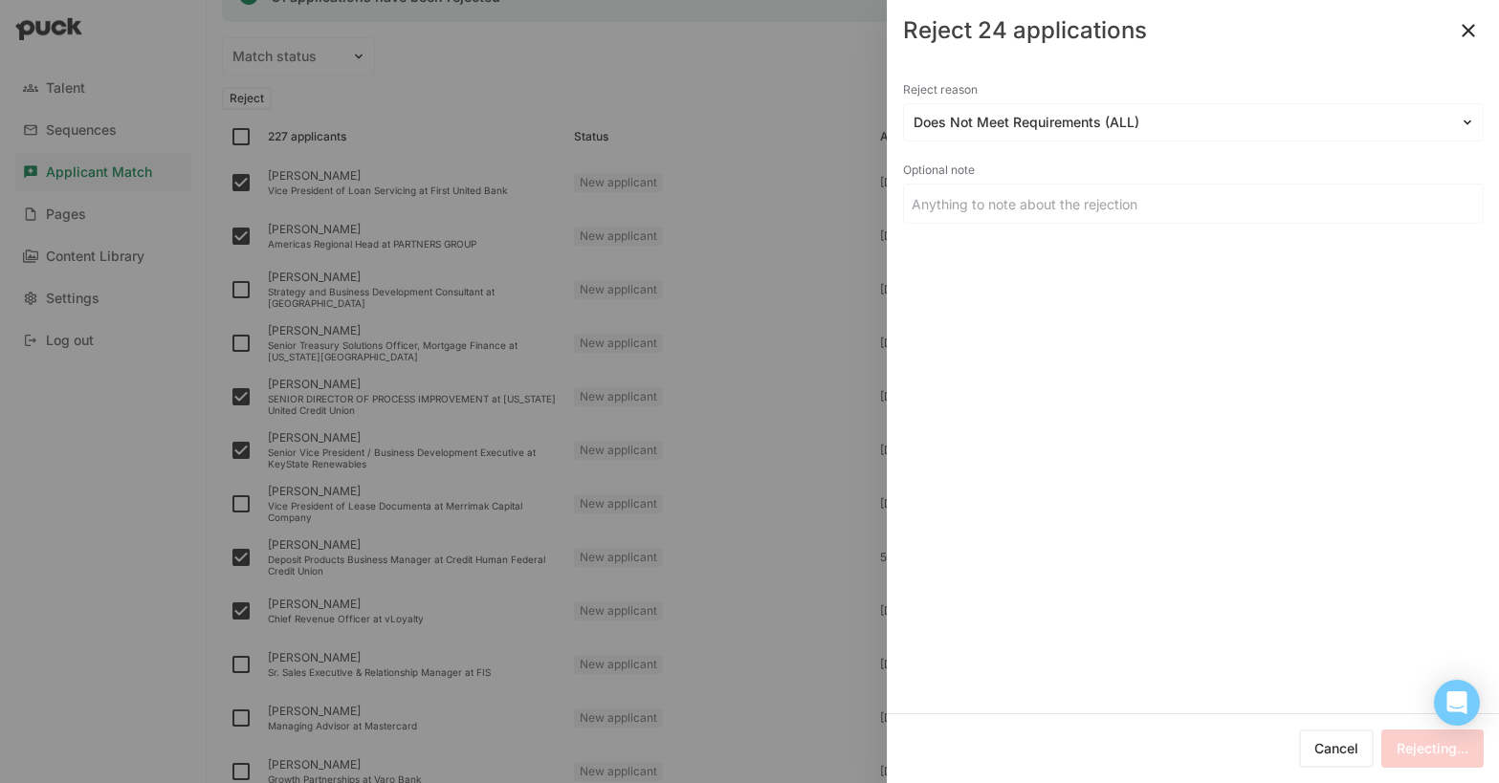
checkbox input "false"
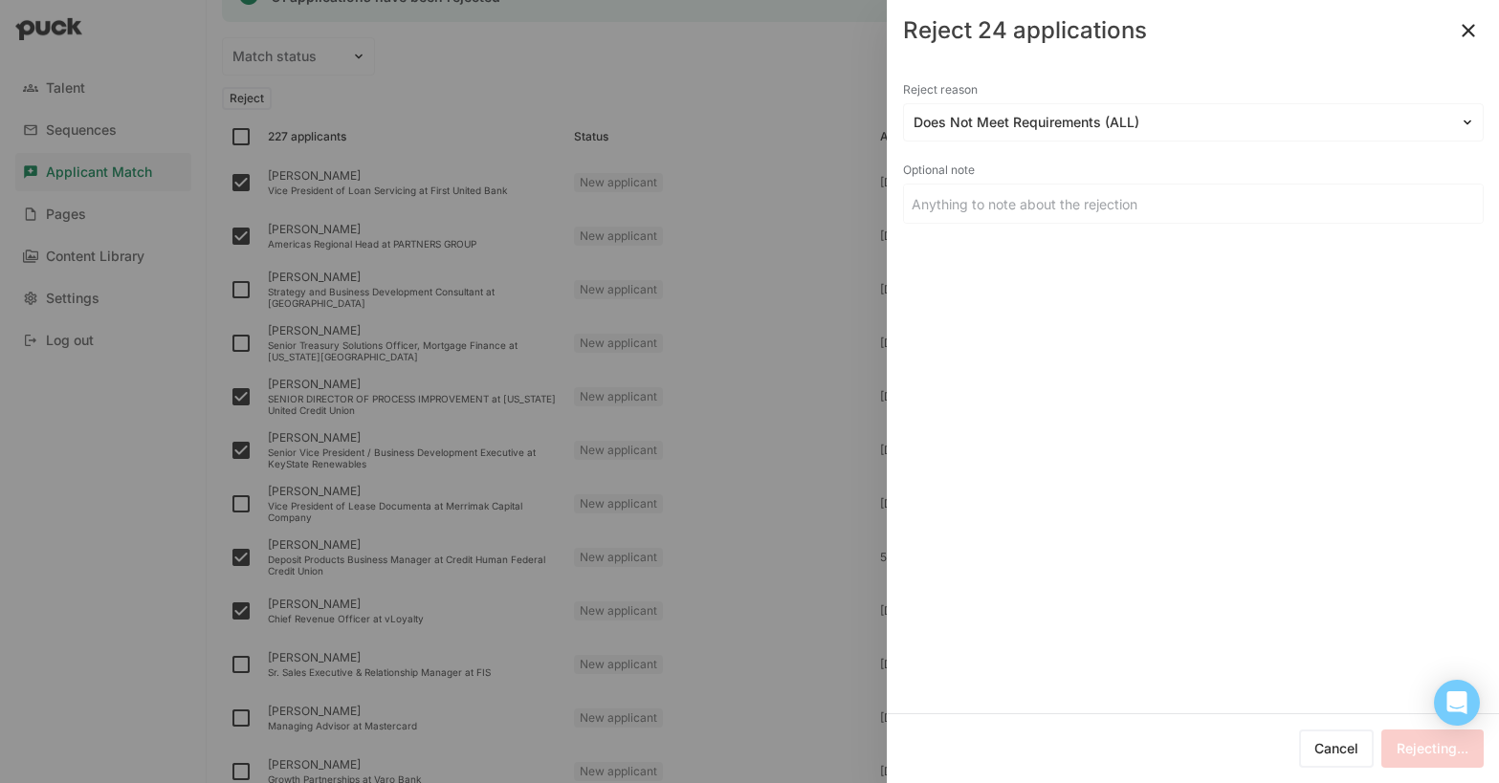
checkbox input "false"
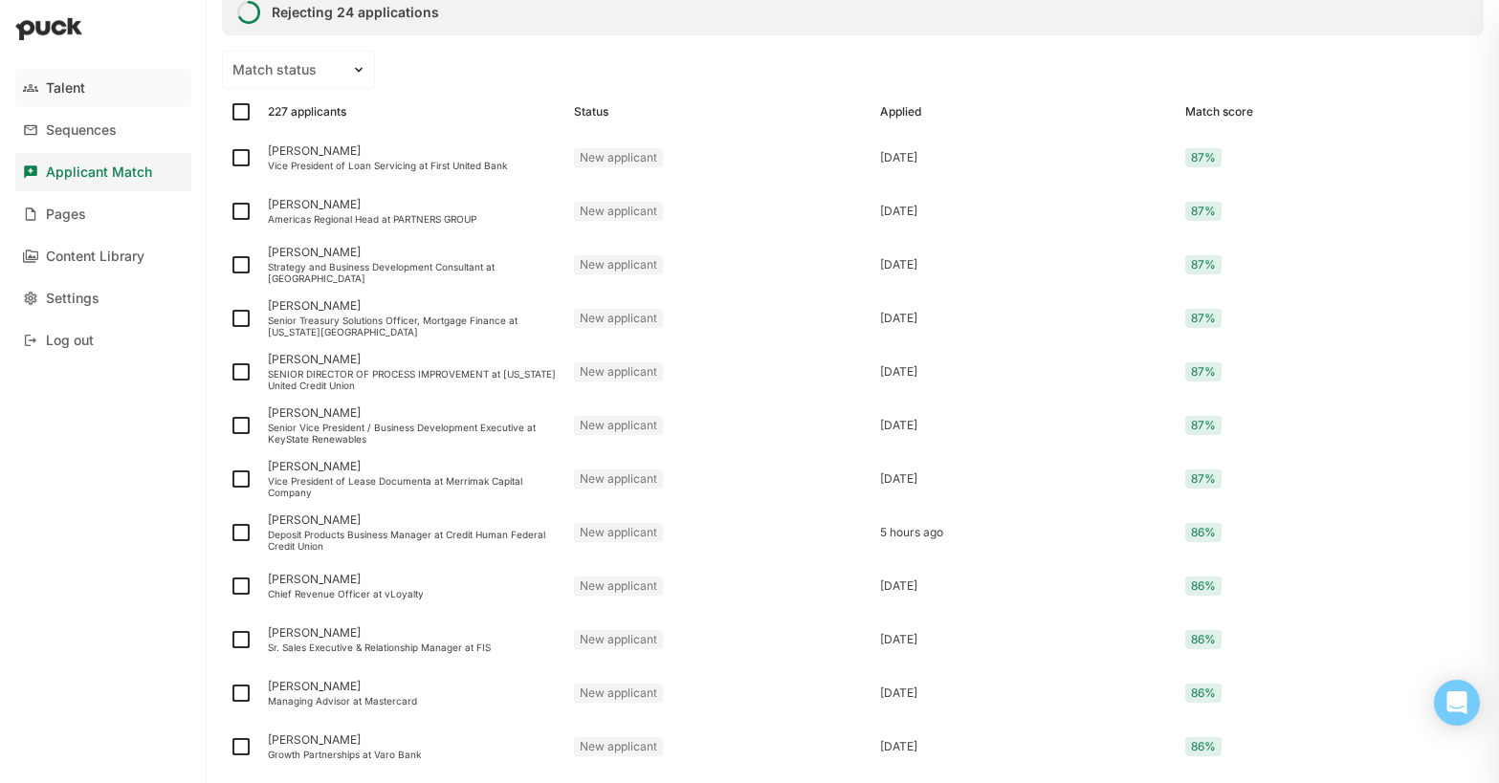
scroll to position [313, 0]
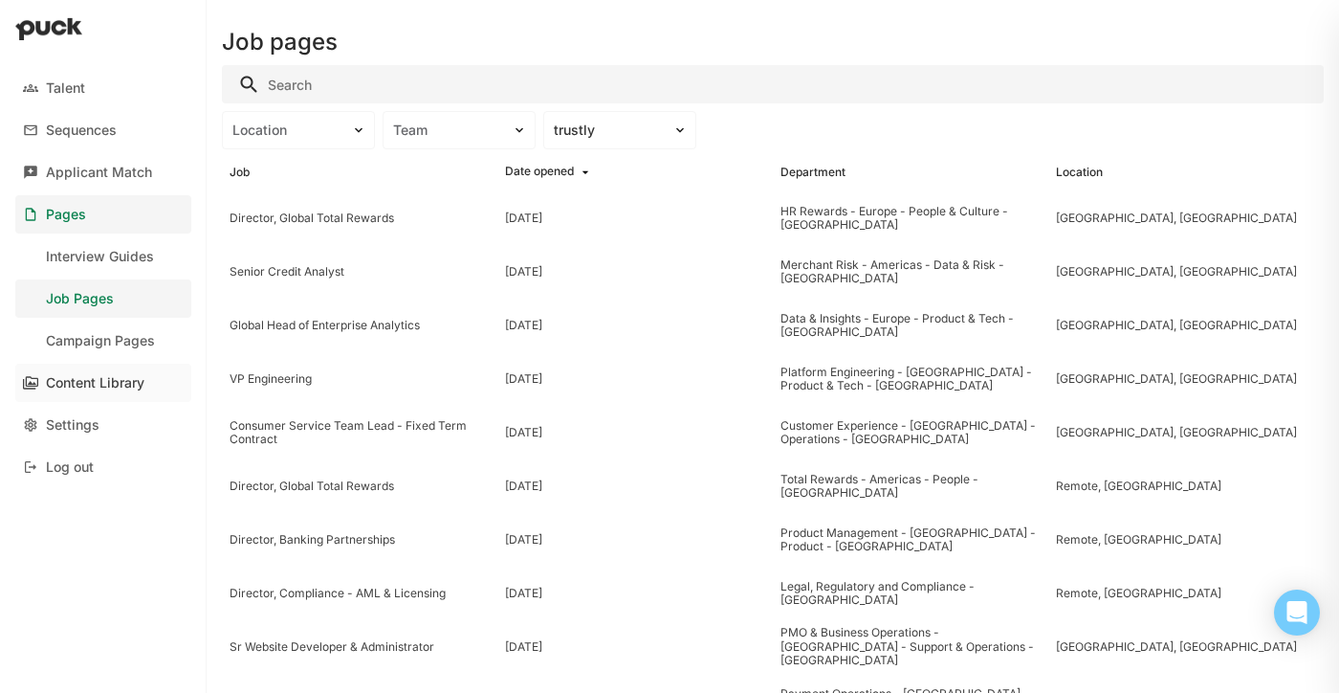
click at [104, 386] on div "Content Library" at bounding box center [95, 383] width 99 height 16
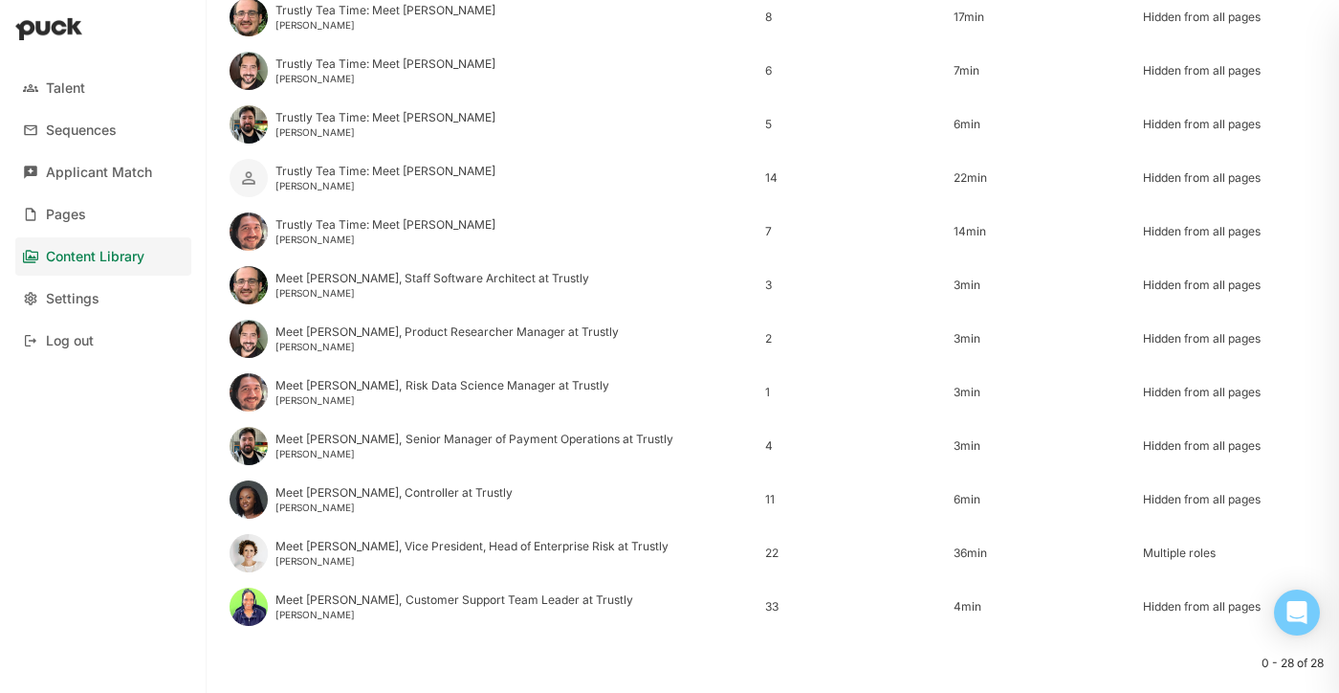
scroll to position [1119, 0]
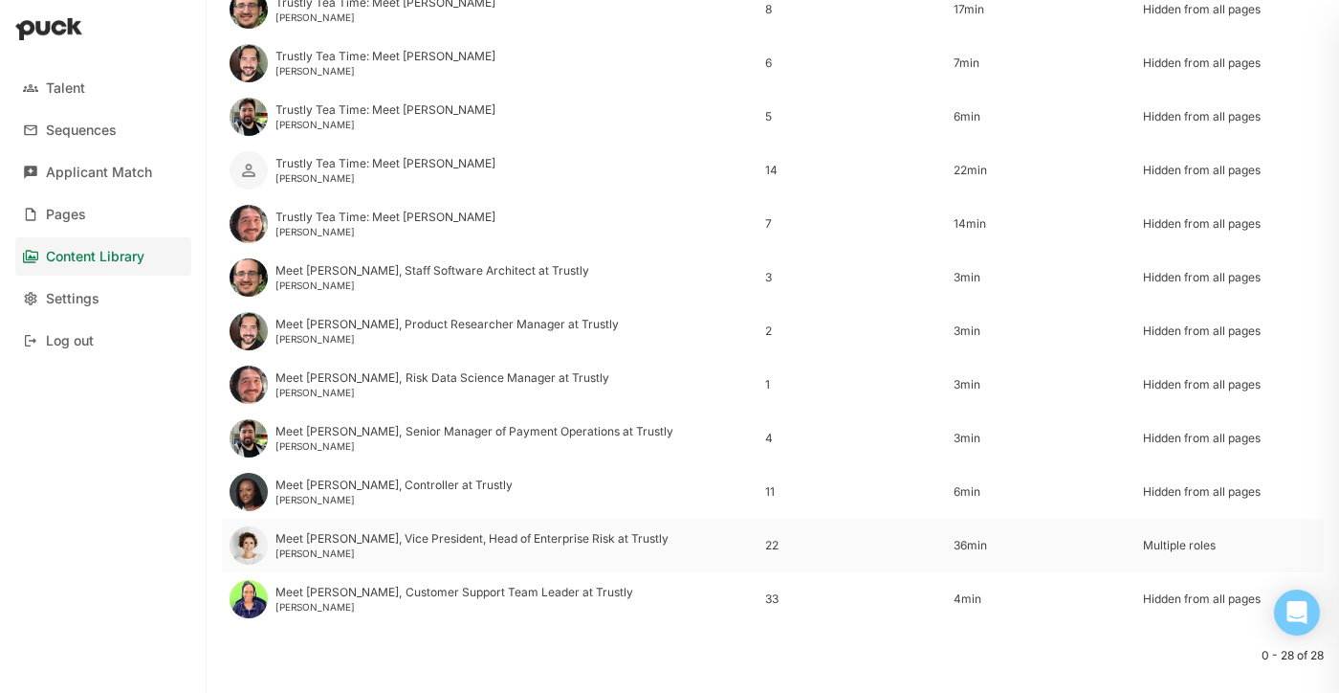
click at [401, 541] on div "Meet Michelle, Vice President, Head of Enterprise Risk at Trustly" at bounding box center [472, 538] width 393 height 13
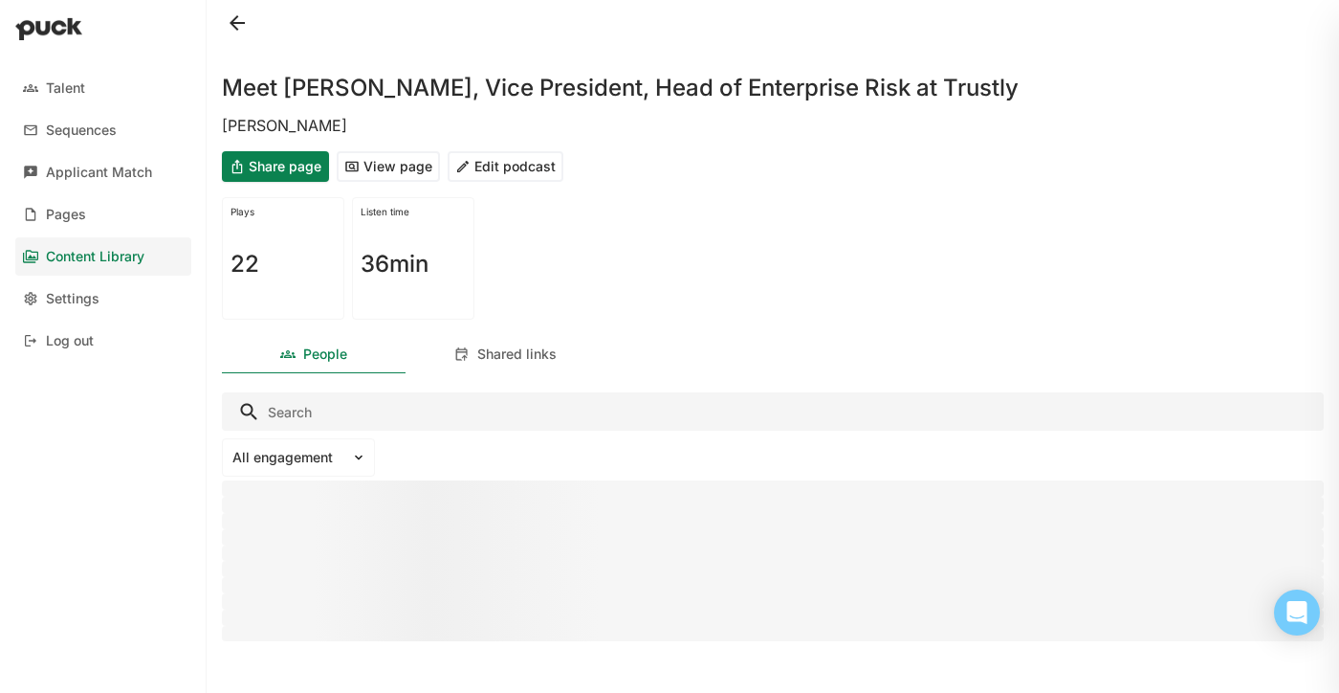
click at [512, 168] on button "Edit podcast" at bounding box center [506, 166] width 116 height 31
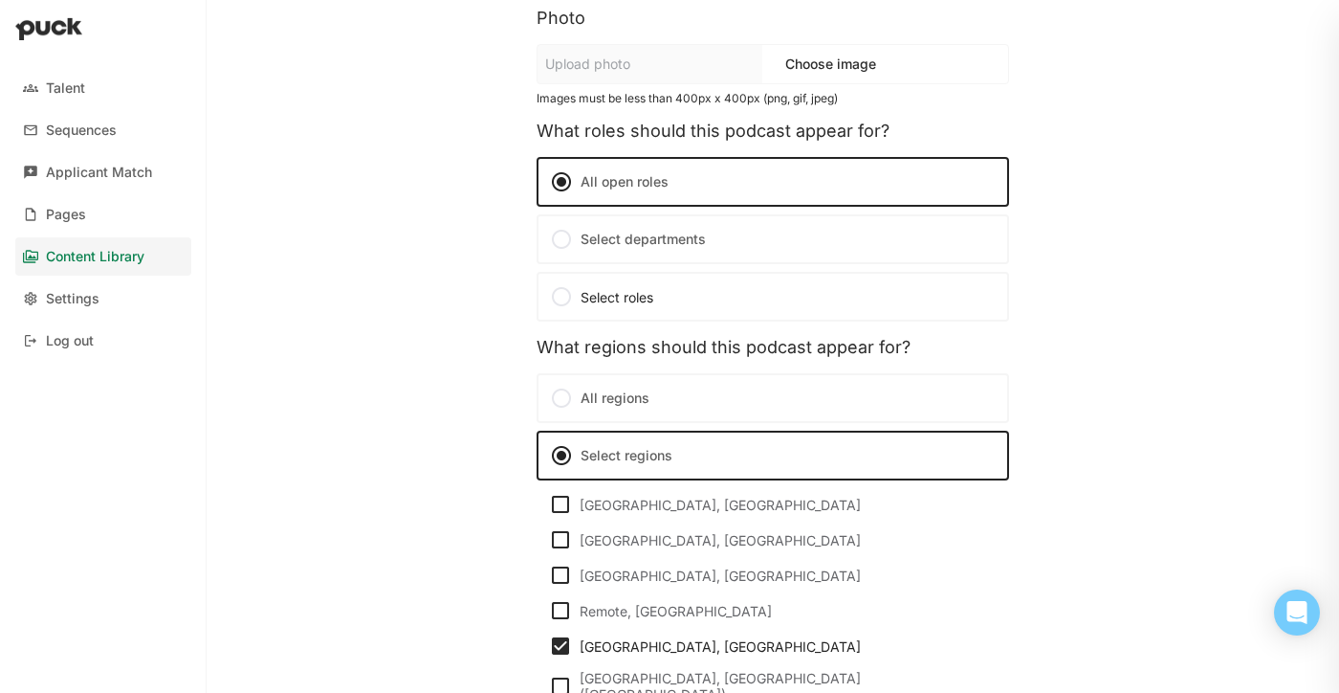
scroll to position [376, 0]
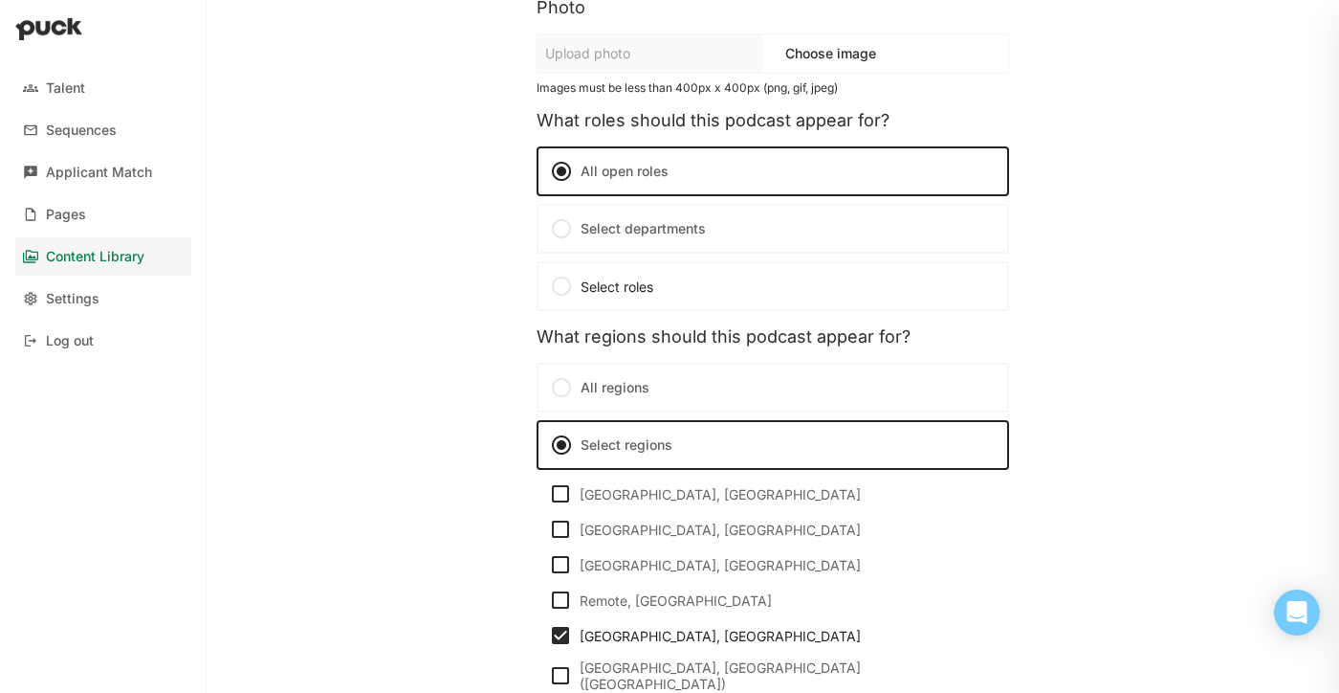
click at [563, 226] on div at bounding box center [561, 228] width 23 height 23
click at [0, 0] on input "Select departments" at bounding box center [0, 0] width 0 height 0
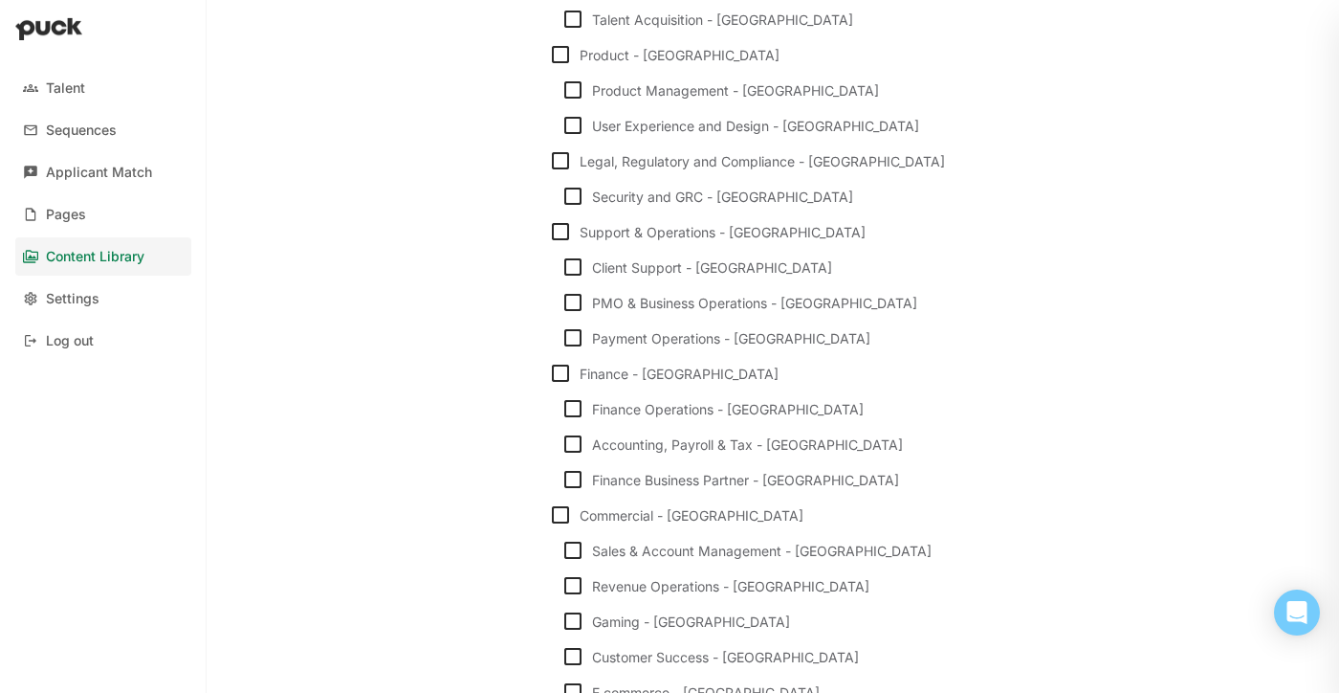
scroll to position [1377, 0]
click at [559, 162] on img at bounding box center [560, 161] width 23 height 23
click at [549, 162] on input "Legal, Regulatory and Compliance - Americas" at bounding box center [548, 162] width 1 height 1
checkbox input "true"
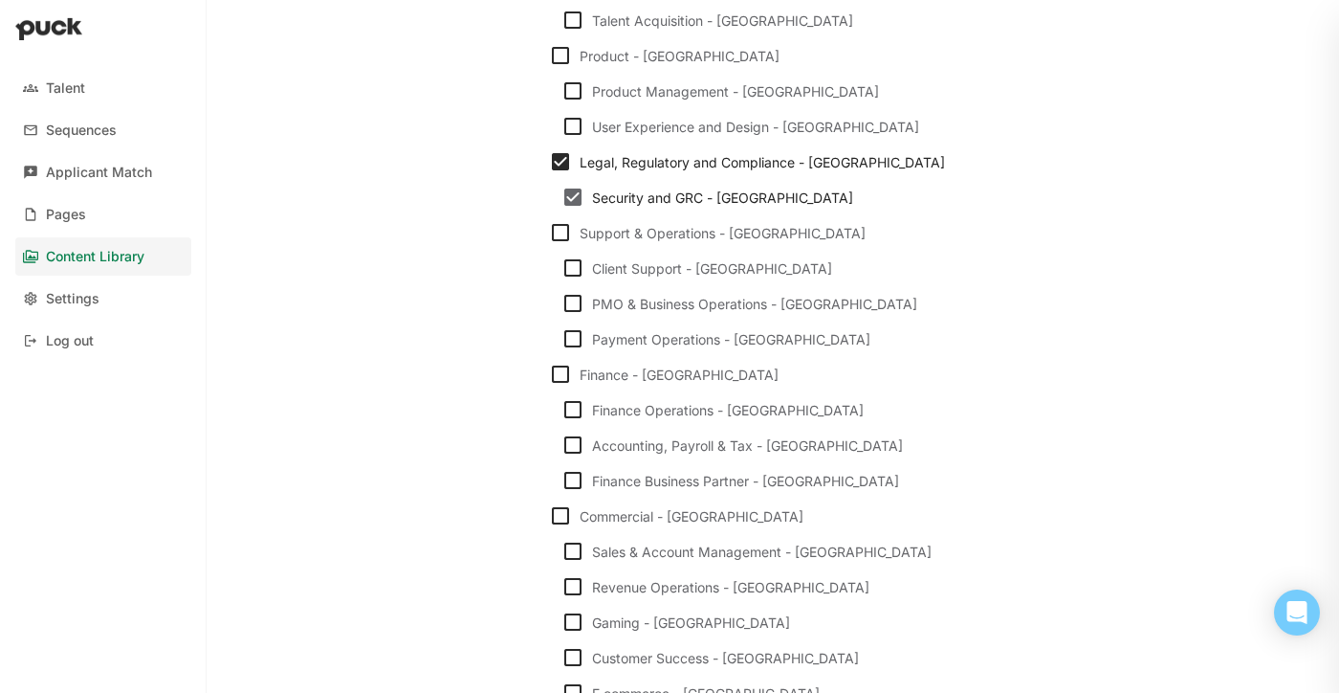
click at [572, 199] on img at bounding box center [573, 197] width 23 height 23
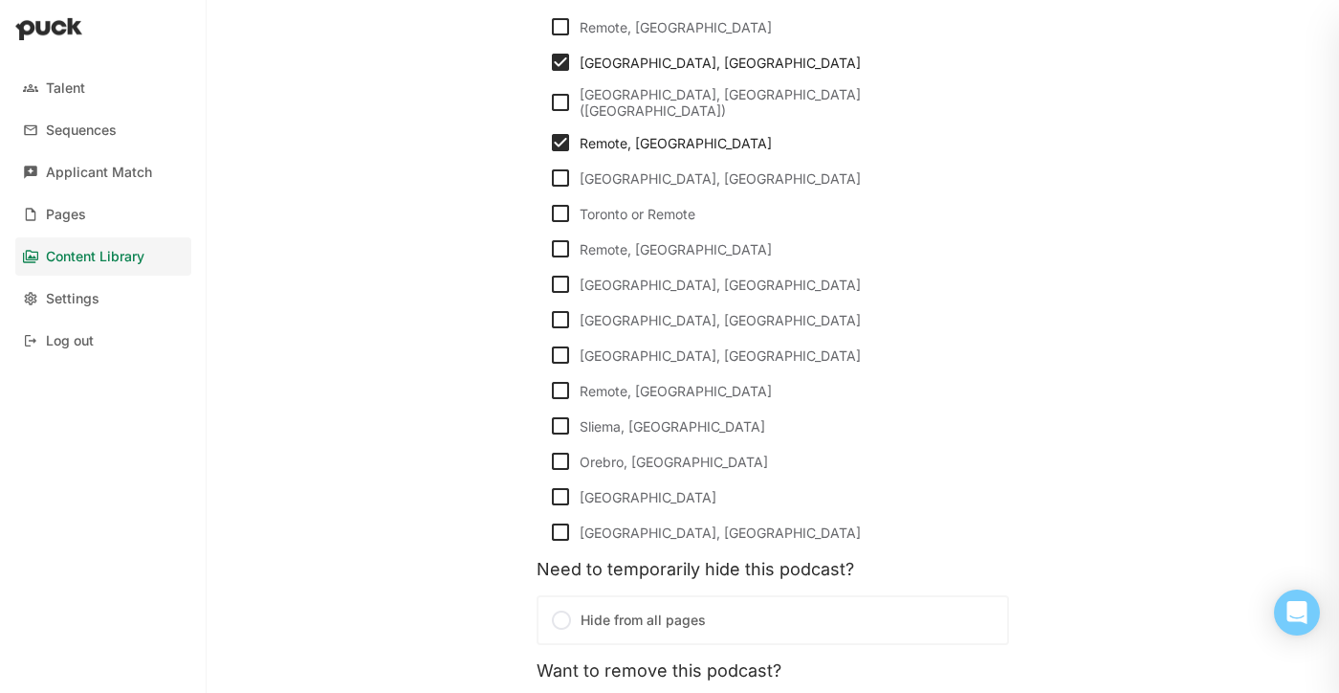
scroll to position [3816, 0]
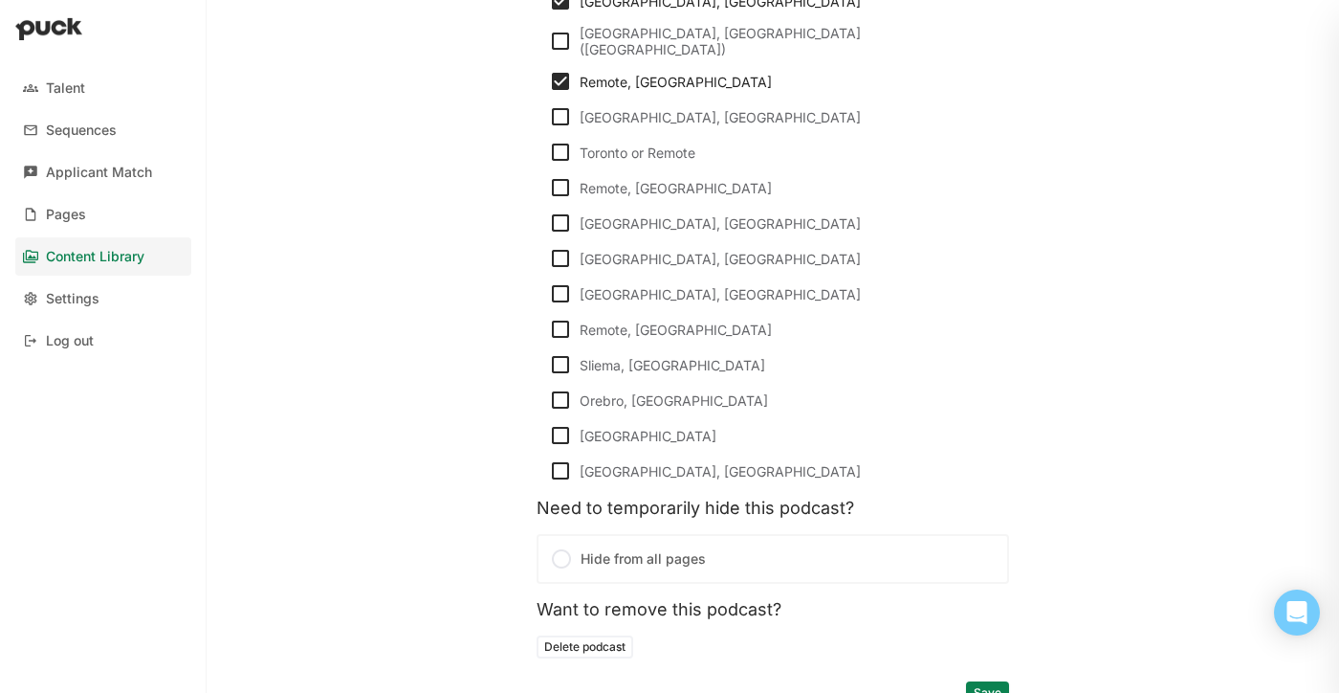
click at [983, 681] on button "Save" at bounding box center [987, 692] width 43 height 23
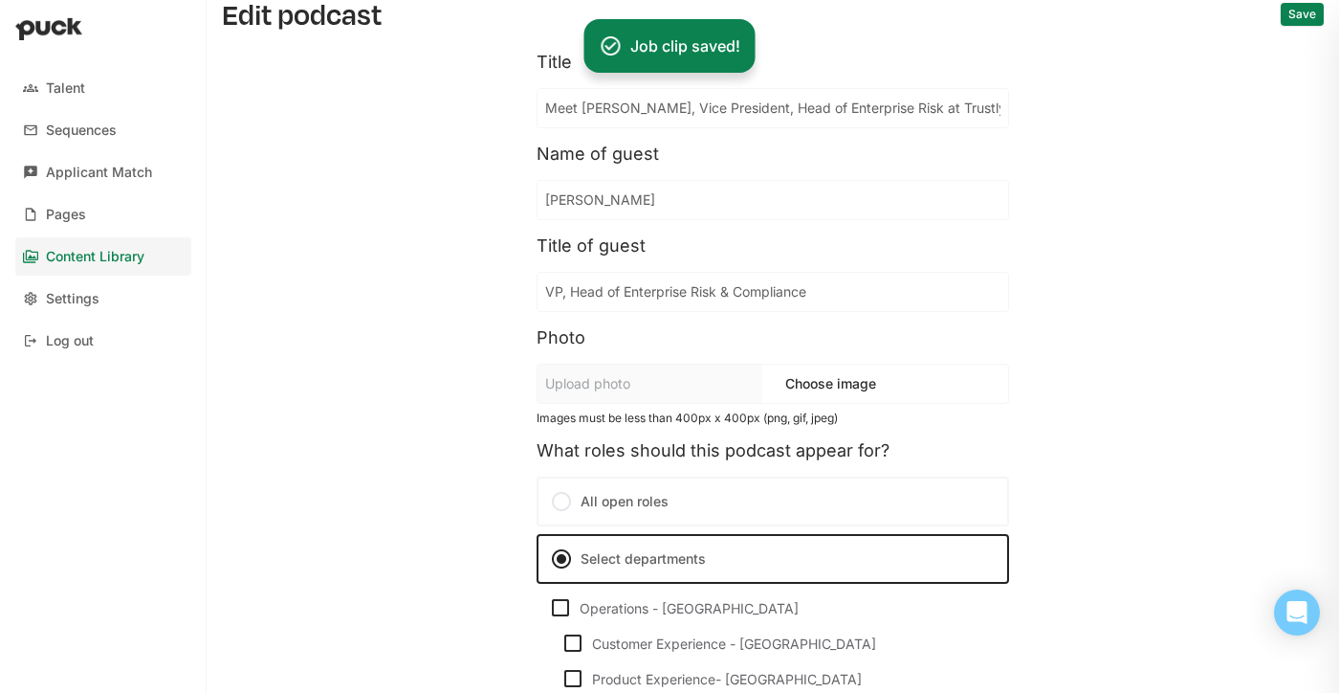
scroll to position [0, 0]
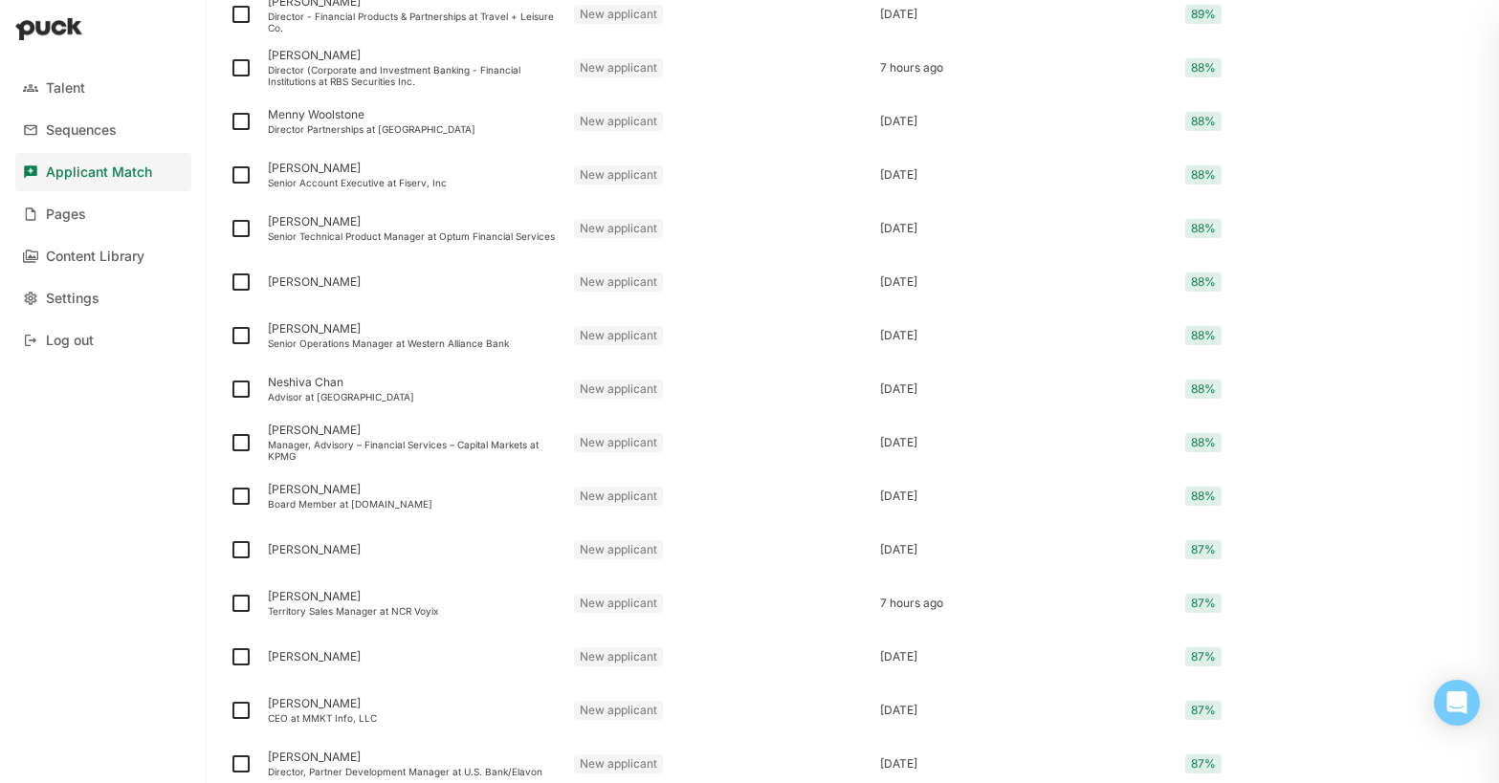
scroll to position [2373, 0]
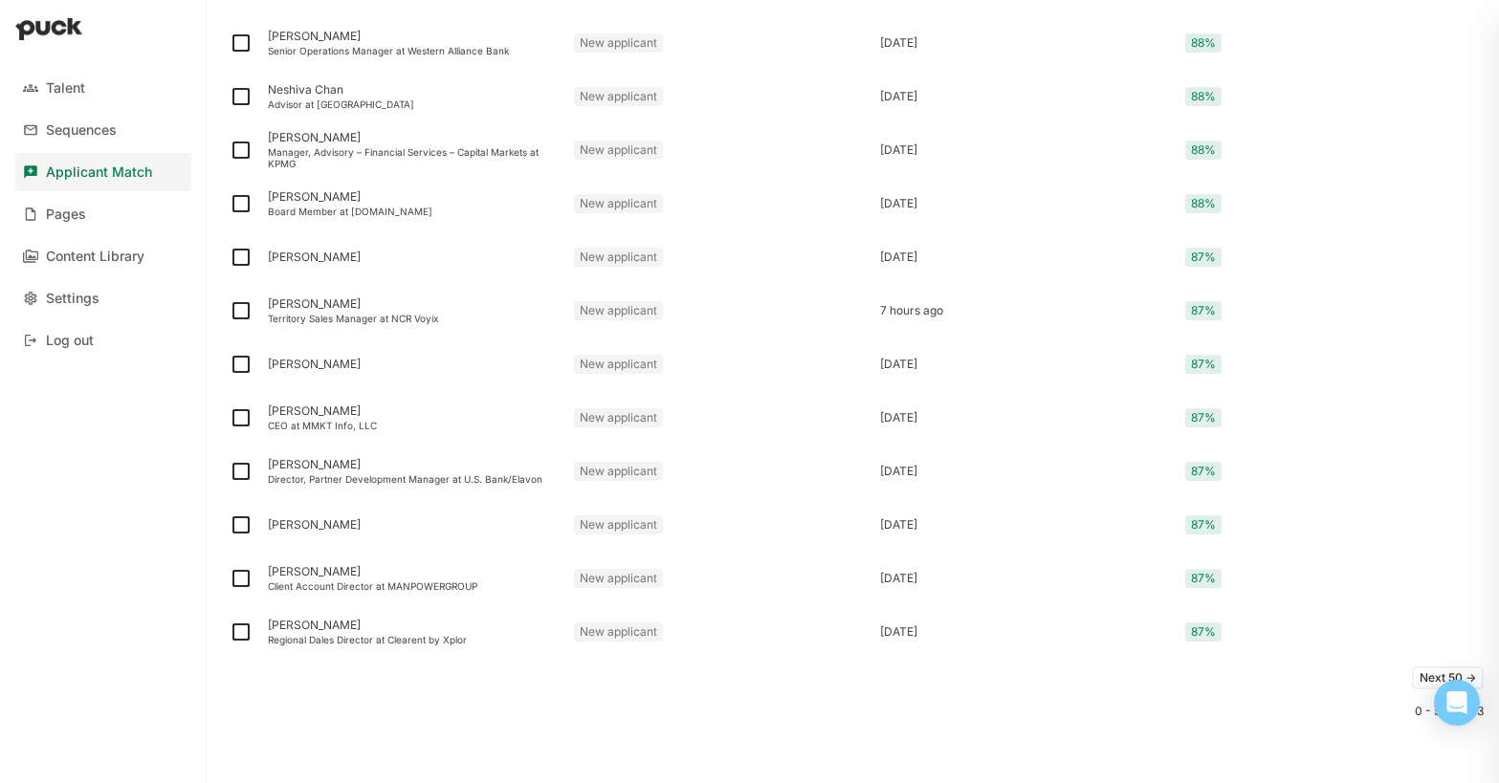
click at [1429, 673] on button "Next 50 ->" at bounding box center [1448, 678] width 72 height 23
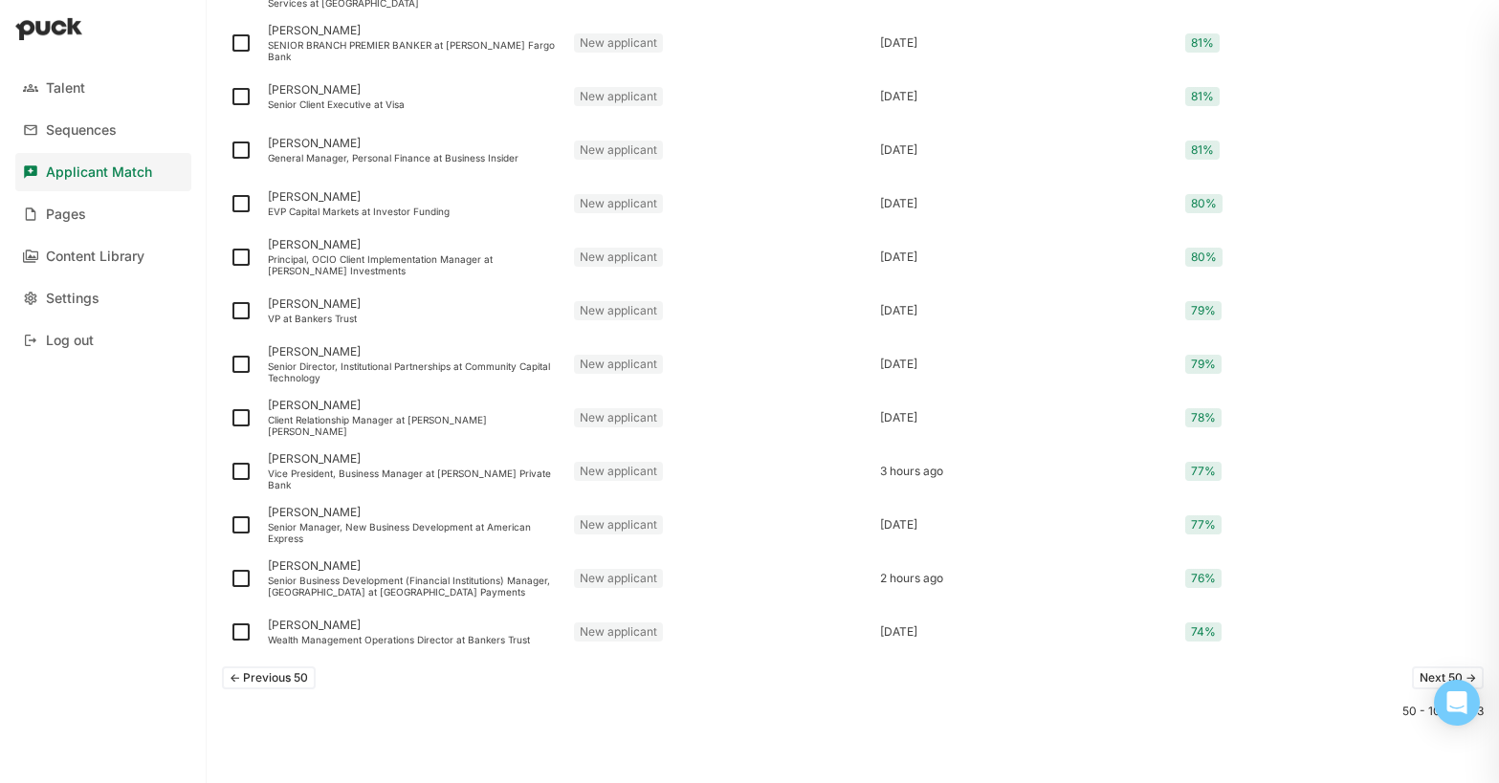
click at [1426, 681] on button "Next 50 ->" at bounding box center [1448, 678] width 72 height 23
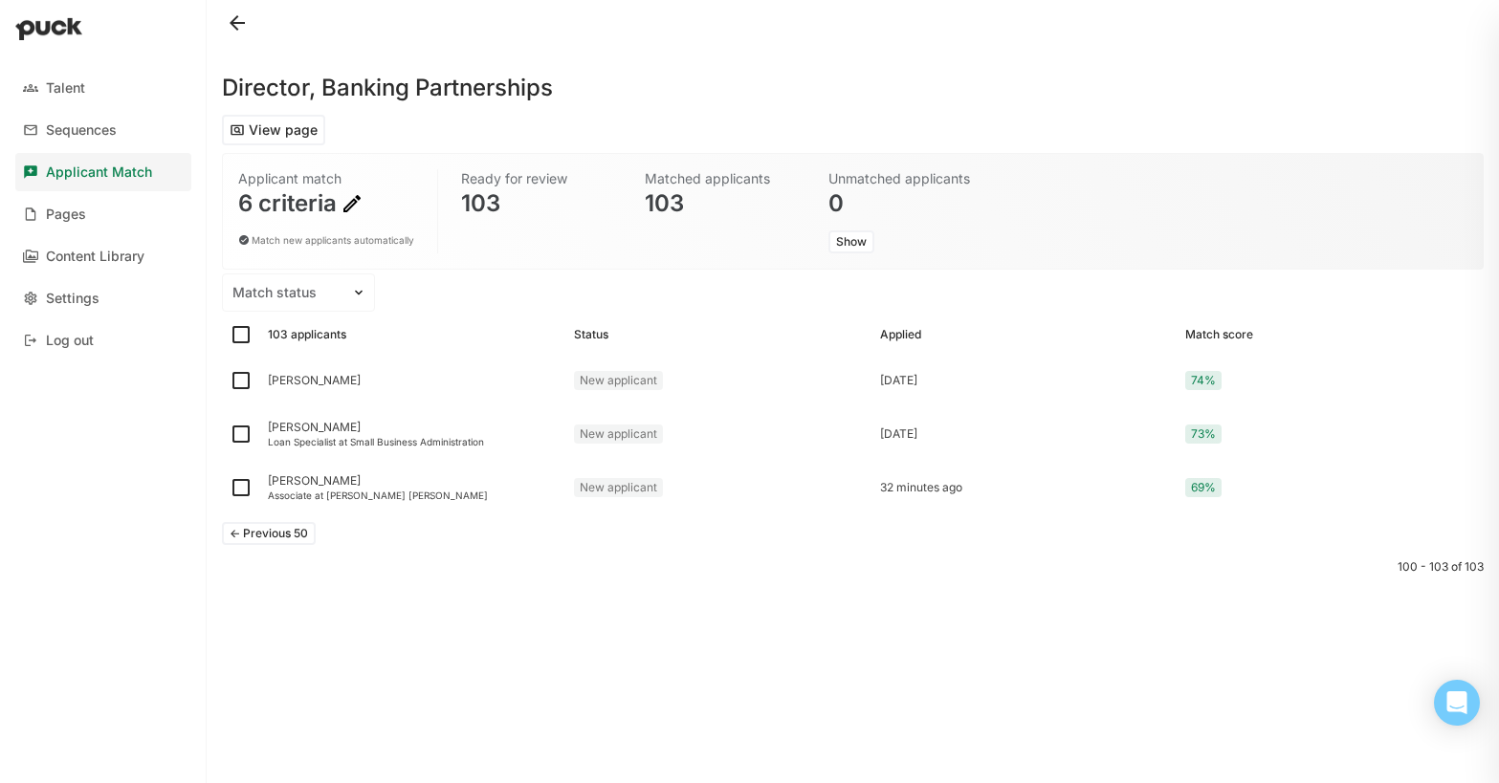
scroll to position [0, 0]
click at [119, 179] on div "Applicant Match" at bounding box center [99, 173] width 106 height 16
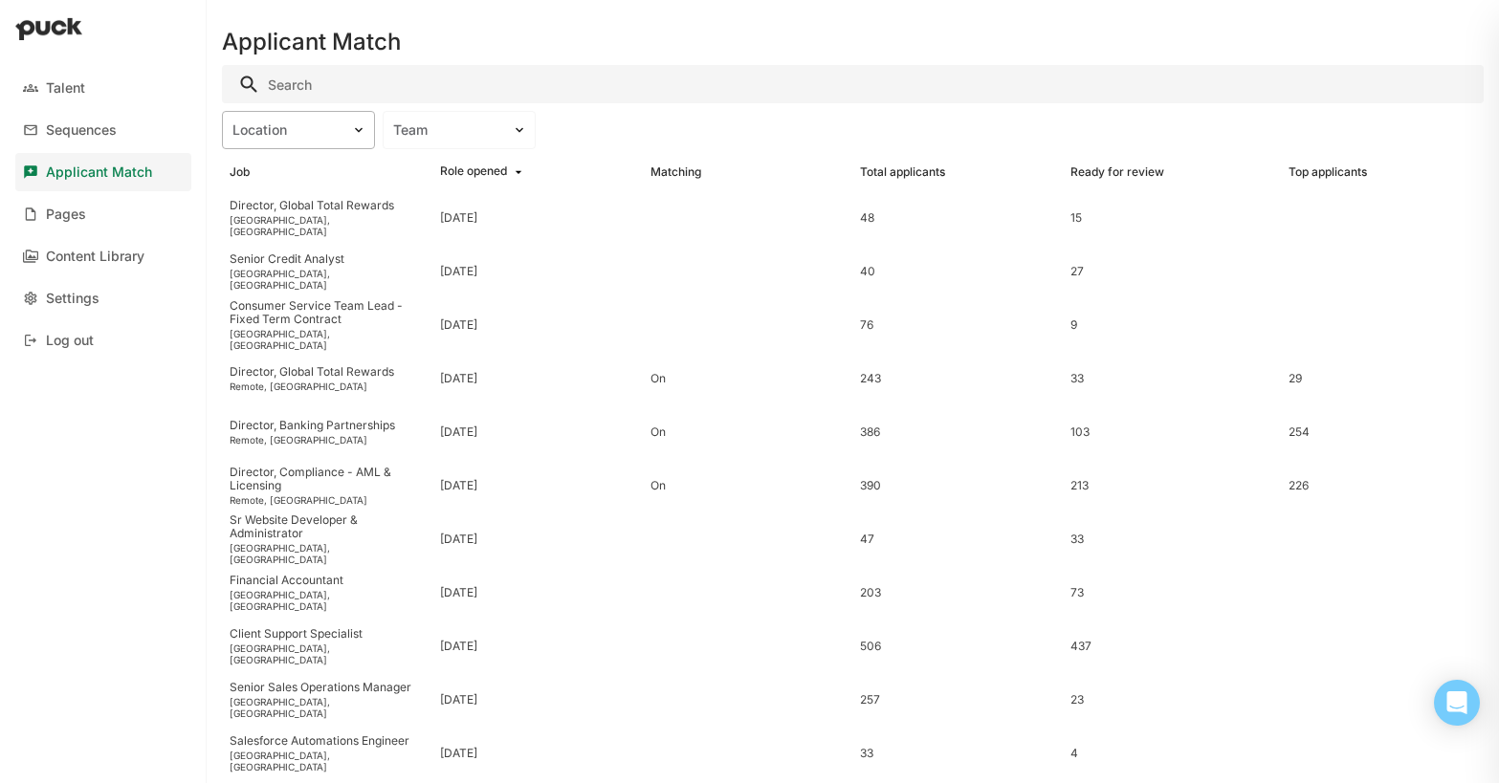
click at [293, 141] on div "Location" at bounding box center [298, 130] width 153 height 38
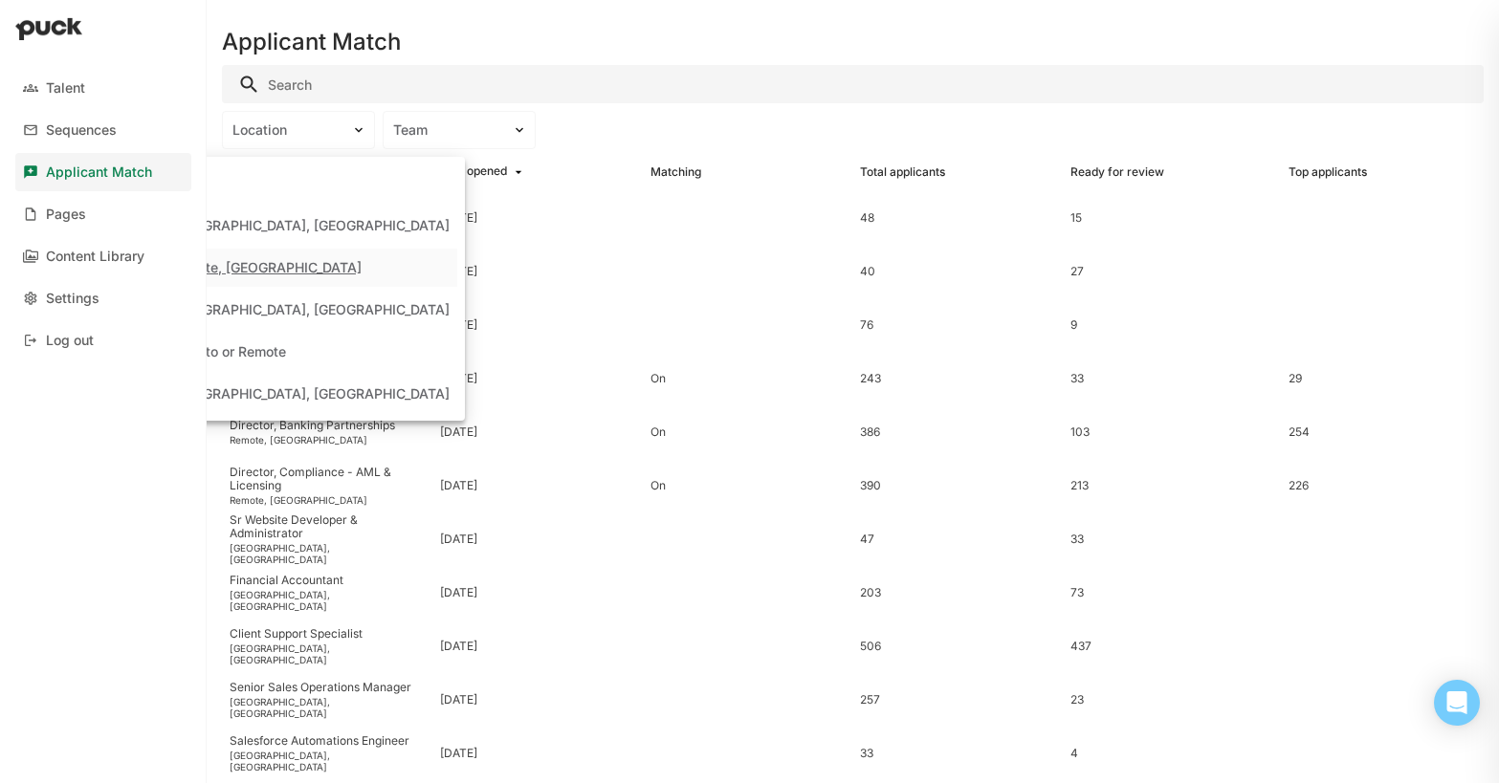
click at [289, 276] on div "Remote, [GEOGRAPHIC_DATA]" at bounding box center [299, 268] width 318 height 38
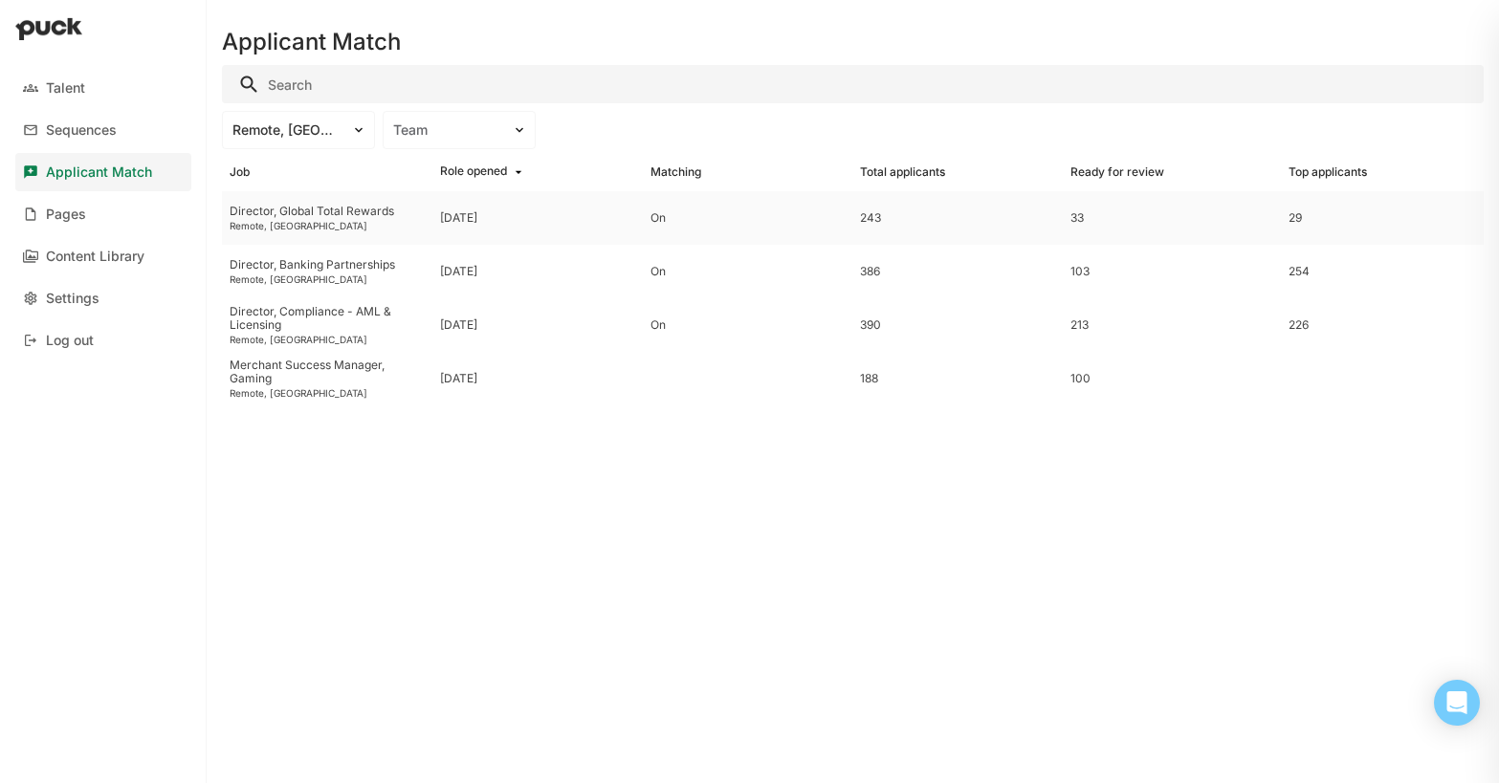
click at [305, 217] on div "Director, Global Total Rewards" at bounding box center [327, 211] width 195 height 13
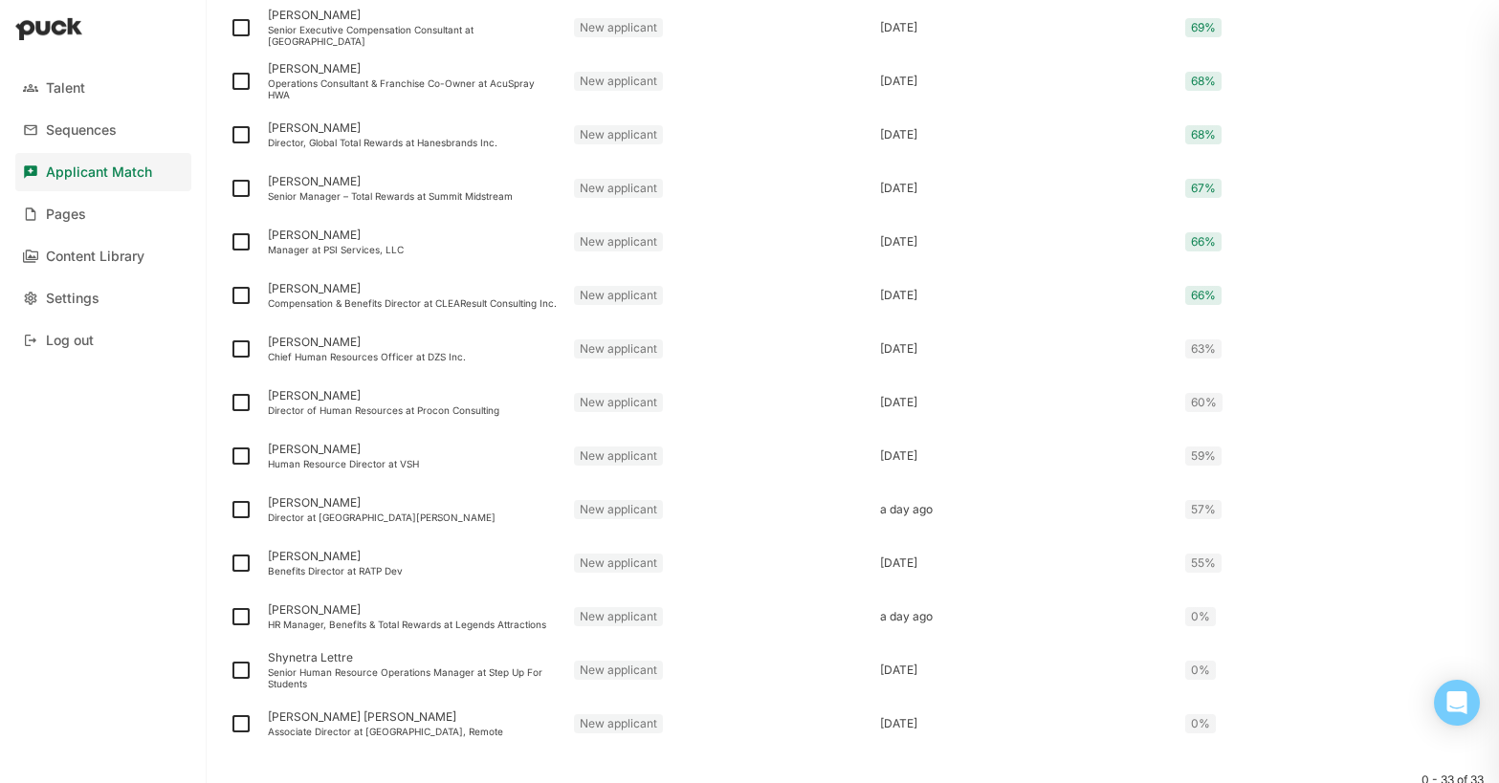
scroll to position [1369, 0]
click at [242, 352] on img at bounding box center [241, 351] width 23 height 23
click at [230, 352] on input "checkbox" at bounding box center [229, 351] width 1 height 1
checkbox input "true"
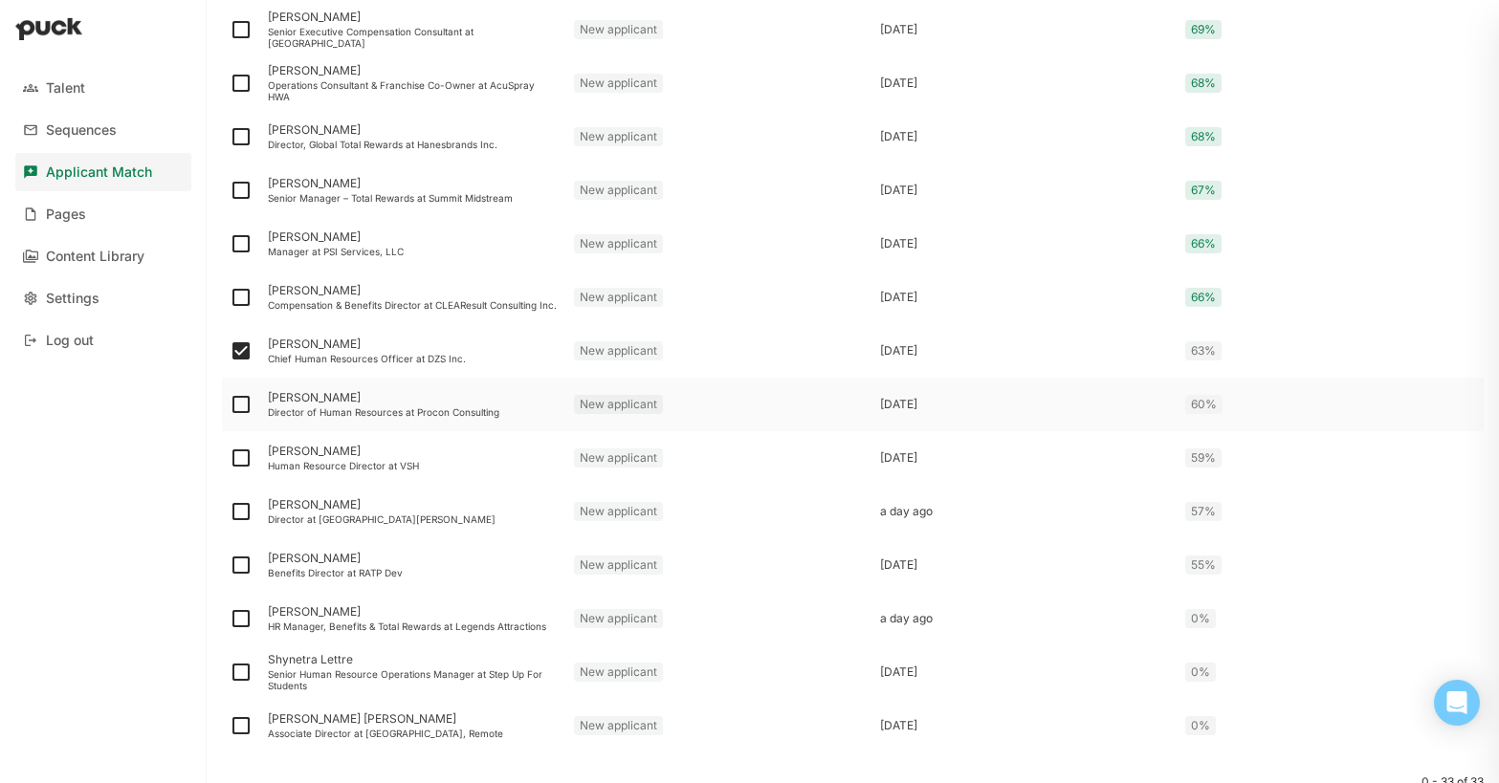
click at [242, 410] on img at bounding box center [241, 404] width 23 height 23
click at [230, 406] on input "checkbox" at bounding box center [229, 405] width 1 height 1
checkbox input "true"
click at [241, 455] on img at bounding box center [241, 458] width 23 height 23
click at [230, 458] on input "checkbox" at bounding box center [229, 458] width 1 height 1
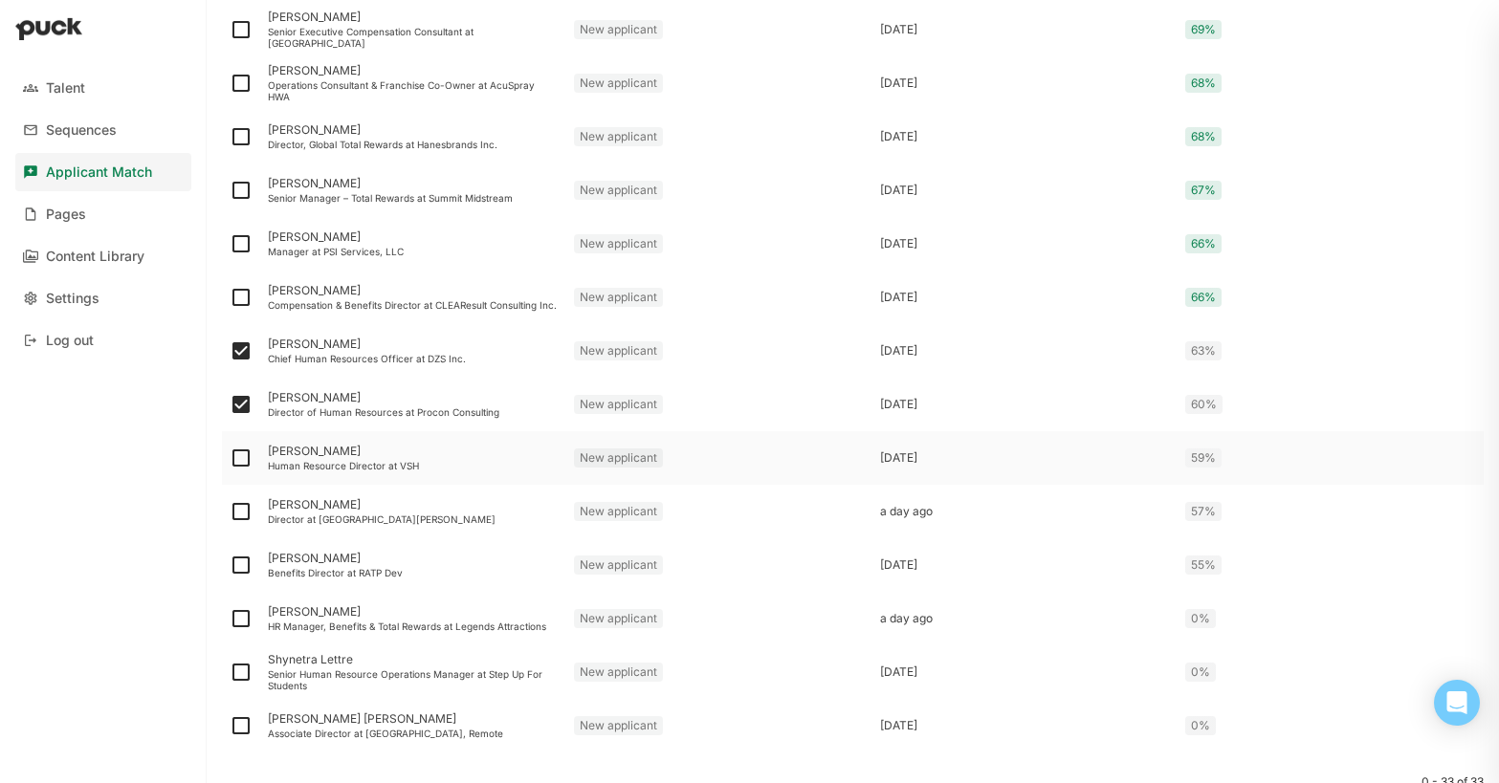
checkbox input "true"
click at [245, 510] on img at bounding box center [241, 511] width 23 height 23
click at [230, 512] on input "checkbox" at bounding box center [229, 512] width 1 height 1
checkbox input "true"
click at [240, 568] on img at bounding box center [241, 565] width 23 height 23
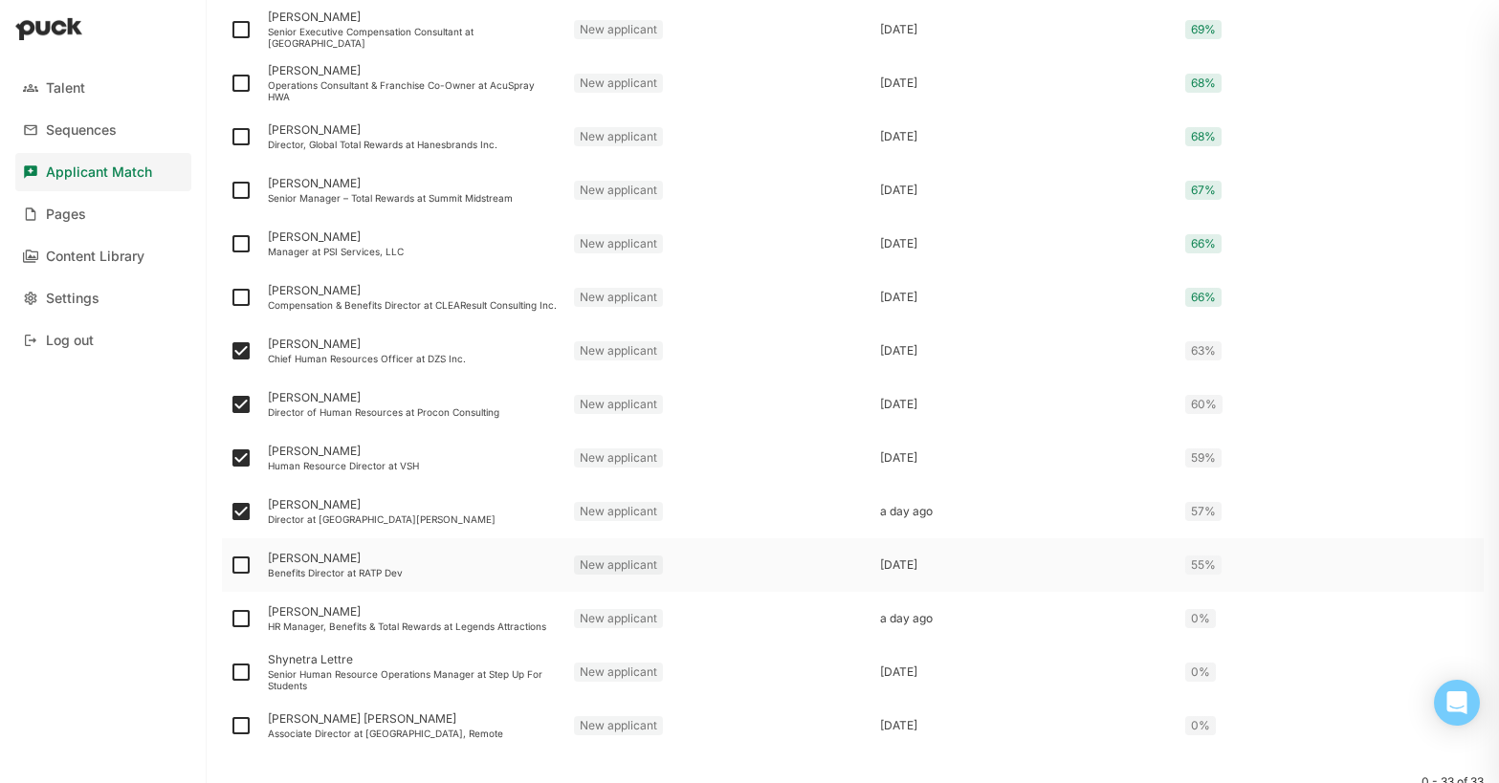
click at [230, 566] on input "checkbox" at bounding box center [229, 565] width 1 height 1
checkbox input "true"
click at [238, 620] on img at bounding box center [241, 618] width 23 height 23
click at [230, 620] on input "checkbox" at bounding box center [229, 619] width 1 height 1
checkbox input "true"
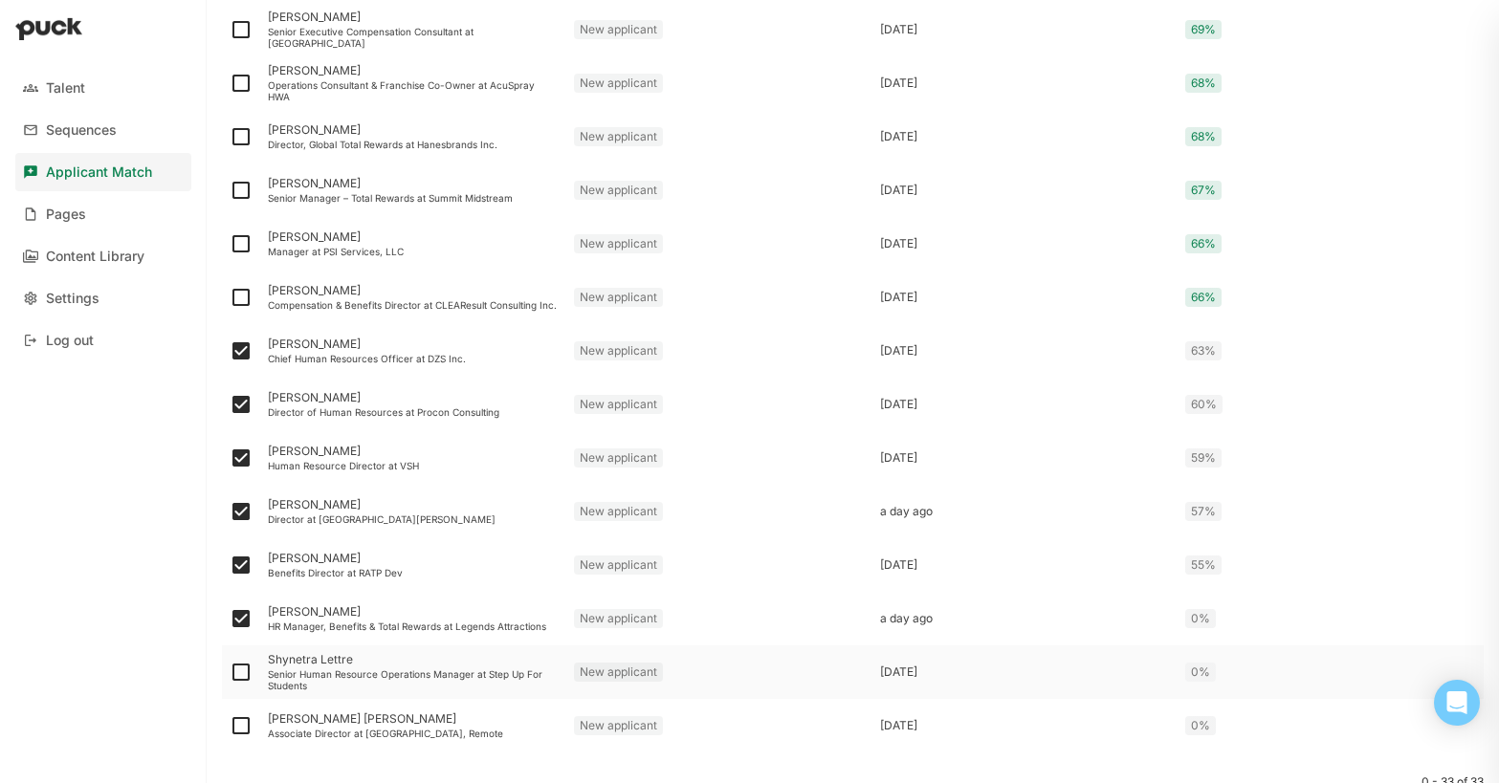
drag, startPoint x: 240, startPoint y: 673, endPoint x: 239, endPoint y: 688, distance: 15.3
click at [240, 672] on img at bounding box center [241, 672] width 23 height 23
click at [230, 673] on input "checkbox" at bounding box center [229, 673] width 1 height 1
checkbox input "true"
click at [239, 734] on img at bounding box center [241, 726] width 23 height 23
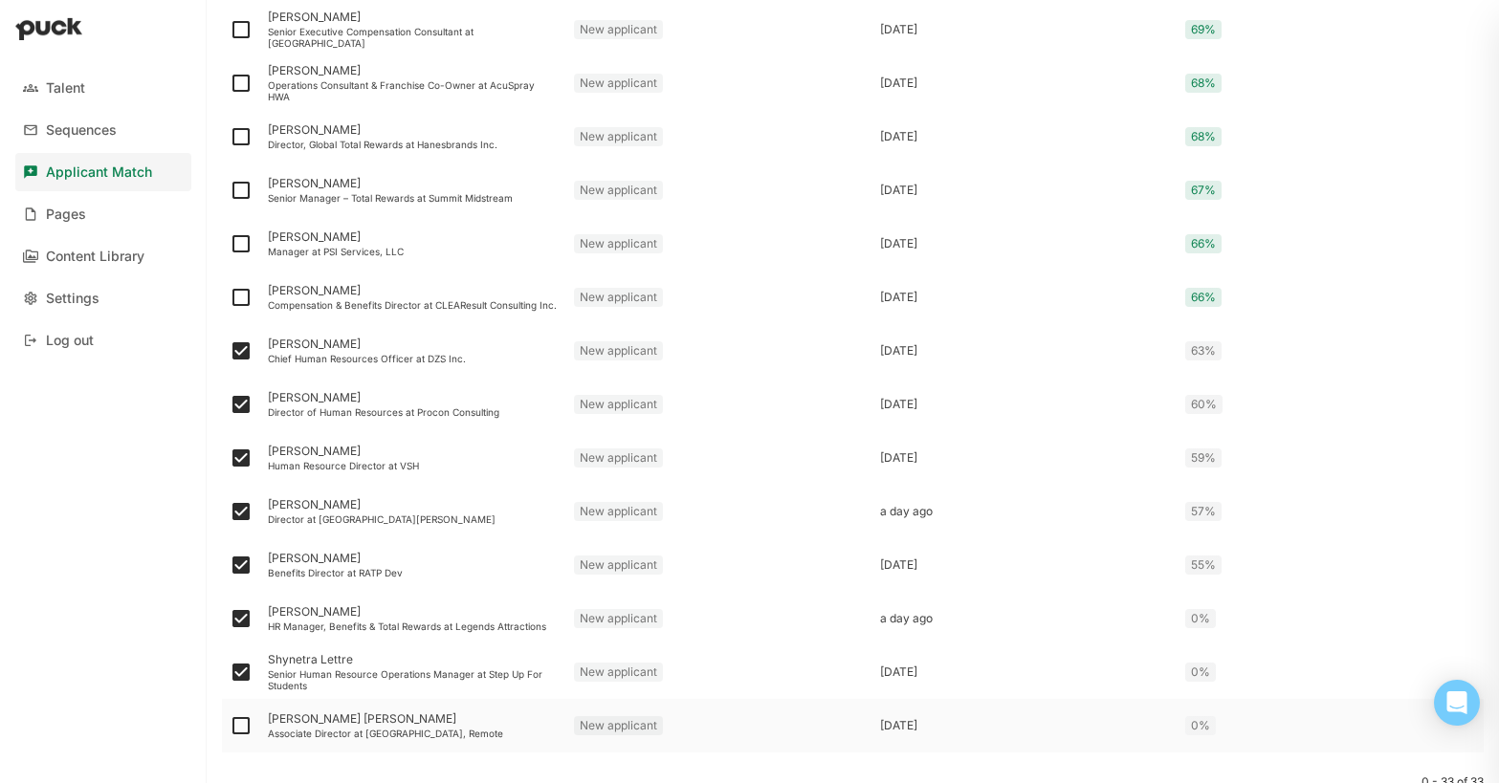
click at [230, 727] on input "checkbox" at bounding box center [229, 726] width 1 height 1
checkbox input "true"
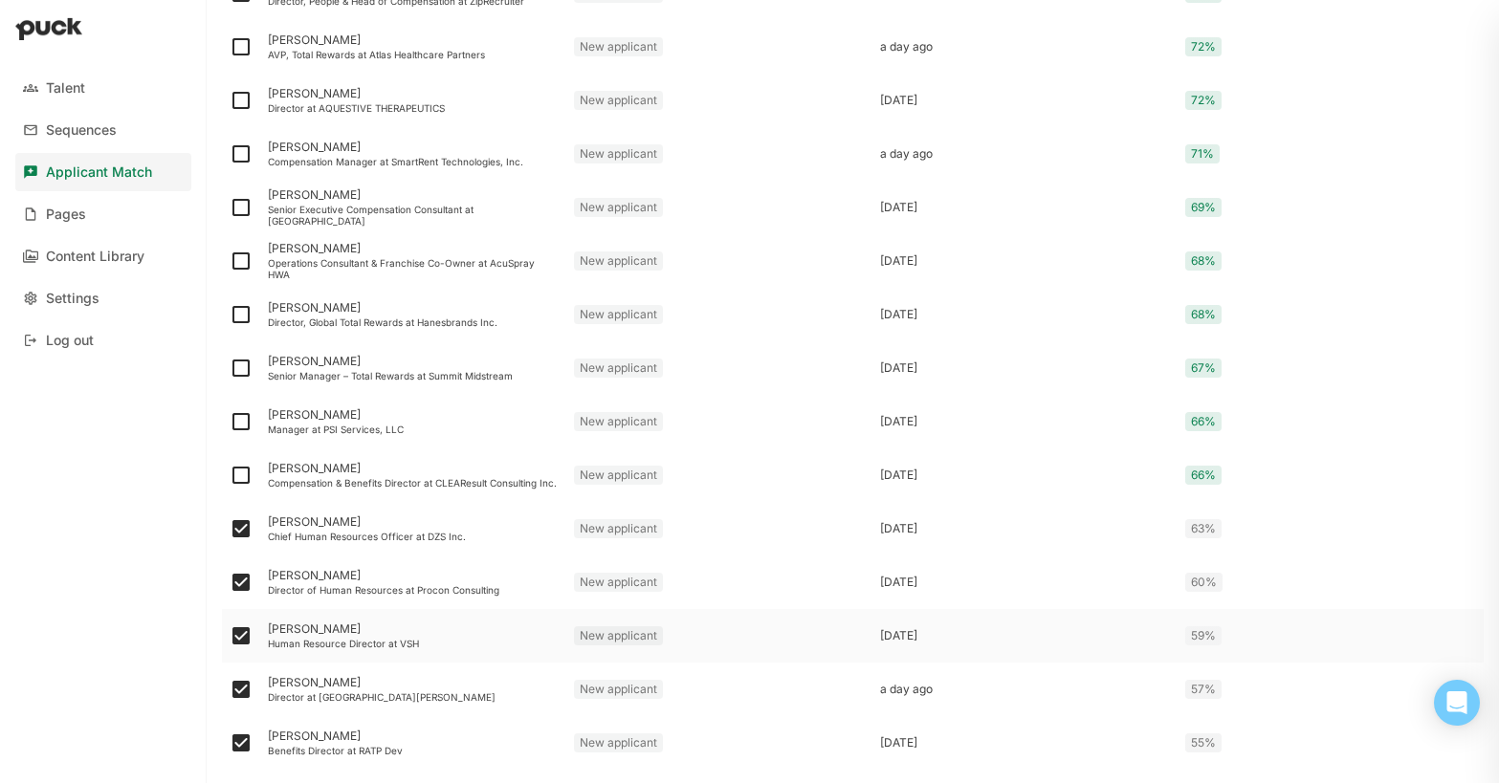
scroll to position [1225, 0]
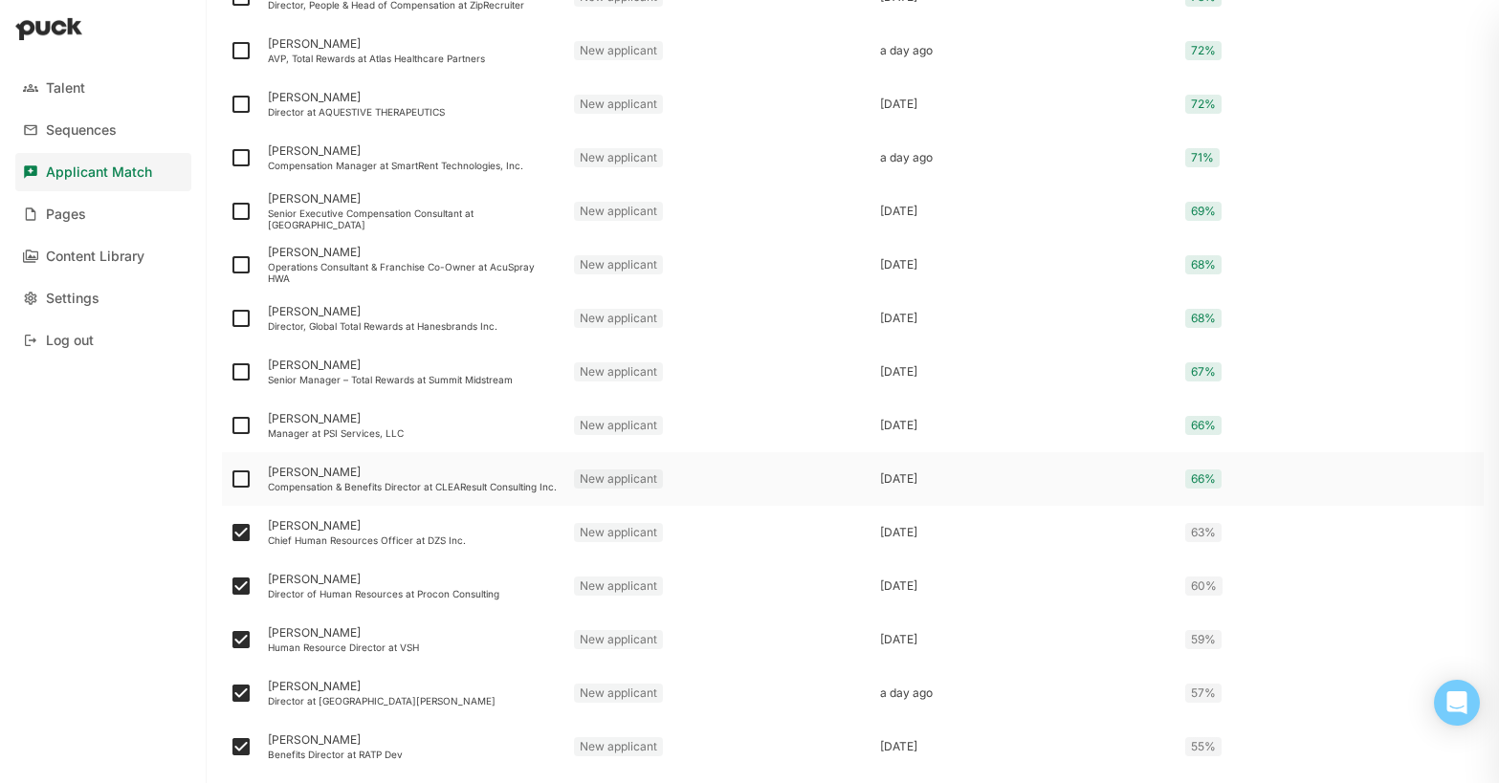
click at [245, 477] on img at bounding box center [241, 479] width 23 height 23
click at [230, 479] on input "checkbox" at bounding box center [229, 479] width 1 height 1
checkbox input "true"
click at [238, 421] on img at bounding box center [241, 425] width 23 height 23
click at [230, 426] on input "checkbox" at bounding box center [229, 426] width 1 height 1
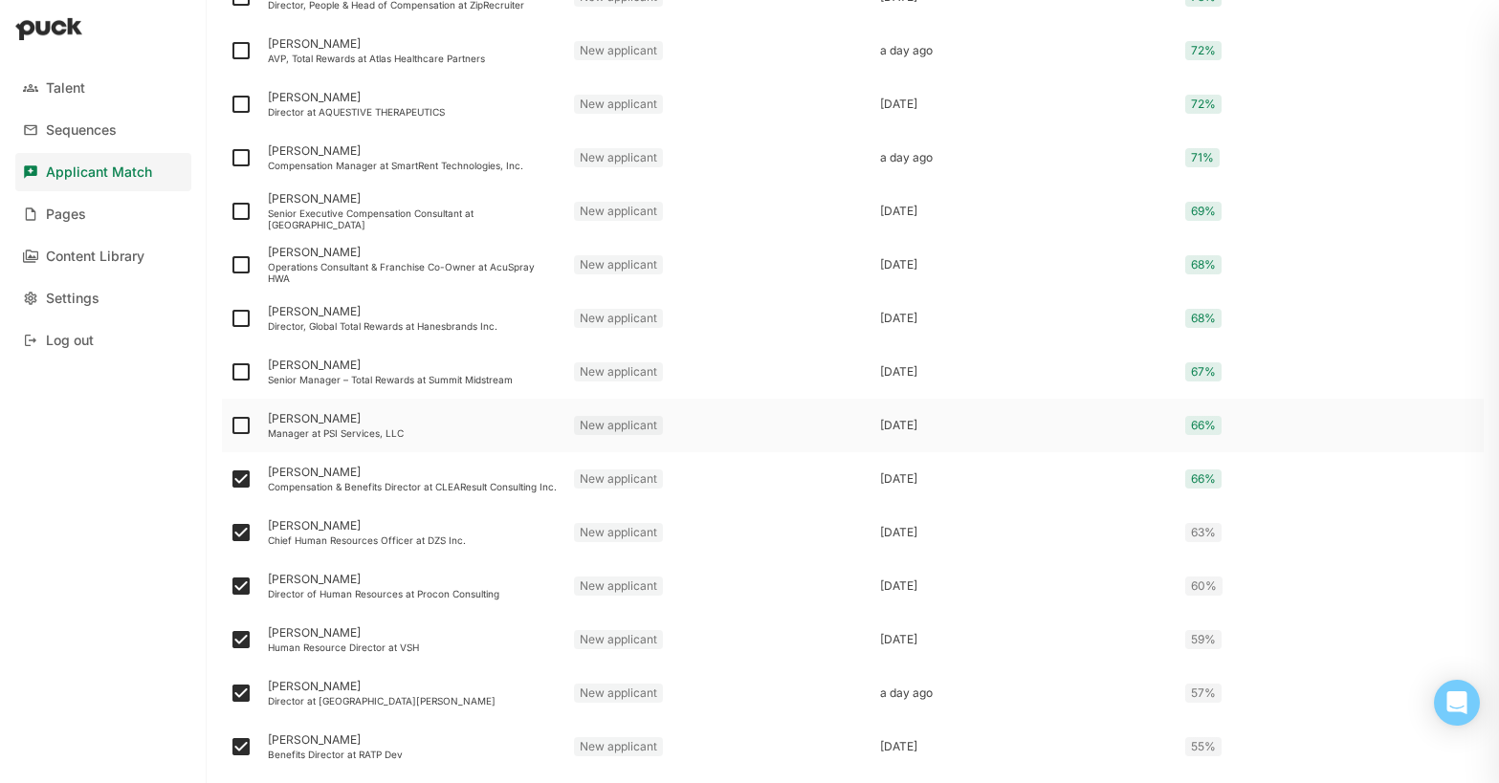
checkbox input "true"
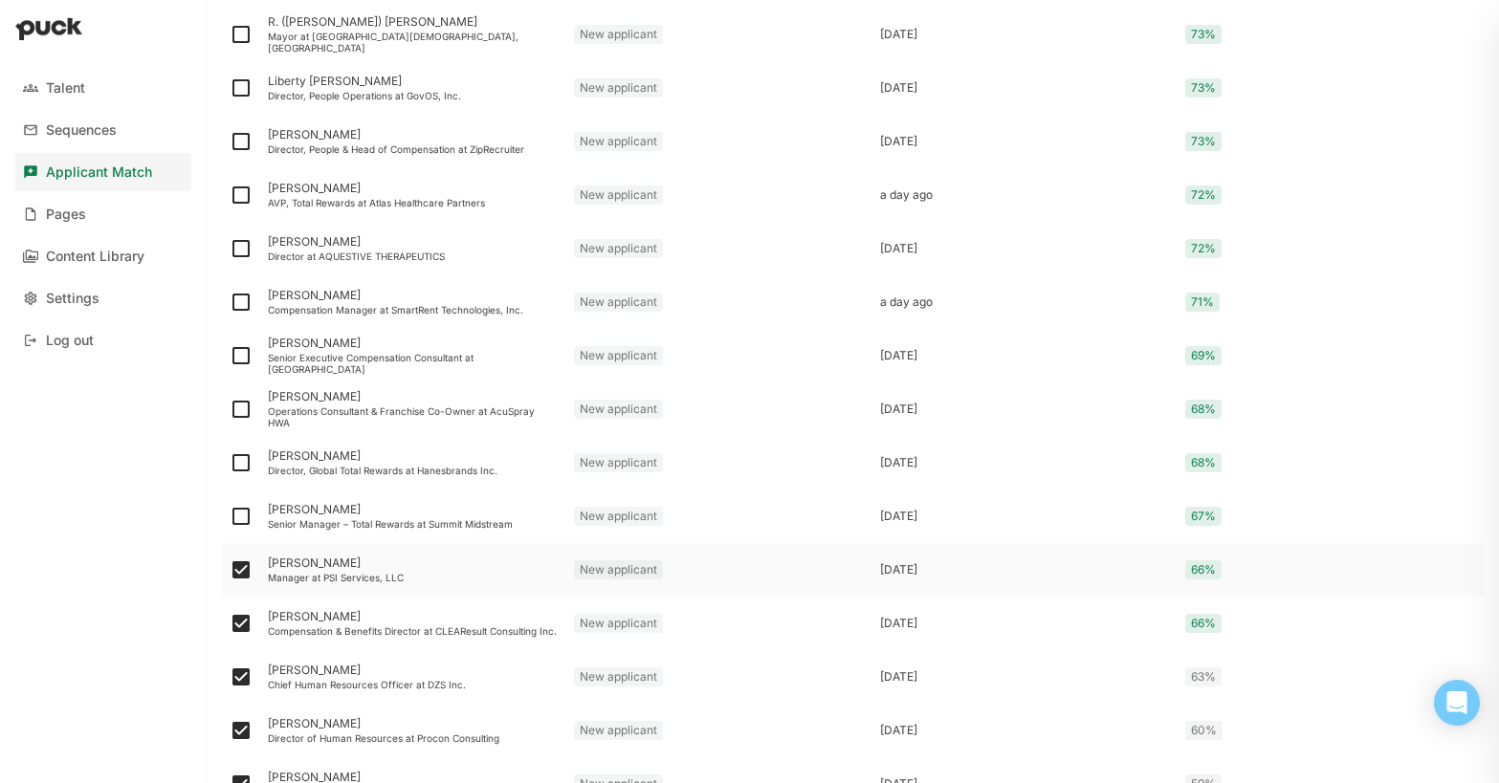
scroll to position [1077, 0]
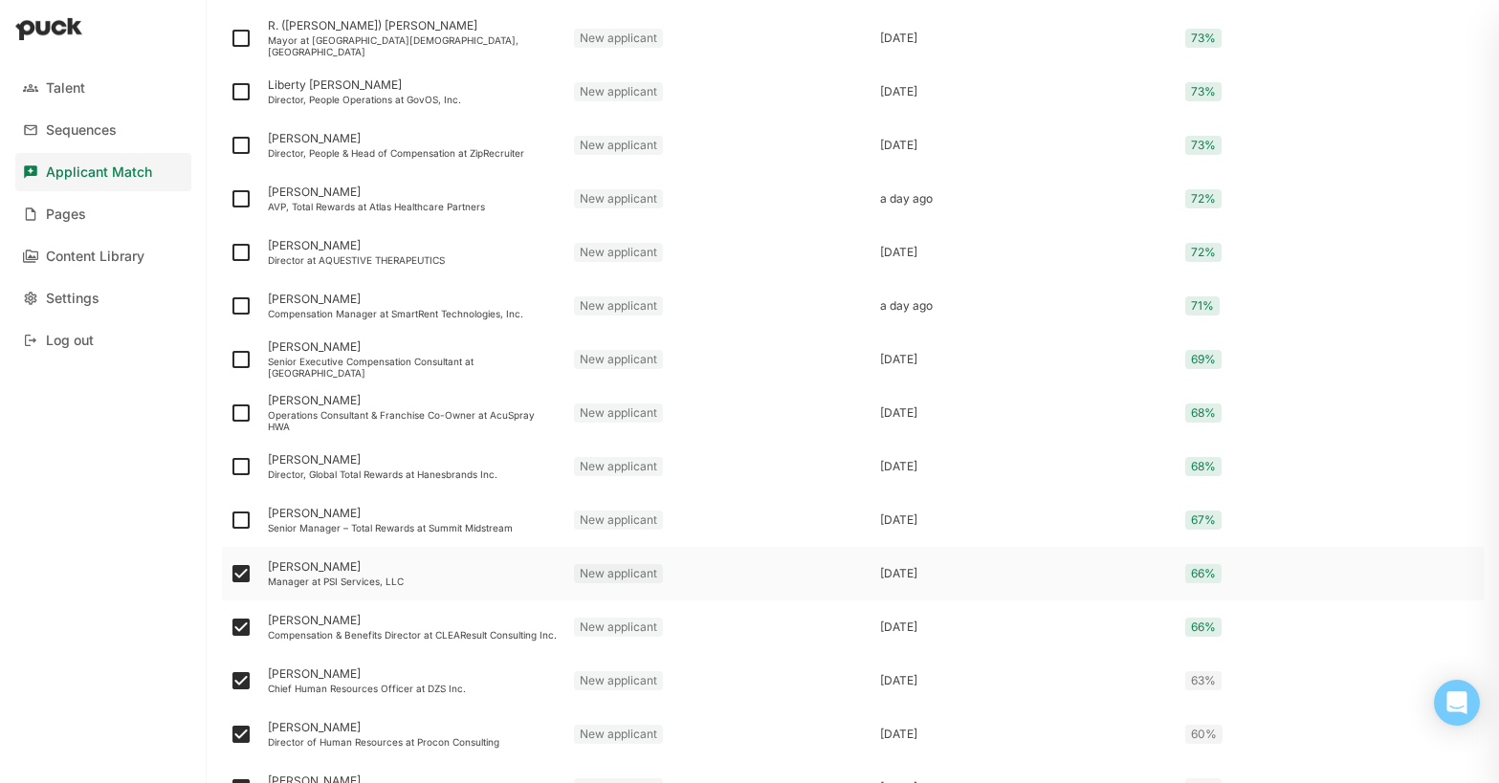
click at [238, 421] on img at bounding box center [241, 413] width 23 height 23
click at [230, 414] on input "checkbox" at bounding box center [229, 413] width 1 height 1
checkbox input "true"
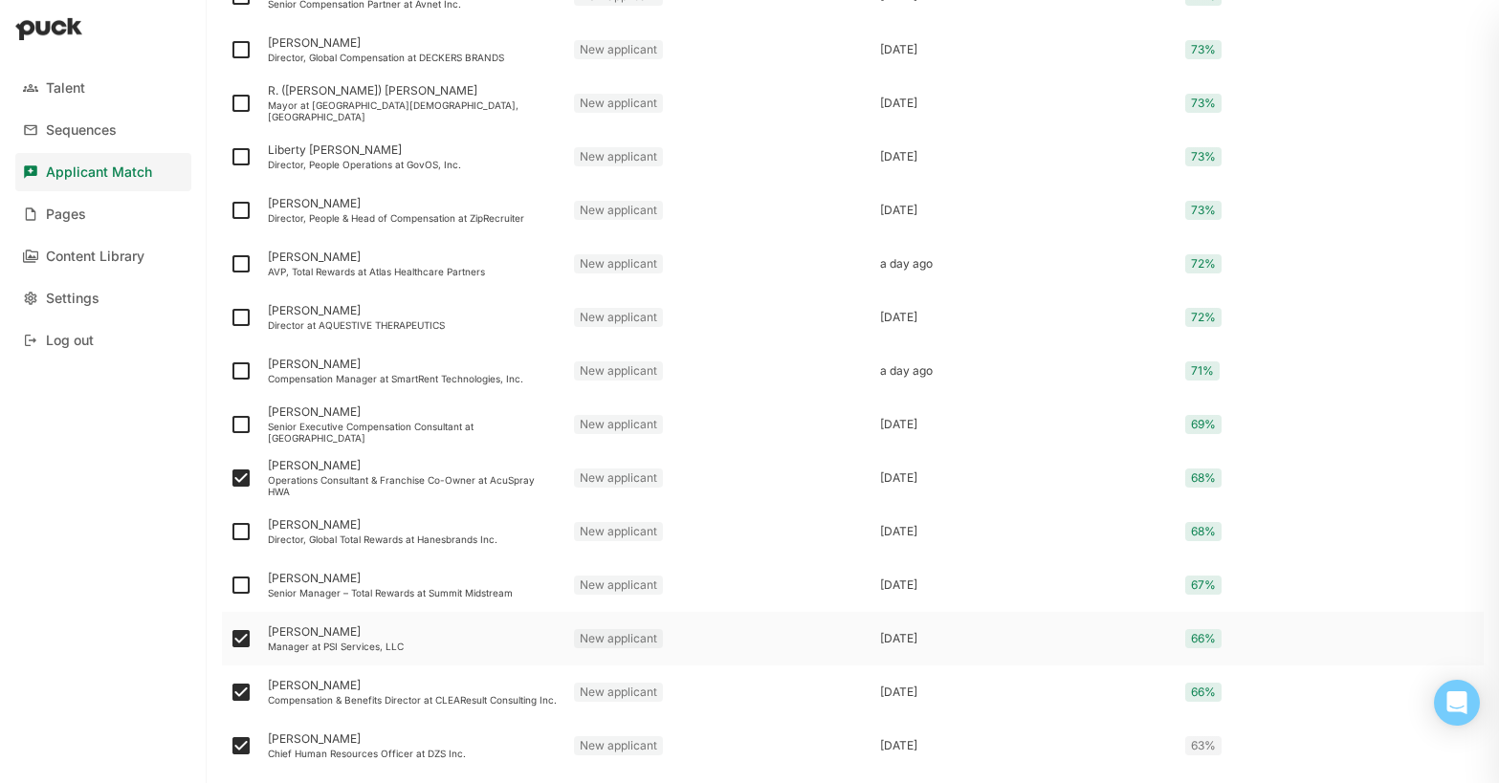
scroll to position [1011, 0]
click at [238, 421] on img at bounding box center [241, 425] width 23 height 23
click at [230, 426] on input "checkbox" at bounding box center [229, 426] width 1 height 1
checkbox input "true"
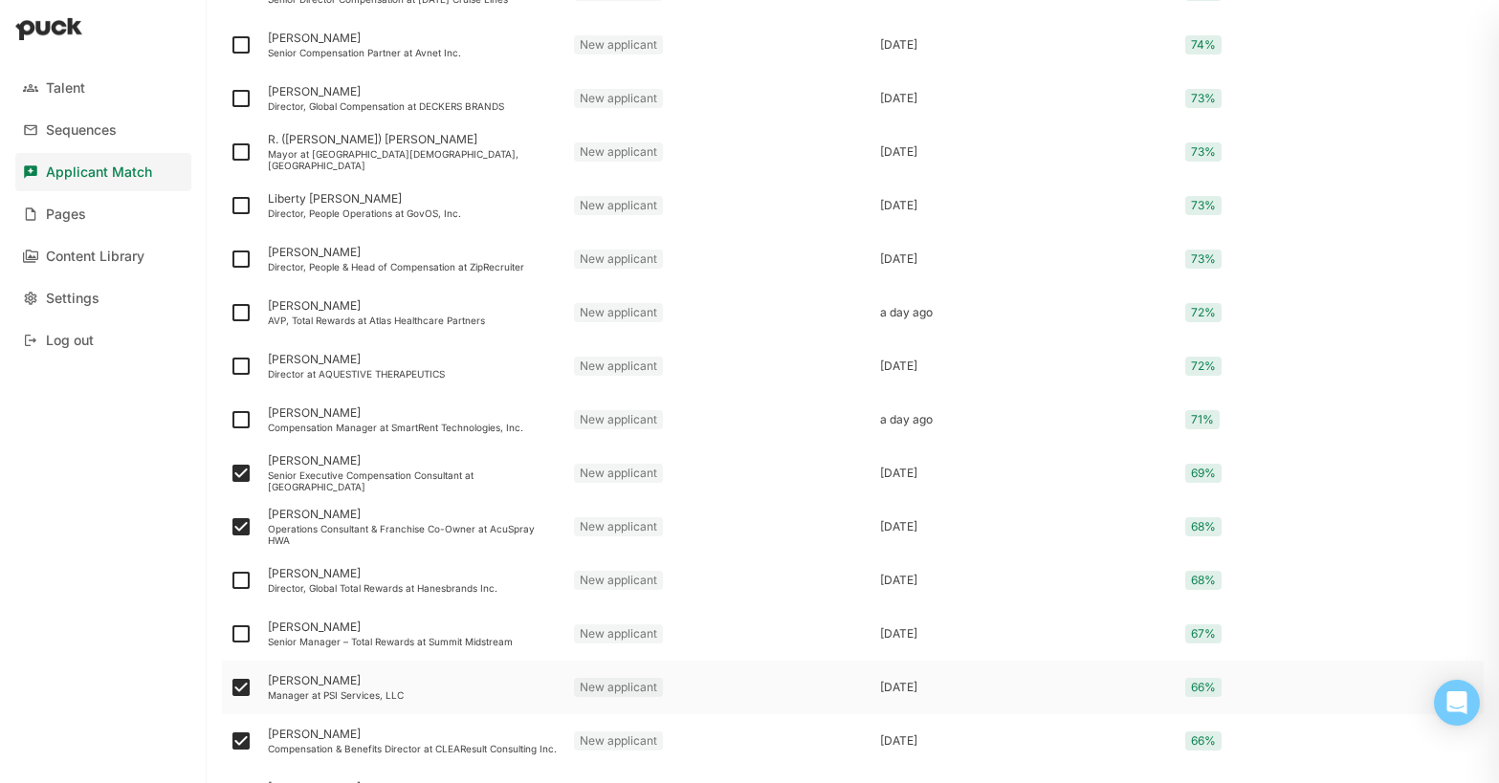
click at [238, 421] on img at bounding box center [241, 419] width 23 height 23
click at [230, 421] on input "checkbox" at bounding box center [229, 420] width 1 height 1
checkbox input "true"
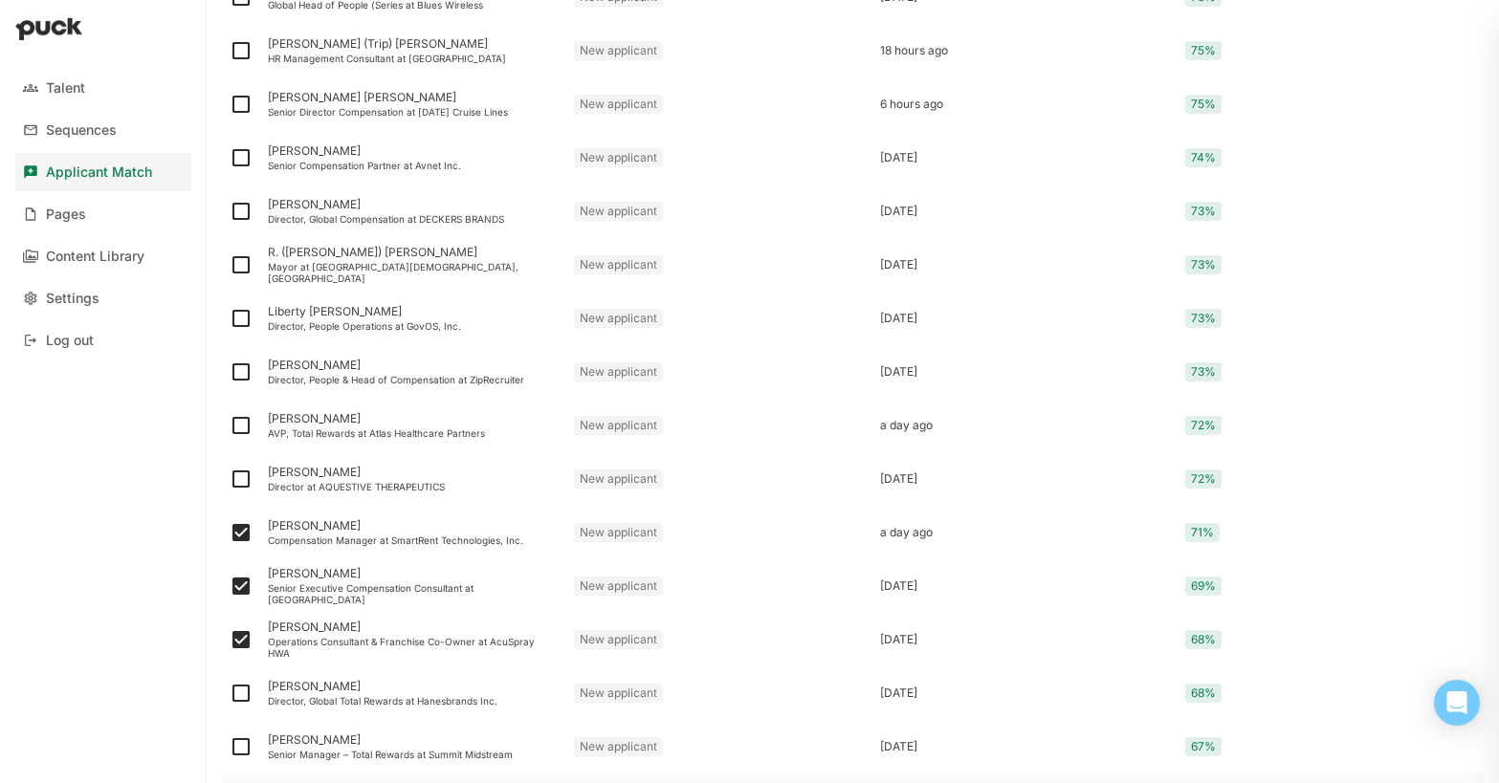
scroll to position [849, 0]
click at [238, 421] on img at bounding box center [241, 426] width 23 height 23
click at [230, 427] on input "checkbox" at bounding box center [229, 427] width 1 height 1
checkbox input "true"
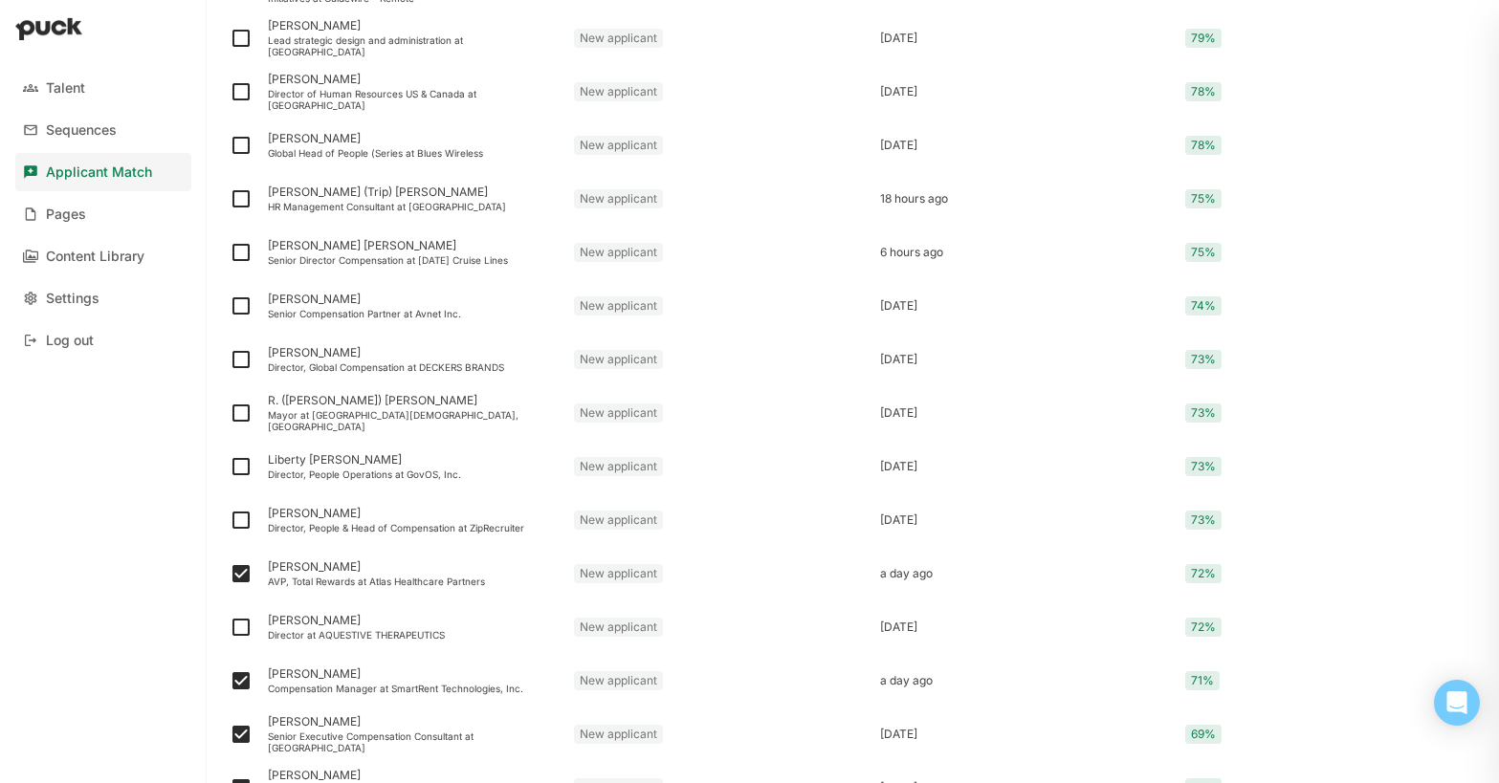
scroll to position [695, 0]
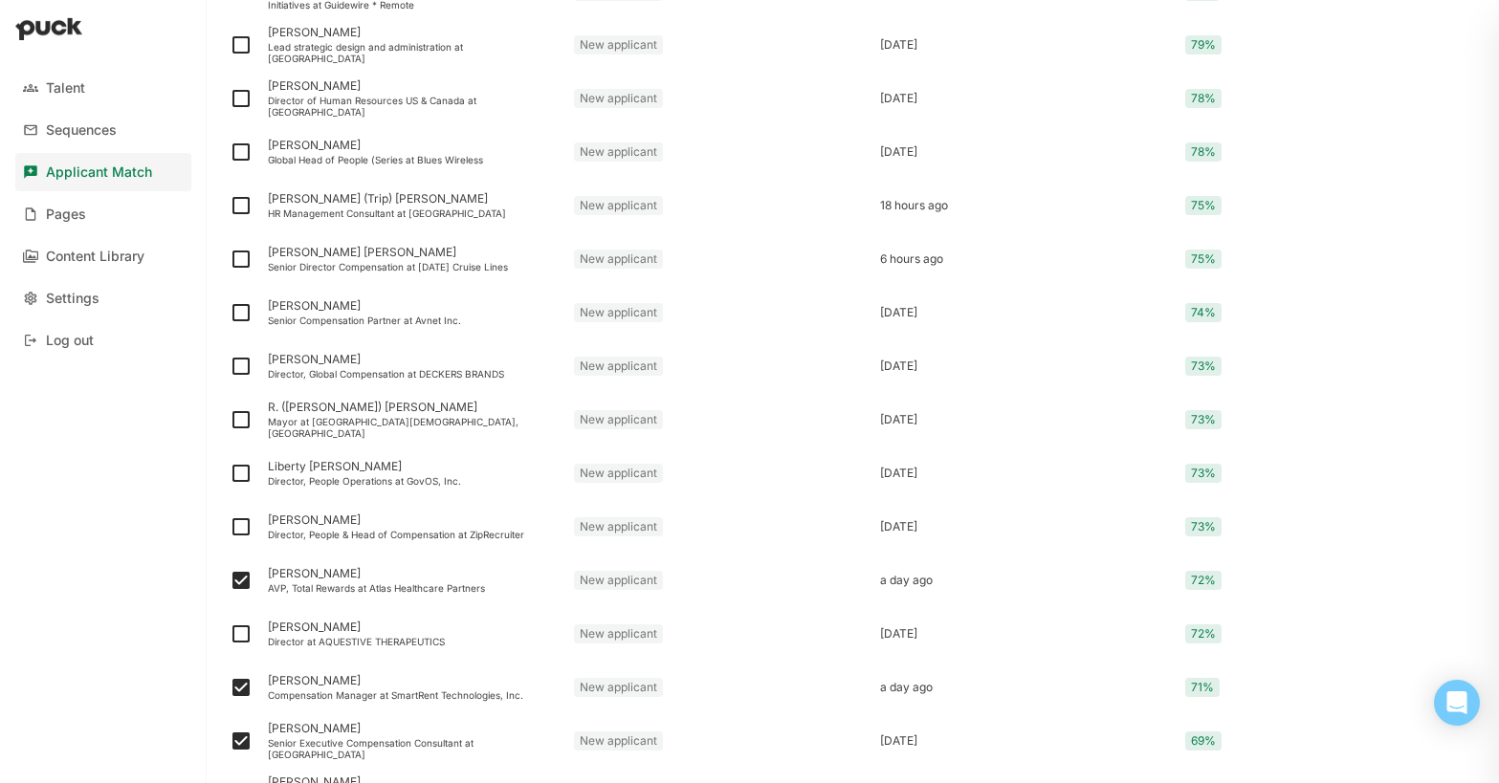
click at [238, 421] on img at bounding box center [241, 419] width 23 height 23
click at [230, 421] on input "checkbox" at bounding box center [229, 420] width 1 height 1
checkbox input "true"
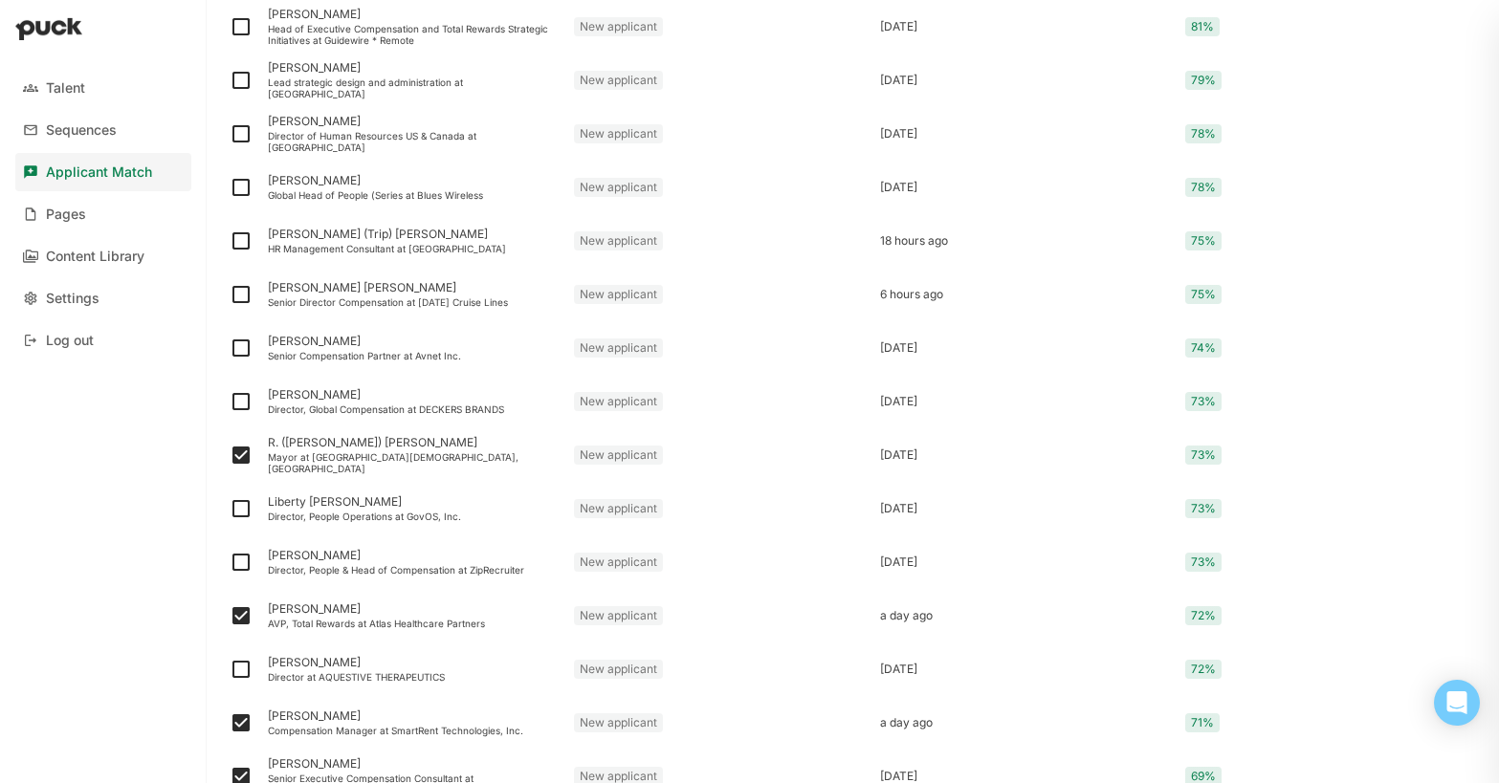
scroll to position [650, 0]
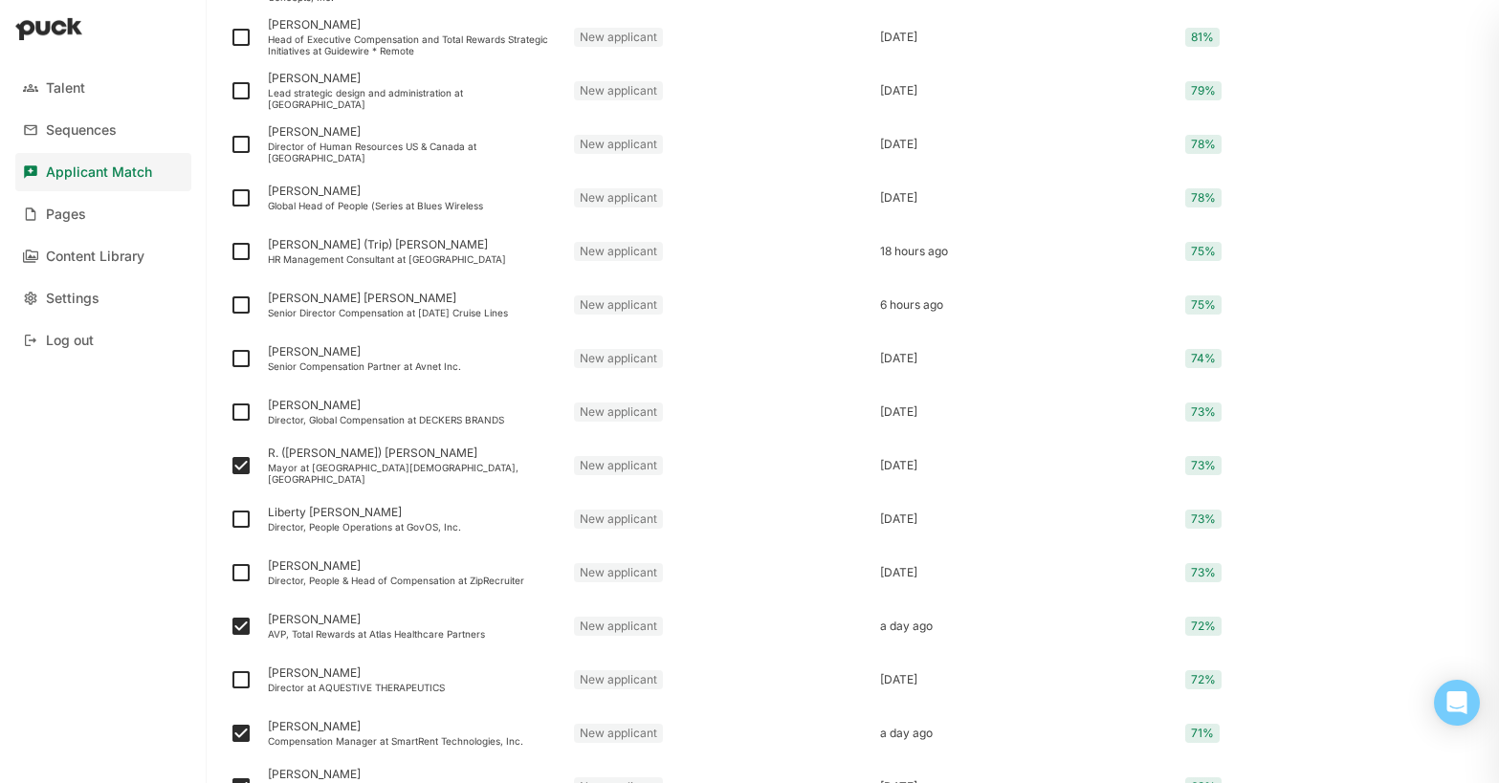
click at [238, 421] on img at bounding box center [241, 412] width 23 height 23
click at [230, 413] on input "checkbox" at bounding box center [229, 412] width 1 height 1
checkbox input "true"
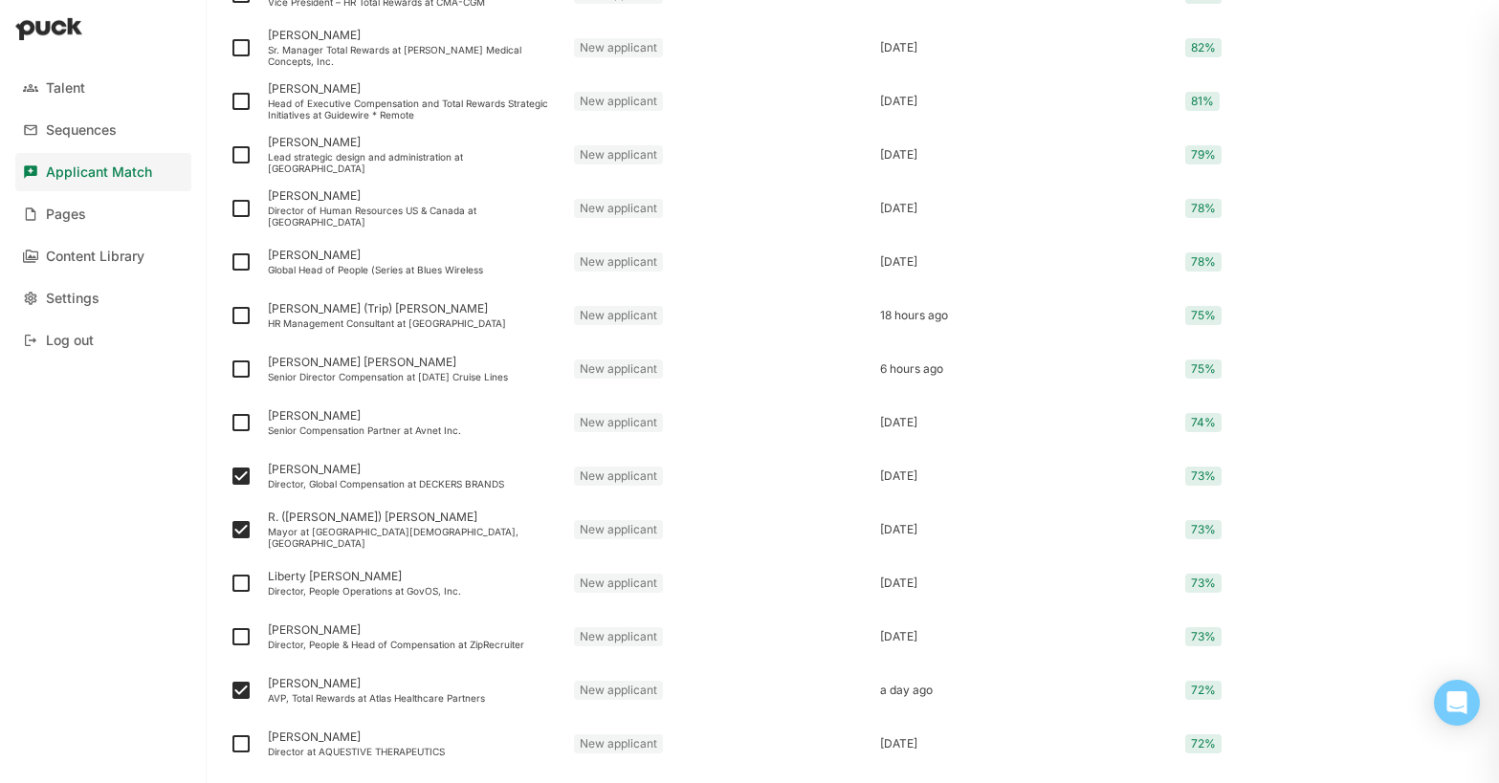
scroll to position [583, 0]
click at [238, 421] on img at bounding box center [241, 425] width 23 height 23
click at [230, 426] on input "checkbox" at bounding box center [229, 426] width 1 height 1
checkbox input "true"
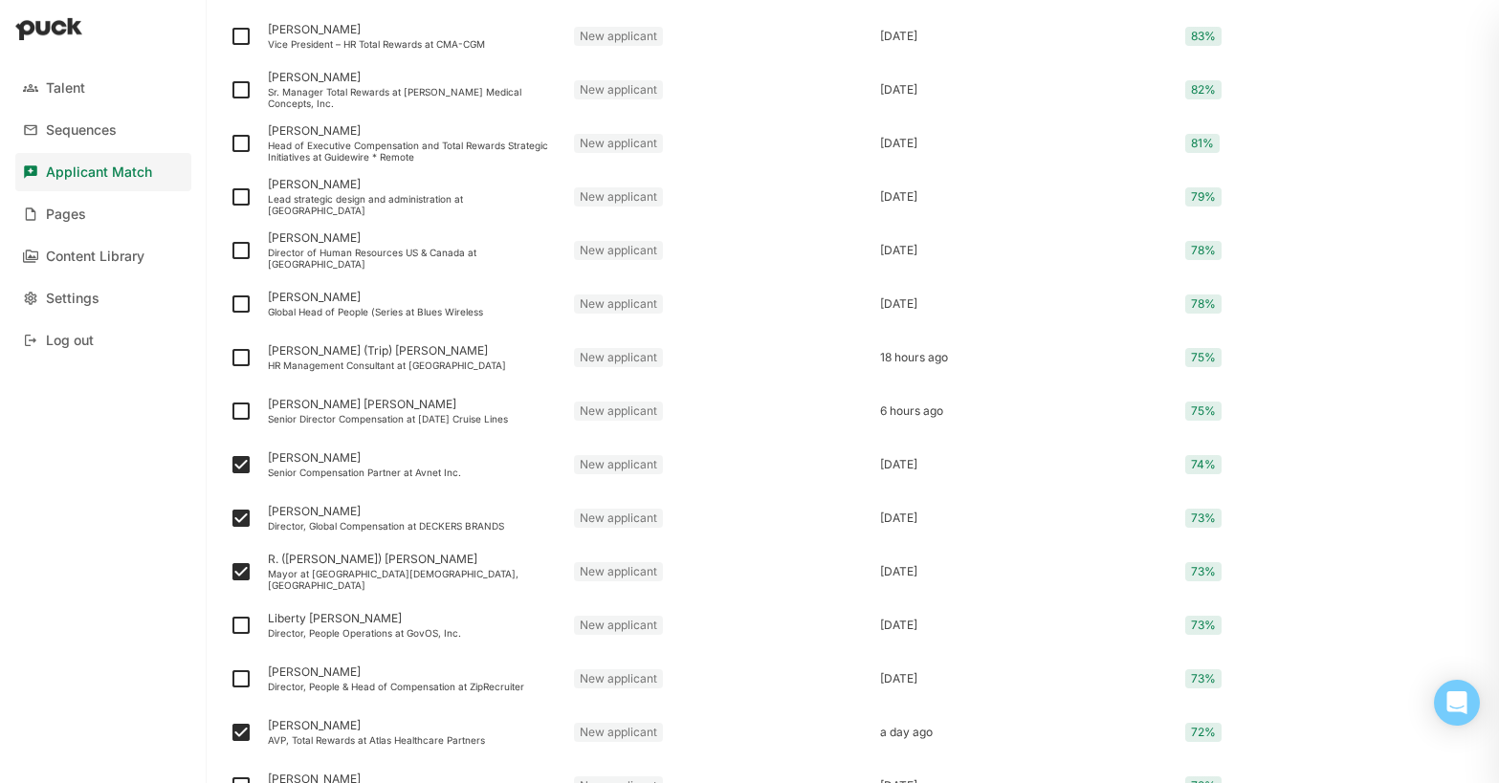
scroll to position [539, 0]
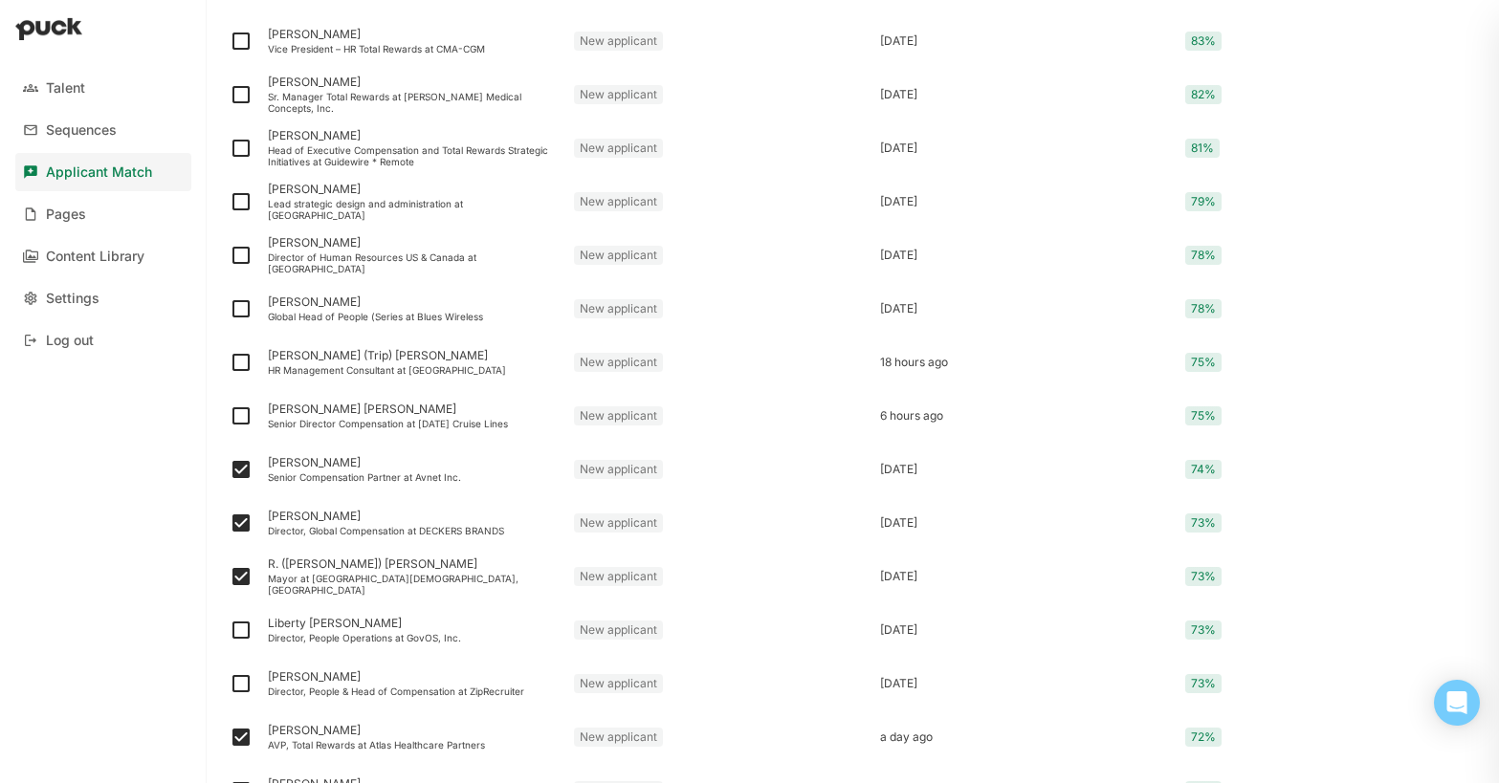
click at [238, 421] on img at bounding box center [241, 416] width 23 height 23
click at [230, 417] on input "checkbox" at bounding box center [229, 416] width 1 height 1
checkbox input "true"
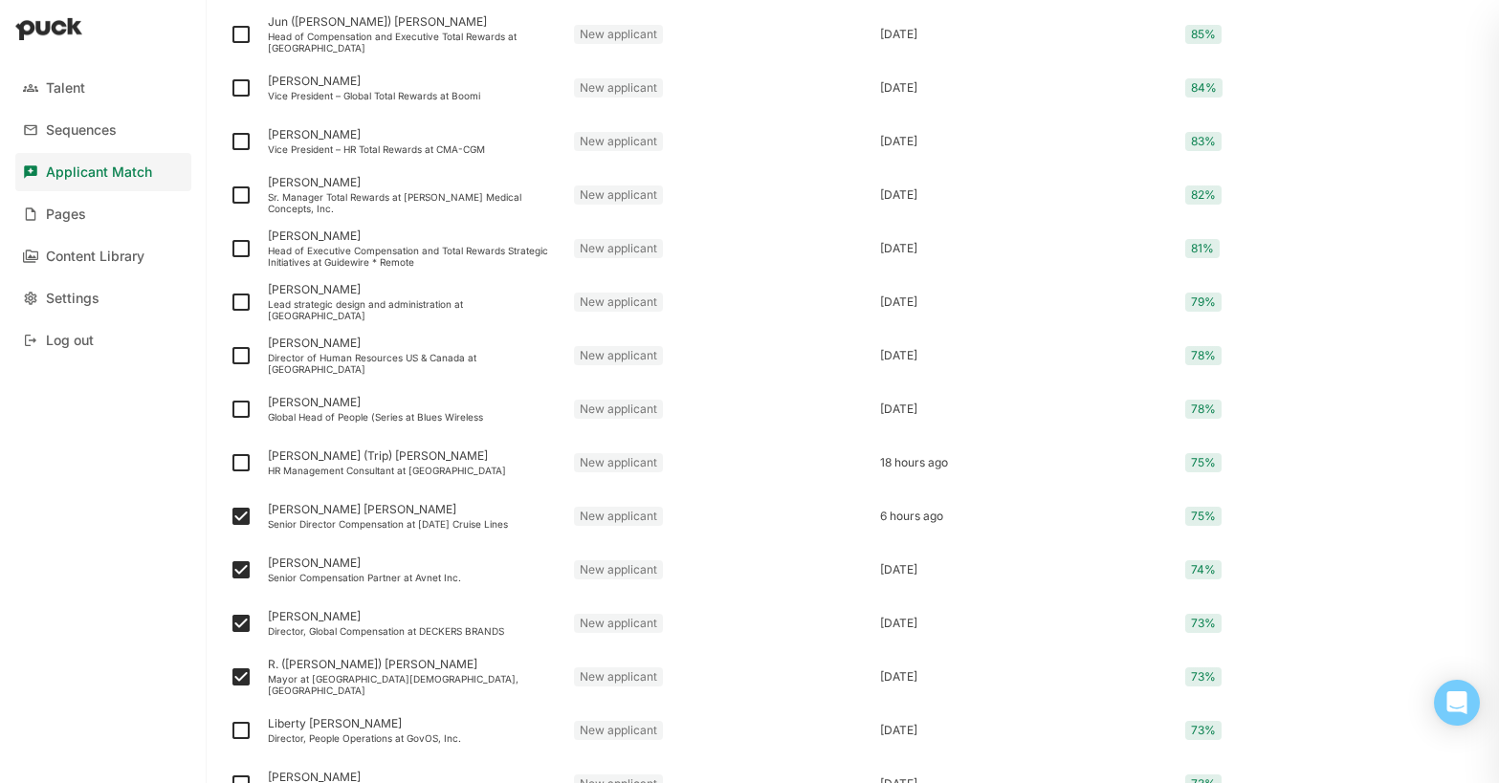
scroll to position [433, 0]
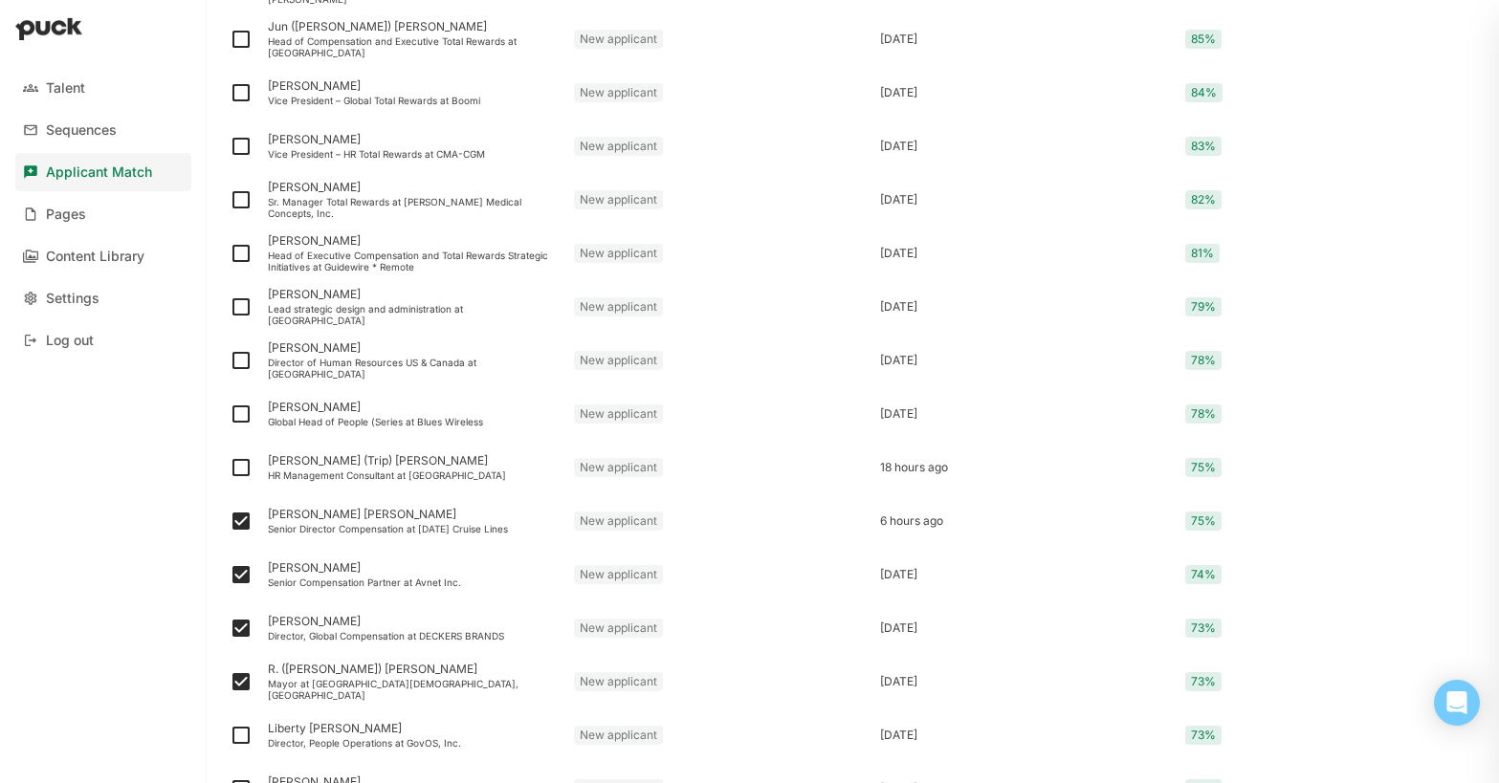
click at [238, 421] on img at bounding box center [241, 414] width 23 height 23
click at [230, 415] on input "checkbox" at bounding box center [229, 414] width 1 height 1
checkbox input "true"
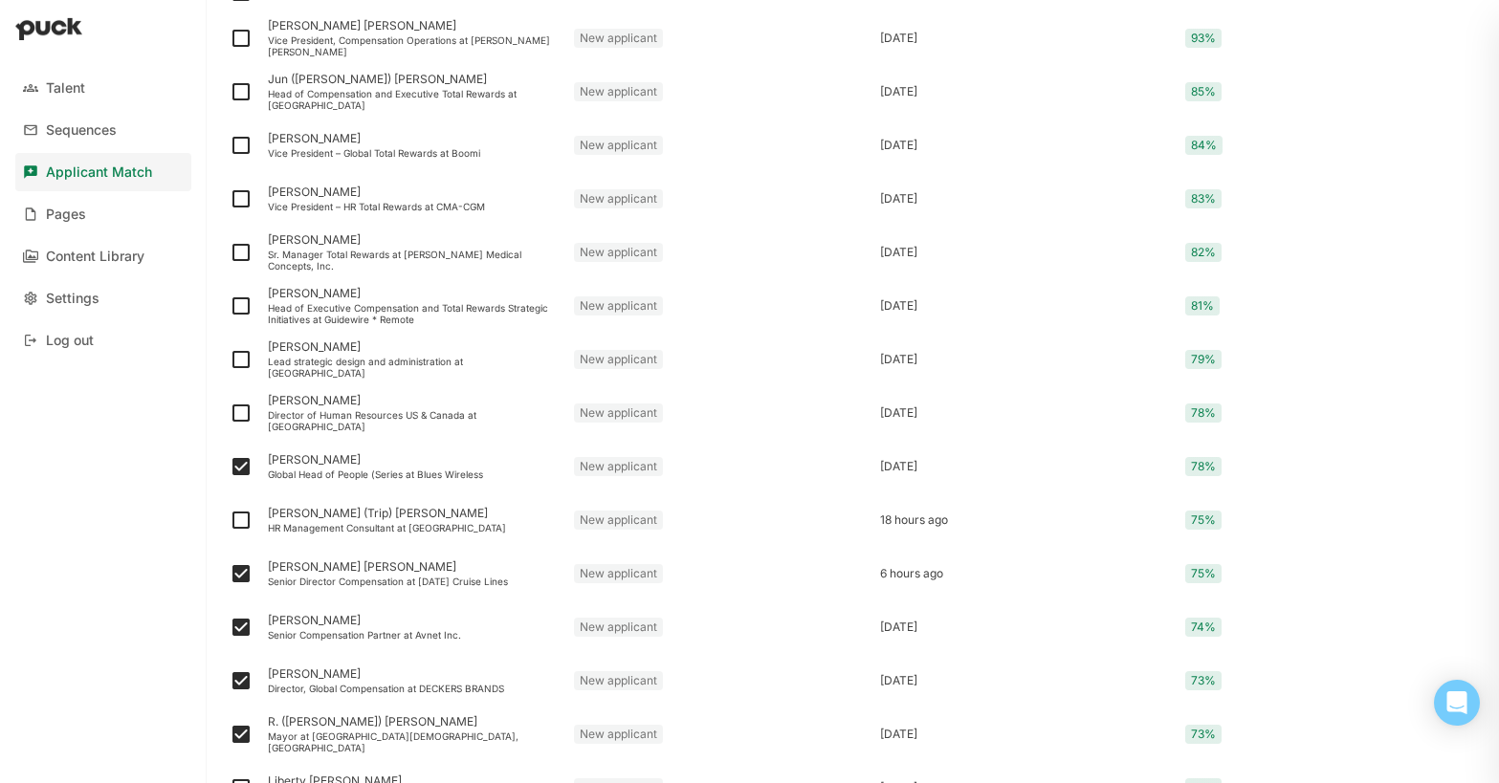
scroll to position [374, 0]
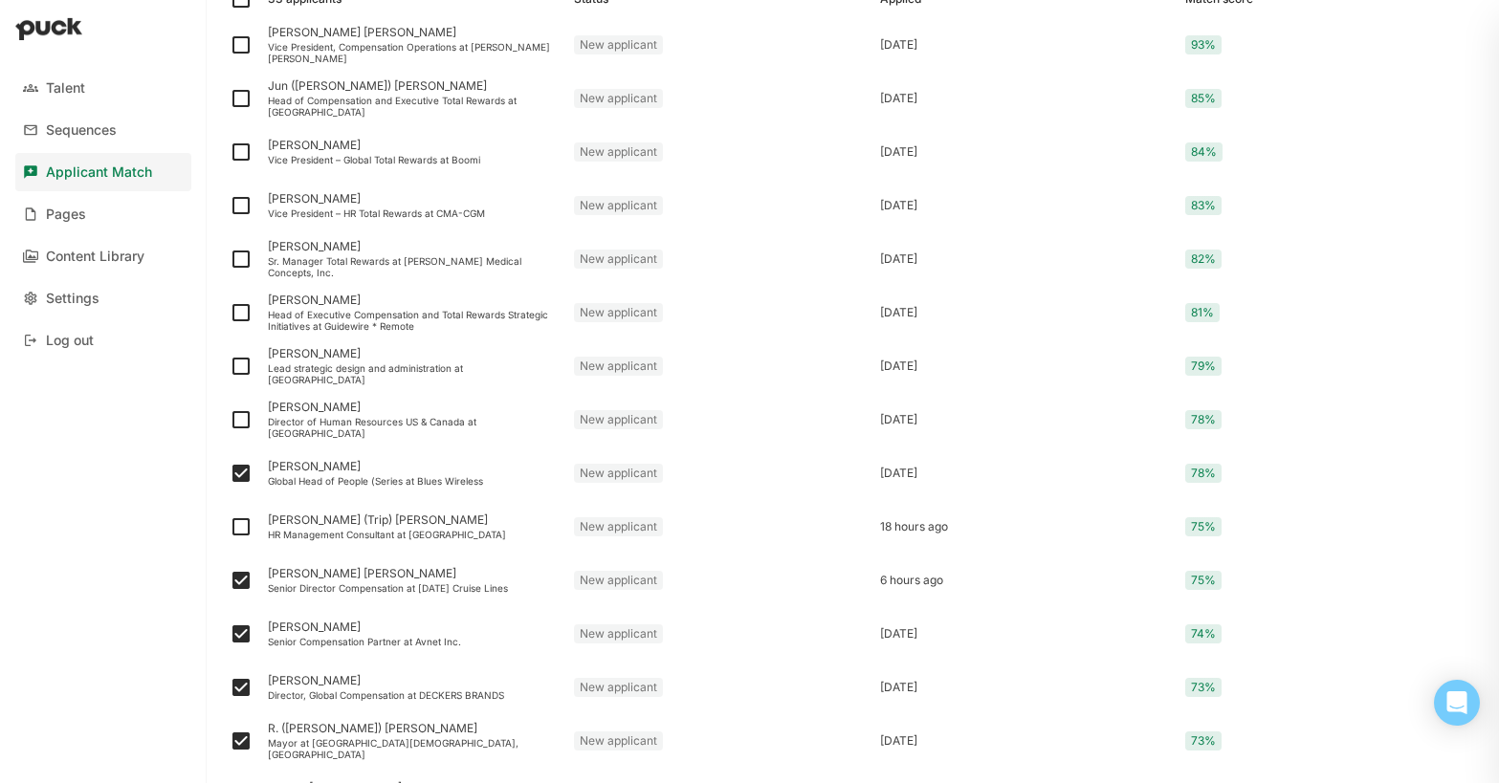
click at [238, 421] on img at bounding box center [241, 419] width 23 height 23
click at [230, 421] on input "checkbox" at bounding box center [229, 420] width 1 height 1
checkbox input "true"
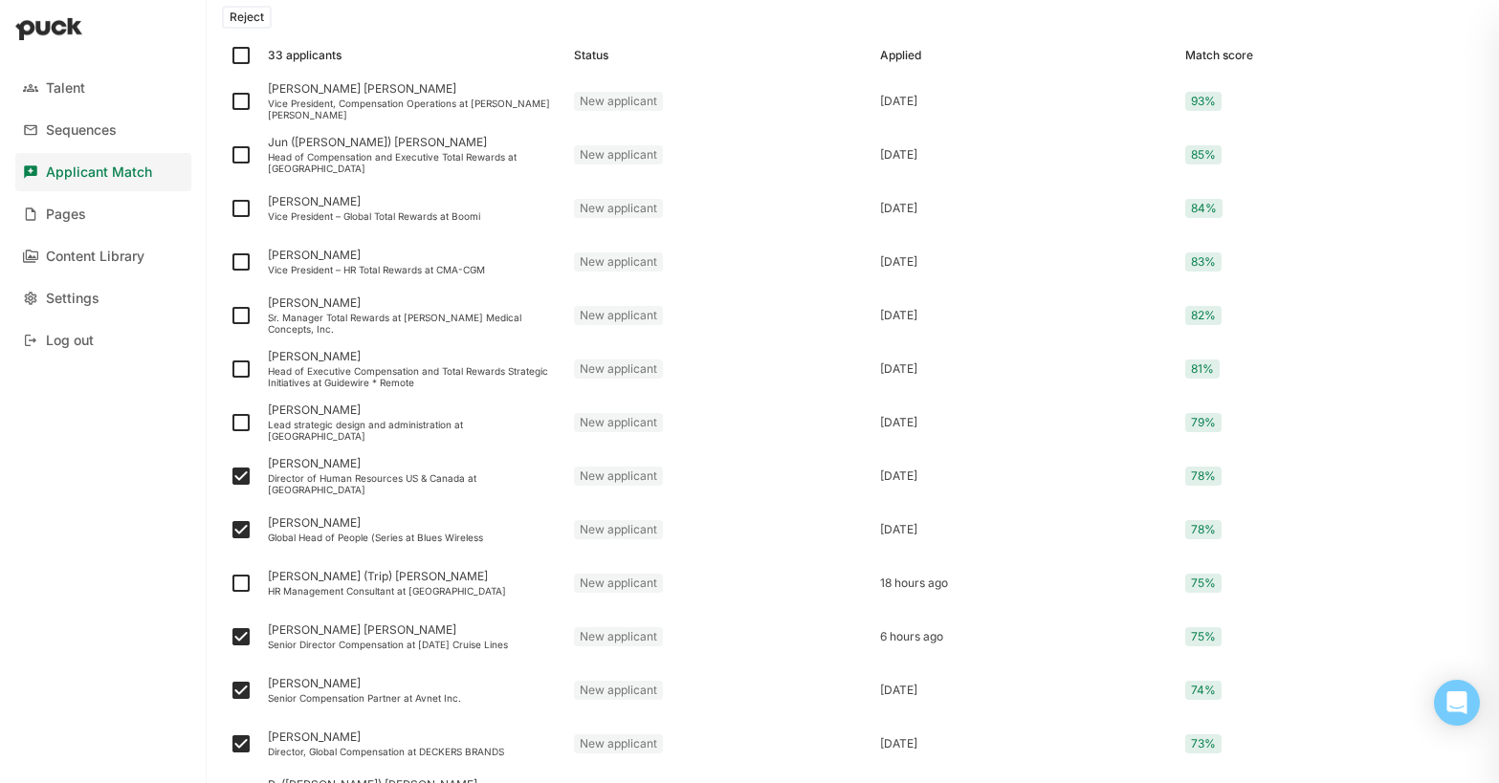
click at [238, 421] on img at bounding box center [241, 422] width 23 height 23
click at [230, 423] on input "checkbox" at bounding box center [229, 423] width 1 height 1
checkbox input "true"
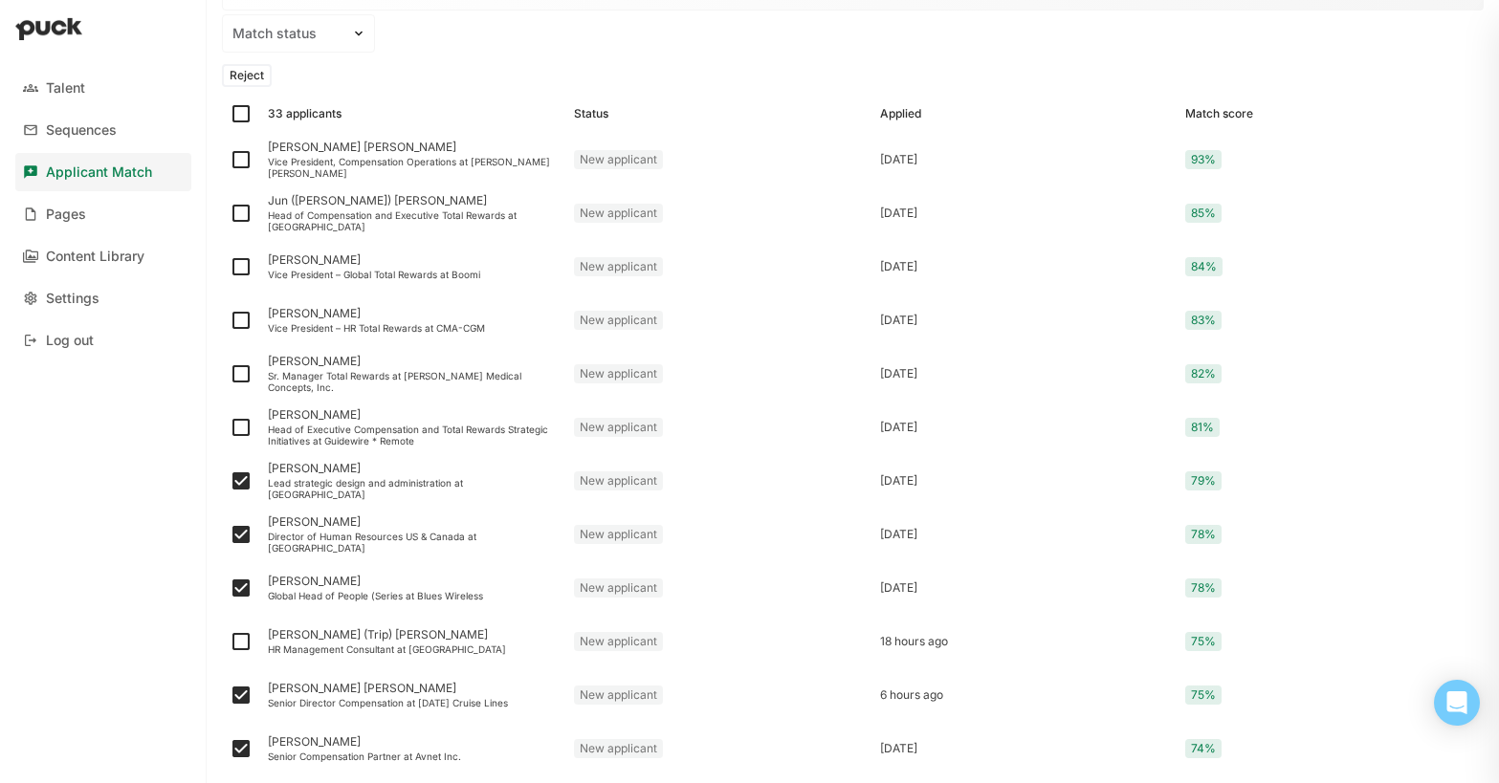
click at [238, 421] on img at bounding box center [241, 427] width 23 height 23
click at [230, 428] on input "checkbox" at bounding box center [229, 428] width 1 height 1
checkbox input "true"
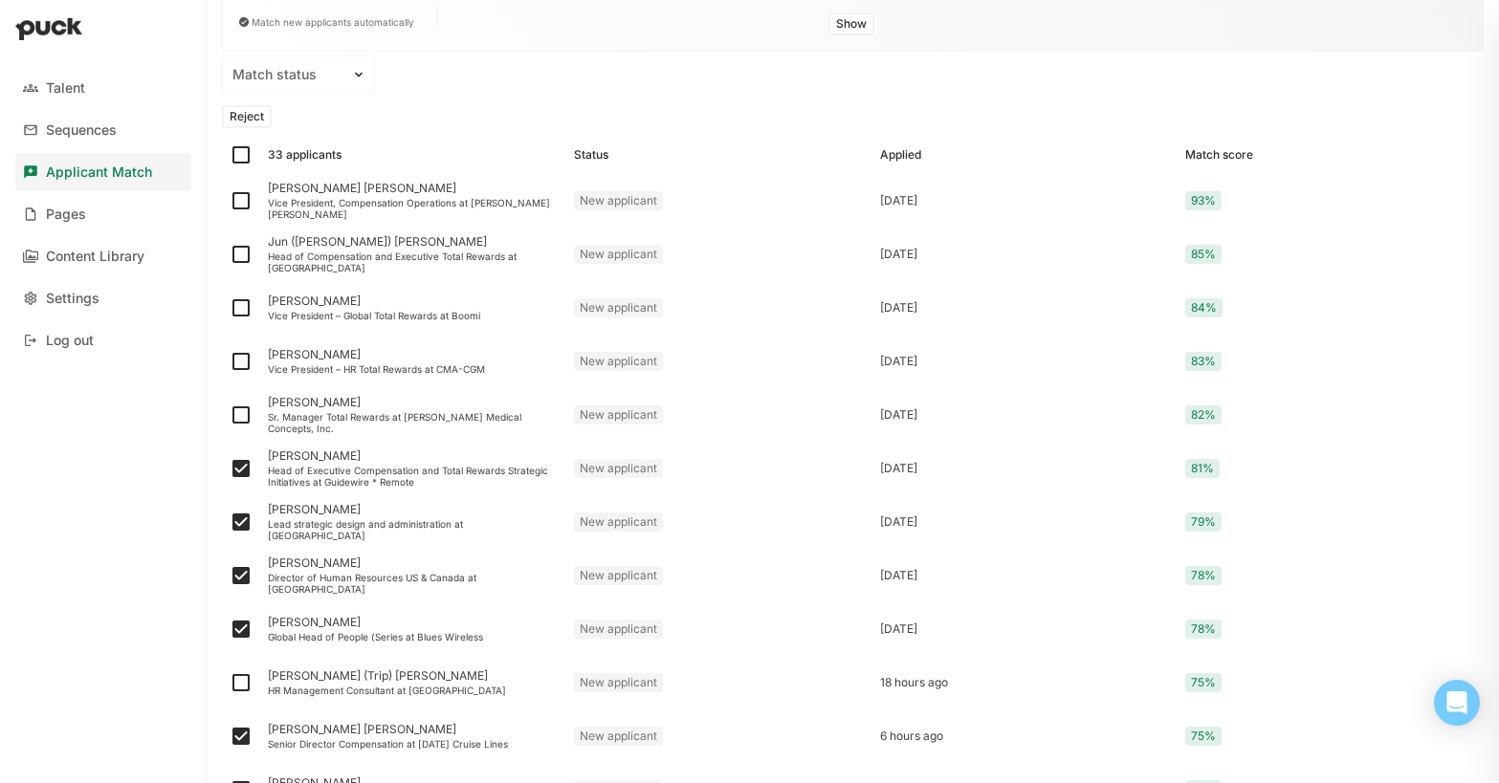
scroll to position [211, 0]
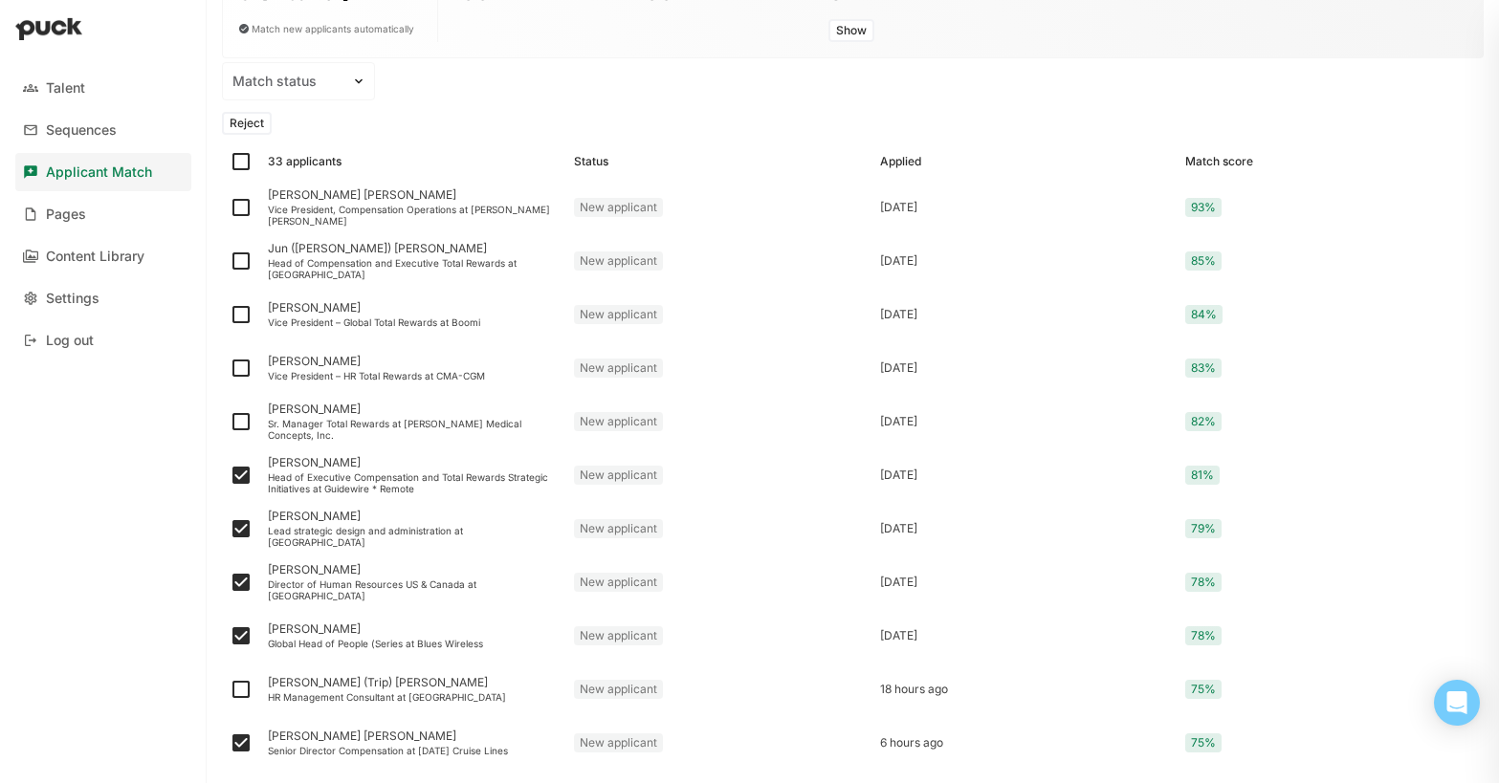
click at [238, 421] on img at bounding box center [241, 421] width 23 height 23
click at [230, 422] on input "checkbox" at bounding box center [229, 422] width 1 height 1
checkbox input "true"
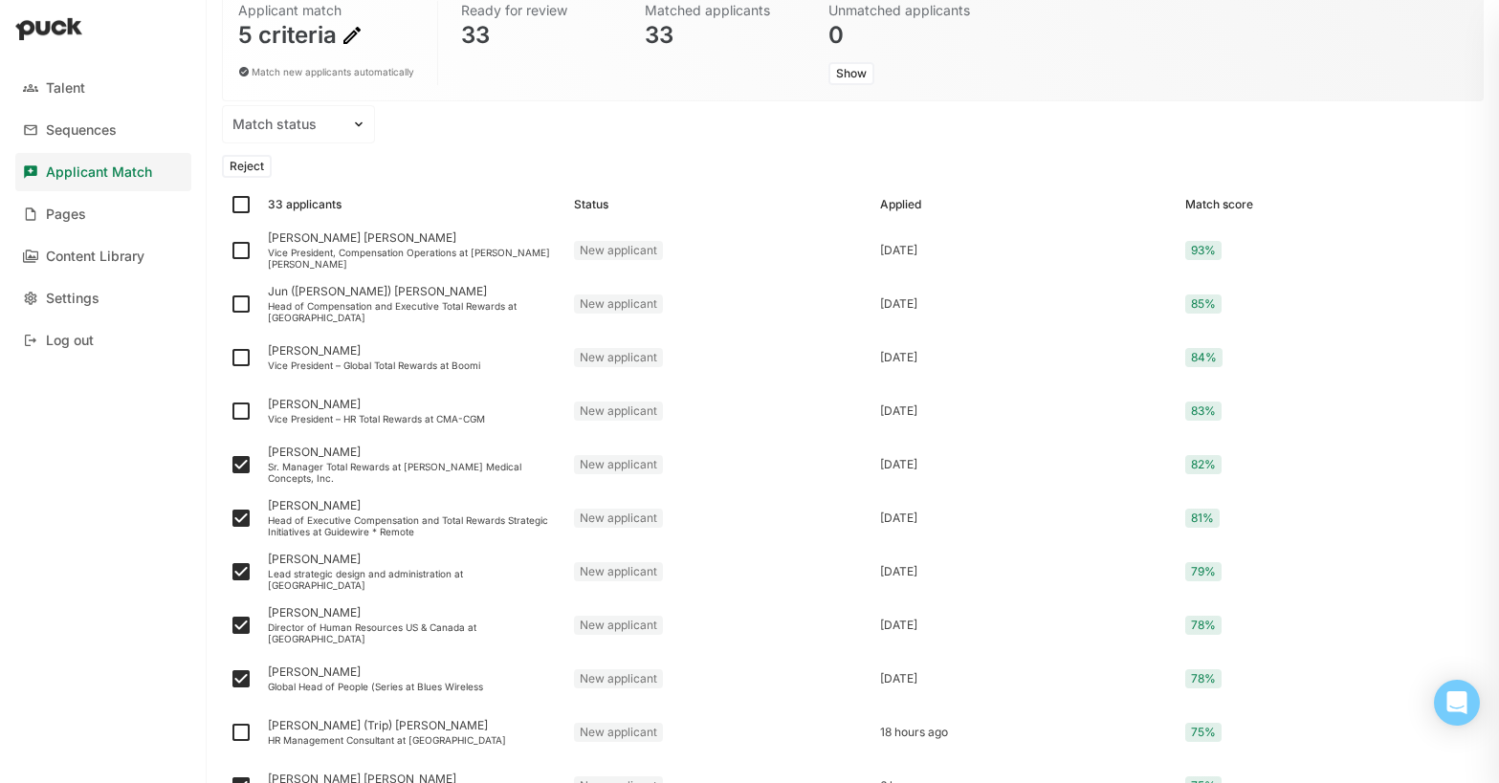
scroll to position [164, 0]
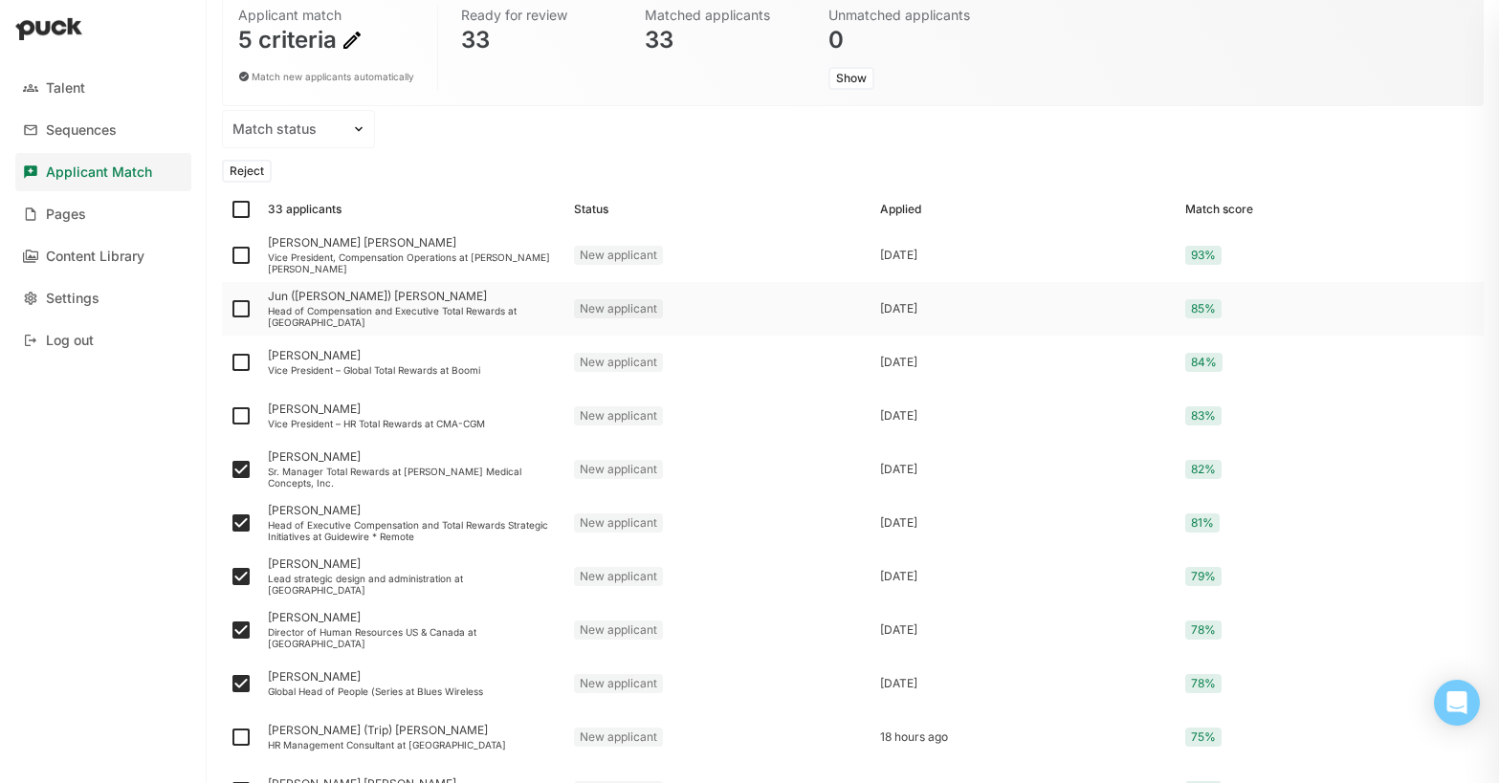
click at [245, 313] on img at bounding box center [241, 309] width 23 height 23
click at [230, 310] on input "checkbox" at bounding box center [229, 309] width 1 height 1
checkbox input "true"
click at [240, 256] on img at bounding box center [241, 255] width 23 height 23
click at [230, 256] on input "checkbox" at bounding box center [229, 255] width 1 height 1
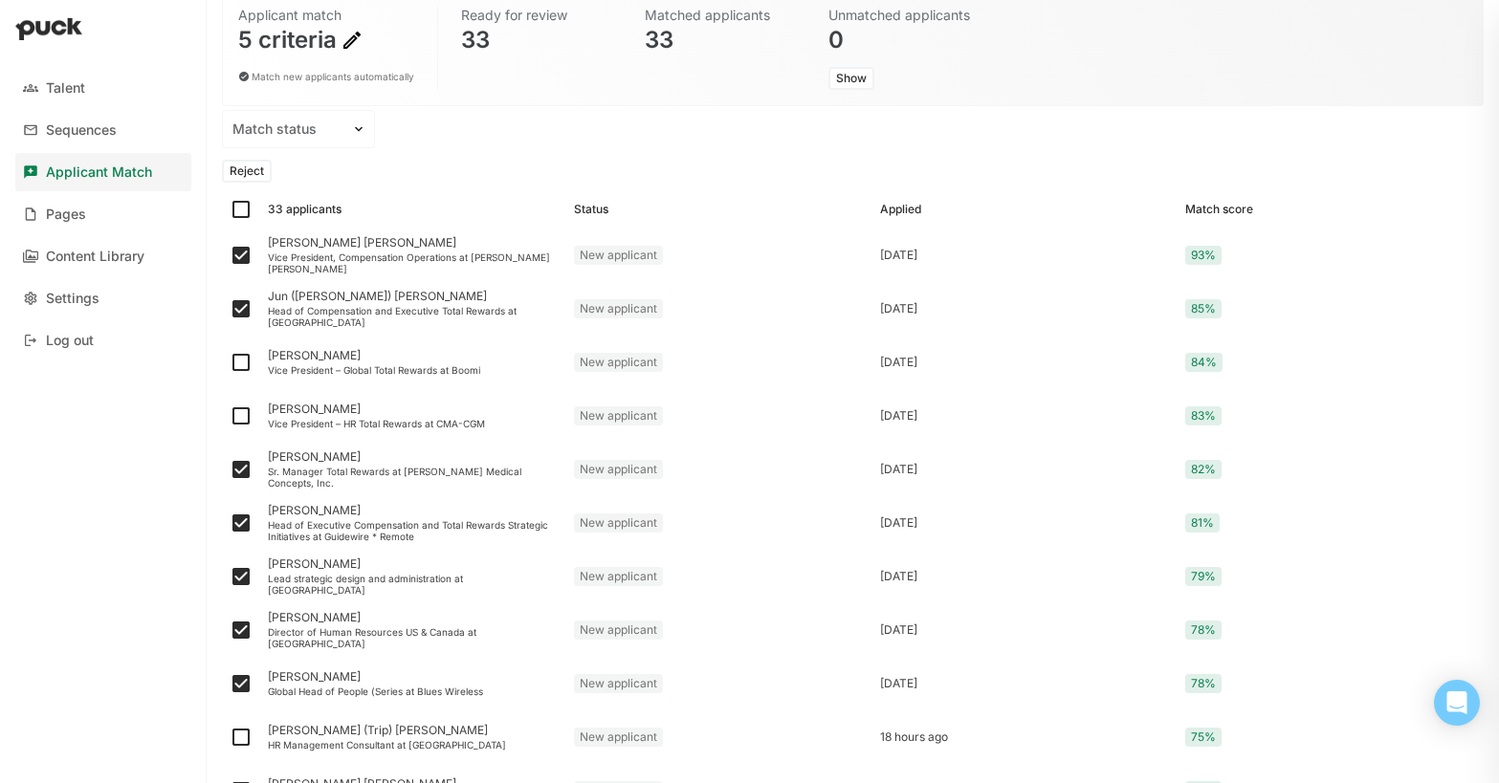
click at [249, 172] on button "Reject" at bounding box center [247, 171] width 50 height 23
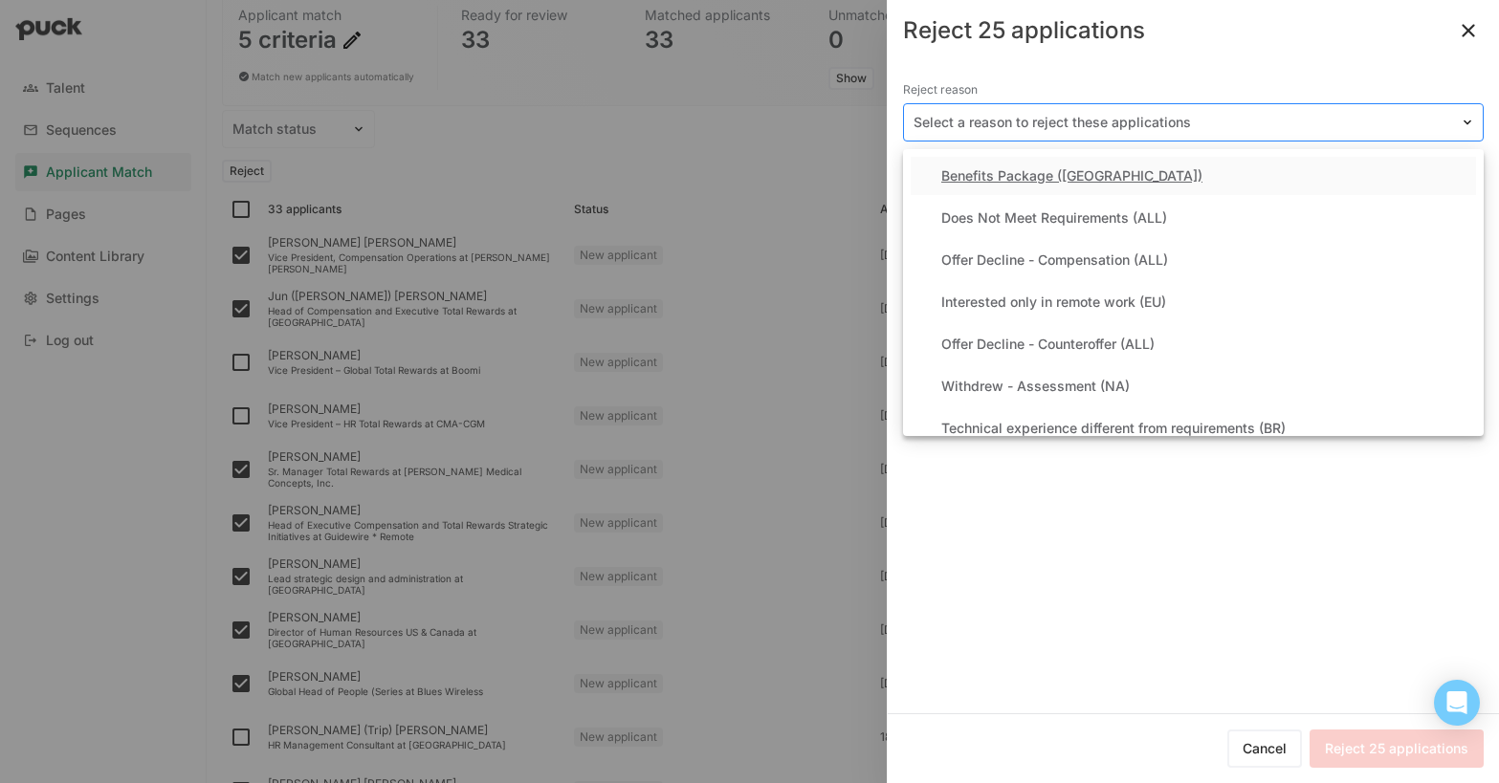
click at [1001, 122] on div at bounding box center [1182, 123] width 537 height 20
click at [1024, 218] on div "Does Not Meet Requirements (ALL)" at bounding box center [1054, 218] width 226 height 16
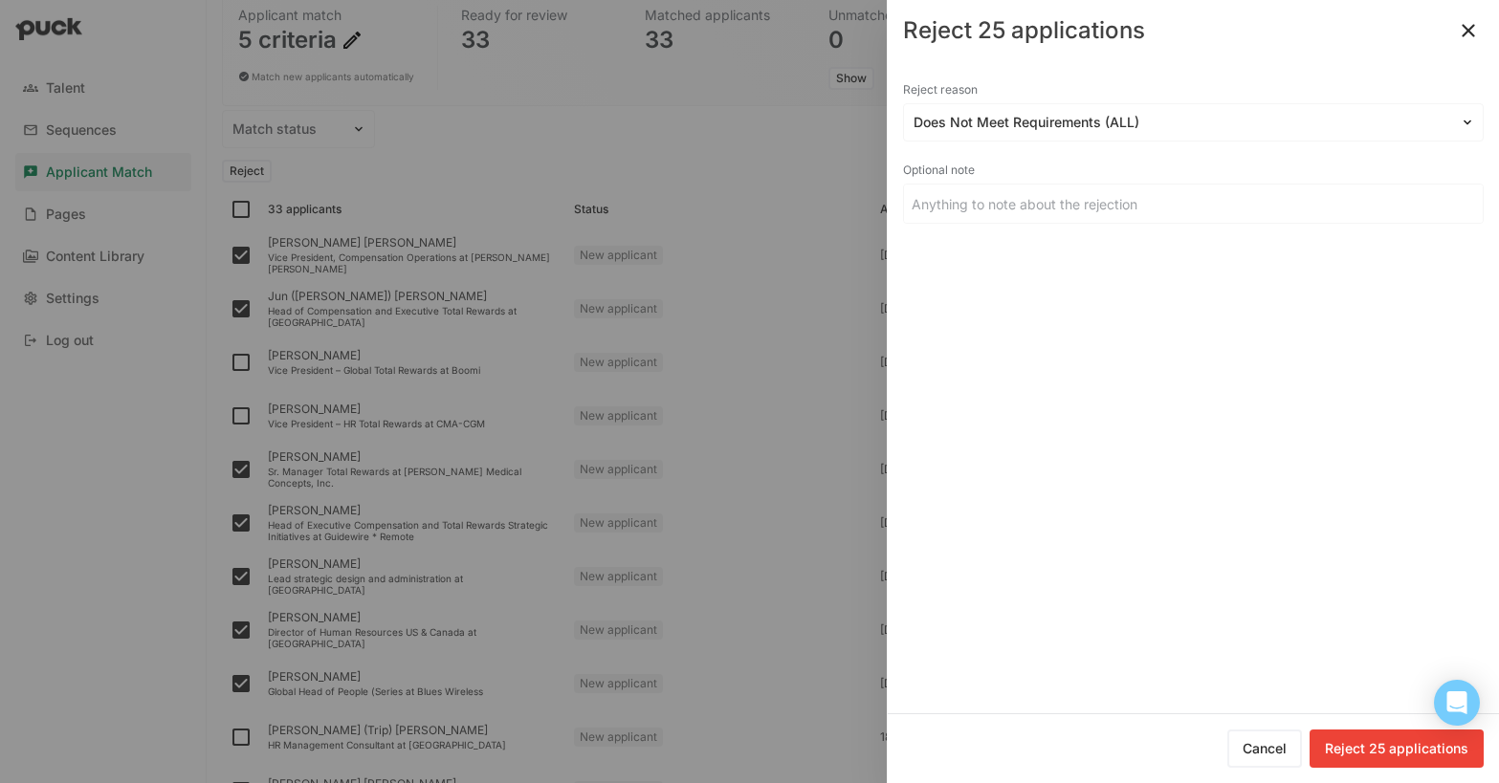
click at [1398, 754] on button "Reject 25 applications" at bounding box center [1397, 749] width 174 height 38
checkbox input "false"
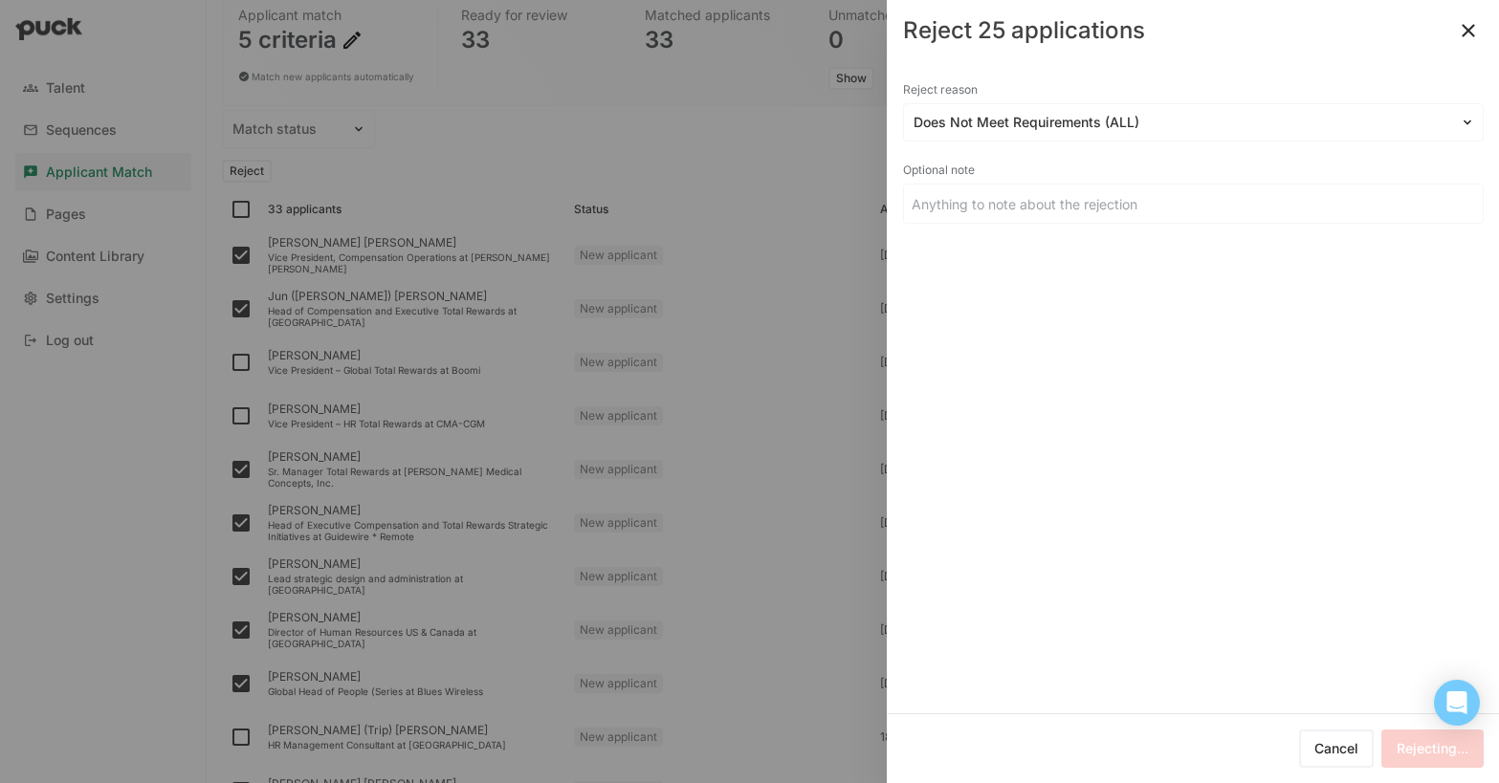
checkbox input "false"
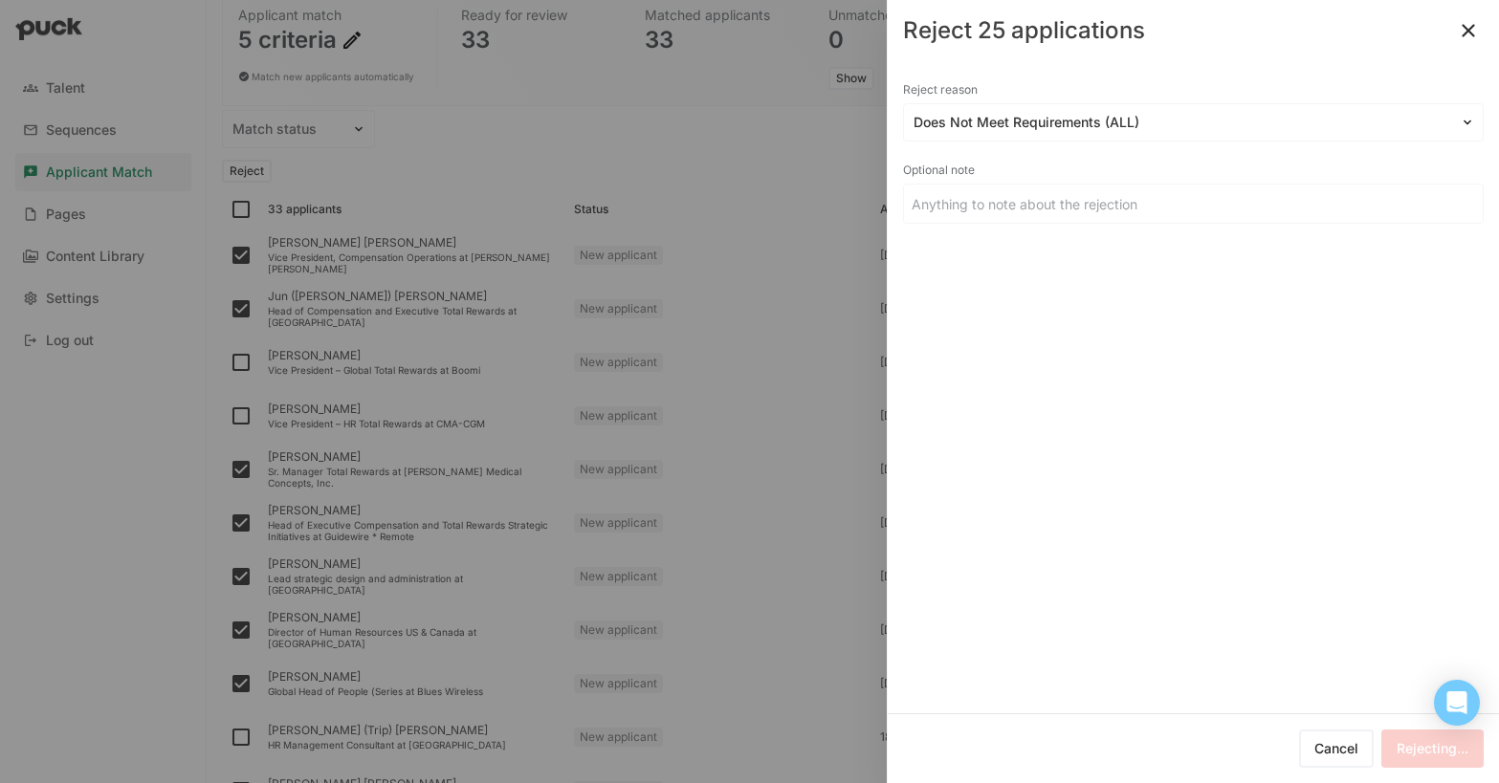
checkbox input "false"
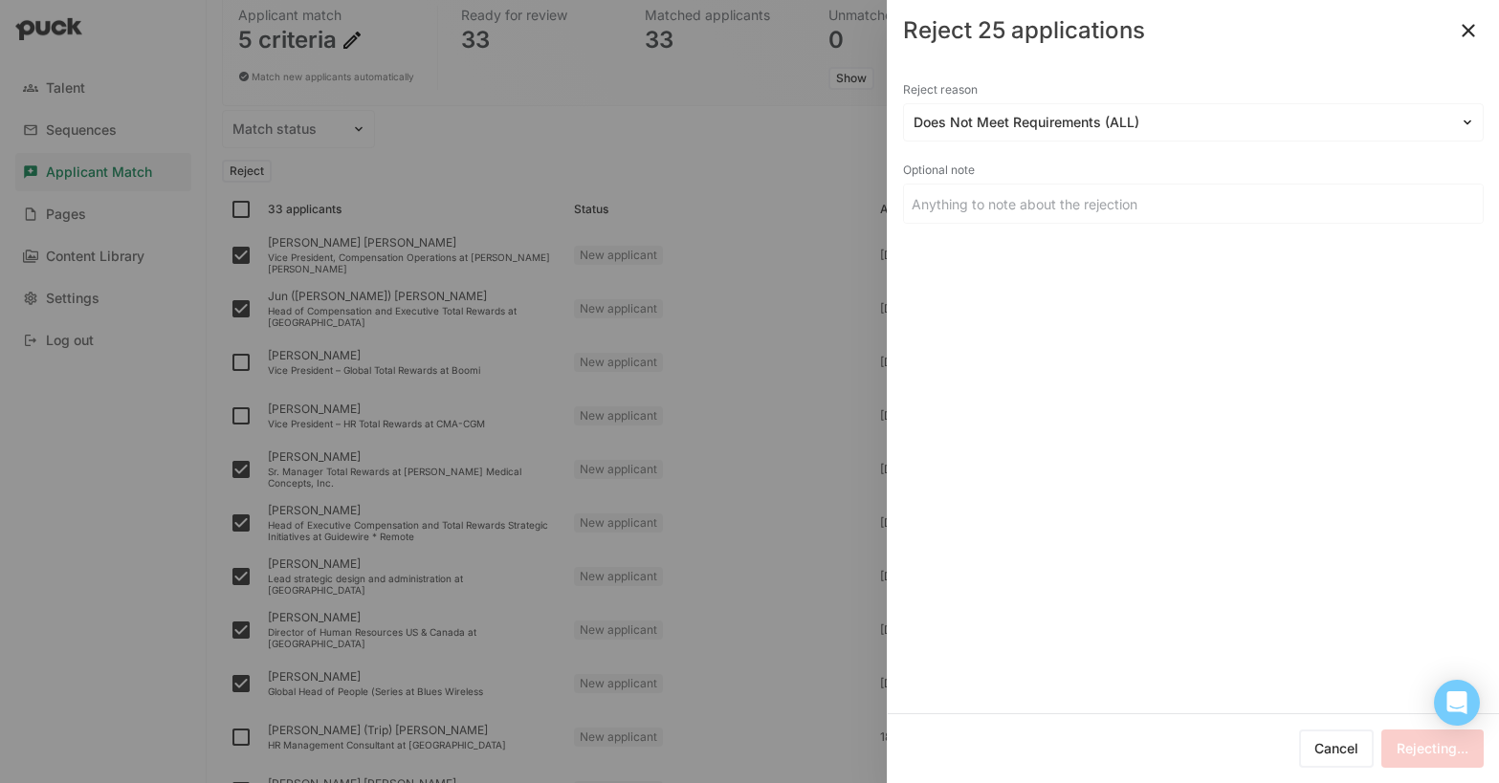
checkbox input "false"
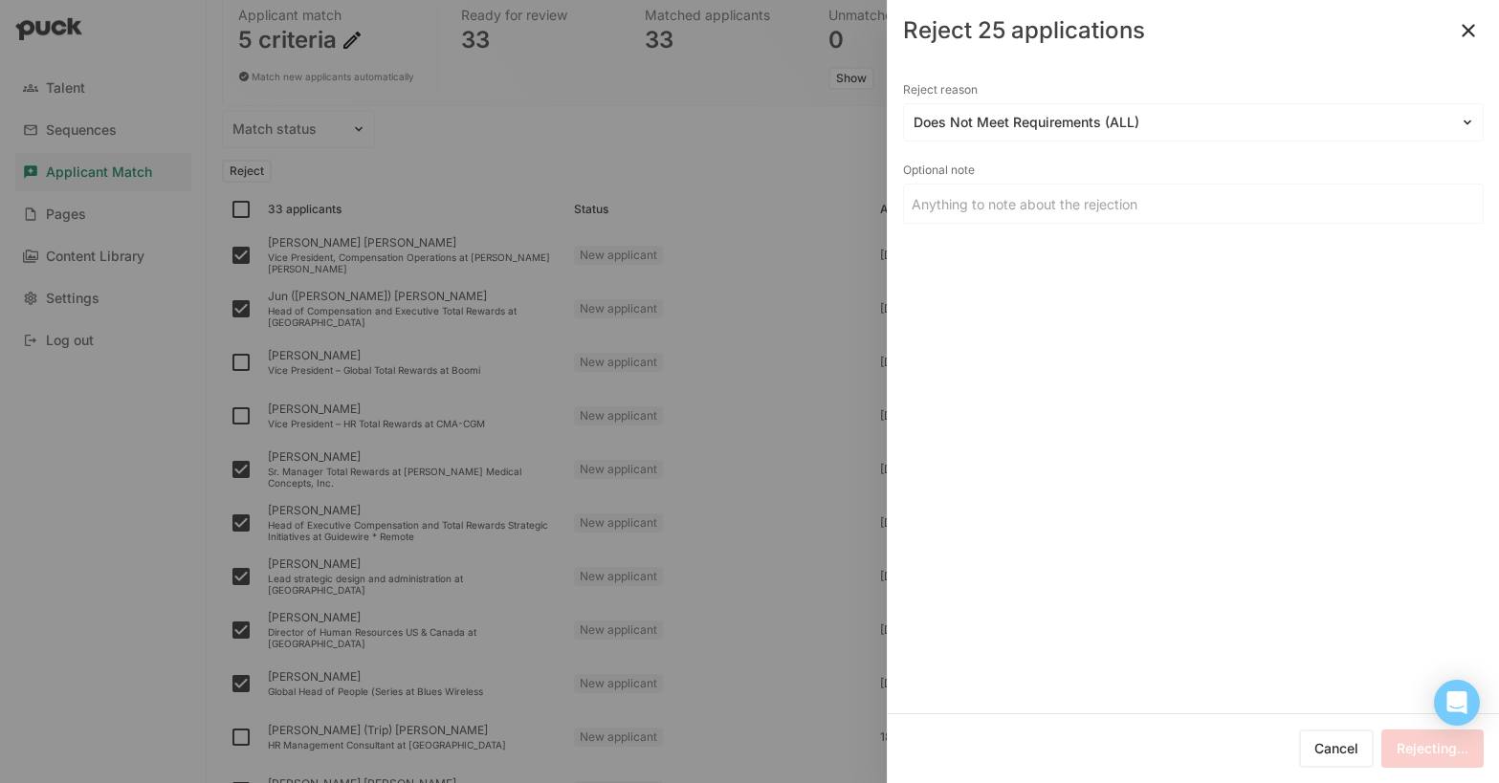
checkbox input "false"
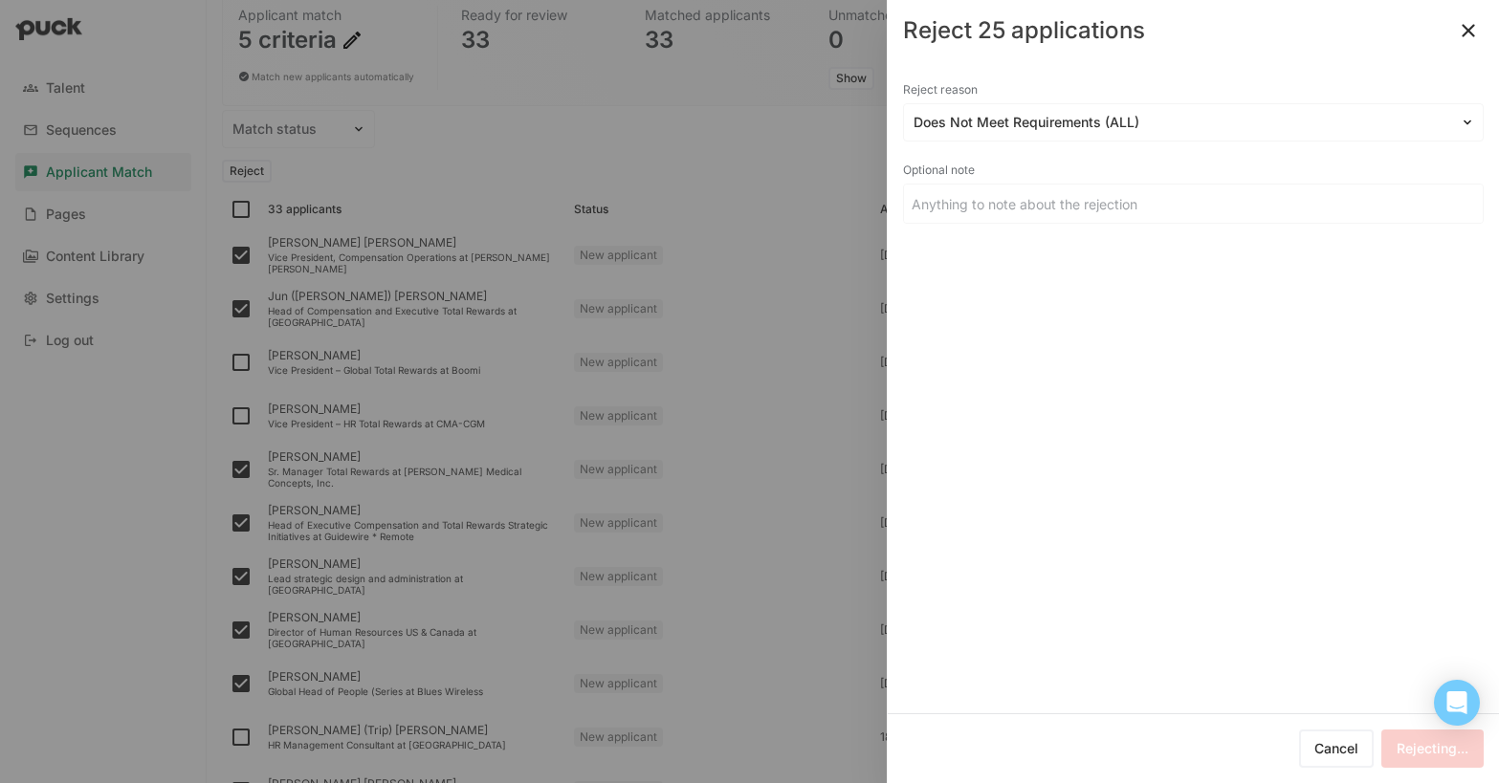
checkbox input "false"
